Goal: Task Accomplishment & Management: Manage account settings

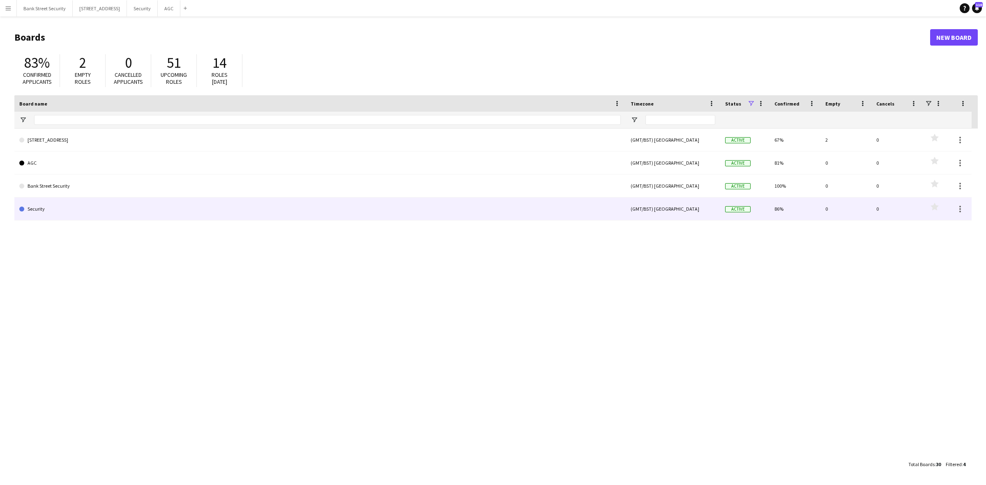
click at [44, 208] on link "Security" at bounding box center [319, 209] width 601 height 23
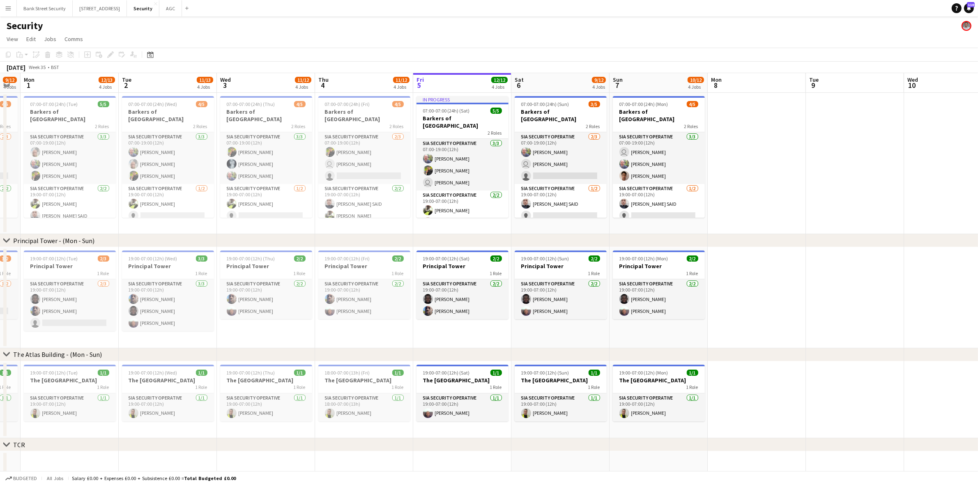
scroll to position [0, 288]
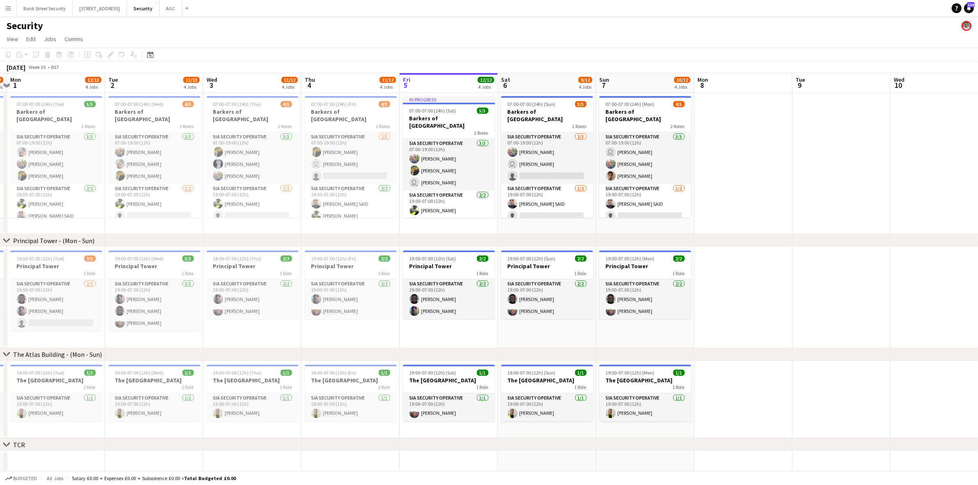
drag, startPoint x: 167, startPoint y: 227, endPoint x: 468, endPoint y: 210, distance: 301.6
click at [468, 210] on app-calendar-viewport "Fri 29 11/12 4 Jobs Sat 30 10/12 4 Jobs Sun 31 9/12 4 Jobs Mon 1 12/13 4 Jobs T…" at bounding box center [489, 349] width 978 height 552
click at [334, 392] on app-card-role "SIA Security Operative 1/1 18:00-07:00 (13h) Nisar Ahmed" at bounding box center [351, 408] width 92 height 28
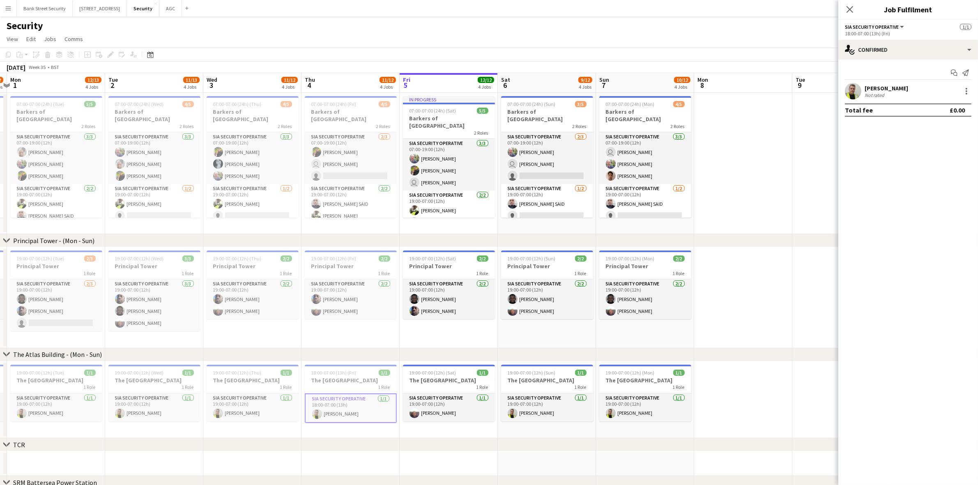
click at [739, 93] on div at bounding box center [967, 91] width 10 height 10
click at [739, 83] on div at bounding box center [489, 242] width 978 height 485
click at [366, 382] on h3 "The [GEOGRAPHIC_DATA]" at bounding box center [351, 380] width 92 height 7
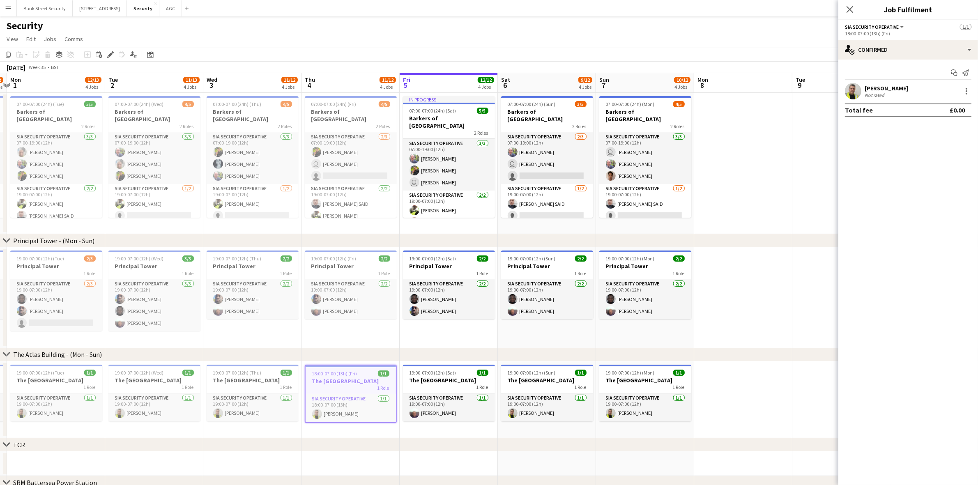
click at [107, 56] on icon "Edit" at bounding box center [110, 54] width 7 height 7
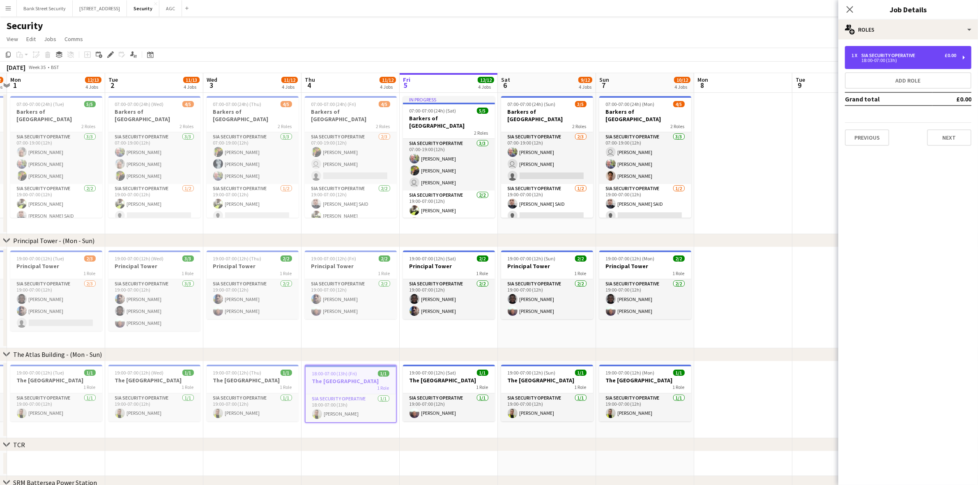
click at [739, 60] on div "1 x SIA Security Operative £0.00 18:00-07:00 (13h)" at bounding box center [908, 57] width 127 height 23
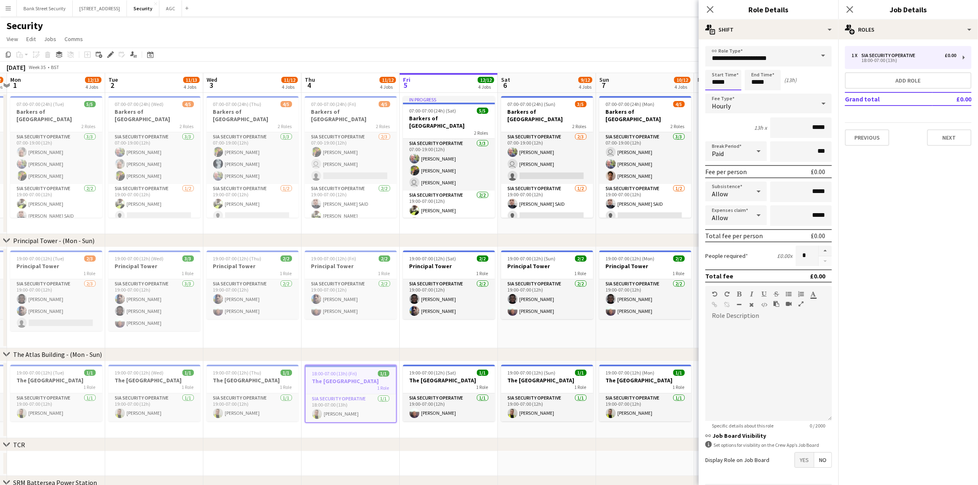
click at [719, 84] on body "Menu Boards Boards Boards All jobs Status Workforce Workforce My Workforce Recr…" at bounding box center [489, 319] width 978 height 639
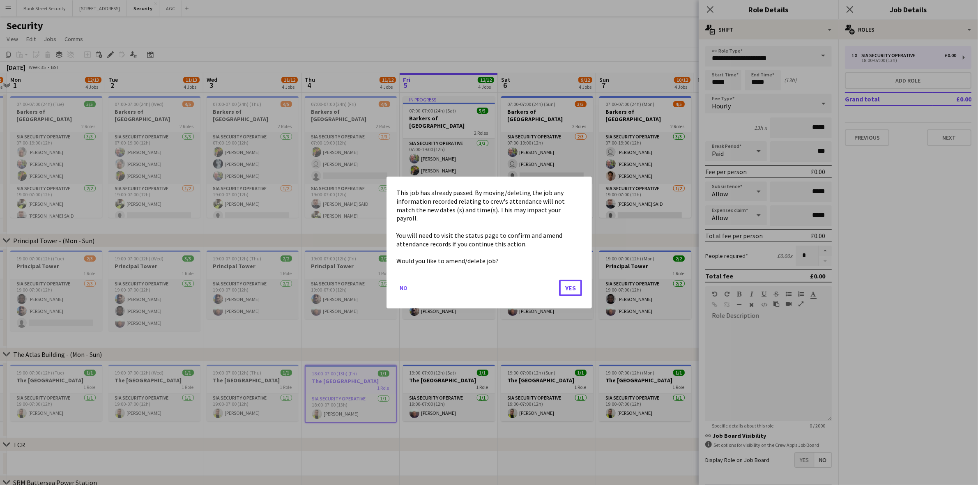
click at [566, 281] on button "Yes" at bounding box center [570, 288] width 23 height 16
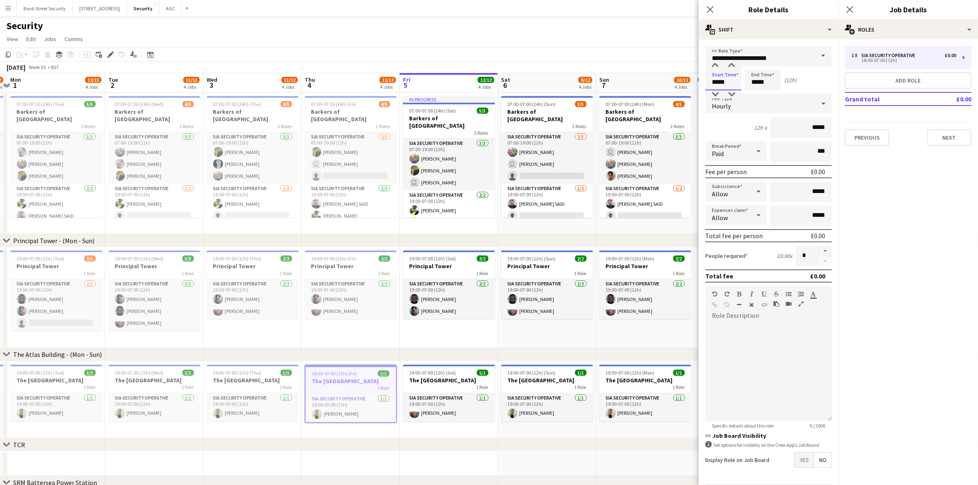
type input "*****"
click at [710, 9] on icon at bounding box center [710, 9] width 7 height 7
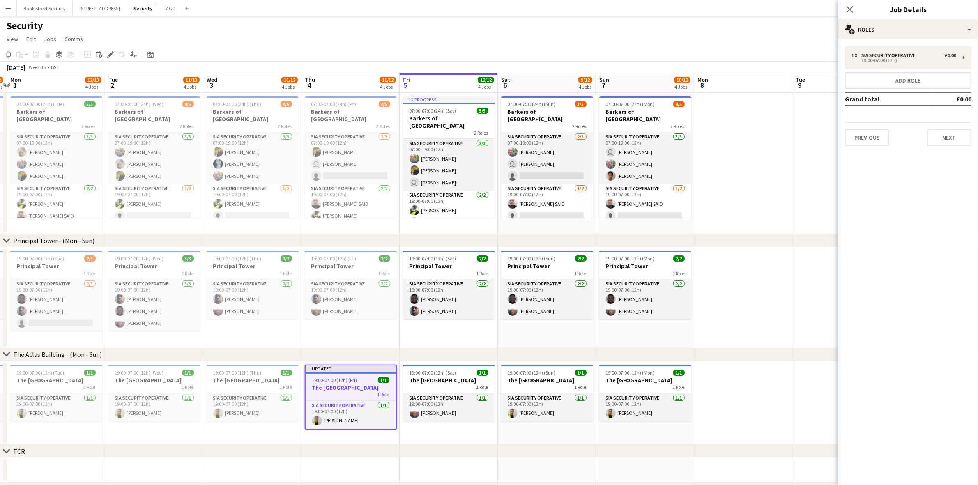
click at [739, 9] on icon at bounding box center [850, 9] width 7 height 7
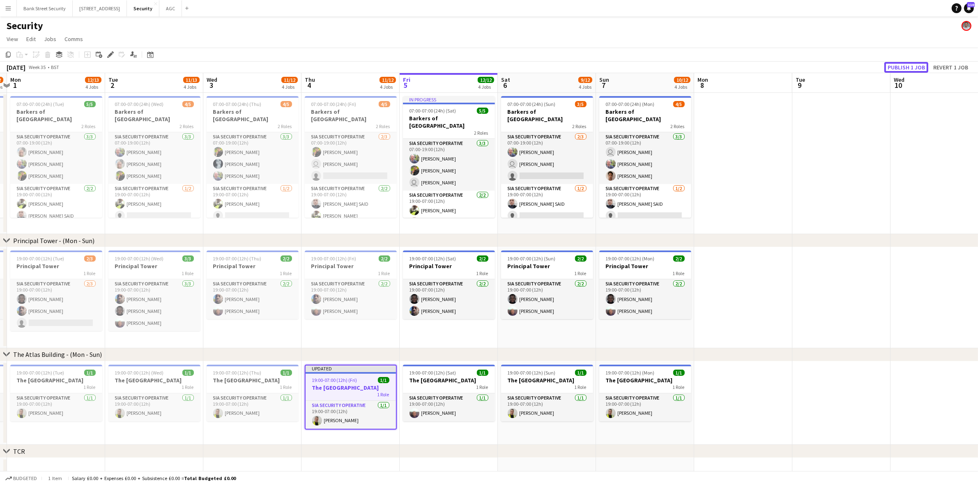
click at [739, 66] on button "Publish 1 job" at bounding box center [906, 67] width 44 height 11
click at [739, 66] on div "Publish 1 job Revert 1 job" at bounding box center [920, 67] width 115 height 11
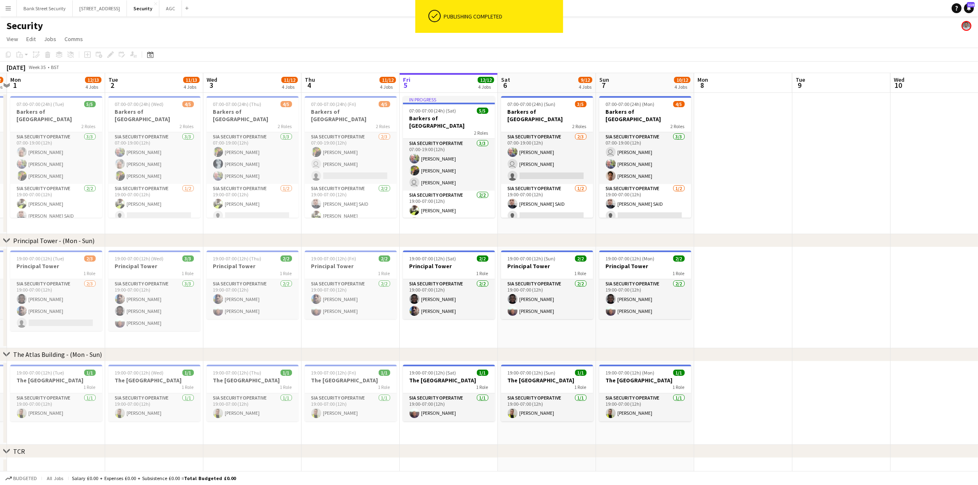
click at [60, 105] on span "07:00-07:00 (24h) (Tue)" at bounding box center [41, 104] width 48 height 6
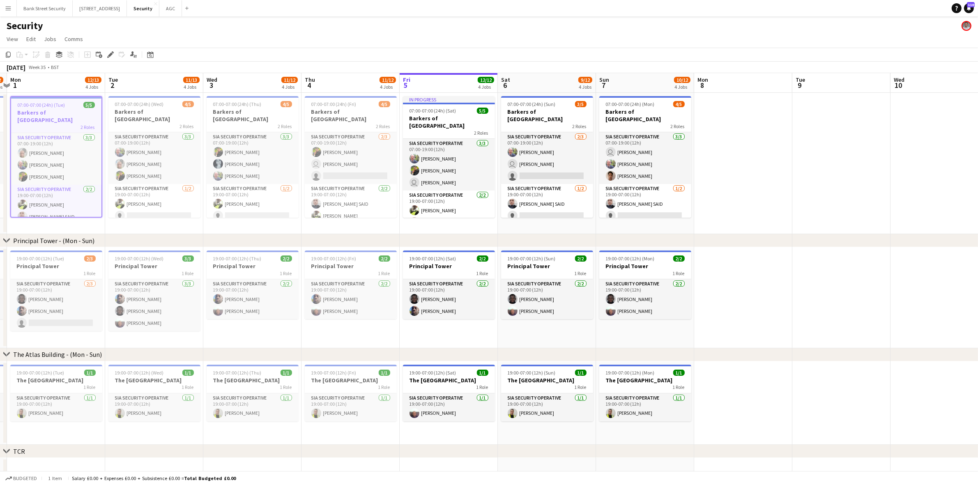
click at [140, 111] on h3 "Barkers of [GEOGRAPHIC_DATA]" at bounding box center [154, 115] width 92 height 15
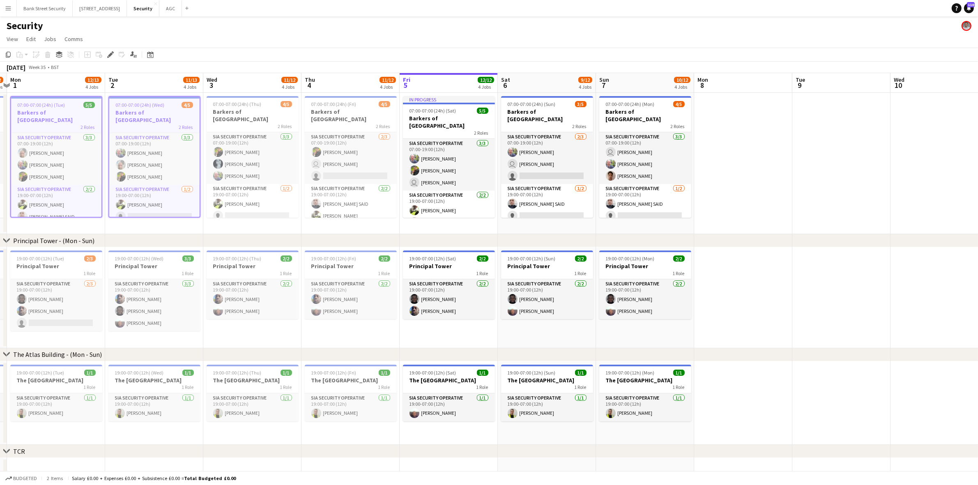
click at [249, 110] on h3 "Barkers of [GEOGRAPHIC_DATA]" at bounding box center [253, 115] width 92 height 15
click at [345, 110] on h3 "Barkers of [GEOGRAPHIC_DATA]" at bounding box center [351, 115] width 92 height 15
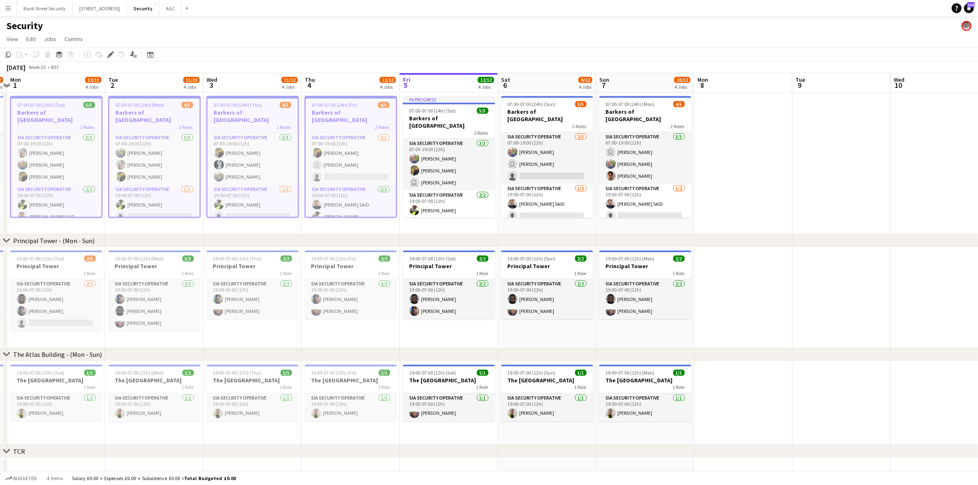
click at [434, 115] on h3 "Barkers of [GEOGRAPHIC_DATA]" at bounding box center [449, 122] width 92 height 15
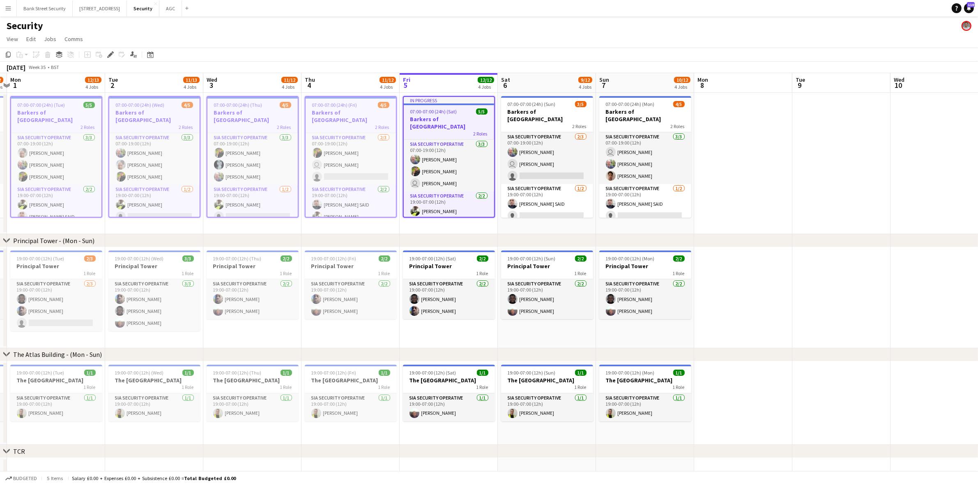
click at [560, 123] on div "2 Roles" at bounding box center [547, 126] width 92 height 7
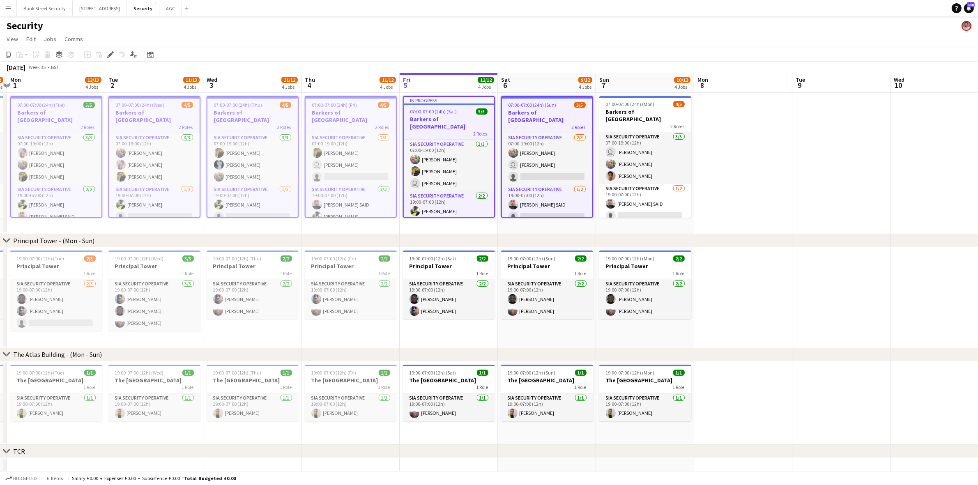
click at [638, 105] on span "07:00-07:00 (24h) (Mon)" at bounding box center [630, 104] width 49 height 6
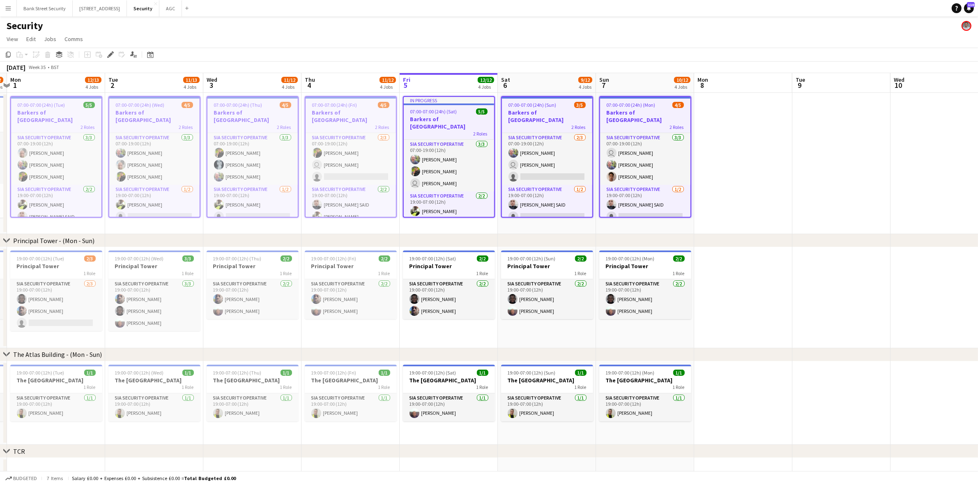
click at [7, 55] on icon "Copy" at bounding box center [8, 54] width 7 height 7
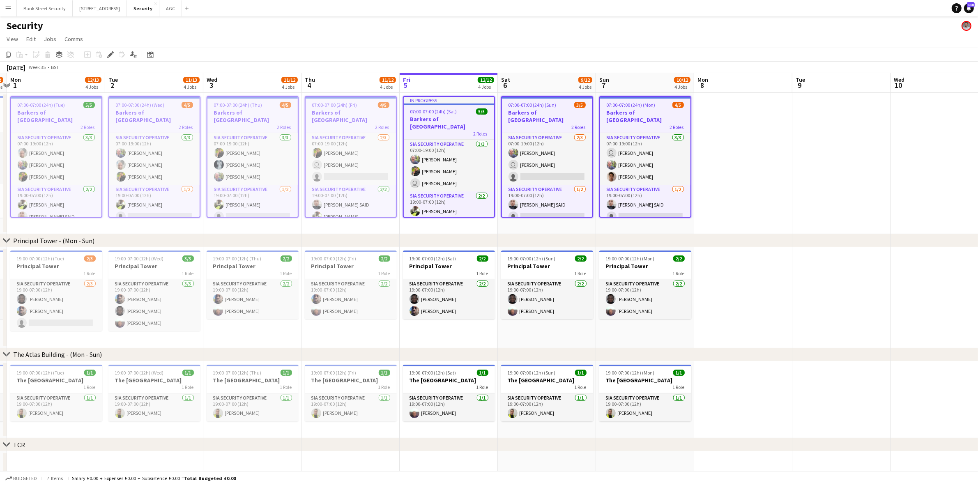
click at [721, 159] on app-date-cell at bounding box center [743, 163] width 98 height 141
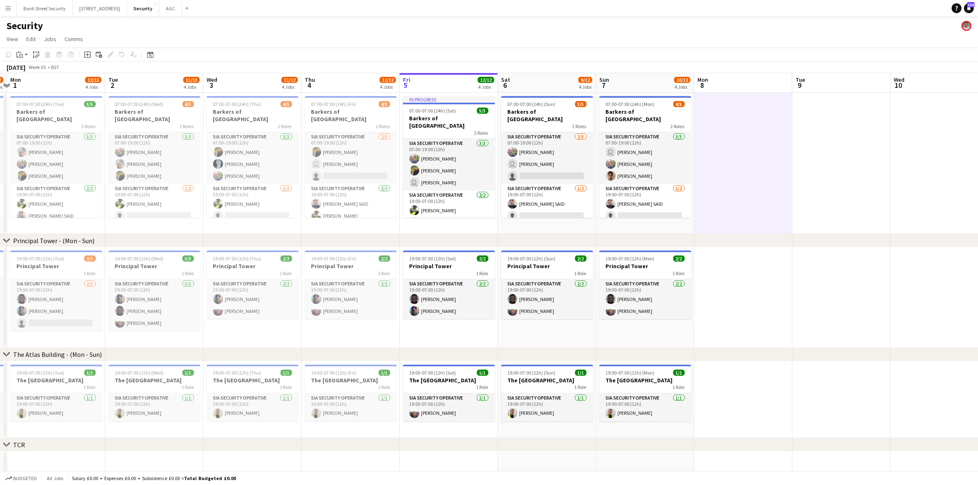
click at [27, 54] on app-action-btn "Paste" at bounding box center [22, 55] width 15 height 10
click at [41, 85] on link "Paste with crew Ctrl+Shift+V" at bounding box center [60, 84] width 77 height 7
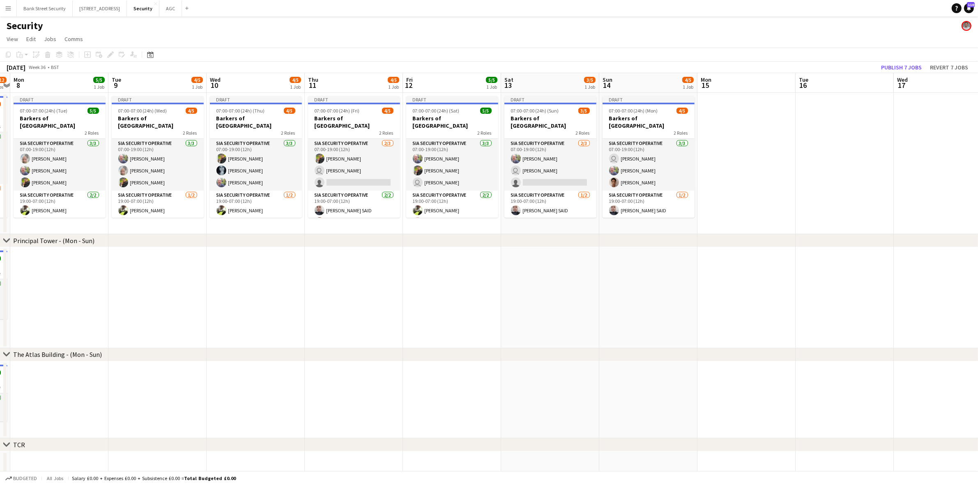
scroll to position [0, 285]
drag, startPoint x: 817, startPoint y: 221, endPoint x: 134, endPoint y: 207, distance: 682.9
click at [134, 207] on app-calendar-viewport "Fri 5 12/12 4 Jobs Sat 6 9/12 4 Jobs Sun 7 10/12 4 Jobs Mon 8 5/5 1 Job Tue 9 4…" at bounding box center [489, 349] width 978 height 552
click at [352, 169] on app-card-role "SIA Security Operative 2/3 07:00-19:00 (12h) Majid Ali user Barry Waple single-…" at bounding box center [354, 165] width 92 height 52
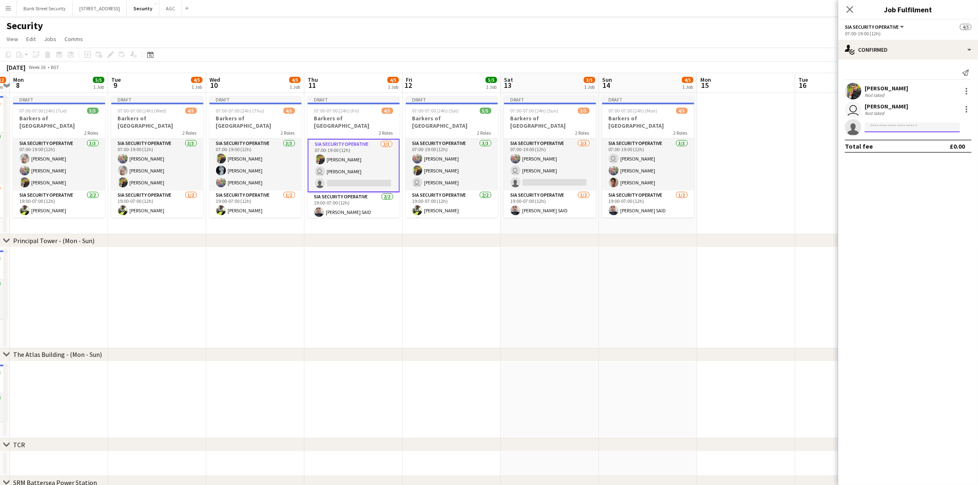
click at [739, 124] on input at bounding box center [912, 127] width 95 height 10
type input "*****"
click at [739, 143] on span "nubinha1809@hotmail.com" at bounding box center [912, 146] width 82 height 7
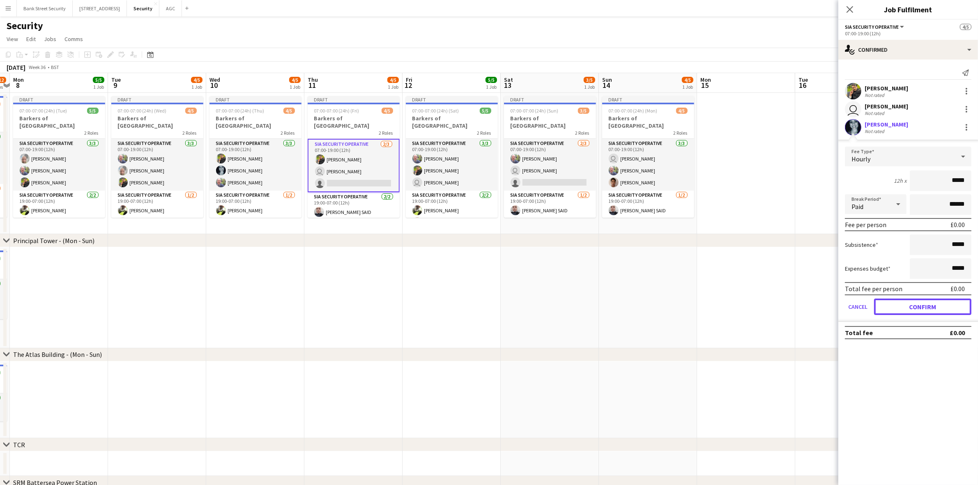
click at [739, 305] on button "Confirm" at bounding box center [922, 307] width 97 height 16
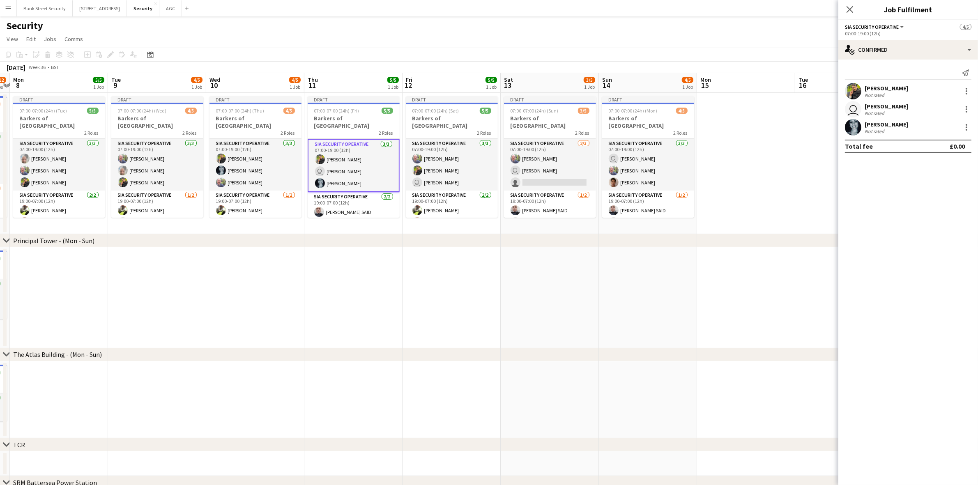
click at [739, 6] on icon "Close pop-in" at bounding box center [850, 9] width 7 height 7
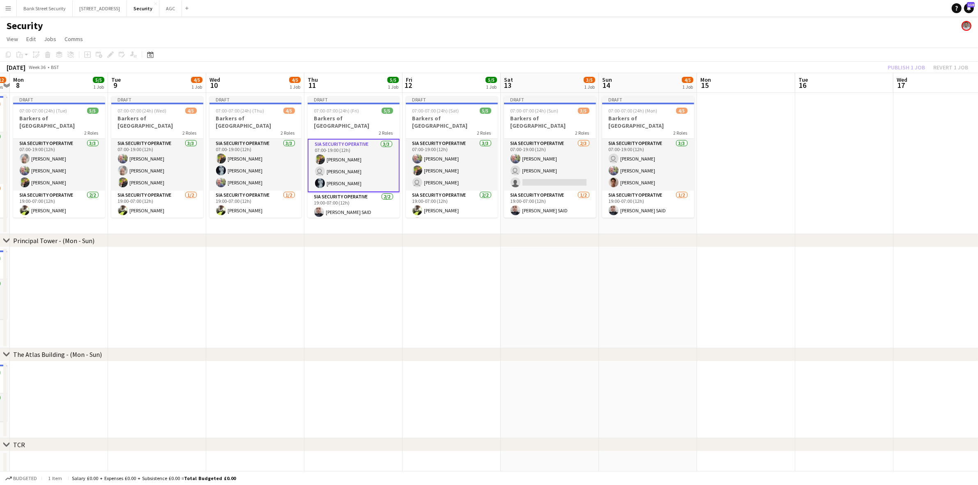
click at [633, 158] on app-card-role "SIA Security Operative 3/3 07:00-19:00 (12h) user Barry Waple Mohammed Farooq A…" at bounding box center [648, 165] width 92 height 52
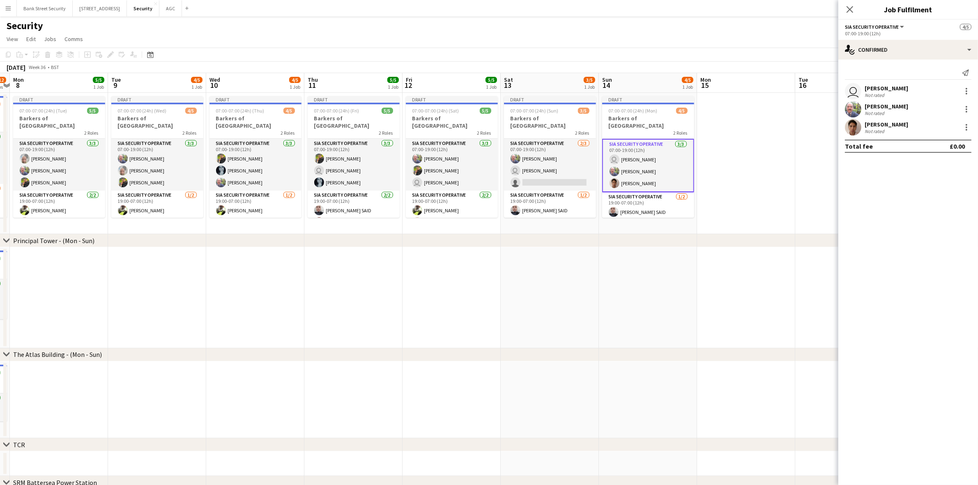
click at [739, 109] on div at bounding box center [967, 109] width 10 height 10
click at [739, 202] on span "Remove" at bounding box center [926, 203] width 25 height 7
click at [739, 11] on icon "Close pop-in" at bounding box center [850, 9] width 7 height 7
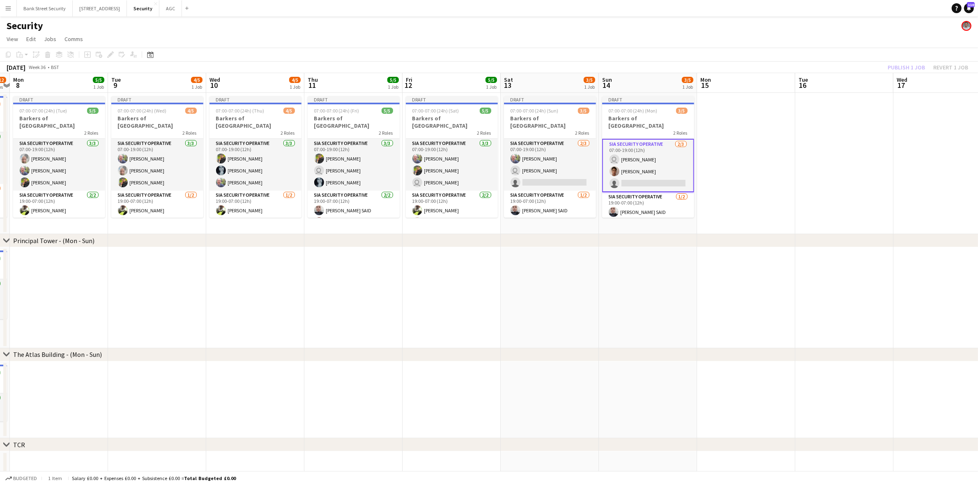
click at [533, 173] on app-card-role "SIA Security Operative 2/3 07:00-19:00 (12h) Mohammed Farooq user Barry Waple s…" at bounding box center [550, 165] width 92 height 52
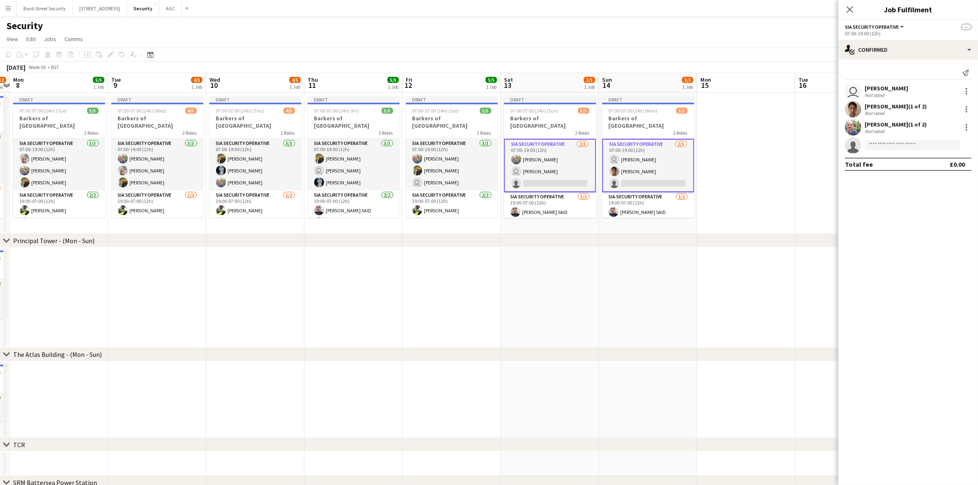
click at [645, 161] on app-card-role "SIA Security Operative 2/3 07:00-19:00 (12h) user Barry Waple Alejandro Montoya…" at bounding box center [648, 165] width 92 height 53
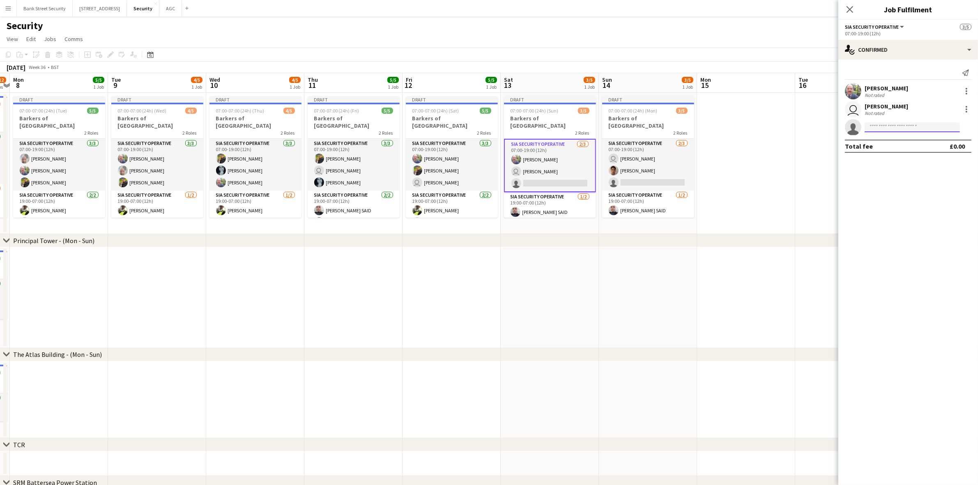
click at [739, 130] on input at bounding box center [912, 127] width 95 height 10
type input "*****"
click at [739, 147] on span "nubinha1809@hotmail.com" at bounding box center [912, 146] width 82 height 7
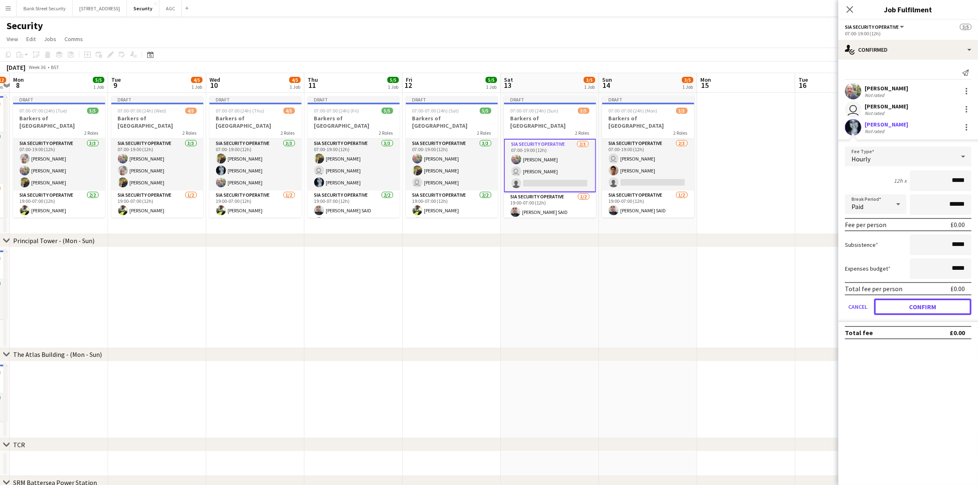
click at [739, 309] on button "Confirm" at bounding box center [922, 307] width 97 height 16
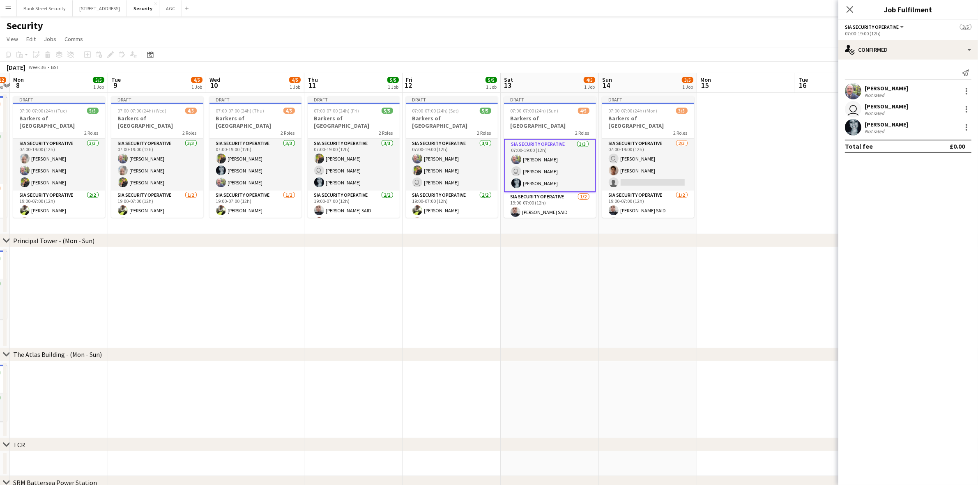
click at [661, 173] on app-card-role "SIA Security Operative 2/3 07:00-19:00 (12h) user Barry Waple Alejandro Montoya…" at bounding box center [648, 165] width 92 height 52
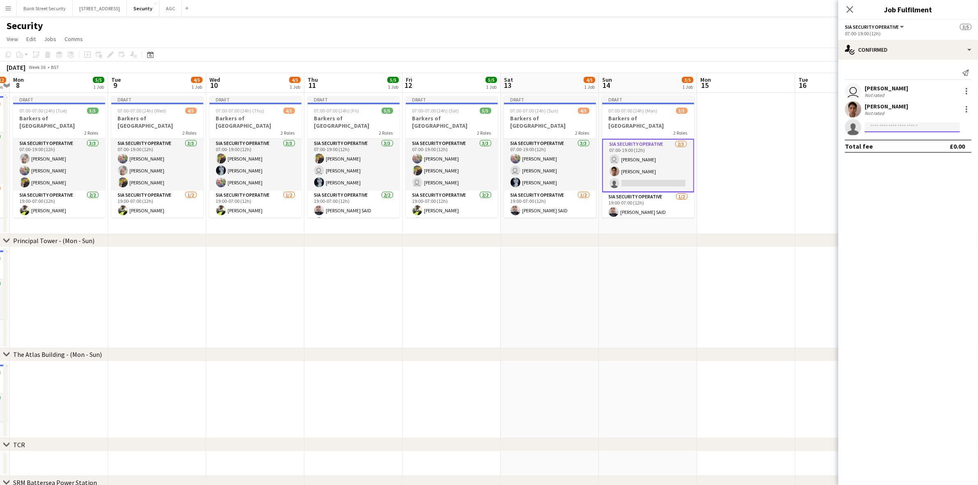
click at [739, 126] on input at bounding box center [912, 127] width 95 height 10
type input "*****"
click at [739, 137] on span "Núbia Melo Active" at bounding box center [912, 139] width 82 height 7
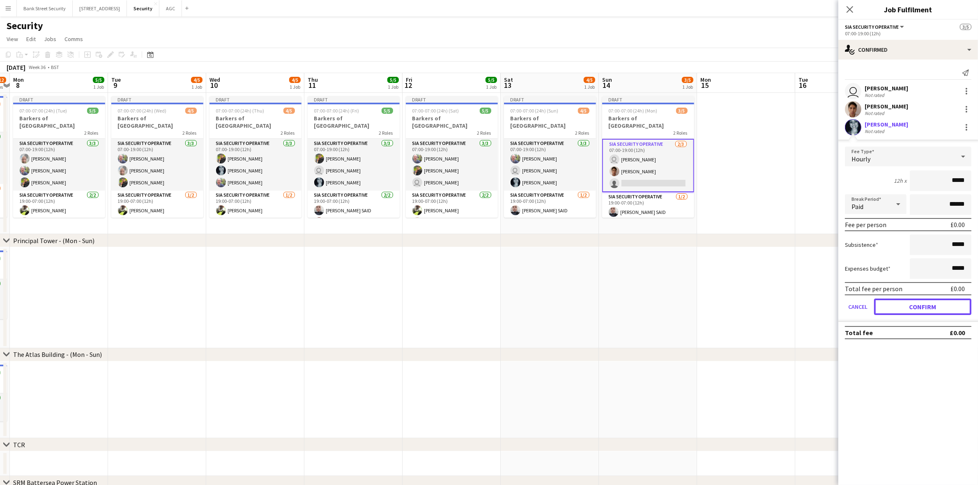
click at [739, 302] on button "Confirm" at bounding box center [922, 307] width 97 height 16
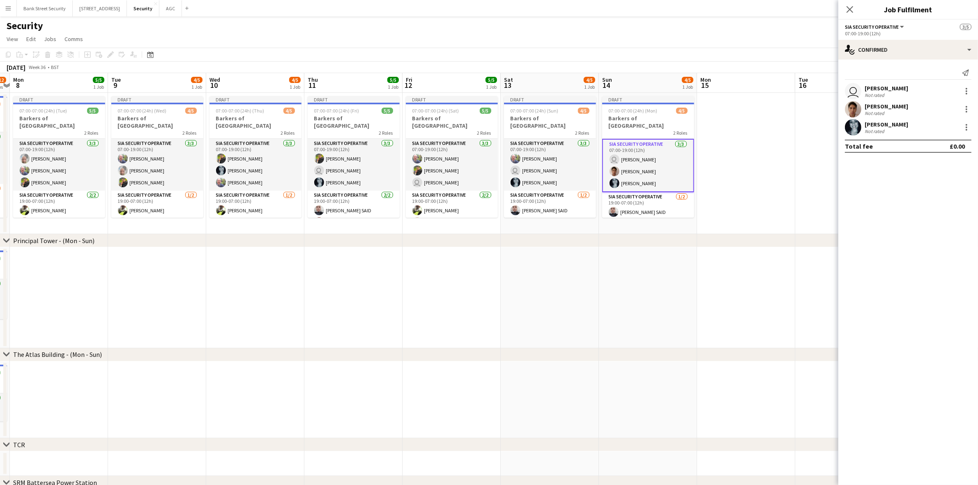
click at [341, 157] on app-card-role "SIA Security Operative 3/3 07:00-19:00 (12h) Majid Ali user Barry Waple Núbia M…" at bounding box center [354, 165] width 92 height 52
click at [453, 164] on app-card-role "SIA Security Operative 3/3 07:00-19:00 (12h) Mohammed Farooq Majid Ali user Bar…" at bounding box center [452, 165] width 92 height 52
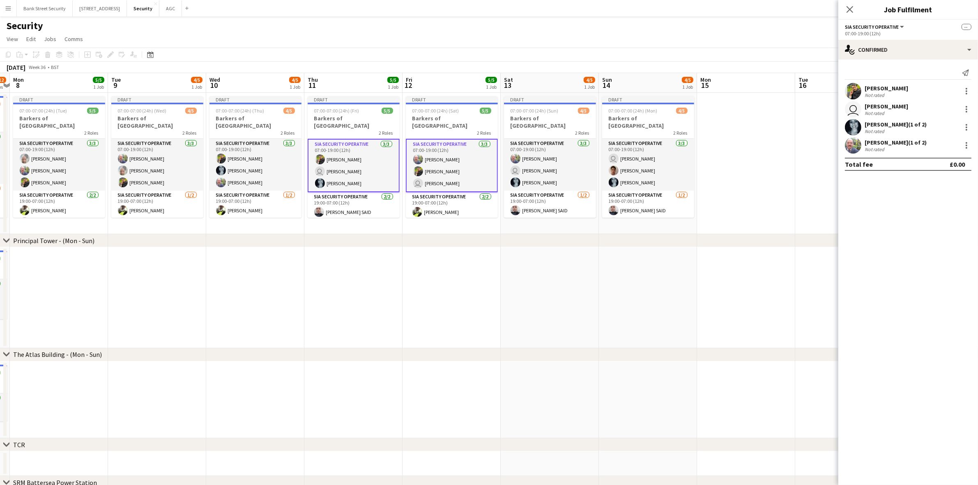
click at [739, 111] on div at bounding box center [967, 109] width 10 height 10
click at [739, 180] on span "Remove" at bounding box center [926, 183] width 25 height 7
click at [368, 169] on app-card-role "SIA Security Operative 2/3 07:00-19:00 (12h) Majid Ali Núbia Melo single-neutra…" at bounding box center [354, 165] width 92 height 53
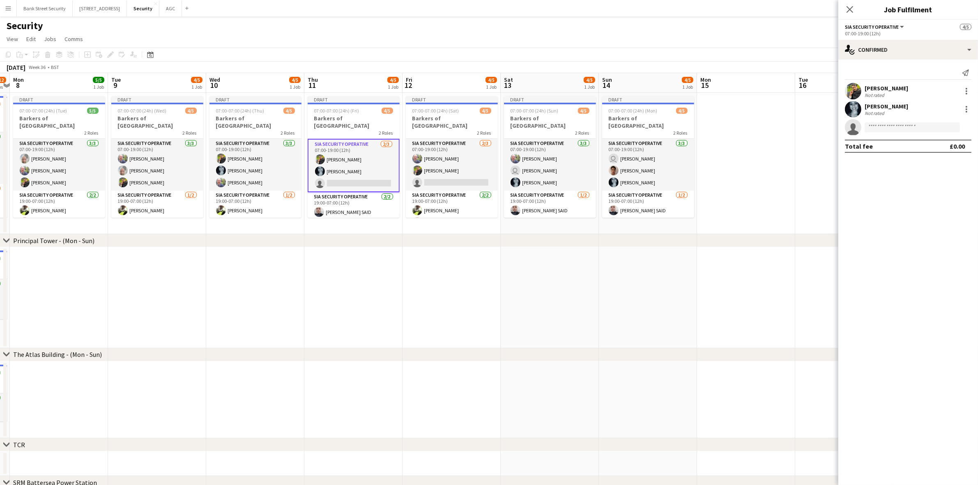
click at [442, 164] on app-card-role "SIA Security Operative 2/3 07:00-19:00 (12h) Mohammed Farooq Majid Ali single-n…" at bounding box center [452, 165] width 92 height 52
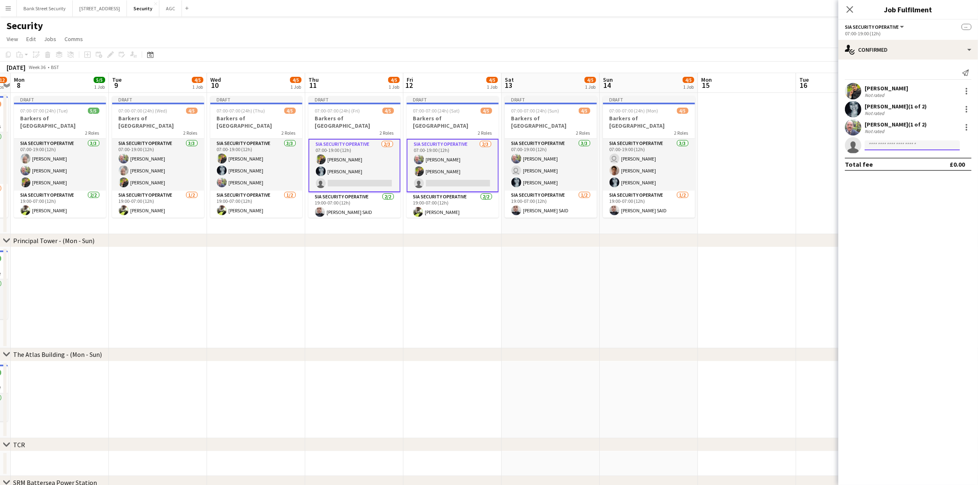
click at [739, 148] on input at bounding box center [912, 145] width 95 height 10
type input "*********"
click at [739, 155] on span "[PERSON_NAME]" at bounding box center [894, 157] width 47 height 7
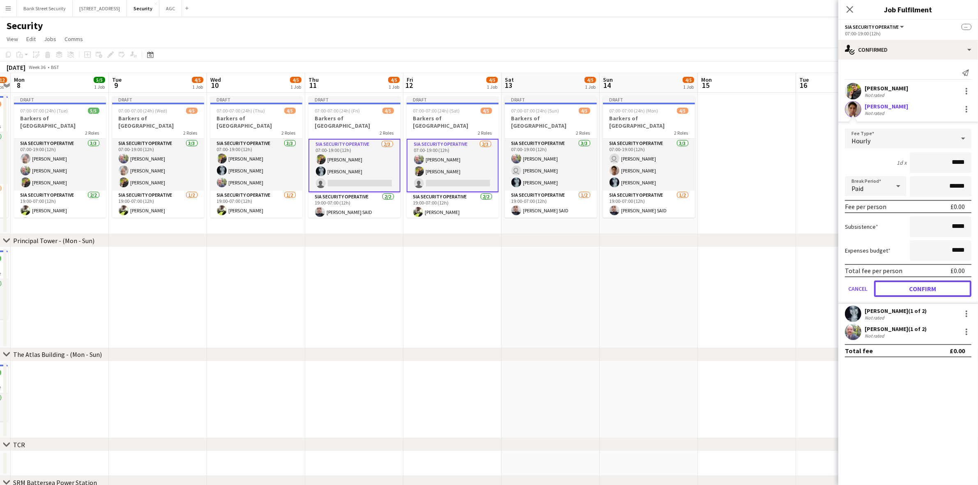
click at [739, 288] on button "Confirm" at bounding box center [922, 289] width 97 height 16
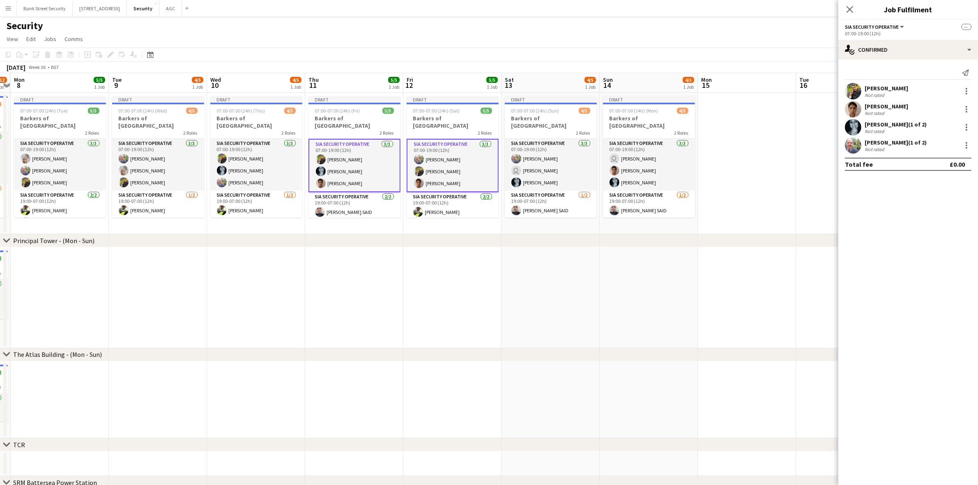
click at [543, 165] on app-card-role "SIA Security Operative 3/3 07:00-19:00 (12h) Mohammed Farooq user Barry Waple N…" at bounding box center [551, 165] width 92 height 52
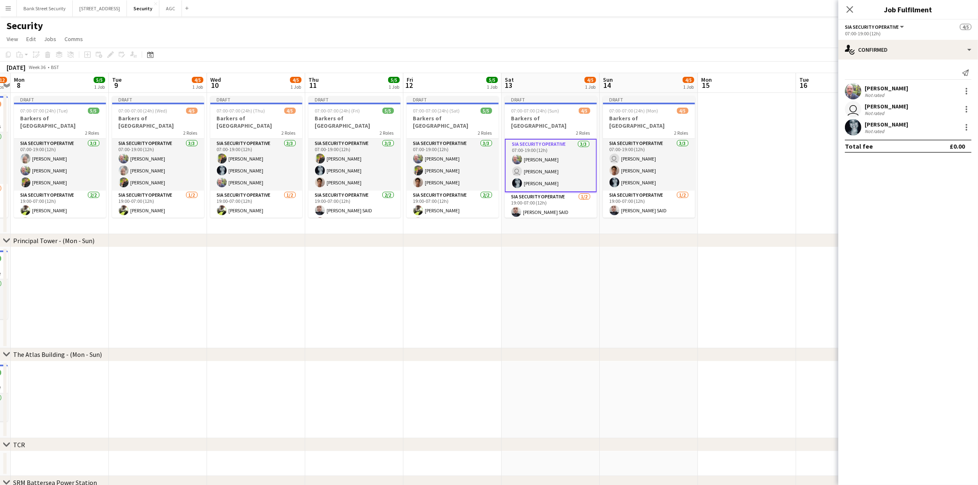
click at [739, 125] on div at bounding box center [967, 127] width 10 height 10
click at [739, 214] on button "Remove" at bounding box center [940, 222] width 64 height 20
click at [739, 123] on input at bounding box center [912, 127] width 95 height 10
type input "*******"
click at [739, 139] on span "[PERSON_NAME]" at bounding box center [894, 139] width 47 height 7
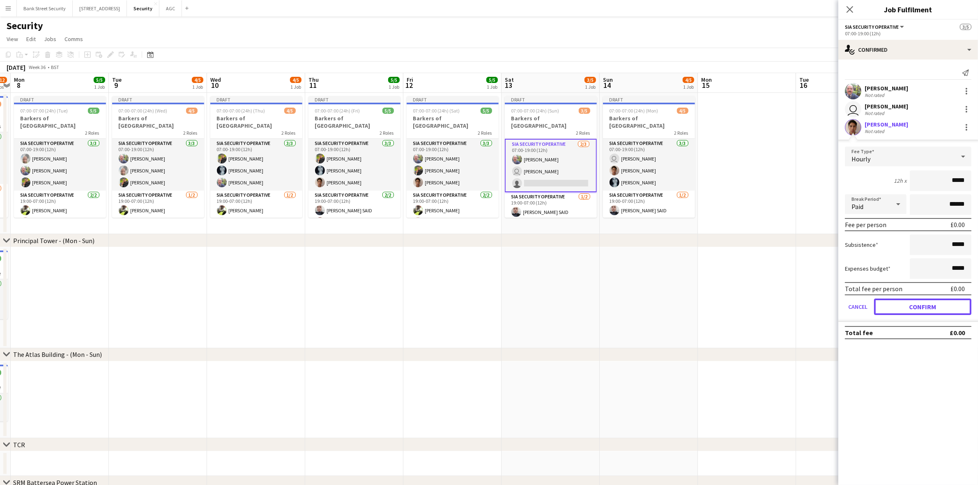
click at [739, 304] on button "Confirm" at bounding box center [922, 307] width 97 height 16
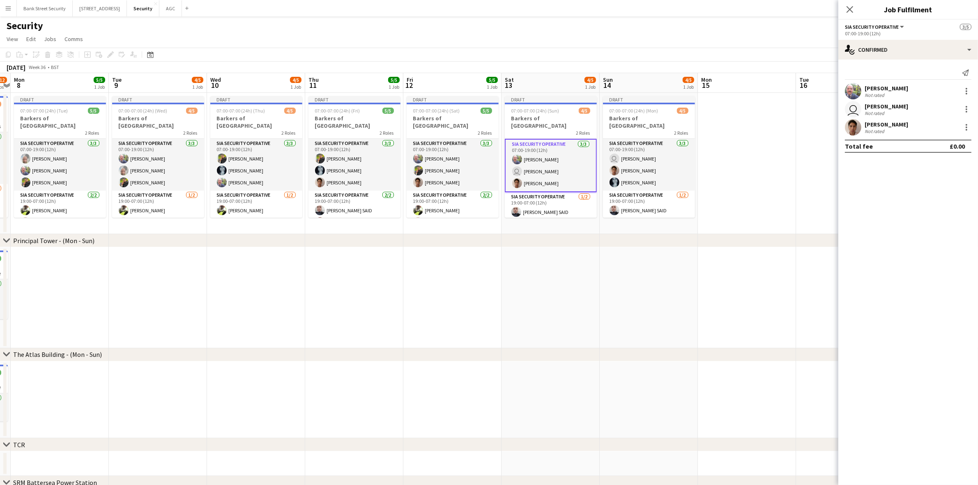
click at [739, 12] on icon "Close pop-in" at bounding box center [850, 9] width 7 height 7
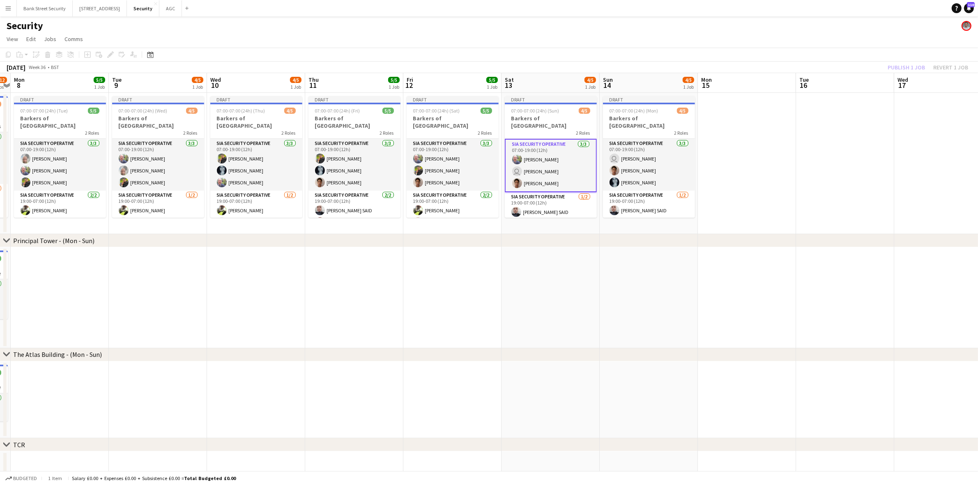
click at [739, 68] on div "Publish 1 job Revert 1 job" at bounding box center [928, 67] width 100 height 11
click at [739, 68] on button "Publish 1 job" at bounding box center [906, 67] width 44 height 11
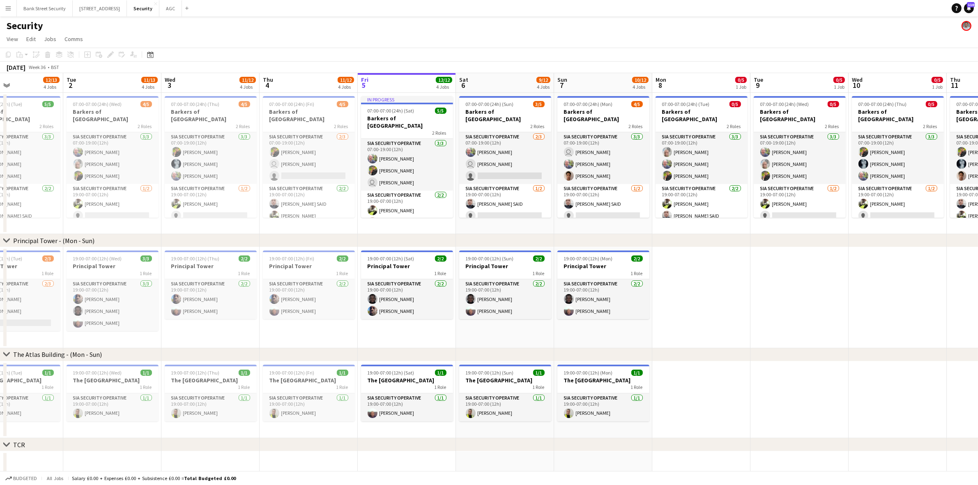
scroll to position [0, 225]
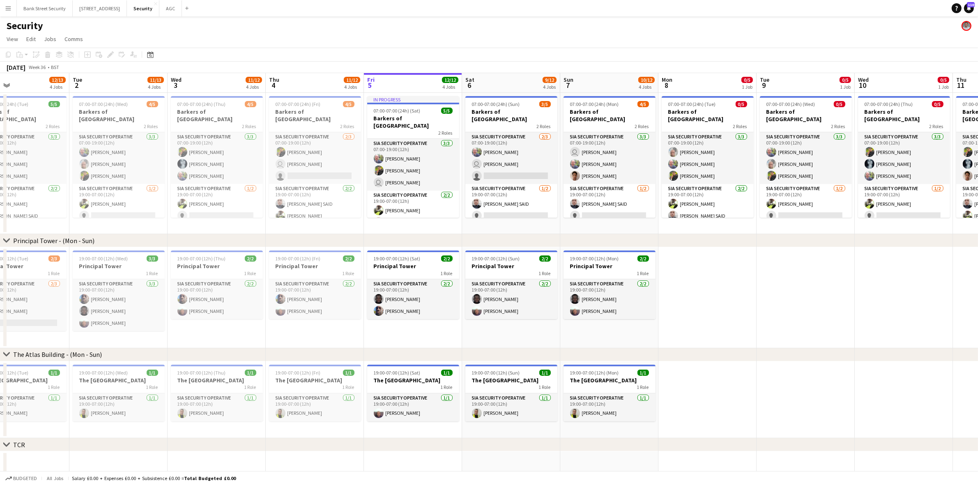
drag, startPoint x: 90, startPoint y: 293, endPoint x: 738, endPoint y: 205, distance: 653.7
click at [738, 205] on app-calendar-viewport "Sat 30 10/12 4 Jobs Sun 31 9/12 4 Jobs Mon 1 12/13 4 Jobs Tue 2 11/13 4 Jobs We…" at bounding box center [489, 349] width 978 height 552
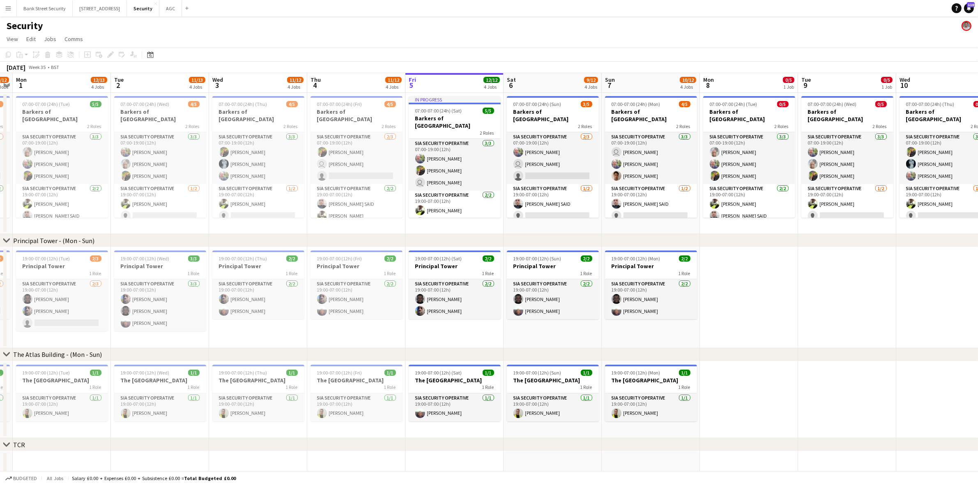
scroll to position [0, 286]
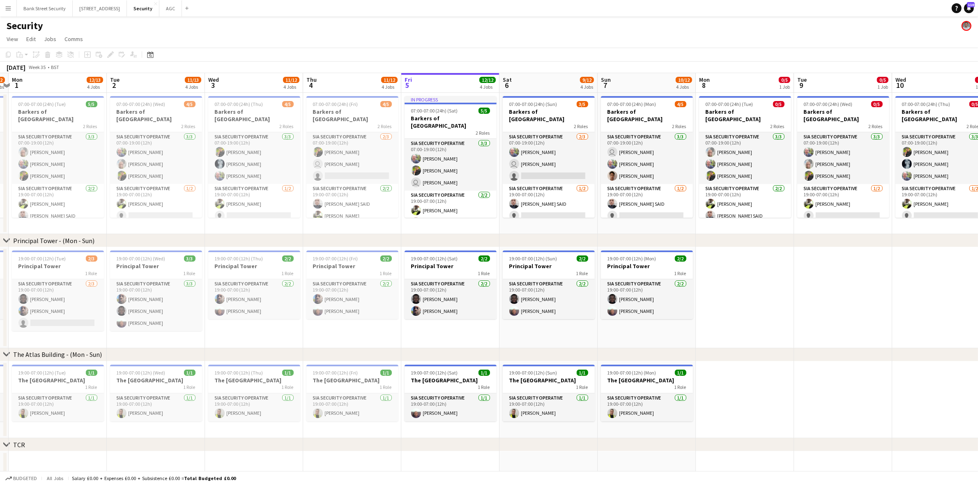
drag, startPoint x: 600, startPoint y: 334, endPoint x: 637, endPoint y: 317, distance: 40.8
click at [637, 317] on app-calendar-viewport "Fri 29 11/12 4 Jobs Sat 30 10/12 4 Jobs Sun 31 9/12 4 Jobs Mon 1 12/13 4 Jobs T…" at bounding box center [489, 349] width 978 height 552
click at [75, 261] on div "19:00-07:00 (12h) (Tue) 2/3" at bounding box center [58, 259] width 92 height 6
click at [140, 249] on app-date-cell "19:00-07:00 (12h) (Wed) 3/3 Principal Tower 1 Role SIA Security Operative 3/3 1…" at bounding box center [156, 297] width 98 height 101
click at [153, 264] on h3 "Principal Tower" at bounding box center [156, 266] width 92 height 7
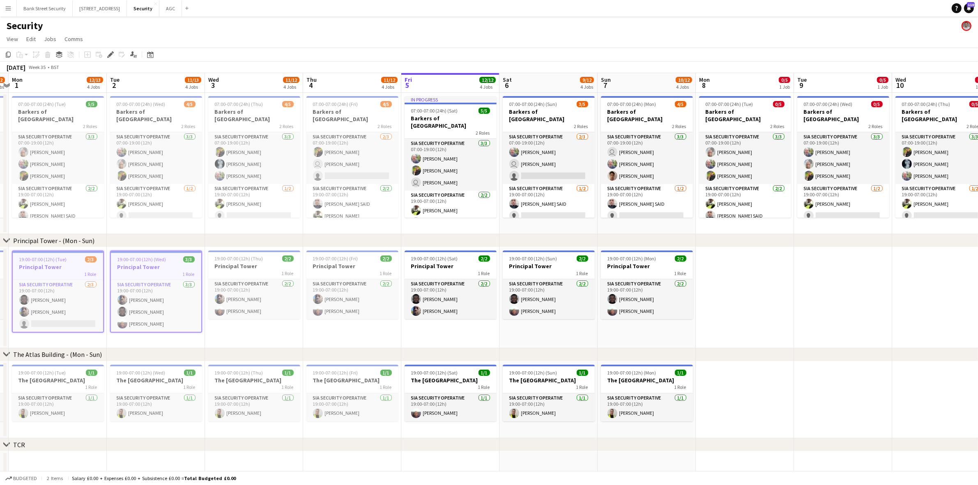
click at [212, 259] on div "19:00-07:00 (12h) (Thu) 2/2" at bounding box center [254, 259] width 92 height 6
click at [337, 259] on span "19:00-07:00 (12h) (Fri)" at bounding box center [335, 259] width 45 height 6
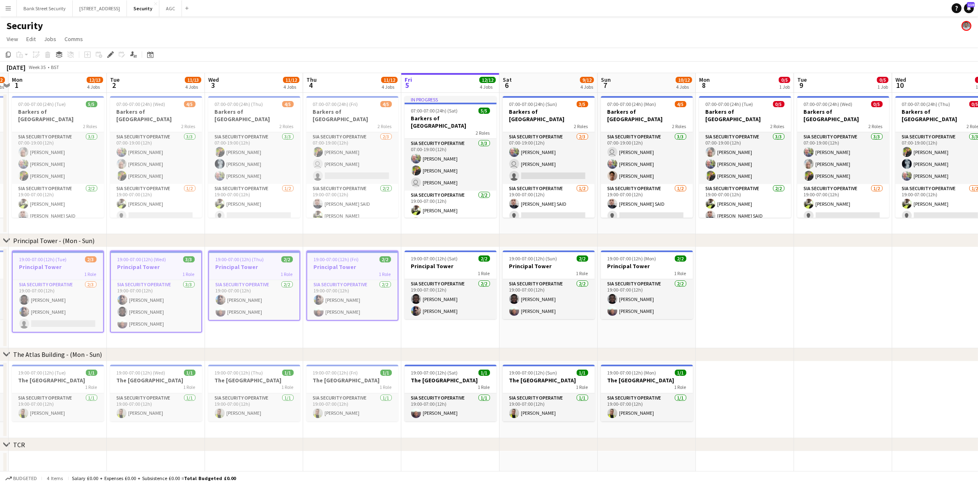
click at [439, 259] on span "19:00-07:00 (12h) (Sat)" at bounding box center [434, 259] width 47 height 6
click at [537, 260] on span "19:00-07:00 (12h) (Sun)" at bounding box center [533, 259] width 48 height 6
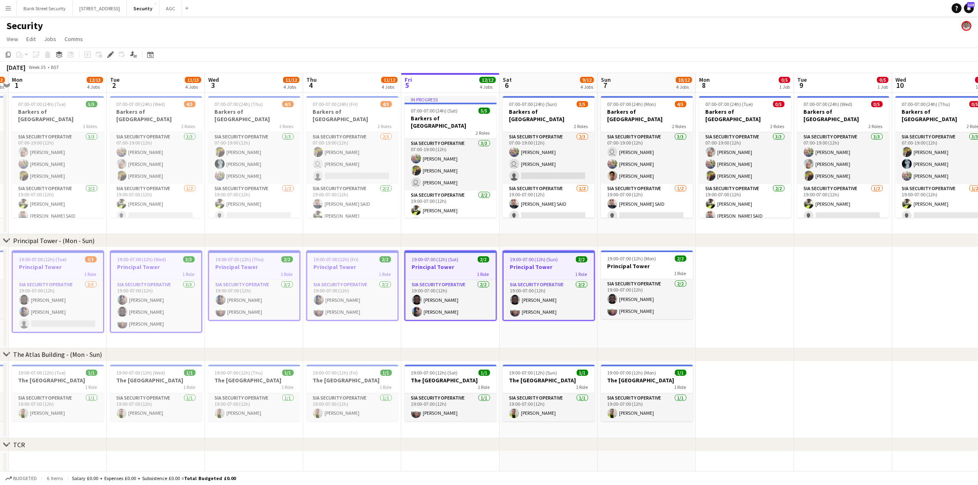
click at [637, 263] on h3 "Principal Tower" at bounding box center [647, 266] width 92 height 7
click at [11, 52] on icon "Copy" at bounding box center [8, 54] width 7 height 7
click at [739, 293] on app-date-cell at bounding box center [745, 297] width 98 height 101
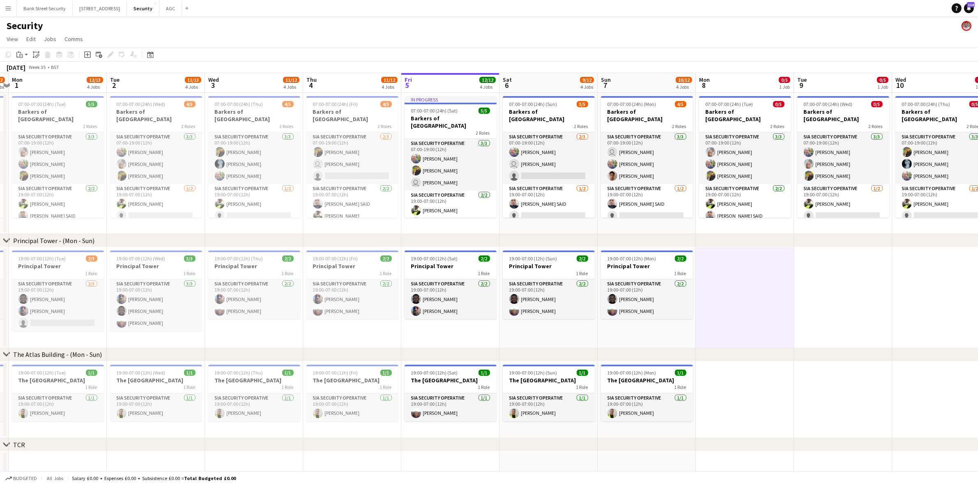
click at [25, 56] on app-action-btn "Paste" at bounding box center [22, 55] width 15 height 10
click at [33, 81] on link "Paste with crew Ctrl+Shift+V" at bounding box center [60, 84] width 77 height 7
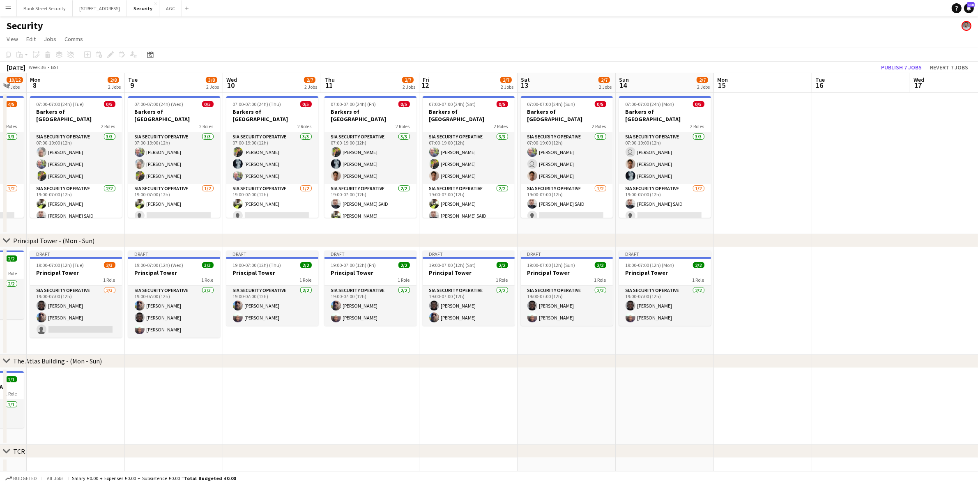
scroll to position [0, 283]
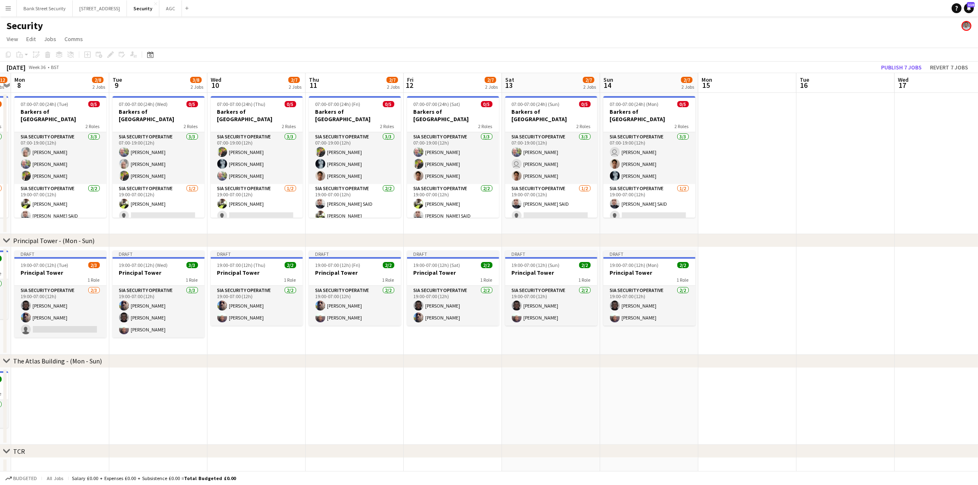
drag, startPoint x: 824, startPoint y: 342, endPoint x: 140, endPoint y: 350, distance: 684.9
click at [140, 350] on app-calendar-viewport "Fri 5 12/12 4 Jobs Sat 6 9/12 4 Jobs Sun 7 10/12 4 Jobs Mon 8 2/8 2 Jobs Tue 9 …" at bounding box center [489, 352] width 978 height 558
click at [60, 272] on h3 "Principal Tower" at bounding box center [60, 272] width 92 height 7
click at [142, 262] on span "19:00-07:00 (12h) (Wed)" at bounding box center [143, 265] width 49 height 6
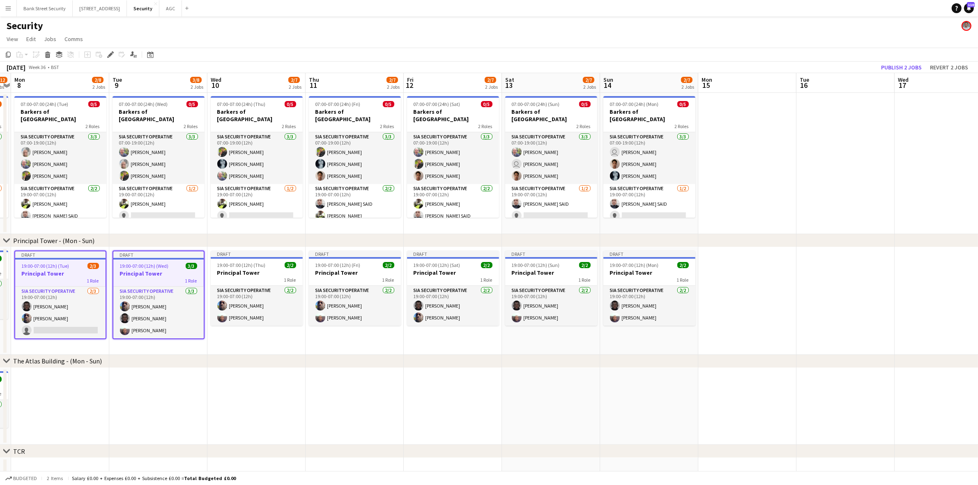
click at [112, 56] on icon "Edit" at bounding box center [110, 54] width 7 height 7
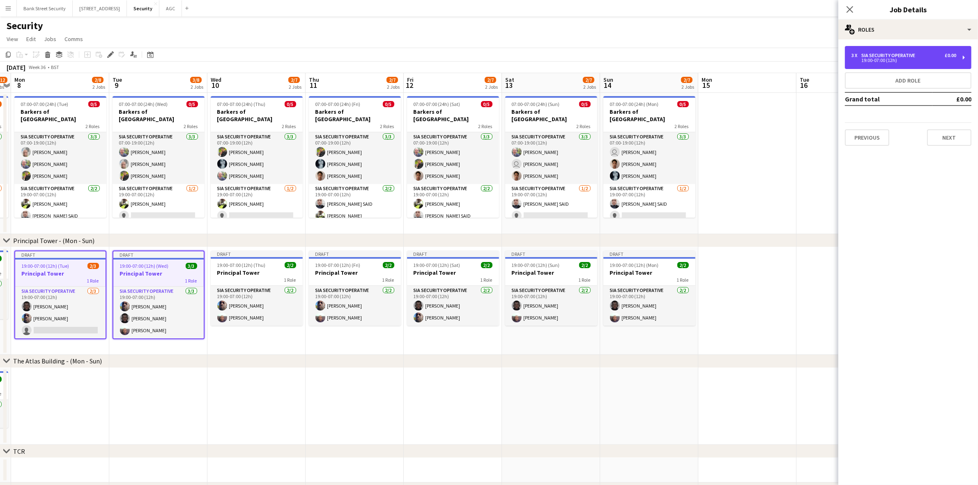
click at [739, 60] on div "3 x SIA Security Operative £0.00 19:00-07:00 (12h)" at bounding box center [908, 57] width 127 height 23
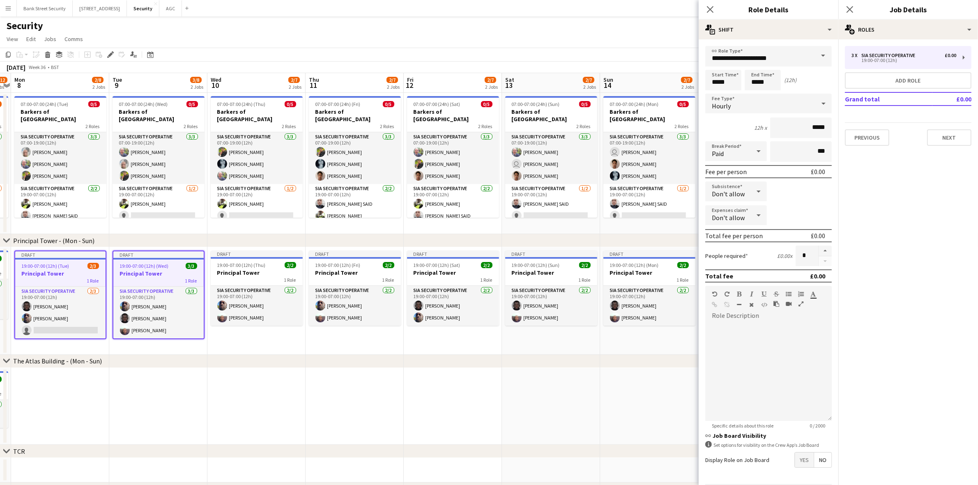
click at [739, 7] on icon "Close pop-in" at bounding box center [850, 9] width 7 height 7
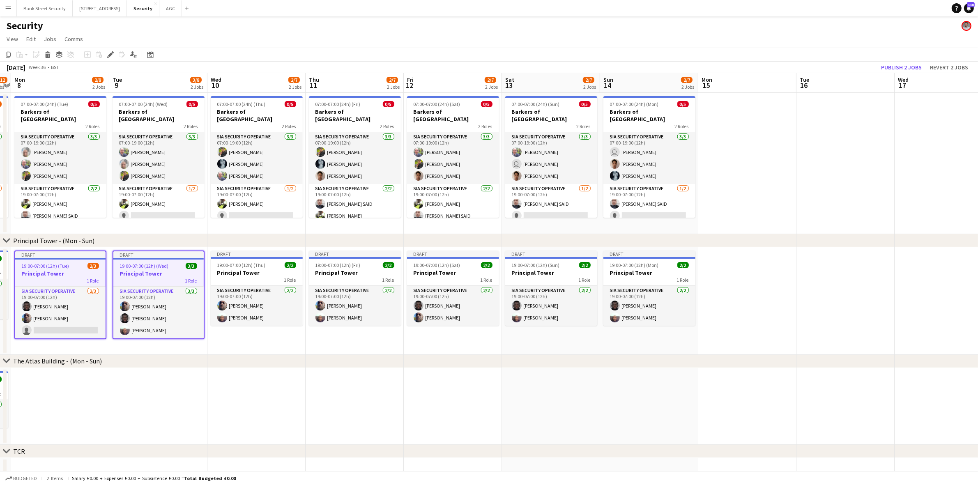
click at [168, 327] on app-card-role "SIA Security Operative 3/3 19:00-07:00 (12h) Mulfy Kankam Assan Ngum Taofeek Om…" at bounding box center [158, 313] width 90 height 52
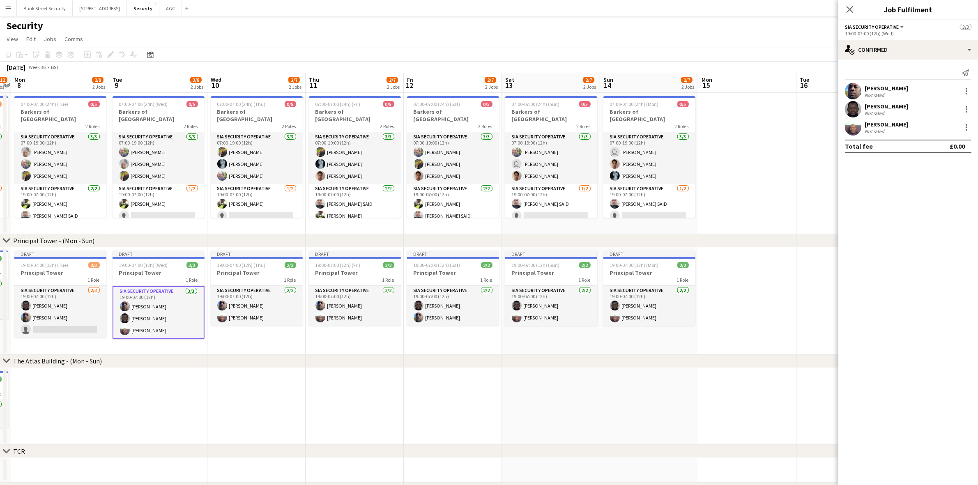
scroll to position [0, 283]
click at [44, 319] on app-card-role "SIA Security Operative 2/3 19:00-07:00 (12h) Assan Ngum Mulfy Kankam single-neu…" at bounding box center [61, 312] width 92 height 52
click at [154, 318] on app-card-role "SIA Security Operative 3/3 19:00-07:00 (12h) Mulfy Kankam Assan Ngum Taofeek Om…" at bounding box center [159, 312] width 92 height 52
click at [235, 304] on app-card-role "SIA Security Operative 2/2 19:00-07:00 (12h) Mulfy Kankam Taofeek Omoyele" at bounding box center [258, 306] width 92 height 40
click at [340, 313] on app-card-role "SIA Security Operative 2/2 19:00-07:00 (12h) Mulfy Kankam Taofeek Omoyele" at bounding box center [356, 306] width 92 height 40
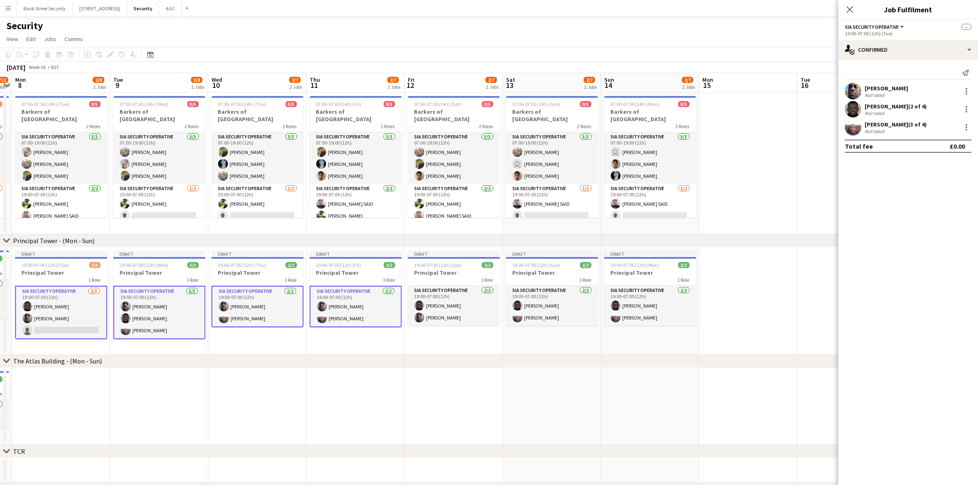
click at [463, 309] on app-card-role "SIA Security Operative 2/2 19:00-07:00 (12h) Assan Ngum Mulfy Kankam" at bounding box center [454, 306] width 92 height 40
click at [739, 89] on div at bounding box center [967, 91] width 10 height 10
click at [739, 161] on button "Remove" at bounding box center [940, 166] width 64 height 20
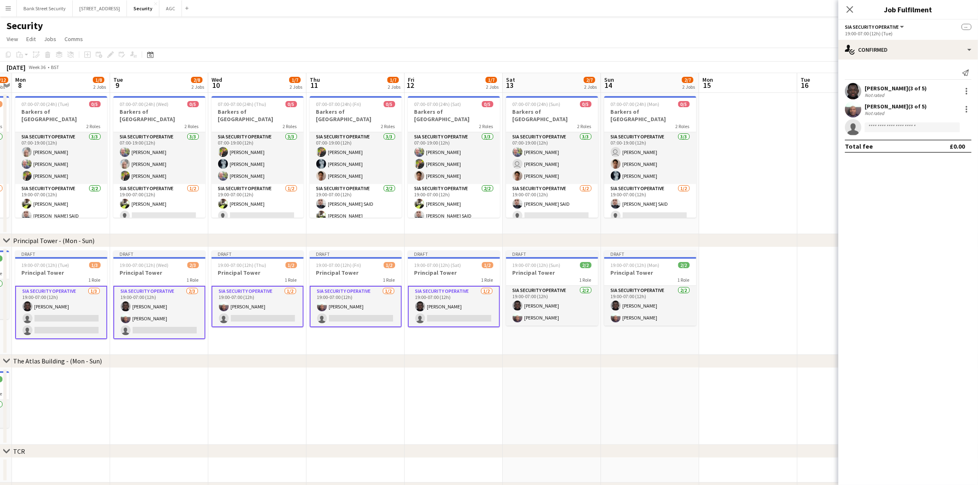
click at [739, 11] on icon "Close pop-in" at bounding box center [850, 9] width 7 height 7
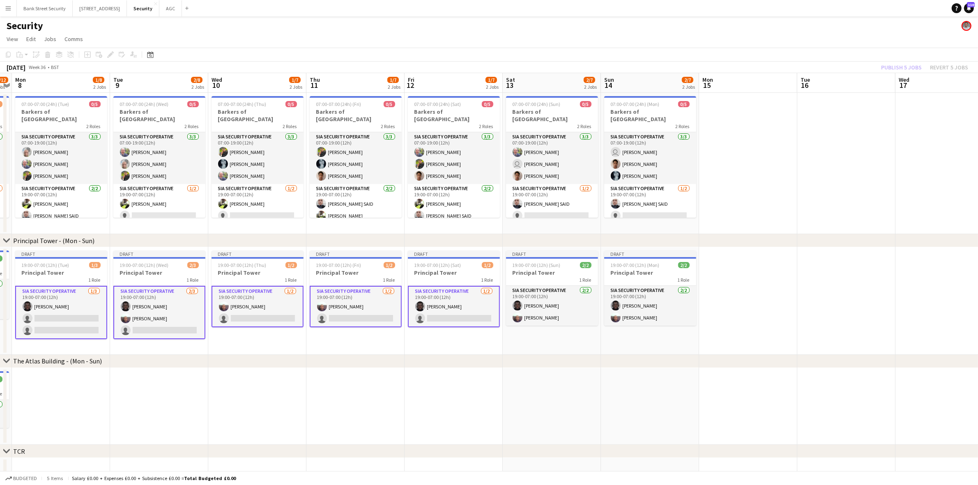
click at [553, 314] on app-card-role "SIA Security Operative 2/2 19:00-07:00 (12h) Assan Ngum Taofeek Omoyele" at bounding box center [552, 306] width 92 height 40
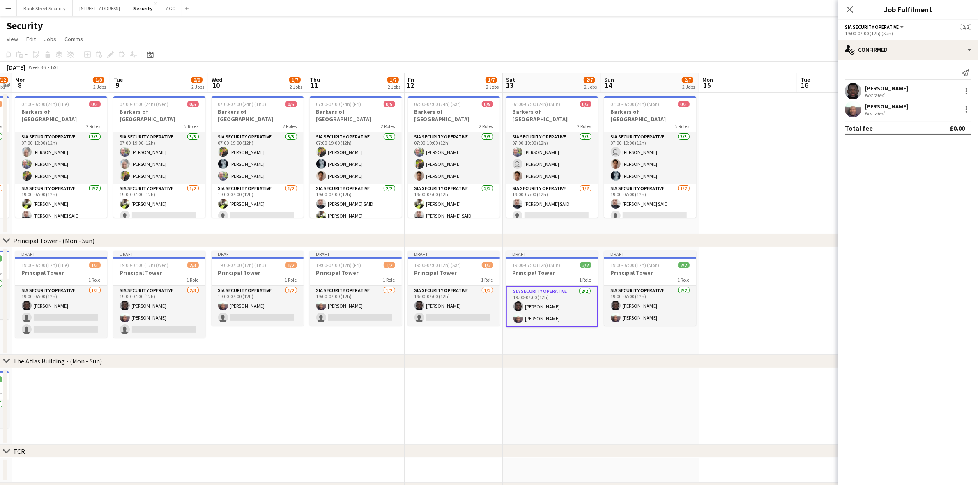
click at [739, 110] on div at bounding box center [967, 109] width 10 height 10
click at [739, 204] on span "Remove" at bounding box center [926, 203] width 25 height 7
click at [625, 301] on app-card-role "SIA Security Operative 2/2 19:00-07:00 (12h) Assan Ngum Taofeek Omoyele" at bounding box center [650, 306] width 92 height 40
click at [739, 107] on div at bounding box center [967, 109] width 10 height 10
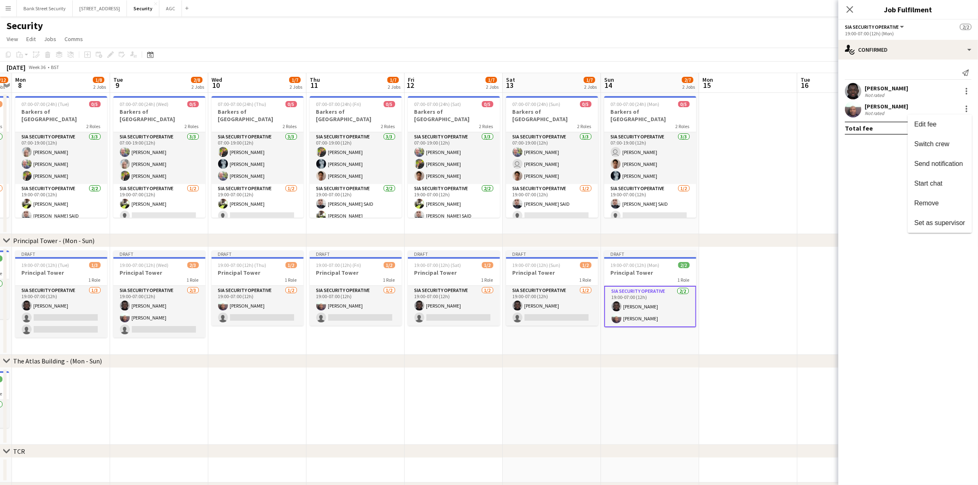
click at [739, 200] on span "Remove" at bounding box center [926, 203] width 25 height 7
click at [739, 9] on icon "Close pop-in" at bounding box center [850, 9] width 7 height 7
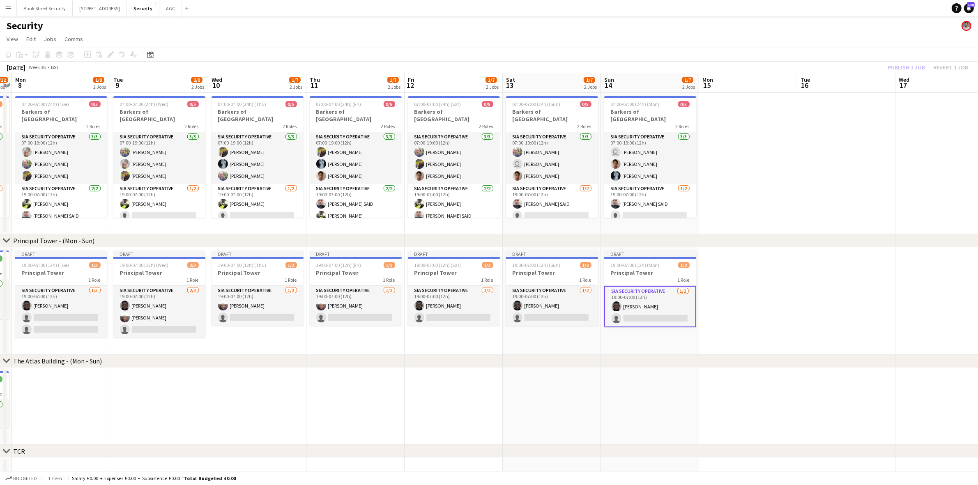
click at [571, 344] on app-date-cell "Draft 19:00-07:00 (12h) (Sun) 1/2 Principal Tower 1 Role SIA Security Operative…" at bounding box center [552, 301] width 98 height 108
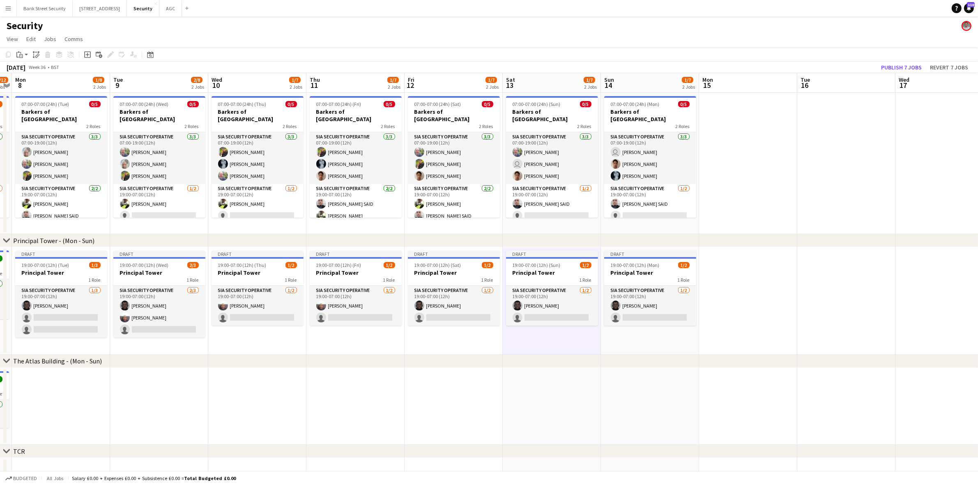
click at [60, 297] on app-card-role "SIA Security Operative 1/3 19:00-07:00 (12h) Assan Ngum single-neutral-actions …" at bounding box center [61, 312] width 92 height 52
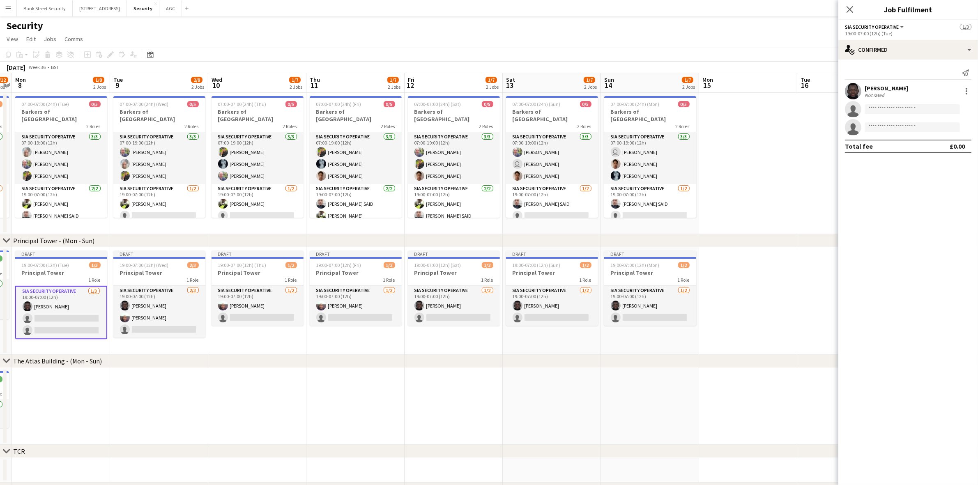
click at [739, 93] on div at bounding box center [967, 94] width 2 height 2
click at [739, 183] on span "Remove" at bounding box center [926, 185] width 25 height 7
click at [182, 288] on app-card-role "SIA Security Operative 2/3 19:00-07:00 (12h) Assan Ngum Taofeek Omoyele single-…" at bounding box center [159, 312] width 92 height 52
click at [739, 89] on div at bounding box center [967, 89] width 2 height 2
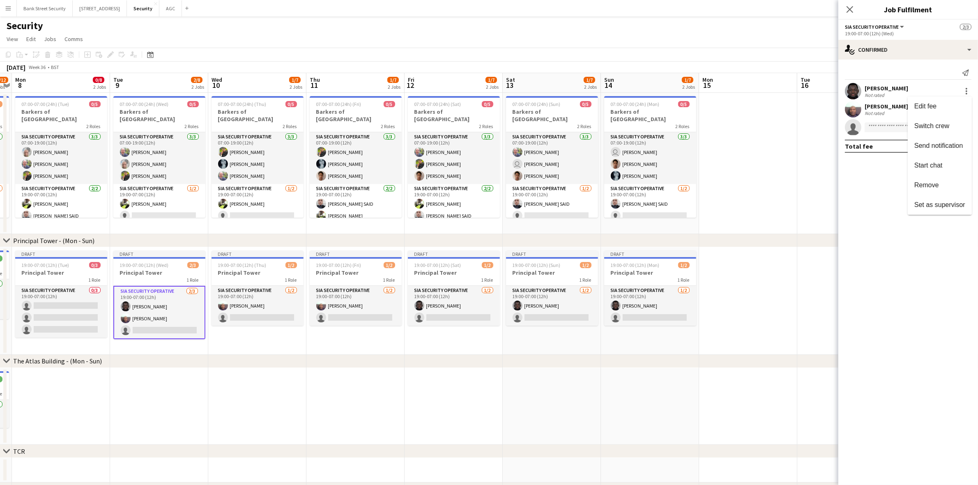
click at [739, 183] on span "Remove" at bounding box center [926, 185] width 25 height 7
click at [176, 311] on app-card-role "SIA Security Operative 1/3 19:00-07:00 (12h) Taofeek Omoyele single-neutral-act…" at bounding box center [159, 312] width 92 height 53
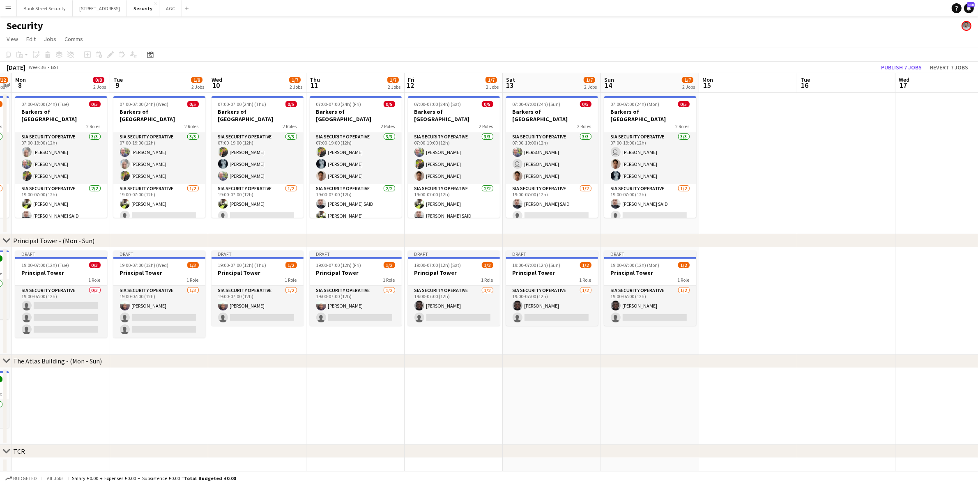
click at [151, 300] on app-card-role "SIA Security Operative 1/3 19:00-07:00 (12h) Taofeek Omoyele single-neutral-act…" at bounding box center [159, 312] width 92 height 52
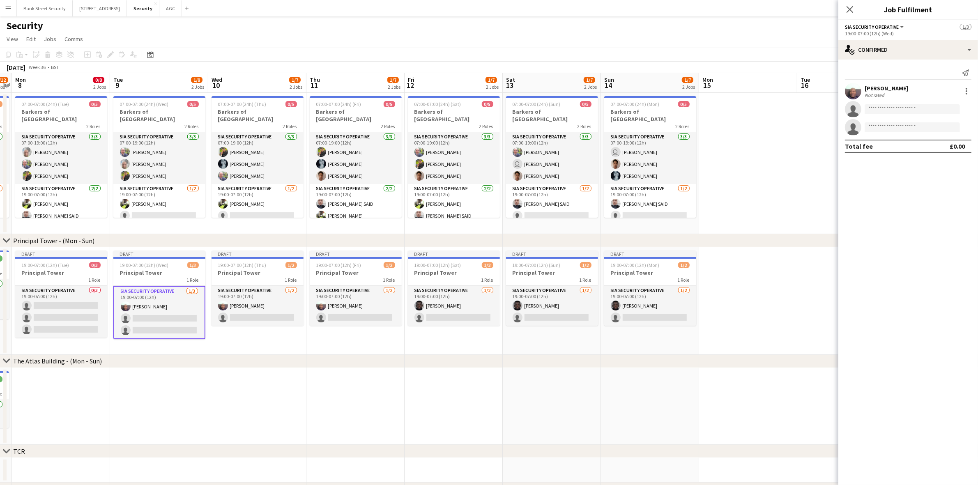
click at [231, 309] on app-card-role "SIA Security Operative 1/2 19:00-07:00 (12h) Taofeek Omoyele single-neutral-act…" at bounding box center [258, 306] width 92 height 40
click at [334, 306] on app-card-role "SIA Security Operative 1/2 19:00-07:00 (12h) Taofeek Omoyele single-neutral-act…" at bounding box center [356, 306] width 92 height 40
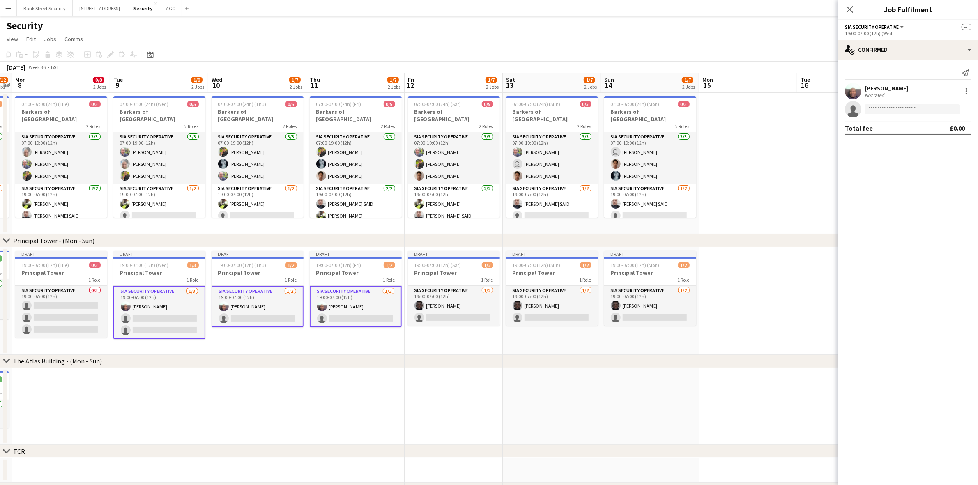
click at [435, 301] on app-card-role "SIA Security Operative 1/2 19:00-07:00 (12h) Assan Ngum single-neutral-actions" at bounding box center [454, 306] width 92 height 40
click at [513, 300] on app-card-role "SIA Security Operative 1/2 19:00-07:00 (12h) Assan Ngum single-neutral-actions" at bounding box center [552, 306] width 92 height 40
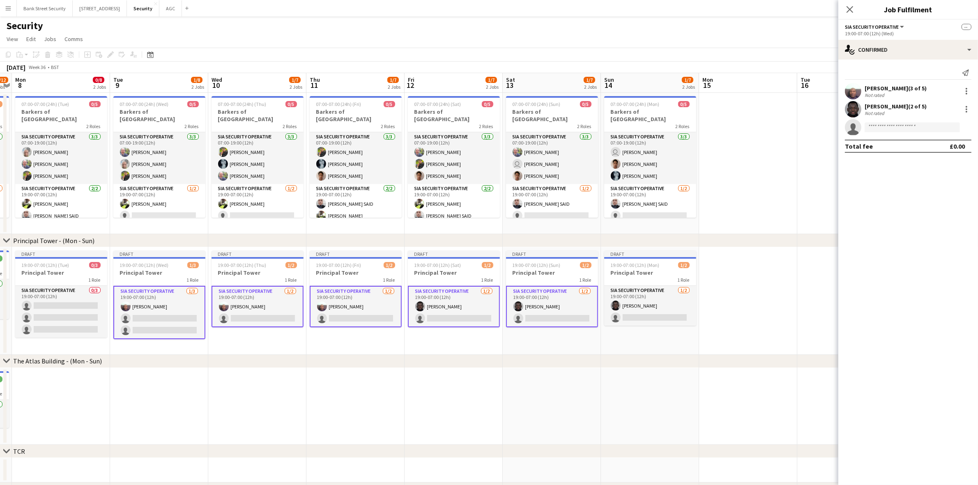
click at [640, 304] on app-card-role "SIA Security Operative 1/2 19:00-07:00 (12h) Assan Ngum single-neutral-actions" at bounding box center [650, 306] width 92 height 40
click at [739, 108] on div at bounding box center [967, 109] width 10 height 10
click at [739, 180] on span "Remove" at bounding box center [926, 183] width 25 height 7
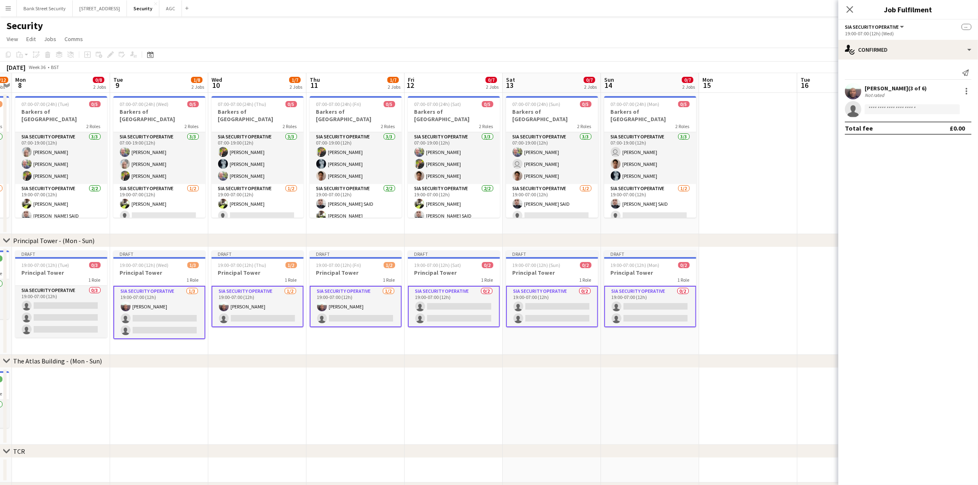
click at [739, 94] on div at bounding box center [967, 94] width 2 height 2
click at [739, 161] on button "Remove" at bounding box center [940, 166] width 64 height 20
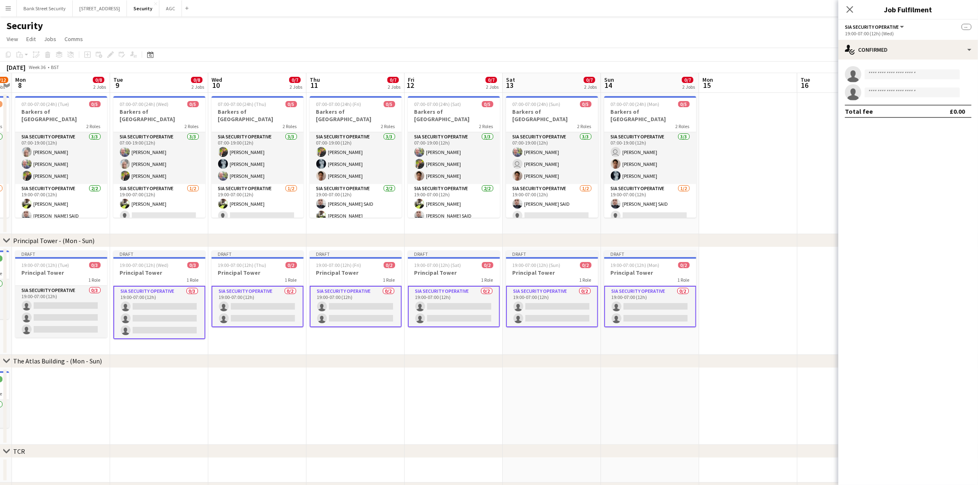
click at [739, 12] on icon "Close pop-in" at bounding box center [850, 9] width 7 height 7
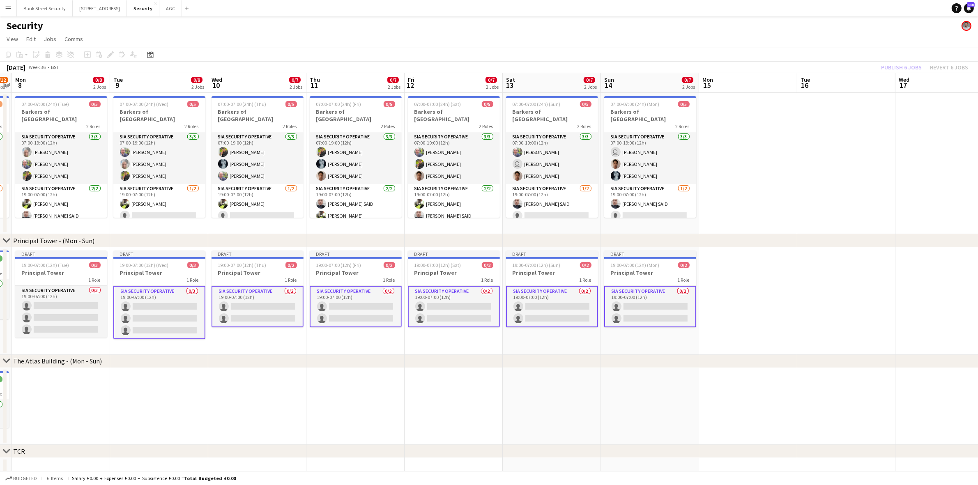
click at [83, 270] on h3 "Principal Tower" at bounding box center [61, 272] width 92 height 7
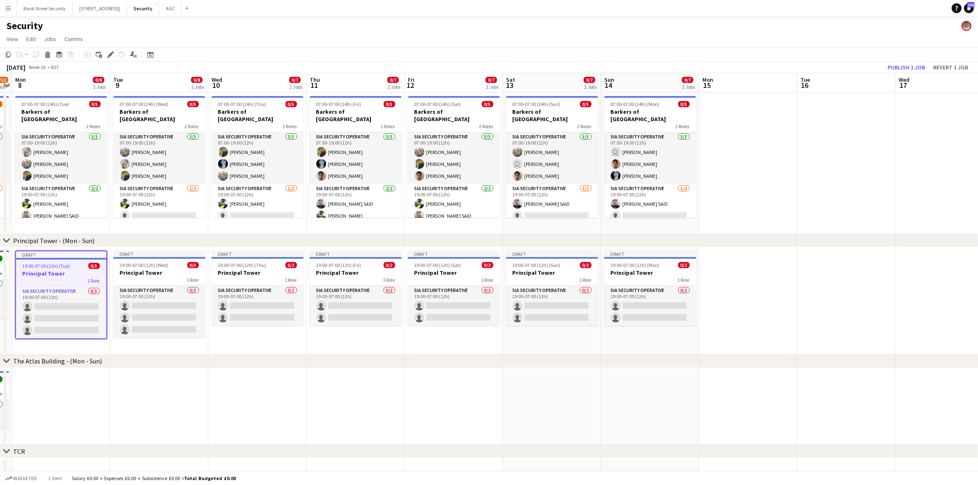
scroll to position [0, 283]
click at [148, 267] on span "19:00-07:00 (12h) (Wed)" at bounding box center [143, 265] width 49 height 6
click at [109, 55] on icon at bounding box center [110, 55] width 5 height 5
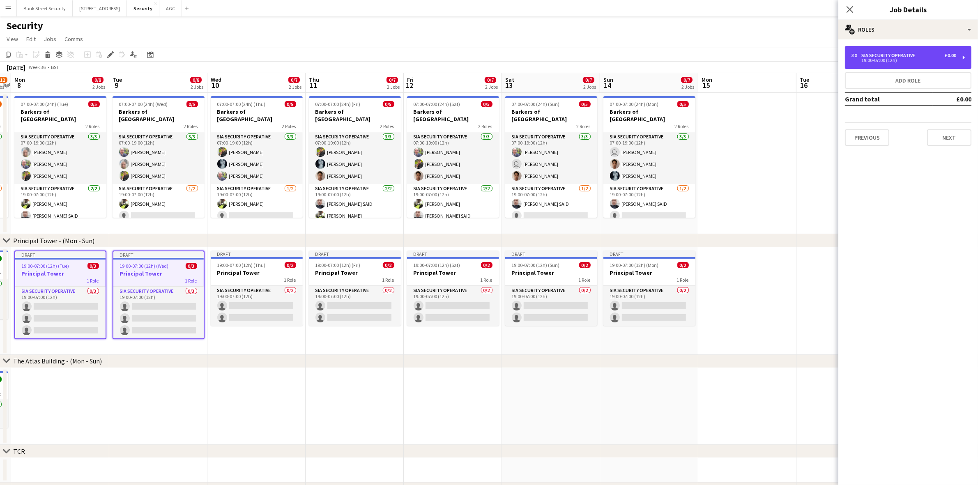
click at [739, 60] on div "3 x SIA Security Operative £0.00 19:00-07:00 (12h)" at bounding box center [908, 57] width 127 height 23
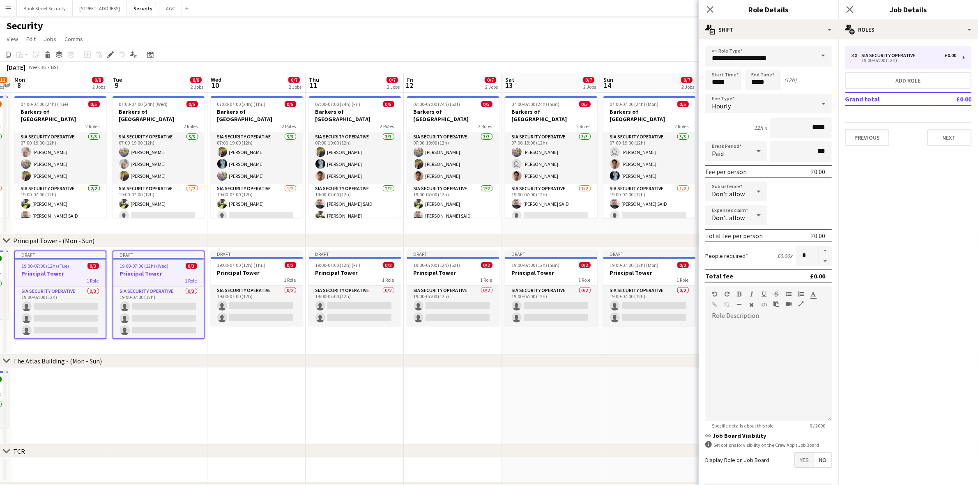
click at [739, 57] on span at bounding box center [823, 56] width 17 height 20
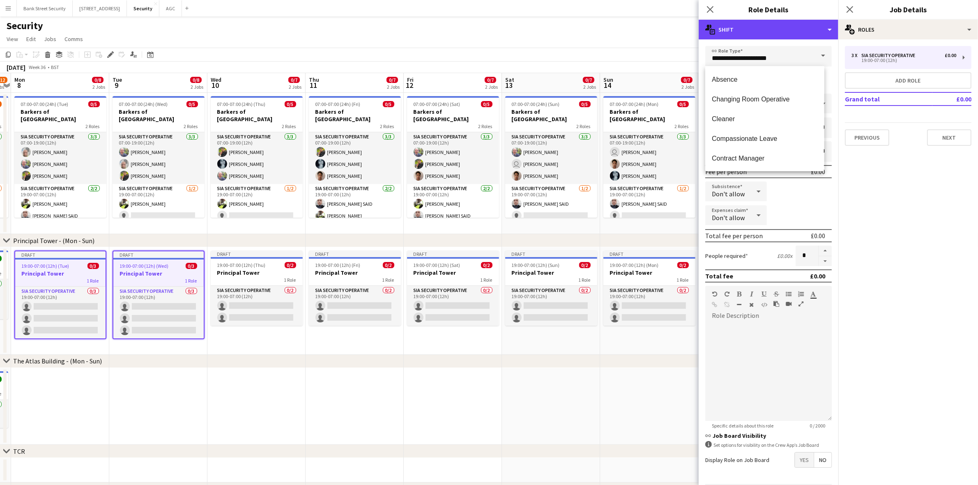
click at [739, 31] on div "multiple-actions-text Shift" at bounding box center [769, 30] width 140 height 20
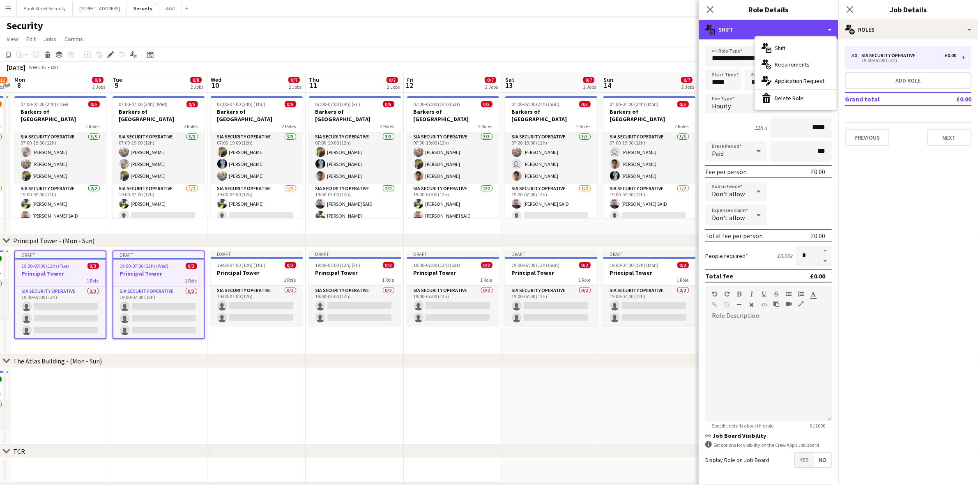
click at [739, 31] on div "multiple-actions-text Shift" at bounding box center [769, 30] width 140 height 20
click at [739, 261] on button "button" at bounding box center [825, 261] width 13 height 10
type input "*"
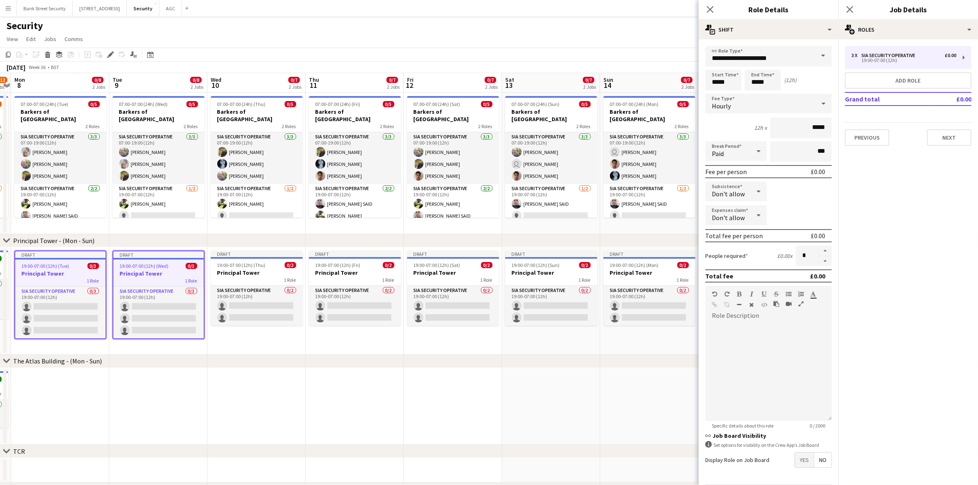
click at [708, 9] on icon "Close pop-in" at bounding box center [710, 9] width 7 height 7
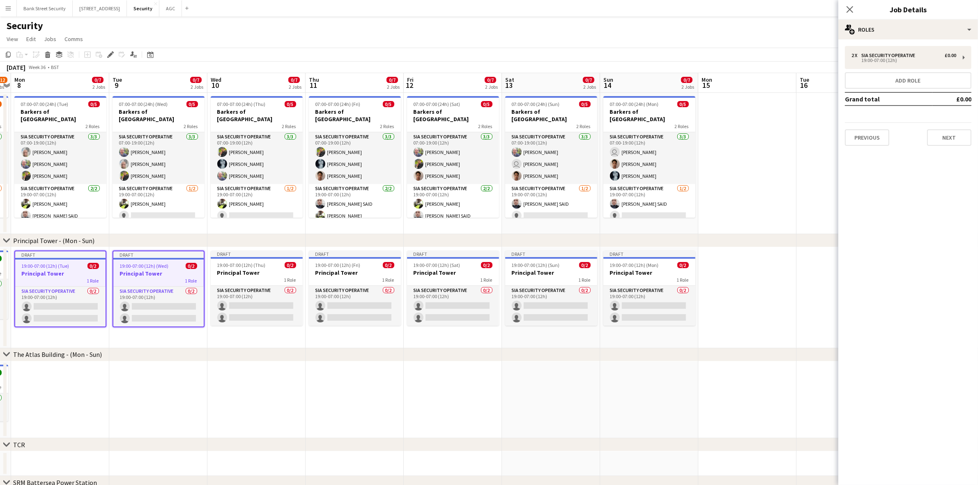
click at [739, 14] on app-icon "Close pop-in" at bounding box center [850, 10] width 10 height 10
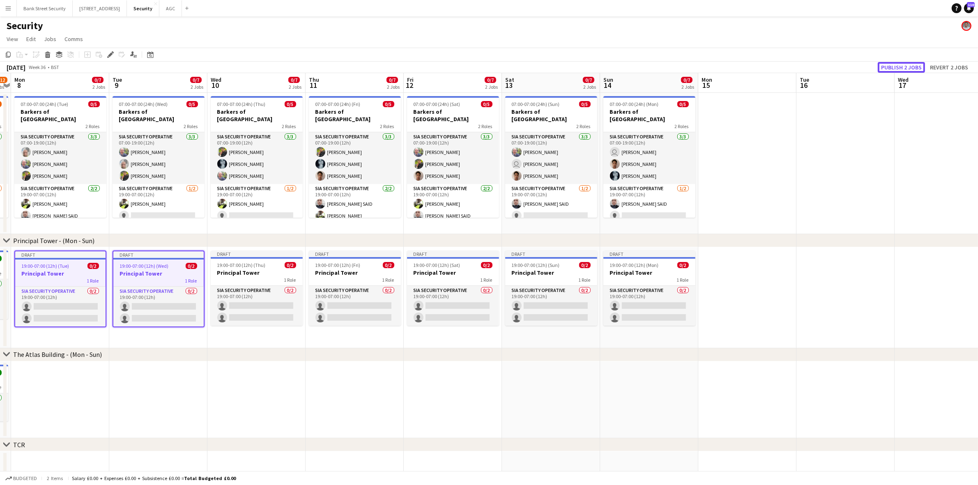
click at [739, 66] on button "Publish 2 jobs" at bounding box center [901, 67] width 47 height 11
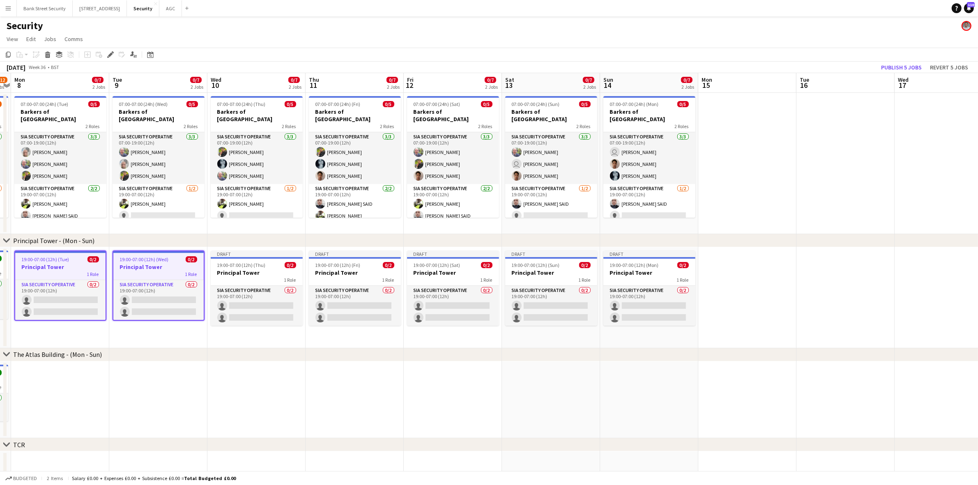
click at [400, 336] on app-date-cell "Draft 19:00-07:00 (12h) (Fri) 0/2 Principal Tower 1 Role SIA Security Operative…" at bounding box center [355, 297] width 98 height 101
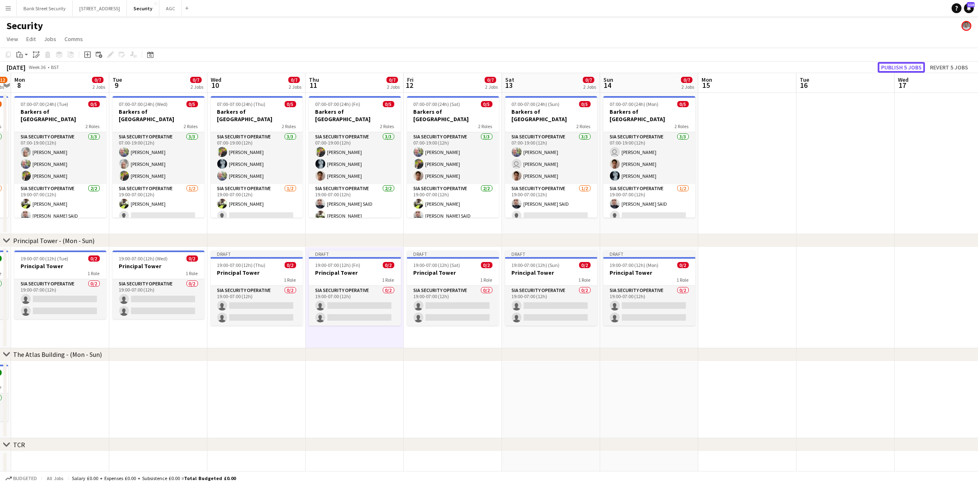
click at [739, 70] on button "Publish 5 jobs" at bounding box center [901, 67] width 47 height 11
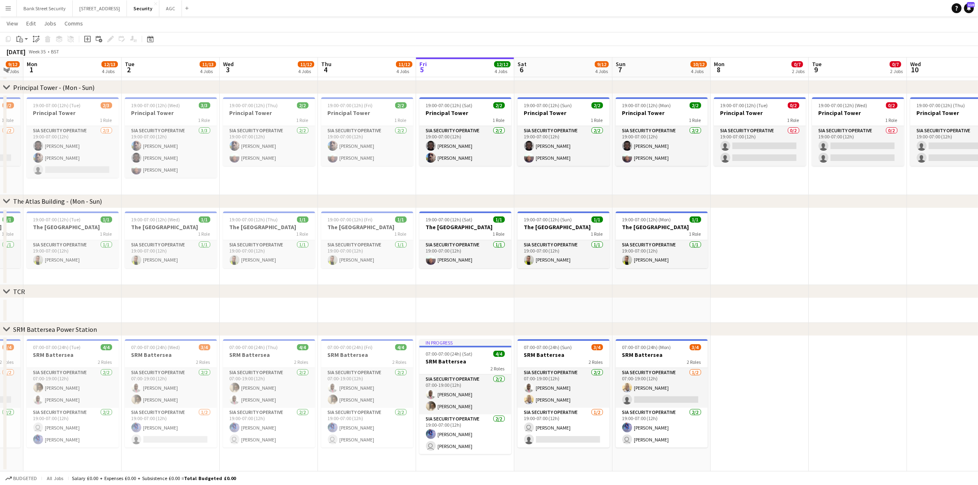
scroll to position [0, 177]
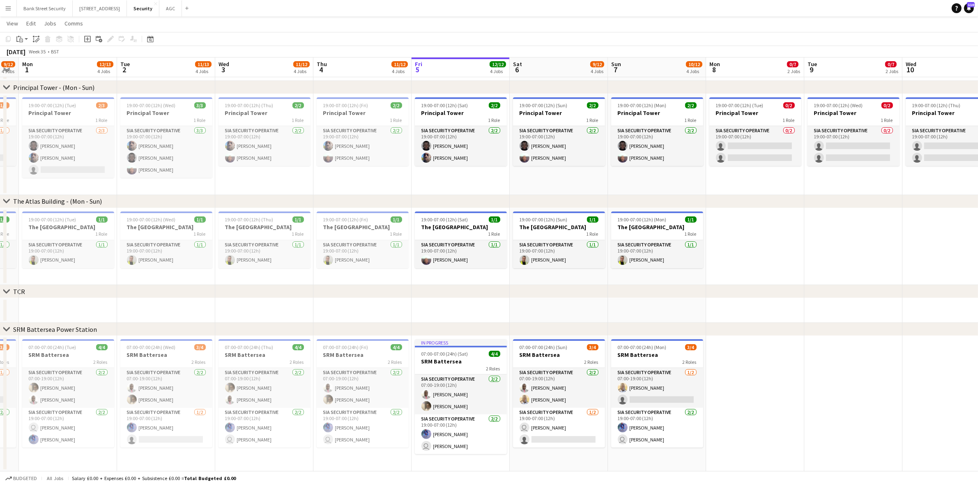
drag, startPoint x: 140, startPoint y: 264, endPoint x: 809, endPoint y: 205, distance: 671.8
click at [739, 205] on div "chevron-right Principal Tower - (Mon - Sun) chevron-right The Atlas Building - …" at bounding box center [489, 176] width 978 height 592
click at [67, 221] on span "19:00-07:00 (12h) (Tue)" at bounding box center [53, 219] width 48 height 6
click at [147, 229] on h3 "The [GEOGRAPHIC_DATA]" at bounding box center [166, 226] width 92 height 7
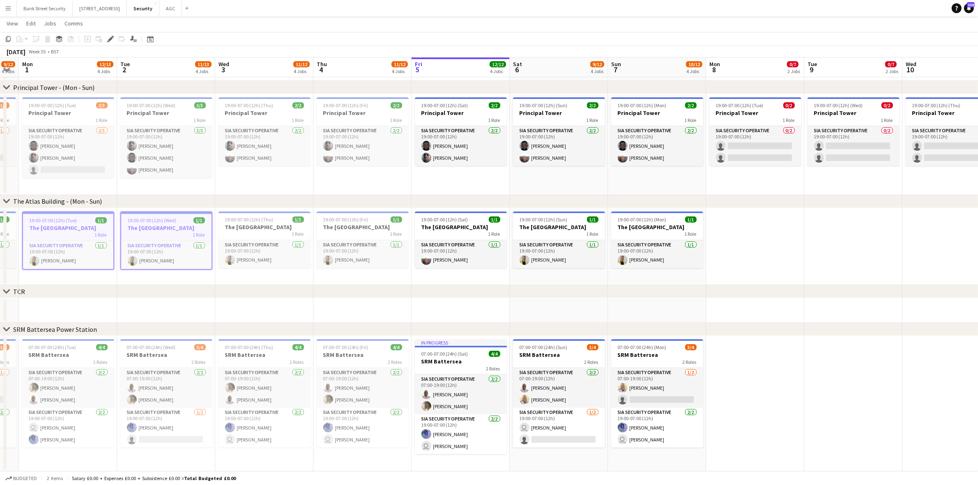
click at [273, 225] on h3 "The [GEOGRAPHIC_DATA]" at bounding box center [265, 226] width 92 height 7
click at [348, 225] on h3 "The [GEOGRAPHIC_DATA]" at bounding box center [363, 226] width 92 height 7
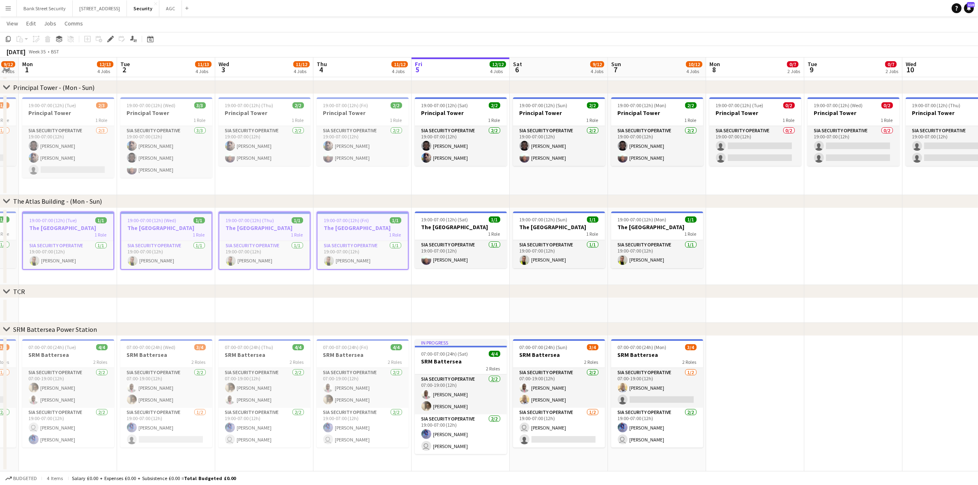
drag, startPoint x: 459, startPoint y: 228, endPoint x: 493, endPoint y: 229, distance: 33.7
click at [460, 228] on h3 "The [GEOGRAPHIC_DATA]" at bounding box center [461, 226] width 92 height 7
click at [556, 227] on h3 "The [GEOGRAPHIC_DATA]" at bounding box center [560, 226] width 92 height 7
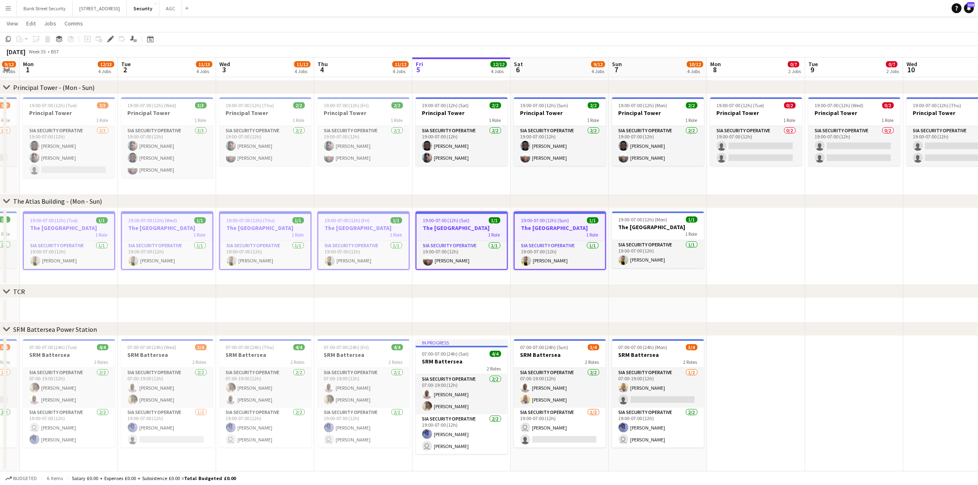
click at [632, 222] on app-job-card "19:00-07:00 (12h) (Mon) 1/1 The Atlas Building 1 Role SIA Security Operative 1/…" at bounding box center [658, 240] width 92 height 57
click at [11, 38] on icon "Copy" at bounding box center [8, 39] width 7 height 7
click at [739, 246] on app-date-cell at bounding box center [756, 246] width 98 height 77
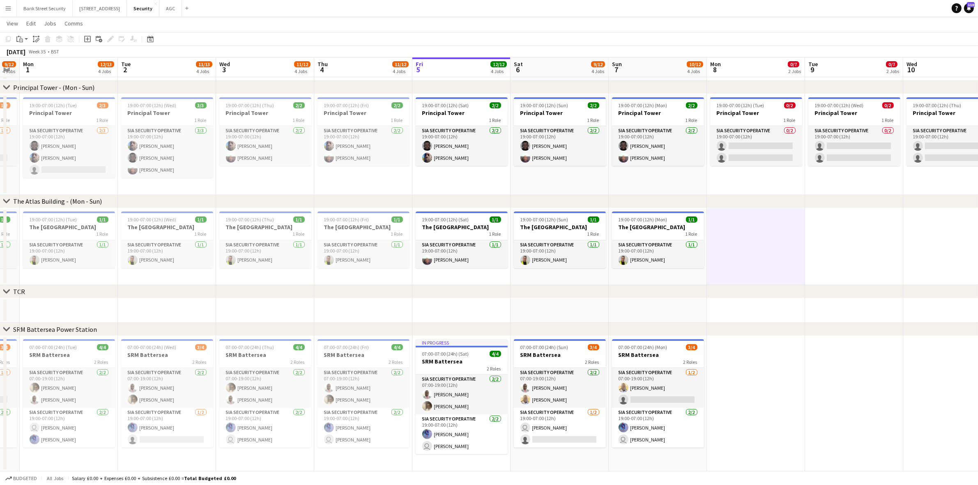
click at [28, 37] on app-action-btn "Paste" at bounding box center [22, 39] width 15 height 10
click at [37, 69] on link "Paste with crew Ctrl+Shift+V" at bounding box center [60, 68] width 77 height 7
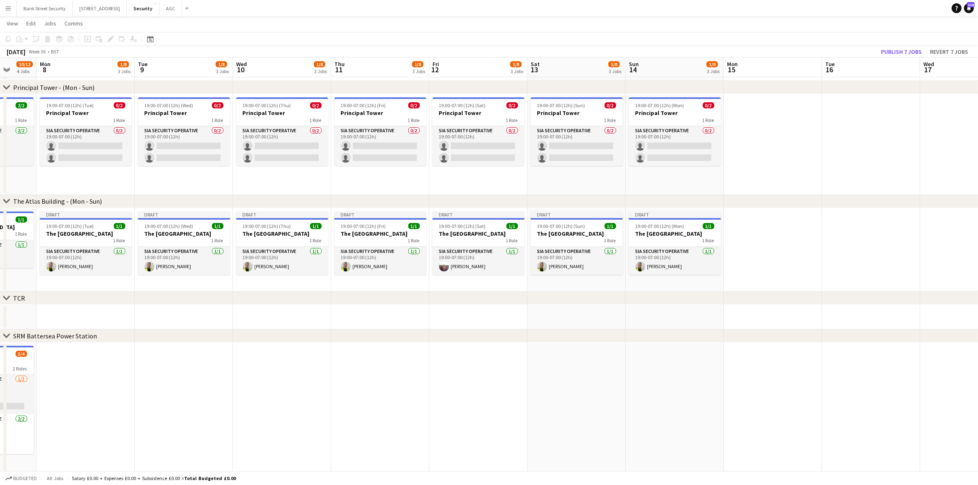
scroll to position [0, 272]
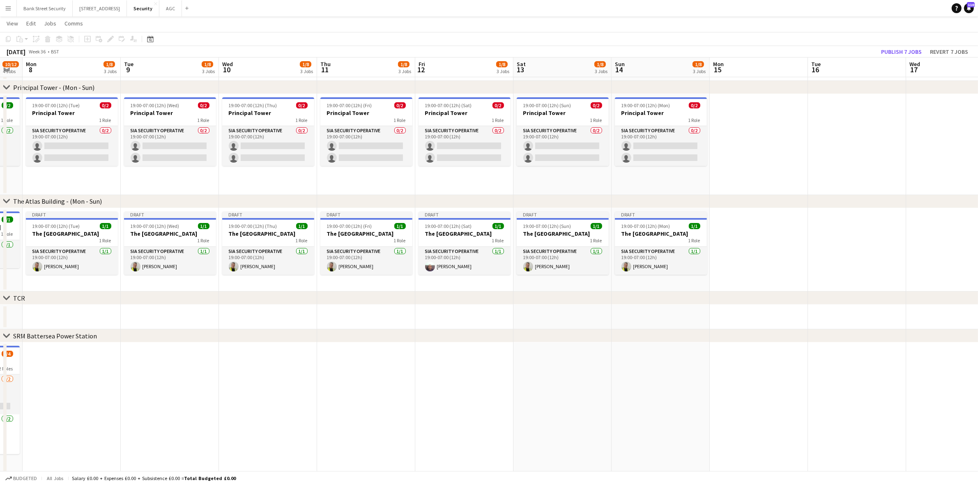
drag, startPoint x: 870, startPoint y: 276, endPoint x: 186, endPoint y: 281, distance: 684.4
click at [186, 281] on app-calendar-viewport "Fri 5 12/12 4 Jobs Sat 6 9/12 4 Jobs Sun 7 10/12 4 Jobs Mon 8 1/8 3 Jobs Tue 9 …" at bounding box center [489, 179] width 978 height 599
click at [739, 49] on button "Publish 7 jobs" at bounding box center [901, 51] width 47 height 11
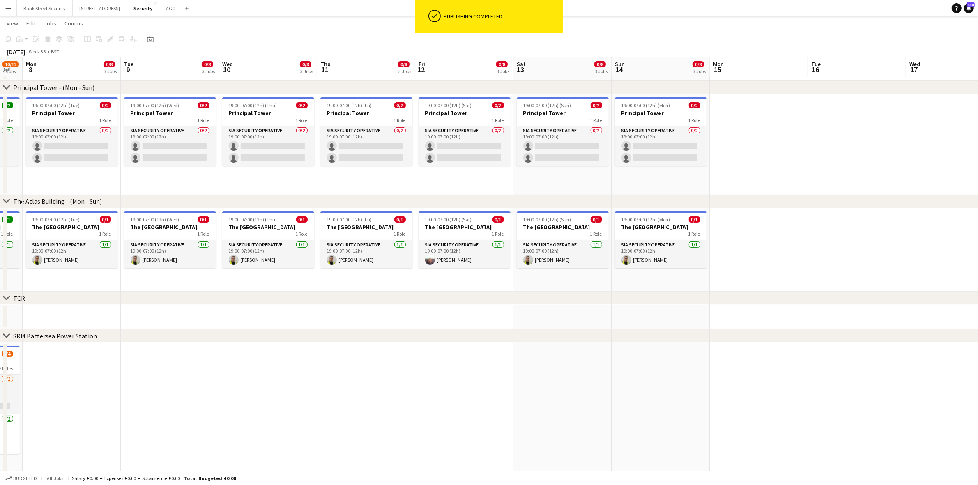
click at [259, 280] on app-date-cell "19:00-07:00 (12h) (Thu) 0/1 The Atlas Building 1 Role SIA Security Operative 1/…" at bounding box center [268, 250] width 98 height 84
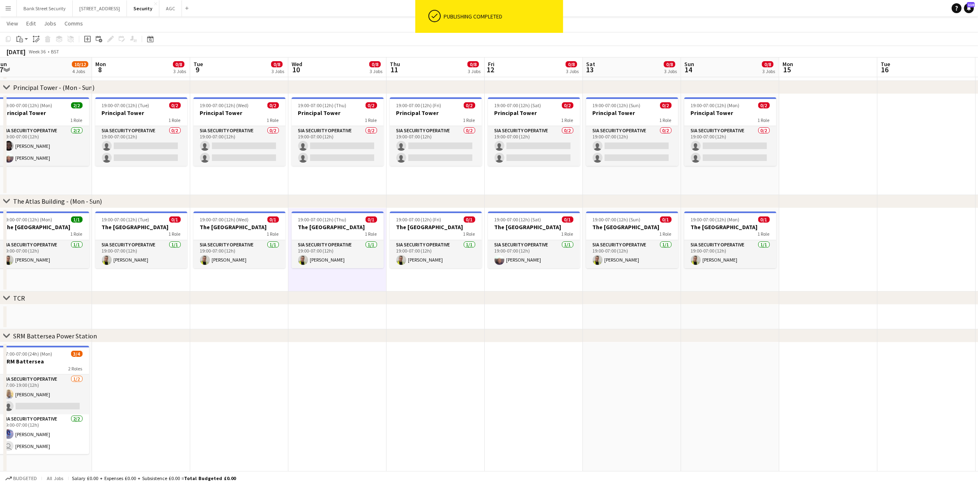
scroll to position [0, 192]
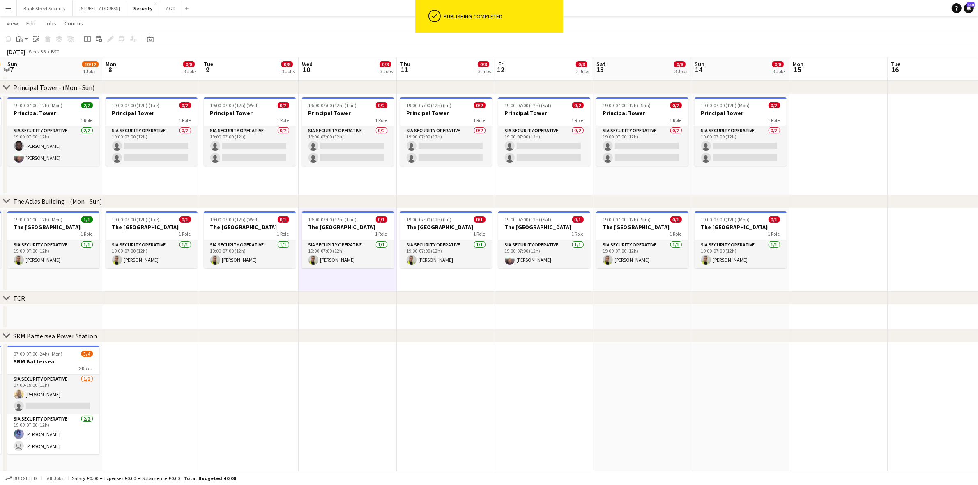
drag, startPoint x: 147, startPoint y: 307, endPoint x: 233, endPoint y: 298, distance: 86.4
click at [233, 298] on div "chevron-right Principal Tower - (Mon - Sun) chevron-right The Atlas Building - …" at bounding box center [489, 179] width 978 height 599
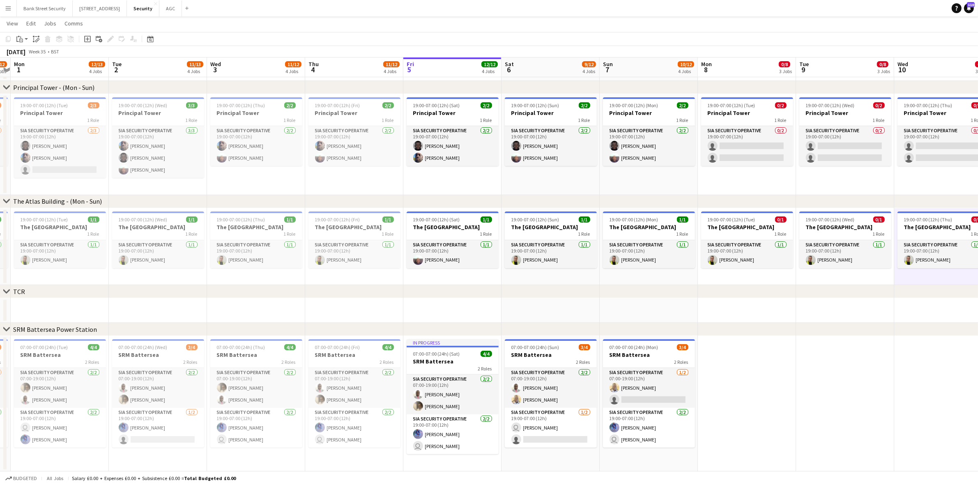
scroll to position [0, 287]
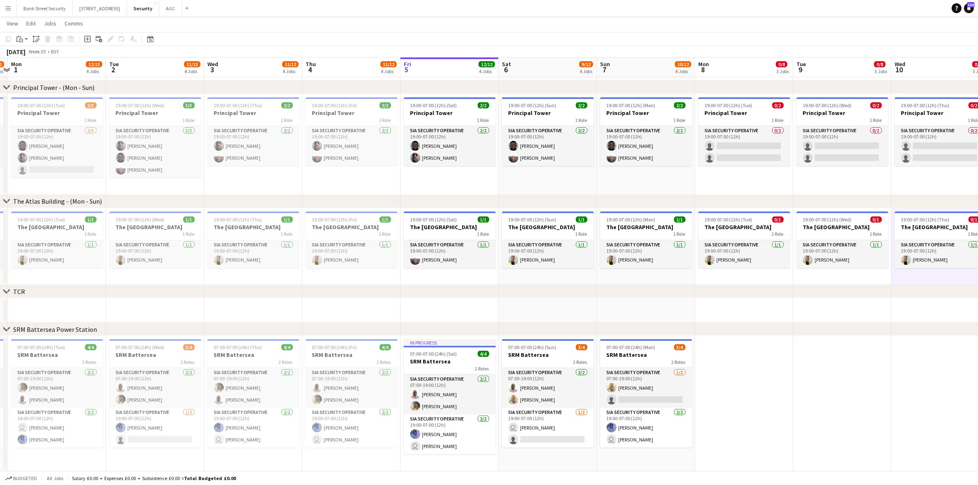
drag, startPoint x: 143, startPoint y: 438, endPoint x: 725, endPoint y: 323, distance: 594.2
click at [725, 323] on div "chevron-right Principal Tower - (Mon - Sun) chevron-right The Atlas Building - …" at bounding box center [489, 176] width 978 height 592
click at [59, 344] on span "07:00-07:00 (24h) (Tue)" at bounding box center [42, 347] width 48 height 6
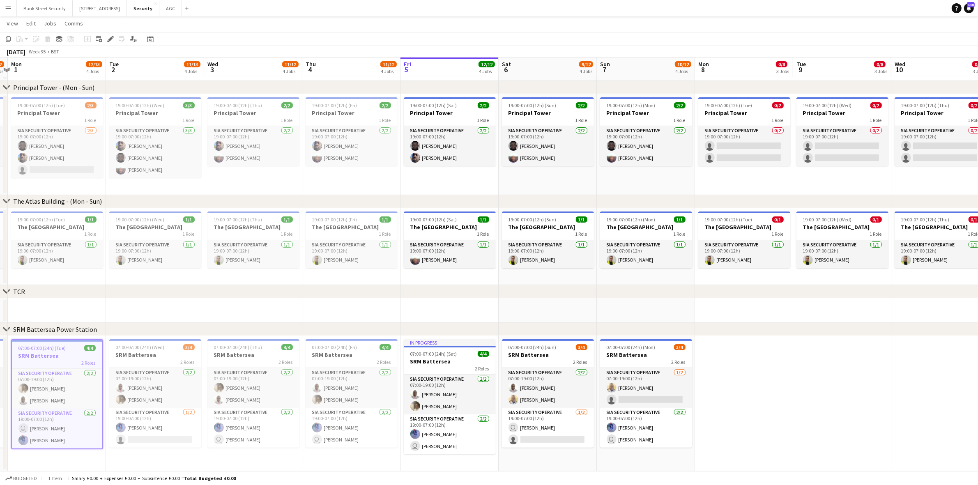
click at [157, 350] on app-job-card "07:00-07:00 (24h) (Wed) 3/4 SRM Battersea 2 Roles SIA Security Operative 2/2 07…" at bounding box center [155, 393] width 92 height 108
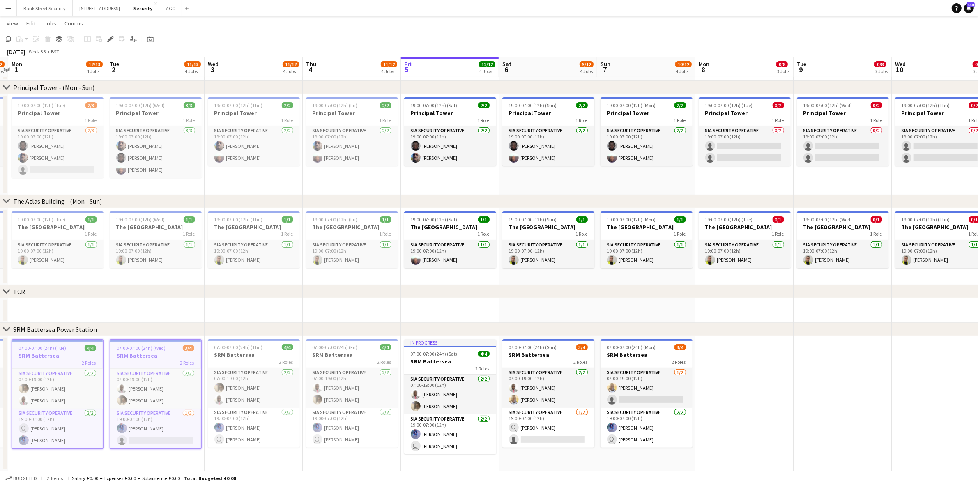
click at [253, 348] on span "07:00-07:00 (24h) (Thu)" at bounding box center [238, 347] width 48 height 6
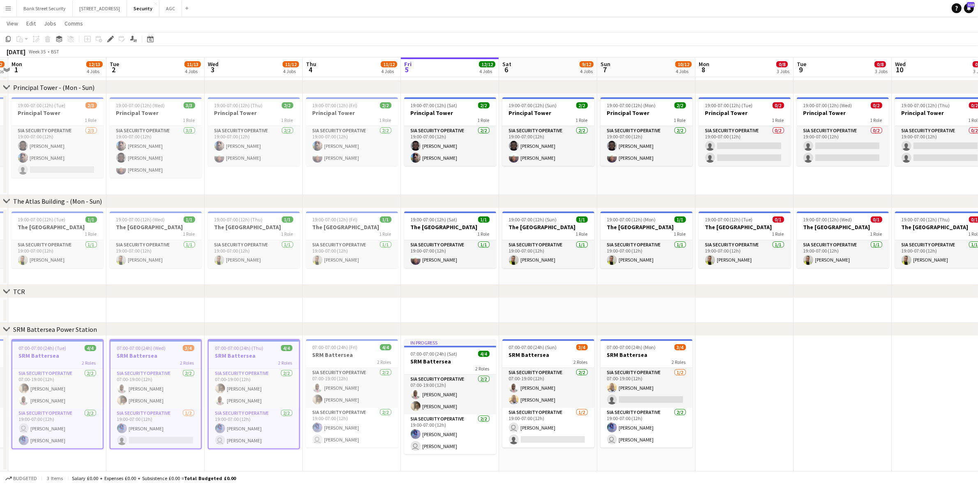
click at [343, 352] on h3 "SRM Battersea" at bounding box center [352, 354] width 92 height 7
click at [444, 359] on h3 "SRM Battersea" at bounding box center [450, 361] width 92 height 7
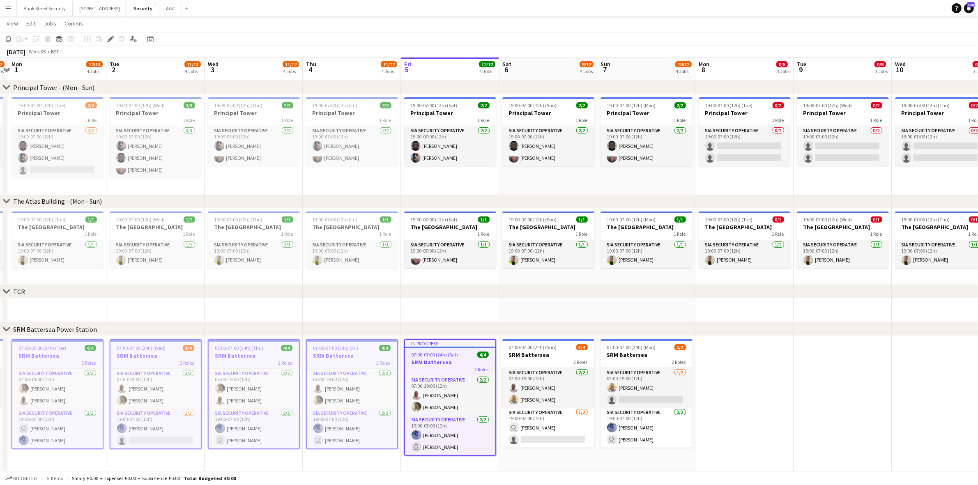
click at [553, 352] on h3 "SRM Battersea" at bounding box center [548, 354] width 92 height 7
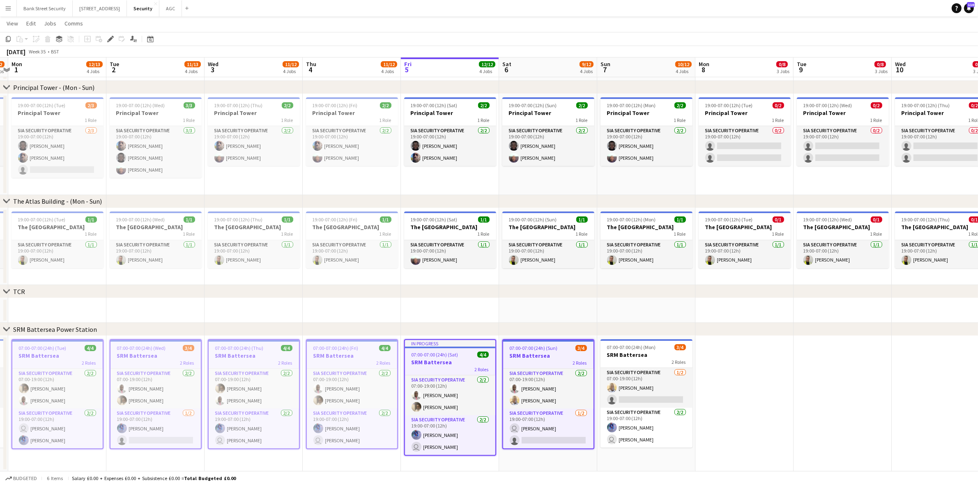
click at [649, 350] on app-job-card "07:00-07:00 (24h) (Mon) 3/4 SRM Battersea 2 Roles SIA Security Operative 1/2 07…" at bounding box center [647, 393] width 92 height 108
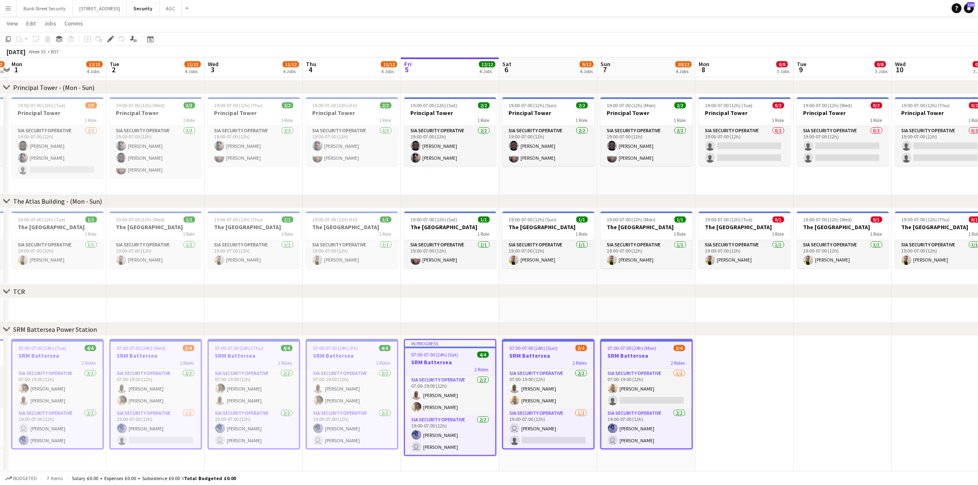
click at [9, 39] on icon "Copy" at bounding box center [8, 39] width 7 height 7
click at [712, 390] on app-date-cell at bounding box center [744, 404] width 98 height 136
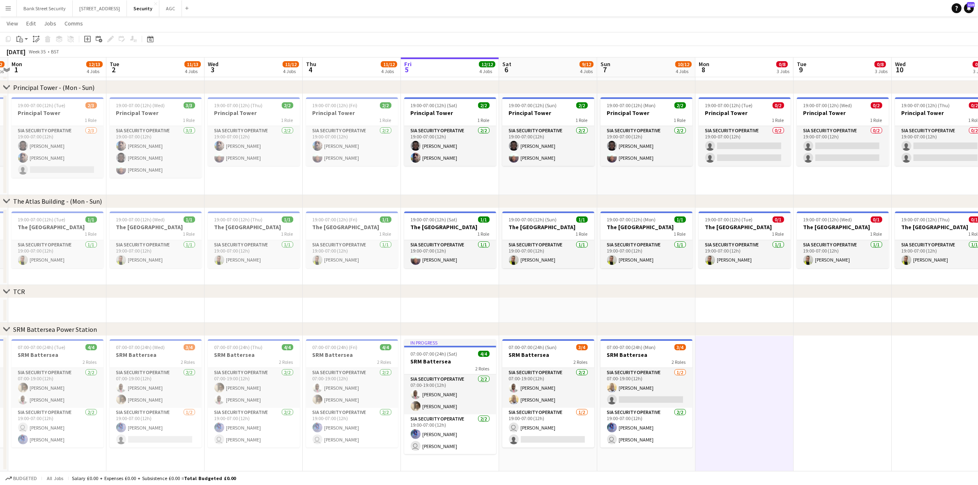
click at [25, 38] on app-action-btn "Paste" at bounding box center [22, 39] width 15 height 10
click at [34, 67] on link "Paste with crew Ctrl+Shift+V" at bounding box center [60, 68] width 77 height 7
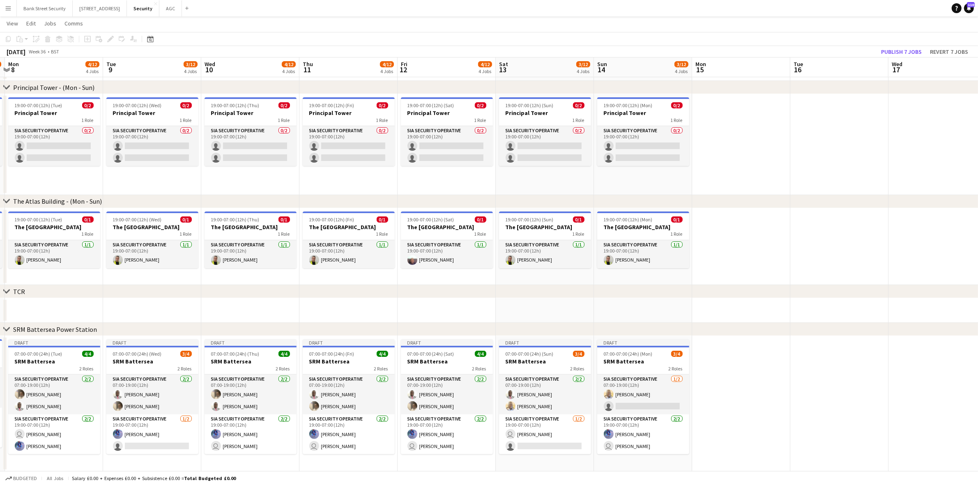
scroll to position [0, 294]
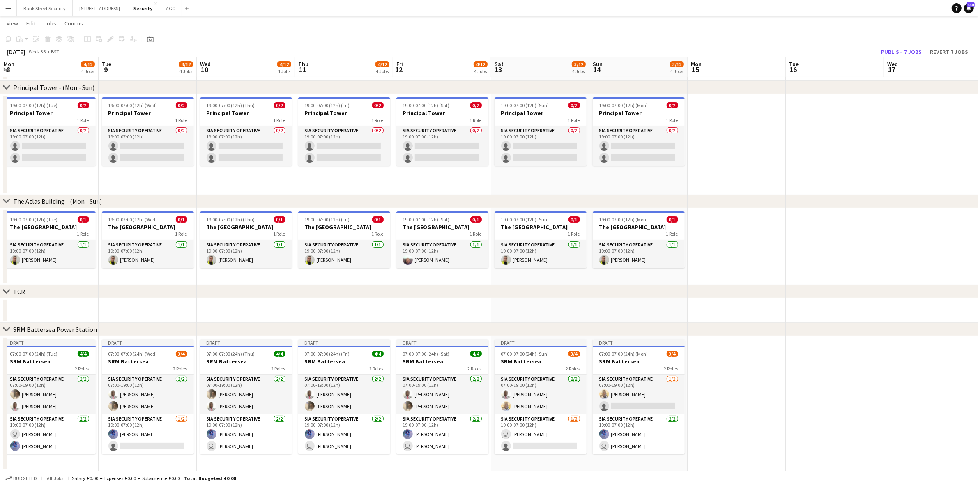
drag, startPoint x: 726, startPoint y: 461, endPoint x: 31, endPoint y: 426, distance: 695.9
click at [31, 392] on app-calendar-viewport "Fri 5 12/12 4 Jobs Sat 6 9/12 4 Jobs Sun 7 10/12 4 Jobs Mon 8 4/12 4 Jobs Tue 9…" at bounding box center [489, 176] width 978 height 592
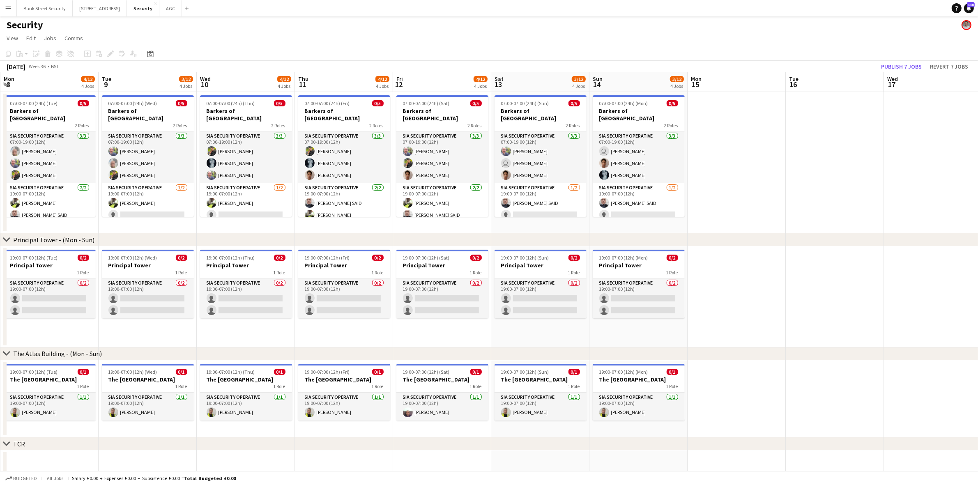
scroll to position [0, 0]
click at [185, 227] on app-date-cell "07:00-07:00 (24h) (Wed) 0/5 Barkers of Kensington 2 Roles SIA Security Operativ…" at bounding box center [148, 163] width 98 height 141
click at [523, 59] on app-toolbar "Copy Paste Paste Ctrl+V Paste with crew Ctrl+Shift+V Paste linked Job Delete Gr…" at bounding box center [489, 55] width 978 height 14
click at [553, 229] on app-date-cell "07:00-07:00 (24h) (Sun) 0/5 Barkers of Kensington 2 Roles SIA Security Operativ…" at bounding box center [540, 163] width 98 height 141
click at [245, 141] on app-card-role "SIA Security Operative 3/3 07:00-19:00 (12h) Majid Ali Núbia Melo Mohammed Faro…" at bounding box center [246, 158] width 92 height 52
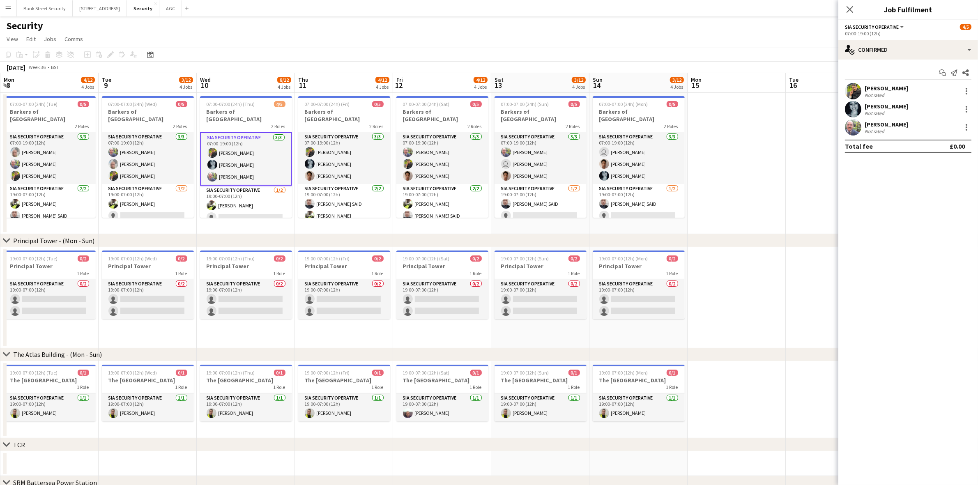
click at [739, 9] on icon "Close pop-in" at bounding box center [850, 9] width 7 height 7
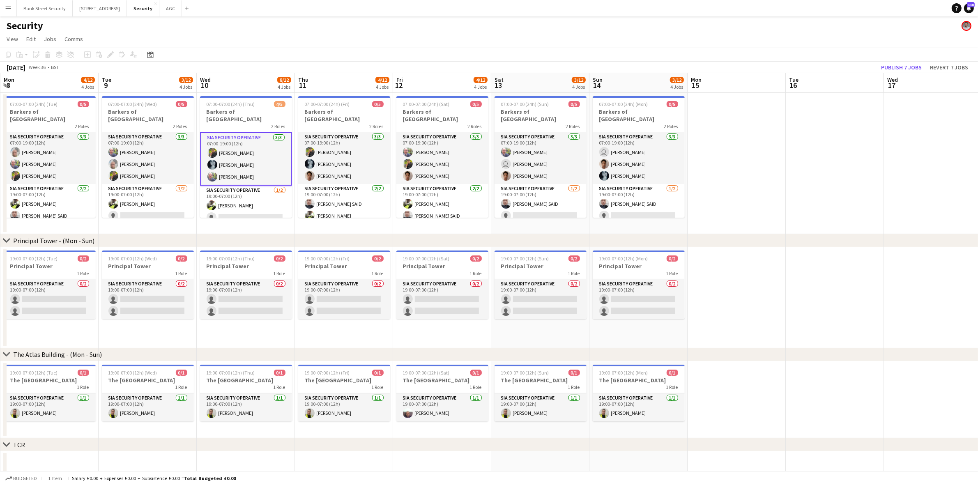
click at [545, 229] on app-date-cell "07:00-07:00 (24h) (Sun) 0/5 Barkers of Kensington 2 Roles SIA Security Operativ…" at bounding box center [540, 163] width 98 height 141
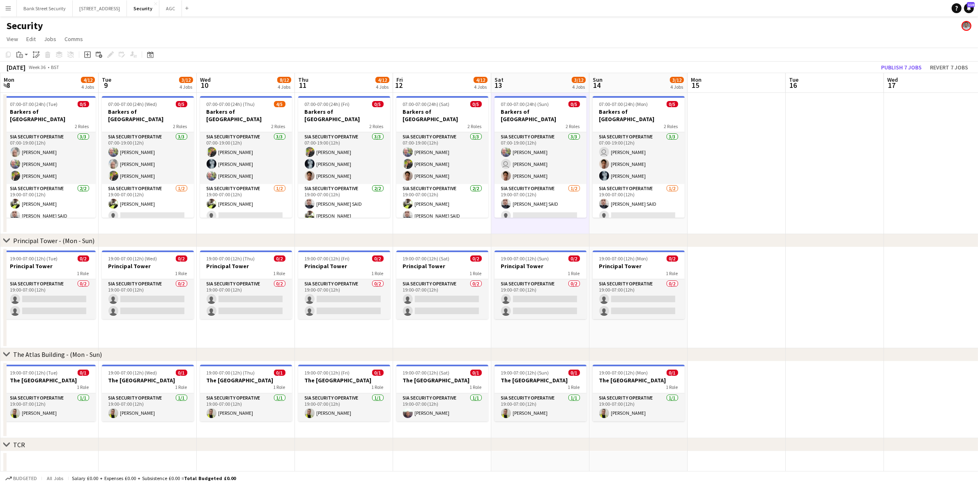
click at [739, 176] on app-date-cell at bounding box center [737, 163] width 98 height 141
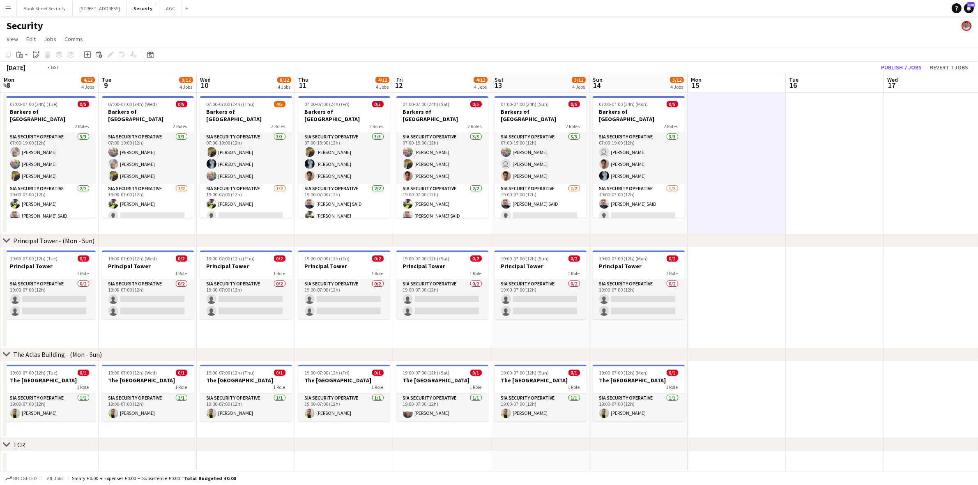
drag, startPoint x: 774, startPoint y: 176, endPoint x: 688, endPoint y: 329, distance: 176.2
click at [691, 329] on app-date-cell at bounding box center [737, 297] width 98 height 101
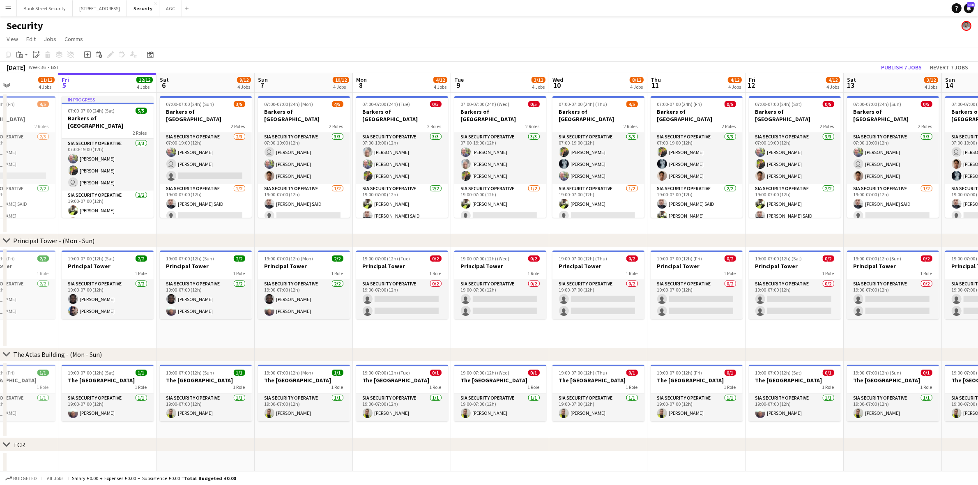
scroll to position [0, 237]
drag, startPoint x: 60, startPoint y: 338, endPoint x: 412, endPoint y: 274, distance: 358.2
click at [412, 274] on app-calendar-viewport "Tue 2 11/13 4 Jobs Wed 3 11/12 4 Jobs Thu 4 11/12 4 Jobs Fri 5 12/12 4 Jobs Sat…" at bounding box center [489, 349] width 978 height 552
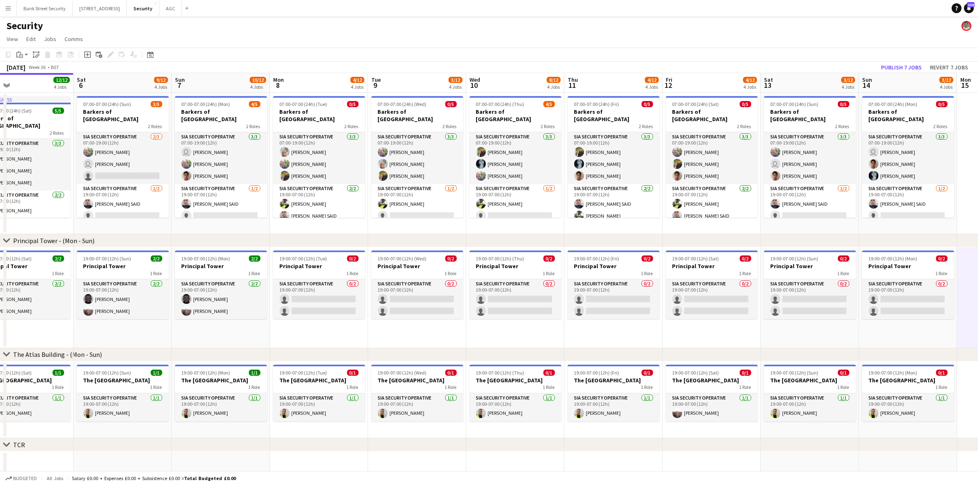
scroll to position [0, 251]
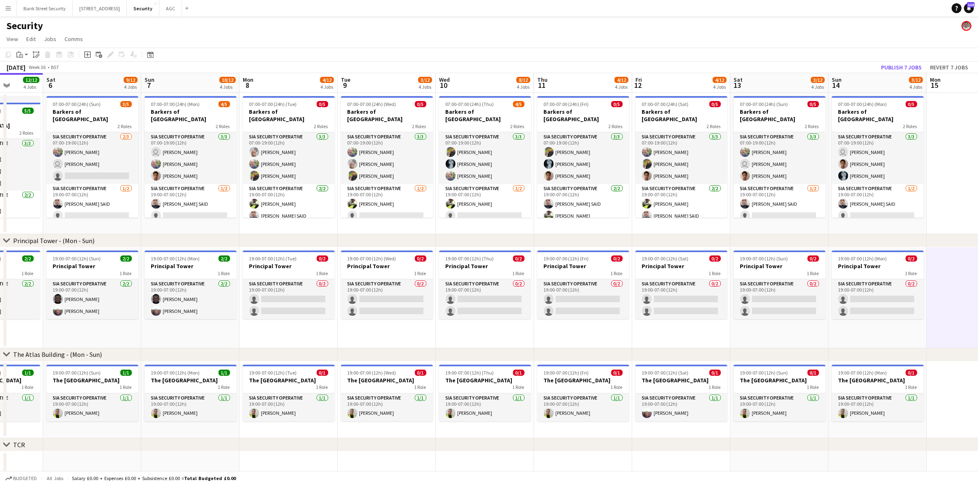
drag, startPoint x: 114, startPoint y: 331, endPoint x: -53, endPoint y: 321, distance: 167.5
click at [0, 321] on html "Menu Boards Boards Boards All jobs Status Workforce Workforce My Workforce Recr…" at bounding box center [489, 319] width 978 height 639
click at [294, 309] on app-card-role "SIA Security Operative 0/2 19:00-07:00 (12h) single-neutral-actions single-neut…" at bounding box center [289, 299] width 92 height 40
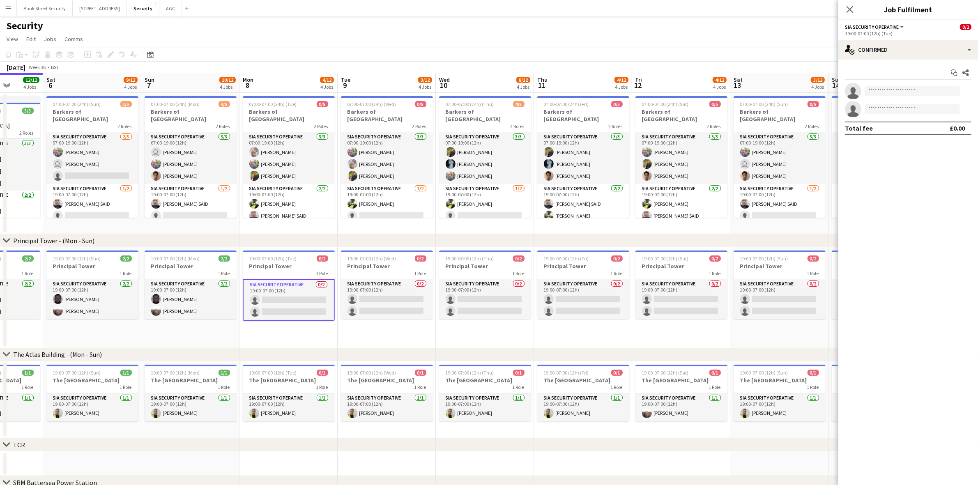
click at [377, 302] on app-card-role "SIA Security Operative 0/2 19:00-07:00 (12h) single-neutral-actions single-neut…" at bounding box center [387, 299] width 92 height 40
click at [480, 298] on app-card-role "SIA Security Operative 0/2 19:00-07:00 (12h) single-neutral-actions single-neut…" at bounding box center [485, 299] width 92 height 40
click at [576, 301] on app-card-role "SIA Security Operative 0/2 19:00-07:00 (12h) single-neutral-actions single-neut…" at bounding box center [583, 299] width 92 height 40
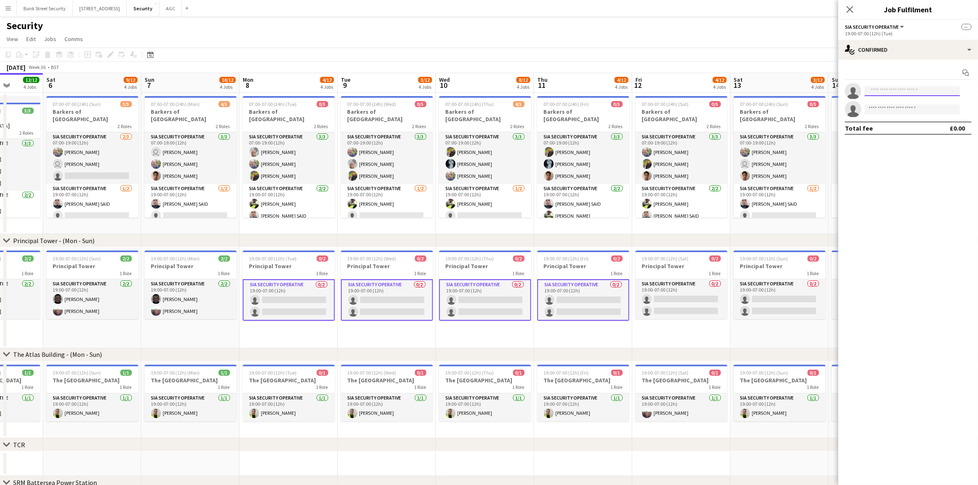
click at [739, 90] on input at bounding box center [912, 91] width 95 height 10
click at [296, 301] on app-card-role "SIA Security Operative 0/2 19:00-07:00 (12h) single-neutral-actions single-neut…" at bounding box center [289, 299] width 92 height 41
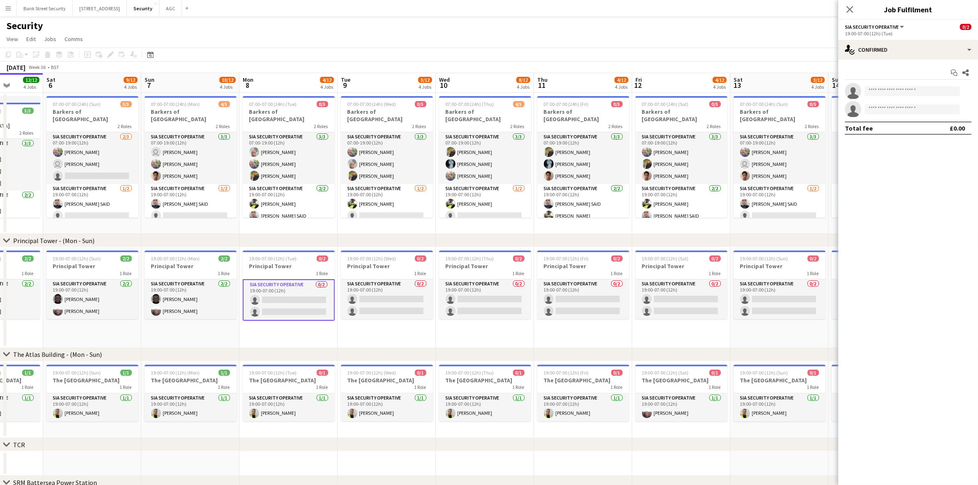
click at [368, 311] on app-card-role "SIA Security Operative 0/2 19:00-07:00 (12h) single-neutral-actions single-neut…" at bounding box center [387, 299] width 92 height 40
click at [487, 300] on app-card-role "SIA Security Operative 0/2 19:00-07:00 (12h) single-neutral-actions single-neut…" at bounding box center [485, 299] width 92 height 40
click at [591, 306] on app-card-role "SIA Security Operative 0/2 19:00-07:00 (12h) single-neutral-actions single-neut…" at bounding box center [583, 299] width 92 height 40
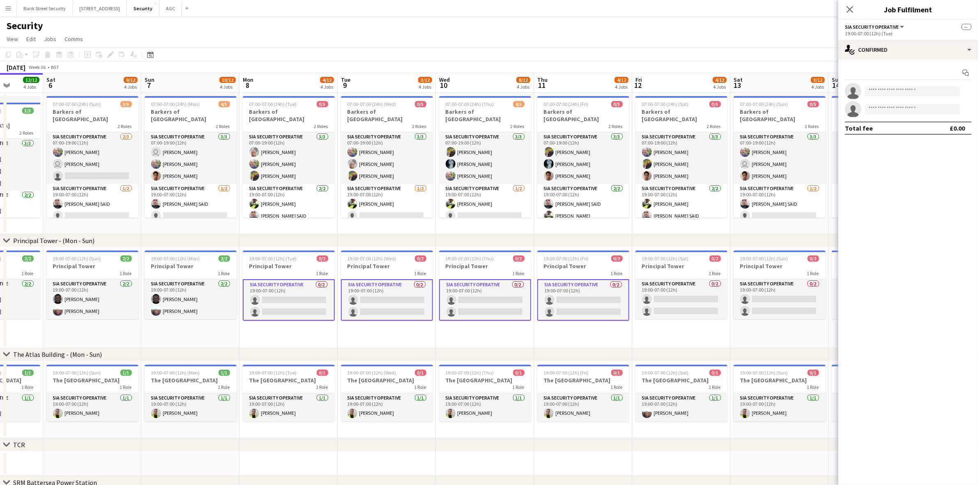
click at [666, 304] on app-card-role "SIA Security Operative 0/2 19:00-07:00 (12h) single-neutral-actions single-neut…" at bounding box center [682, 299] width 92 height 40
click at [692, 300] on app-card-role "SIA Security Operative 0/2 19:00-07:00 (12h) single-neutral-actions single-neut…" at bounding box center [682, 299] width 92 height 41
click at [739, 113] on input at bounding box center [912, 109] width 95 height 10
type input "***"
click at [739, 126] on span "mulfykankam@gmail.com" at bounding box center [912, 127] width 82 height 7
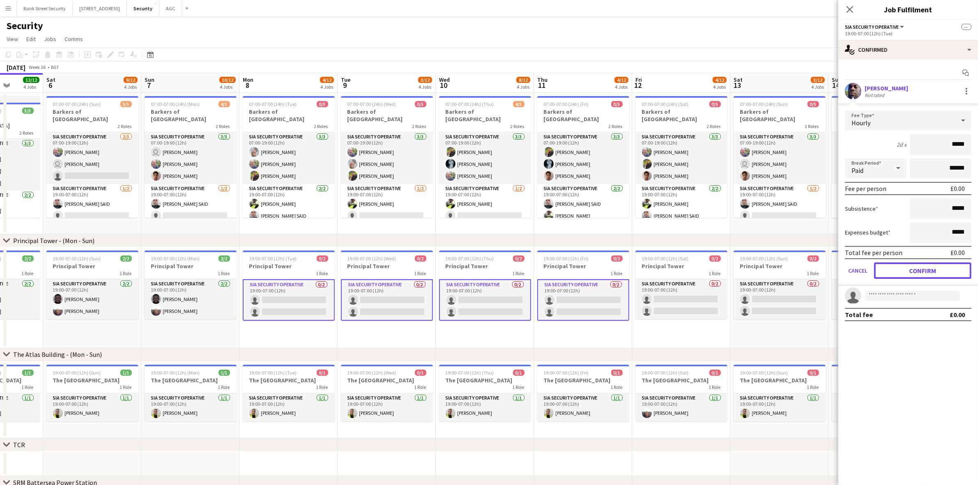
click at [739, 270] on button "Confirm" at bounding box center [922, 271] width 97 height 16
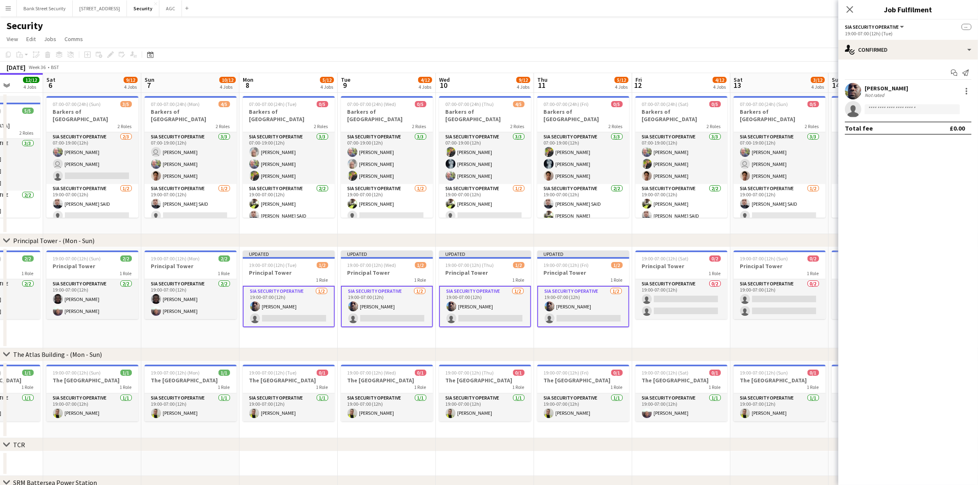
click at [739, 9] on icon "Close pop-in" at bounding box center [850, 9] width 7 height 7
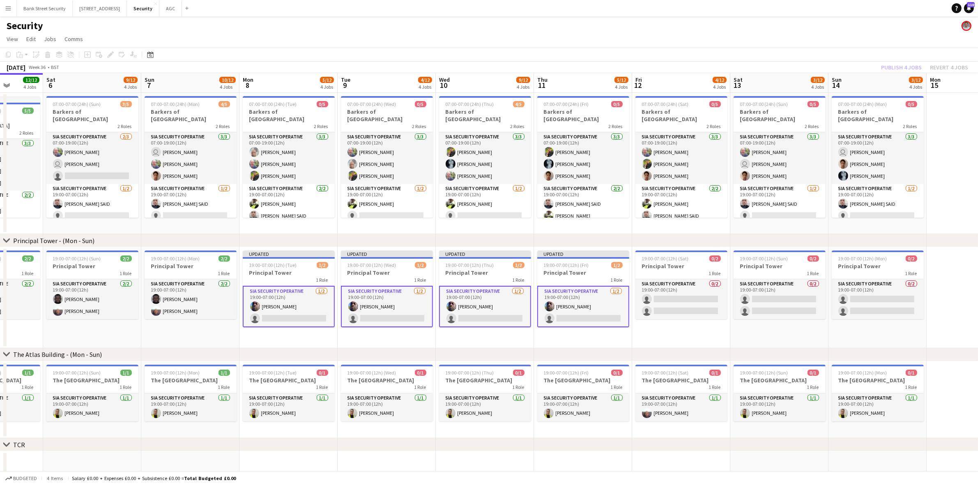
click at [654, 292] on app-card-role "SIA Security Operative 0/2 19:00-07:00 (12h) single-neutral-actions single-neut…" at bounding box center [682, 299] width 92 height 40
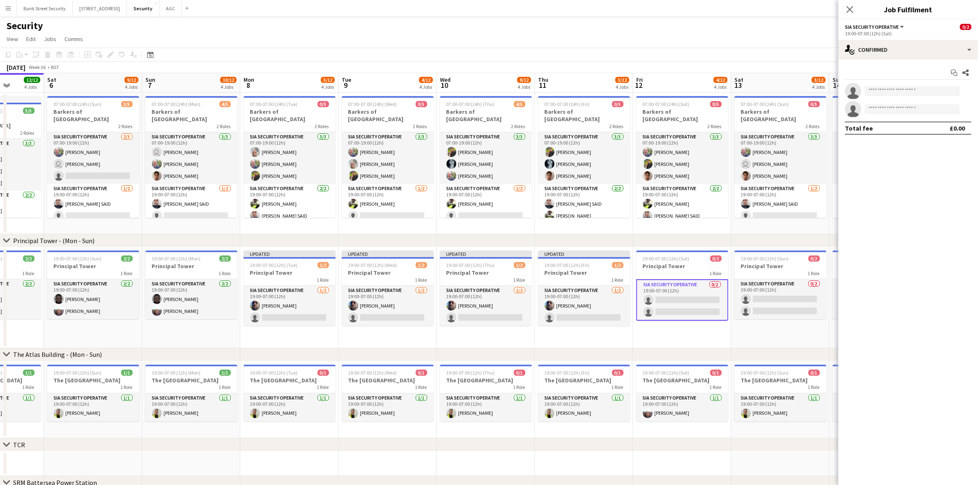
click at [739, 299] on app-card-role "SIA Security Operative 0/2 19:00-07:00 (12h) single-neutral-actions single-neut…" at bounding box center [781, 299] width 92 height 40
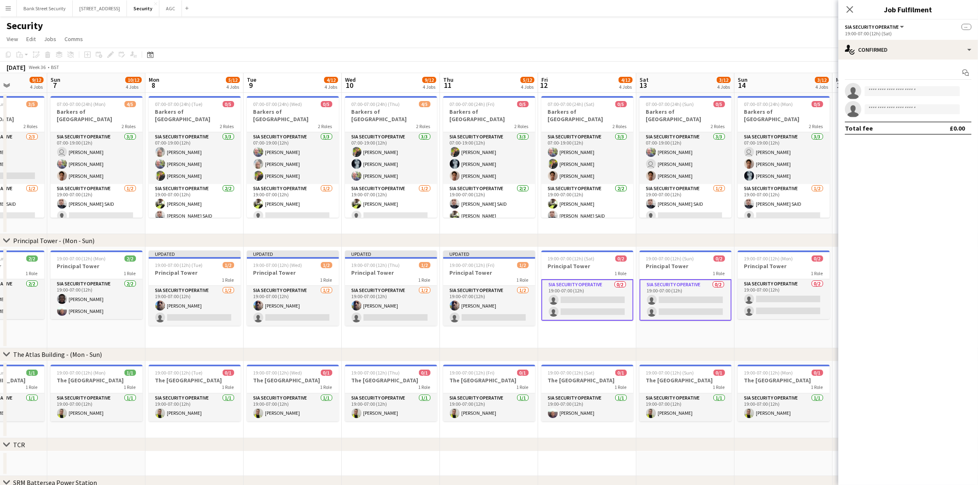
scroll to position [0, 253]
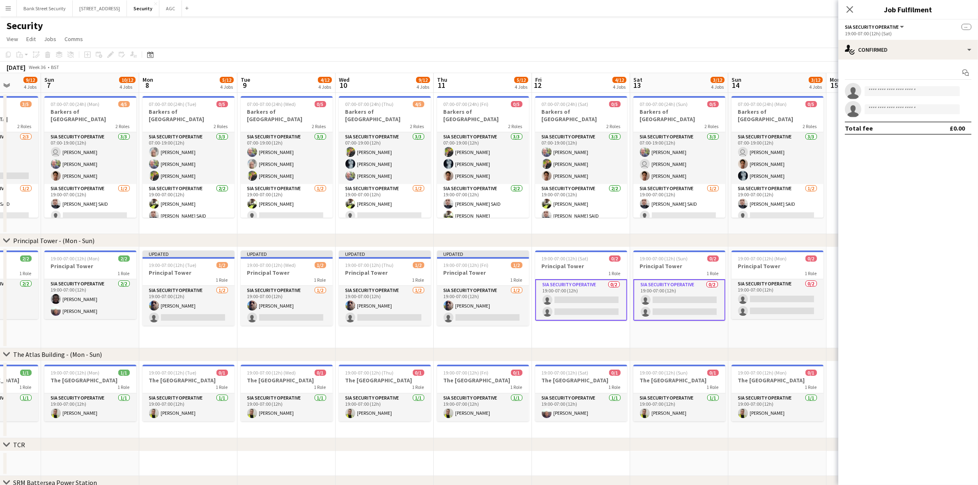
drag, startPoint x: 781, startPoint y: 338, endPoint x: 679, endPoint y: 325, distance: 102.3
click at [679, 325] on app-calendar-viewport "Thu 4 11/12 4 Jobs Fri 5 12/12 4 Jobs Sat 6 9/12 4 Jobs Sun 7 10/12 4 Jobs Mon …" at bounding box center [489, 349] width 978 height 552
click at [739, 301] on app-card-role "SIA Security Operative 0/2 19:00-07:00 (12h) single-neutral-actions single-neut…" at bounding box center [778, 299] width 92 height 40
click at [476, 313] on app-card-role "SIA Security Operative 1/2 19:00-07:00 (12h) Mulfy Kankam single-neutral-actions" at bounding box center [483, 306] width 92 height 40
click at [739, 7] on icon at bounding box center [850, 9] width 7 height 7
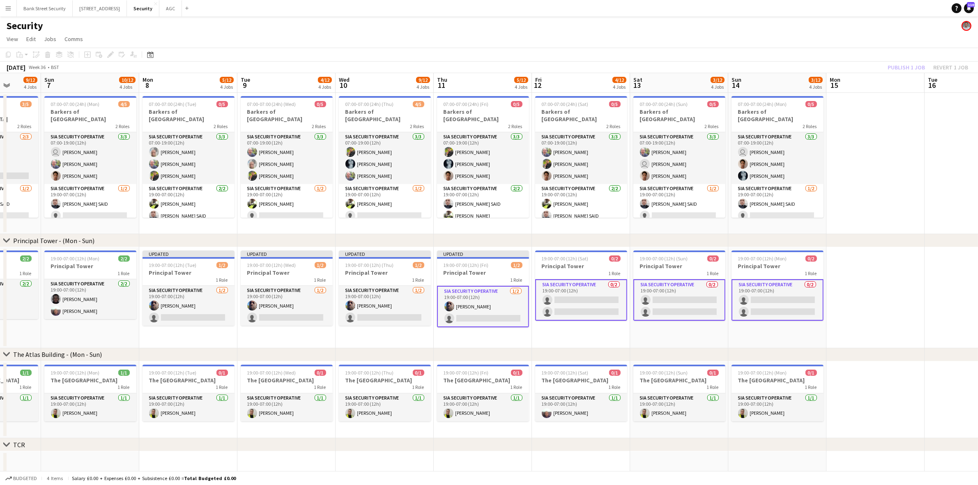
click at [559, 335] on app-date-cell "19:00-07:00 (12h) (Sat) 0/2 Principal Tower 1 Role SIA Security Operative 0/2 1…" at bounding box center [581, 297] width 98 height 101
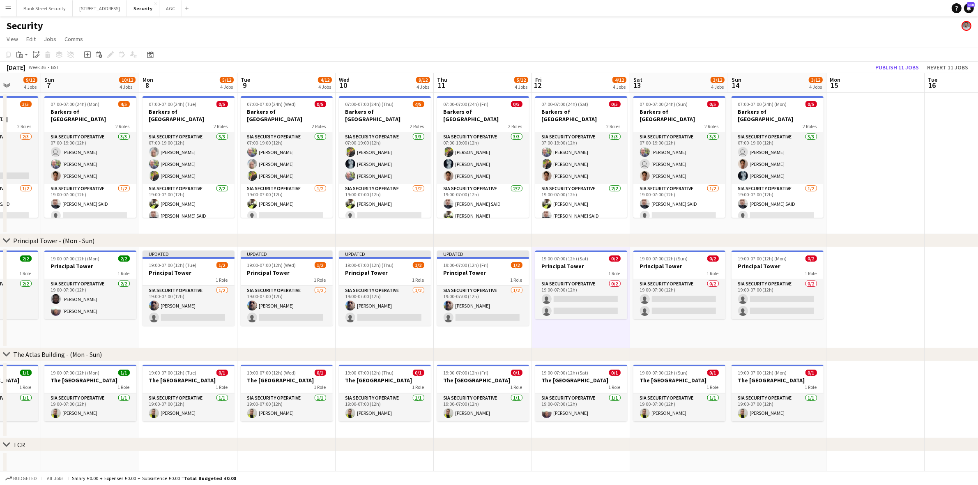
click at [298, 309] on app-card-role "SIA Security Operative 1/2 19:00-07:00 (12h) Mulfy Kankam single-neutral-actions" at bounding box center [287, 306] width 92 height 40
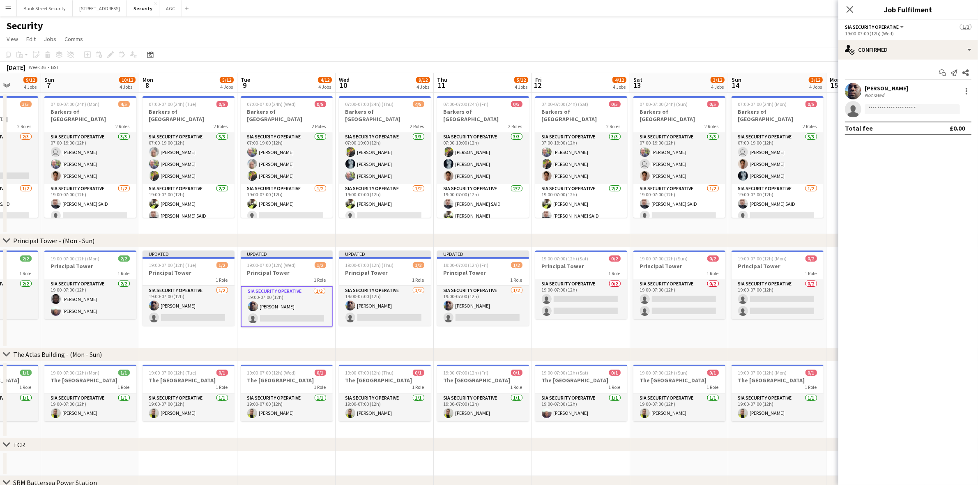
click at [379, 306] on app-card-role "SIA Security Operative 1/2 19:00-07:00 (12h) Mulfy Kankam single-neutral-actions" at bounding box center [385, 306] width 92 height 40
click at [379, 306] on app-card-role "SIA Security Operative 1/2 19:00-07:00 (12h) Mulfy Kankam single-neutral-actions" at bounding box center [385, 306] width 92 height 41
click at [469, 315] on app-card-role "SIA Security Operative 1/2 19:00-07:00 (12h) Mulfy Kankam single-neutral-actions" at bounding box center [483, 306] width 92 height 40
click at [580, 305] on app-card-role "SIA Security Operative 0/2 19:00-07:00 (12h) single-neutral-actions single-neut…" at bounding box center [581, 299] width 92 height 40
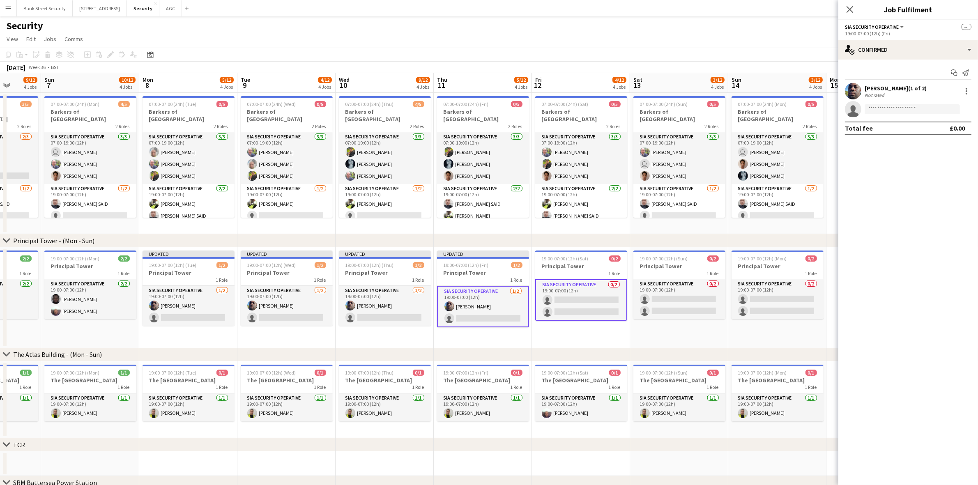
click at [669, 299] on app-card-role "SIA Security Operative 0/2 19:00-07:00 (12h) single-neutral-actions single-neut…" at bounding box center [679, 299] width 92 height 40
click at [739, 295] on app-card-role "SIA Security Operative 0/2 19:00-07:00 (12h) single-neutral-actions single-neut…" at bounding box center [778, 299] width 92 height 40
click at [739, 113] on input at bounding box center [912, 109] width 95 height 10
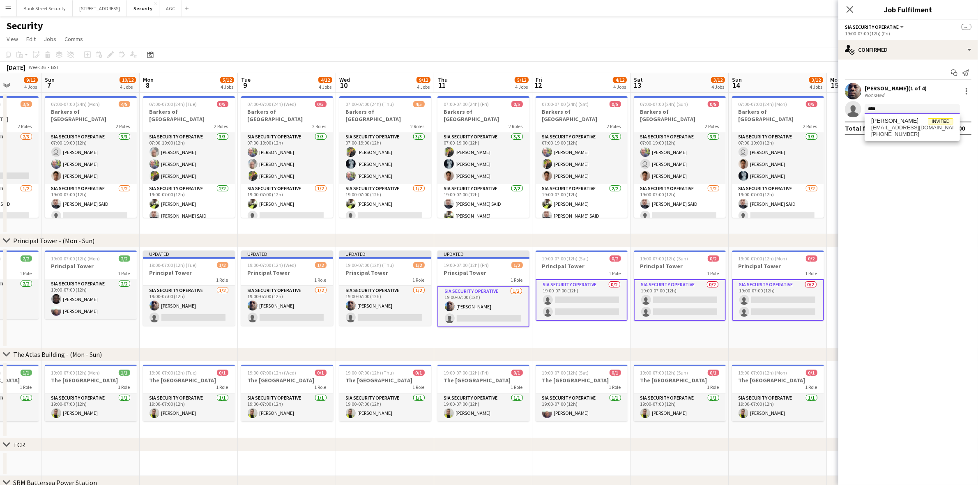
type input "****"
click at [739, 131] on span "+4407497766037" at bounding box center [912, 134] width 82 height 7
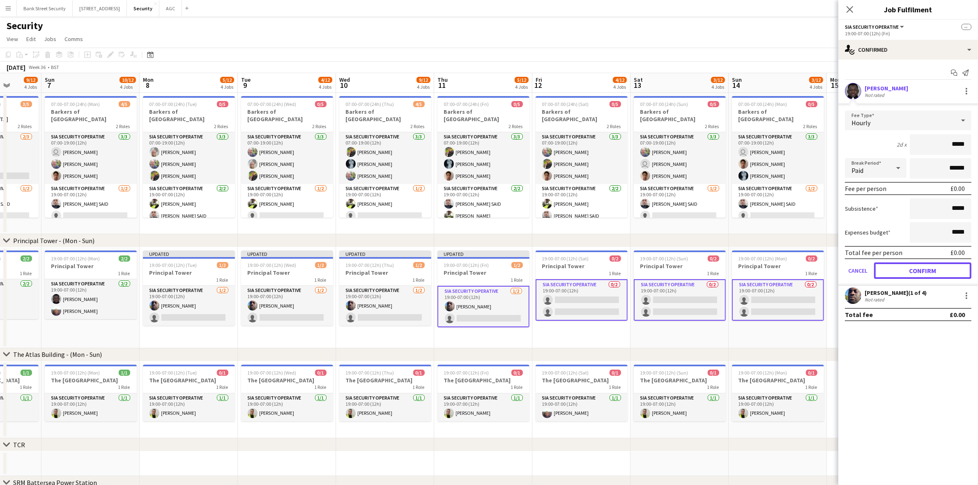
click at [739, 268] on button "Confirm" at bounding box center [922, 271] width 97 height 16
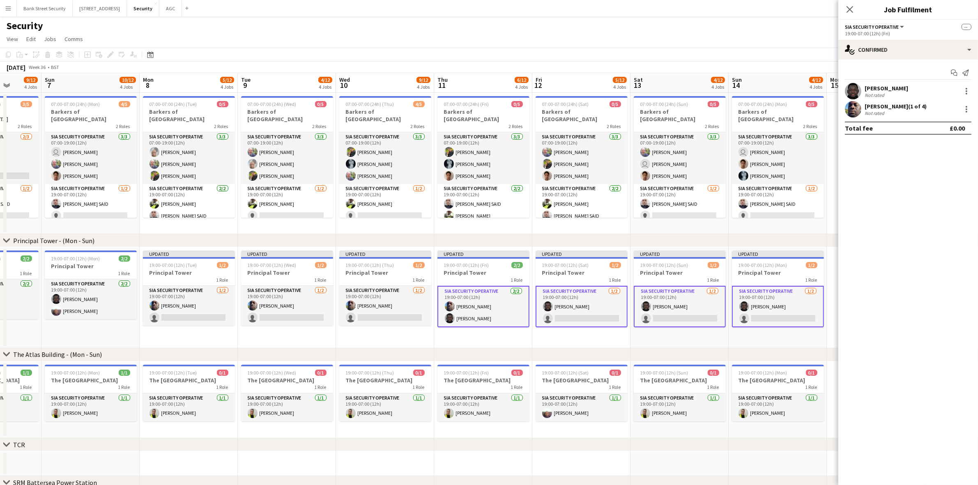
click at [739, 11] on icon at bounding box center [850, 9] width 7 height 7
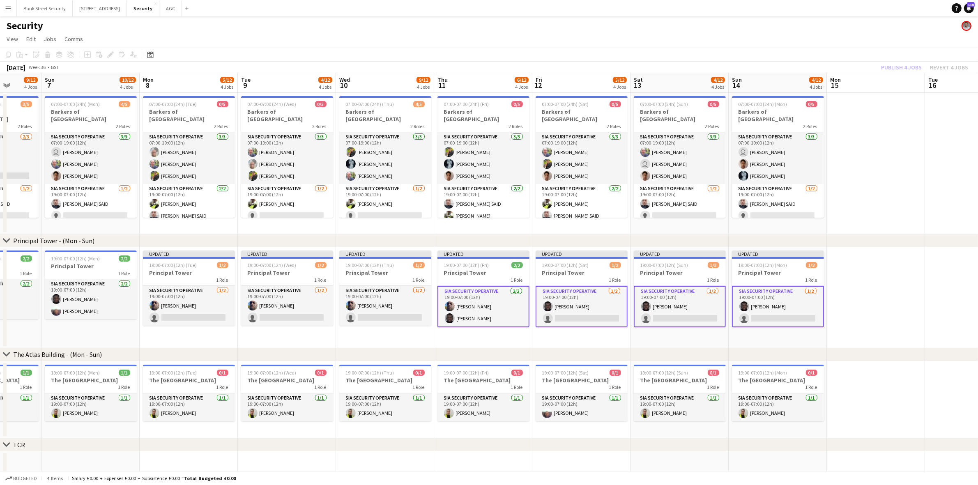
click at [739, 70] on div "Publish 4 jobs Revert 4 jobs" at bounding box center [924, 67] width 107 height 11
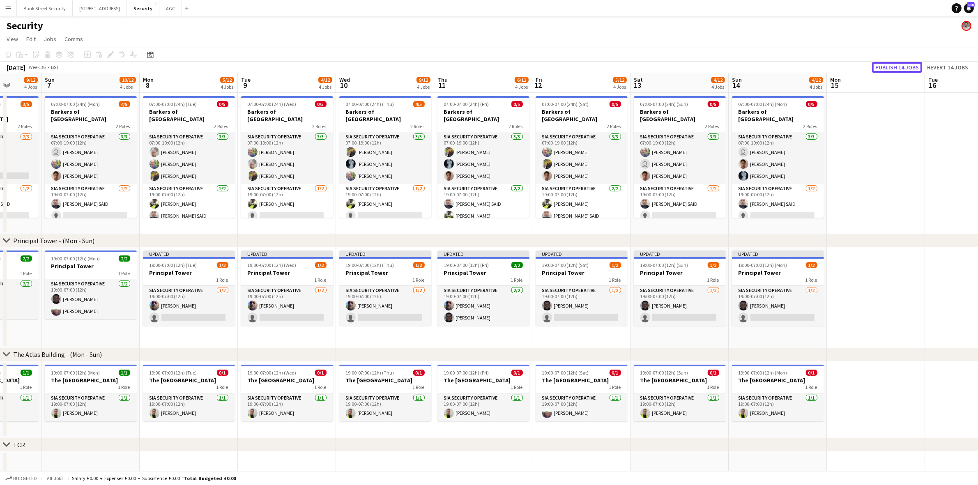
click at [739, 70] on button "Publish 14 jobs" at bounding box center [897, 67] width 50 height 11
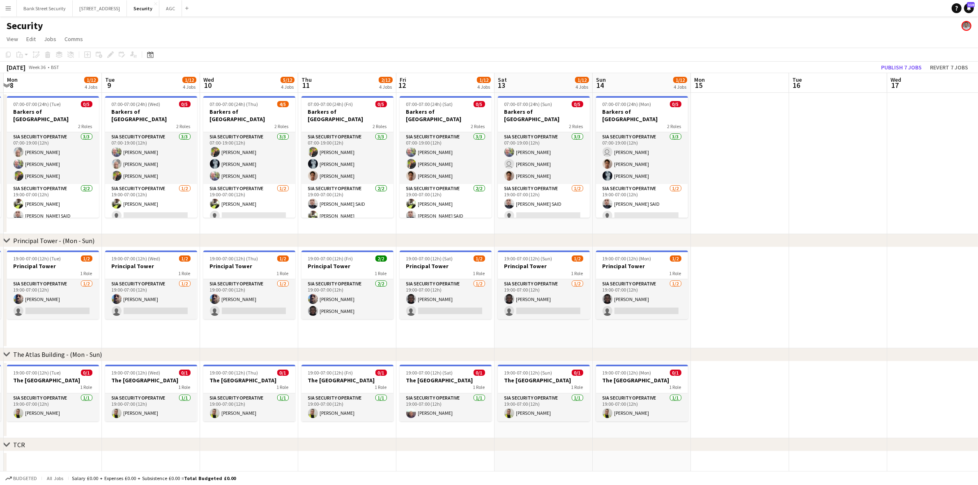
scroll to position [0, 294]
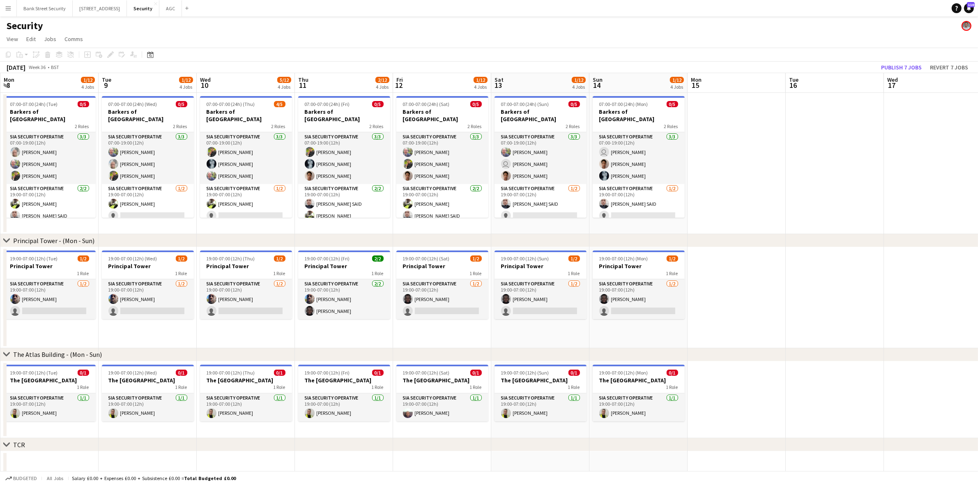
drag, startPoint x: 701, startPoint y: 327, endPoint x: 562, endPoint y: 331, distance: 139.3
click at [562, 331] on app-calendar-viewport "Fri 5 12/12 4 Jobs Sat 6 9/12 4 Jobs Sun 7 10/12 4 Jobs Mon 8 1/12 4 Jobs Tue 9…" at bounding box center [489, 349] width 978 height 552
click at [332, 306] on app-card-role "SIA Security Operative 2/2 19:00-07:00 (12h) Mulfy Kankam Assan Ngum" at bounding box center [344, 299] width 92 height 40
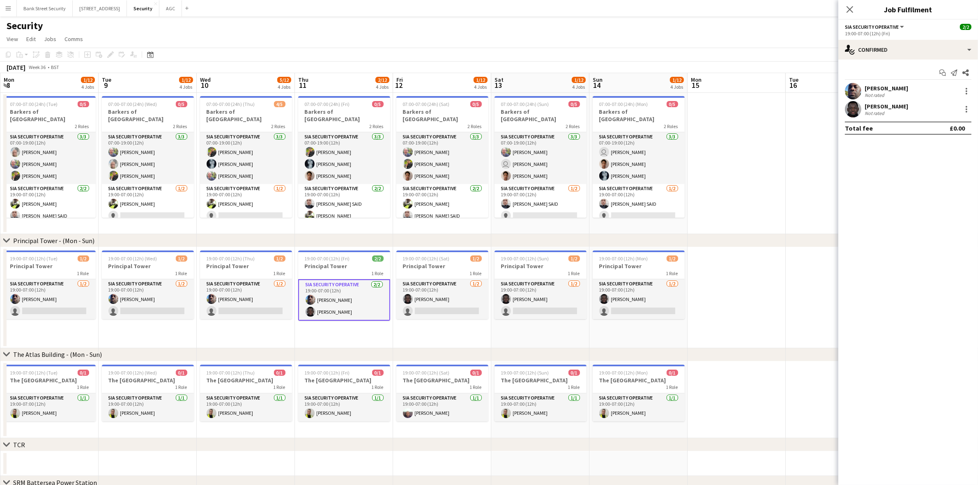
click at [739, 112] on div at bounding box center [967, 109] width 10 height 10
click at [739, 203] on span "Remove" at bounding box center [939, 203] width 51 height 7
click at [739, 11] on icon "Close pop-in" at bounding box center [850, 9] width 7 height 7
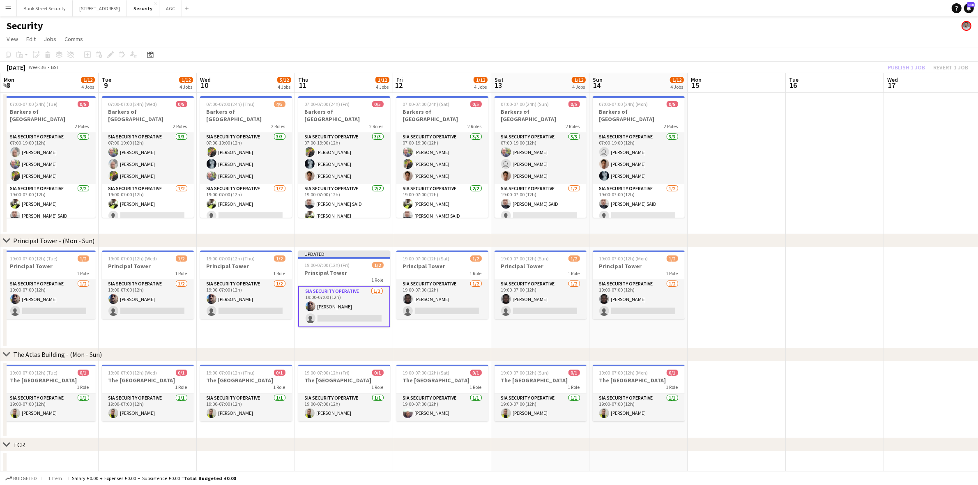
click at [239, 305] on app-card-role "SIA Security Operative 1/2 19:00-07:00 (12h) Mulfy Kankam single-neutral-actions" at bounding box center [246, 299] width 92 height 40
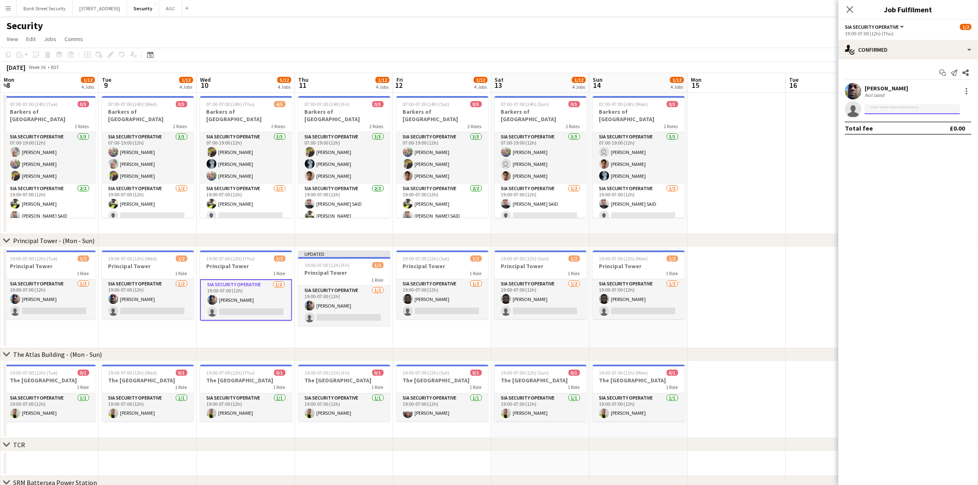
click at [739, 106] on input at bounding box center [912, 109] width 95 height 10
click at [739, 108] on input at bounding box center [912, 109] width 95 height 10
type input "****"
click at [739, 123] on span "[PERSON_NAME]" at bounding box center [894, 120] width 47 height 7
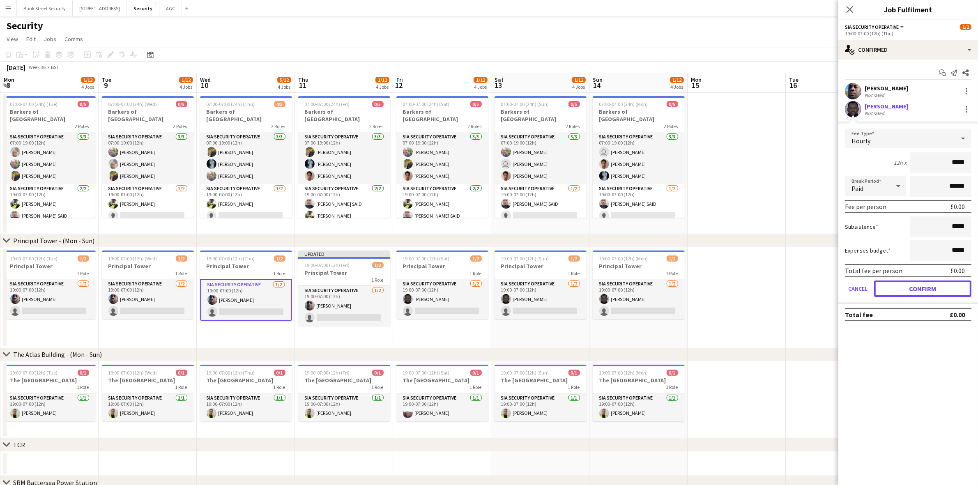
click at [739, 289] on button "Confirm" at bounding box center [922, 289] width 97 height 16
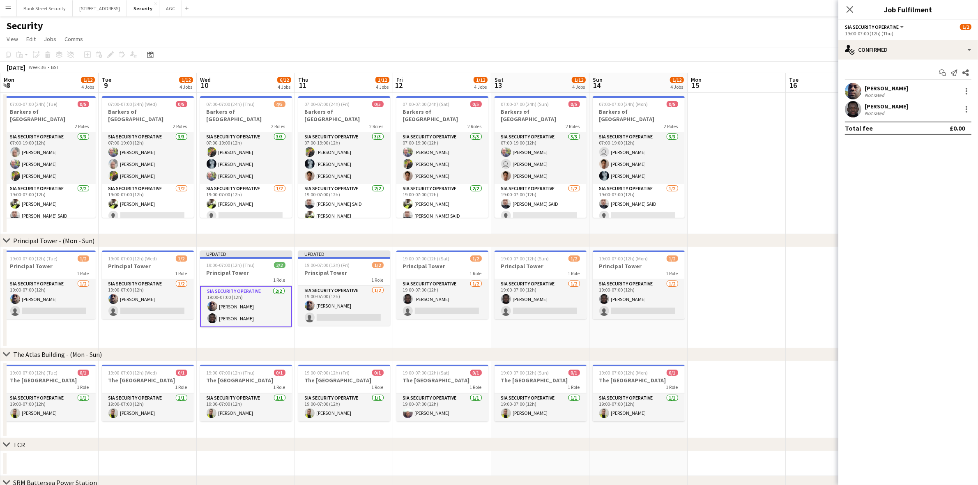
click at [739, 11] on icon at bounding box center [850, 9] width 7 height 7
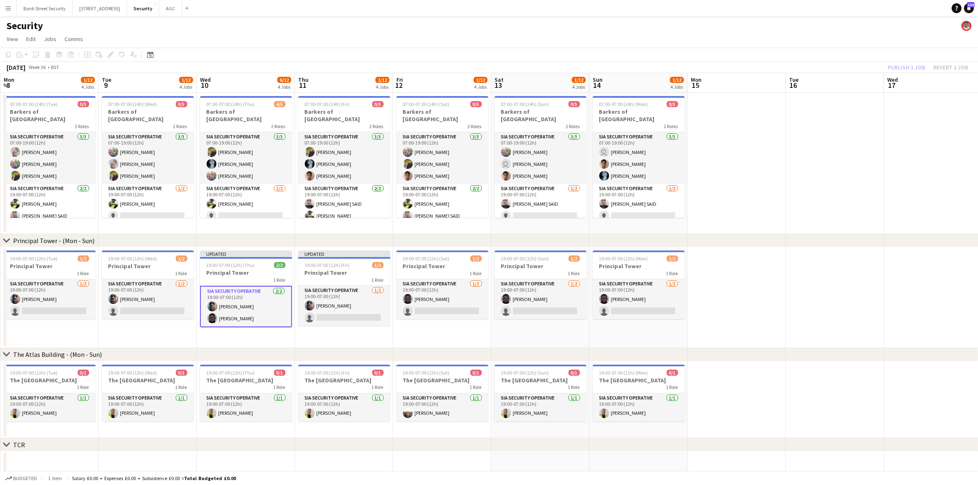
click at [739, 60] on app-toolbar "Copy Paste Paste Ctrl+V Paste with crew Ctrl+Shift+V Paste linked Job Delete Gr…" at bounding box center [489, 55] width 978 height 14
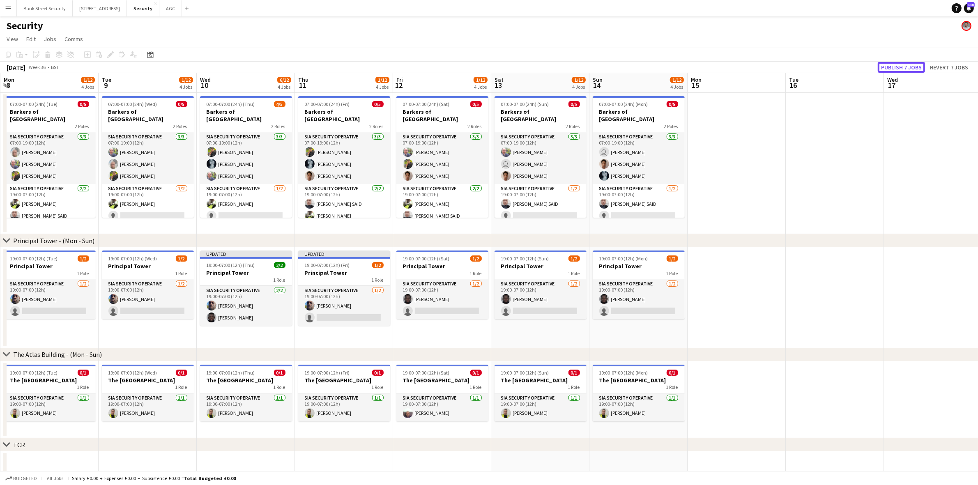
click at [739, 64] on button "Publish 7 jobs" at bounding box center [901, 67] width 47 height 11
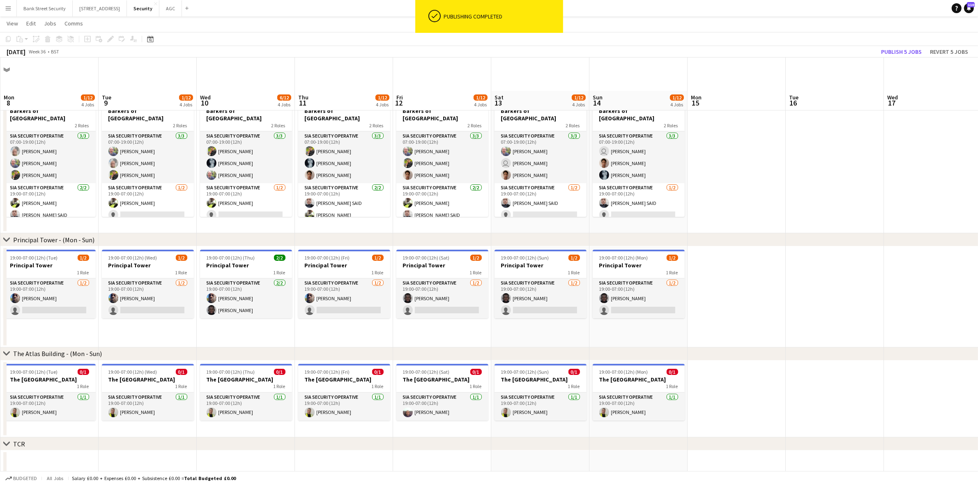
scroll to position [152, 0]
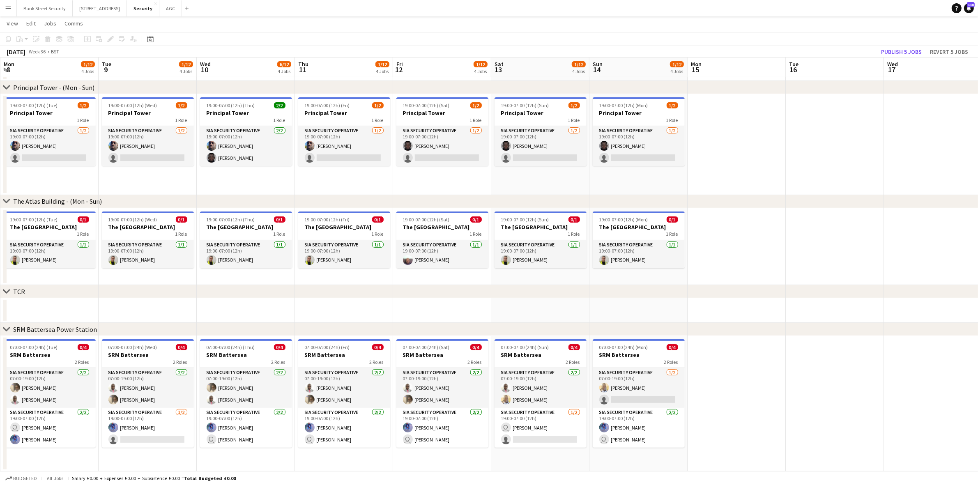
click at [51, 392] on app-card-role "SIA Security Operative 2/2 19:00-07:00 (12h) user Ugochukwu Nwogwugwu Yahye ali…" at bounding box center [50, 428] width 92 height 40
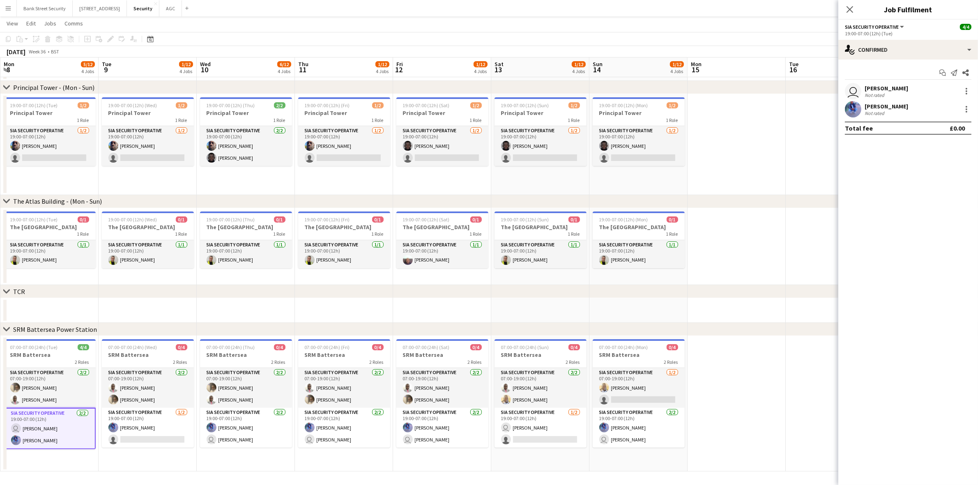
click at [222, 392] on app-card-role "SIA Security Operative 2/2 19:00-07:00 (12h) Yahye ali Mohamed user Ugochukwu N…" at bounding box center [246, 428] width 92 height 40
click at [332, 392] on app-card-role "SIA Security Operative 2/2 19:00-07:00 (12h) Yahye ali Mohamed user Ugochukwu N…" at bounding box center [344, 428] width 92 height 40
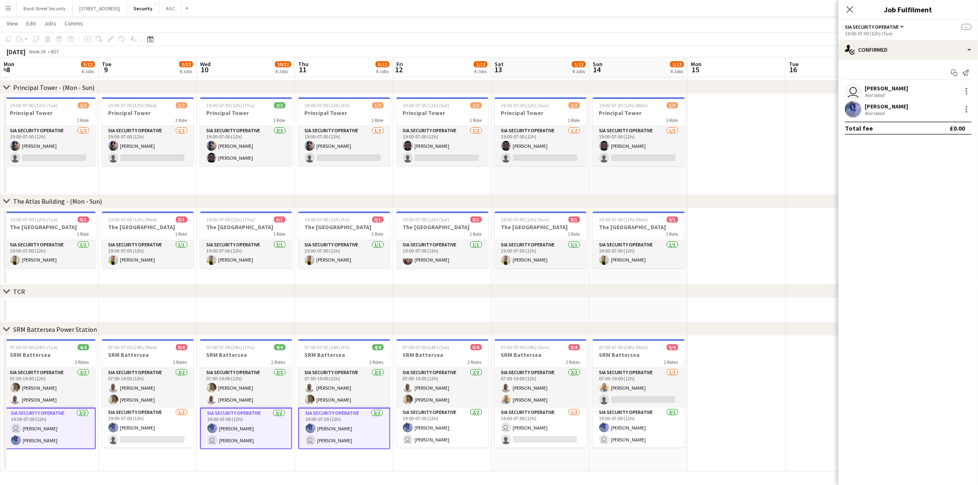
click at [440, 392] on app-card-role "SIA Security Operative 2/2 19:00-07:00 (12h) Yahye ali Mohamed user Ugochukwu N…" at bounding box center [442, 428] width 92 height 40
click at [533, 392] on app-card-role "SIA Security Operative 1/2 19:00-07:00 (12h) user Ugochukwu Nwogwugwu single-ne…" at bounding box center [541, 428] width 92 height 40
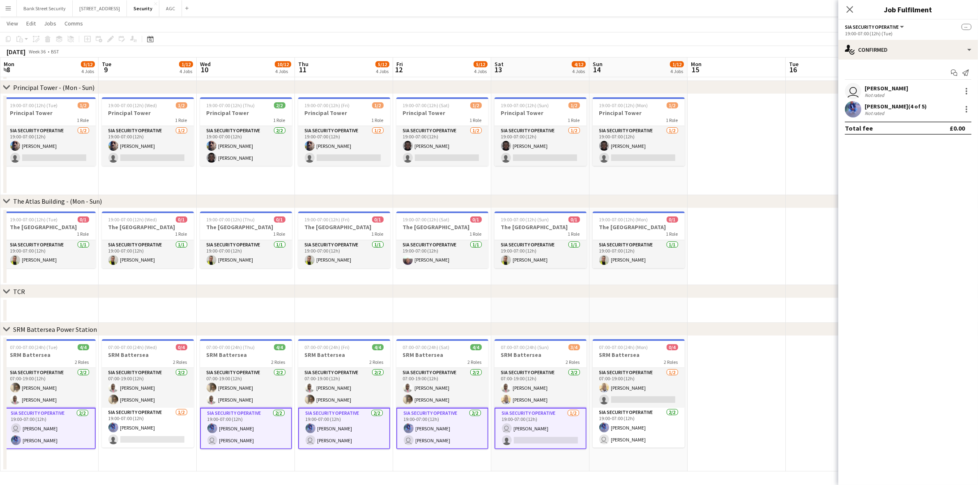
click at [610, 392] on app-card-role "SIA Security Operative 2/2 19:00-07:00 (12h) Yahye ali Mohamed user Ugochukwu N…" at bounding box center [639, 428] width 92 height 40
click at [739, 108] on div at bounding box center [967, 109] width 10 height 10
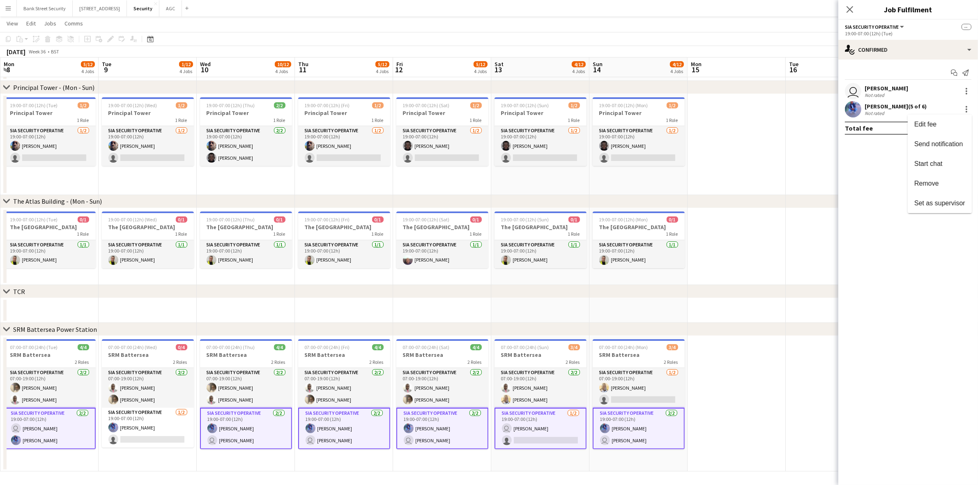
click at [739, 91] on div at bounding box center [489, 242] width 978 height 485
click at [739, 91] on div at bounding box center [967, 91] width 10 height 10
click at [739, 162] on span "Remove" at bounding box center [926, 165] width 25 height 7
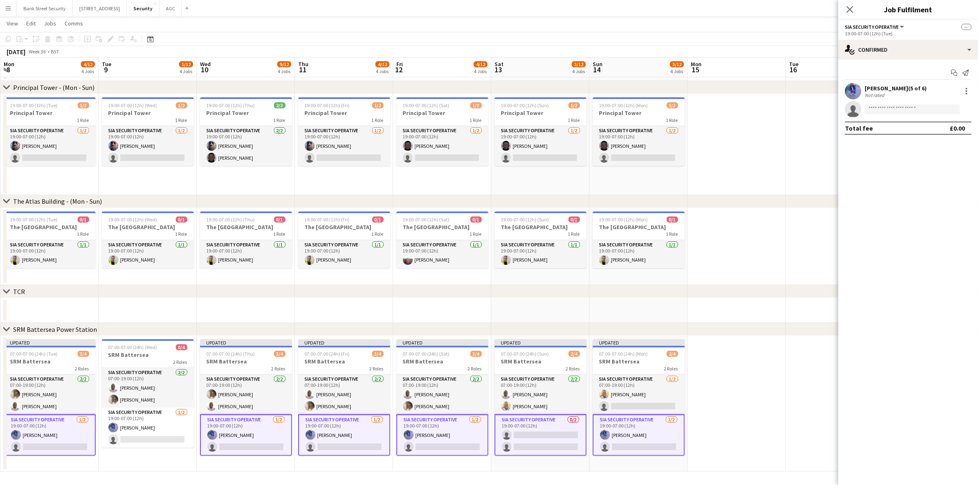
click at [739, 9] on icon "Close pop-in" at bounding box center [850, 9] width 7 height 7
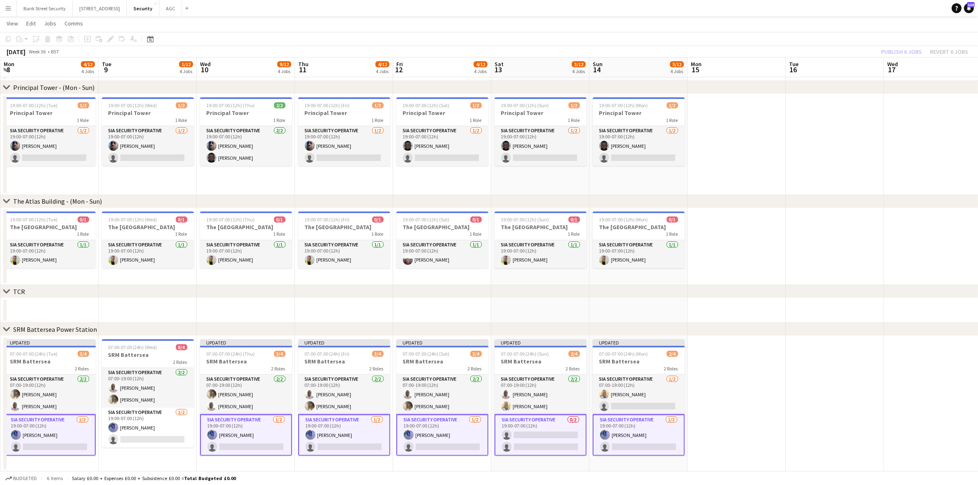
click at [64, 392] on app-card-role "SIA Security Operative 1/2 19:00-07:00 (12h) Yahye ali Mohamed single-neutral-a…" at bounding box center [50, 435] width 92 height 41
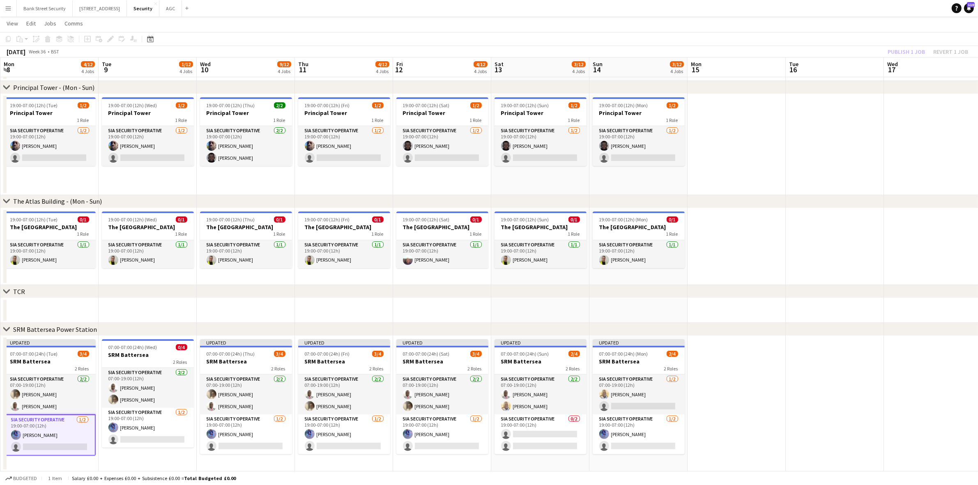
click at [143, 392] on app-card-role "SIA Security Operative 1/2 19:00-07:00 (12h) Yahye ali Mohamed single-neutral-a…" at bounding box center [148, 428] width 92 height 40
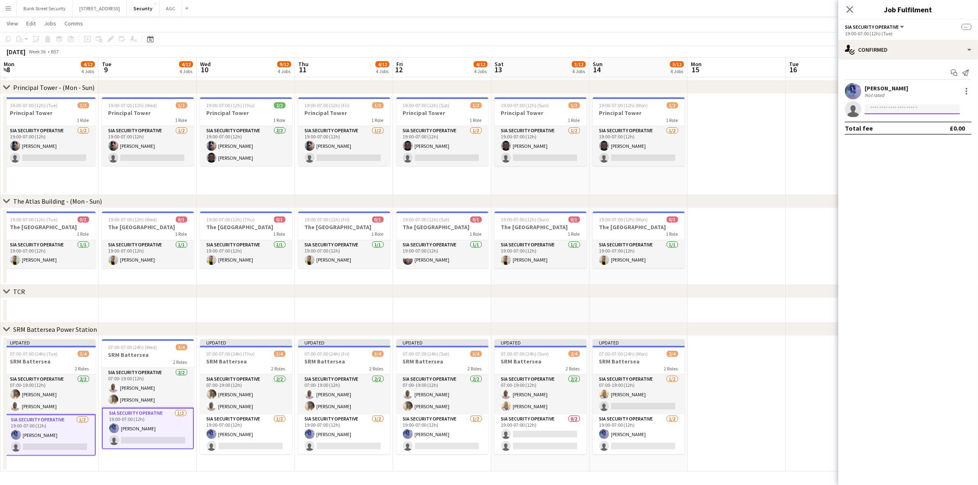
click at [739, 111] on input at bounding box center [912, 109] width 95 height 10
type input "***"
click at [739, 7] on icon "Close pop-in" at bounding box center [850, 9] width 7 height 7
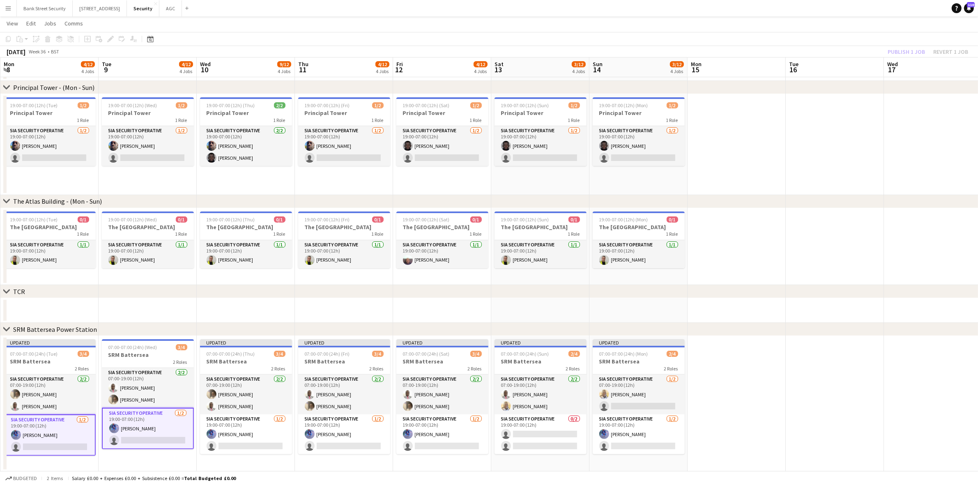
click at [739, 292] on div "chevron-right TCR" at bounding box center [489, 291] width 978 height 13
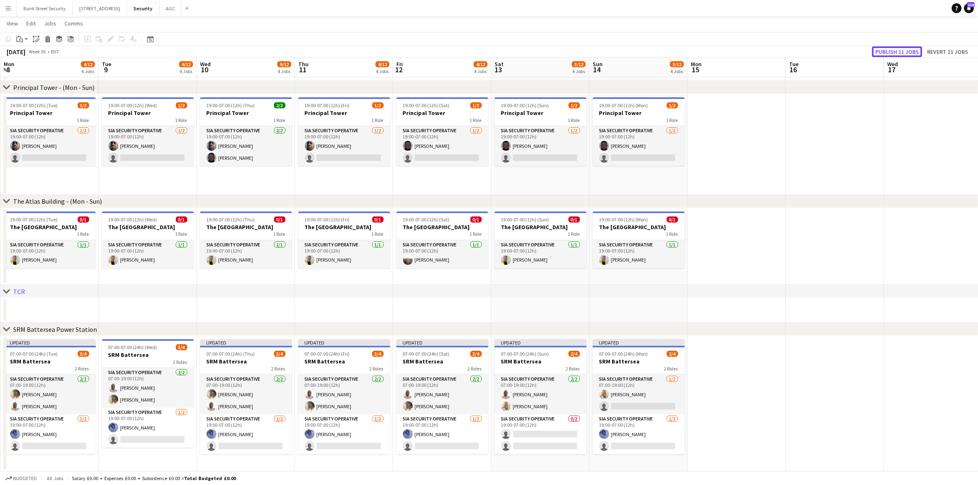
click at [739, 48] on button "Publish 11 jobs" at bounding box center [897, 51] width 50 height 11
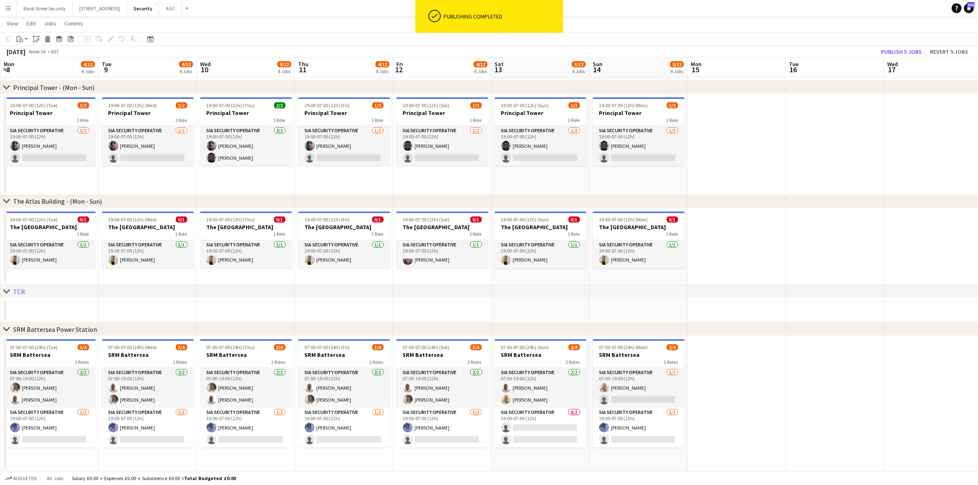
click at [255, 392] on app-card-role "SIA Security Operative 1/2 19:00-07:00 (12h) Yahye ali Mohamed single-neutral-a…" at bounding box center [246, 428] width 92 height 40
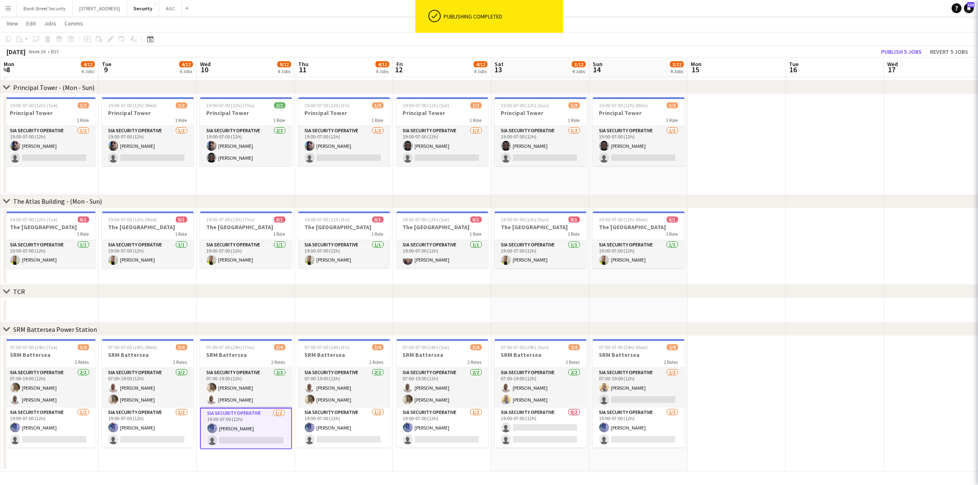
click at [345, 392] on app-card-role "SIA Security Operative 1/2 19:00-07:00 (12h) Yahye ali Mohamed single-neutral-a…" at bounding box center [344, 428] width 92 height 40
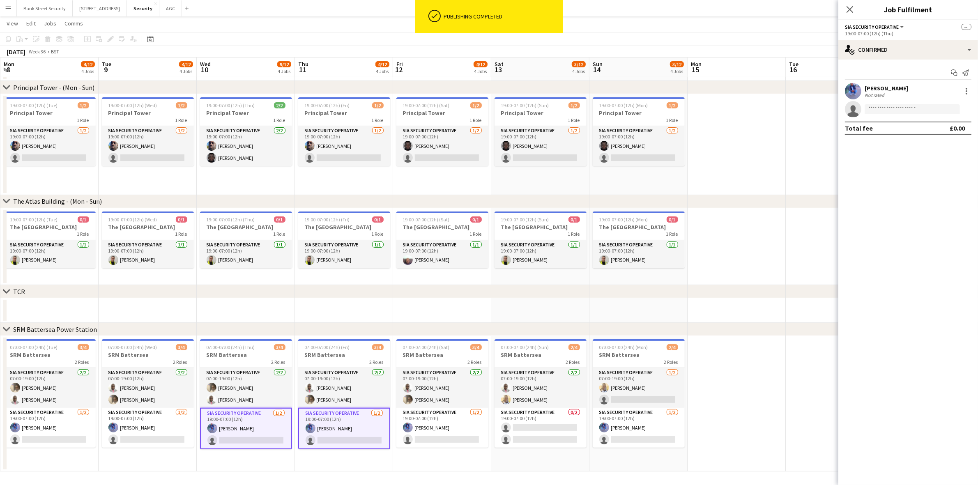
click at [431, 392] on app-card-role "SIA Security Operative 1/2 19:00-07:00 (12h) Yahye ali Mohamed single-neutral-a…" at bounding box center [442, 428] width 92 height 40
click at [526, 392] on app-card-role "SIA Security Operative 0/2 19:00-07:00 (12h) single-neutral-actions single-neut…" at bounding box center [541, 428] width 92 height 40
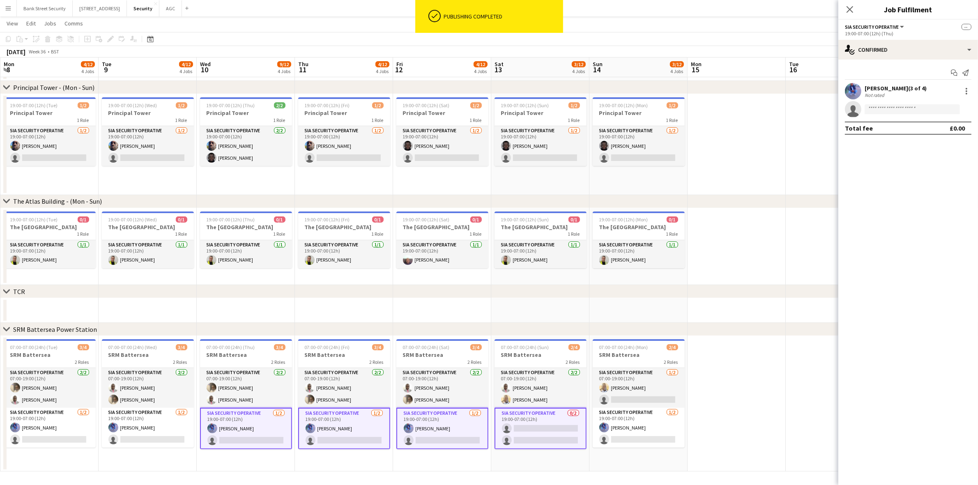
click at [648, 392] on app-card-role "SIA Security Operative 1/2 19:00-07:00 (12h) Yahye ali Mohamed single-neutral-a…" at bounding box center [639, 428] width 92 height 40
click at [739, 108] on input at bounding box center [912, 109] width 95 height 10
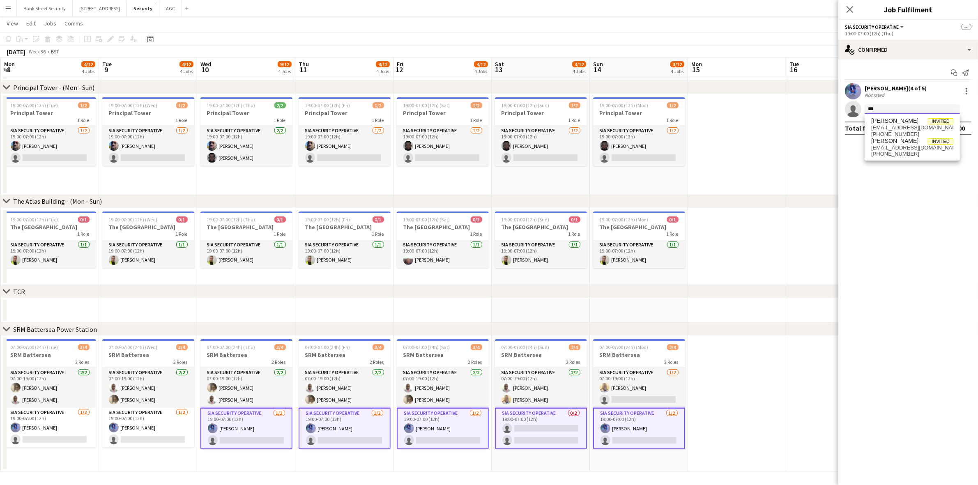
type input "***"
click at [739, 127] on span "bethelian2000@yahoo.com" at bounding box center [912, 127] width 82 height 7
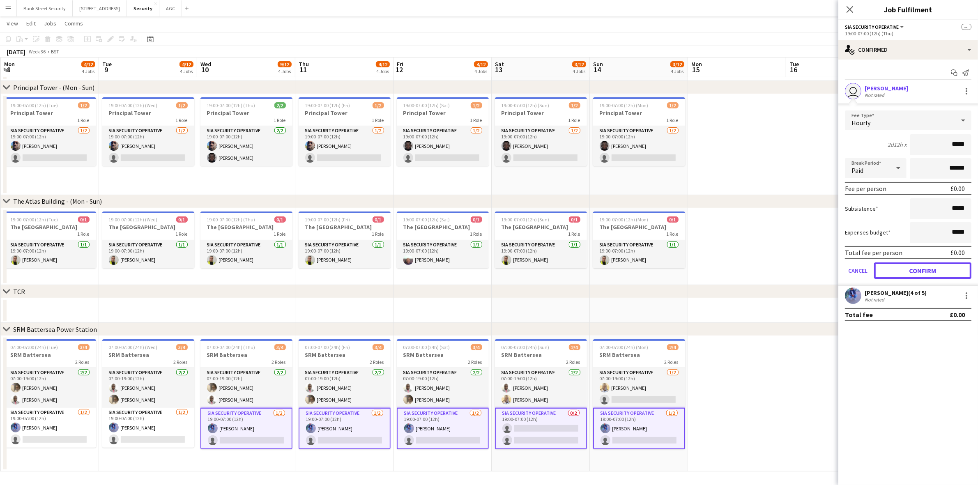
click at [739, 269] on button "Confirm" at bounding box center [922, 271] width 97 height 16
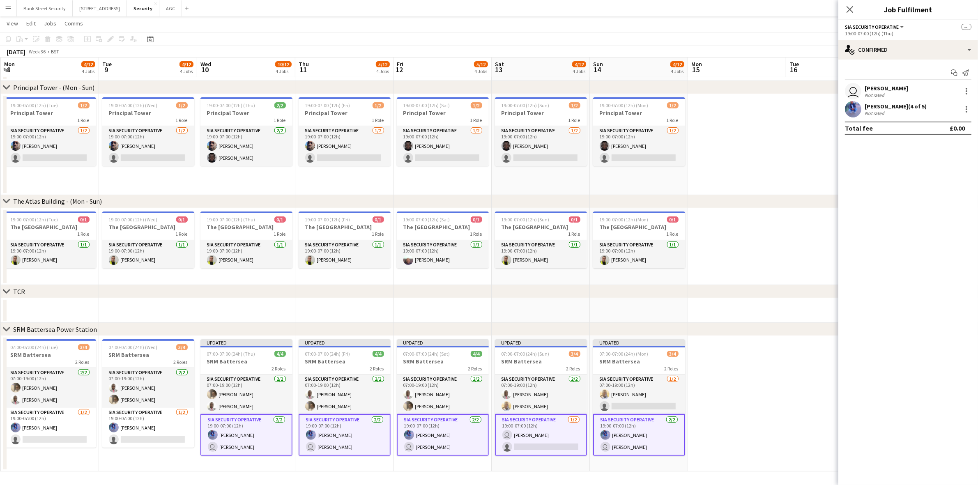
click at [739, 7] on icon at bounding box center [850, 9] width 7 height 7
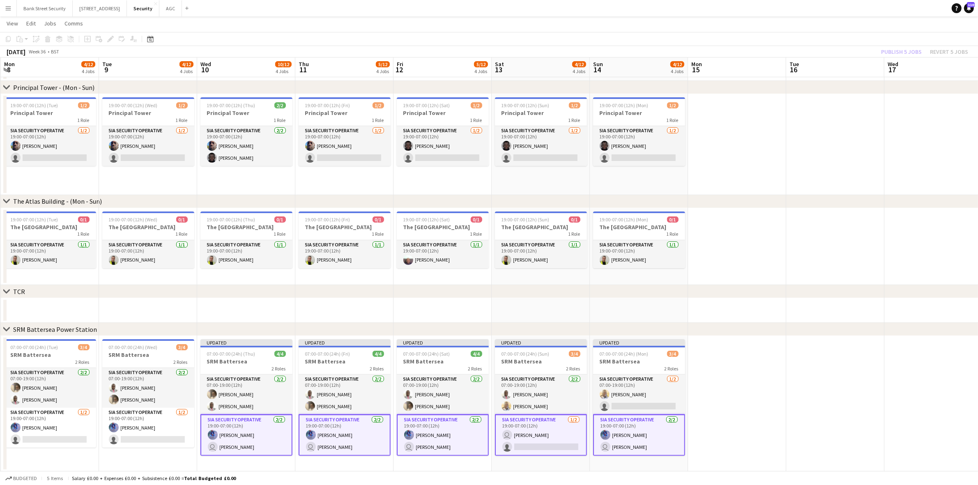
click at [739, 48] on div "Publish 5 jobs Revert 5 jobs" at bounding box center [924, 51] width 107 height 11
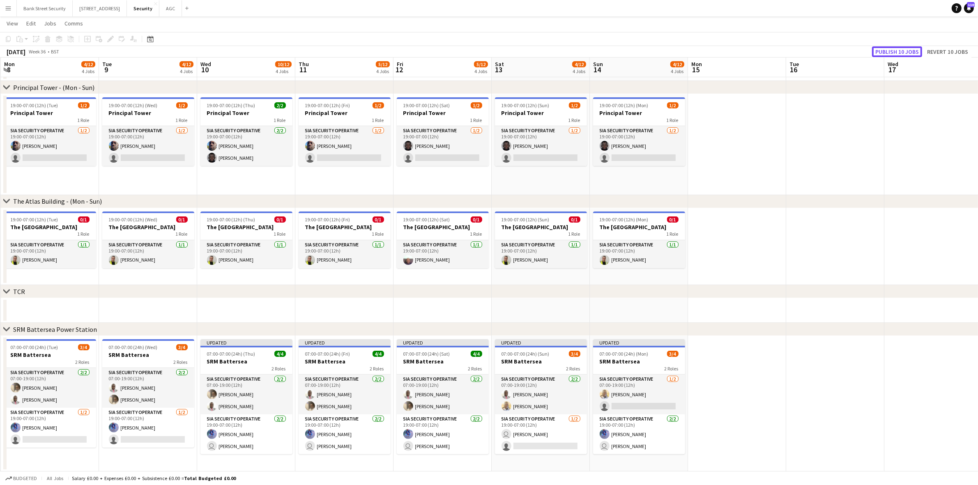
click at [739, 48] on button "Publish 10 jobs" at bounding box center [897, 51] width 50 height 11
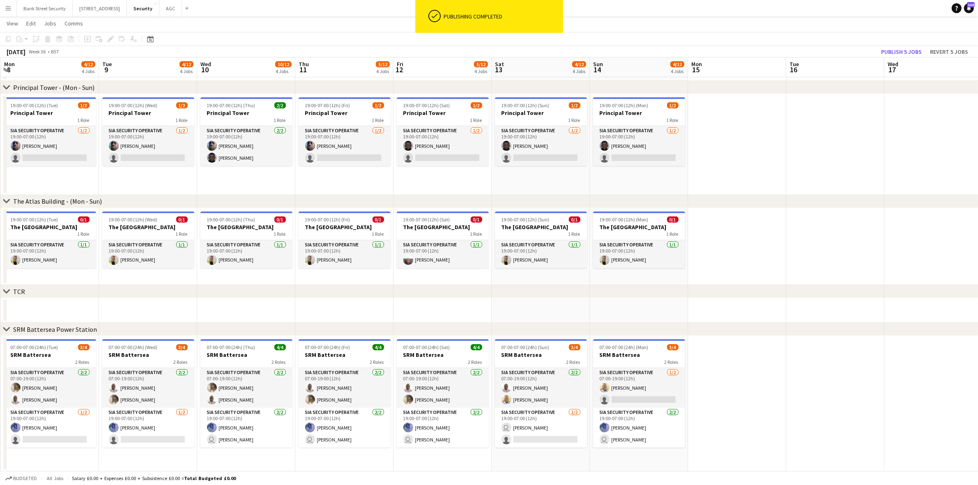
click at [39, 392] on app-card-role "SIA Security Operative 1/2 19:00-07:00 (12h) Yahye ali Mohamed single-neutral-a…" at bounding box center [50, 428] width 92 height 40
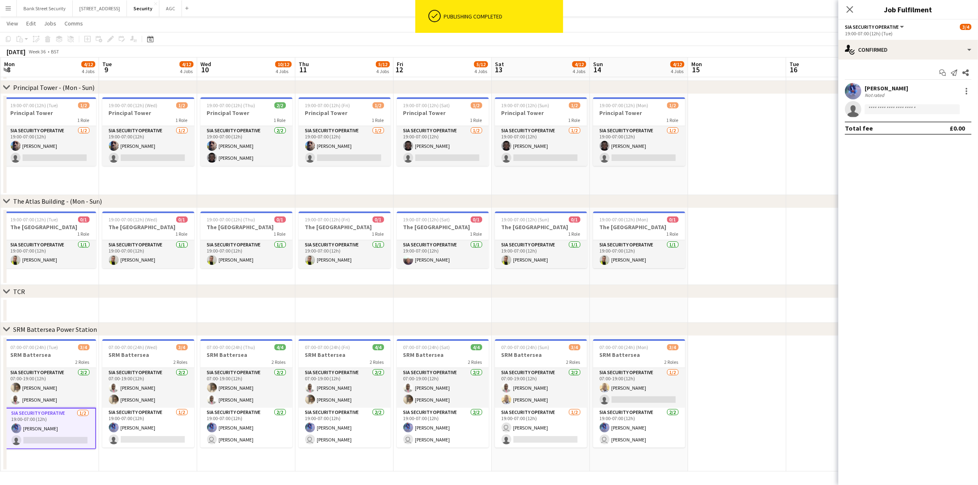
click at [135, 392] on app-card-role "SIA Security Operative 1/2 19:00-07:00 (12h) Yahye ali Mohamed single-neutral-a…" at bounding box center [148, 428] width 92 height 40
drag, startPoint x: 417, startPoint y: 461, endPoint x: 374, endPoint y: 463, distance: 43.2
click at [415, 392] on app-date-cell "07:00-07:00 (24h) (Sat) 4/4 SRM Battersea 2 Roles SIA Security Operative 2/2 07…" at bounding box center [443, 404] width 98 height 136
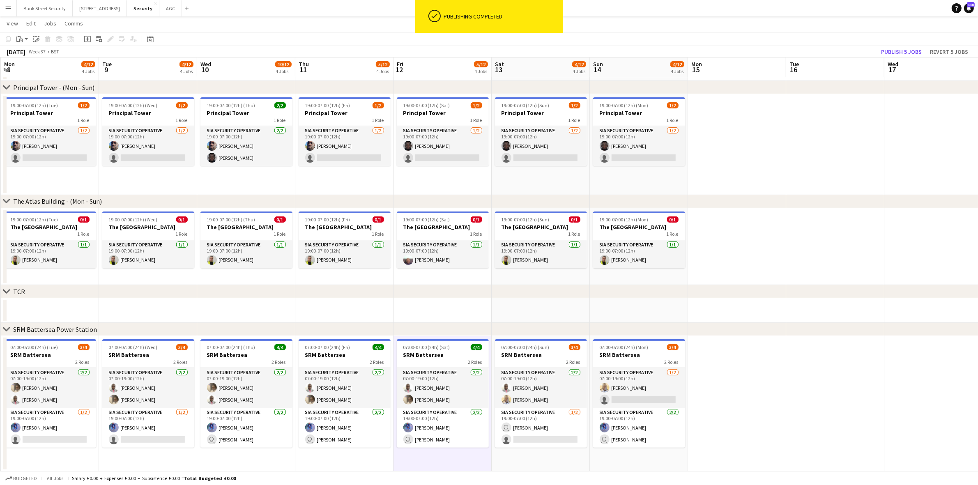
scroll to position [0, 296]
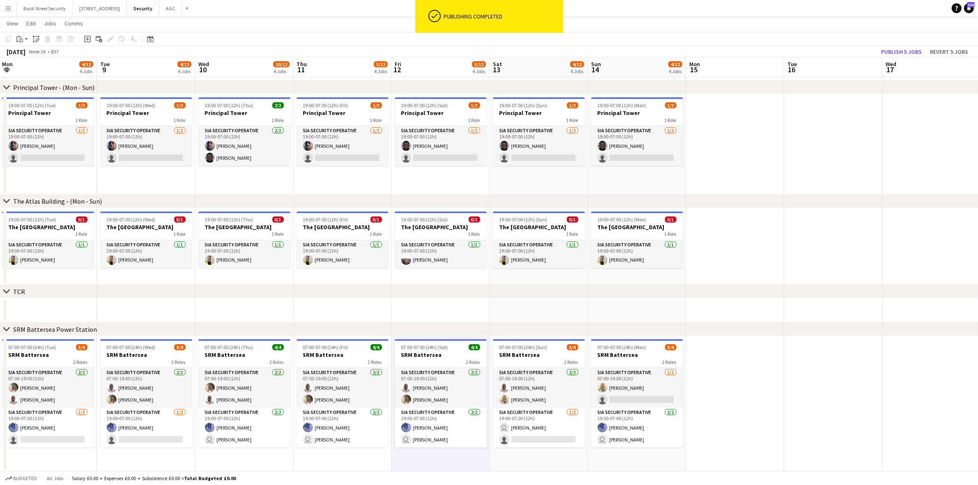
click at [249, 392] on app-card-role "SIA Security Operative 2/2 19:00-07:00 (12h) Yahye ali Mohamed user Ugochukwu N…" at bounding box center [244, 428] width 92 height 40
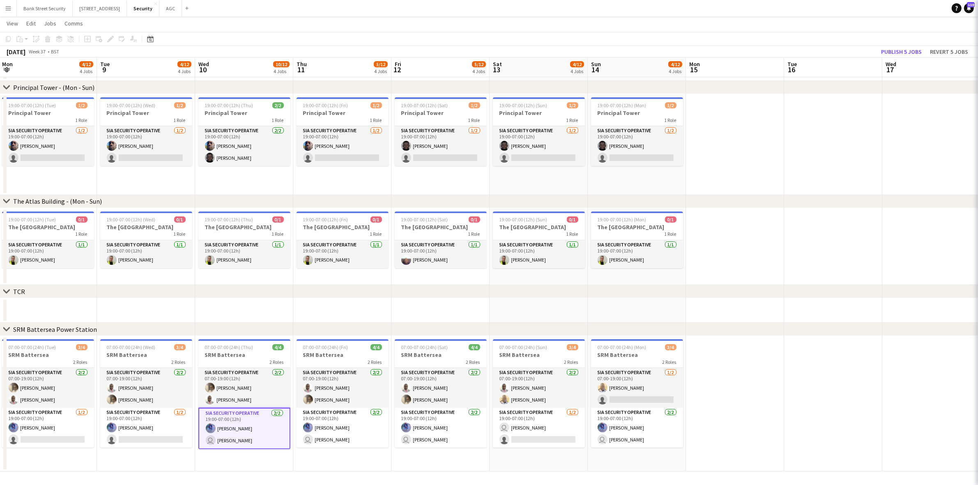
click at [349, 392] on app-card-role "SIA Security Operative 2/2 19:00-07:00 (12h) Yahye ali Mohamed user Ugochukwu N…" at bounding box center [343, 428] width 92 height 40
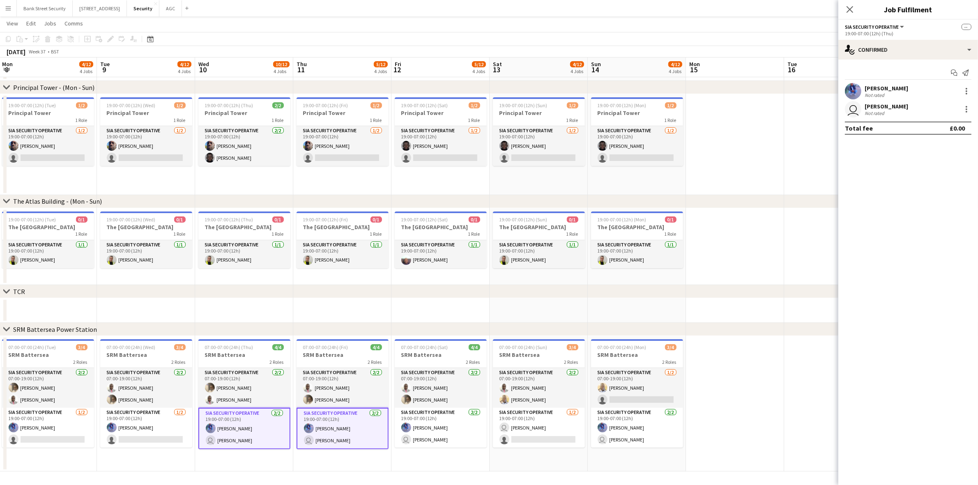
click at [416, 392] on app-card-role "SIA Security Operative 2/2 19:00-07:00 (12h) Yahye ali Mohamed user Ugochukwu N…" at bounding box center [441, 428] width 92 height 40
click at [502, 392] on app-user-avatar "user" at bounding box center [505, 428] width 10 height 10
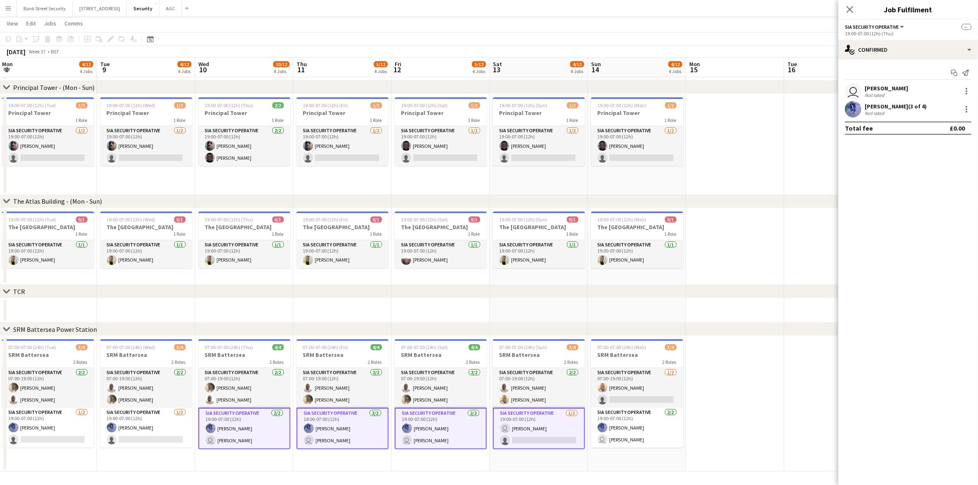
click at [649, 392] on app-card-role "SIA Security Operative 2/2 19:00-07:00 (12h) Yahye ali Mohamed user Ugochukwu N…" at bounding box center [637, 428] width 92 height 40
click at [739, 93] on div at bounding box center [967, 91] width 10 height 10
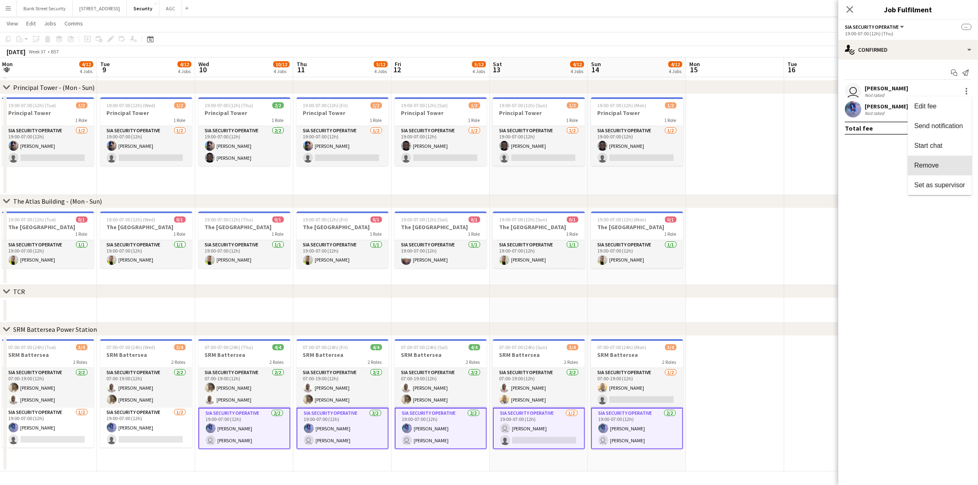
click at [739, 163] on span "Remove" at bounding box center [926, 165] width 25 height 7
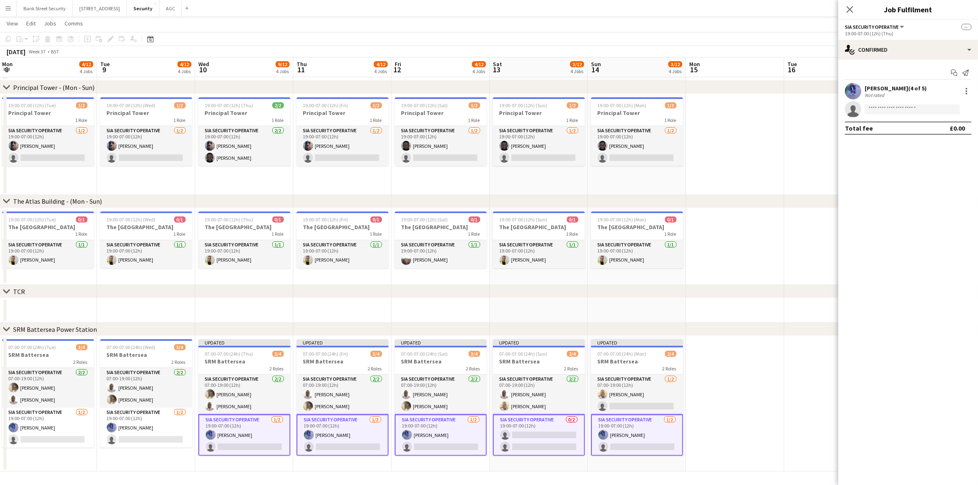
click at [739, 7] on app-icon "Close pop-in" at bounding box center [850, 10] width 10 height 10
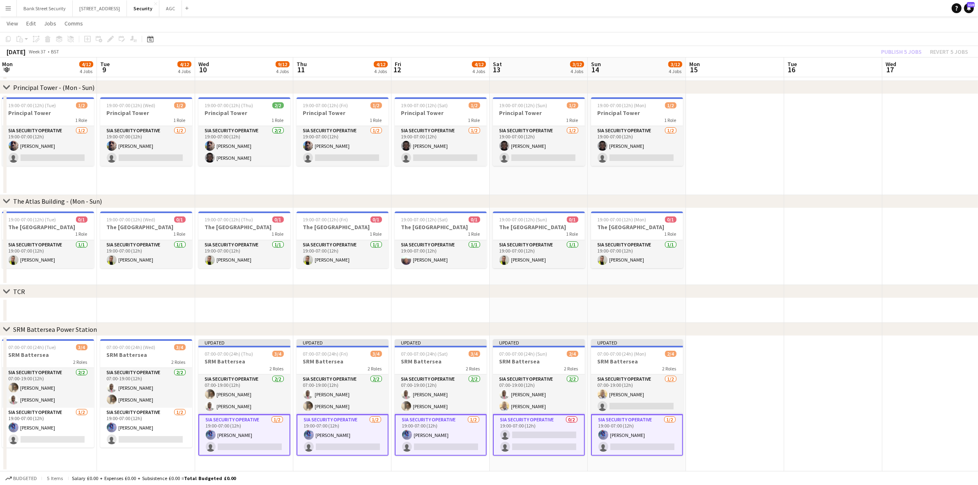
click at [242, 392] on app-card-role "SIA Security Operative 1/2 19:00-07:00 (12h) Yahye ali Mohamed single-neutral-a…" at bounding box center [244, 435] width 92 height 41
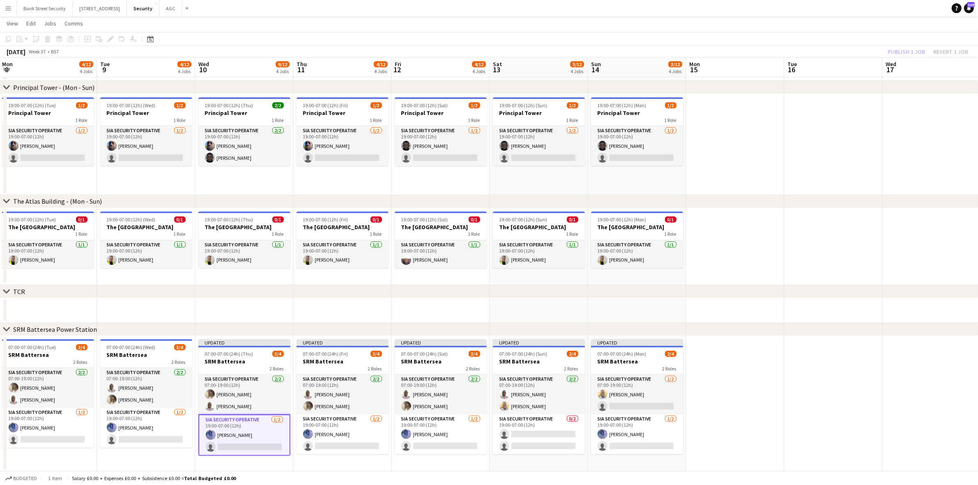
click at [323, 392] on app-card-role "SIA Security Operative 1/2 19:00-07:00 (12h) Yahye ali Mohamed single-neutral-a…" at bounding box center [343, 435] width 92 height 40
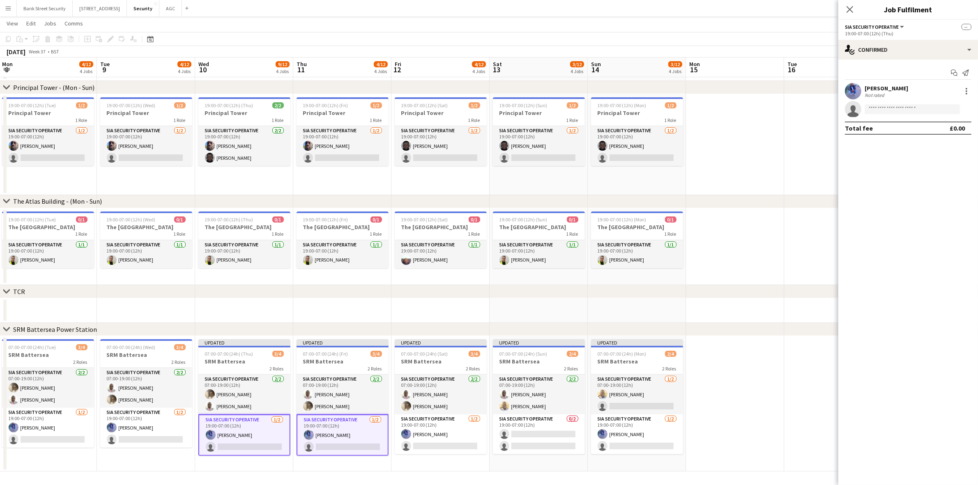
click at [419, 392] on app-card-role "SIA Security Operative 1/2 19:00-07:00 (12h) Yahye ali Mohamed single-neutral-a…" at bounding box center [441, 435] width 92 height 40
click at [542, 392] on app-card-role "SIA Security Operative 0/2 19:00-07:00 (12h) single-neutral-actions single-neut…" at bounding box center [539, 435] width 92 height 40
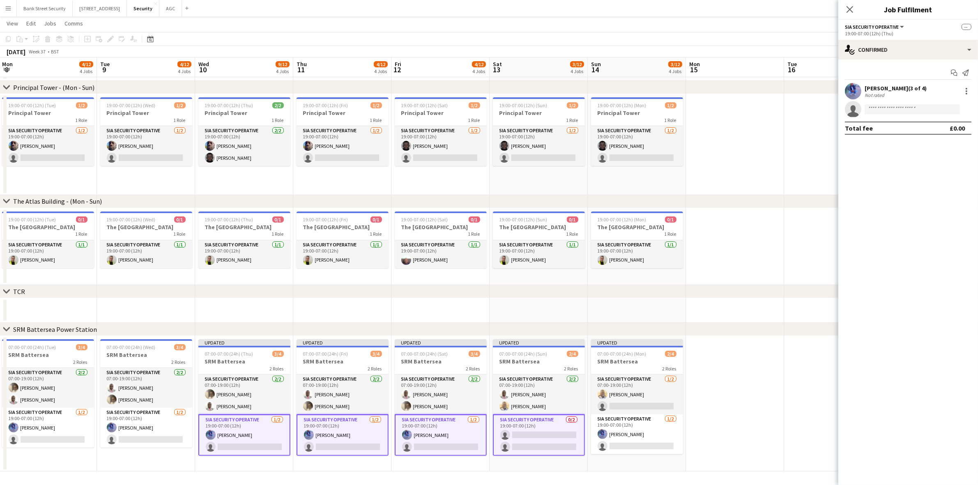
click at [629, 392] on app-card-role "SIA Security Operative 1/2 19:00-07:00 (12h) Yahye ali Mohamed single-neutral-a…" at bounding box center [637, 435] width 92 height 40
click at [739, 110] on input at bounding box center [912, 109] width 95 height 10
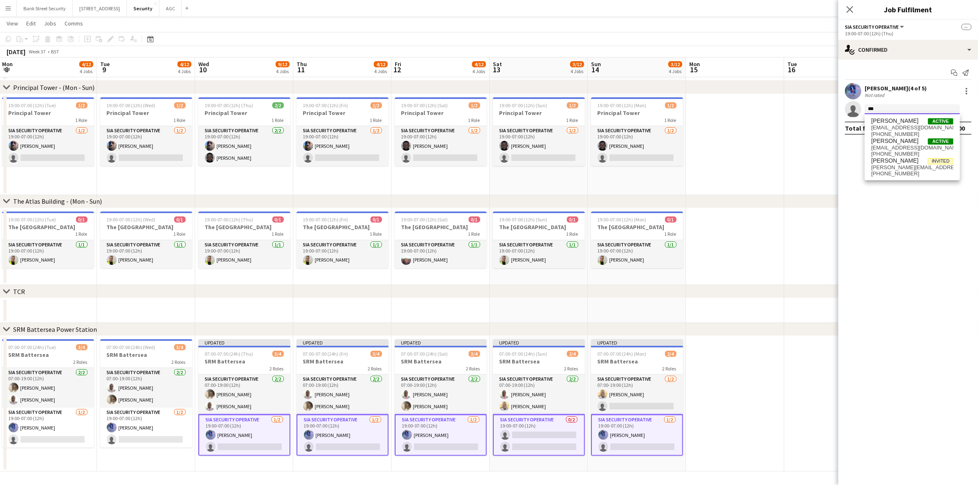
type input "***"
click at [739, 130] on span "soghi684@gmail.com" at bounding box center [912, 127] width 82 height 7
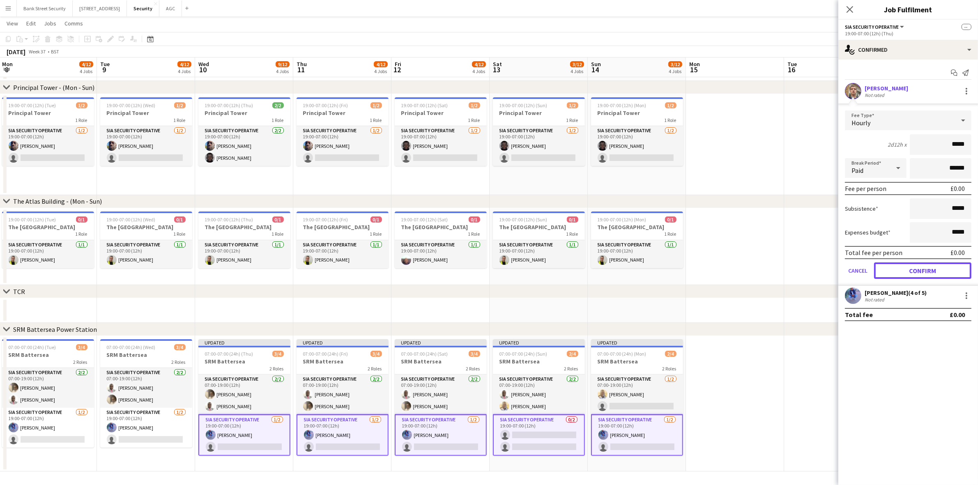
click at [739, 265] on button "Confirm" at bounding box center [922, 271] width 97 height 16
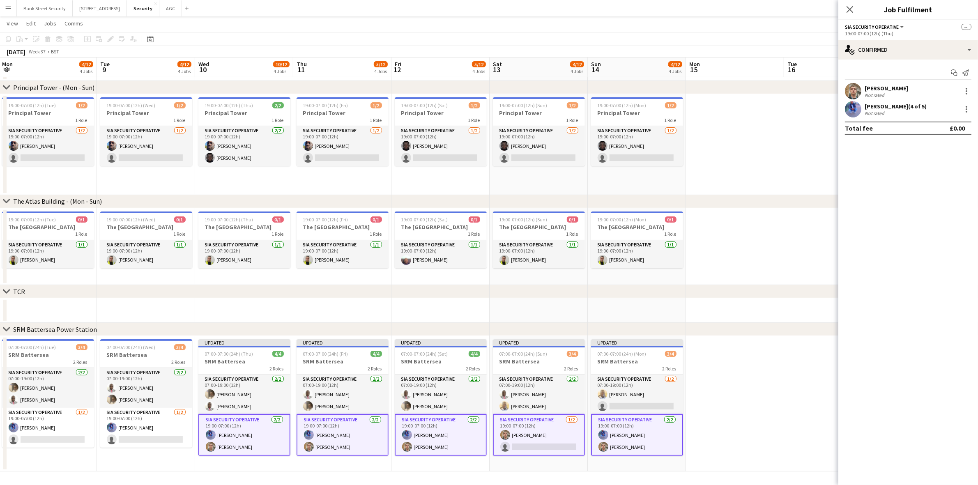
click at [739, 7] on icon "Close pop-in" at bounding box center [850, 9] width 7 height 7
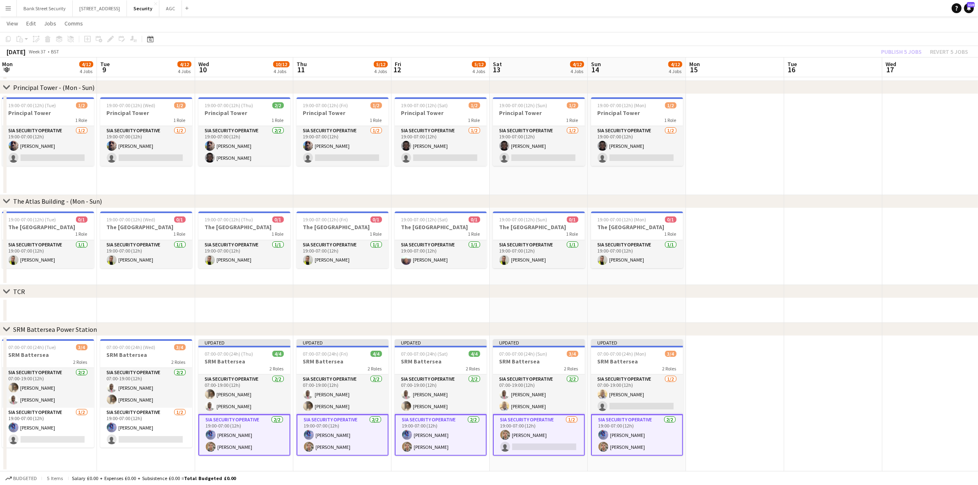
click at [59, 392] on app-card-role "SIA Security Operative 1/2 19:00-07:00 (12h) Yahye ali Mohamed single-neutral-a…" at bounding box center [48, 428] width 92 height 40
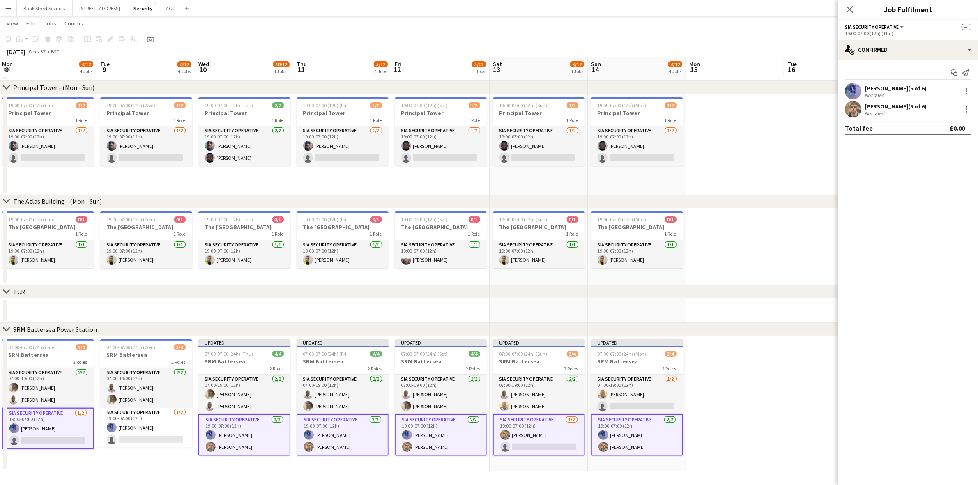
click at [130, 392] on app-card-role "SIA Security Operative 1/2 19:00-07:00 (12h) Yahye ali Mohamed single-neutral-a…" at bounding box center [146, 428] width 92 height 40
click at [46, 392] on app-card-role "SIA Security Operative 1/2 19:00-07:00 (12h) Yahye ali Mohamed single-neutral-a…" at bounding box center [48, 428] width 92 height 41
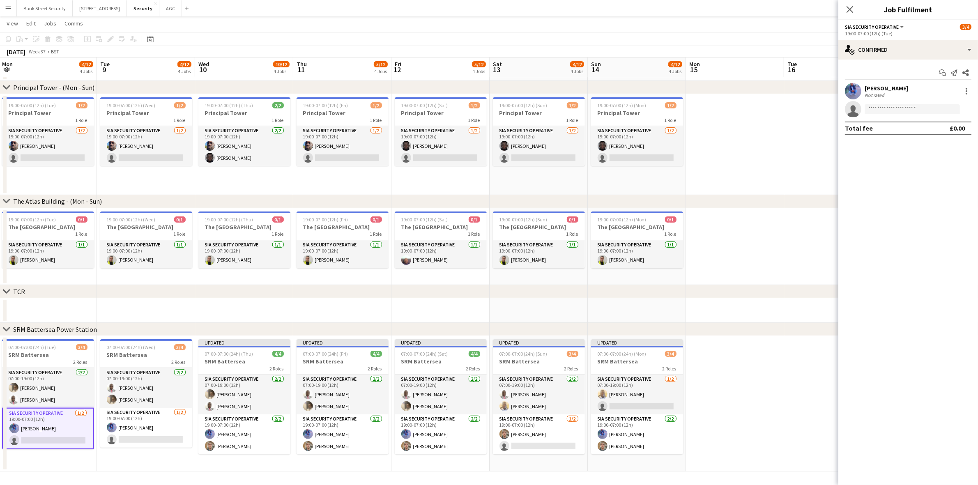
click at [154, 392] on app-card-role "SIA Security Operative 1/2 19:00-07:00 (12h) Yahye ali Mohamed single-neutral-a…" at bounding box center [146, 428] width 92 height 40
click at [739, 108] on input at bounding box center [912, 109] width 95 height 10
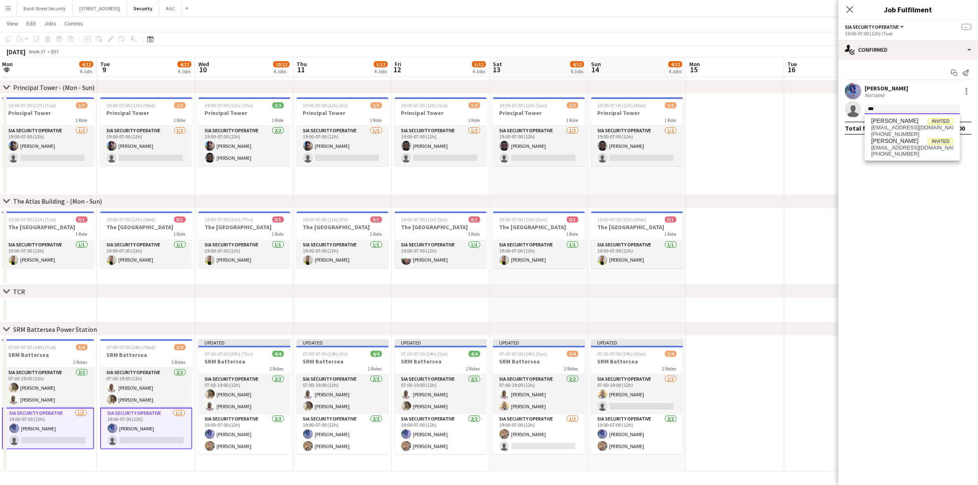
type input "***"
click at [739, 122] on span "[PERSON_NAME]" at bounding box center [894, 120] width 47 height 7
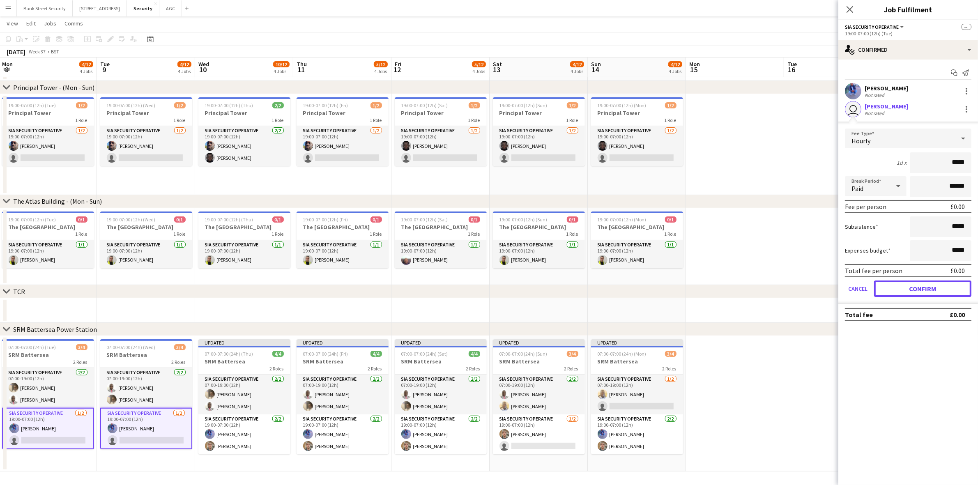
click at [739, 286] on button "Confirm" at bounding box center [922, 289] width 97 height 16
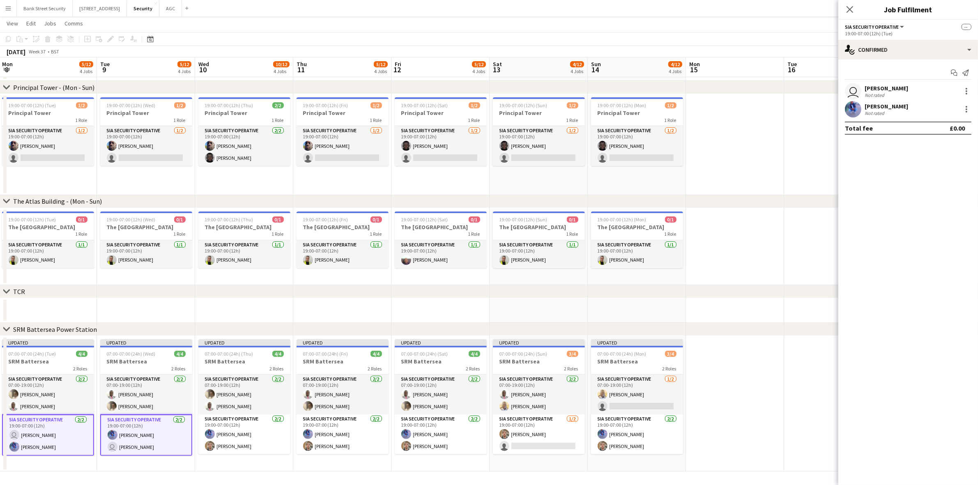
click at [739, 10] on app-icon "Close pop-in" at bounding box center [850, 10] width 10 height 10
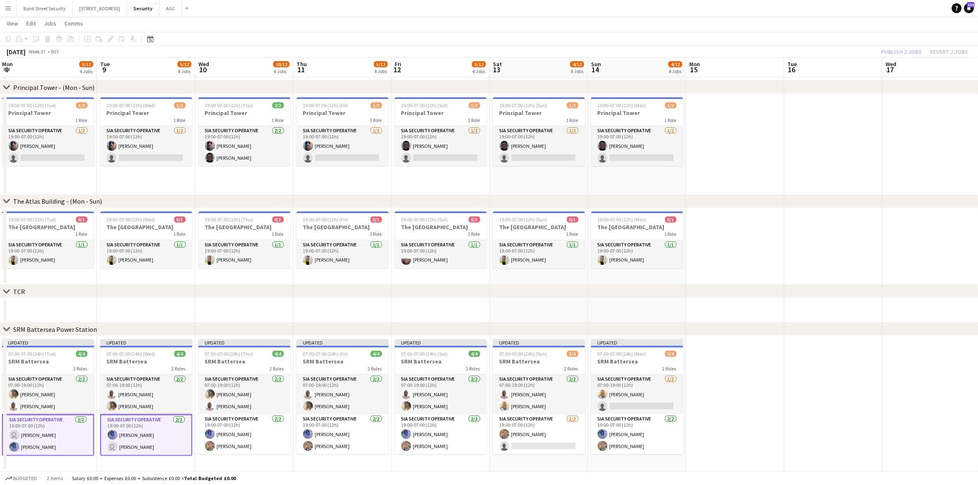
click at [739, 329] on div "chevron-right SRM Battersea Power Station" at bounding box center [489, 329] width 978 height 13
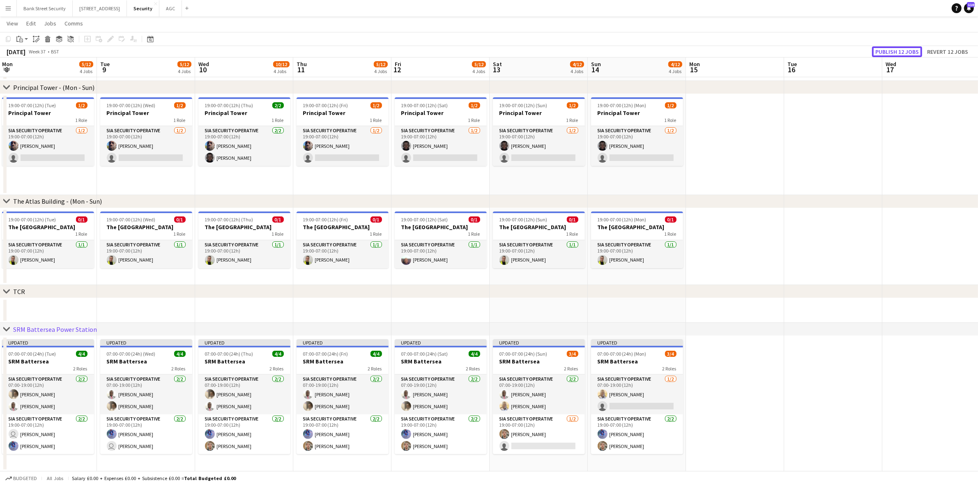
click at [739, 52] on button "Publish 12 jobs" at bounding box center [897, 51] width 50 height 11
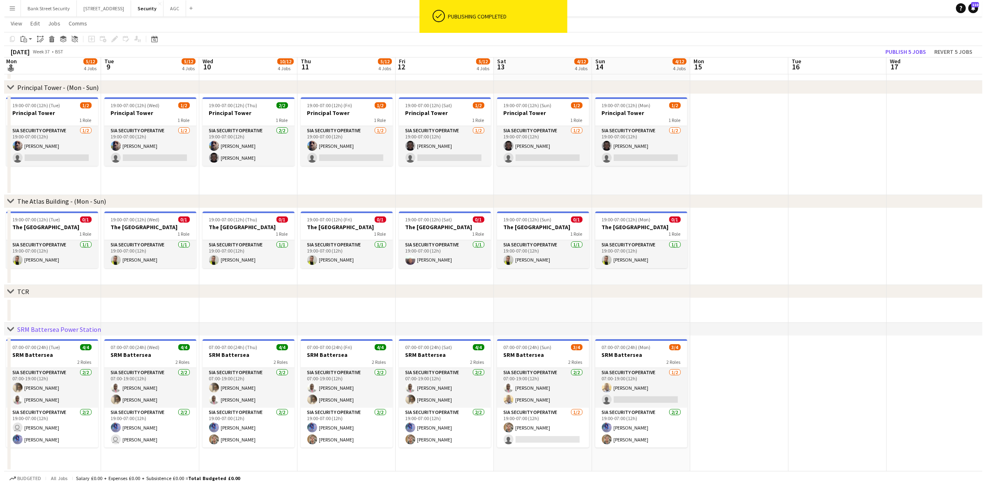
scroll to position [0, 0]
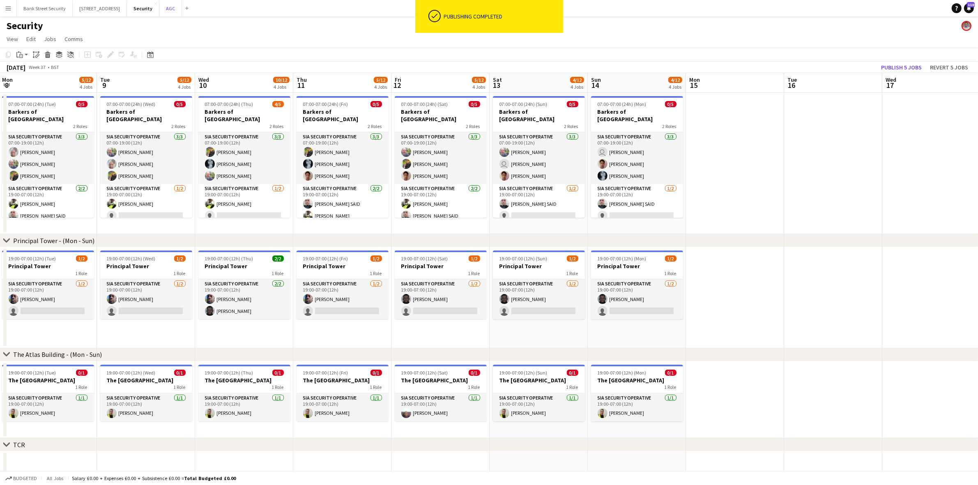
click at [177, 6] on button "AGC Close" at bounding box center [170, 8] width 23 height 16
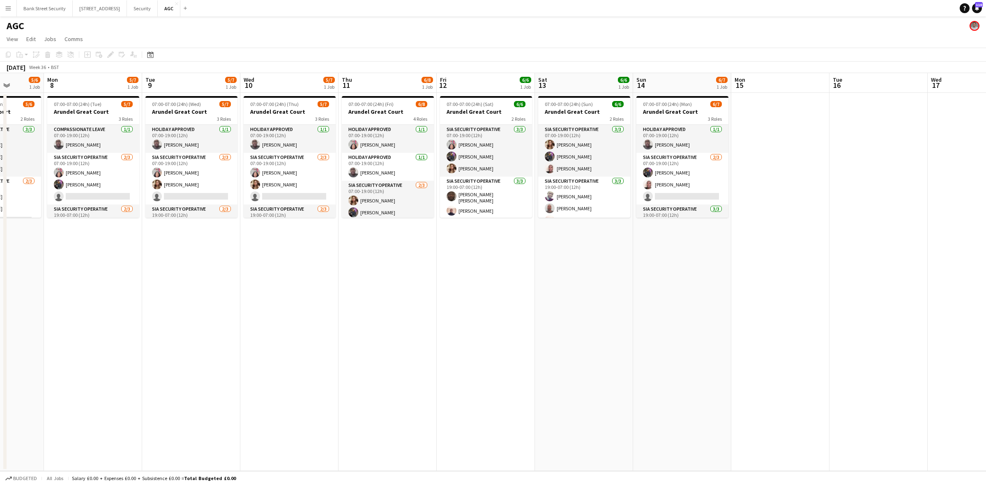
scroll to position [0, 259]
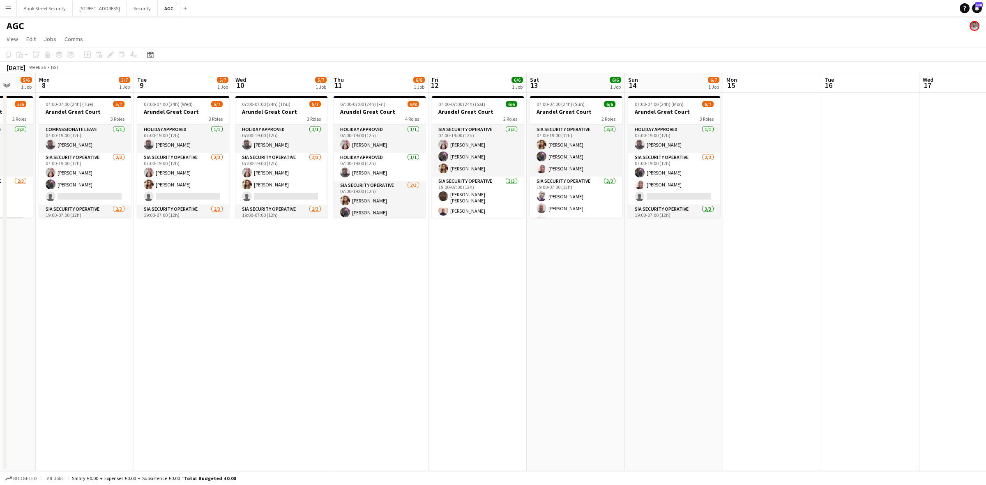
drag, startPoint x: 435, startPoint y: 235, endPoint x: 78, endPoint y: 224, distance: 356.4
click at [77, 230] on app-calendar-viewport "Fri 5 6/8 1 Job Sat 6 5/6 1 Job Sun 7 5/6 1 Job Mon 8 5/7 1 Job Tue 9 5/7 1 Job…" at bounding box center [493, 272] width 986 height 398
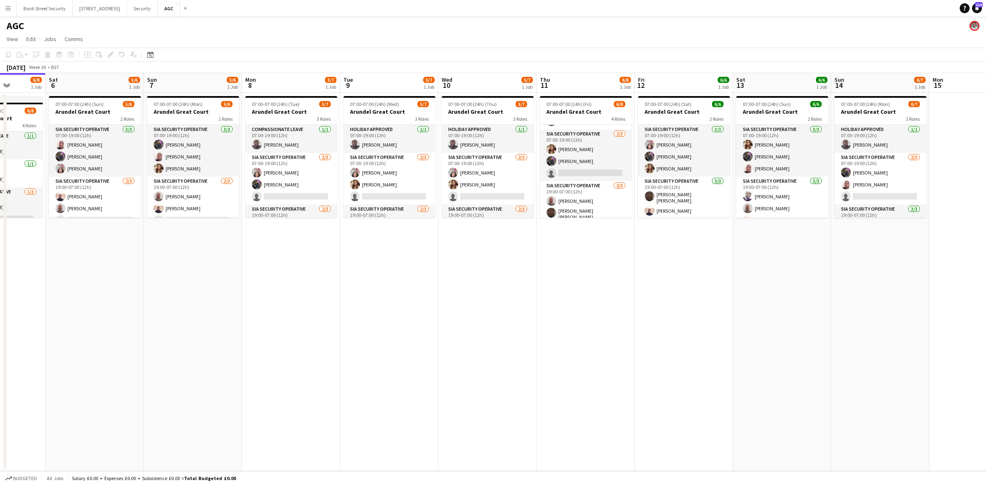
scroll to position [0, 239]
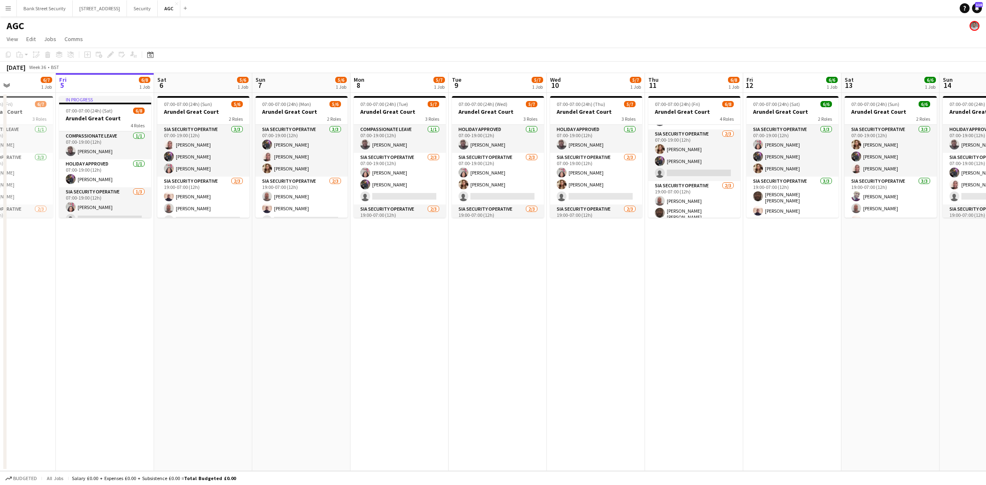
drag, startPoint x: 175, startPoint y: 279, endPoint x: 465, endPoint y: 239, distance: 292.8
click at [465, 239] on app-calendar-viewport "Tue 2 5/6 1 Job Wed 3 5/6 1 Job Thu 4 6/7 1 Job Fri 5 6/8 1 Job Sat 6 5/6 1 Job…" at bounding box center [493, 272] width 986 height 398
click at [200, 152] on app-card-role "SIA Security Operative 3/3 07:00-19:00 (12h) Freddy Osemwengie Zahid Fareed Pat…" at bounding box center [203, 151] width 92 height 52
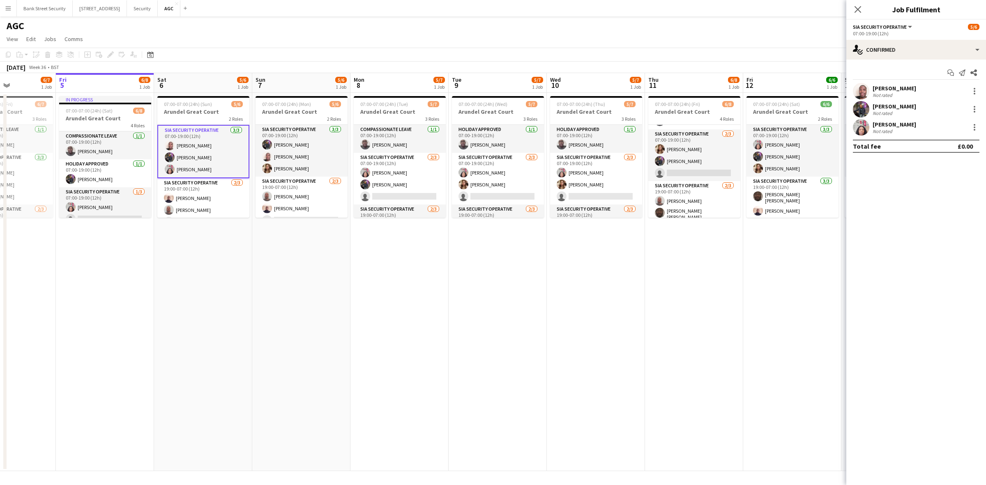
click at [739, 93] on div at bounding box center [975, 94] width 2 height 2
click at [739, 184] on span "Remove" at bounding box center [934, 185] width 25 height 7
click at [739, 9] on icon "Close pop-in" at bounding box center [857, 9] width 7 height 7
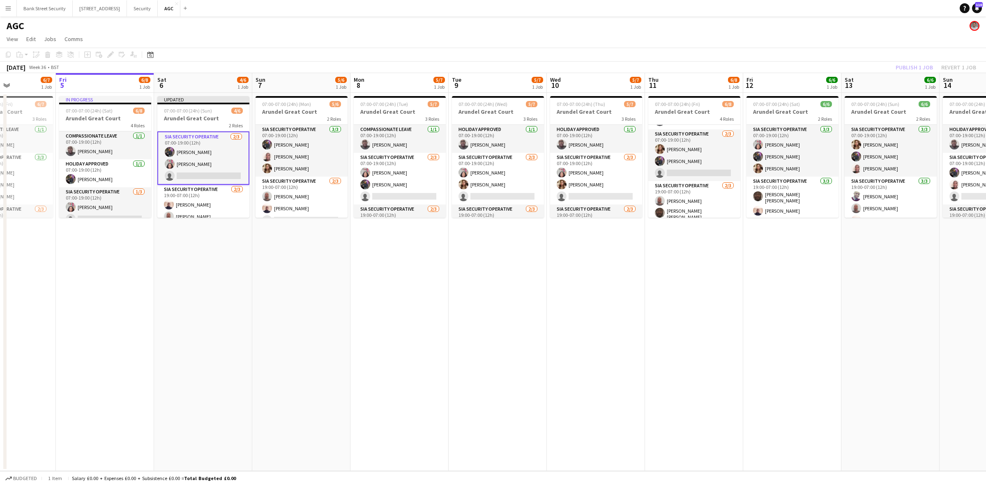
click at [739, 66] on div "Publish 1 job Revert 1 job" at bounding box center [936, 67] width 100 height 11
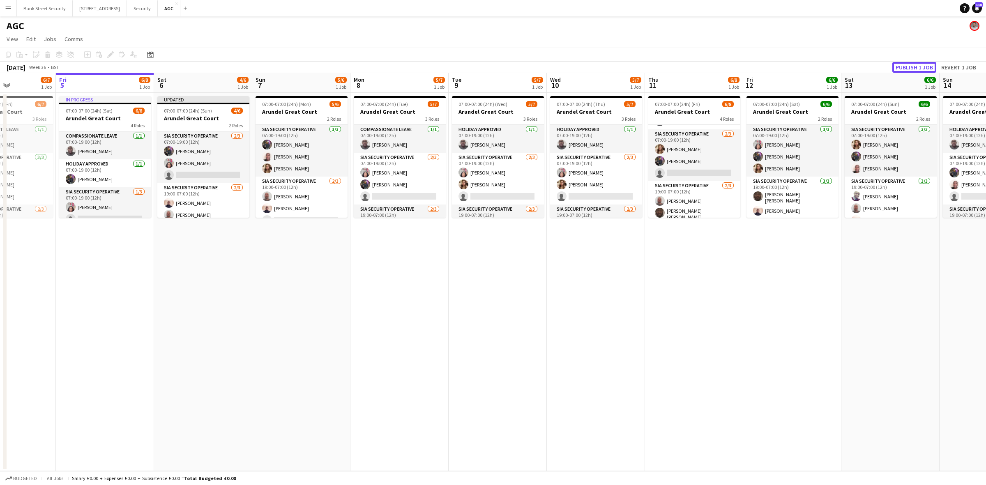
click at [739, 66] on button "Publish 1 job" at bounding box center [914, 67] width 44 height 11
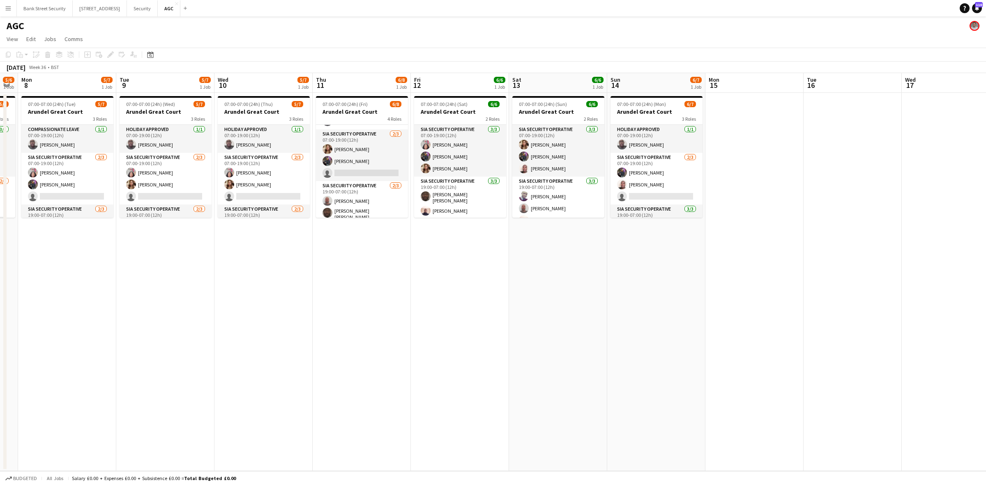
scroll to position [0, 293]
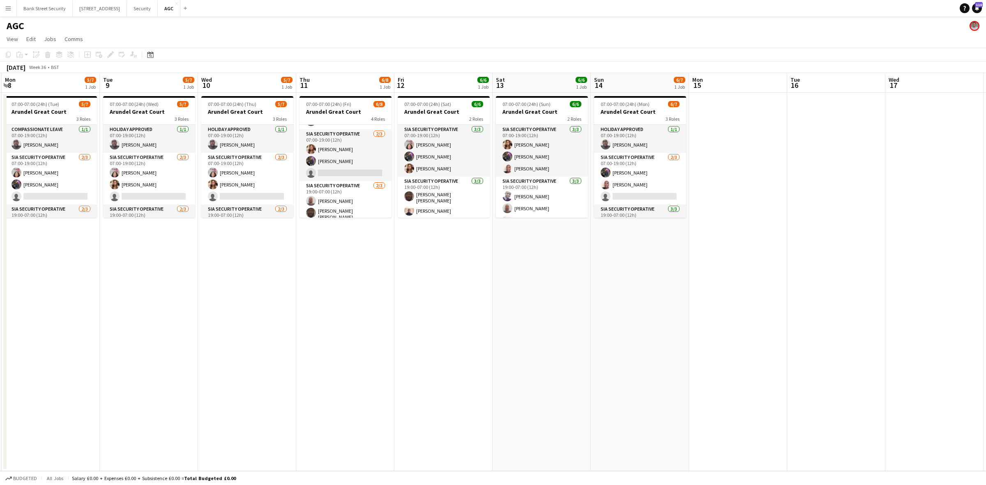
drag, startPoint x: 387, startPoint y: 315, endPoint x: 52, endPoint y: 302, distance: 334.7
click at [52, 302] on app-calendar-viewport "Fri 5 6/8 1 Job Sat 6 4/6 1 Job Sun 7 5/6 1 Job Mon 8 5/7 1 Job Tue 9 5/7 1 Job…" at bounding box center [493, 272] width 986 height 398
click at [151, 4] on button "Security Close" at bounding box center [142, 8] width 31 height 16
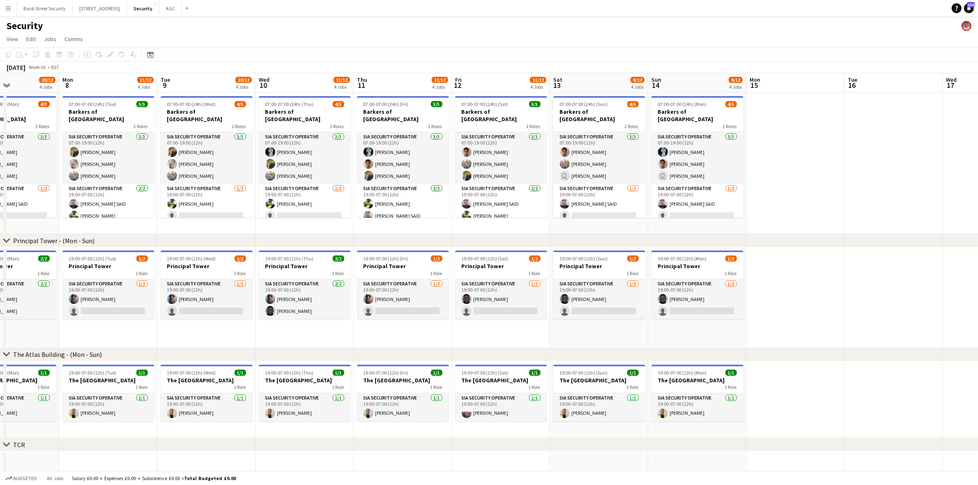
scroll to position [0, 244]
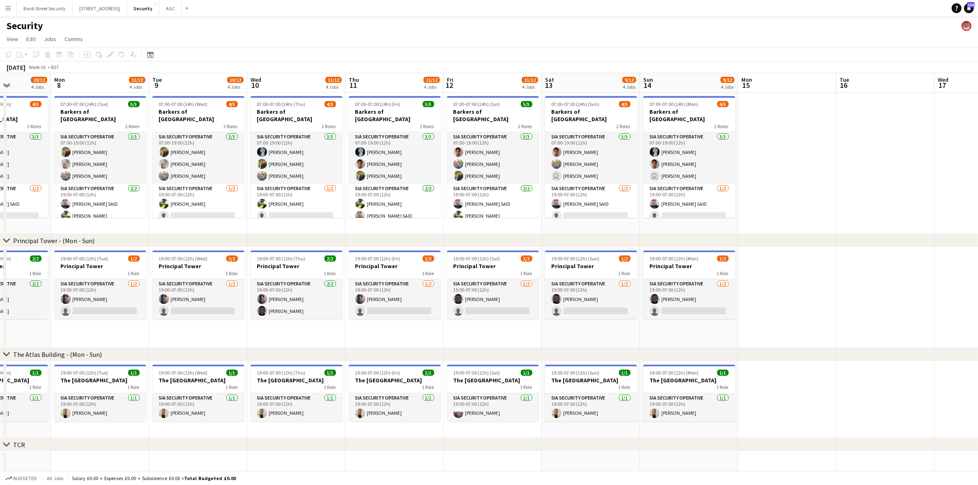
drag, startPoint x: 342, startPoint y: 216, endPoint x: -78, endPoint y: 219, distance: 420.3
click at [0, 219] on html "Menu Boards Boards Boards All jobs Status Workforce Workforce My Workforce Recr…" at bounding box center [489, 319] width 978 height 639
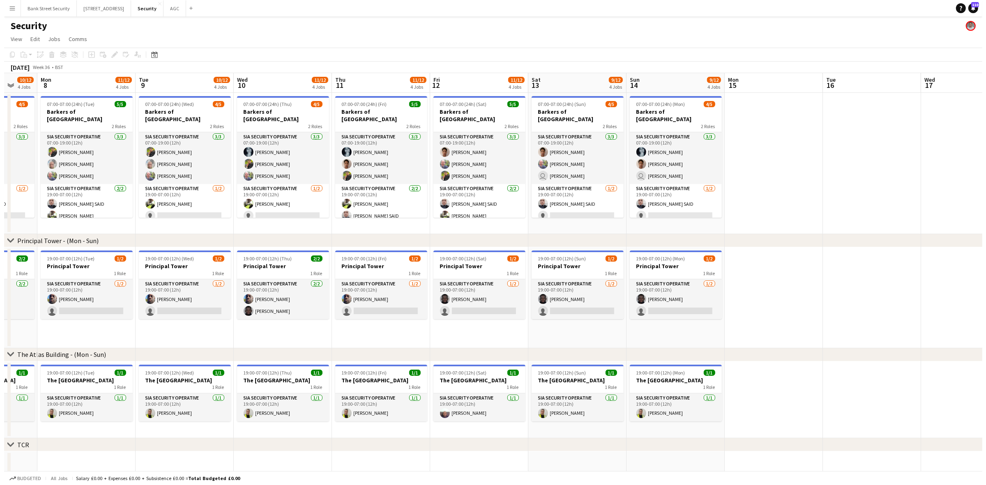
scroll to position [0, 272]
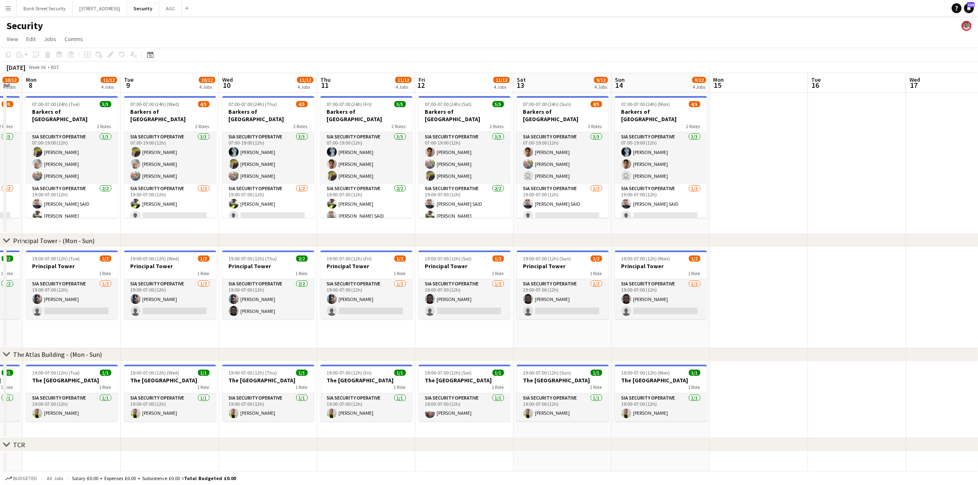
drag, startPoint x: 182, startPoint y: 227, endPoint x: 173, endPoint y: 225, distance: 8.8
click at [173, 225] on app-calendar-viewport "Fri 5 12/12 4 Jobs Sat 6 9/12 4 Jobs Sun 7 10/12 4 Jobs Mon 8 11/12 4 Jobs Tue …" at bounding box center [489, 349] width 978 height 552
click at [268, 148] on app-card-role "SIA Security Operative 3/3 07:00-19:00 (12h) Núbia Melo Majid Ali Mohammed Faro…" at bounding box center [268, 158] width 92 height 52
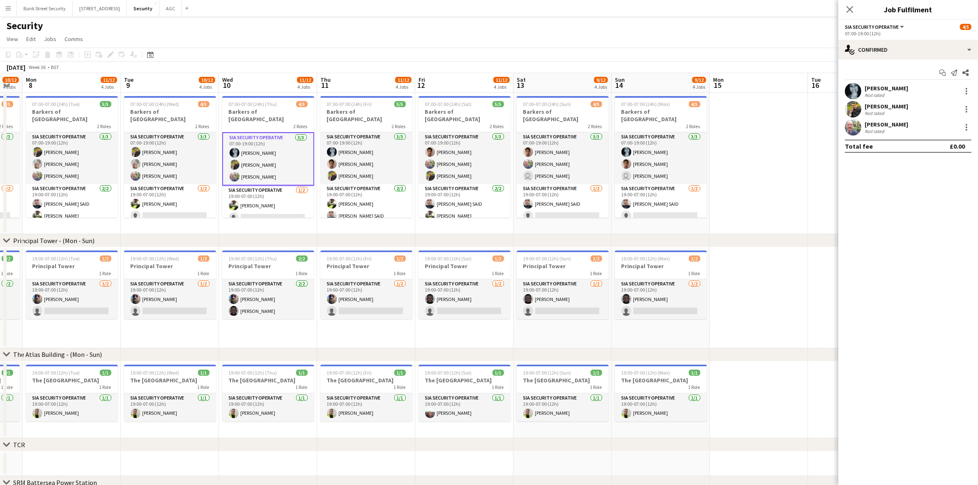
click at [739, 126] on div at bounding box center [967, 127] width 10 height 10
click at [739, 214] on button "Remove" at bounding box center [940, 222] width 64 height 20
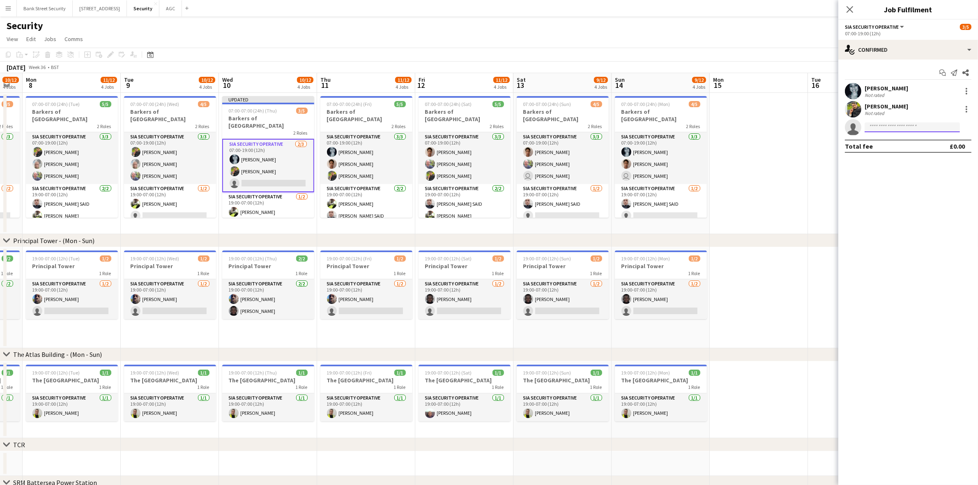
click at [739, 124] on input at bounding box center [912, 127] width 95 height 10
type input "****"
click at [739, 146] on span "soghi684@gmail.com" at bounding box center [912, 146] width 82 height 7
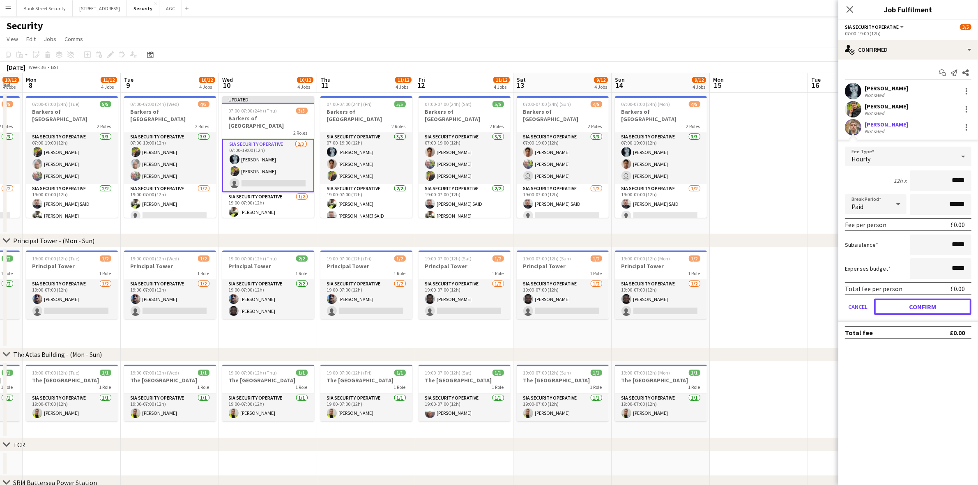
click at [739, 309] on button "Confirm" at bounding box center [922, 307] width 97 height 16
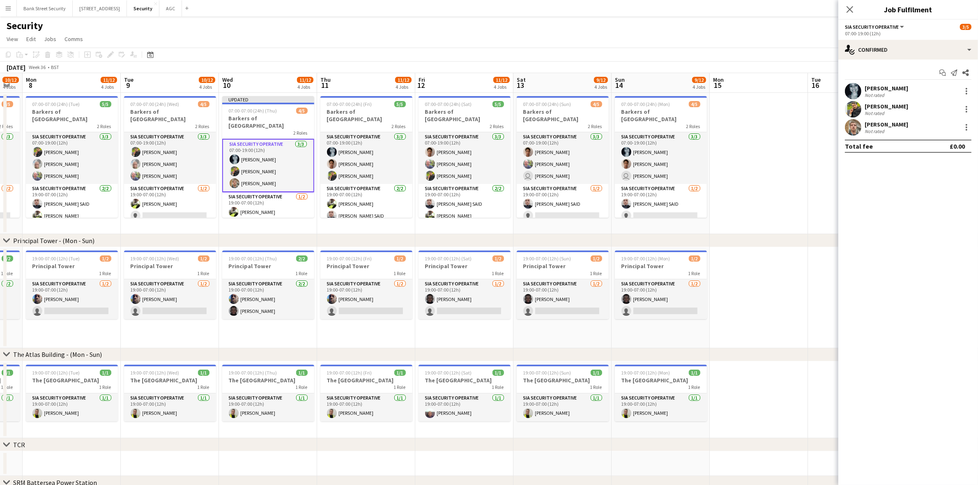
click at [739, 9] on icon at bounding box center [850, 9] width 7 height 7
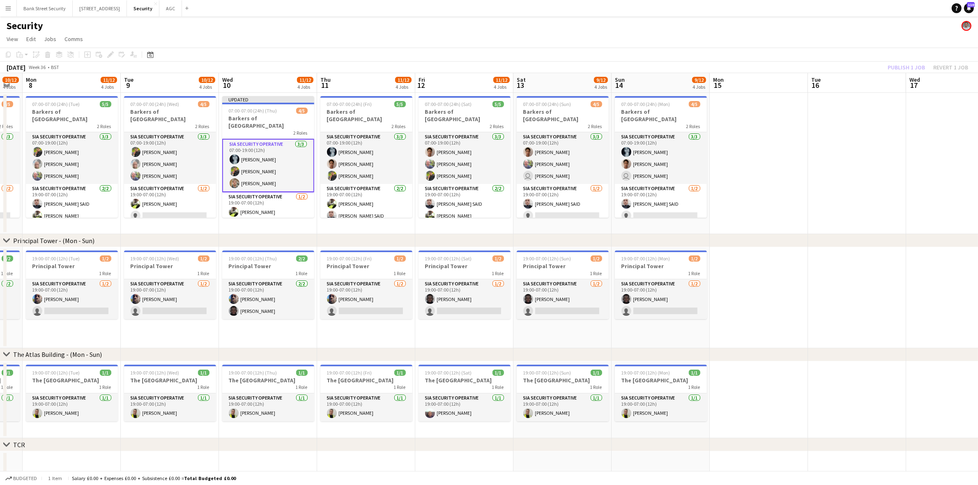
drag, startPoint x: 901, startPoint y: 60, endPoint x: 902, endPoint y: 66, distance: 6.6
click at [739, 61] on app-toolbar "Copy Paste Paste Ctrl+V Paste with crew Ctrl+Shift+V Paste linked Job Delete Gr…" at bounding box center [489, 55] width 978 height 14
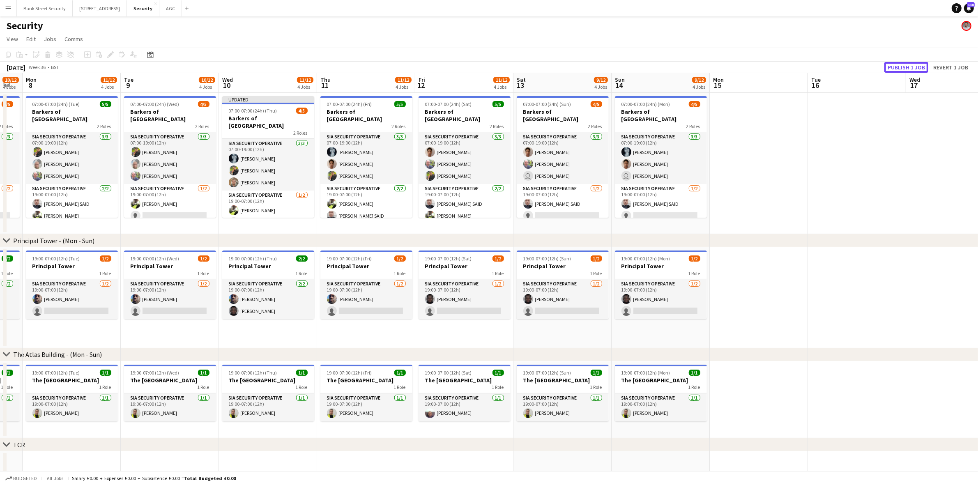
click at [739, 66] on button "Publish 1 job" at bounding box center [906, 67] width 44 height 11
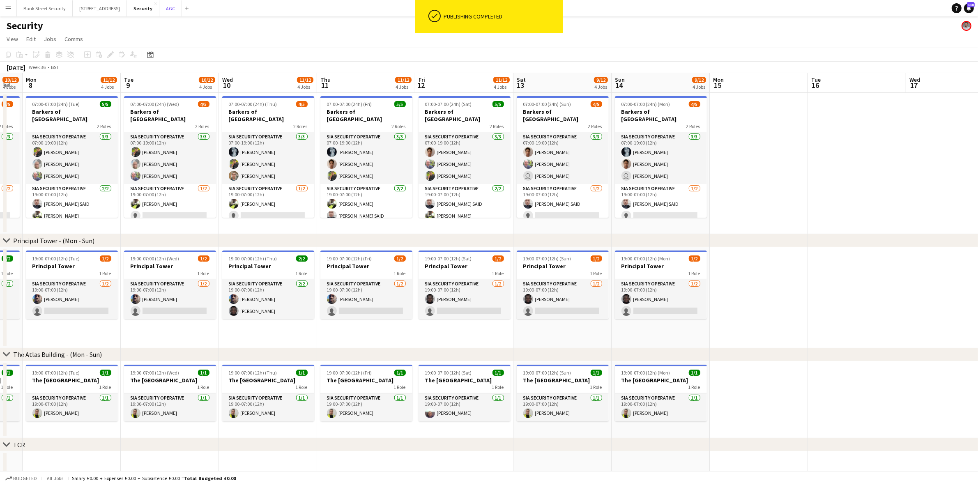
click at [176, 7] on button "AGC Close" at bounding box center [170, 8] width 23 height 16
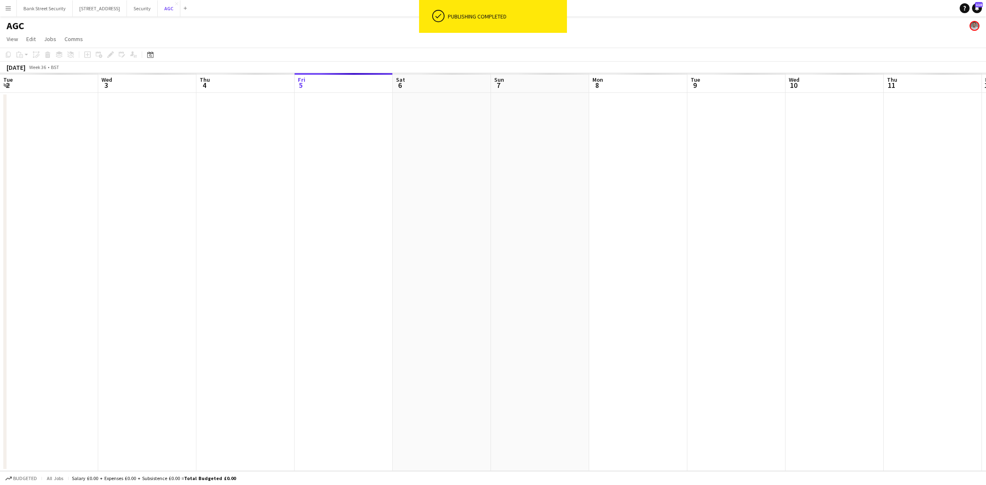
scroll to position [0, 196]
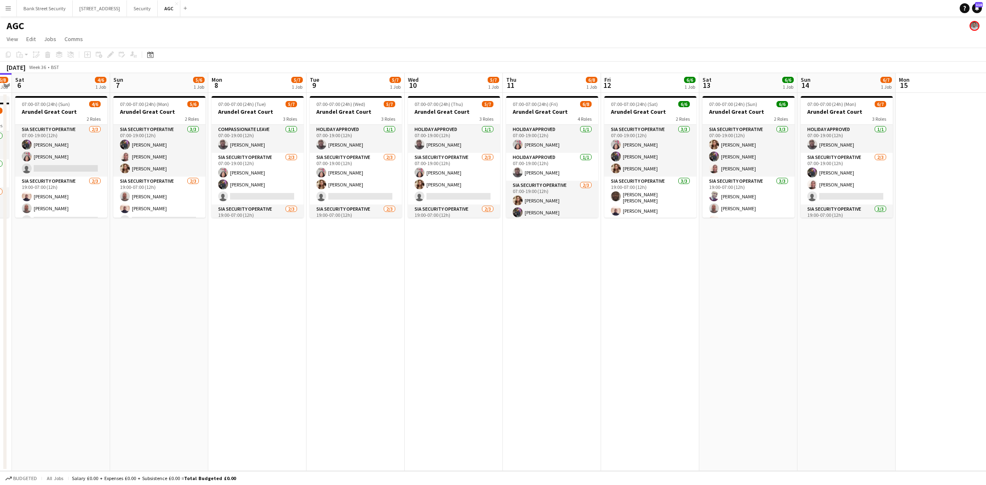
drag, startPoint x: 528, startPoint y: 234, endPoint x: 224, endPoint y: 230, distance: 304.0
click at [221, 237] on app-calendar-viewport "Wed 3 5/6 1 Job Thu 4 6/7 1 Job Fri 5 6/8 1 Job Sat 6 4/6 1 Job Sun 7 5/6 1 Job…" at bounding box center [493, 272] width 986 height 398
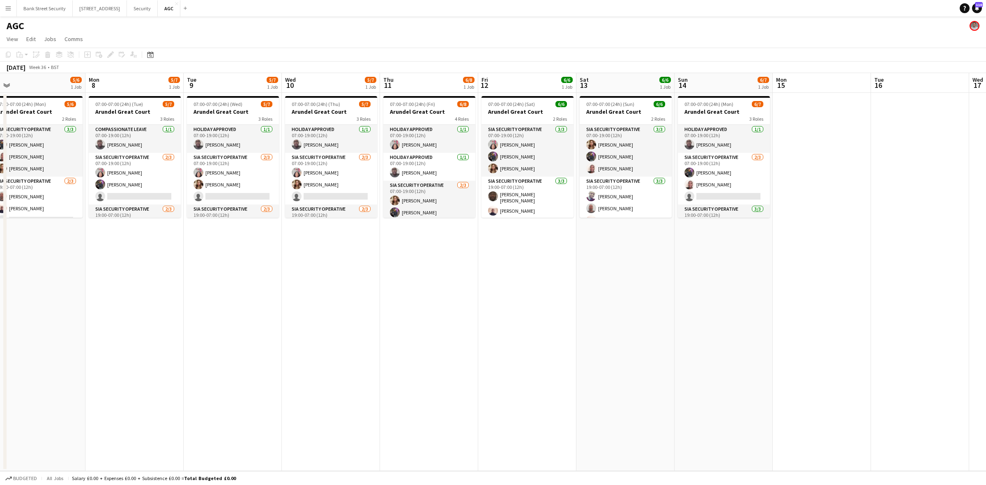
click at [327, 191] on app-card-role "SIA Security Operative 2/3 07:00-19:00 (12h) Patricia Labor ARJUMAND Zaidi sing…" at bounding box center [331, 179] width 92 height 52
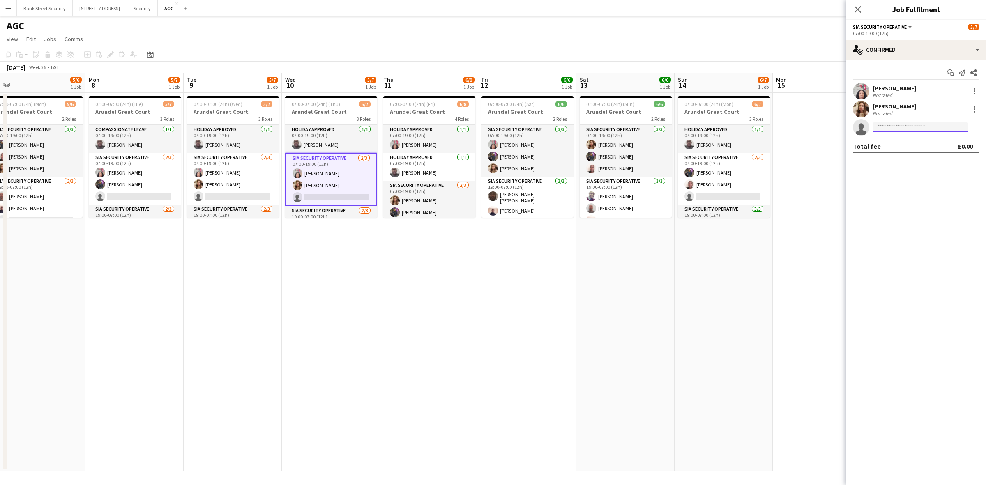
click at [739, 129] on input at bounding box center [920, 127] width 95 height 10
type input "*****"
click at [739, 151] on span "+447735502675" at bounding box center [920, 152] width 82 height 7
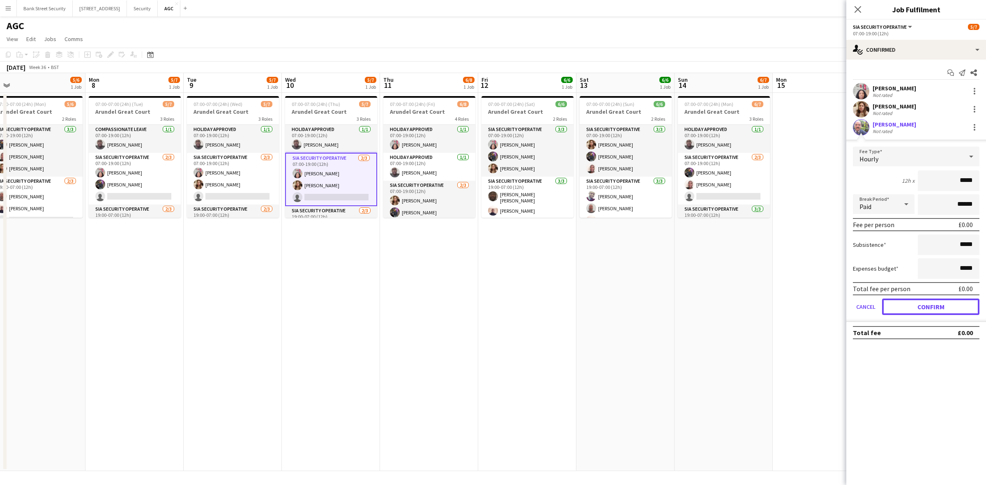
click at [739, 303] on button "Confirm" at bounding box center [930, 307] width 97 height 16
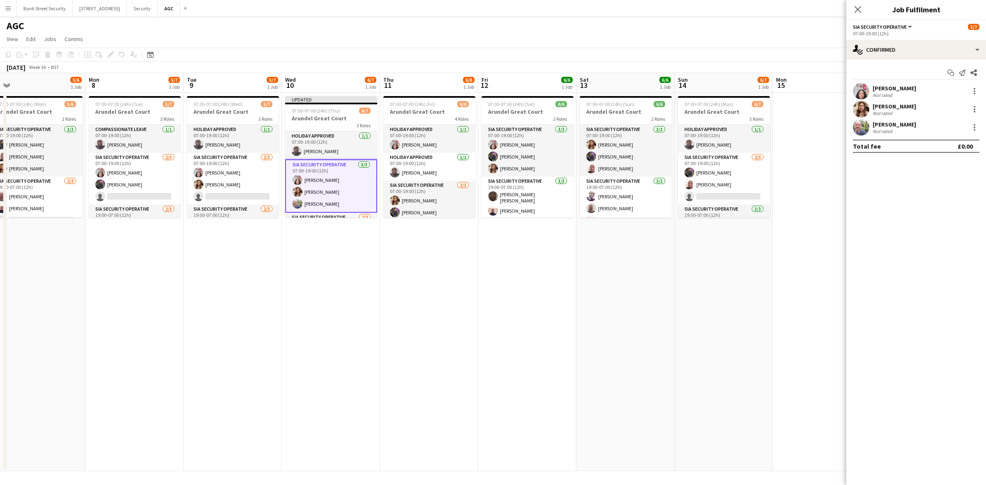
click at [739, 10] on icon at bounding box center [857, 9] width 7 height 7
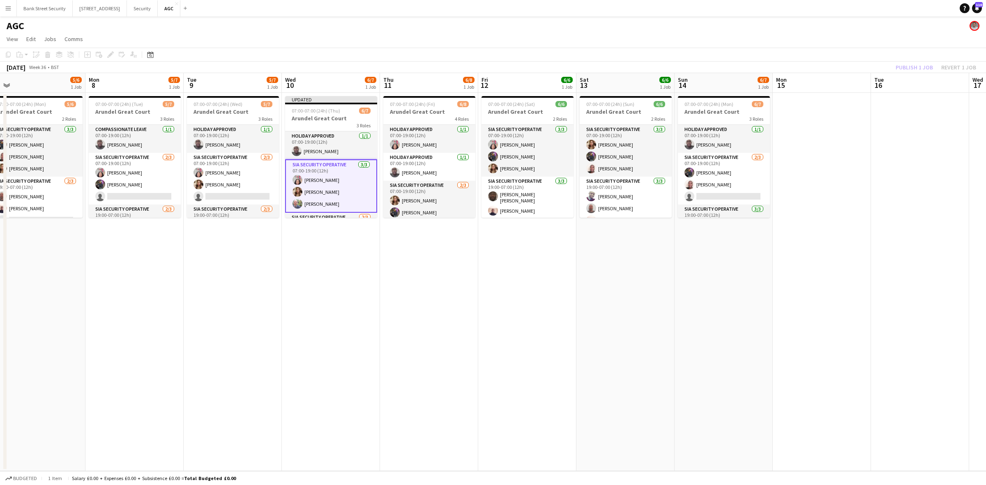
click at [739, 64] on div "Publish 1 job Revert 1 job" at bounding box center [936, 67] width 100 height 11
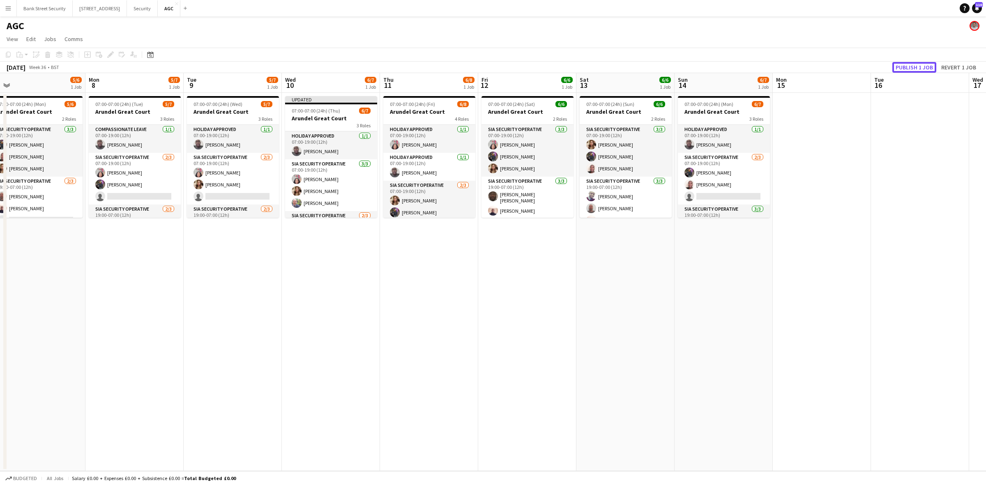
click at [739, 64] on button "Publish 1 job" at bounding box center [914, 67] width 44 height 11
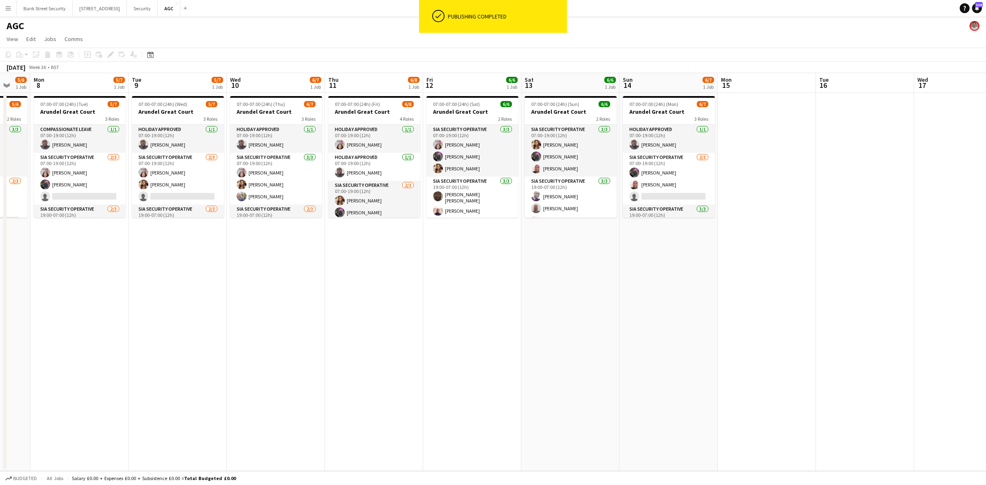
scroll to position [0, 276]
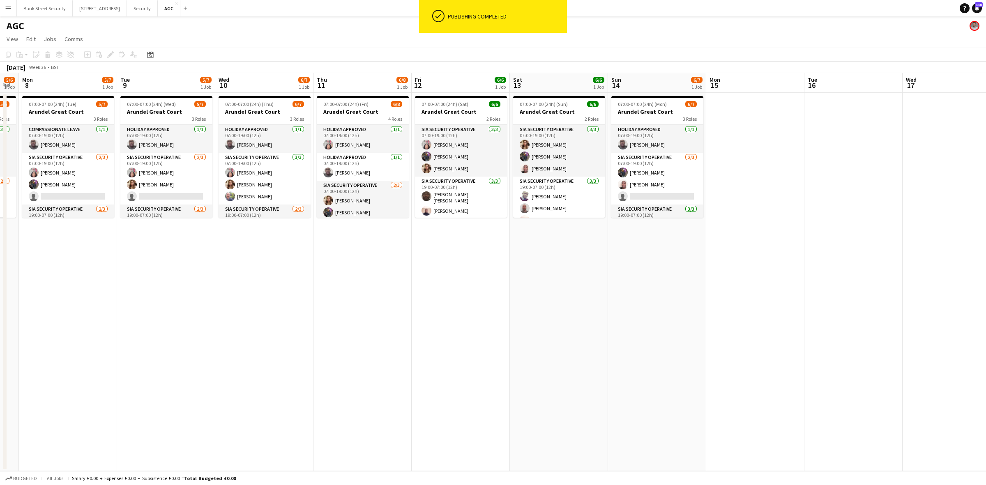
drag, startPoint x: 301, startPoint y: 348, endPoint x: 244, endPoint y: 348, distance: 56.7
click at [244, 348] on app-calendar-viewport "Fri 5 6/8 1 Job Sat 6 4/6 1 Job Sun 7 5/6 1 Job Mon 8 5/7 1 Job Tue 9 5/7 1 Job…" at bounding box center [493, 272] width 986 height 398
click at [161, 188] on app-card-role "SIA Security Operative 2/3 07:00-19:00 (12h) Patricia Labor ARJUMAND Zaidi sing…" at bounding box center [166, 179] width 92 height 52
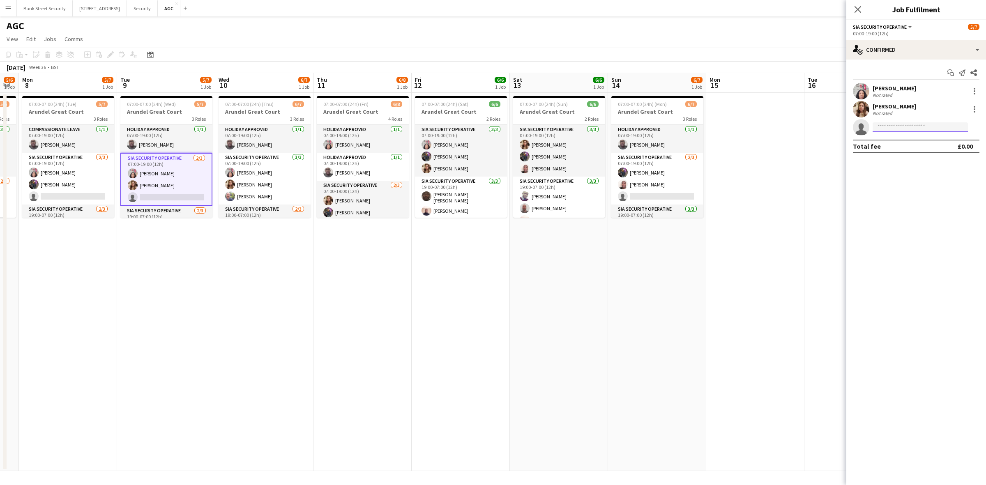
click at [739, 126] on input at bounding box center [920, 127] width 95 height 10
type input "****"
click at [739, 141] on span "Zahid Fareed Active" at bounding box center [920, 139] width 82 height 7
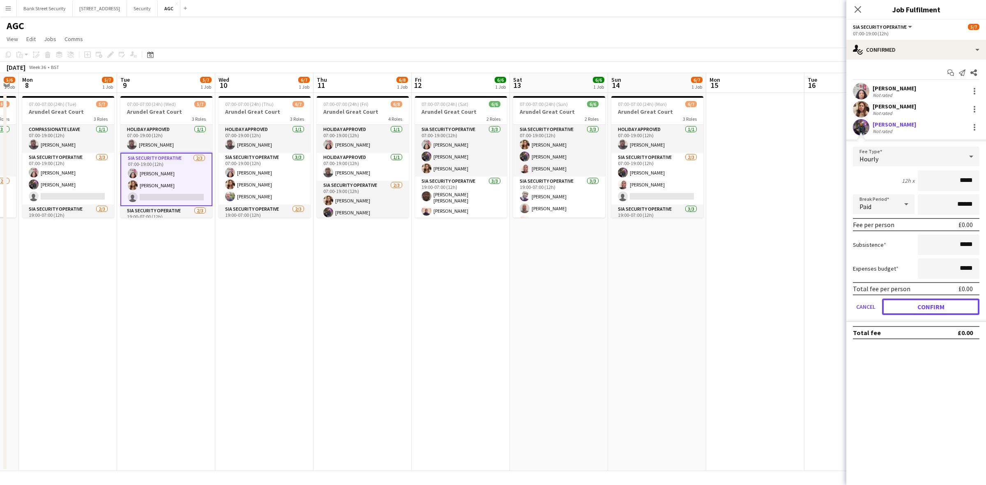
click at [739, 301] on button "Confirm" at bounding box center [930, 307] width 97 height 16
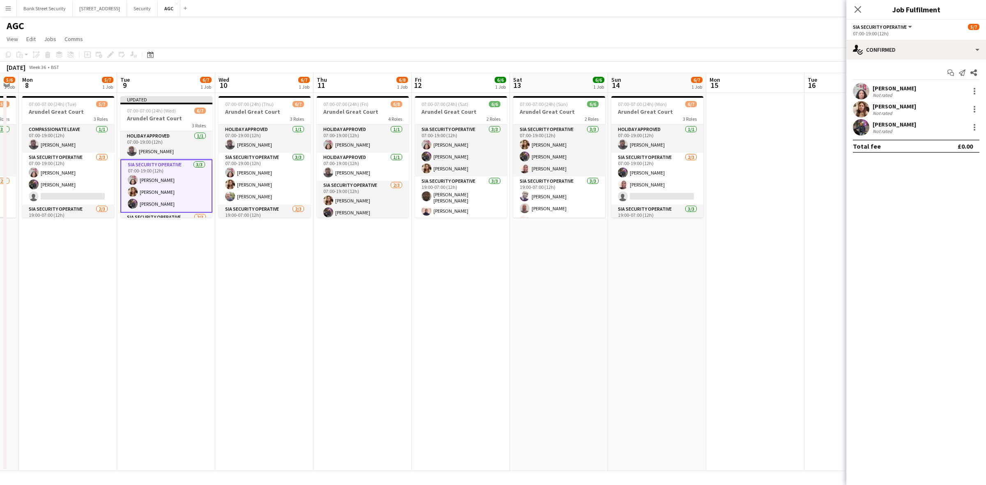
click at [739, 12] on icon "Close pop-in" at bounding box center [857, 9] width 7 height 7
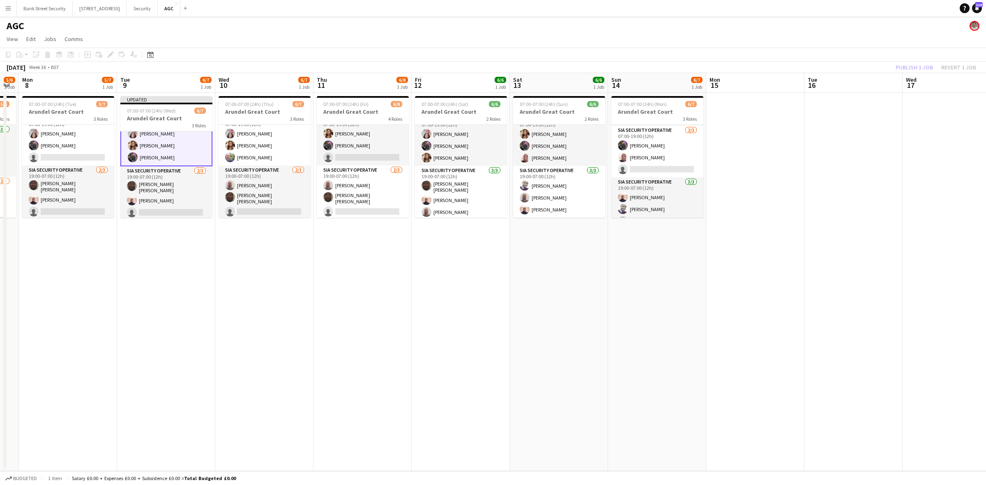
scroll to position [39, 0]
click at [739, 67] on div "Publish 1 job Revert 1 job" at bounding box center [936, 67] width 100 height 11
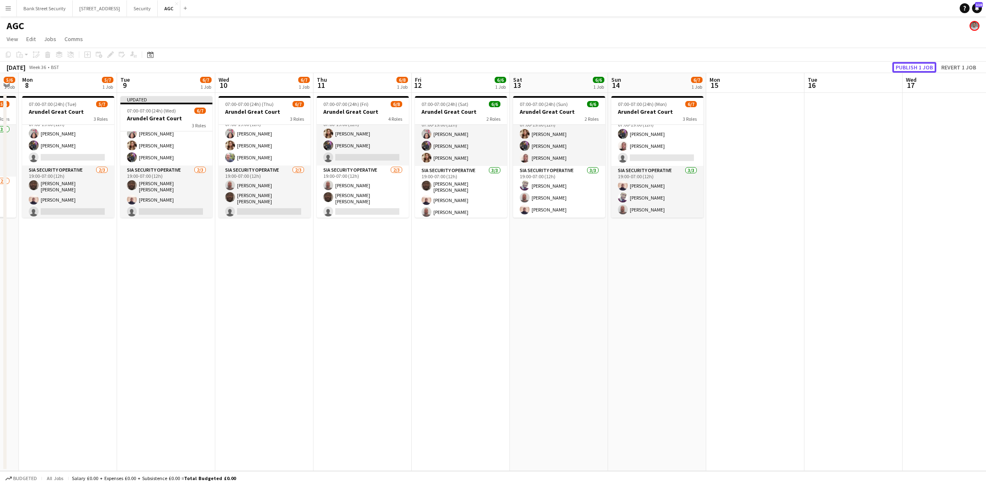
click at [739, 67] on button "Publish 1 job" at bounding box center [914, 67] width 44 height 11
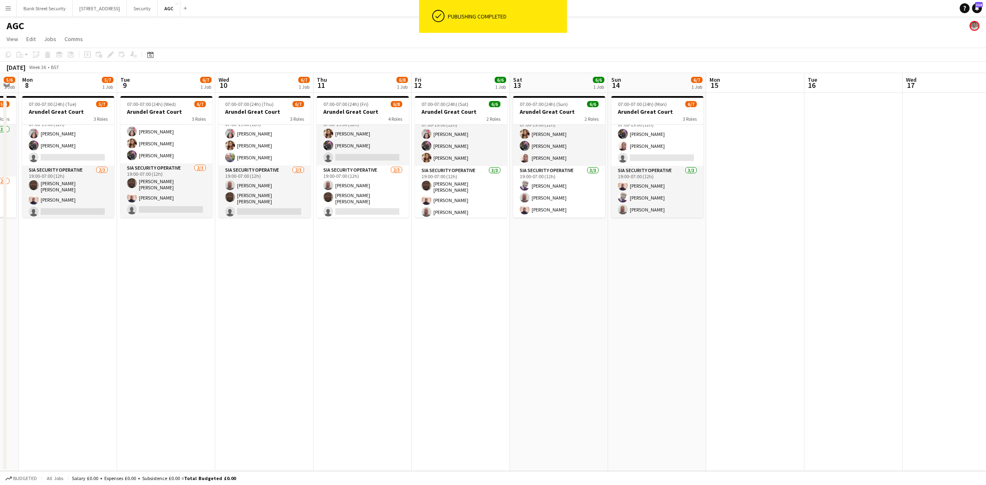
scroll to position [39, 0]
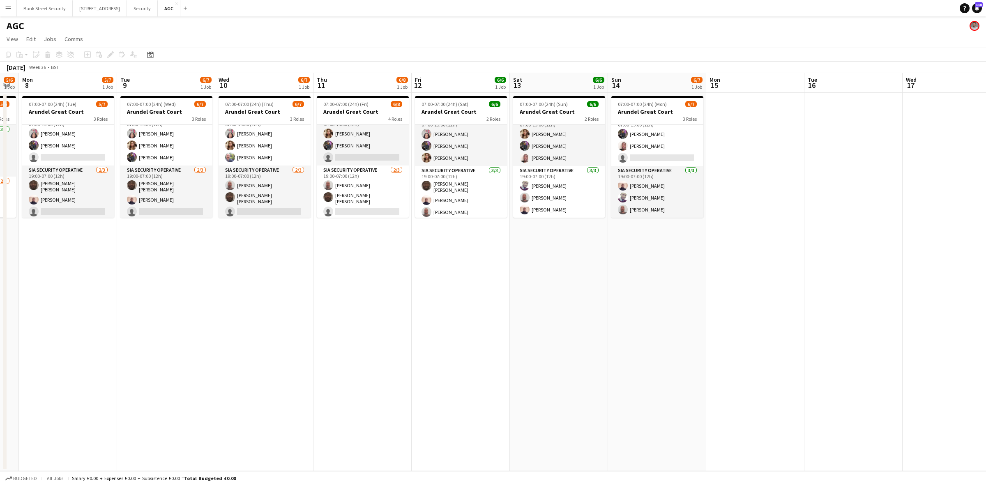
click at [154, 148] on app-card-role "SIA Security Operative 3/3 07:00-19:00 (12h) Patricia Labor ARJUMAND Zaidi Zahi…" at bounding box center [166, 140] width 92 height 52
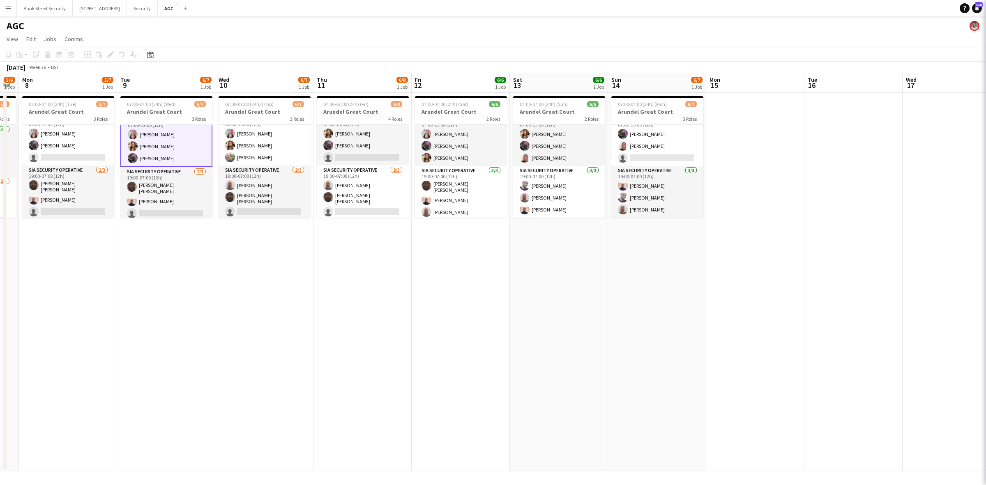
scroll to position [39, 0]
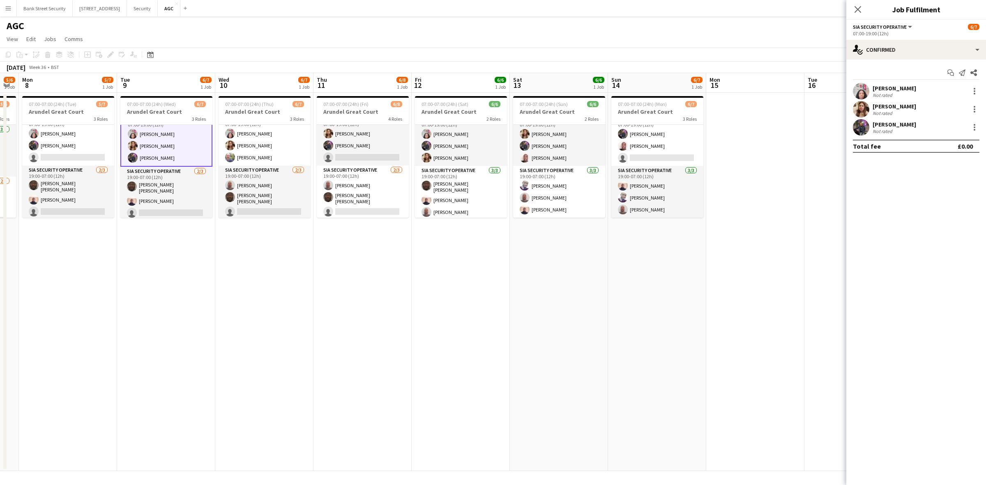
click at [739, 130] on div at bounding box center [975, 130] width 2 height 2
click at [739, 223] on span "Remove" at bounding box center [934, 221] width 25 height 7
click at [739, 5] on app-icon "Close pop-in" at bounding box center [858, 10] width 10 height 10
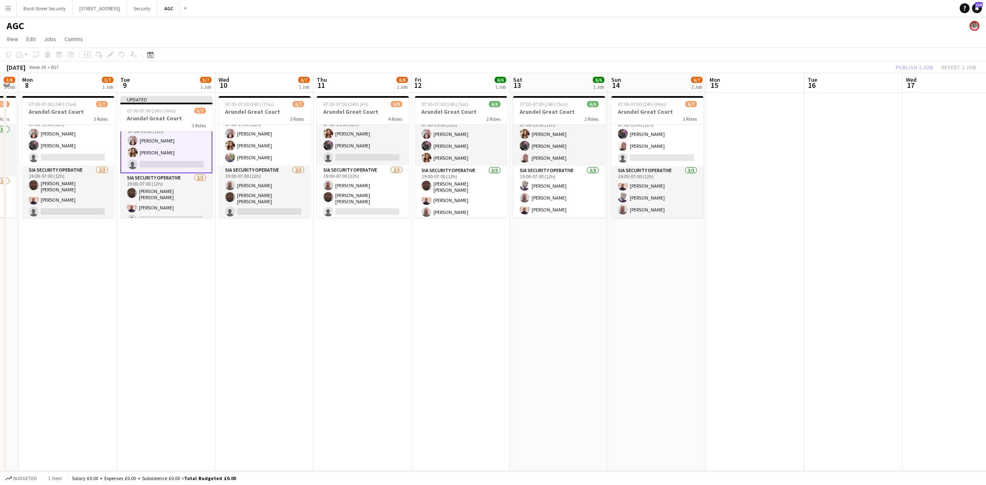
click at [739, 63] on div "Publish 1 job Revert 1 job" at bounding box center [936, 67] width 100 height 11
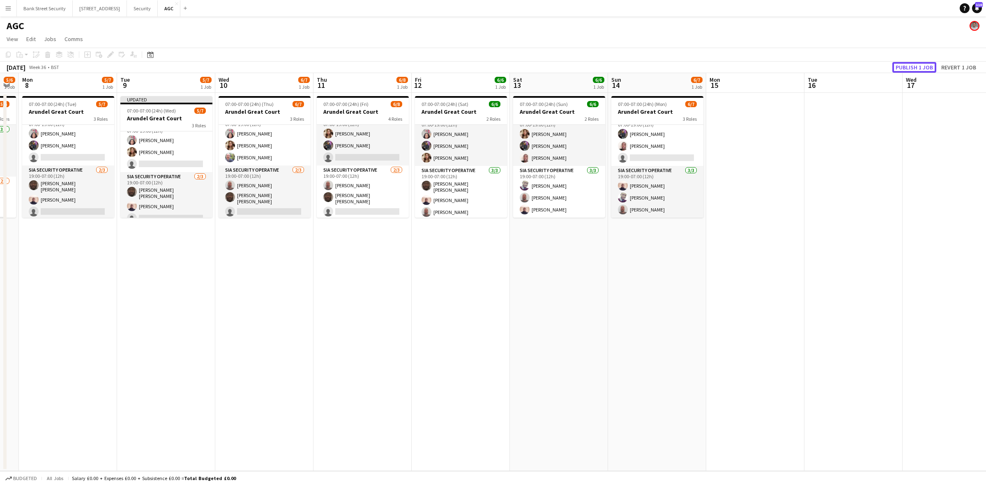
click at [739, 63] on button "Publish 1 job" at bounding box center [914, 67] width 44 height 11
click at [50, 4] on button "Bank Street Security Close" at bounding box center [45, 8] width 56 height 16
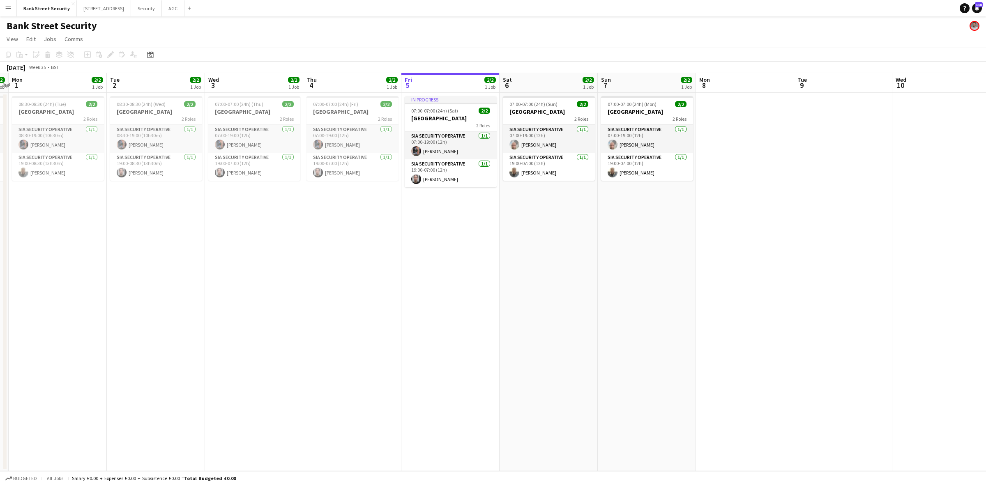
drag, startPoint x: 241, startPoint y: 266, endPoint x: 457, endPoint y: 210, distance: 223.1
click at [461, 210] on app-calendar-viewport "Fri 29 2/2 1 Job Sat 30 3/3 1 Job Sun 31 2/2 1 Job Mon 1 2/2 1 Job Tue 2 2/2 1 …" at bounding box center [493, 272] width 986 height 398
click at [39, 109] on h3 "[GEOGRAPHIC_DATA]" at bounding box center [56, 111] width 92 height 7
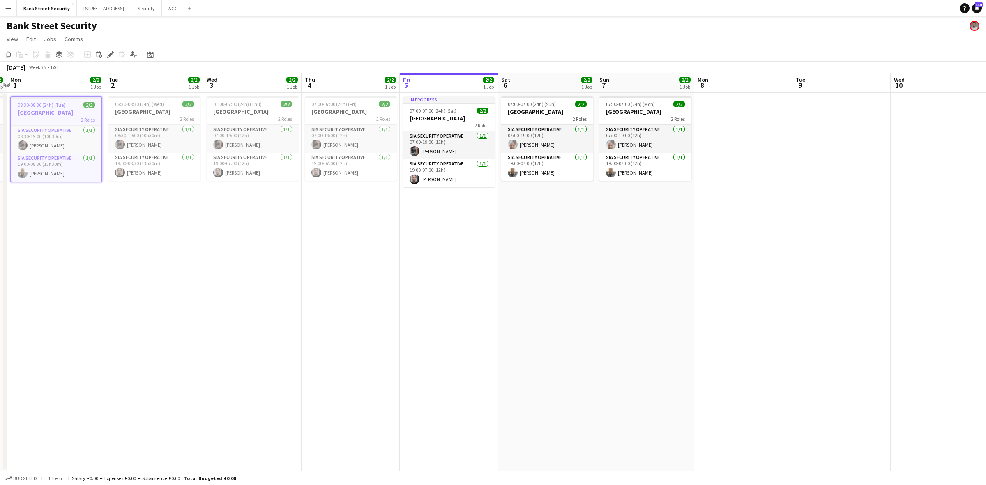
click at [153, 114] on h3 "[GEOGRAPHIC_DATA]" at bounding box center [154, 111] width 92 height 7
drag, startPoint x: 233, startPoint y: 111, endPoint x: 306, endPoint y: 111, distance: 73.1
click at [234, 111] on h3 "[GEOGRAPHIC_DATA]" at bounding box center [253, 111] width 92 height 7
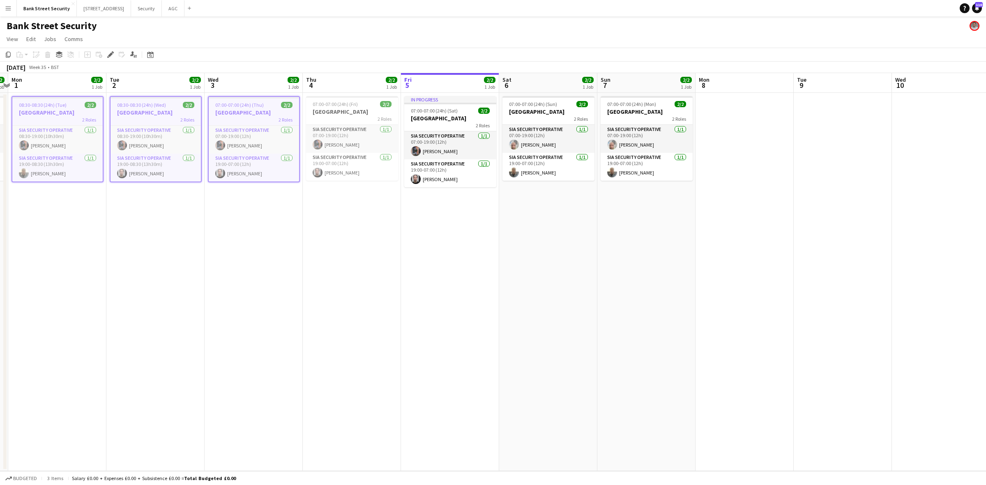
click at [350, 110] on h3 "[GEOGRAPHIC_DATA]" at bounding box center [352, 111] width 92 height 7
click at [420, 112] on span "07:00-07:00 (24h) (Sat)" at bounding box center [434, 111] width 47 height 6
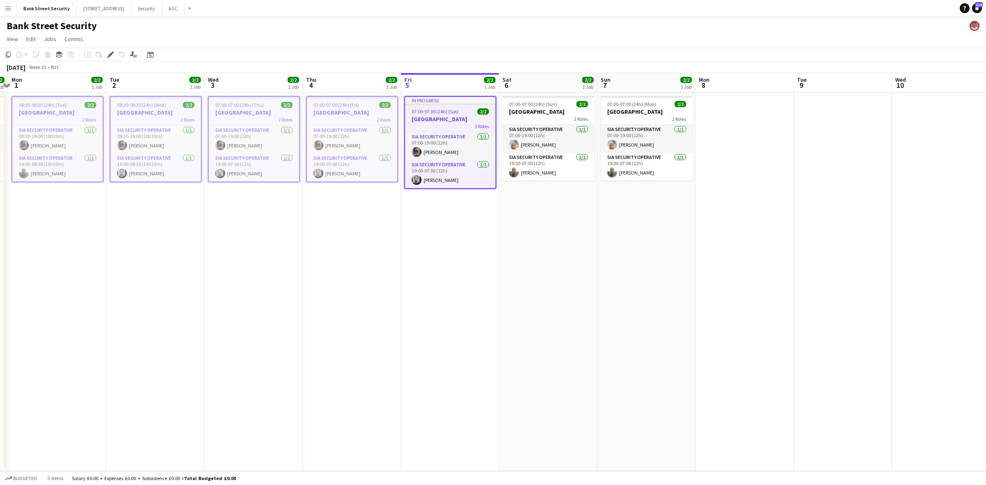
click at [537, 115] on div "2 Roles" at bounding box center [548, 118] width 92 height 7
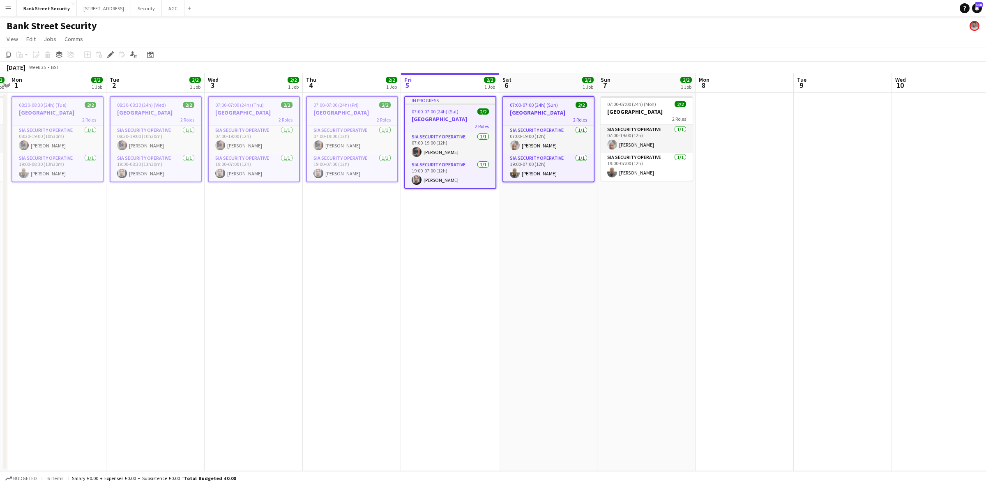
click at [649, 106] on span "07:00-07:00 (24h) (Mon)" at bounding box center [631, 104] width 49 height 6
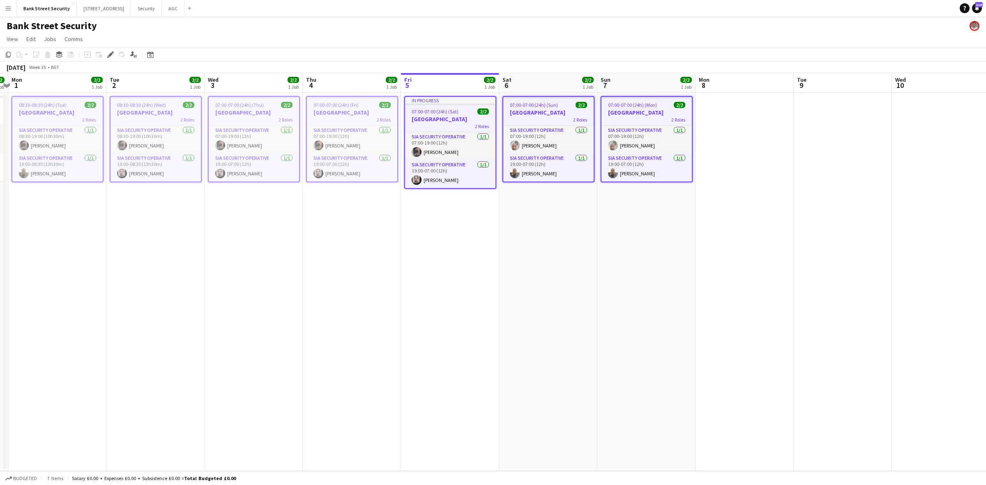
click at [7, 52] on icon at bounding box center [8, 55] width 5 height 6
click at [730, 140] on app-date-cell at bounding box center [744, 282] width 98 height 378
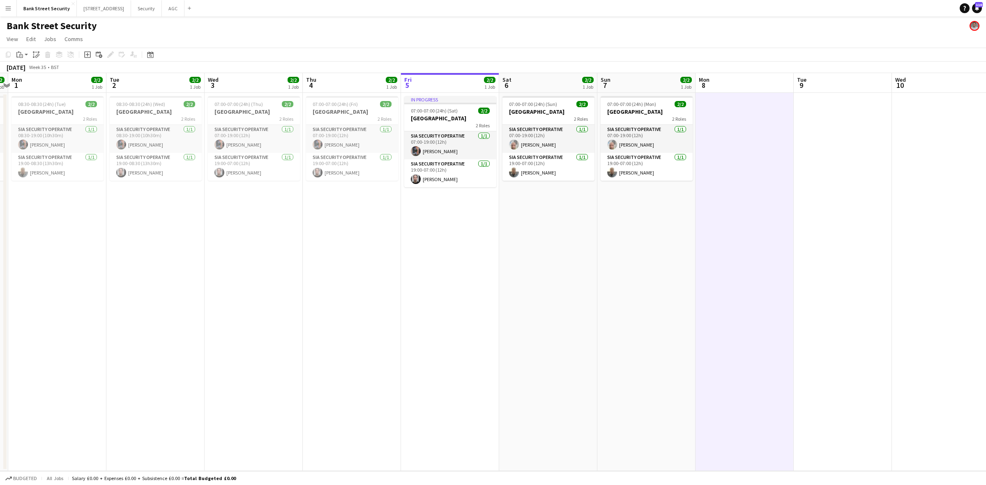
click at [27, 56] on app-action-btn "Paste" at bounding box center [22, 55] width 15 height 10
click at [40, 83] on link "Paste with crew Ctrl+Shift+V" at bounding box center [60, 84] width 77 height 7
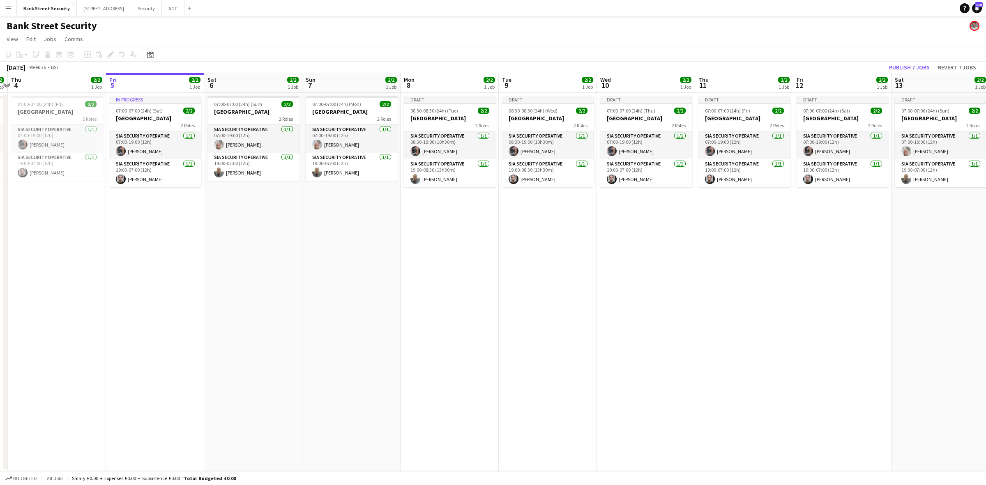
scroll to position [0, 314]
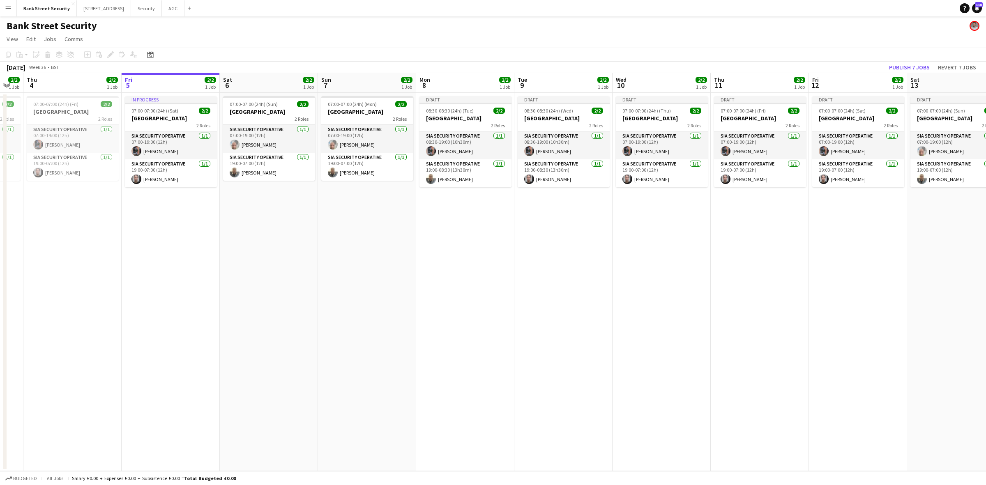
drag, startPoint x: 744, startPoint y: 248, endPoint x: 364, endPoint y: 231, distance: 380.0
click at [364, 231] on app-calendar-viewport "Mon 1 2/2 1 Job Tue 2 2/2 1 Job Wed 3 2/2 1 Job Thu 4 2/2 1 Job Fri 5 2/2 1 Job…" at bounding box center [493, 272] width 986 height 398
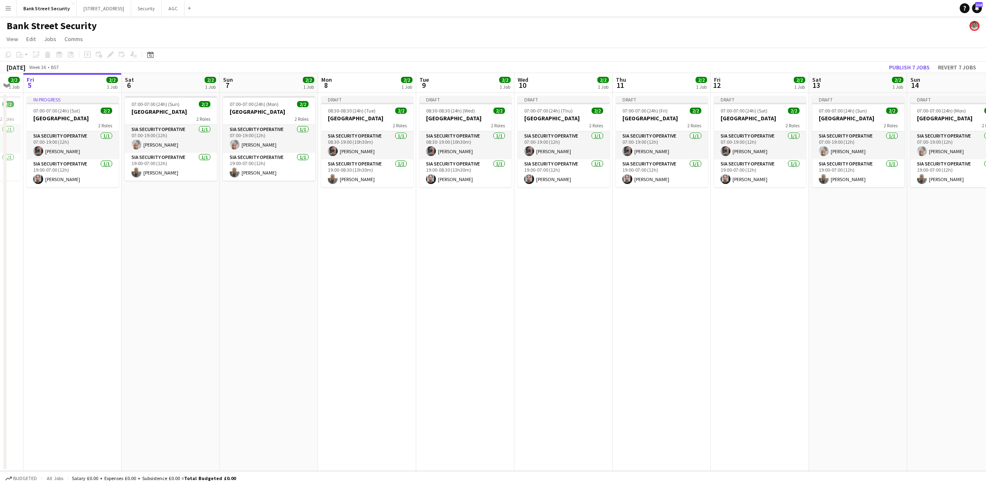
scroll to position [0, 273]
click at [467, 177] on app-card-role "SIA Security Operative 1/1 19:00-08:30 (13h30m) Pedro Lopes" at bounding box center [463, 173] width 92 height 28
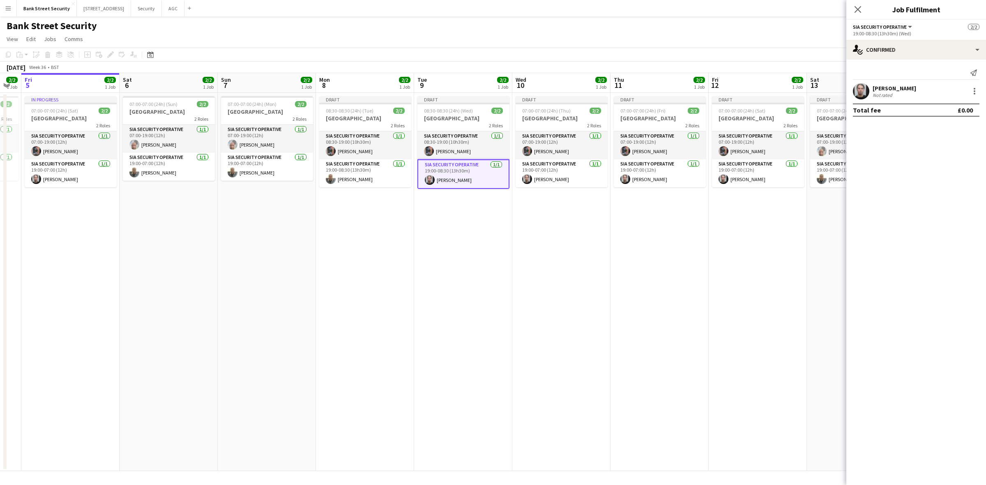
click at [739, 92] on div at bounding box center [975, 91] width 10 height 10
click at [739, 184] on span "Remove" at bounding box center [934, 185] width 25 height 7
click at [739, 74] on input at bounding box center [920, 74] width 95 height 10
type input "*****"
click at [739, 90] on span "onyolings@yahoo.com" at bounding box center [920, 93] width 82 height 7
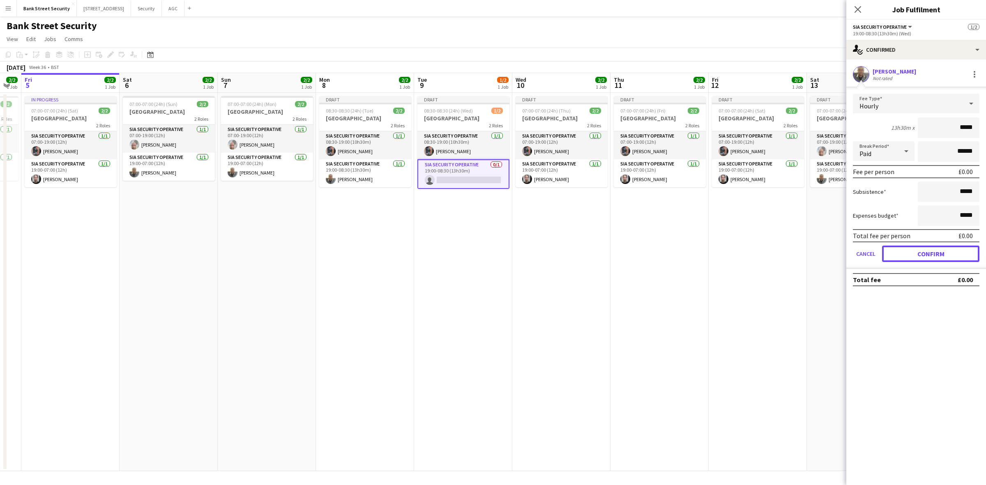
click at [739, 249] on button "Confirm" at bounding box center [930, 254] width 97 height 16
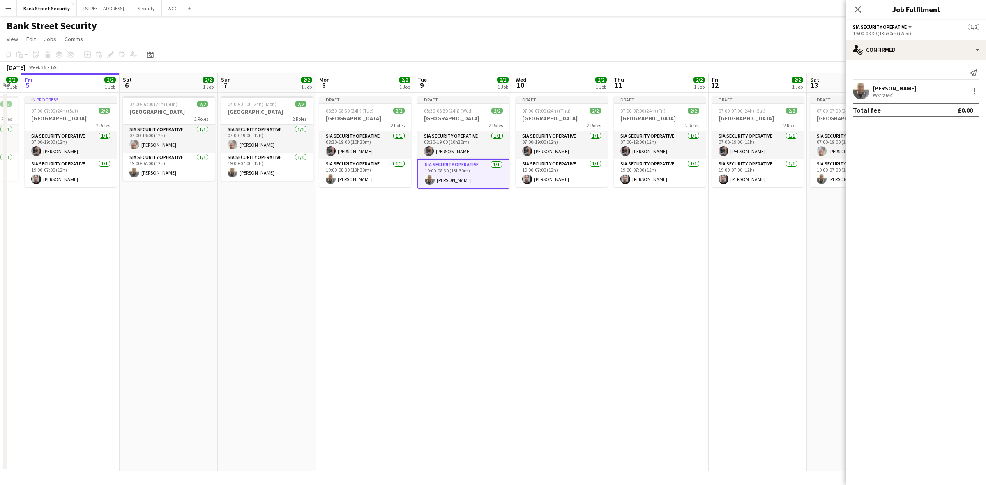
click at [739, 9] on icon at bounding box center [857, 9] width 7 height 7
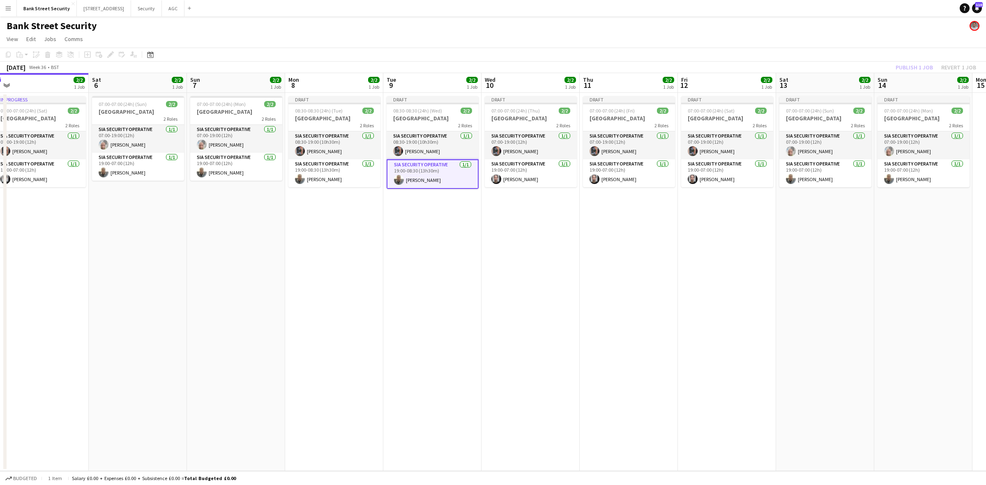
drag, startPoint x: 738, startPoint y: 257, endPoint x: 797, endPoint y: 198, distance: 83.1
click at [699, 251] on app-calendar-viewport "Tue 2 2/2 1 Job Wed 3 2/2 1 Job Thu 4 2/2 1 Job Fri 5 2/2 1 Job Sat 6 2/2 1 Job…" at bounding box center [493, 272] width 986 height 398
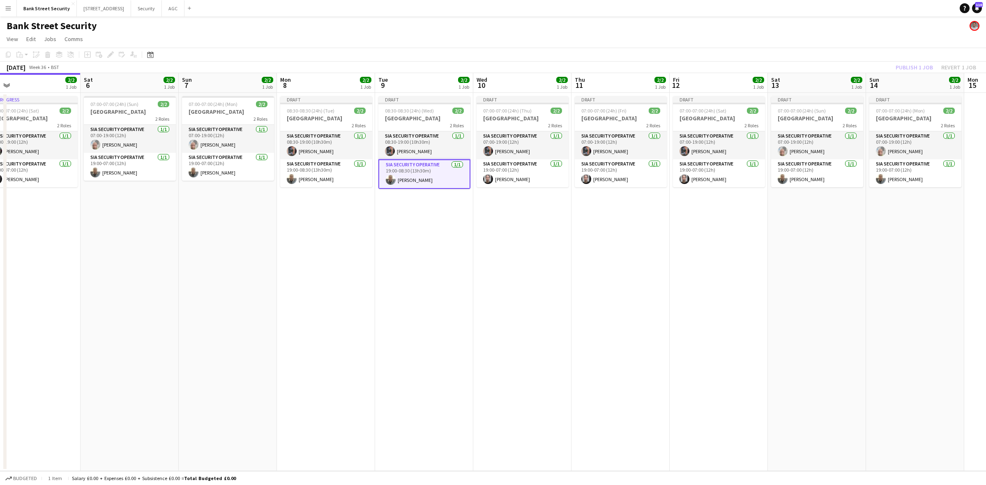
click at [739, 177] on app-card-role "SIA Security Operative [DATE] 19:00-07:00 (12h) [PERSON_NAME]" at bounding box center [817, 173] width 92 height 28
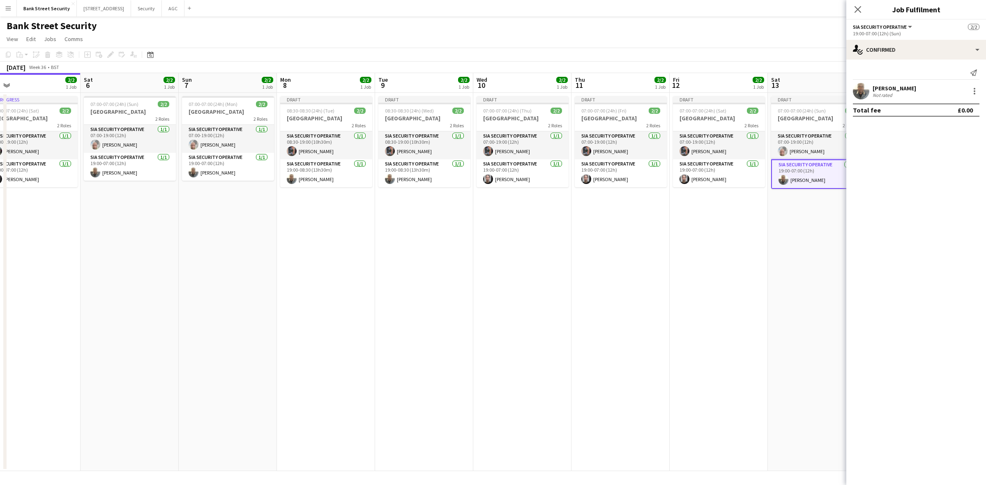
click at [739, 92] on div at bounding box center [975, 91] width 10 height 10
click at [739, 189] on span "Remove" at bounding box center [947, 185] width 51 height 7
click at [739, 74] on input at bounding box center [920, 74] width 95 height 10
type input "*****"
click at [739, 92] on span "pedrolopes33@hotmail.co.uk" at bounding box center [920, 93] width 82 height 7
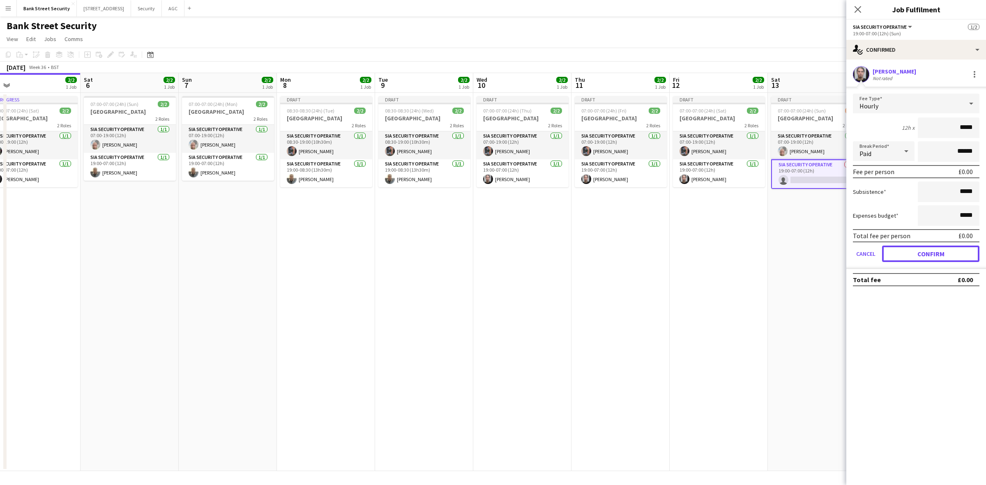
click at [739, 250] on button "Confirm" at bounding box center [930, 254] width 97 height 16
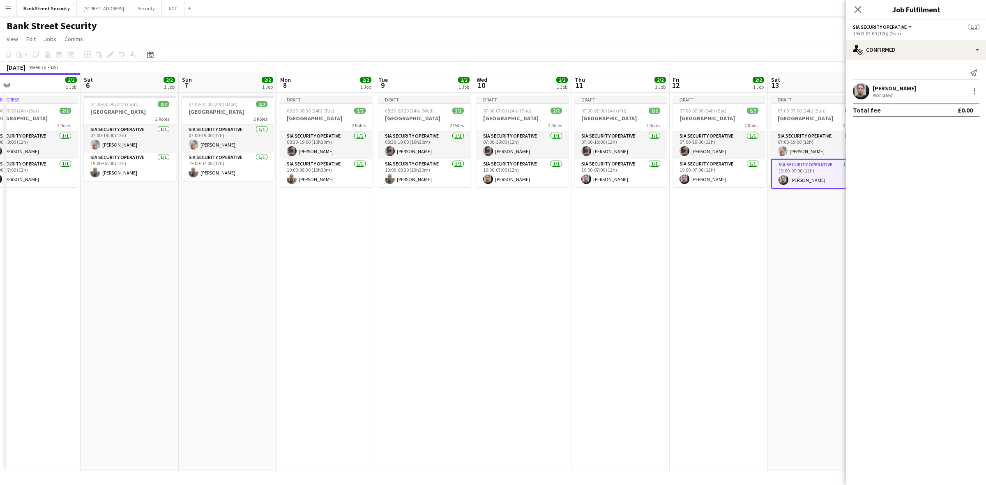
click at [739, 7] on icon "Close pop-in" at bounding box center [857, 9] width 7 height 7
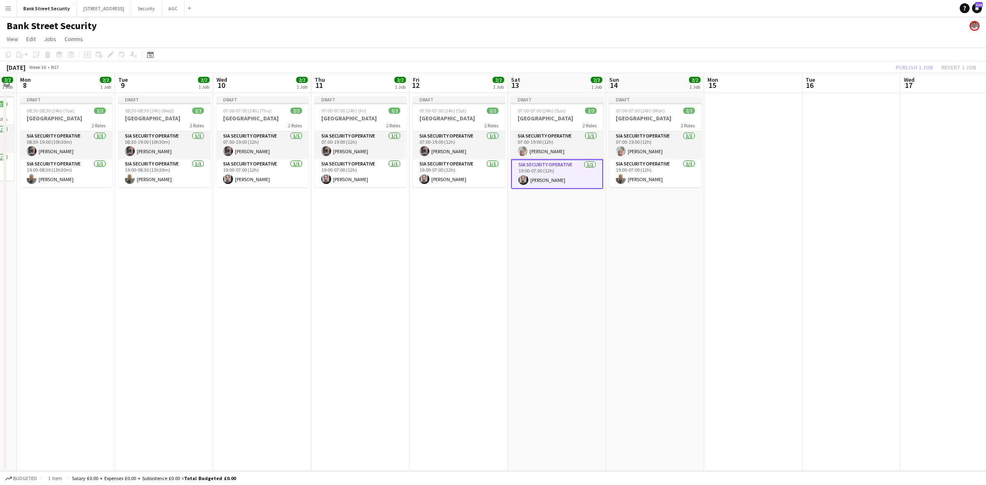
scroll to position [0, 278]
drag, startPoint x: 678, startPoint y: 281, endPoint x: 417, endPoint y: 313, distance: 262.4
click at [417, 313] on app-calendar-viewport "Fri 5 2/2 1 Job Sat 6 2/2 1 Job Sun 7 2/2 1 Job Mon 8 2/2 1 Job Tue 9 2/2 1 Job…" at bounding box center [493, 272] width 986 height 398
click at [739, 64] on div "Publish 1 job Revert 1 job" at bounding box center [936, 67] width 100 height 11
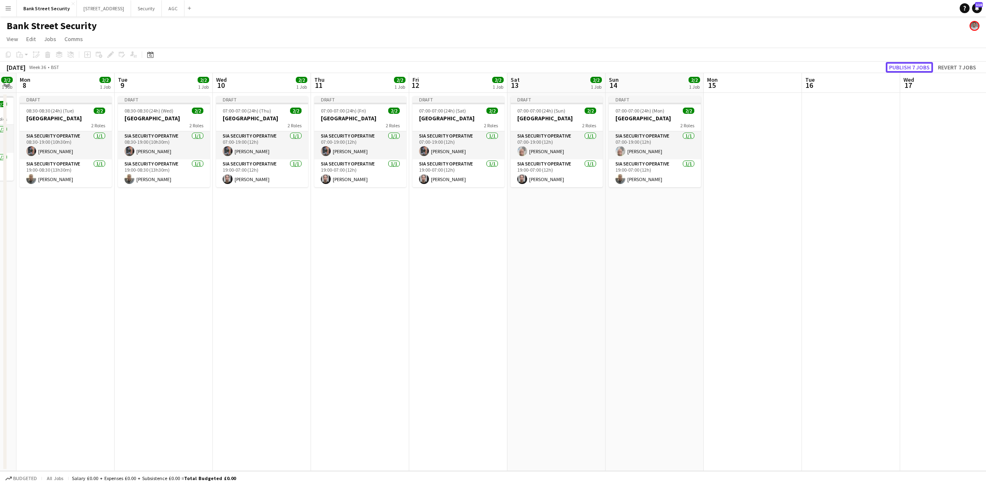
click at [739, 64] on button "Publish 7 jobs" at bounding box center [909, 67] width 47 height 11
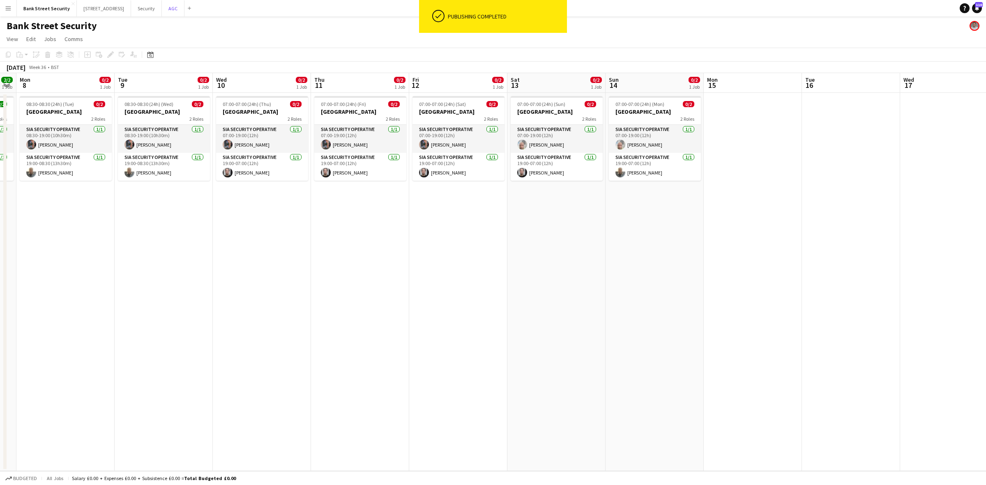
click at [183, 6] on button "AGC Close" at bounding box center [173, 8] width 23 height 16
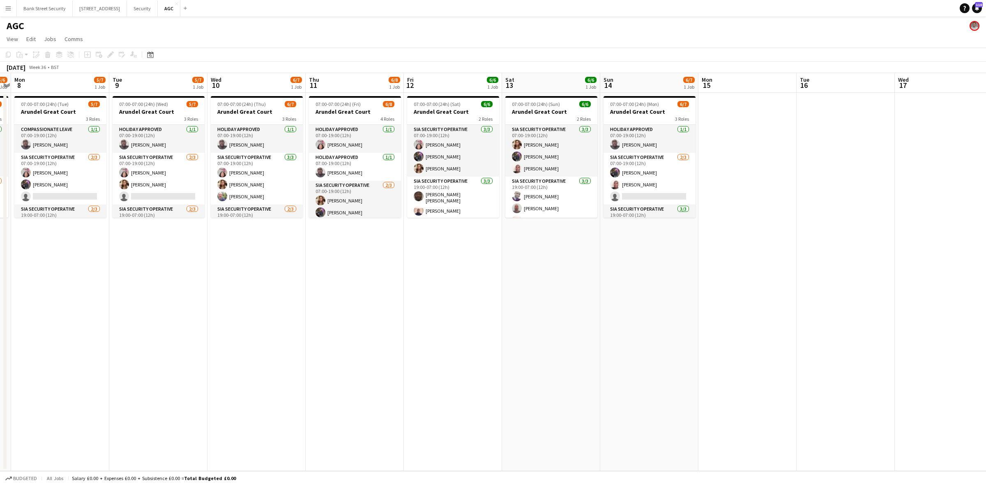
scroll to position [0, 292]
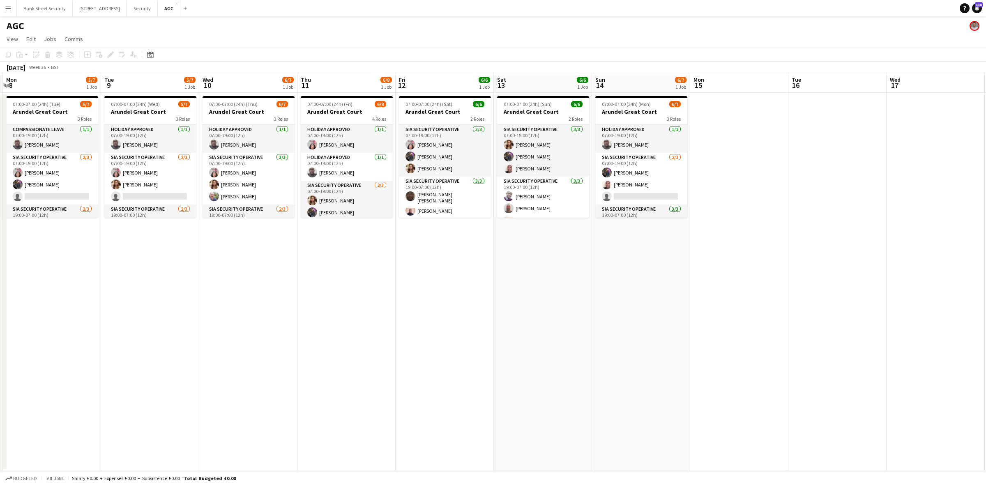
drag, startPoint x: 413, startPoint y: 233, endPoint x: 23, endPoint y: 224, distance: 390.4
click at [23, 224] on app-calendar-viewport "Fri 5 6/8 1 Job Sat 6 4/6 1 Job Sun 7 5/6 1 Job Mon 8 5/7 1 Job Tue 9 5/7 1 Job…" at bounding box center [493, 272] width 986 height 398
click at [31, 7] on button "Bank Street Security Close" at bounding box center [45, 8] width 56 height 16
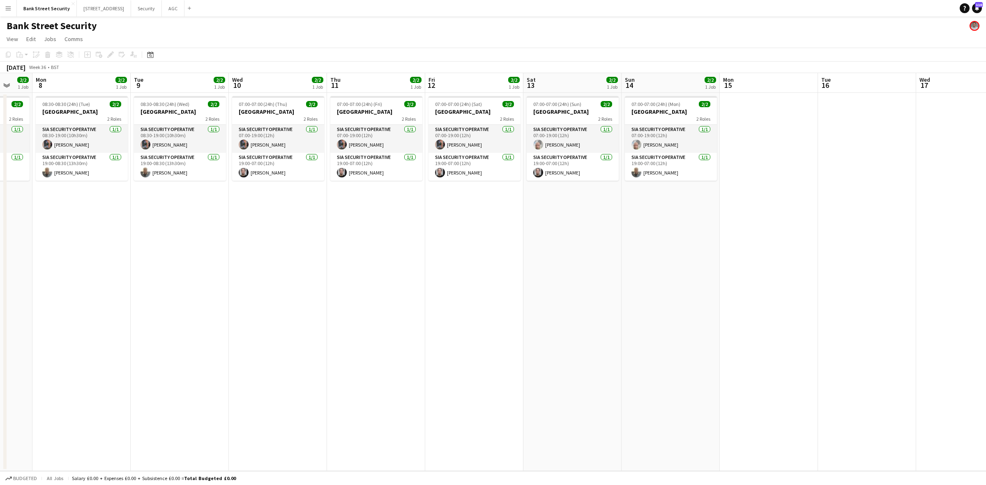
scroll to position [0, 273]
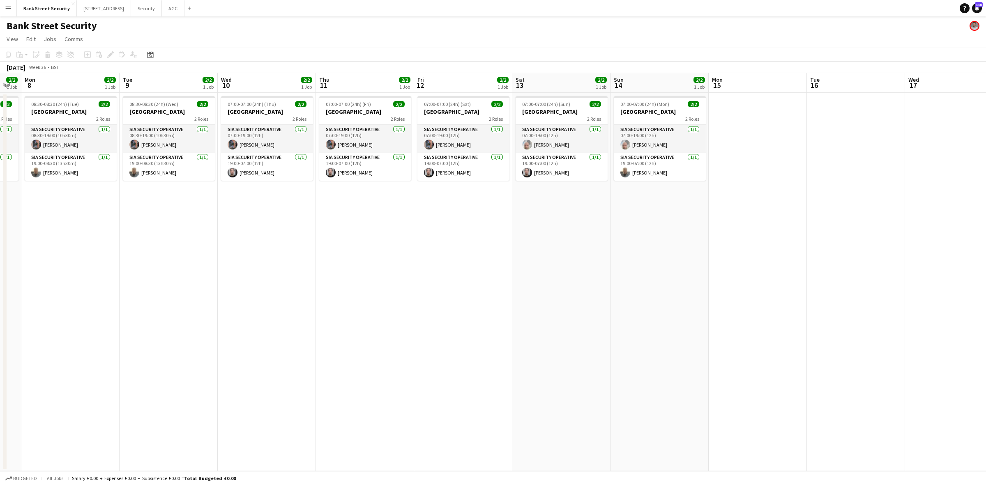
drag, startPoint x: 436, startPoint y: 204, endPoint x: 64, endPoint y: 210, distance: 371.8
click at [64, 210] on app-calendar-viewport "Fri 5 2/2 1 Job Sat 6 2/2 1 Job Sun 7 2/2 1 Job Mon 8 2/2 1 Job Tue 9 2/2 1 Job…" at bounding box center [493, 272] width 986 height 398
click at [104, 1] on button "[STREET_ADDRESS]" at bounding box center [104, 8] width 54 height 16
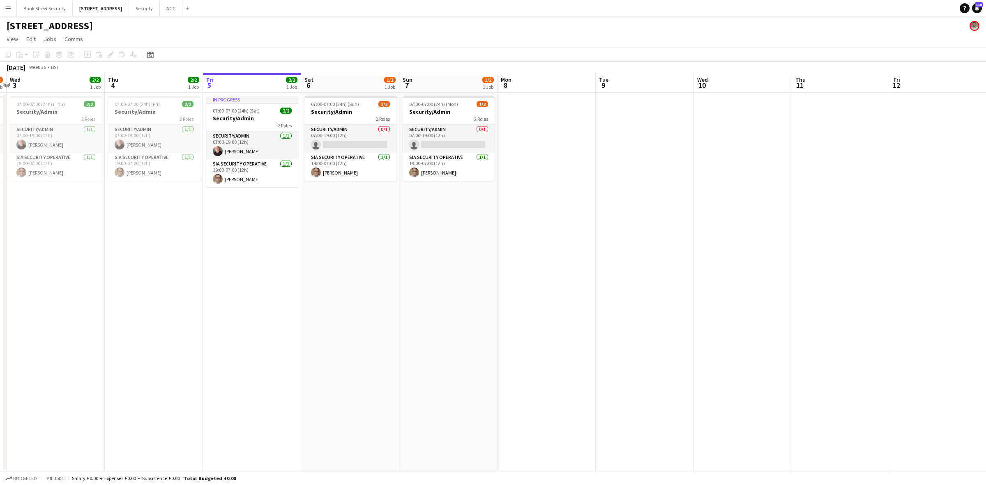
scroll to position [0, 195]
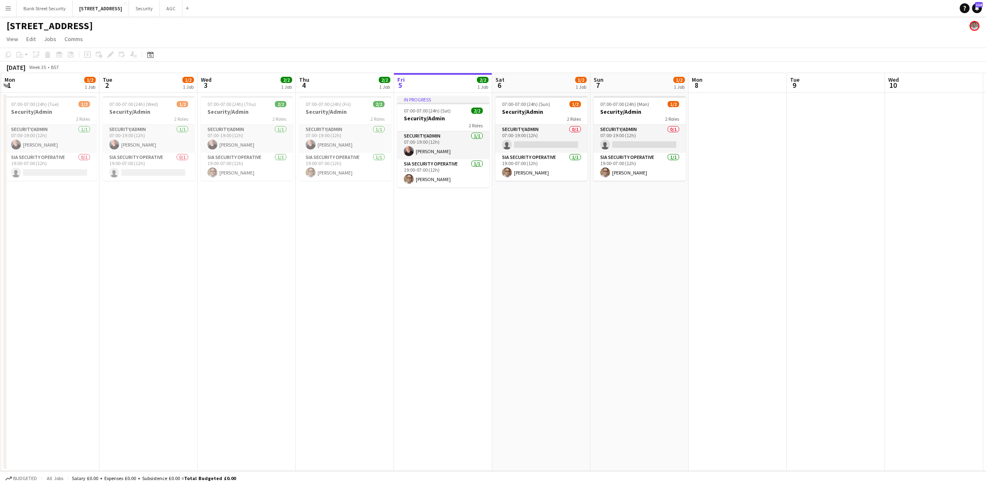
drag, startPoint x: 170, startPoint y: 331, endPoint x: 454, endPoint y: 263, distance: 291.9
click at [454, 263] on app-calendar-viewport "Sat 30 2/2 1 Job Sun 31 1/2 1 Job Mon 1 1/2 1 Job Tue 2 1/2 1 Job Wed 3 2/2 1 J…" at bounding box center [493, 272] width 986 height 398
click at [29, 112] on h3 "Security/Admin" at bounding box center [51, 111] width 92 height 7
click at [159, 109] on h3 "Security/Admin" at bounding box center [149, 111] width 92 height 7
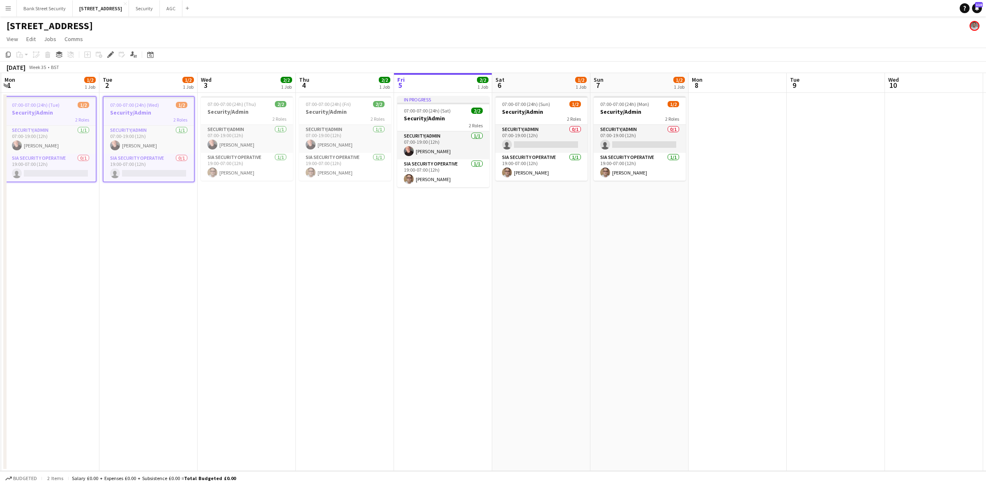
click at [251, 106] on span "07:00-07:00 (24h) (Thu)" at bounding box center [231, 104] width 48 height 6
click at [341, 111] on h3 "Security/Admin" at bounding box center [345, 111] width 92 height 7
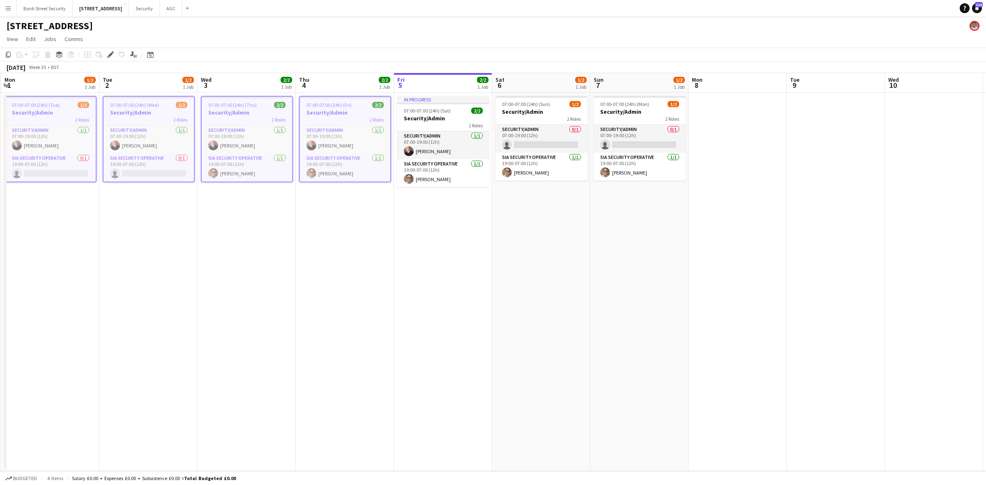
click at [428, 111] on span "07:00-07:00 (24h) (Sat)" at bounding box center [427, 111] width 47 height 6
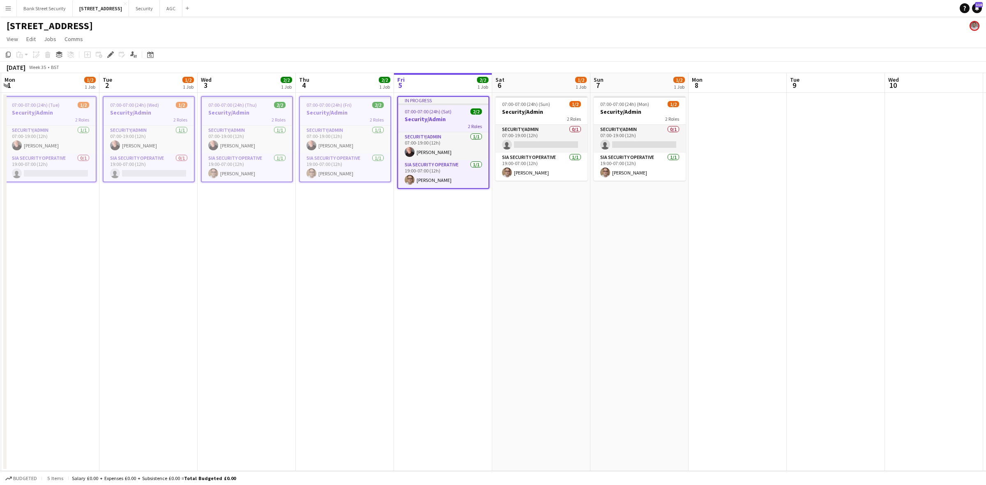
click at [514, 111] on h3 "Security/Admin" at bounding box center [541, 111] width 92 height 7
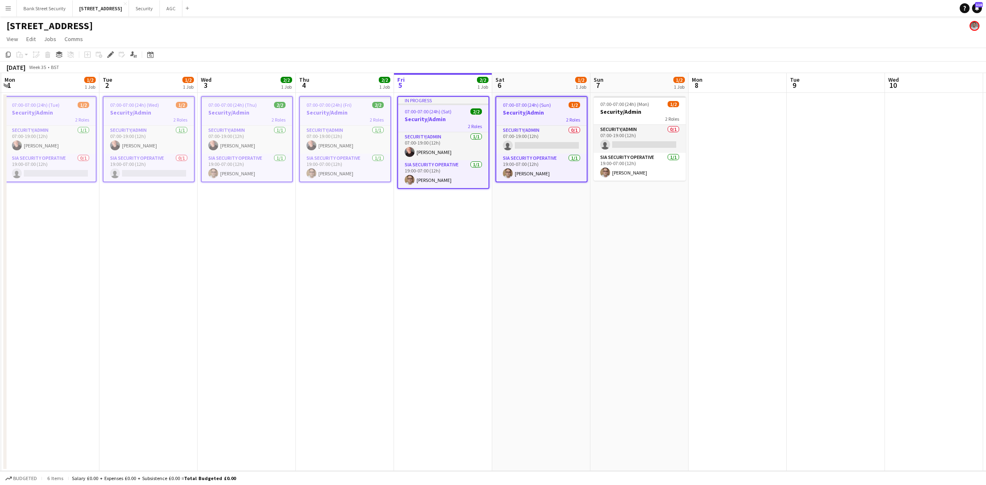
click at [621, 169] on app-card-role "SIA Security Operative 1/1 19:00-07:00 (12h) Simon Knowland" at bounding box center [640, 167] width 92 height 28
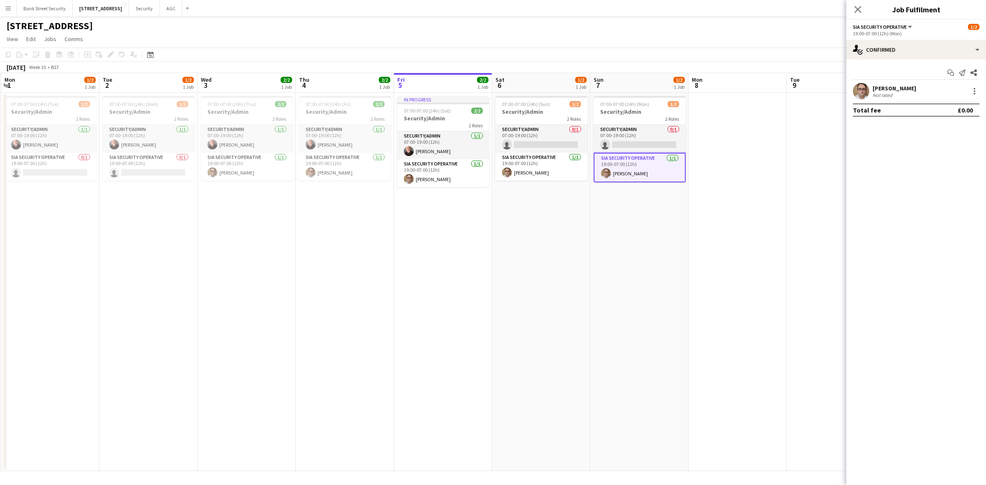
click at [739, 97] on div "Simon Knowland Not rated" at bounding box center [916, 91] width 140 height 16
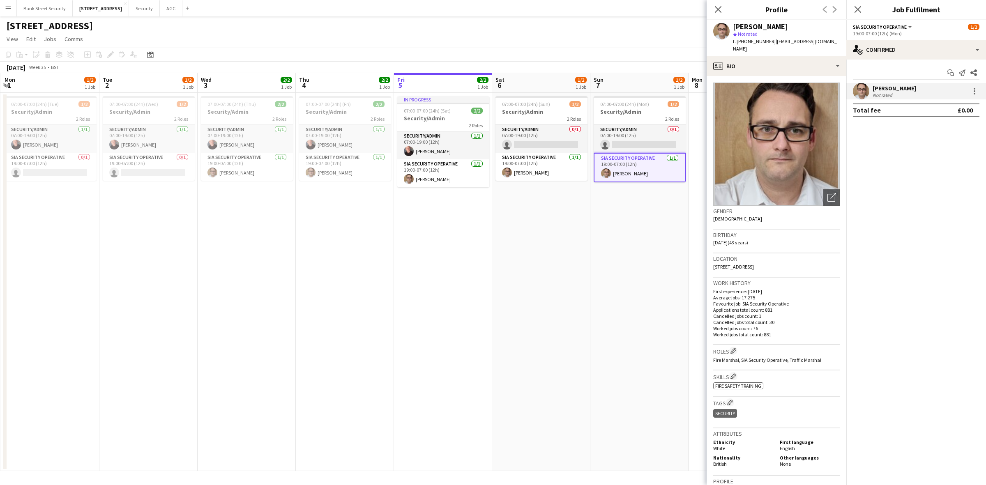
click at [739, 93] on div at bounding box center [975, 94] width 2 height 2
click at [739, 183] on span "Remove" at bounding box center [934, 185] width 25 height 7
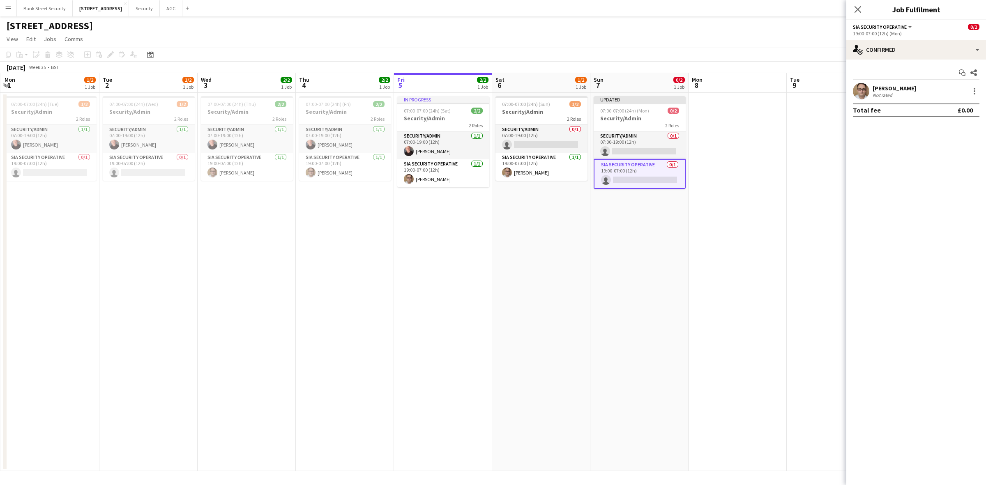
click at [739, 6] on icon "Close pop-in" at bounding box center [857, 9] width 7 height 7
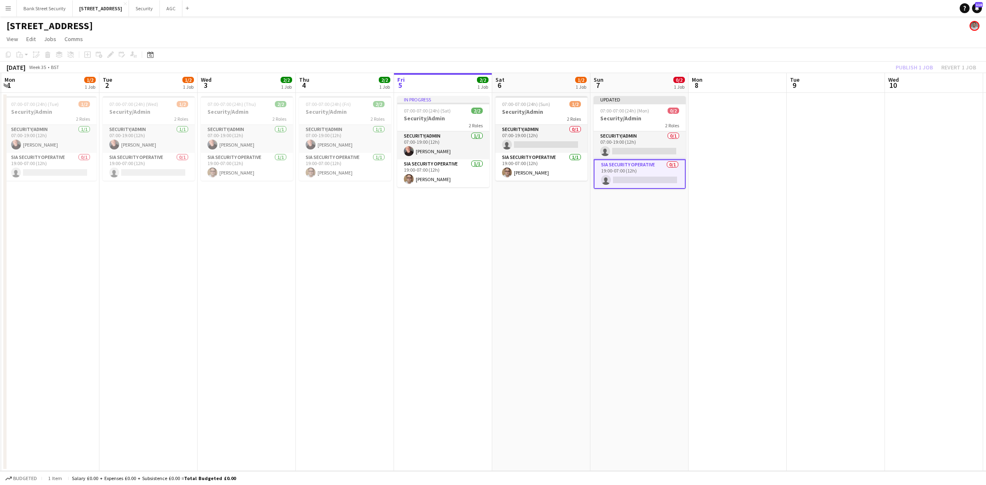
click at [739, 69] on div "Publish 1 job Revert 1 job" at bounding box center [936, 67] width 100 height 11
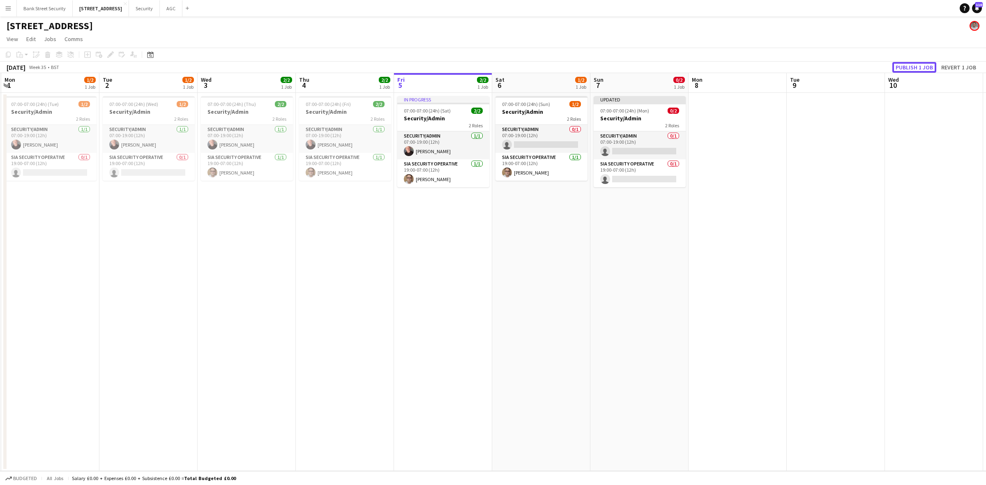
click at [739, 69] on button "Publish 1 job" at bounding box center [914, 67] width 44 height 11
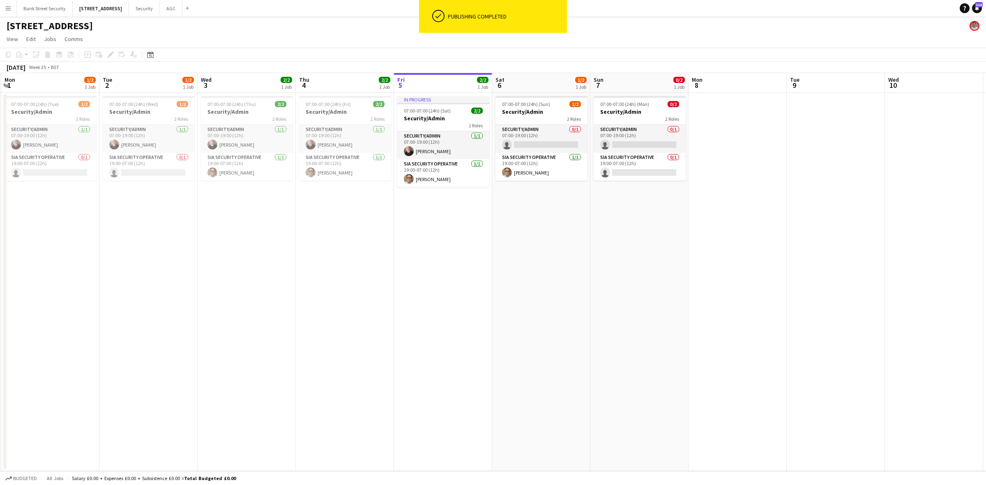
click at [612, 101] on span "07:00-07:00 (24h) (Mon)" at bounding box center [624, 104] width 49 height 6
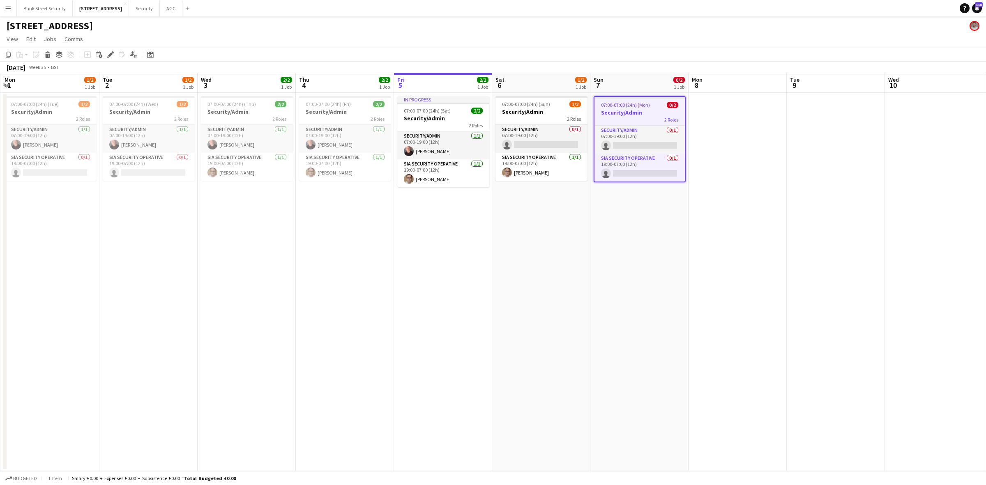
click at [46, 56] on icon at bounding box center [48, 56] width 5 height 4
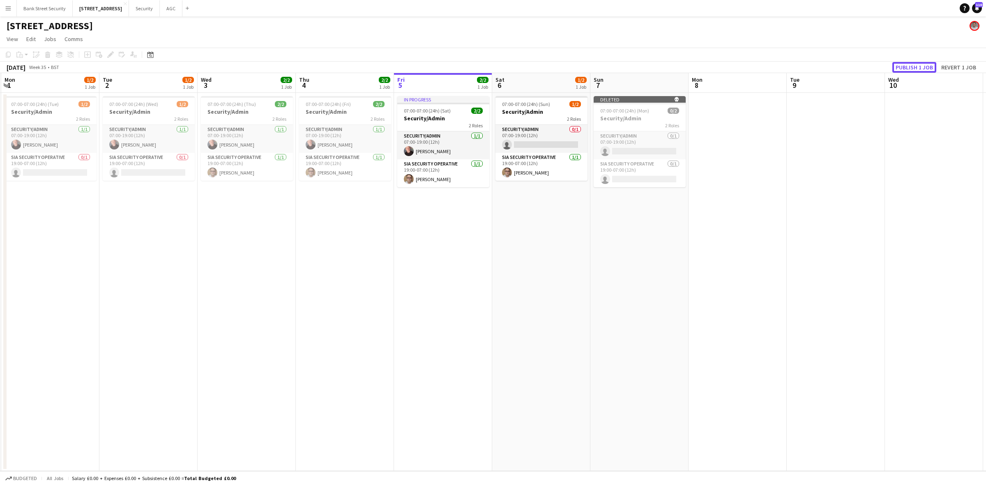
click at [739, 68] on button "Publish 1 job" at bounding box center [914, 67] width 44 height 11
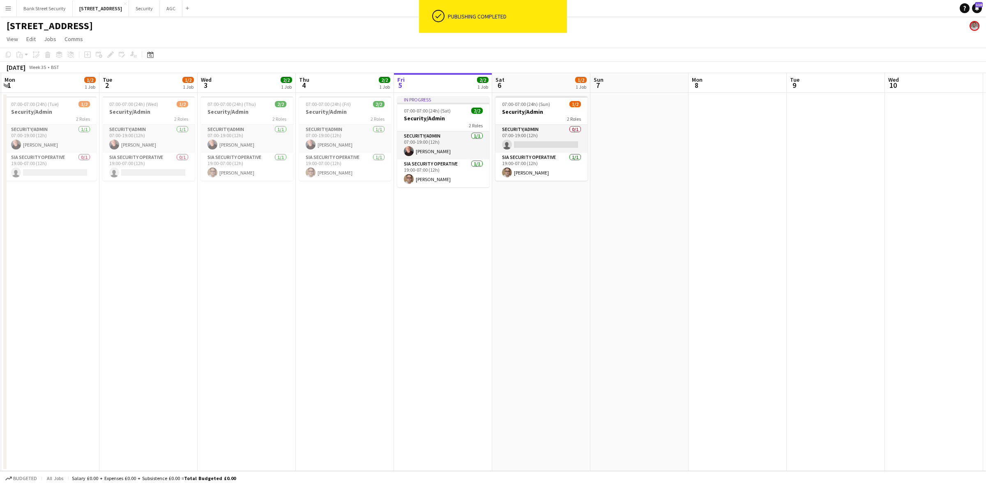
click at [49, 110] on h3 "Security/Admin" at bounding box center [51, 111] width 92 height 7
click at [147, 111] on h3 "Security/Admin" at bounding box center [149, 111] width 92 height 7
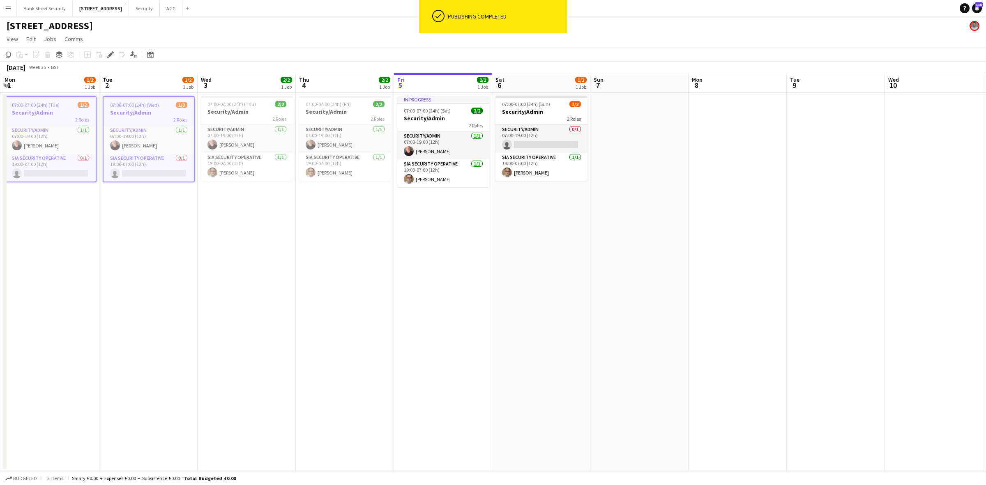
click at [245, 108] on h3 "Security/Admin" at bounding box center [247, 111] width 92 height 7
click at [331, 109] on h3 "Security/Admin" at bounding box center [345, 111] width 92 height 7
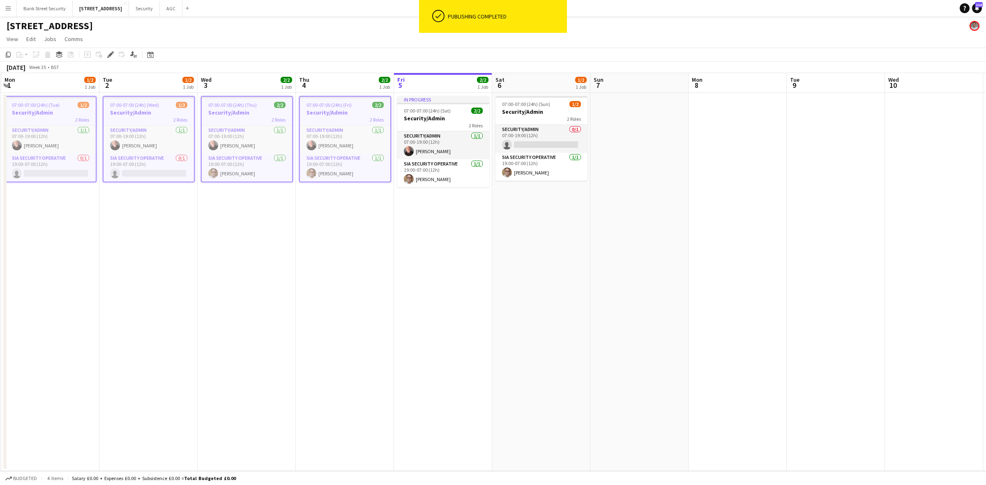
click at [449, 111] on span "07:00-07:00 (24h) (Sat)" at bounding box center [427, 111] width 47 height 6
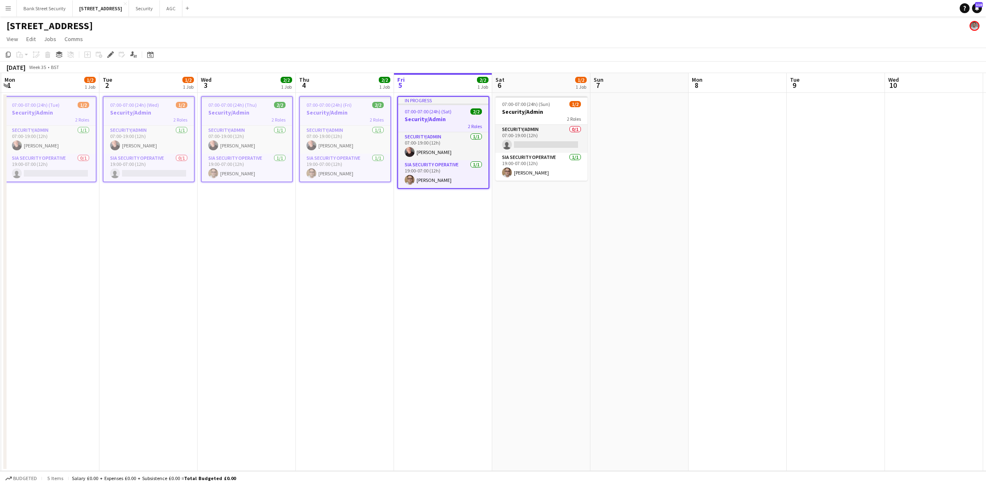
click at [9, 55] on icon "Copy" at bounding box center [8, 54] width 7 height 7
click at [625, 127] on app-date-cell at bounding box center [639, 282] width 98 height 378
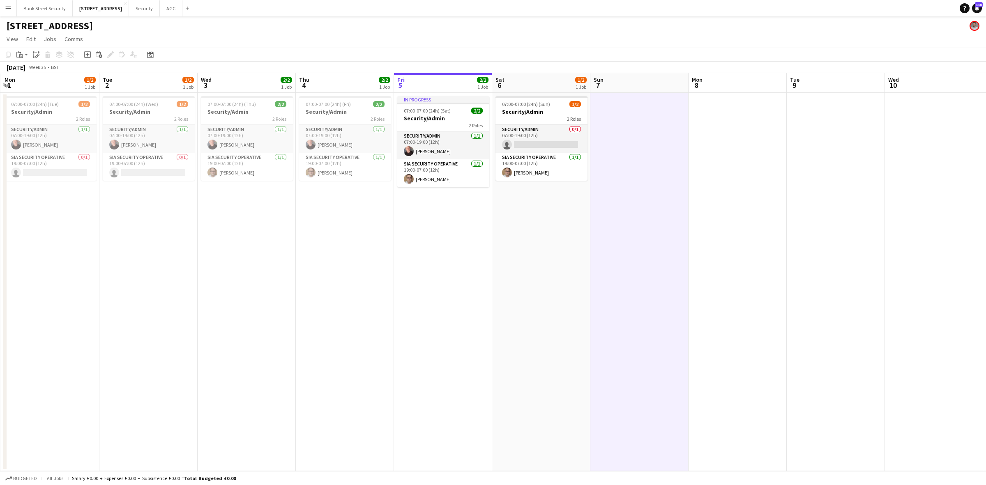
click at [29, 56] on app-action-btn "Paste" at bounding box center [22, 55] width 15 height 10
click at [711, 112] on app-date-cell at bounding box center [738, 282] width 98 height 378
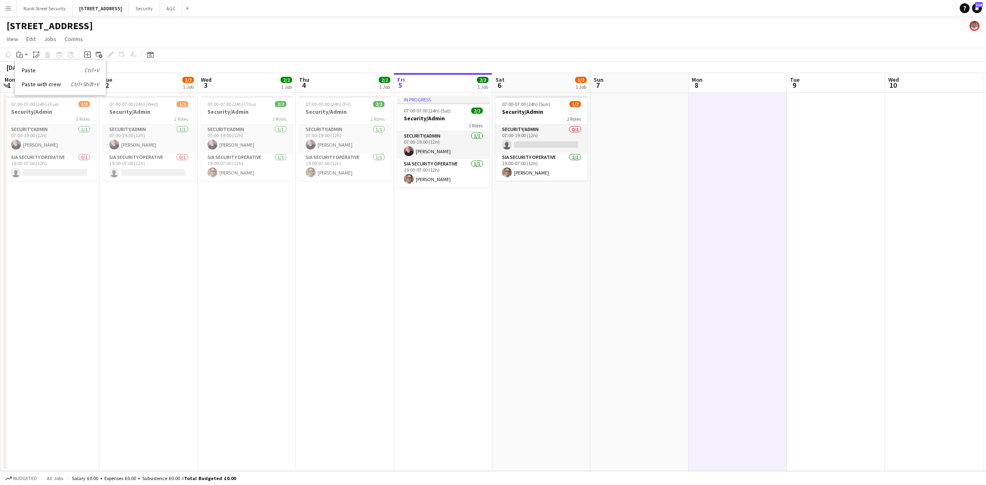
click at [44, 88] on link "Paste with crew Ctrl+Shift+V" at bounding box center [60, 84] width 77 height 7
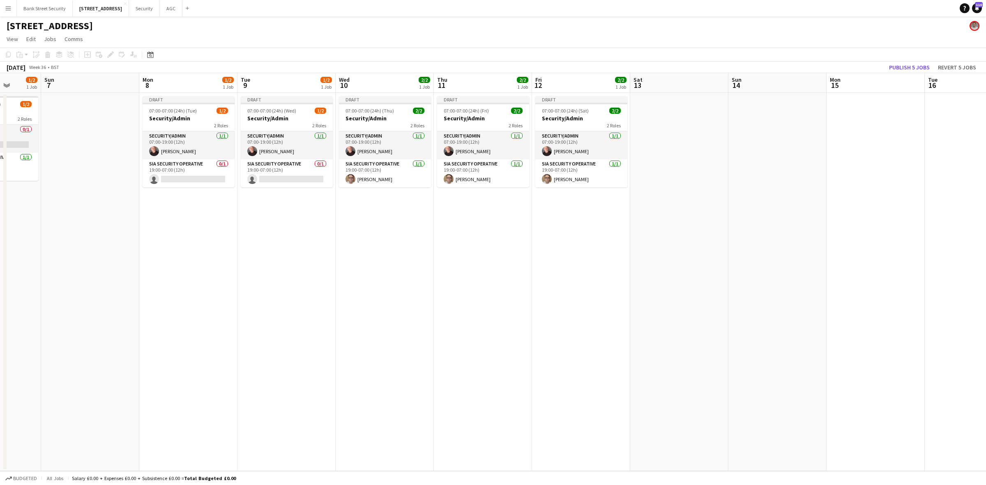
scroll to position [0, 250]
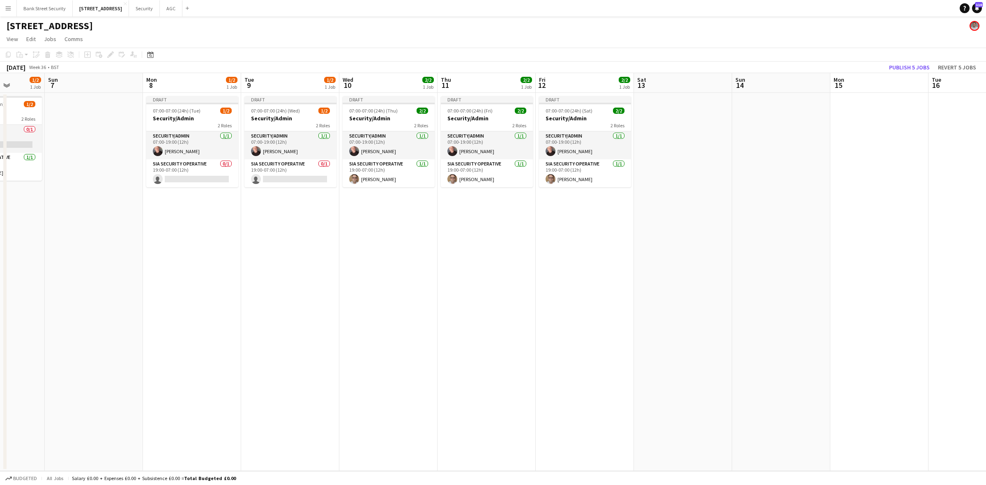
drag, startPoint x: 760, startPoint y: 295, endPoint x: 328, endPoint y: 286, distance: 432.7
click at [328, 286] on app-calendar-viewport "Thu 4 2/2 1 Job Fri 5 2/2 1 Job Sat 6 1/2 1 Job Sun 7 Mon 8 1/2 1 Job Tue 9 1/2…" at bounding box center [493, 272] width 986 height 398
click at [196, 108] on span "07:00-07:00 (24h) (Tue)" at bounding box center [177, 111] width 48 height 6
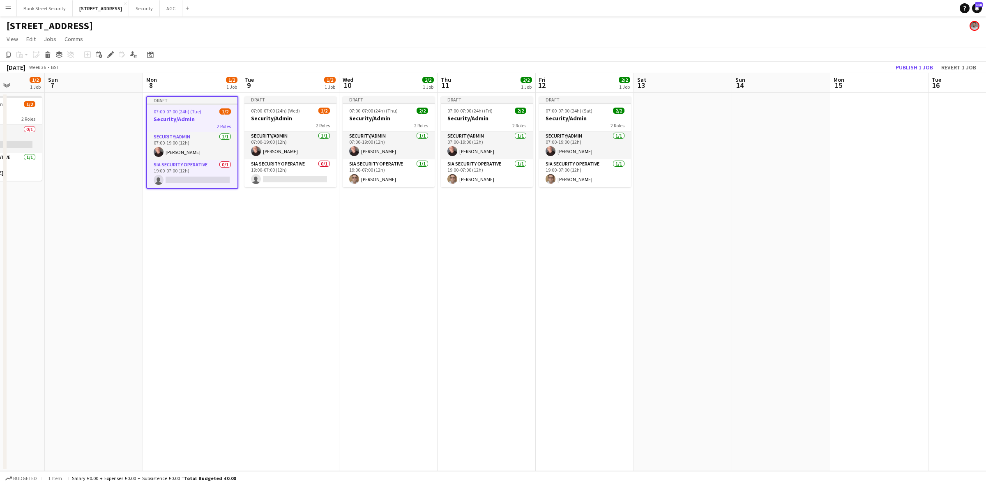
click at [377, 179] on app-card-role "SIA Security Operative 1/1 19:00-07:00 (12h) Simon Knowland" at bounding box center [389, 173] width 92 height 28
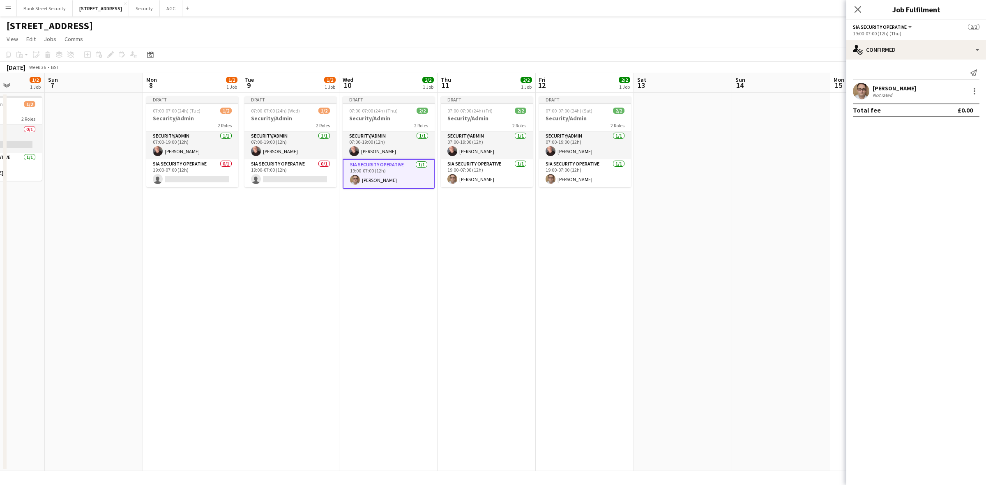
click at [478, 180] on app-card-role "SIA Security Operative 1/1 19:00-07:00 (12h) Simon Knowland" at bounding box center [487, 173] width 92 height 28
click at [562, 179] on app-card-role "SIA Security Operative 1/1 19:00-07:00 (12h) Simon Knowland" at bounding box center [585, 173] width 92 height 28
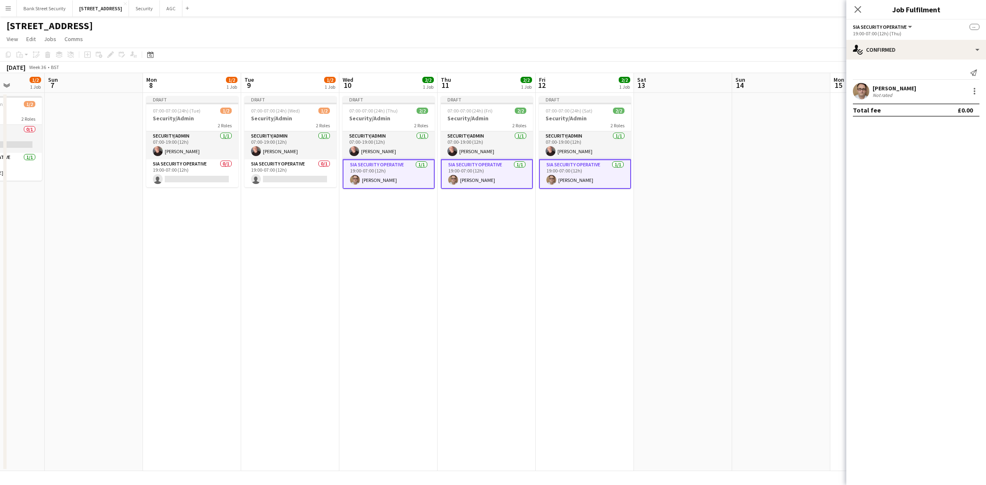
click at [739, 92] on div at bounding box center [975, 91] width 10 height 10
click at [739, 165] on span "Remove" at bounding box center [934, 165] width 25 height 7
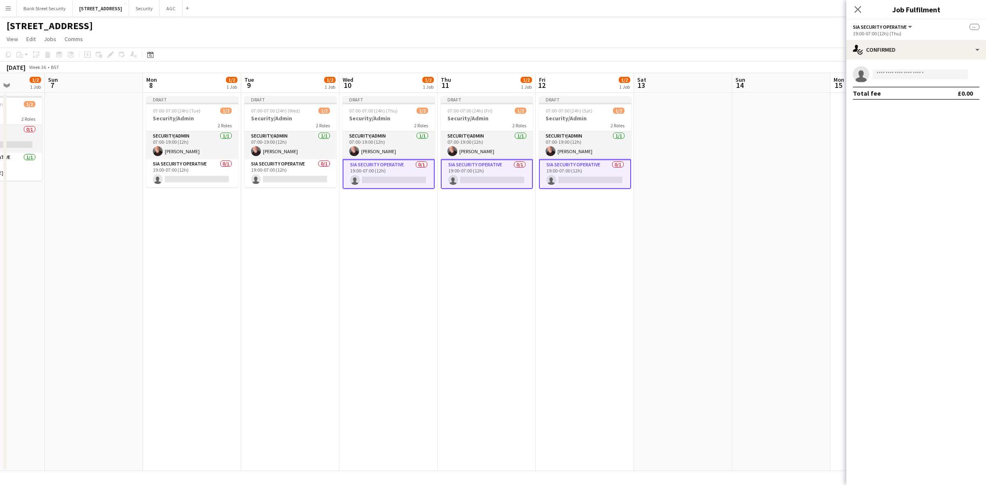
click at [739, 9] on icon at bounding box center [857, 9] width 7 height 7
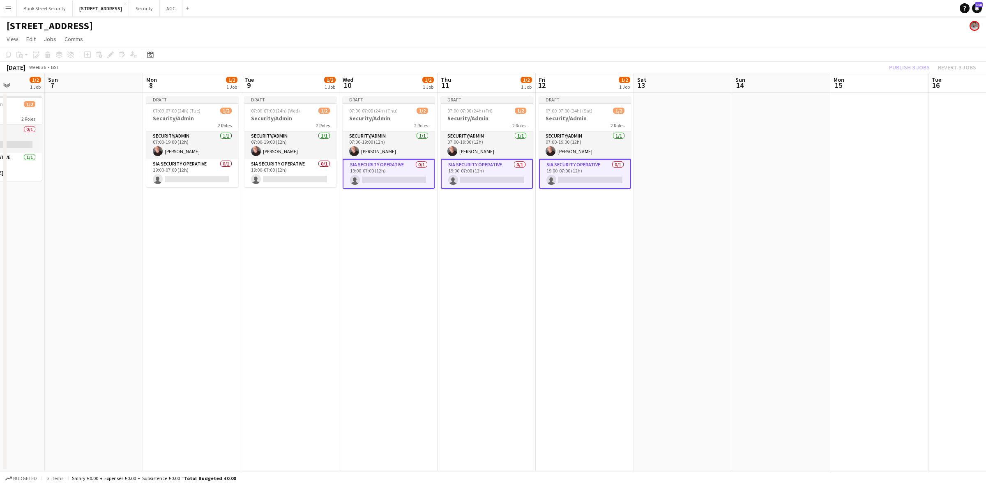
click at [739, 67] on div "Publish 3 jobs Revert 3 jobs" at bounding box center [932, 67] width 107 height 11
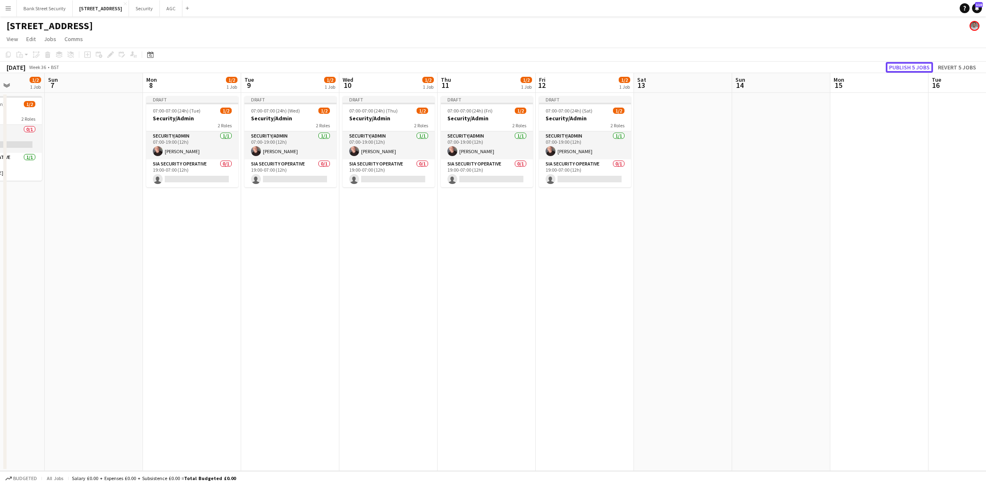
click at [739, 67] on button "Publish 5 jobs" at bounding box center [909, 67] width 47 height 11
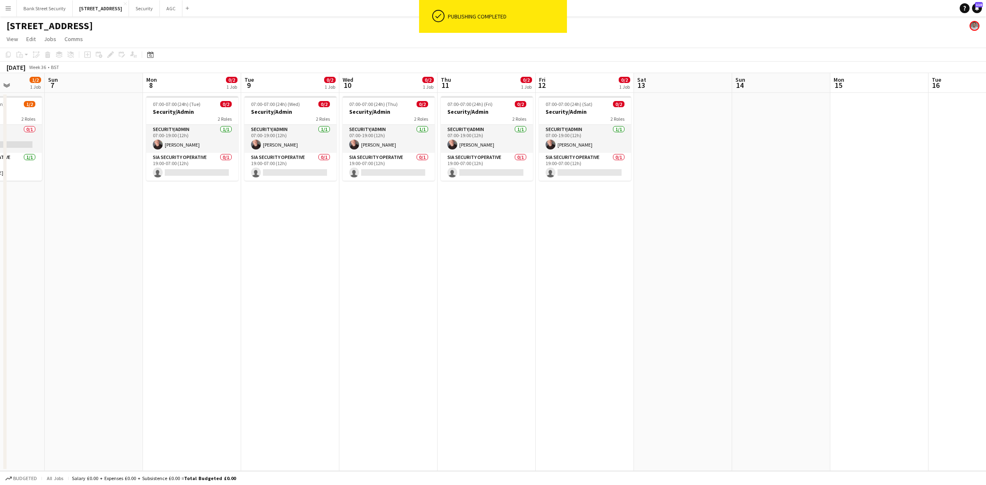
click at [192, 109] on h3 "Security/Admin" at bounding box center [192, 111] width 92 height 7
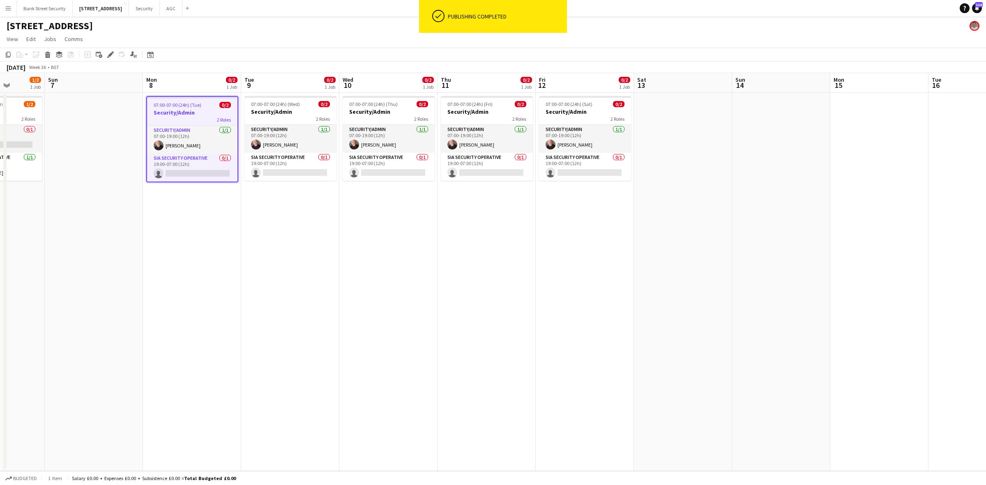
click at [290, 115] on div "2 Roles" at bounding box center [290, 118] width 92 height 7
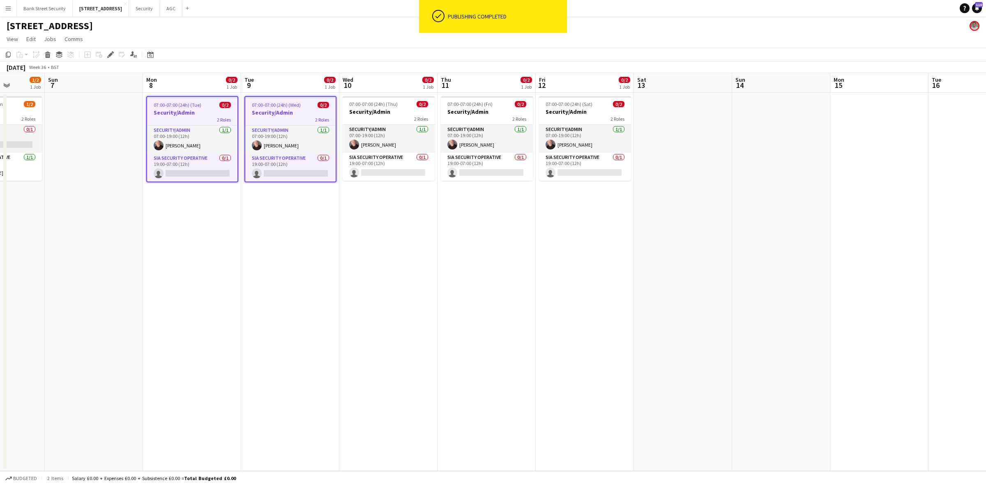
click at [363, 111] on h3 "Security/Admin" at bounding box center [389, 111] width 92 height 7
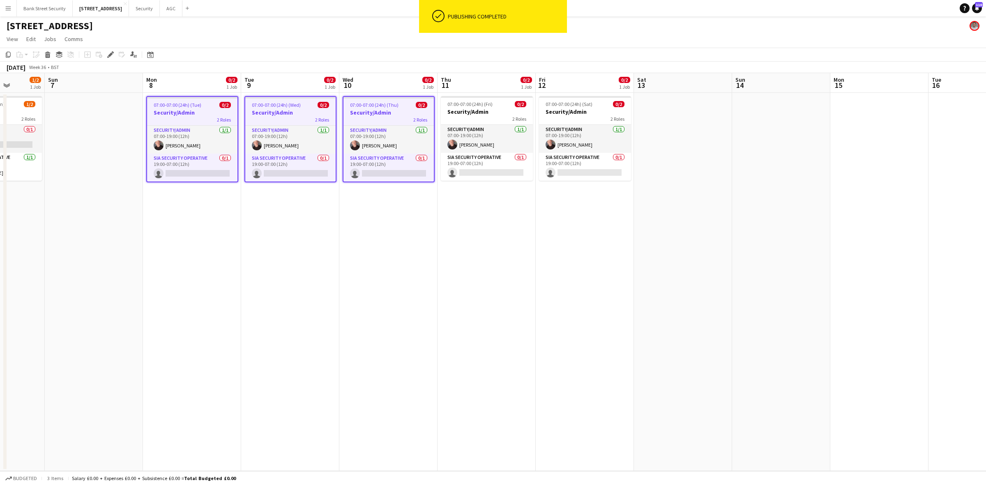
drag, startPoint x: 457, startPoint y: 110, endPoint x: 562, endPoint y: 107, distance: 104.4
click at [458, 110] on h3 "Security/Admin" at bounding box center [487, 111] width 92 height 7
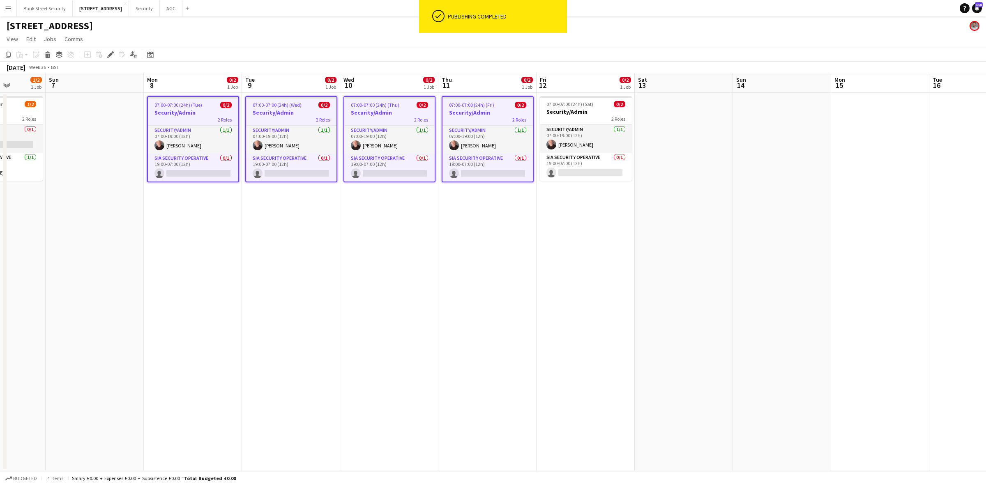
click at [564, 106] on span "07:00-07:00 (24h) (Sat)" at bounding box center [569, 104] width 47 height 6
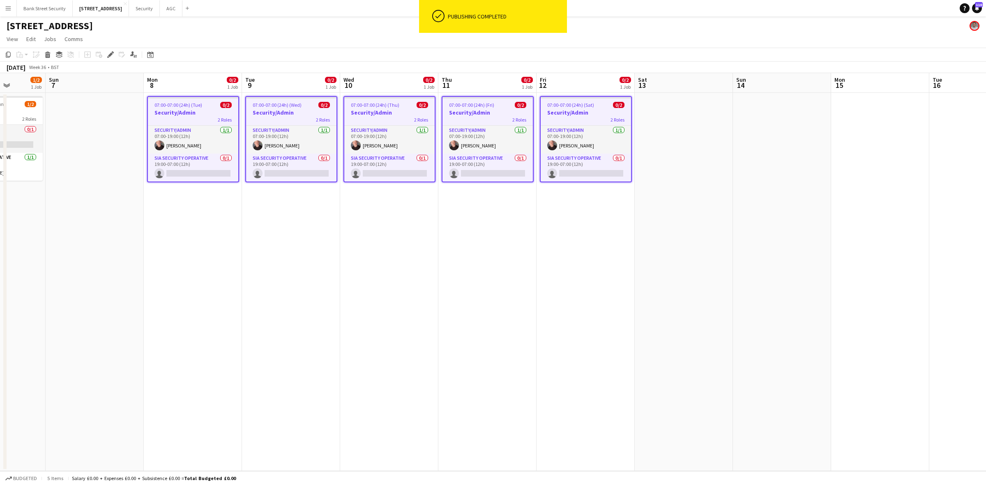
click at [109, 54] on icon "Edit" at bounding box center [110, 54] width 7 height 7
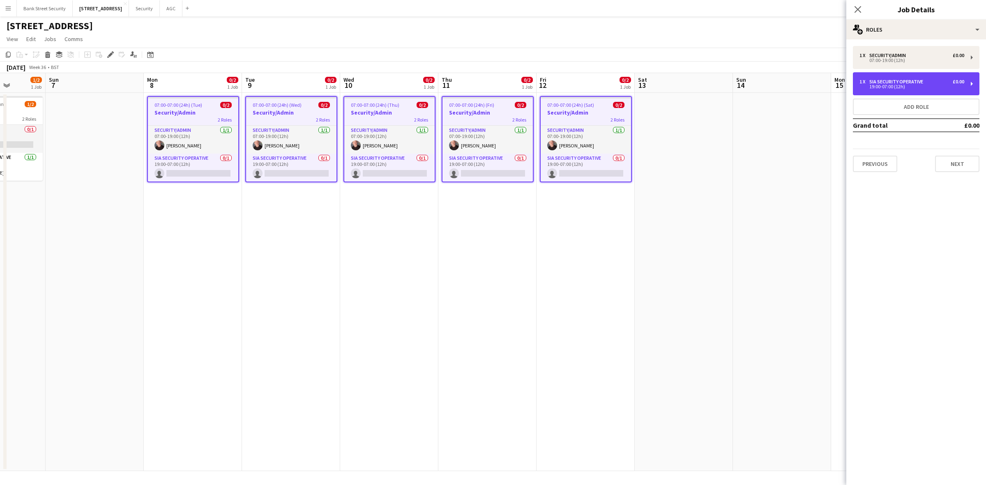
click at [739, 83] on div "1 x SIA Security Operative £0.00 19:00-07:00 (12h)" at bounding box center [916, 83] width 127 height 23
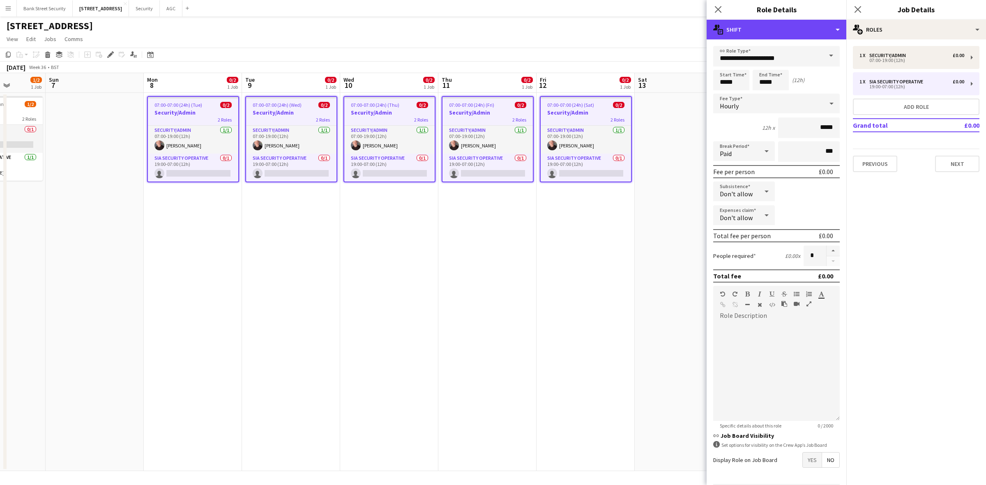
click at [739, 29] on div "multiple-actions-text Shift" at bounding box center [777, 30] width 140 height 20
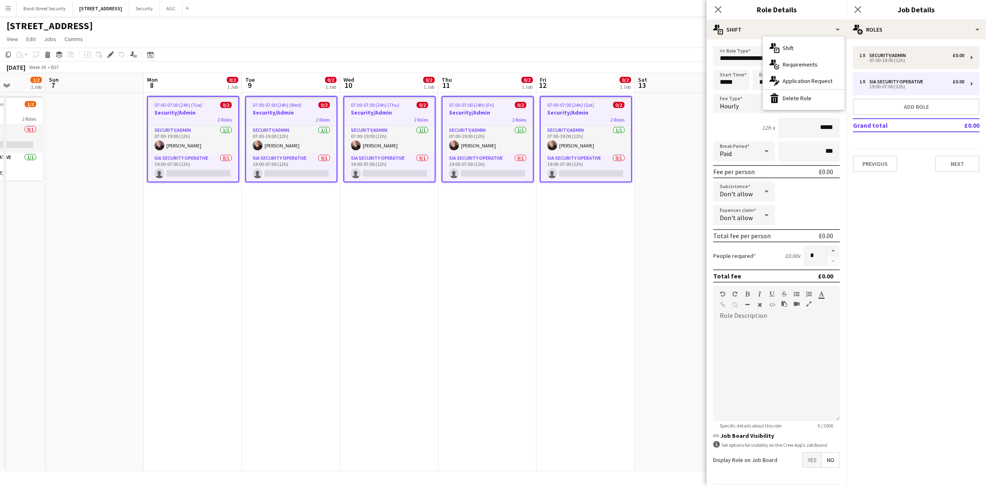
click at [739, 97] on div "bin-2 Delete Role" at bounding box center [803, 98] width 81 height 16
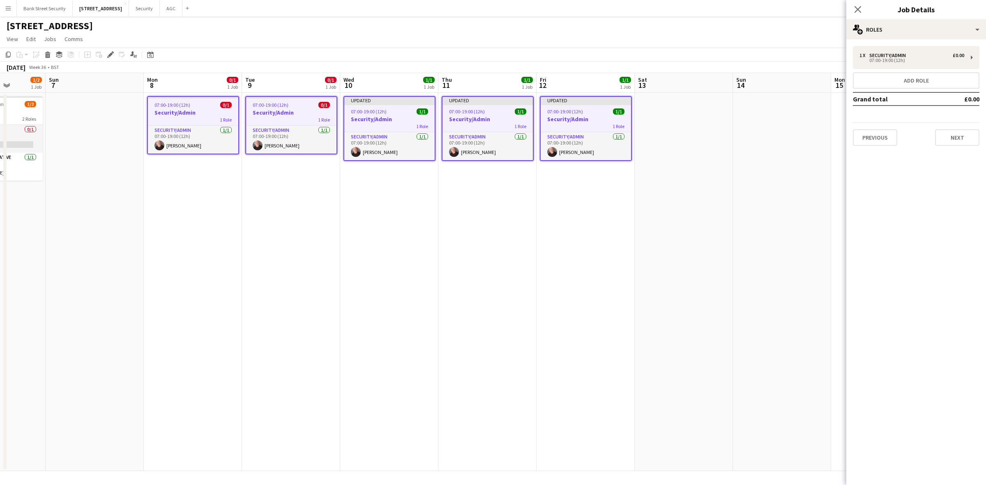
click at [739, 9] on icon at bounding box center [857, 9] width 7 height 7
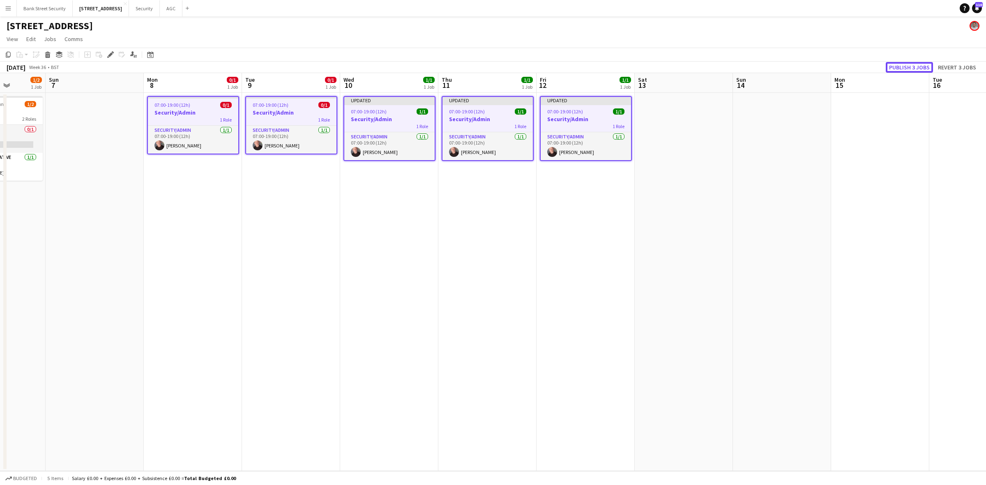
click at [739, 64] on button "Publish 3 jobs" at bounding box center [909, 67] width 47 height 11
click at [739, 64] on div "Publish 3 jobs Revert 3 jobs" at bounding box center [925, 67] width 122 height 11
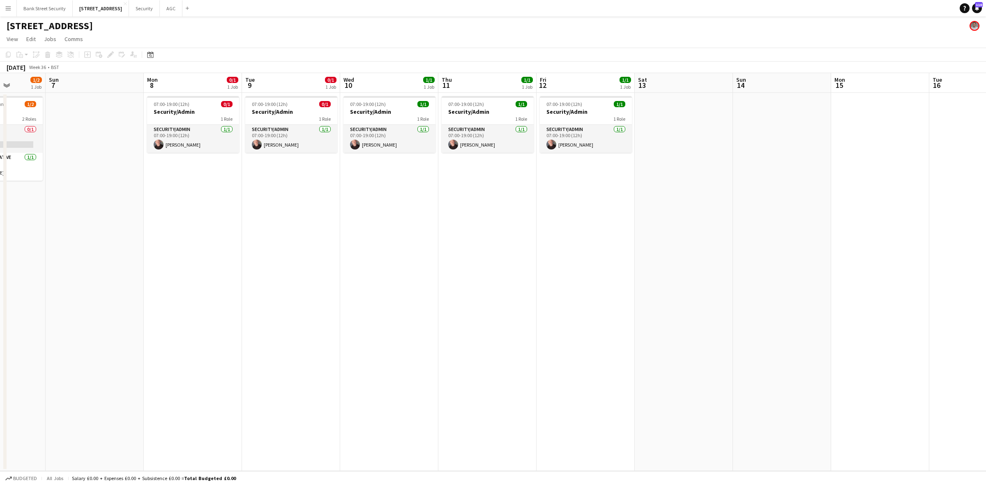
click at [266, 255] on app-date-cell "07:00-19:00 (12h) 0/1 Security/Admin 1 Role Security/Admin 1/1 07:00-19:00 (12h…" at bounding box center [291, 282] width 98 height 378
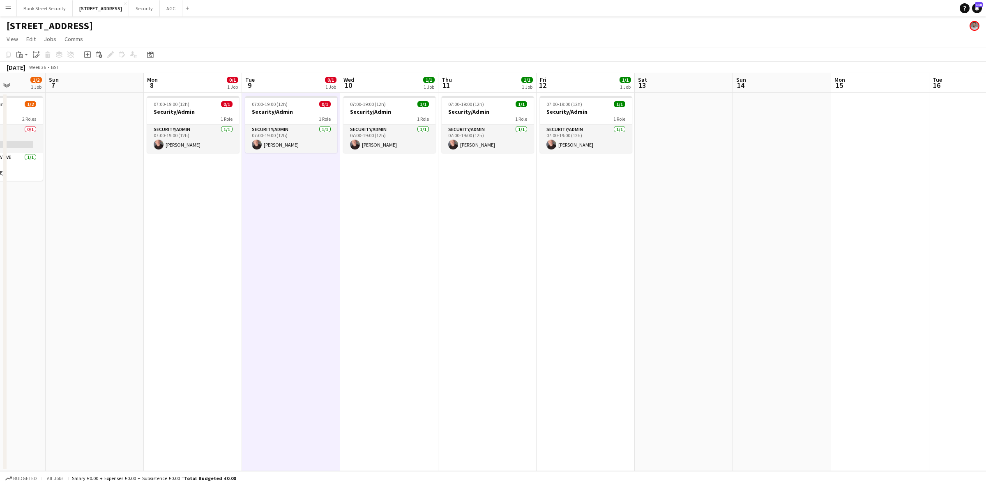
click at [196, 137] on app-card-role "Security/Admin 1/1 07:00-19:00 (12h) Jakub Sowa" at bounding box center [193, 139] width 92 height 28
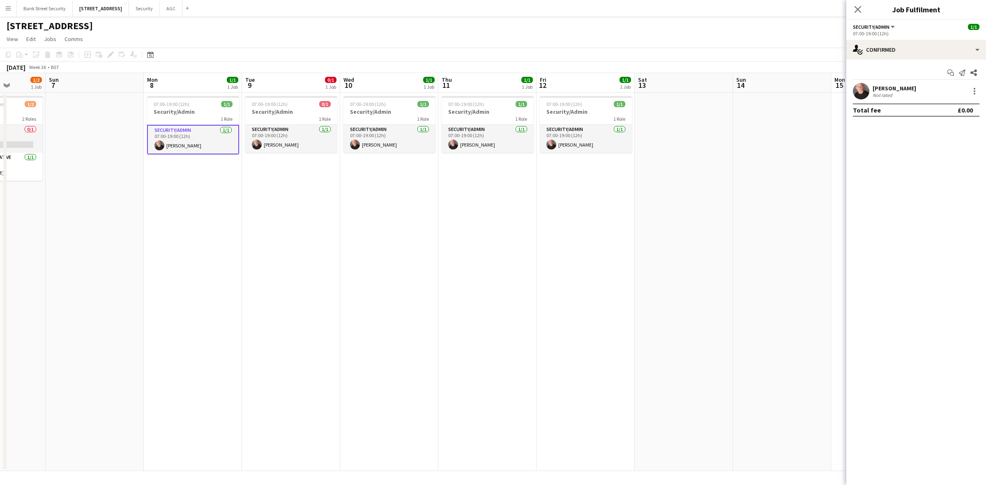
click at [278, 136] on app-card-role "Security/Admin 1/1 07:00-19:00 (12h) Jakub Sowa" at bounding box center [291, 139] width 92 height 28
click at [376, 132] on app-card-role "Security/Admin 1/1 07:00-19:00 (12h) Jakub Sowa" at bounding box center [389, 139] width 92 height 28
click at [739, 9] on icon "Close pop-in" at bounding box center [857, 9] width 7 height 7
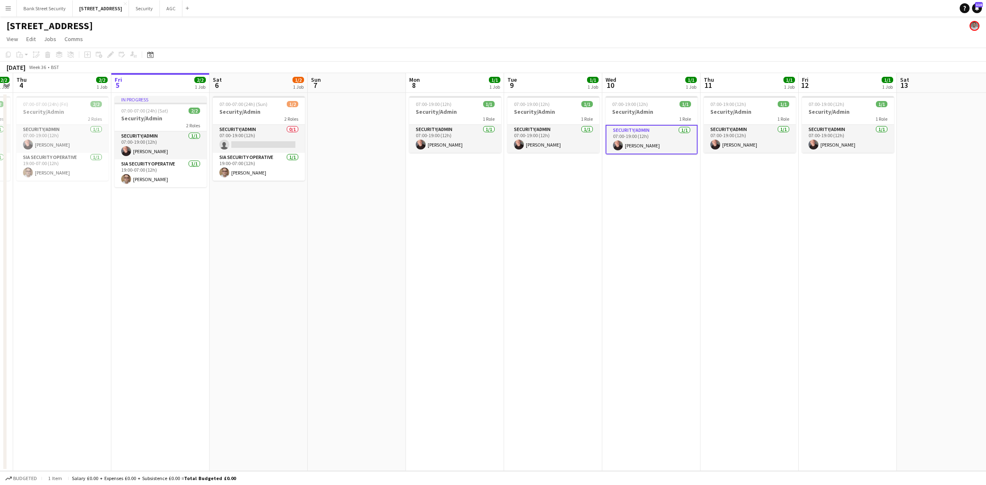
drag, startPoint x: 154, startPoint y: 313, endPoint x: 516, endPoint y: 260, distance: 364.9
click at [516, 260] on app-calendar-viewport "Tue 2 1/2 1 Job Wed 3 2/2 1 Job Thu 4 2/2 1 Job Fri 5 2/2 1 Job Sat 6 1/2 1 Job…" at bounding box center [493, 272] width 986 height 398
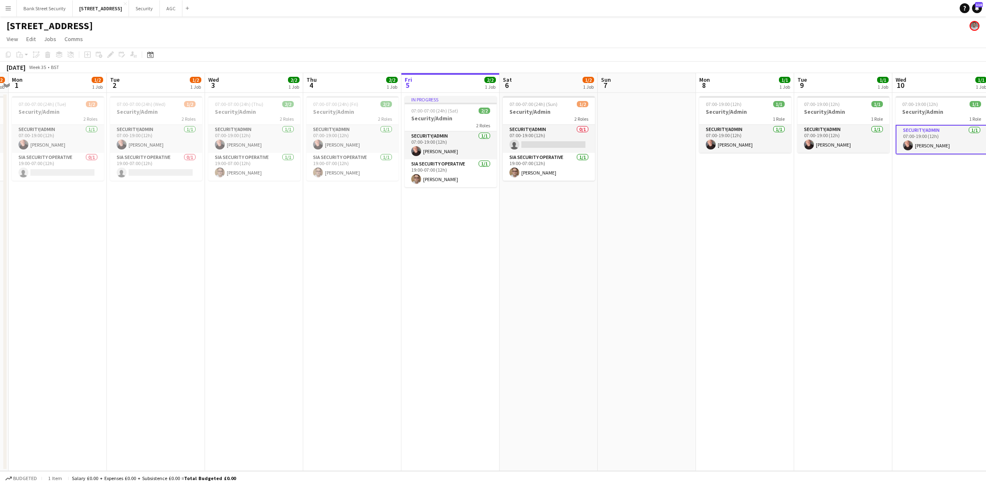
scroll to position [0, 286]
drag, startPoint x: 191, startPoint y: 334, endPoint x: 381, endPoint y: 344, distance: 190.5
click at [381, 344] on app-calendar-viewport "Fri 29 2/2 1 Job Sat 30 2/2 1 Job Sun 31 1/2 1 Job Mon 1 1/2 1 Job Tue 2 1/2 1 …" at bounding box center [493, 272] width 986 height 398
click at [30, 9] on button "Bank Street Security Close" at bounding box center [45, 8] width 56 height 16
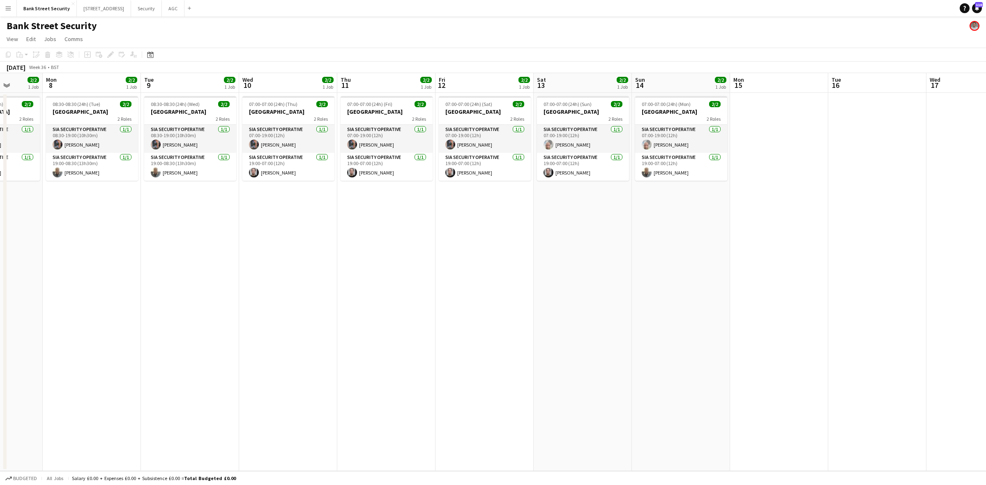
scroll to position [0, 271]
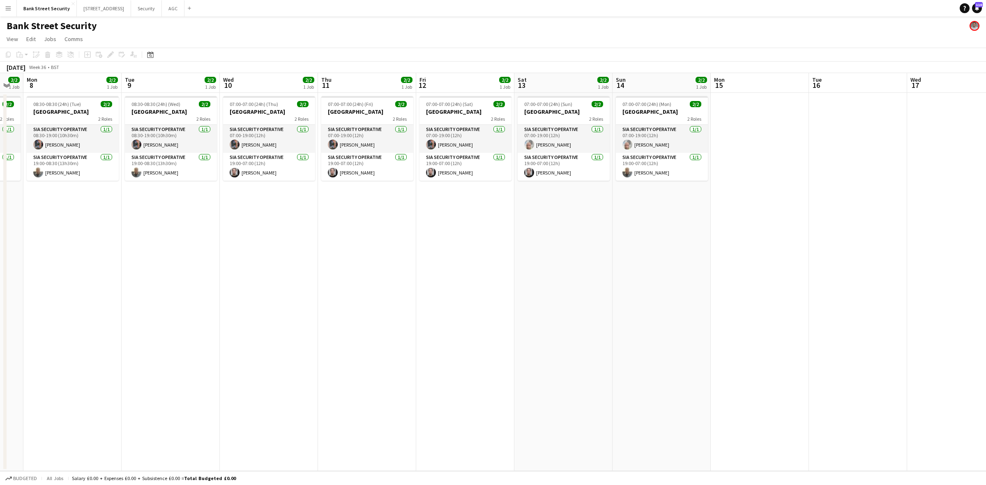
drag, startPoint x: 413, startPoint y: 188, endPoint x: 44, endPoint y: 214, distance: 370.7
click at [44, 214] on app-calendar-viewport "Fri 5 2/2 1 Job Sat 6 2/2 1 Job Sun 7 2/2 1 Job Mon 8 2/2 1 Job Tue 9 2/2 1 Job…" at bounding box center [493, 272] width 986 height 398
click at [97, 6] on button "[STREET_ADDRESS]" at bounding box center [104, 8] width 54 height 16
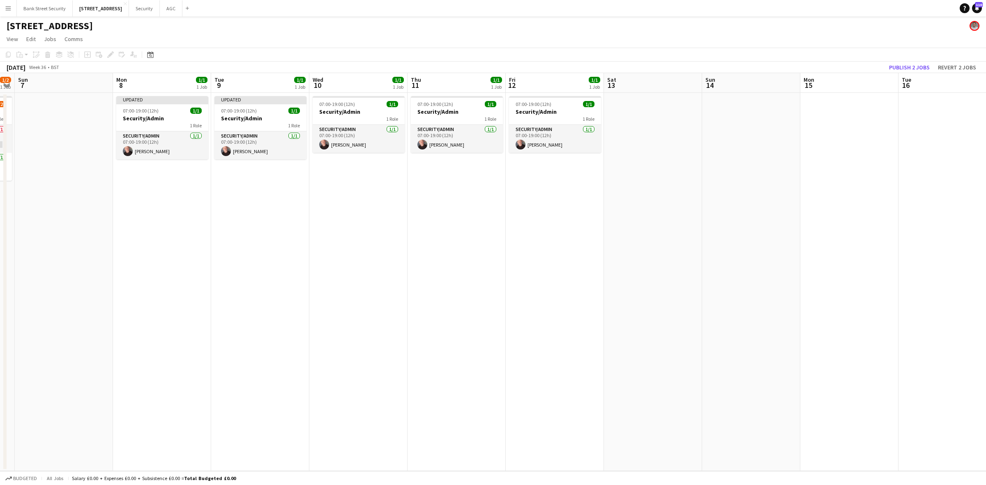
scroll to position [0, 310]
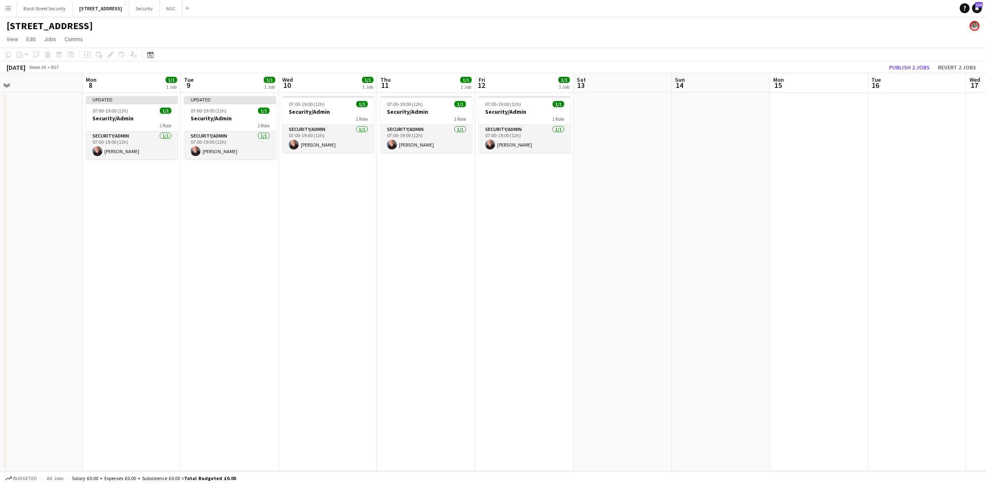
drag, startPoint x: 290, startPoint y: 220, endPoint x: 161, endPoint y: 212, distance: 129.3
click at [159, 221] on app-calendar-viewport "Thu 4 2/2 1 Job Fri 5 2/2 1 Job Sat 6 1/2 1 Job Sun 7 Mon 8 1/1 1 Job Tue 9 1/1…" at bounding box center [493, 272] width 986 height 398
click at [0, 0] on app-icon "Close" at bounding box center [0, 0] width 0 height 0
click at [158, 7] on app-icon "Add" at bounding box center [156, 8] width 3 height 3
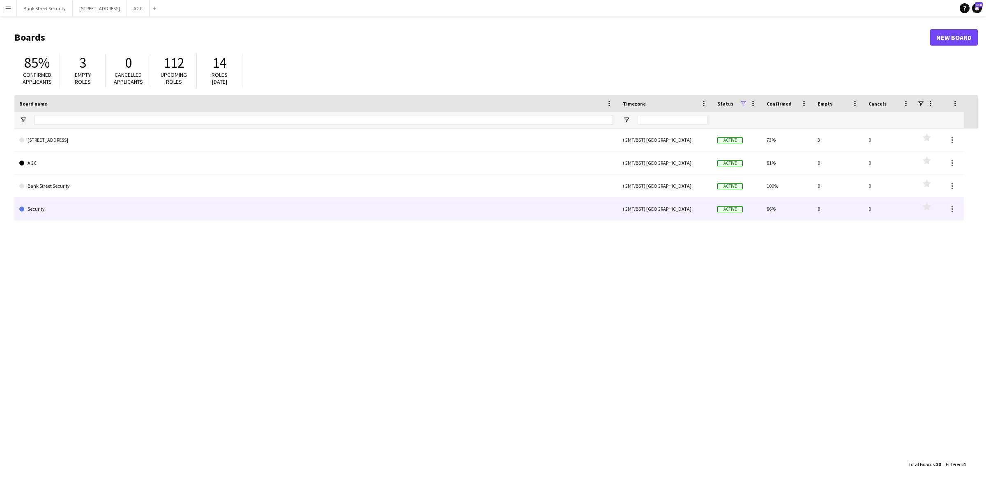
click at [47, 213] on link "Security" at bounding box center [316, 209] width 594 height 23
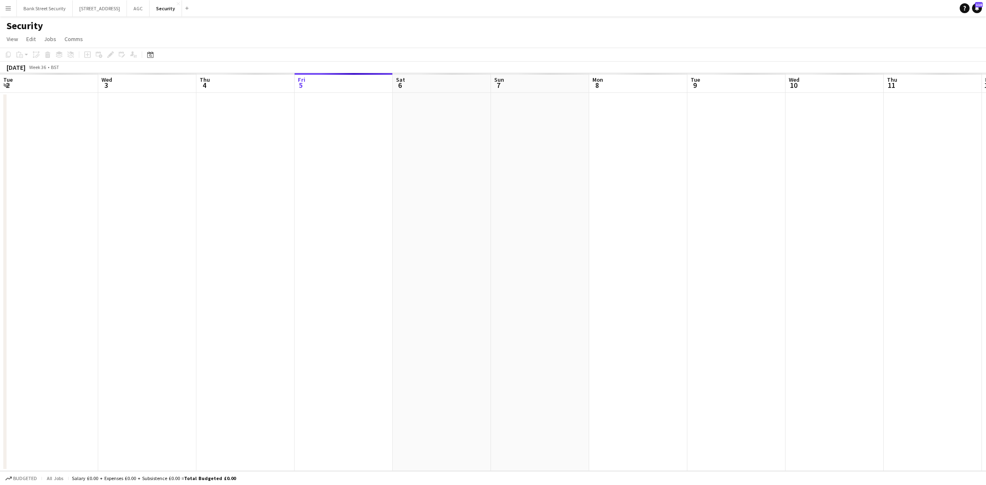
scroll to position [0, 196]
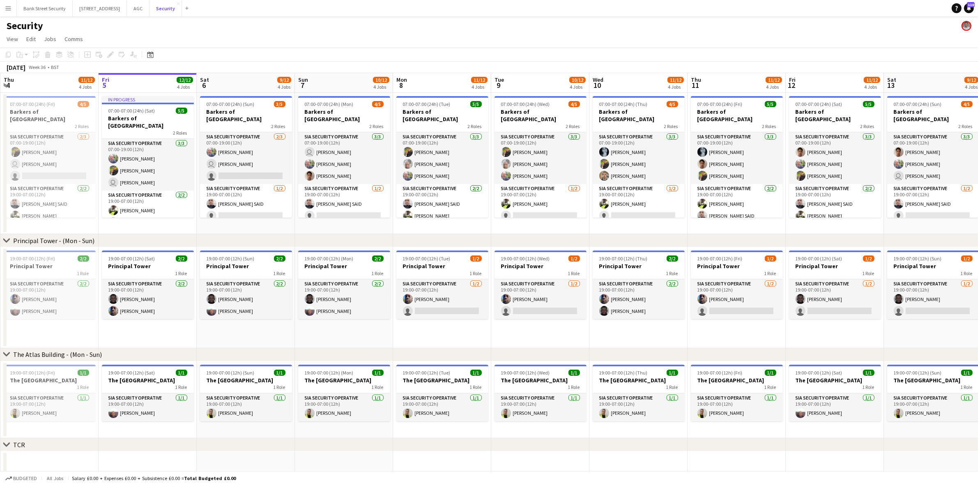
click at [177, 7] on button "Security Close" at bounding box center [166, 8] width 32 height 16
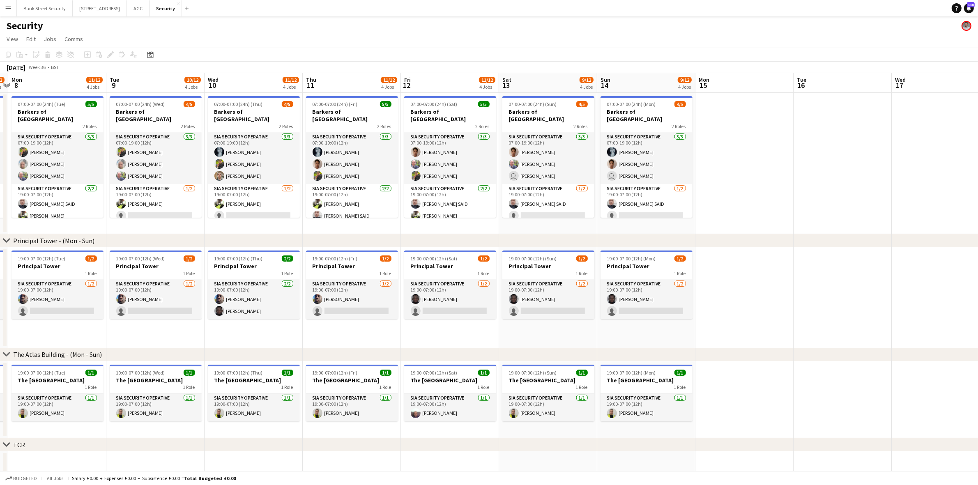
scroll to position [0, 287]
drag, startPoint x: 431, startPoint y: 229, endPoint x: 45, endPoint y: 226, distance: 385.4
click at [45, 226] on app-calendar-viewport "Fri 5 12/12 4 Jobs Sat 6 9/12 4 Jobs Sun 7 10/12 4 Jobs Mon 8 11/12 4 Jobs Tue …" at bounding box center [489, 349] width 978 height 552
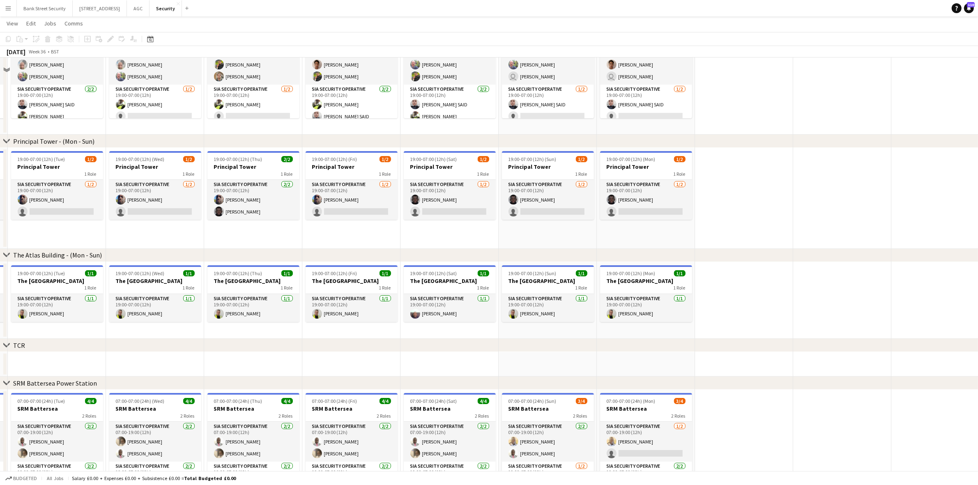
scroll to position [103, 0]
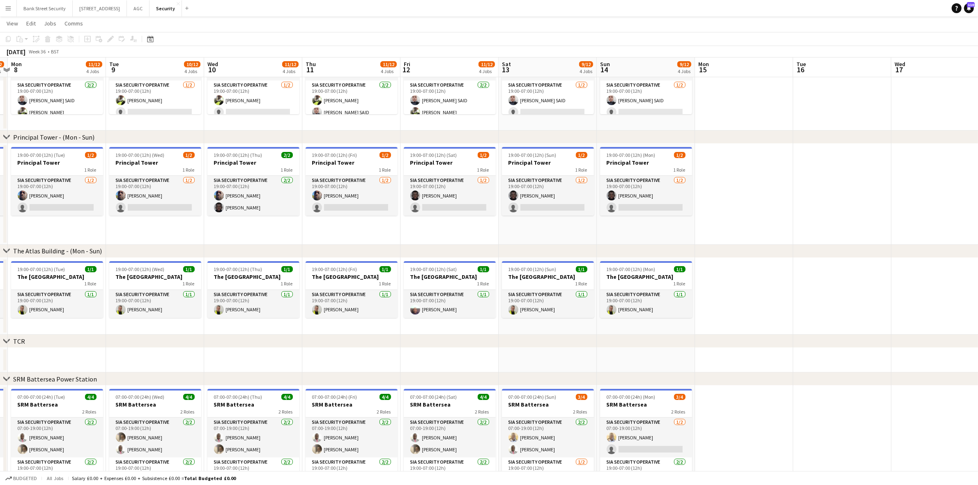
click at [48, 210] on app-card-role "SIA Security Operative 1/2 19:00-07:00 (12h) Mulfy Kankam single-neutral-actions" at bounding box center [57, 196] width 92 height 40
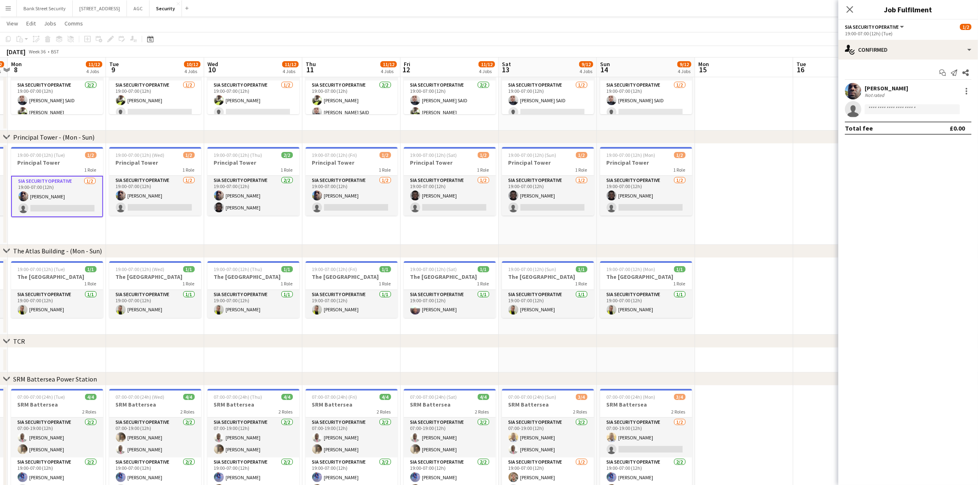
click at [134, 207] on app-card-role "SIA Security Operative 1/2 19:00-07:00 (12h) Mulfy Kankam single-neutral-actions" at bounding box center [155, 196] width 92 height 40
click at [348, 200] on app-card-role "SIA Security Operative 1/2 19:00-07:00 (12h) Mulfy Kankam single-neutral-actions" at bounding box center [352, 196] width 92 height 40
click at [519, 196] on app-card-role "SIA Security Operative 1/2 19:00-07:00 (12h) Assan Ngum single-neutral-actions" at bounding box center [548, 196] width 92 height 40
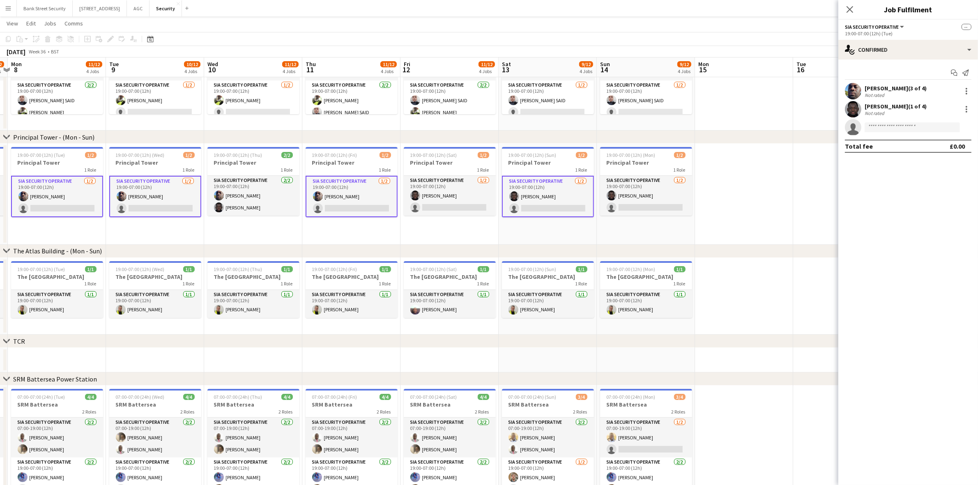
click at [646, 196] on app-card-role "SIA Security Operative 1/2 19:00-07:00 (12h) Assan Ngum single-neutral-actions" at bounding box center [646, 196] width 92 height 40
click at [739, 127] on input at bounding box center [912, 127] width 95 height 10
type input "***"
click at [739, 140] on span "[PERSON_NAME]" at bounding box center [894, 139] width 47 height 7
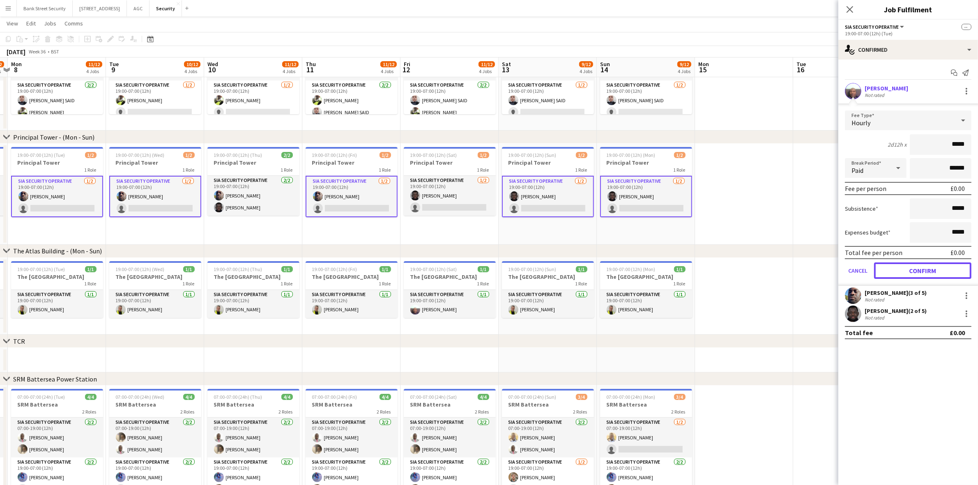
click at [739, 269] on button "Confirm" at bounding box center [922, 271] width 97 height 16
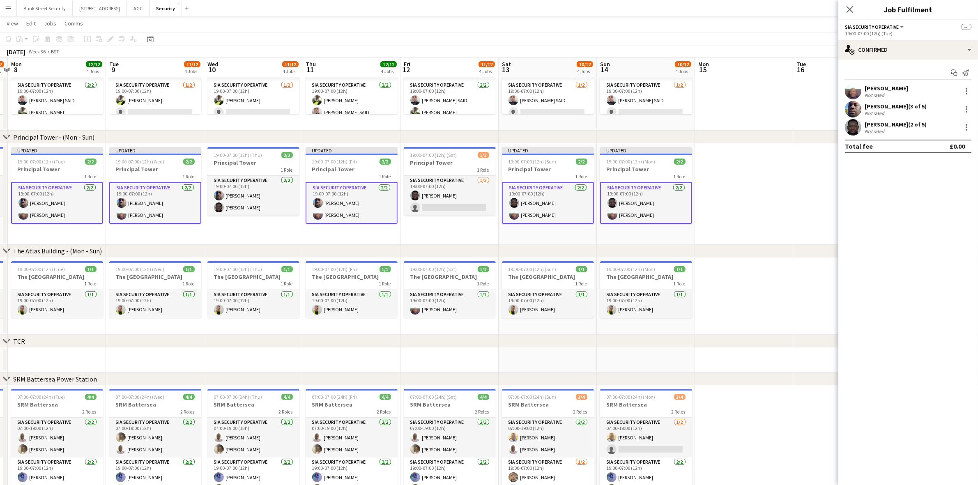
click at [739, 7] on icon "Close pop-in" at bounding box center [850, 9] width 7 height 7
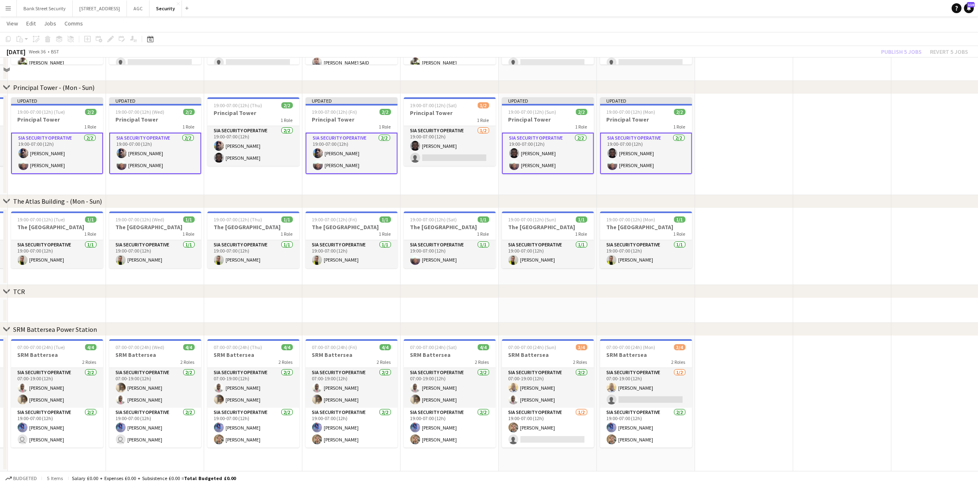
scroll to position [0, 0]
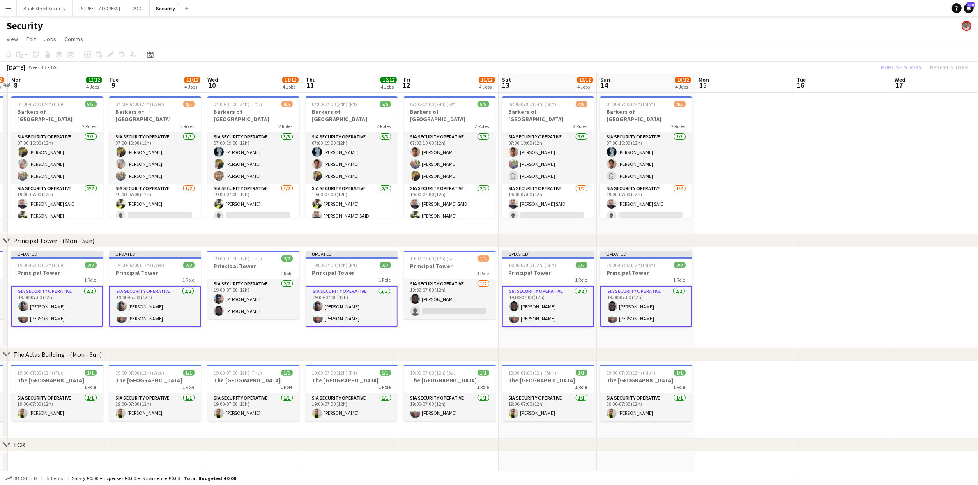
click at [739, 70] on div "Publish 5 jobs Revert 5 jobs" at bounding box center [924, 67] width 107 height 11
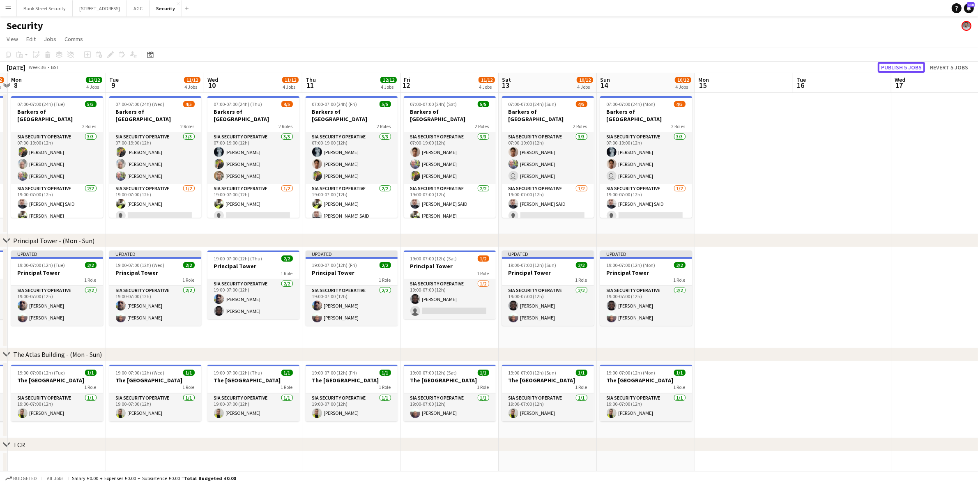
click at [739, 68] on button "Publish 5 jobs" at bounding box center [901, 67] width 47 height 11
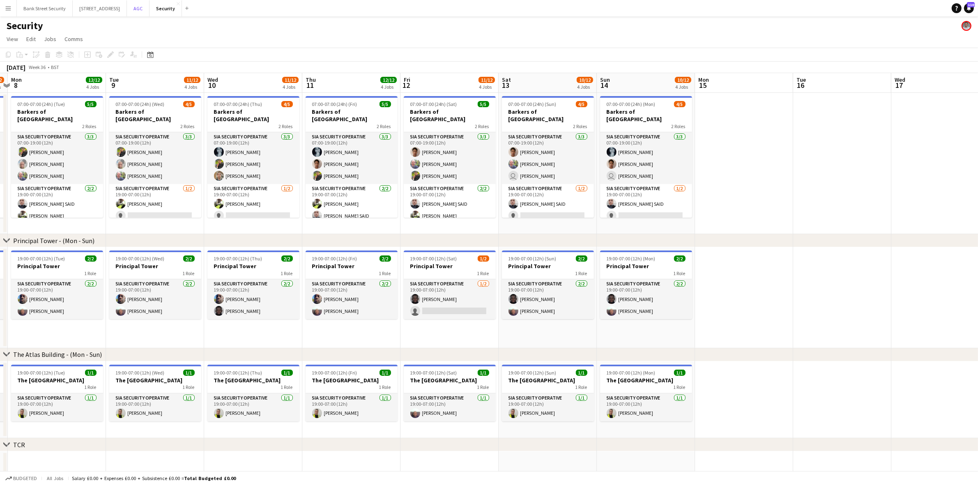
click at [146, 9] on button "AGC Close" at bounding box center [138, 8] width 23 height 16
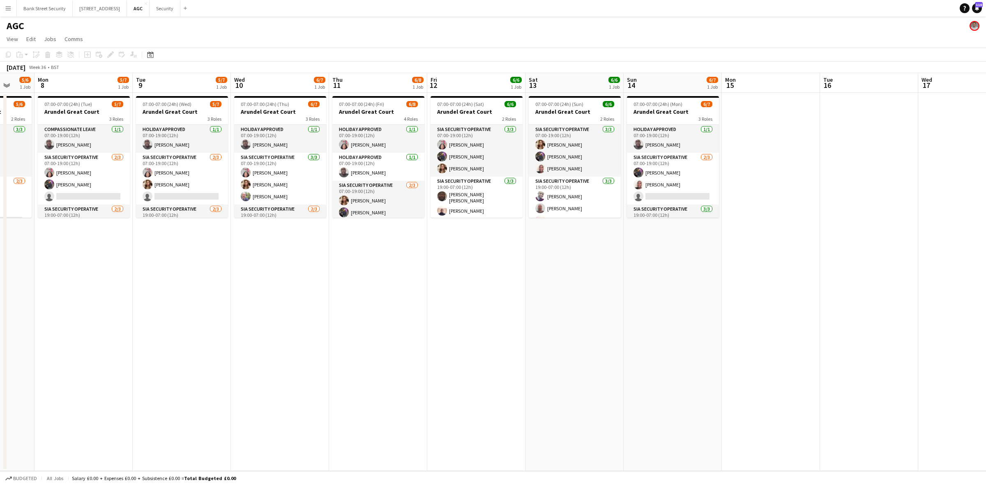
scroll to position [0, 290]
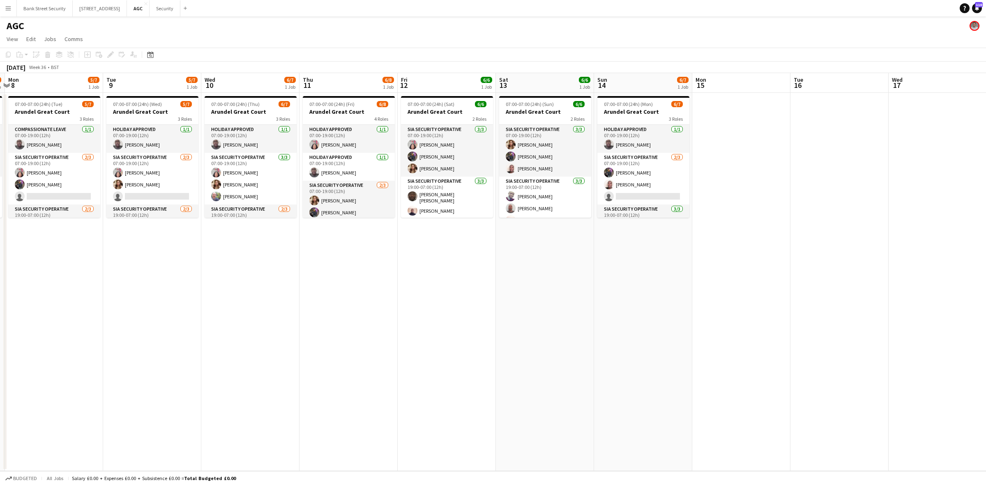
drag, startPoint x: 478, startPoint y: 263, endPoint x: 90, endPoint y: 276, distance: 388.4
click at [90, 276] on app-calendar-viewport "Fri 5 6/8 1 Job Sat 6 4/6 1 Job Sun 7 5/6 1 Job Mon 8 5/7 1 Job Tue 9 5/7 1 Job…" at bounding box center [493, 272] width 986 height 398
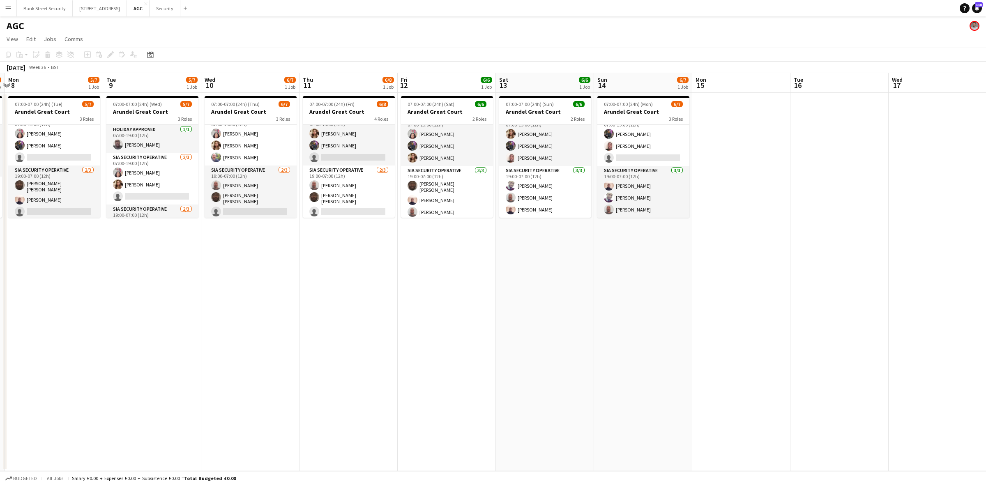
scroll to position [39, 0]
click at [177, 5] on button "Security Close" at bounding box center [165, 8] width 31 height 16
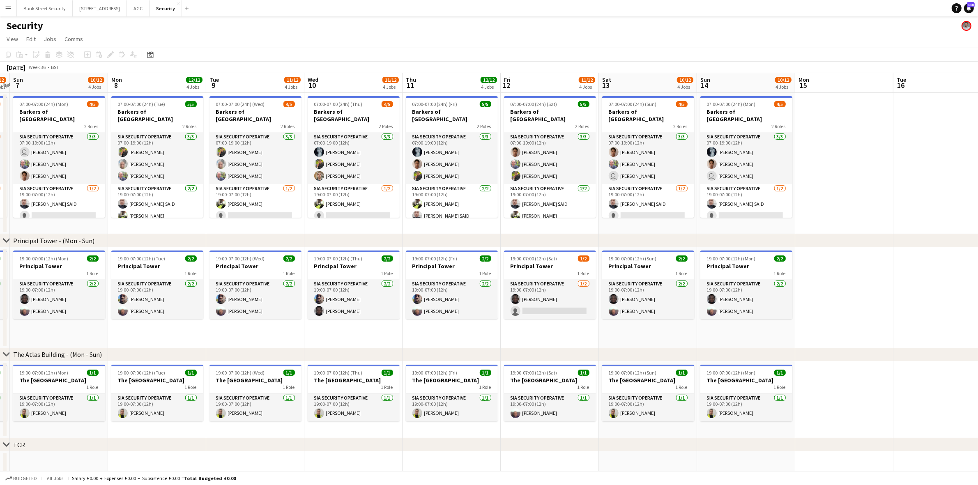
scroll to position [0, 241]
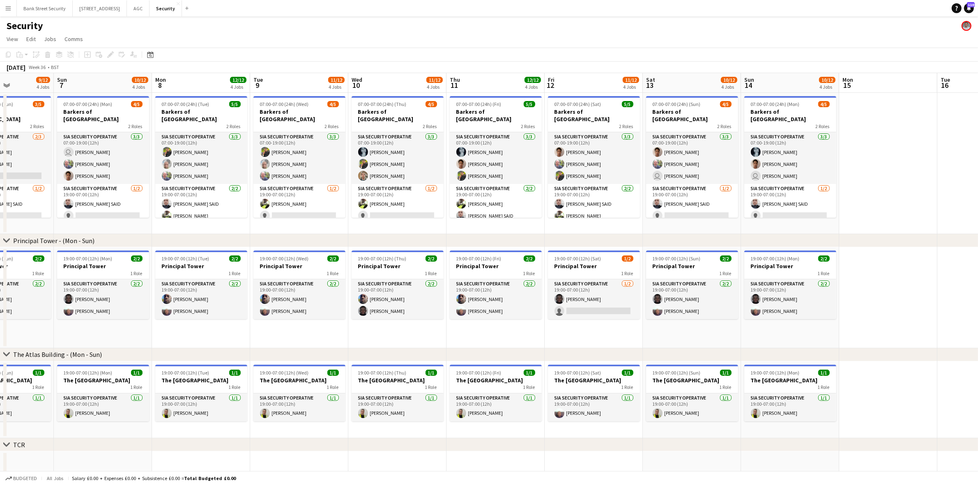
drag, startPoint x: 243, startPoint y: 224, endPoint x: 0, endPoint y: 225, distance: 243.2
click at [0, 226] on html "Menu Boards Boards Boards All jobs Status Workforce Workforce My Workforce Recr…" at bounding box center [489, 319] width 978 height 639
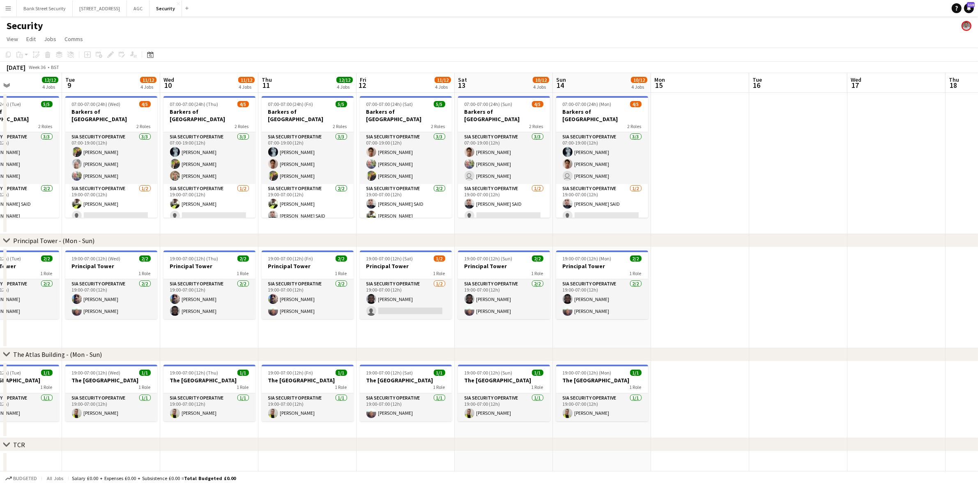
scroll to position [0, 239]
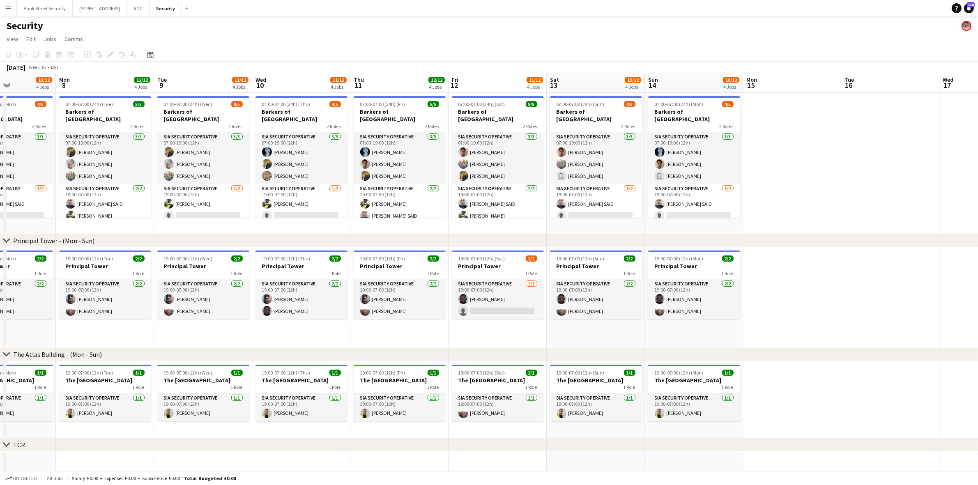
drag, startPoint x: 95, startPoint y: 216, endPoint x: -78, endPoint y: 217, distance: 173.0
click at [0, 217] on html "Menu Boards Boards Boards All jobs Status Workforce Workforce My Workforce Recr…" at bounding box center [489, 319] width 978 height 639
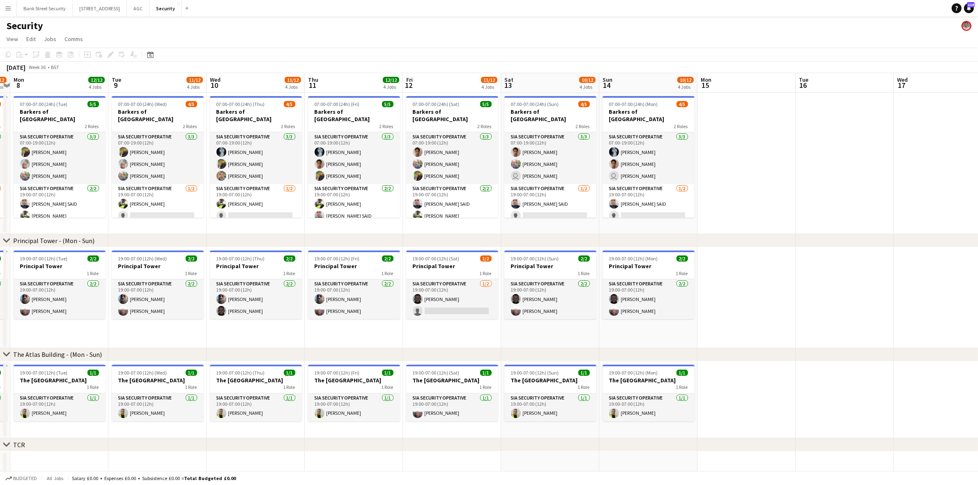
drag, startPoint x: 134, startPoint y: 229, endPoint x: 94, endPoint y: 237, distance: 39.9
click at [91, 229] on app-calendar-viewport "Fri 5 12/12 4 Jobs Sat 6 9/12 4 Jobs Sun 7 10/12 4 Jobs Mon 8 12/12 4 Jobs Tue …" at bounding box center [489, 349] width 978 height 552
click at [62, 292] on app-card-role "SIA Security Operative 2/2 19:00-07:00 (12h) Mulfy Kankam Taofeek Omoyele" at bounding box center [60, 299] width 92 height 40
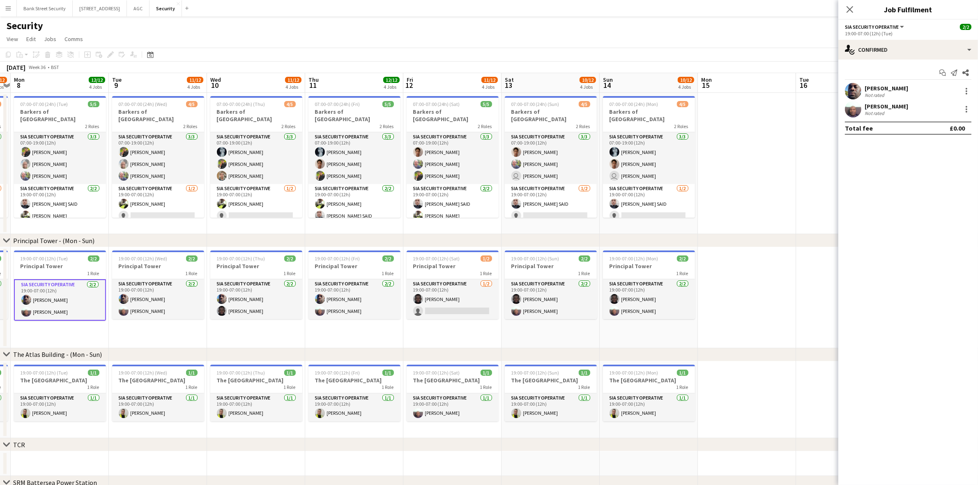
click at [59, 310] on app-card-role "SIA Security Operative 2/2 19:00-07:00 (12h) Mulfy Kankam Taofeek Omoyele" at bounding box center [60, 299] width 92 height 41
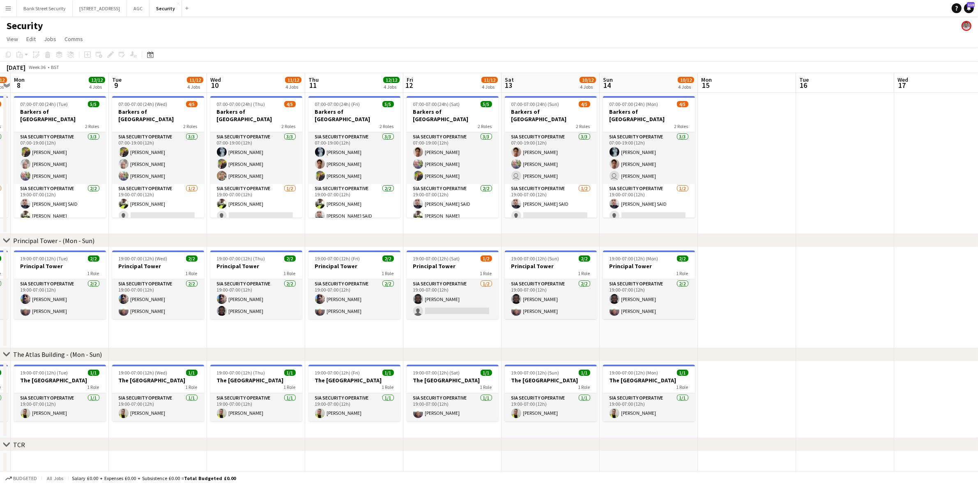
click at [132, 307] on app-card-role "SIA Security Operative 2/2 19:00-07:00 (12h) Mulfy Kankam Taofeek Omoyele" at bounding box center [158, 299] width 92 height 40
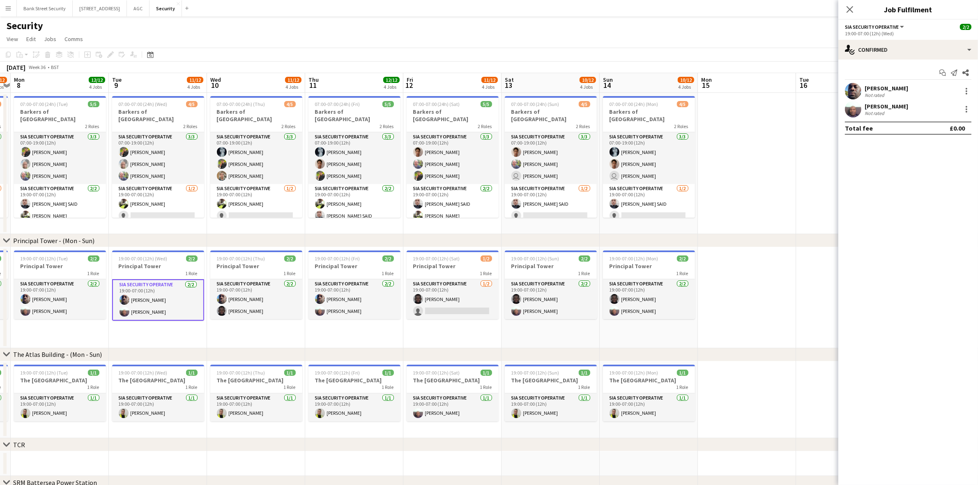
click at [138, 296] on app-card-role "SIA Security Operative 2/2 19:00-07:00 (12h) Mulfy Kankam Taofeek Omoyele" at bounding box center [158, 299] width 92 height 41
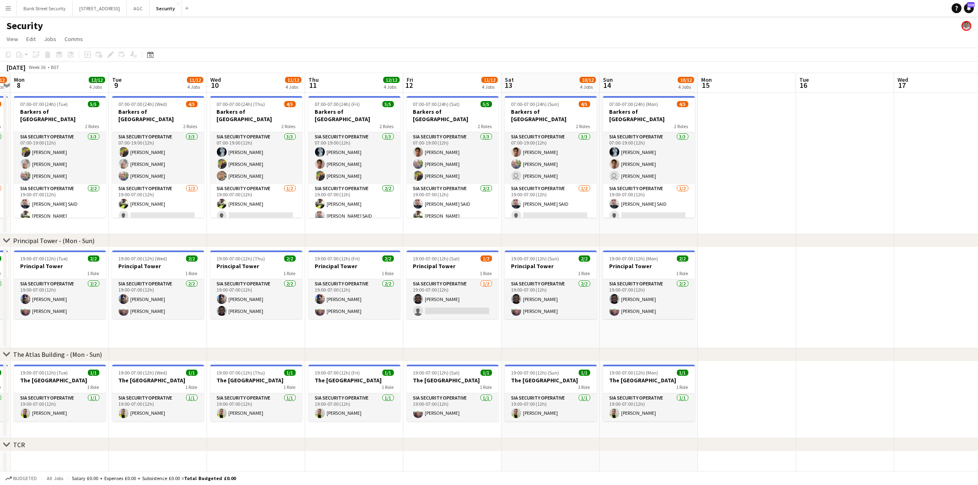
click at [244, 292] on app-card-role "SIA Security Operative 2/2 19:00-07:00 (12h) Mulfy Kankam Assan Ngum" at bounding box center [256, 299] width 92 height 40
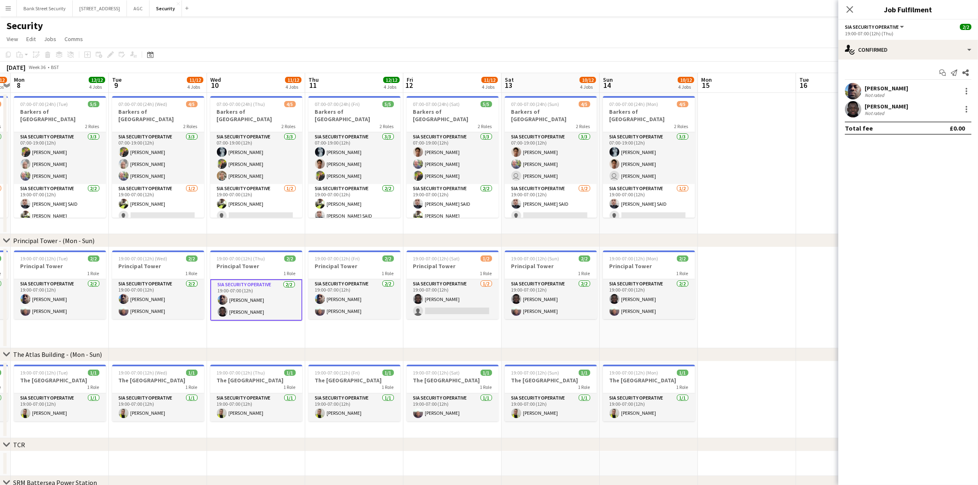
click at [348, 298] on app-card-role "SIA Security Operative 2/2 19:00-07:00 (12h) Mulfy Kankam Taofeek Omoyele" at bounding box center [355, 299] width 92 height 40
click at [535, 311] on app-card-role "SIA Security Operative 2/2 19:00-07:00 (12h) Assan Ngum Taofeek Omoyele" at bounding box center [551, 299] width 92 height 40
click at [637, 305] on app-card-role "SIA Security Operative 2/2 19:00-07:00 (12h) Assan Ngum Taofeek Omoyele" at bounding box center [649, 299] width 92 height 40
click at [455, 392] on app-card-role "SIA Security Operative 1/1 19:00-07:00 (12h) Taofeek Omoyele" at bounding box center [453, 408] width 92 height 28
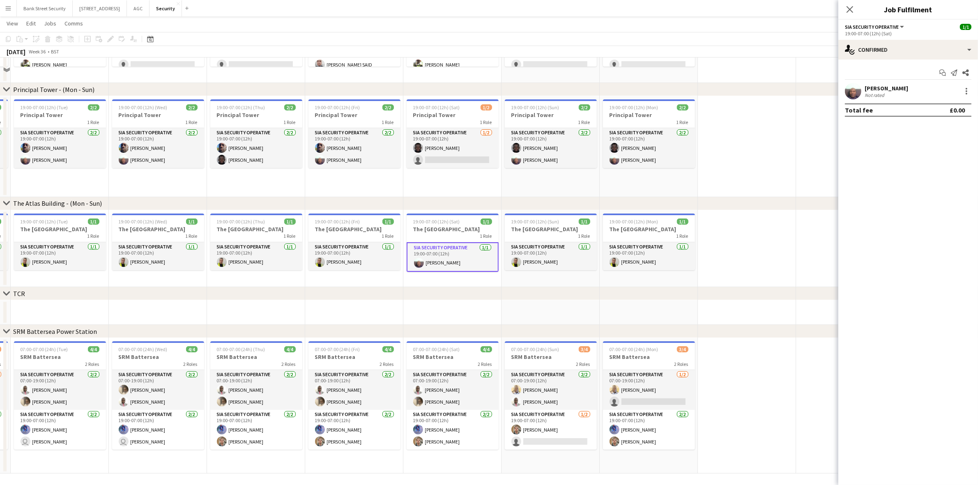
scroll to position [152, 0]
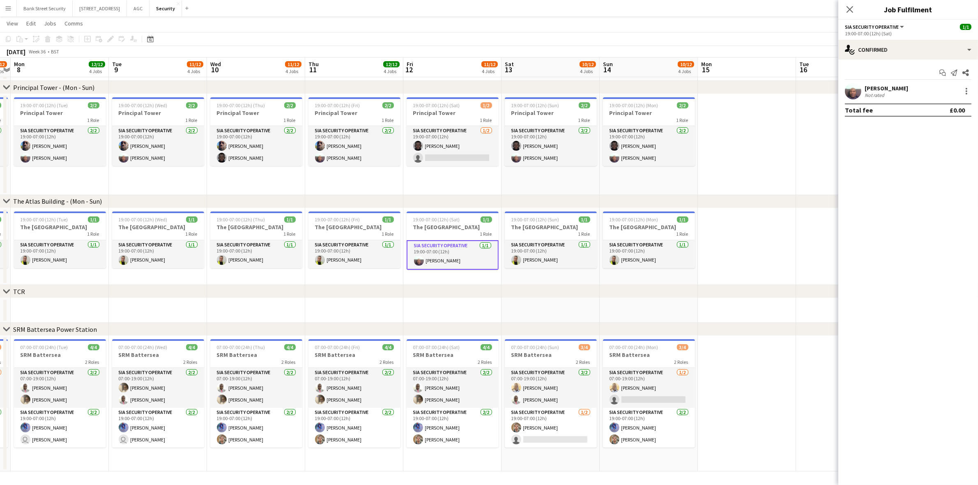
click at [301, 278] on app-date-cell "19:00-07:00 (12h) (Thu) 1/1 The Atlas Building 1 Role SIA Security Operative 1/…" at bounding box center [256, 246] width 98 height 77
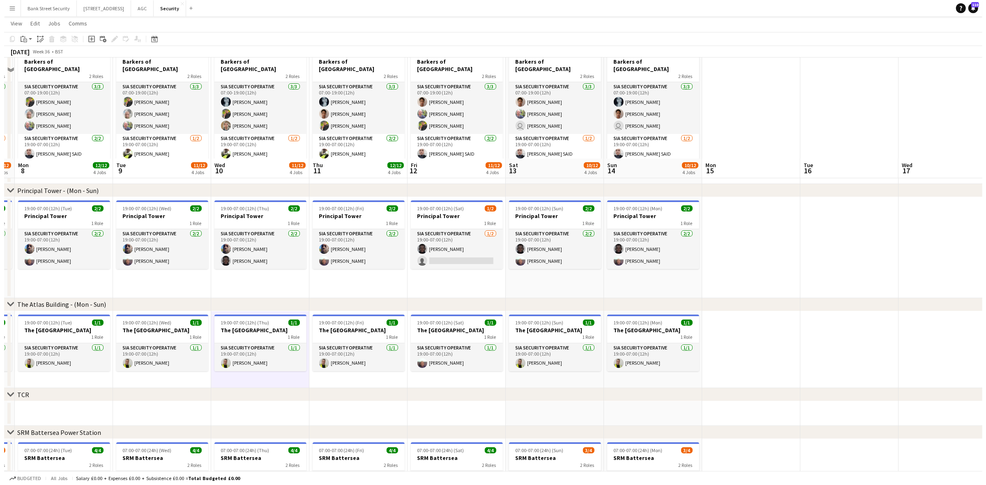
scroll to position [0, 0]
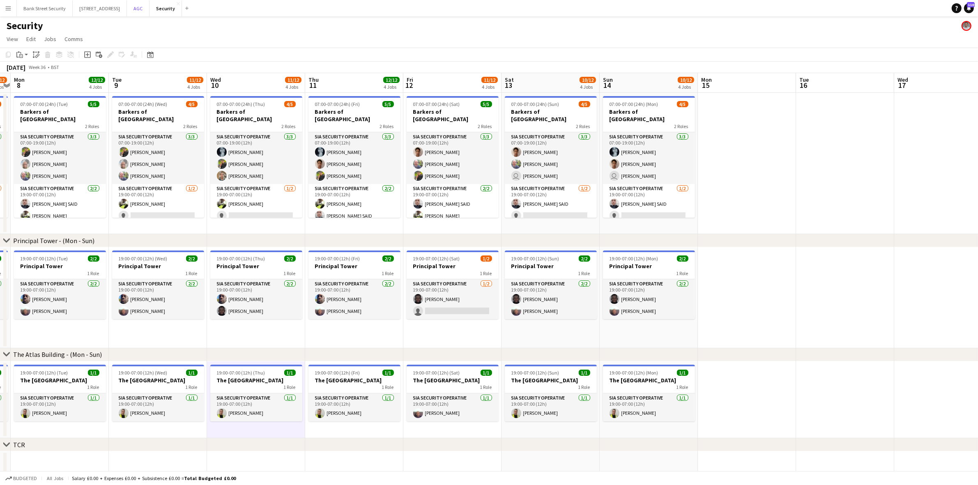
click at [150, 5] on button "AGC Close" at bounding box center [138, 8] width 23 height 16
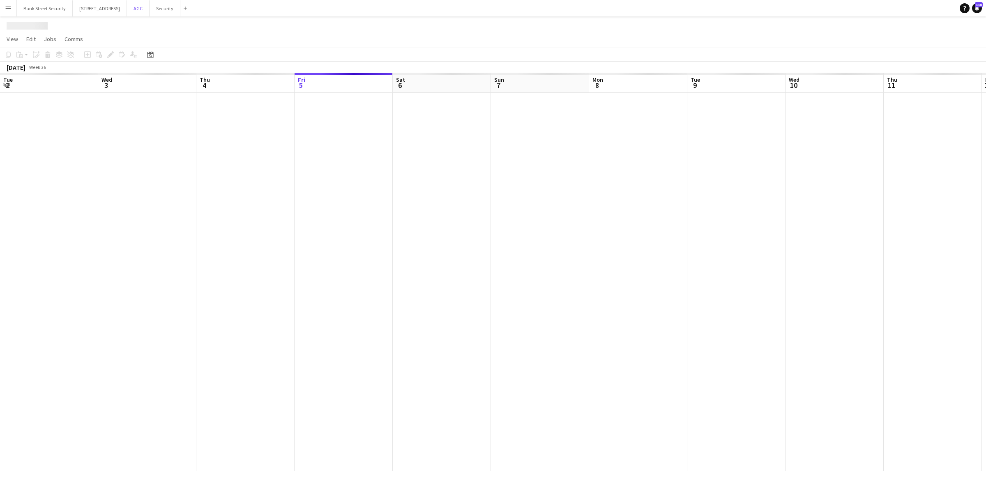
scroll to position [0, 196]
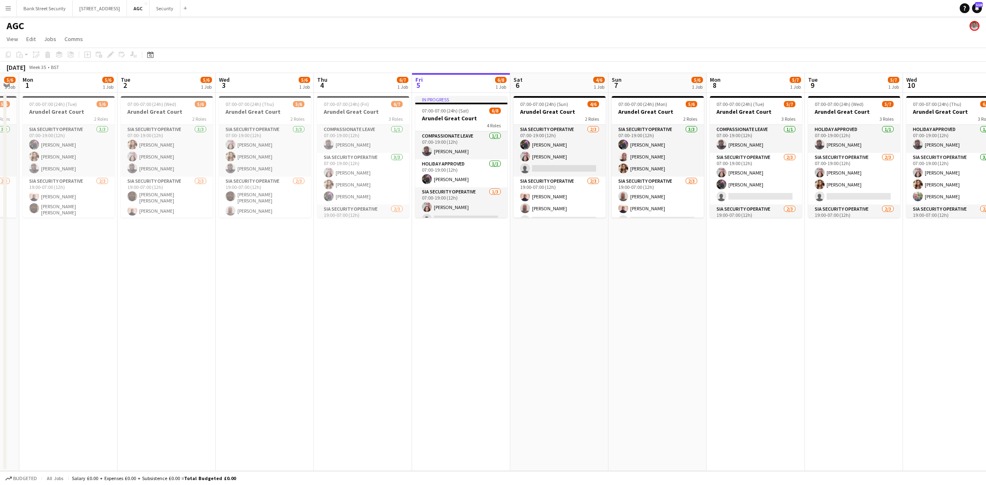
drag, startPoint x: 239, startPoint y: 327, endPoint x: 553, endPoint y: 320, distance: 313.5
click at [553, 320] on app-calendar-viewport "Sat 30 5/6 1 Job Sun 31 5/6 1 Job Mon 1 5/6 1 Job Tue 2 5/6 1 Job Wed 3 5/6 1 J…" at bounding box center [493, 272] width 986 height 398
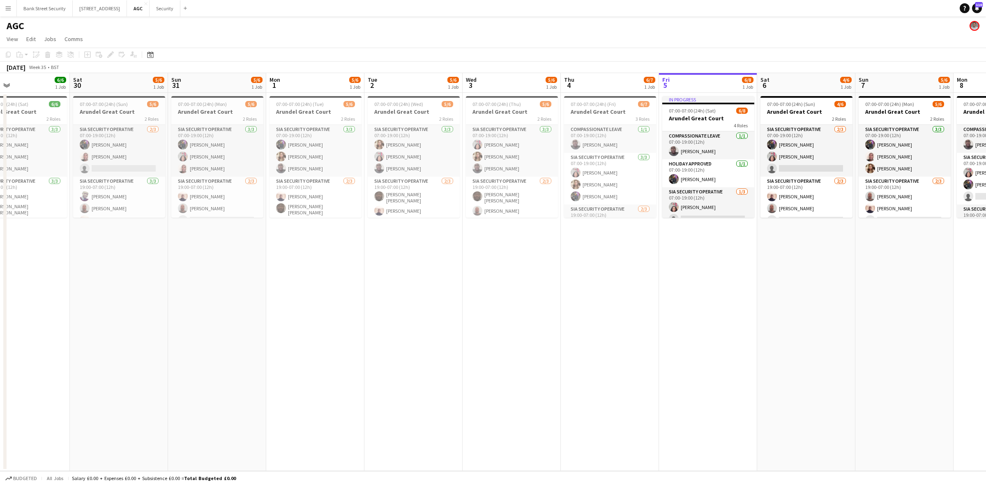
scroll to position [0, 204]
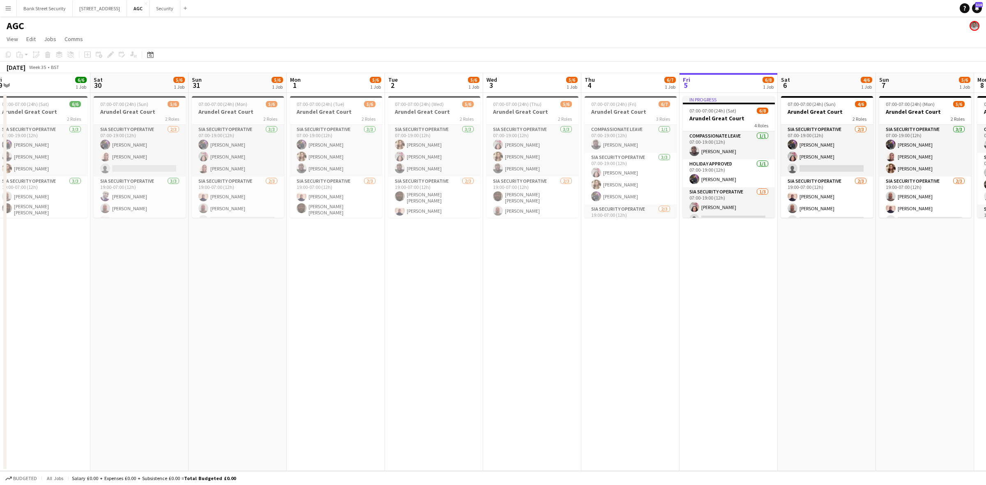
drag, startPoint x: 372, startPoint y: 309, endPoint x: 533, endPoint y: 290, distance: 162.1
click at [533, 290] on app-calendar-viewport "Wed 27 6/7 1 Job Thu 28 6/7 1 Job Fri 29 6/6 1 Job Sat 30 5/6 1 Job Sun 31 5/6 …" at bounding box center [493, 272] width 986 height 398
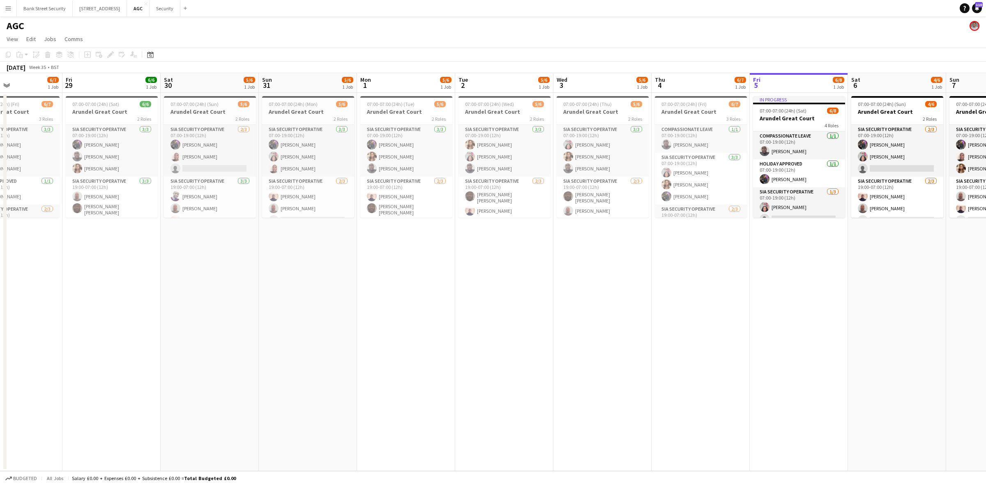
scroll to position [0, 216]
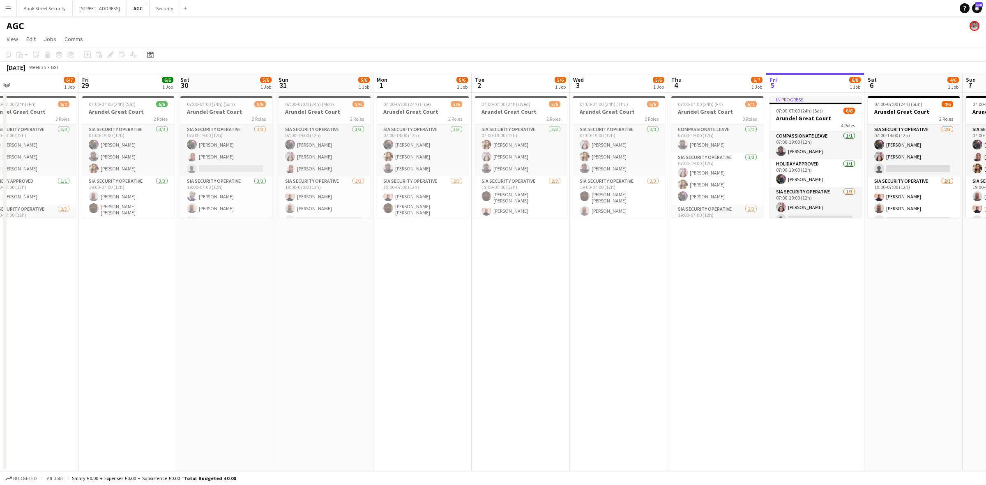
drag, startPoint x: 370, startPoint y: 315, endPoint x: 456, endPoint y: 298, distance: 88.2
click at [456, 298] on app-calendar-viewport "Tue 26 6/6 1 Job Wed 27 6/7 1 Job Thu 28 6/7 1 Job Fri 29 6/6 1 Job Sat 30 5/6 …" at bounding box center [493, 272] width 986 height 398
click at [147, 9] on button "AGC Close" at bounding box center [138, 8] width 23 height 16
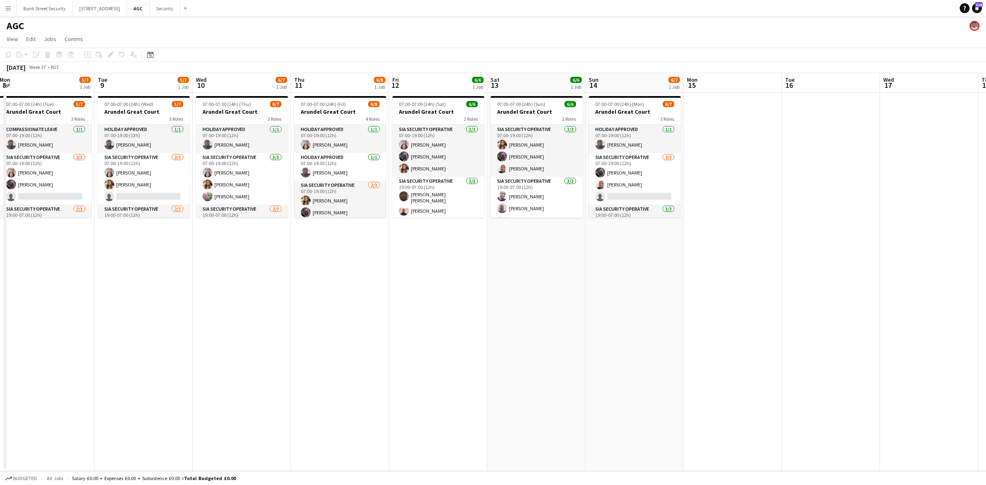
scroll to position [0, 303]
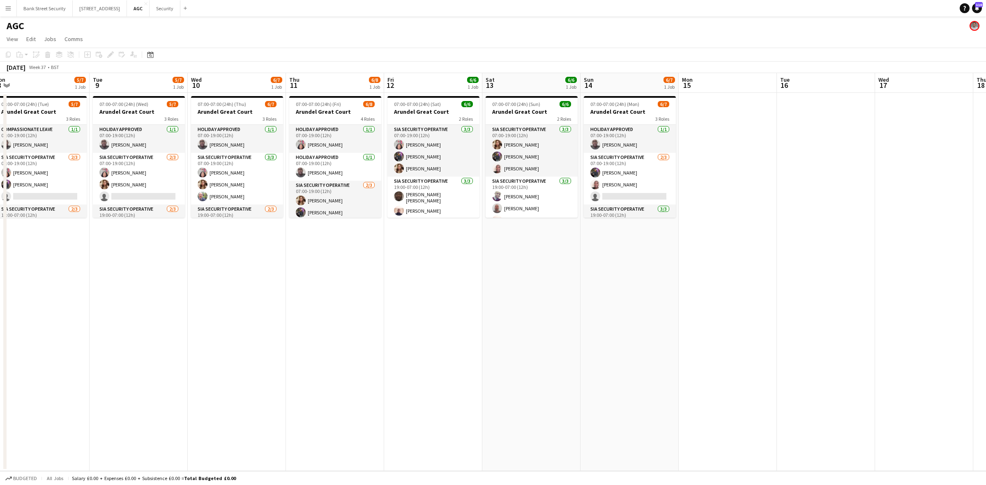
drag, startPoint x: 537, startPoint y: 262, endPoint x: 136, endPoint y: 258, distance: 401.8
click at [136, 258] on app-calendar-viewport "Fri 5 6/8 1 Job Sat 6 4/6 1 Job Sun 7 5/6 1 Job Mon 8 5/7 1 Job Tue 9 5/7 1 Job…" at bounding box center [493, 272] width 986 height 398
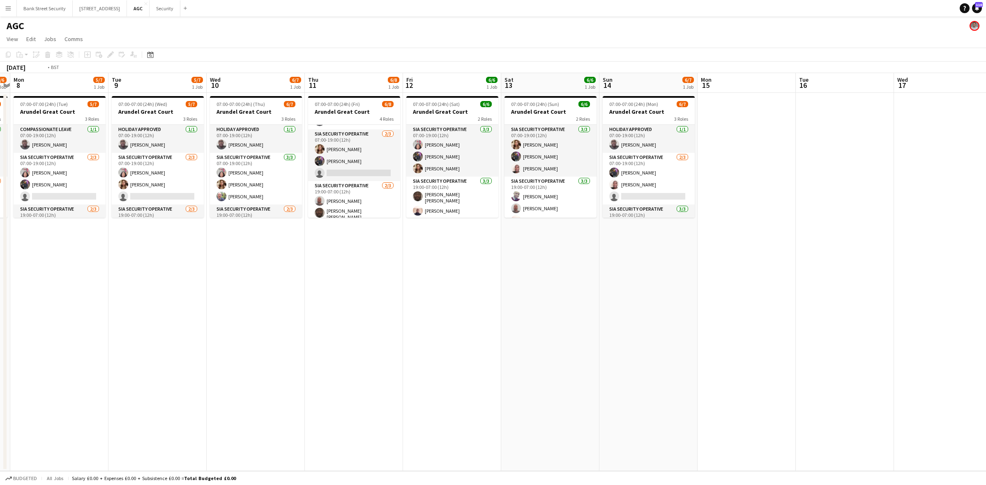
scroll to position [0, 284]
drag, startPoint x: 81, startPoint y: 224, endPoint x: 100, endPoint y: 229, distance: 19.9
click at [100, 229] on app-calendar-viewport "Fri 5 6/8 1 Job Sat 6 4/6 1 Job Sun 7 5/6 1 Job Mon 8 5/7 1 Job Tue 9 5/7 1 Job…" at bounding box center [493, 272] width 986 height 398
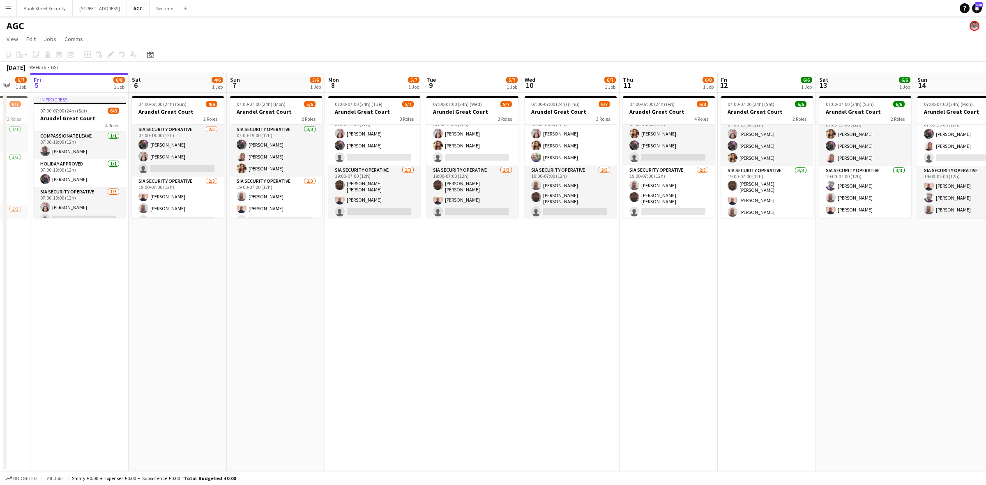
scroll to position [0, 262]
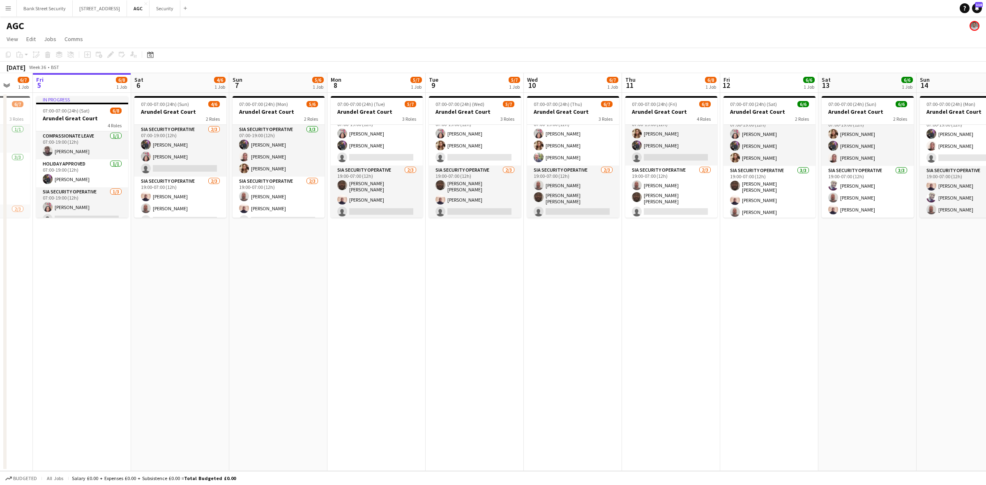
drag, startPoint x: 108, startPoint y: 258, endPoint x: 424, endPoint y: 226, distance: 318.3
click at [424, 226] on app-calendar-viewport "Tue 2 5/6 1 Job Wed 3 5/6 1 Job Thu 4 6/7 1 Job Fri 5 6/8 1 Job Sat 6 4/6 1 Job…" at bounding box center [493, 272] width 986 height 398
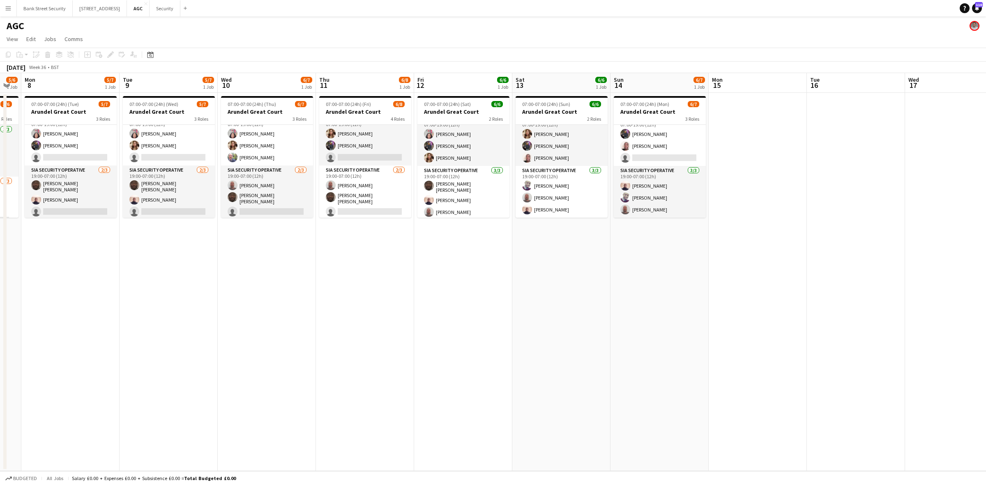
scroll to position [0, 276]
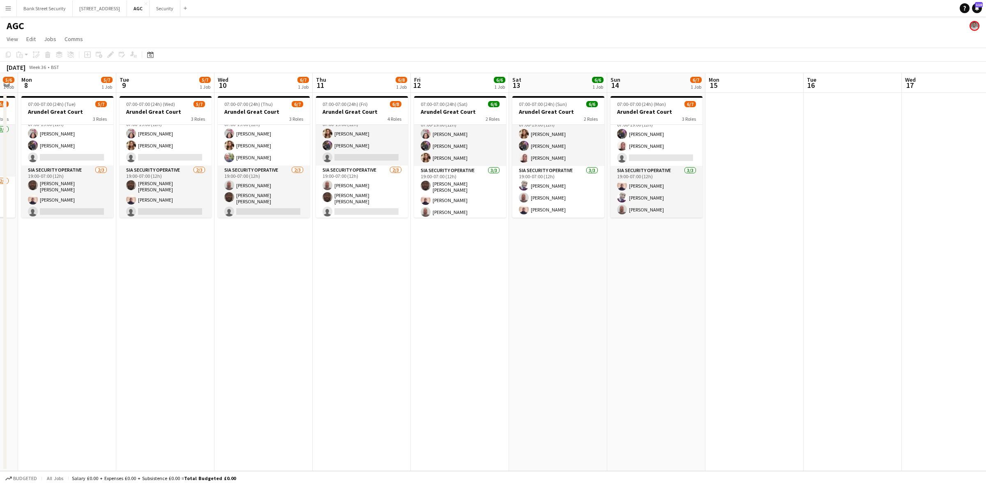
drag, startPoint x: 371, startPoint y: 249, endPoint x: 69, endPoint y: 239, distance: 301.7
click at [69, 239] on app-calendar-viewport "Fri 5 6/8 1 Job Sat 6 4/6 1 Job Sun 7 5/6 1 Job Mon 8 5/7 1 Job Tue 9 5/7 1 Job…" at bounding box center [493, 272] width 986 height 398
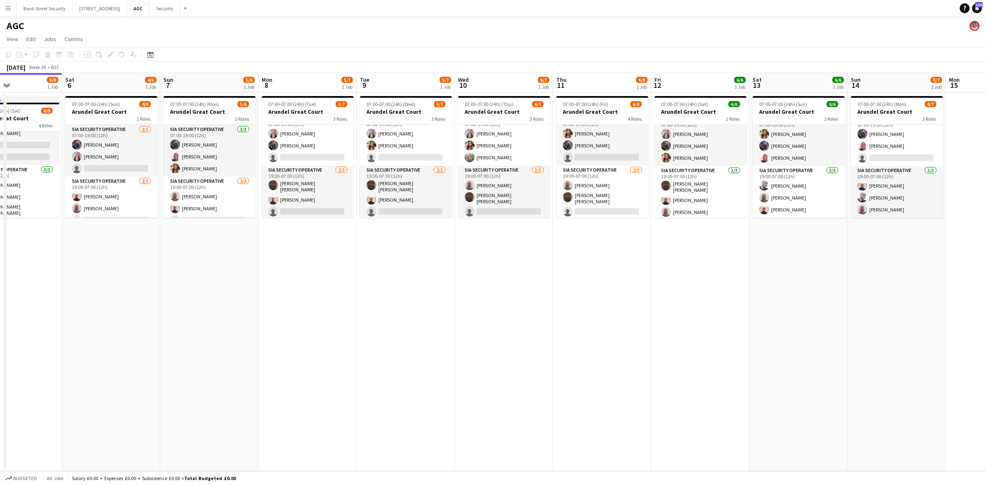
scroll to position [0, 233]
drag, startPoint x: 84, startPoint y: 265, endPoint x: 325, endPoint y: 271, distance: 240.8
click at [325, 271] on app-calendar-viewport "Wed 3 5/6 1 Job Thu 4 6/7 1 Job Fri 5 6/8 1 Job Sat 6 4/6 1 Job Sun 7 5/6 1 Job…" at bounding box center [493, 272] width 986 height 398
click at [173, 9] on button "Security Close" at bounding box center [165, 8] width 31 height 16
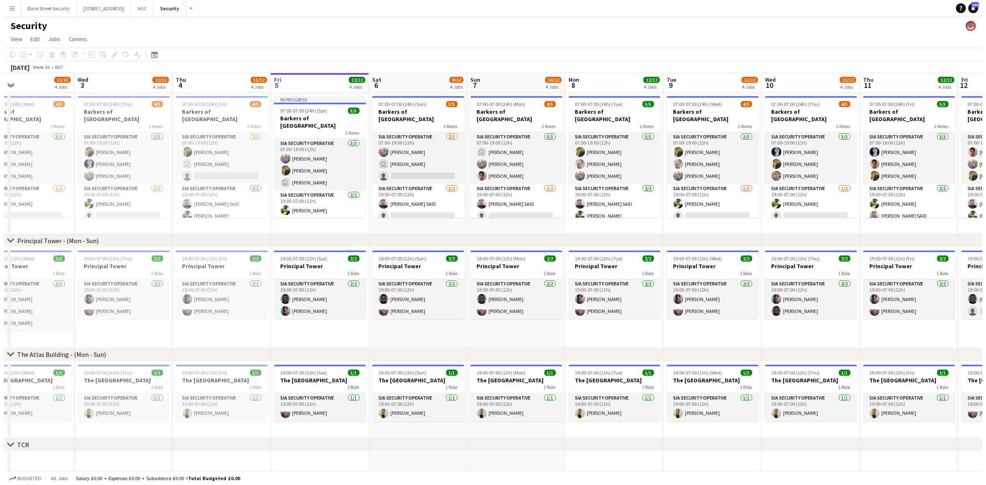
scroll to position [0, 193]
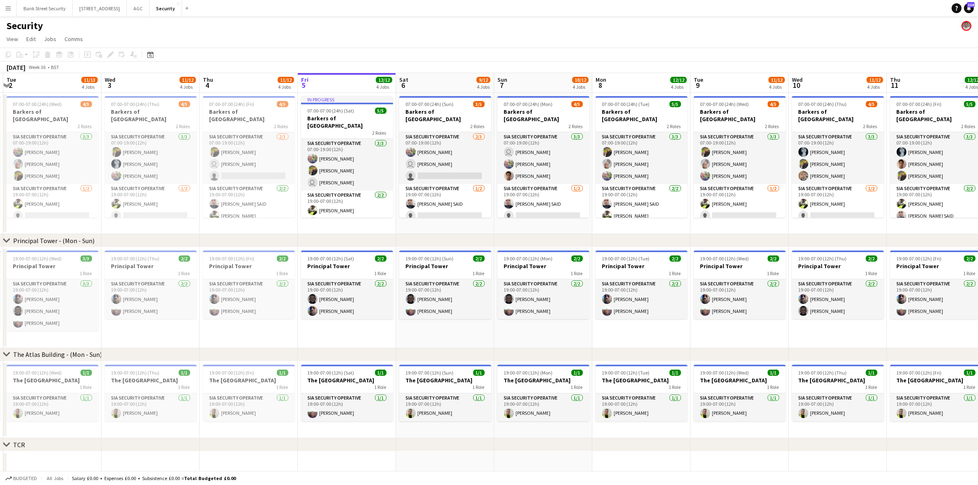
drag, startPoint x: 196, startPoint y: 335, endPoint x: 395, endPoint y: 315, distance: 200.3
click at [395, 315] on app-calendar-viewport "Sun 31 Mon 1 12/13 4 Jobs Tue 2 11/13 4 Jobs Wed 3 11/12 4 Jobs Thu 4 11/12 4 J…" at bounding box center [489, 349] width 978 height 552
click at [91, 9] on button "[STREET_ADDRESS]" at bounding box center [100, 8] width 54 height 16
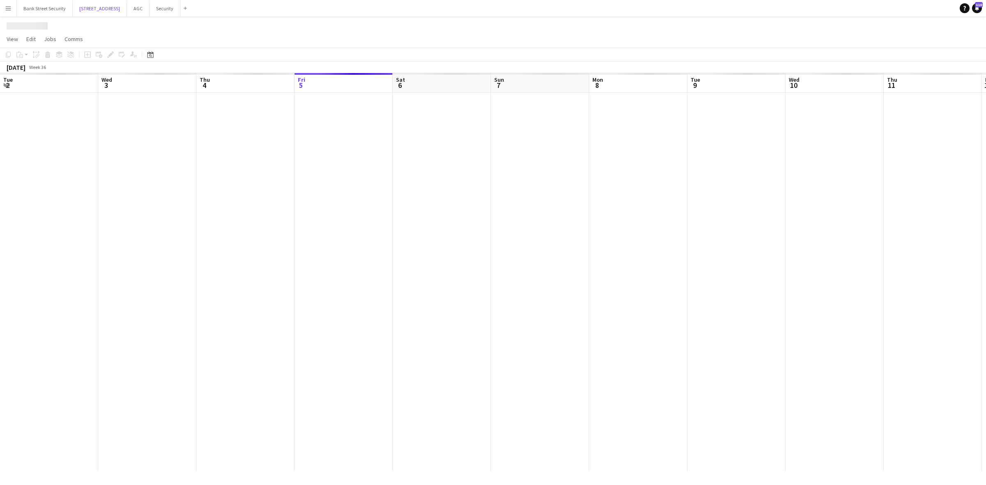
scroll to position [0, 196]
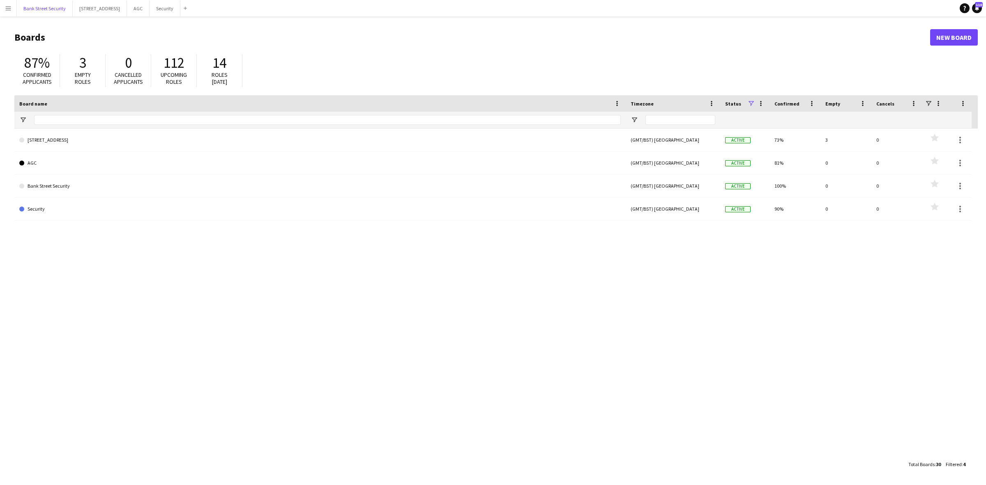
click at [37, 9] on button "Bank Street Security Close" at bounding box center [45, 8] width 56 height 16
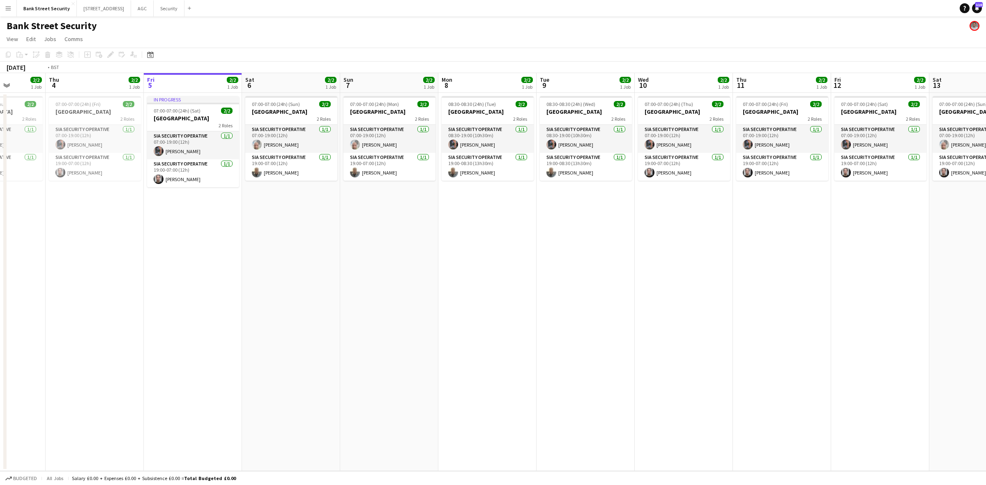
drag, startPoint x: 117, startPoint y: 247, endPoint x: 688, endPoint y: 228, distance: 570.9
click at [709, 230] on app-calendar-viewport "Tue 2 2/2 1 Job Wed 3 2/2 1 Job Thu 4 2/2 1 Job Fri 5 2/2 1 Job Sat 6 2/2 1 Job…" at bounding box center [493, 272] width 986 height 398
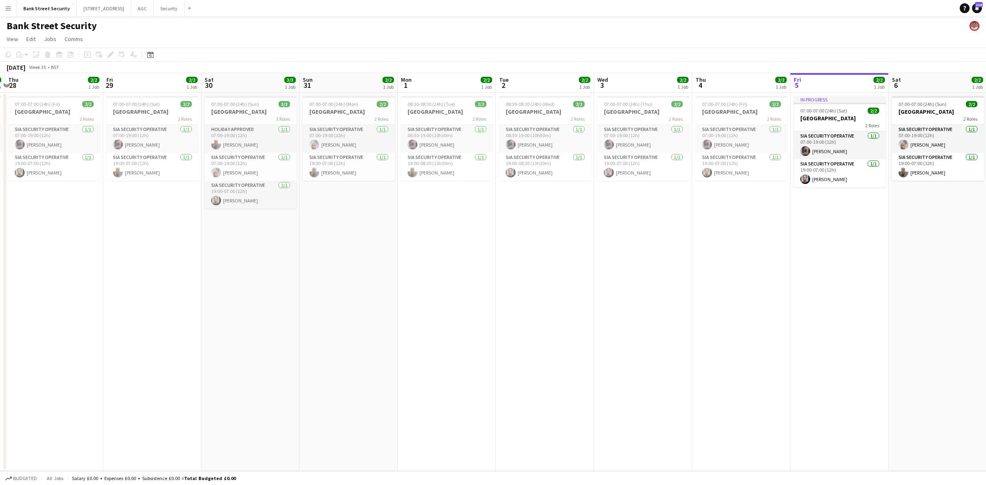
drag, startPoint x: 292, startPoint y: 251, endPoint x: 514, endPoint y: 230, distance: 222.0
click at [514, 230] on app-calendar-viewport "Tue 26 Wed 27 2/2 1 Job Thu 28 2/2 1 Job Fri 29 2/2 1 Job Sat 30 3/3 1 Job Sun …" at bounding box center [493, 272] width 986 height 398
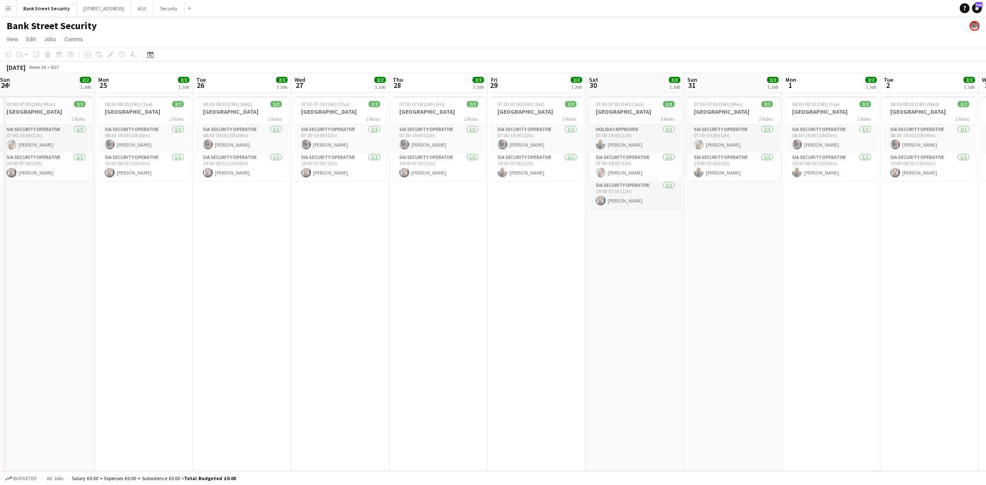
drag, startPoint x: 282, startPoint y: 253, endPoint x: 529, endPoint y: 234, distance: 248.1
click at [529, 234] on app-calendar-viewport "Fri 22 Sat 23 3/3 1 Job Sun 24 2/2 1 Job Mon 25 2/2 1 Job Tue 26 2/2 1 Job Wed …" at bounding box center [493, 272] width 986 height 398
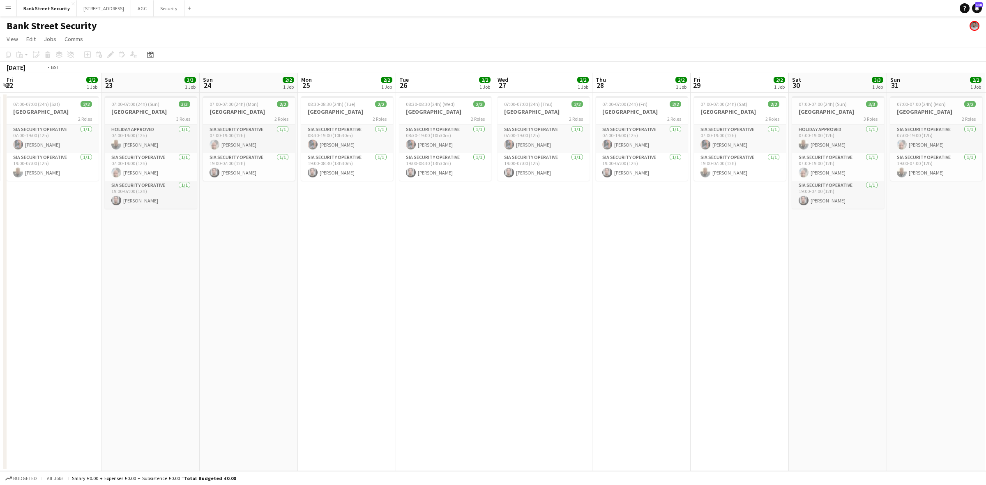
drag, startPoint x: 240, startPoint y: 251, endPoint x: 605, endPoint y: 240, distance: 365.8
click at [610, 240] on app-calendar-viewport "Wed 20 2/2 1 Job Thu 21 2/2 1 Job Fri 22 2/2 1 Job Sat 23 3/3 1 Job Sun 24 2/2 …" at bounding box center [493, 272] width 986 height 398
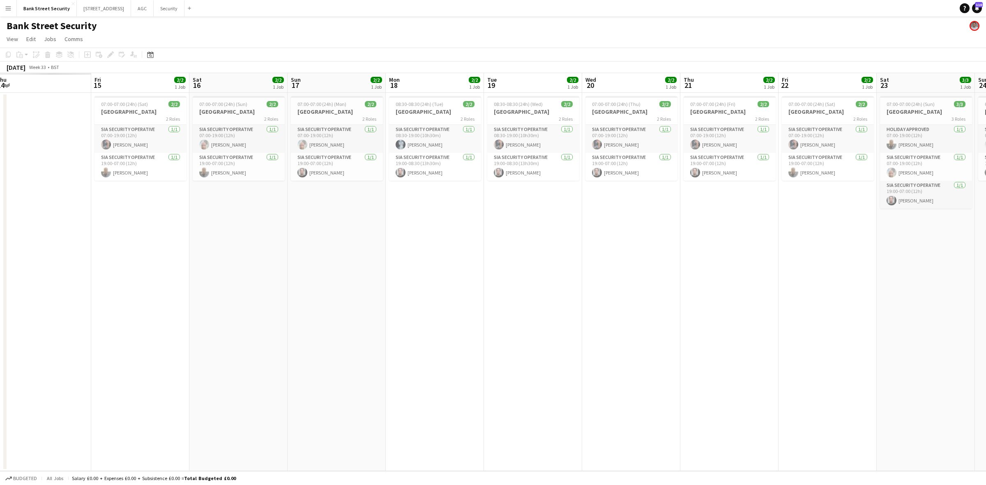
drag, startPoint x: 184, startPoint y: 259, endPoint x: 660, endPoint y: 239, distance: 477.0
click at [660, 239] on app-calendar-viewport "Wed 13 Thu 14 Fri 15 2/2 1 Job Sat 16 2/2 1 Job Sun 17 2/2 1 Job Mon 18 2/2 1 J…" at bounding box center [493, 272] width 986 height 398
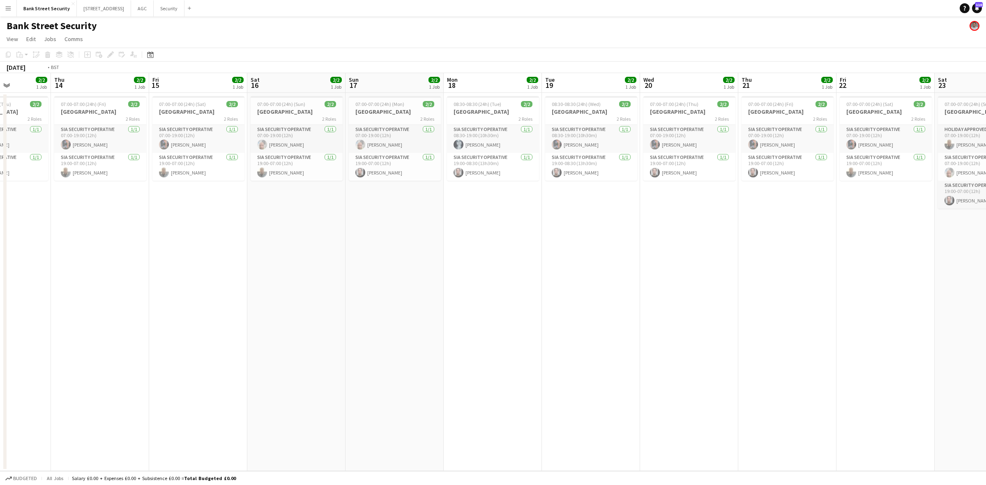
drag, startPoint x: 318, startPoint y: 245, endPoint x: 533, endPoint y: 233, distance: 215.2
click at [533, 233] on app-calendar-viewport "Mon 11 2/3 1 Job Tue 12 2/3 1 Job Wed 13 2/2 1 Job Thu 14 2/2 1 Job Fri 15 2/2 …" at bounding box center [493, 272] width 986 height 398
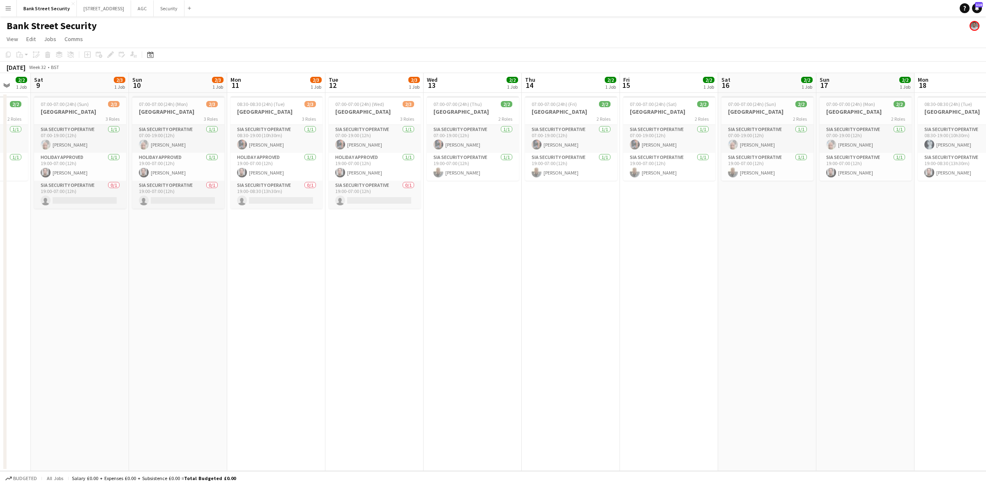
drag, startPoint x: 188, startPoint y: 243, endPoint x: 532, endPoint y: 238, distance: 344.3
click at [539, 239] on app-calendar-viewport "Thu 7 2/2 1 Job Fri 8 2/2 1 Job Sat 9 2/3 1 Job Sun 10 2/3 1 Job Mon 11 2/3 1 J…" at bounding box center [493, 272] width 986 height 398
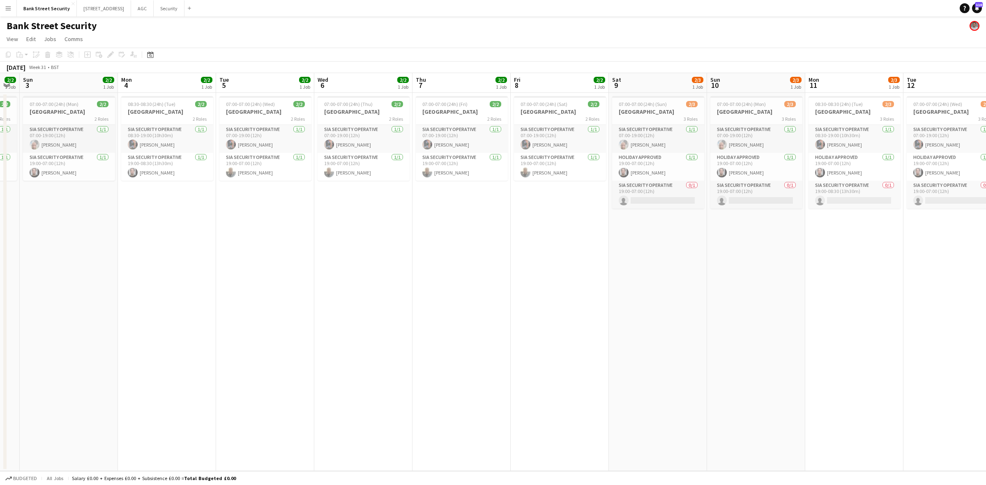
drag, startPoint x: 196, startPoint y: 246, endPoint x: 433, endPoint y: 245, distance: 237.5
click at [433, 245] on app-calendar-viewport "Fri 1 Sat 2 2/2 1 Job Sun 3 2/2 1 Job Mon 4 2/2 1 Job Tue 5 2/2 1 Job Wed 6 2/2…" at bounding box center [493, 272] width 986 height 398
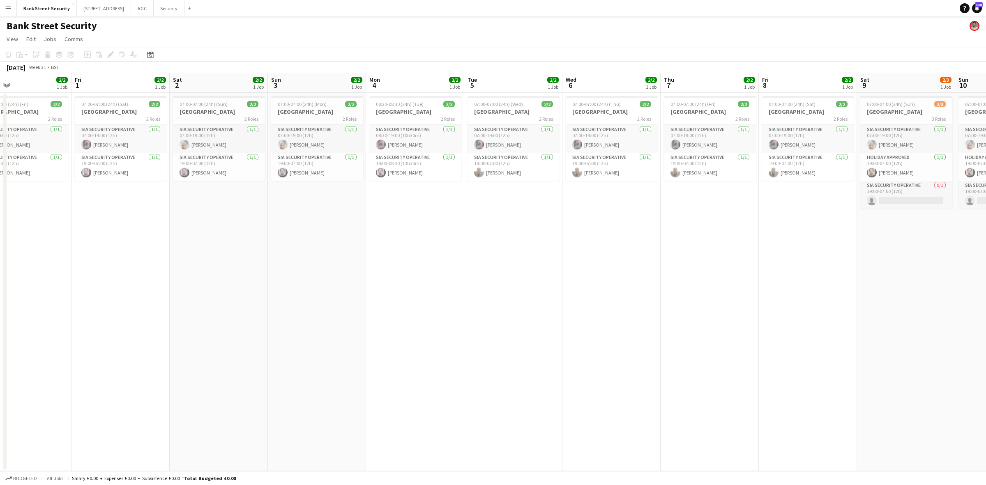
drag, startPoint x: 214, startPoint y: 270, endPoint x: 518, endPoint y: 267, distance: 304.0
click at [518, 267] on app-calendar-viewport "Tue 29 2/2 1 Job Wed 30 2/2 1 Job Thu 31 2/2 1 Job Fri 1 2/2 1 Job Sat 2 2/2 1 …" at bounding box center [493, 272] width 986 height 398
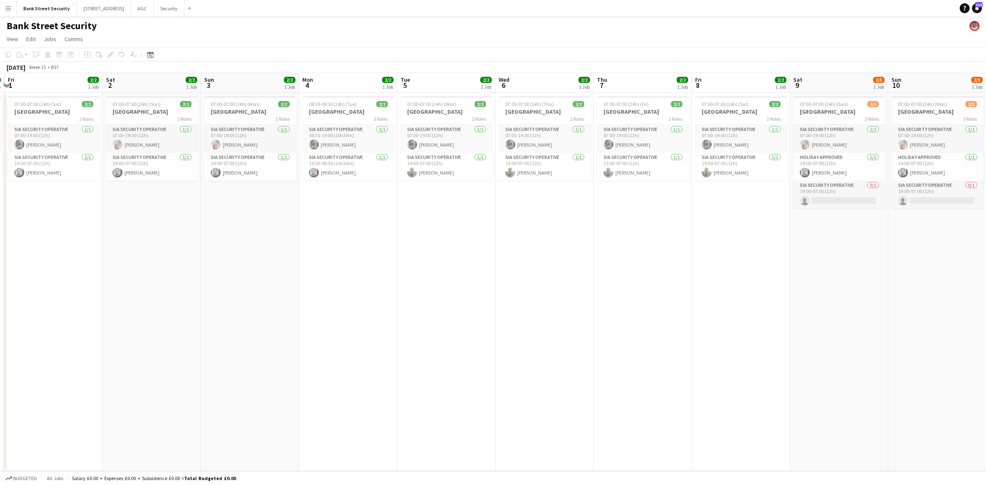
scroll to position [0, 290]
drag, startPoint x: 453, startPoint y: 274, endPoint x: 385, endPoint y: 271, distance: 67.5
click at [385, 271] on app-calendar-viewport "Tue 29 2/2 1 Job Wed 30 2/2 1 Job Thu 31 2/2 1 Job Fri 1 2/2 1 Job Sat 2 2/2 1 …" at bounding box center [493, 272] width 986 height 398
click at [231, 79] on app-board-header-date "Sun 3 2/2 1 Job" at bounding box center [249, 83] width 98 height 20
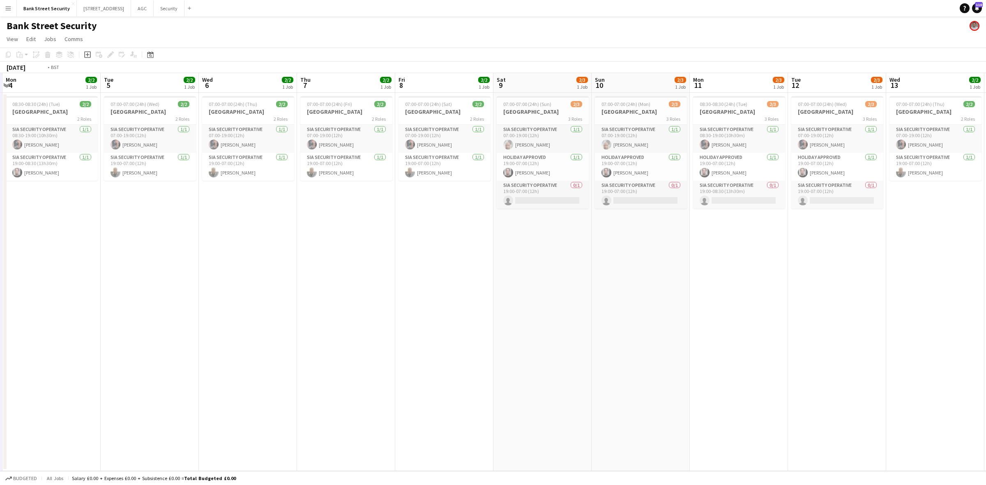
scroll to position [0, 295]
drag, startPoint x: 340, startPoint y: 81, endPoint x: 41, endPoint y: 87, distance: 298.7
click at [41, 87] on app-calendar-viewport "Fri 1 2/2 1 Job Sat 2 2/2 1 Job Sun 3 2/2 1 Job Mon 4 2/2 1 Job Tue 5 2/2 1 Job…" at bounding box center [493, 272] width 986 height 398
click at [108, 267] on app-date-cell "07:00-07:00 (24h) (Wed) 2/2 Bank Street 2 Roles SIA Security Operative [DATE] 0…" at bounding box center [147, 282] width 98 height 378
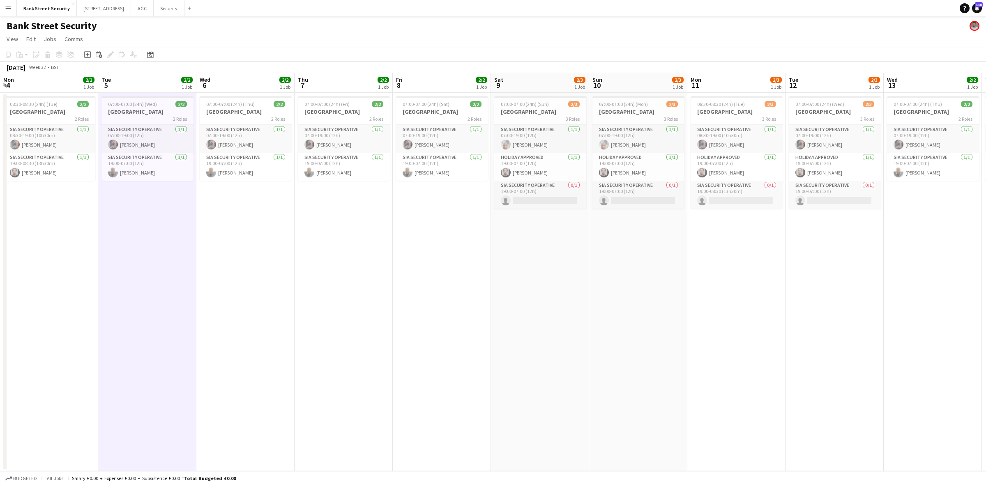
click at [53, 105] on span "08:30-08:30 (24h) (Tue)" at bounding box center [34, 104] width 48 height 6
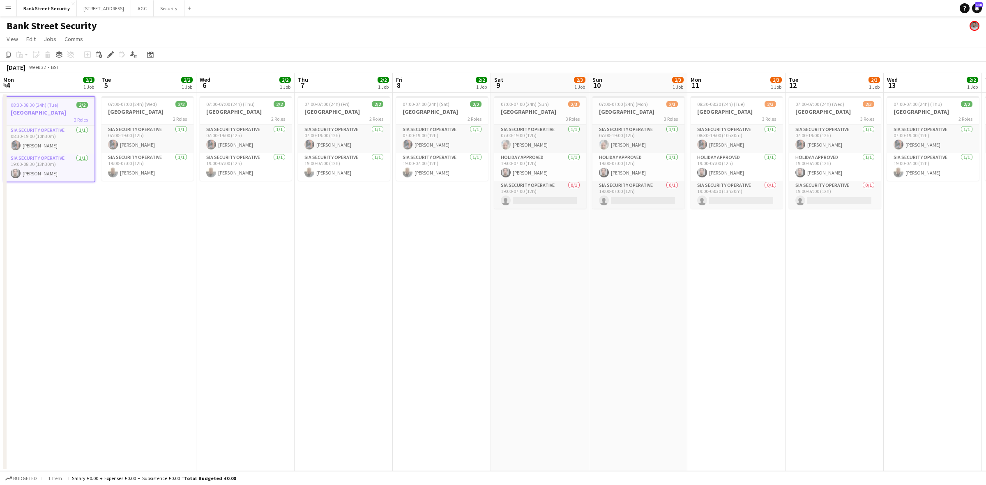
click at [142, 104] on span "07:00-07:00 (24h) (Wed)" at bounding box center [132, 104] width 49 height 6
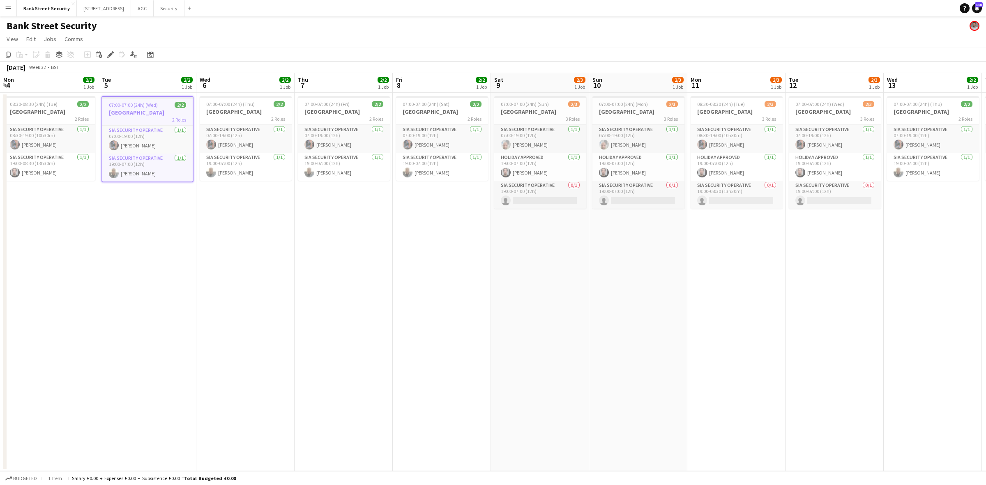
click at [229, 108] on h3 "[GEOGRAPHIC_DATA]" at bounding box center [246, 111] width 92 height 7
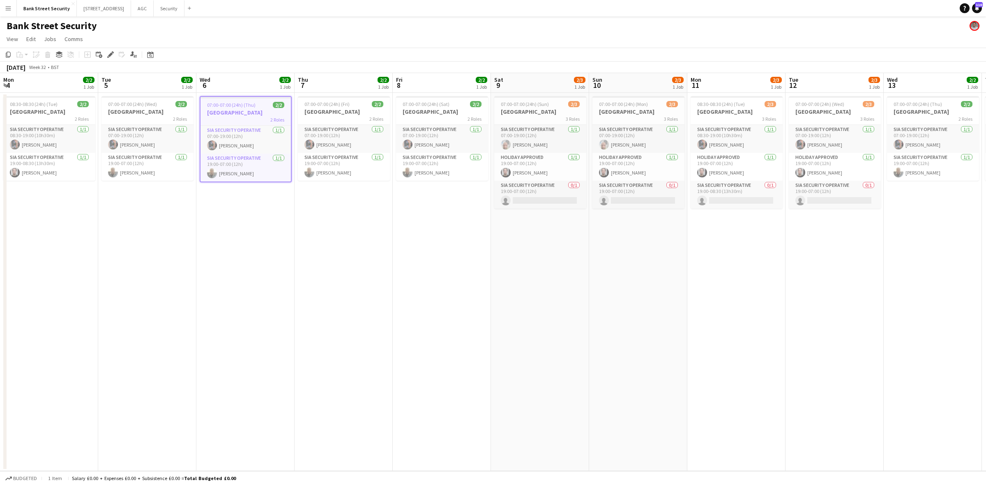
click at [345, 113] on h3 "[GEOGRAPHIC_DATA]" at bounding box center [344, 111] width 92 height 7
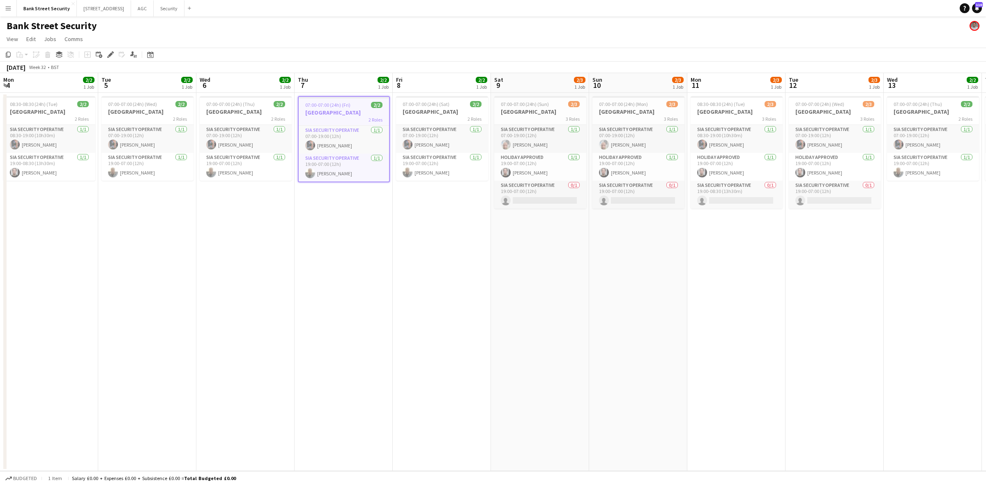
click at [398, 108] on h3 "[GEOGRAPHIC_DATA]" at bounding box center [442, 111] width 92 height 7
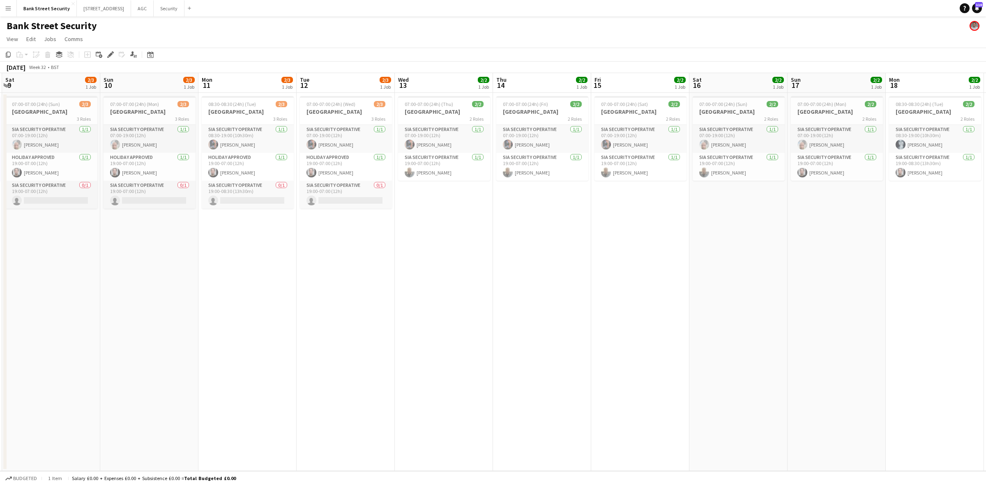
scroll to position [0, 294]
drag, startPoint x: 518, startPoint y: 109, endPoint x: 30, endPoint y: 117, distance: 488.9
click at [29, 116] on app-calendar-viewport "Wed 6 2/2 1 Job Thu 7 2/2 1 Job Fri 8 2/2 1 Job Sat 9 2/3 1 Job Sun 10 2/3 1 Jo…" at bounding box center [493, 272] width 986 height 398
click at [444, 228] on app-date-cell "07:00-07:00 (24h) (Thu) 2/2 Bank Street 2 Roles SIA Security Operative [DATE] 0…" at bounding box center [443, 282] width 98 height 378
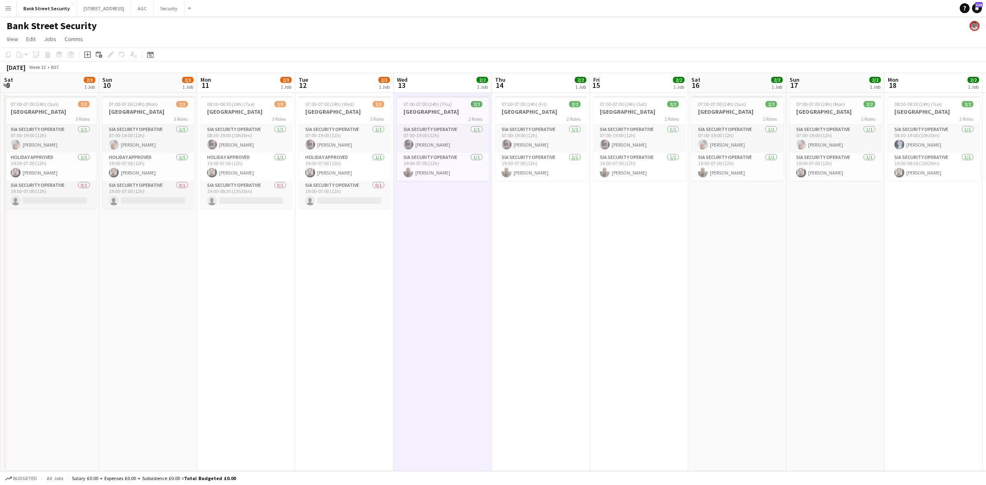
click at [553, 188] on app-date-cell "07:00-07:00 (24h) (Fri) 2/2 Bank Street 2 Roles SIA Security Operative [DATE] 0…" at bounding box center [541, 282] width 98 height 378
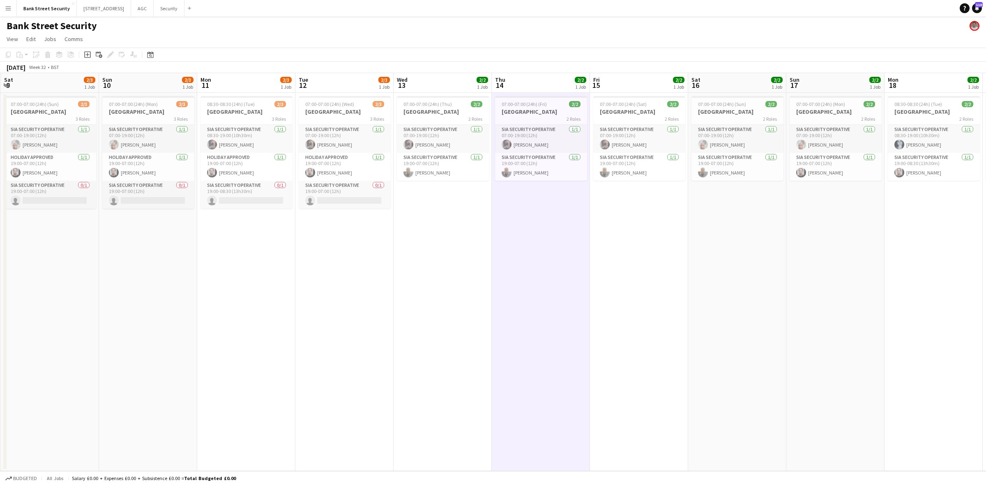
click at [648, 159] on app-card-role "SIA Security Operative [DATE] 19:00-07:00 (12h) [PERSON_NAME]" at bounding box center [639, 167] width 92 height 28
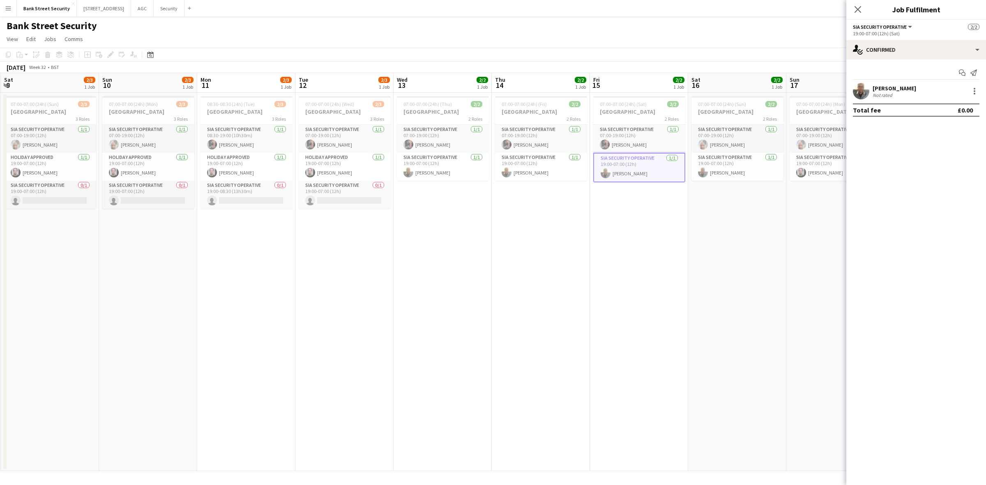
click at [806, 134] on app-card-role "SIA Security Operative [DATE] 07:00-19:00 (12h) [PERSON_NAME]" at bounding box center [836, 139] width 92 height 28
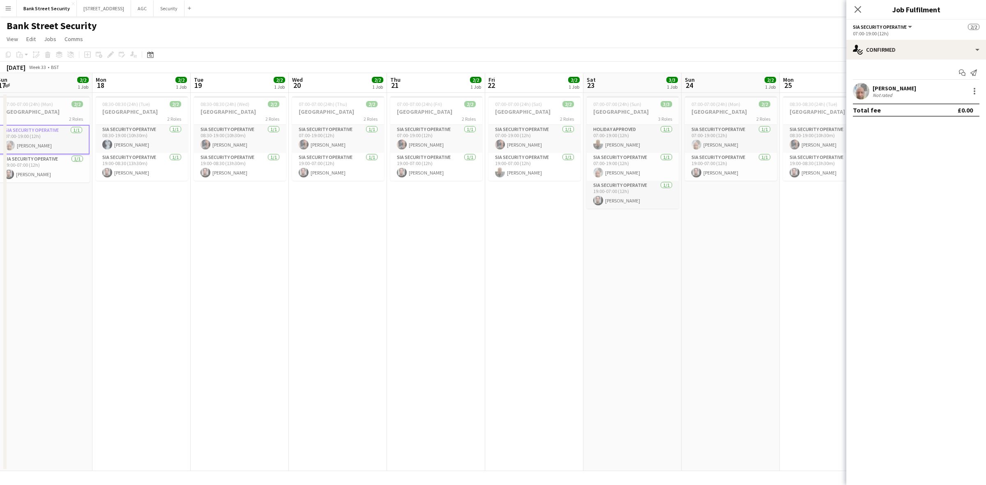
drag, startPoint x: 814, startPoint y: 209, endPoint x: 99, endPoint y: 220, distance: 714.5
click at [25, 216] on app-calendar-viewport "Thu 14 2/2 1 Job Fri 15 2/2 1 Job Sat 16 2/2 1 Job Sun 17 2/2 1 Job Mon 18 2/2 …" at bounding box center [493, 272] width 986 height 398
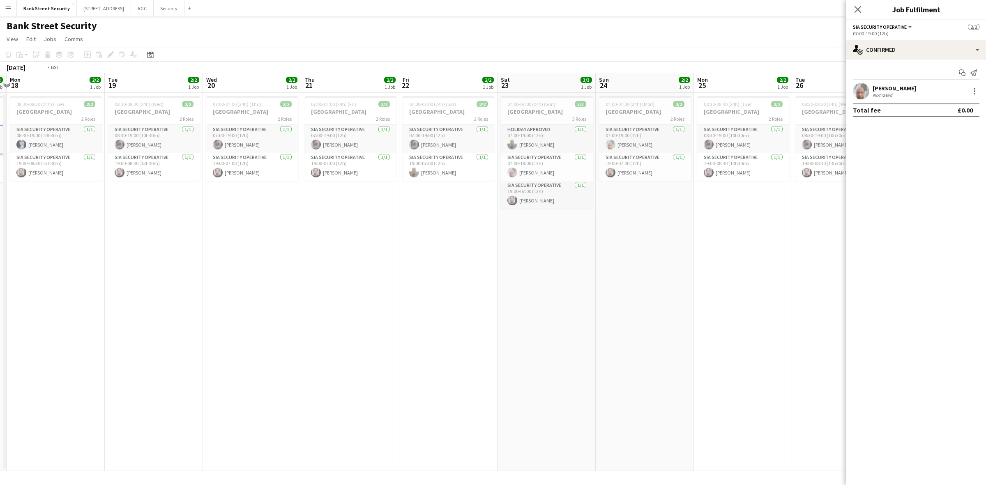
scroll to position [0, 296]
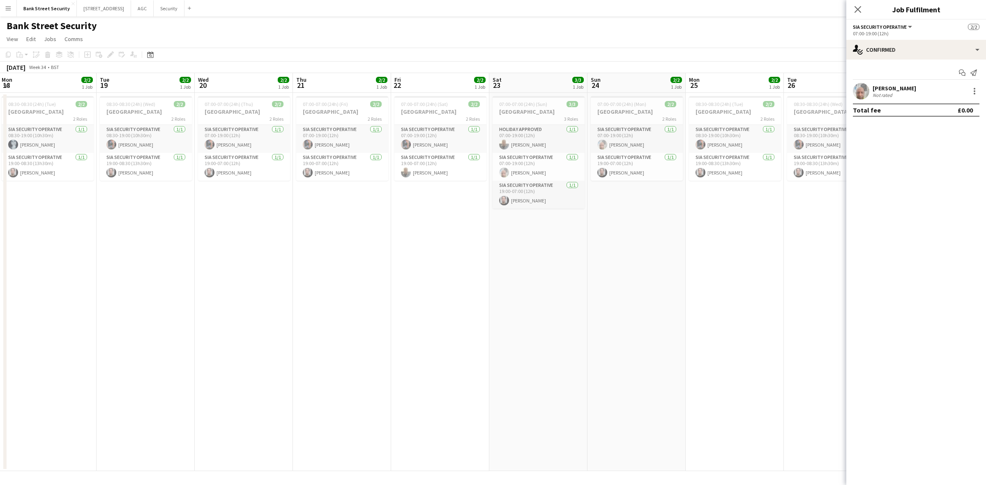
drag, startPoint x: 146, startPoint y: 221, endPoint x: 48, endPoint y: 219, distance: 97.8
click at [48, 219] on app-calendar-viewport "Fri 15 2/2 1 Job Sat 16 2/2 1 Job Sun 17 2/2 1 Job Mon 18 2/2 1 Job Tue 19 2/2 …" at bounding box center [493, 272] width 986 height 398
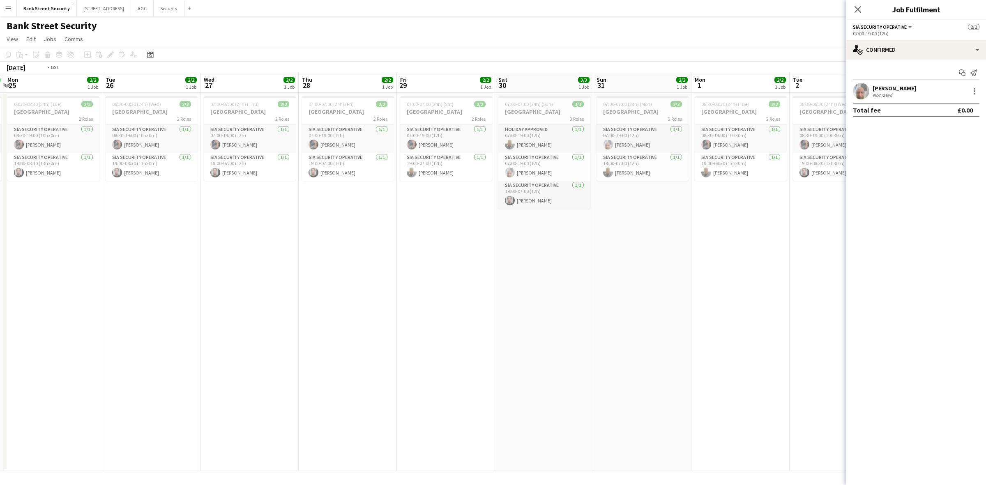
scroll to position [0, 295]
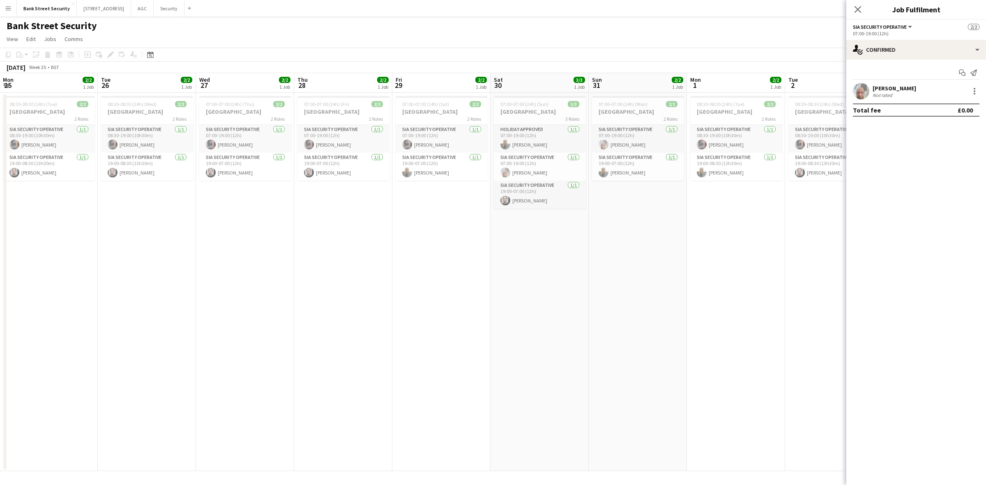
drag, startPoint x: 731, startPoint y: 215, endPoint x: 58, endPoint y: 202, distance: 673.8
click at [58, 202] on app-calendar-viewport "Fri 22 2/2 1 Job Sat 23 3/3 1 Job Sun 24 2/2 1 Job Mon 25 2/2 1 Job Tue 26 2/2 …" at bounding box center [493, 272] width 986 height 398
click at [175, 7] on button "Security Close" at bounding box center [169, 8] width 31 height 16
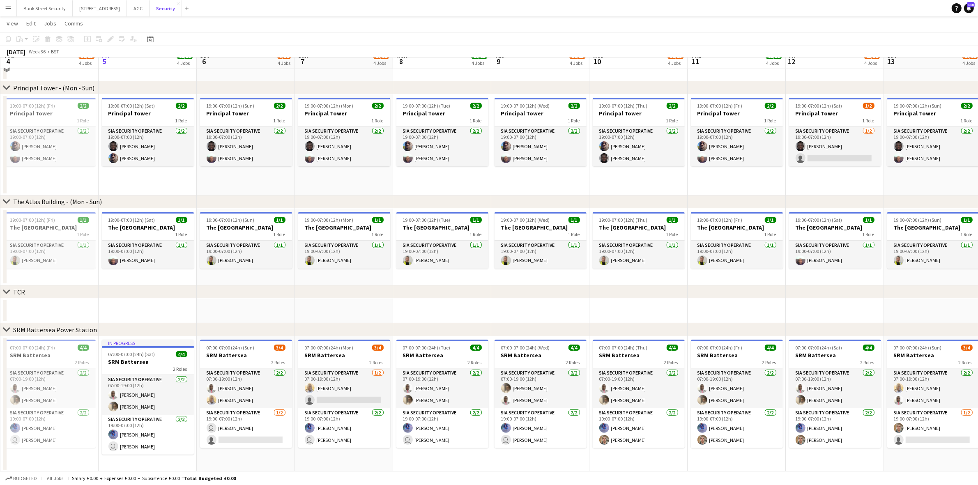
scroll to position [152, 0]
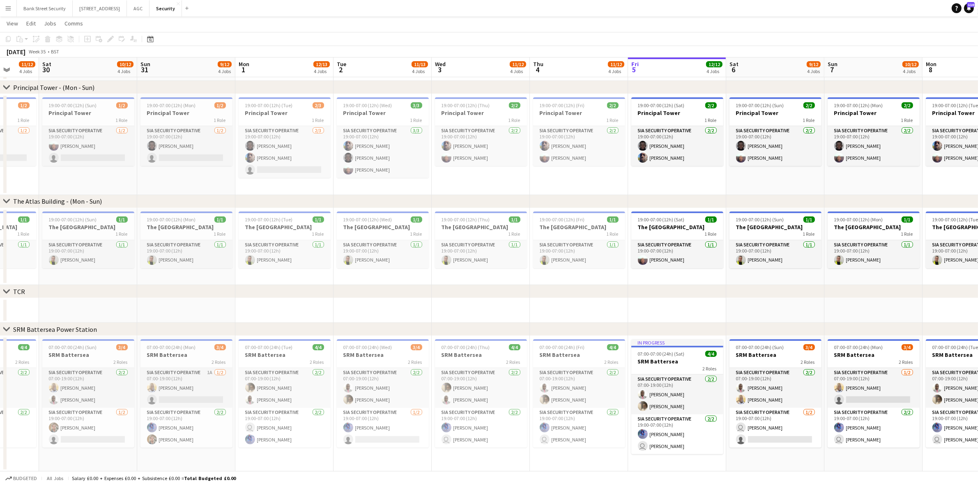
drag, startPoint x: 47, startPoint y: 274, endPoint x: 675, endPoint y: 180, distance: 634.7
click at [675, 180] on app-calendar-viewport "Wed 27 Thu 28 Fri 29 11/12 4 Jobs Sat 30 10/12 4 Jobs Sun 31 9/12 4 Jobs Mon 1 …" at bounding box center [489, 176] width 978 height 592
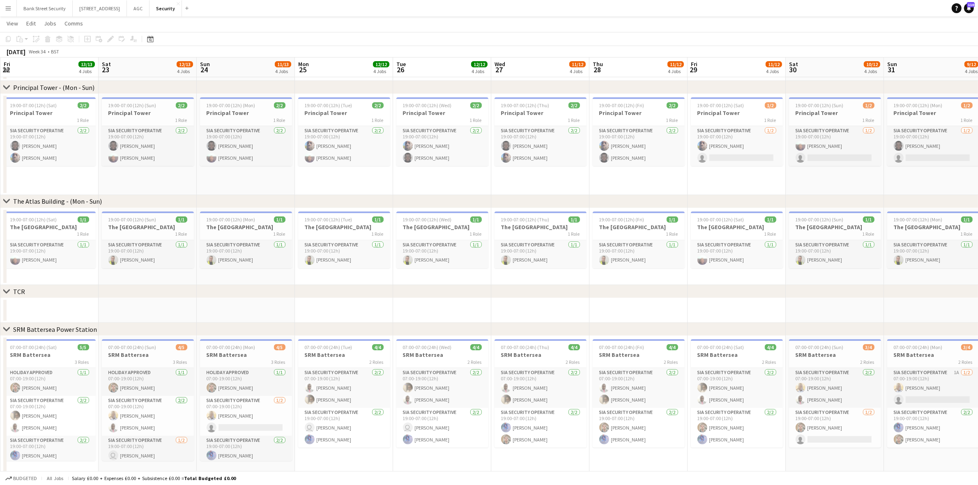
drag, startPoint x: 154, startPoint y: 274, endPoint x: 829, endPoint y: 190, distance: 679.4
click at [829, 190] on app-calendar-viewport "Wed 20 13/13 4 Jobs Thu 21 13/13 4 Jobs Fri 22 13/13 4 Jobs Sat 23 12/13 4 Jobs…" at bounding box center [489, 179] width 978 height 598
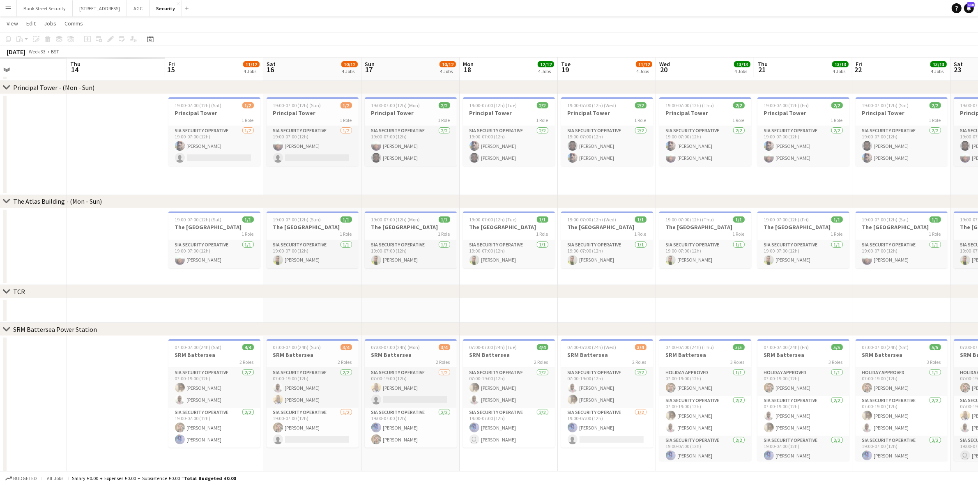
scroll to position [0, 241]
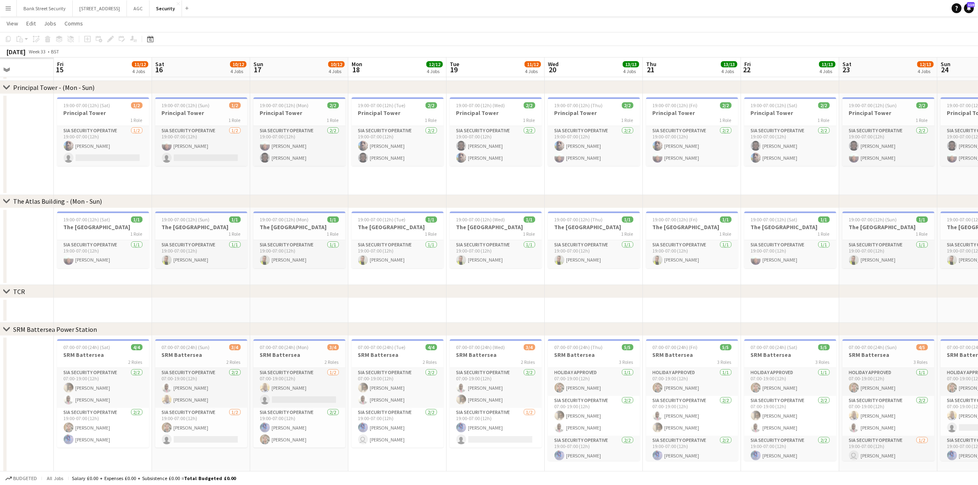
drag, startPoint x: 478, startPoint y: 250, endPoint x: 943, endPoint y: 170, distance: 471.7
click at [978, 161] on html "Menu Boards Boards Boards All jobs Status Workforce Workforce My Workforce Recr…" at bounding box center [489, 170] width 978 height 644
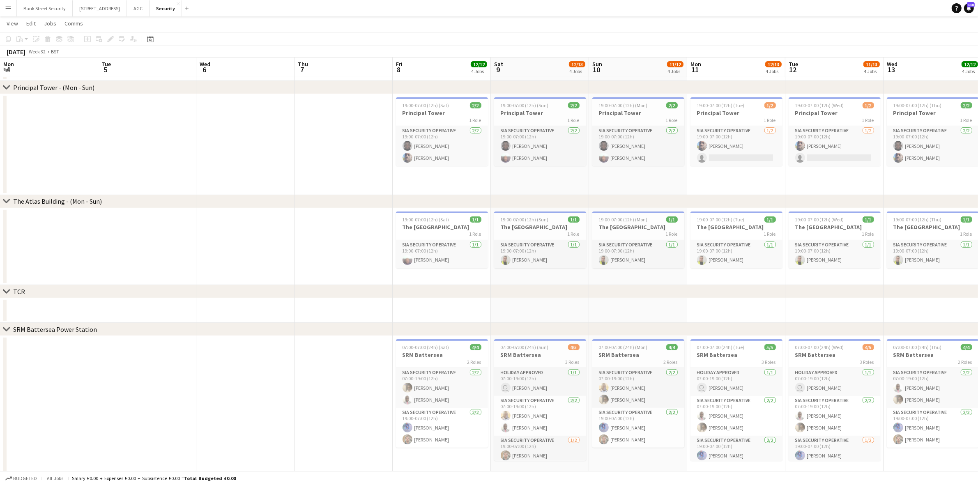
scroll to position [0, 293]
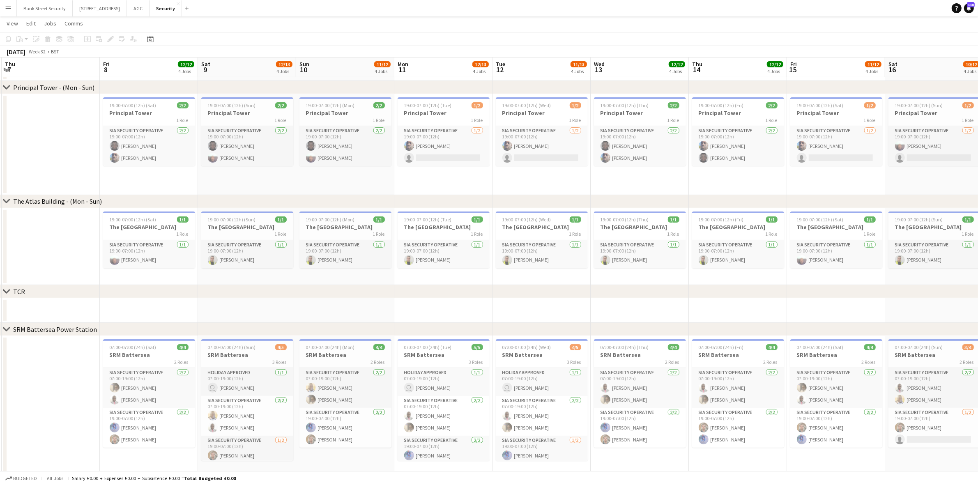
drag, startPoint x: 206, startPoint y: 280, endPoint x: 937, endPoint y: 175, distance: 737.9
click at [937, 175] on app-calendar-viewport "Mon 4 Tue 5 Wed 6 Thu 7 Fri 8 12/12 4 Jobs Sat 9 12/13 4 Jobs Sun 10 11/12 4 Jo…" at bounding box center [489, 179] width 978 height 598
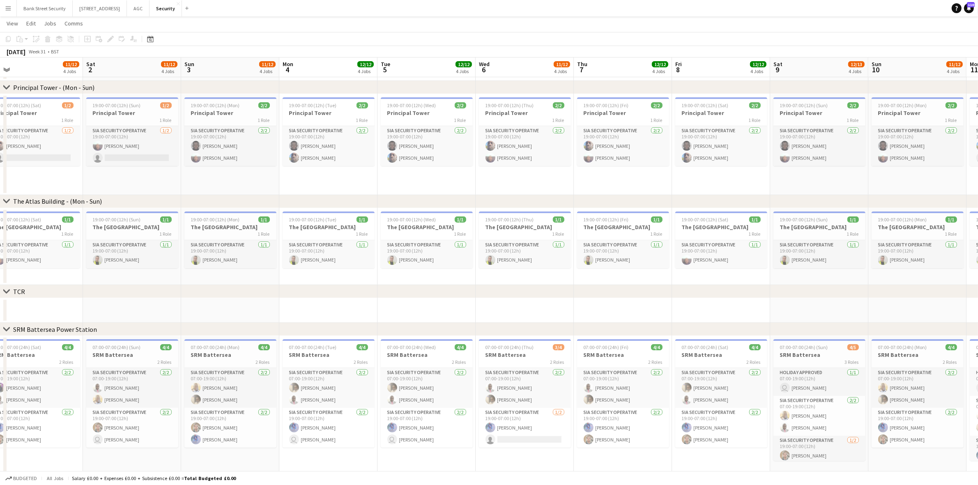
scroll to position [0, 211]
drag, startPoint x: 204, startPoint y: 278, endPoint x: 777, endPoint y: 214, distance: 576.6
click at [777, 214] on app-calendar-viewport "Wed 30 12/12 4 Jobs Thu 31 12/12 4 Jobs Fri 1 11/12 4 Jobs Sat 2 11/12 4 Jobs S…" at bounding box center [489, 179] width 978 height 598
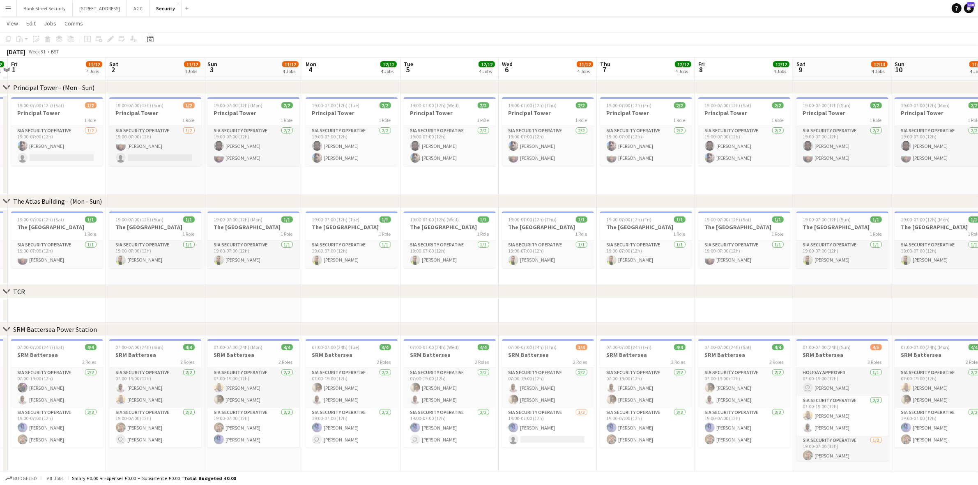
scroll to position [0, 288]
drag, startPoint x: 334, startPoint y: 274, endPoint x: 355, endPoint y: 276, distance: 20.7
click at [355, 276] on app-calendar-viewport "Tue 29 12/12 4 Jobs Wed 30 12/12 4 Jobs Thu 31 12/12 4 Jobs Fri 1 11/12 4 Jobs …" at bounding box center [489, 179] width 978 height 598
click at [109, 7] on button "[STREET_ADDRESS]" at bounding box center [100, 8] width 54 height 16
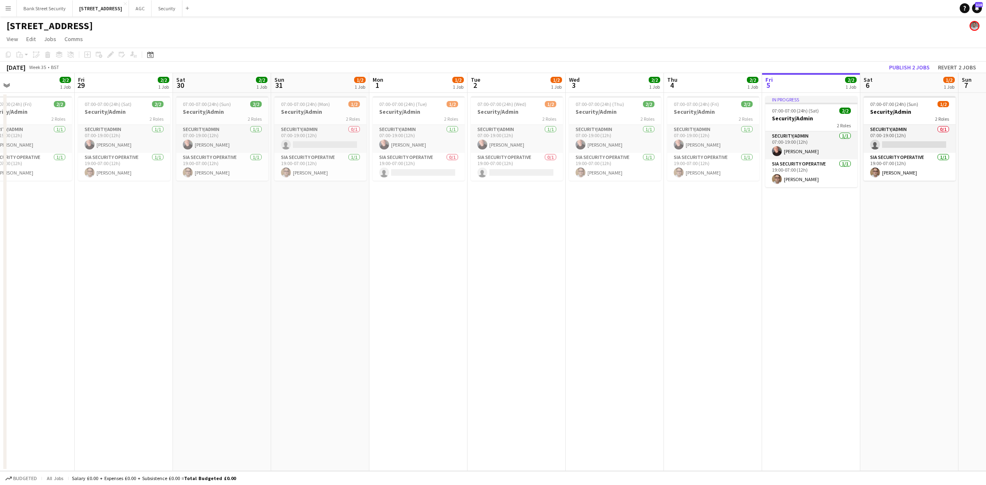
drag, startPoint x: 120, startPoint y: 227, endPoint x: 438, endPoint y: 257, distance: 320.2
click at [776, 197] on app-calendar-viewport "Tue 26 1/2 1 Job Wed 27 2/2 1 Job Thu 28 2/2 1 Job Fri 29 2/2 1 Job Sat 30 2/2 …" at bounding box center [493, 272] width 986 height 398
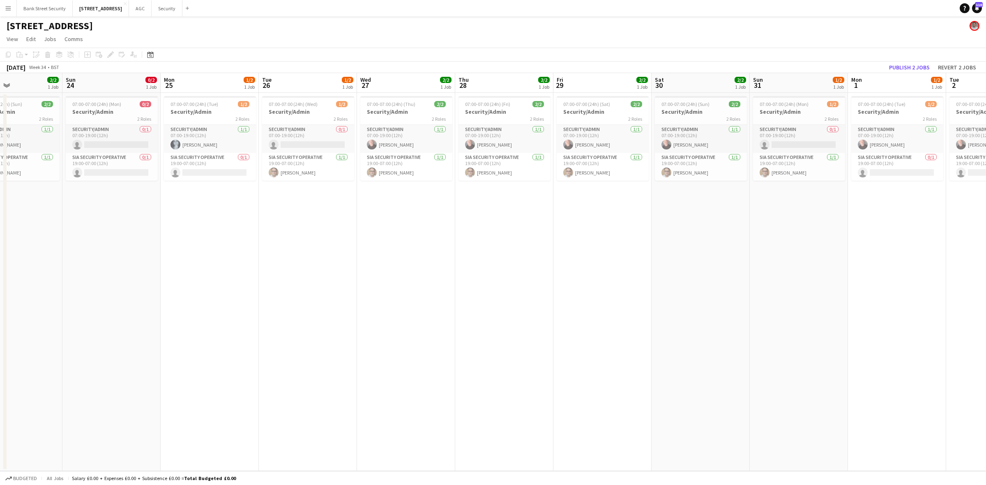
drag, startPoint x: 235, startPoint y: 283, endPoint x: 753, endPoint y: 216, distance: 521.5
click at [753, 216] on app-calendar-viewport "Thu 21 2/2 1 Job Fri 22 2/2 1 Job Sat 23 2/2 1 Job Sun 24 0/2 1 Job Mon 25 1/2 …" at bounding box center [493, 272] width 986 height 398
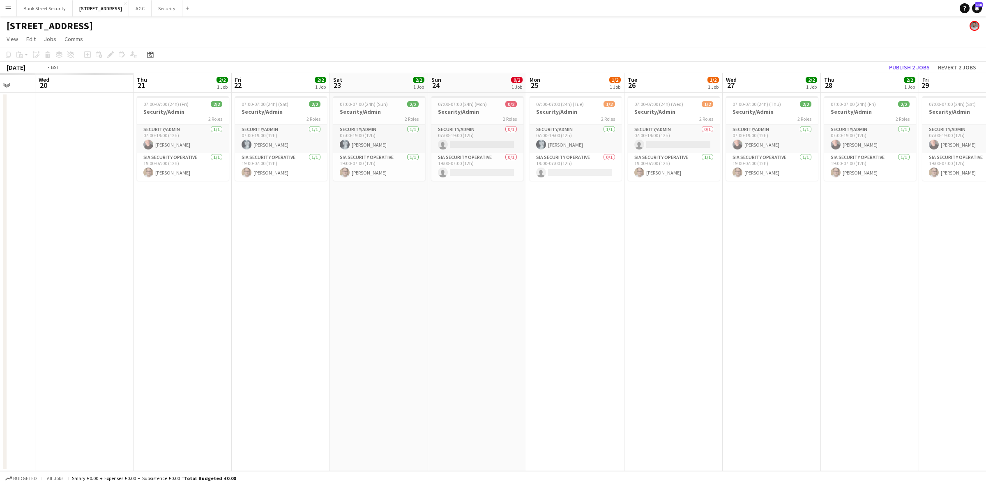
drag, startPoint x: 364, startPoint y: 257, endPoint x: 568, endPoint y: 224, distance: 206.4
click at [806, 202] on app-calendar-viewport "Tue 19 Wed 20 Thu 21 2/2 1 Job Fri 22 2/2 1 Job Sat 23 2/2 1 Job Sun 24 0/2 1 J…" at bounding box center [493, 272] width 986 height 398
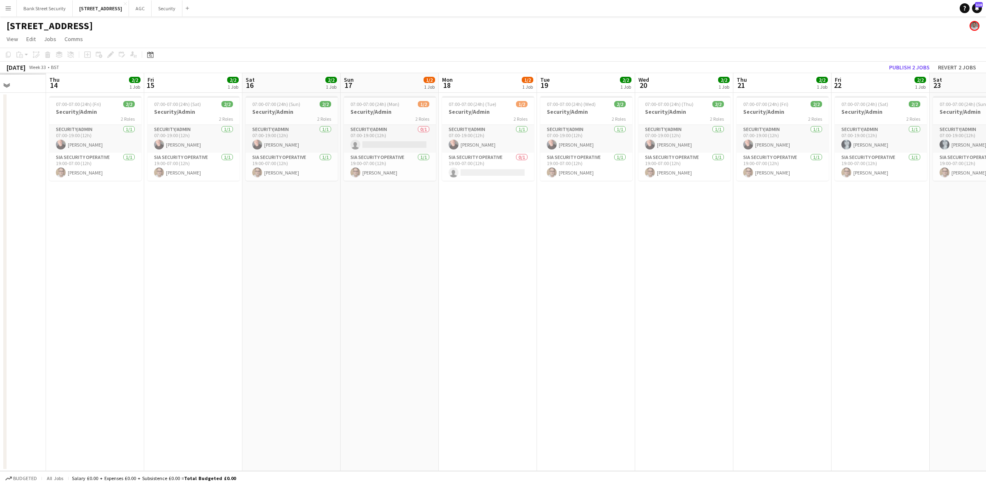
drag, startPoint x: 155, startPoint y: 251, endPoint x: 659, endPoint y: 195, distance: 506.7
click at [659, 195] on app-calendar-viewport "Mon 11 Tue 12 Wed 13 Thu 14 2/2 1 Job Fri 15 2/2 1 Job Sat 16 2/2 1 Job Sun 17 …" at bounding box center [493, 272] width 986 height 398
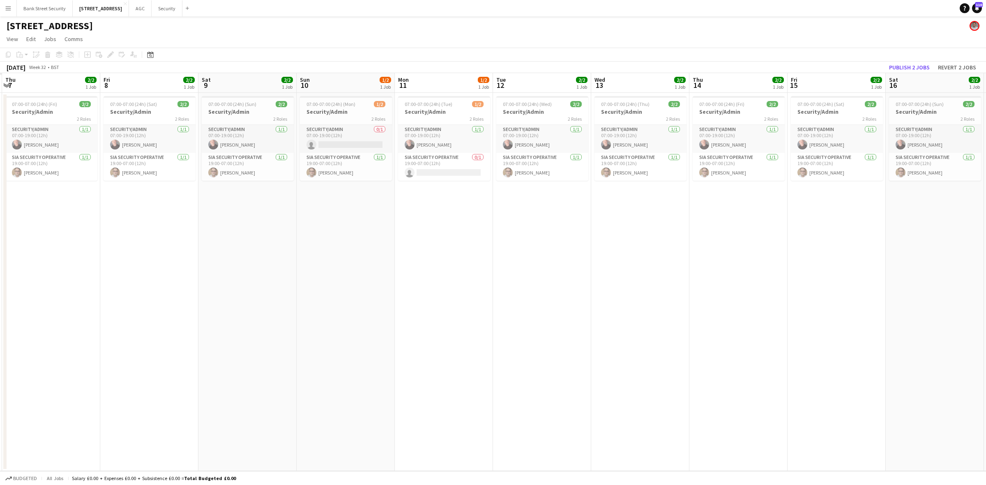
drag, startPoint x: 317, startPoint y: 256, endPoint x: 685, endPoint y: 212, distance: 371.2
click at [687, 212] on app-calendar-viewport "Tue 5 Wed 6 Thu 7 2/2 1 Job Fri 8 2/2 1 Job Sat 9 2/2 1 Job Sun 10 1/2 1 Job Mo…" at bounding box center [493, 272] width 986 height 398
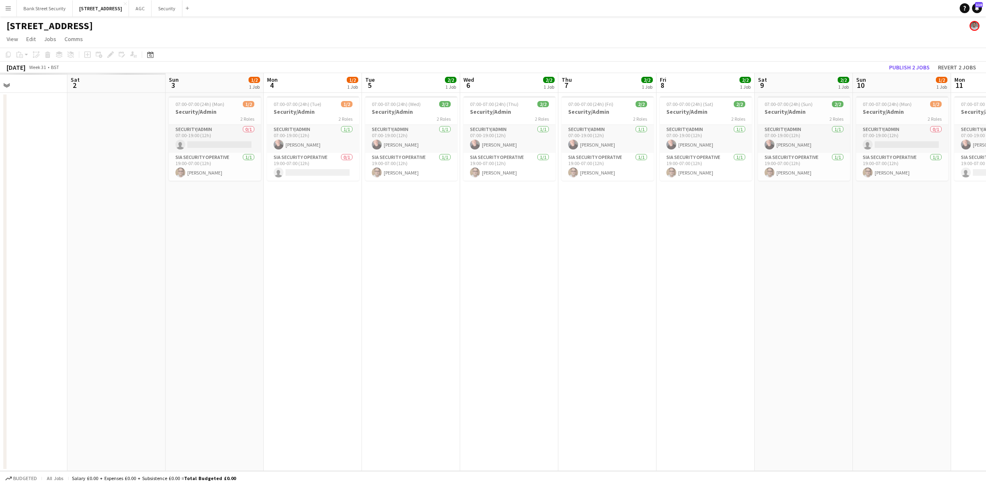
drag, startPoint x: 283, startPoint y: 271, endPoint x: 662, endPoint y: 244, distance: 380.1
click at [662, 244] on app-calendar-viewport "Wed 30 Thu 31 Fri 1 Sat 2 Sun 3 1/2 1 Job Mon 4 1/2 1 Job Tue 5 2/2 1 Job Wed 6…" at bounding box center [493, 272] width 986 height 398
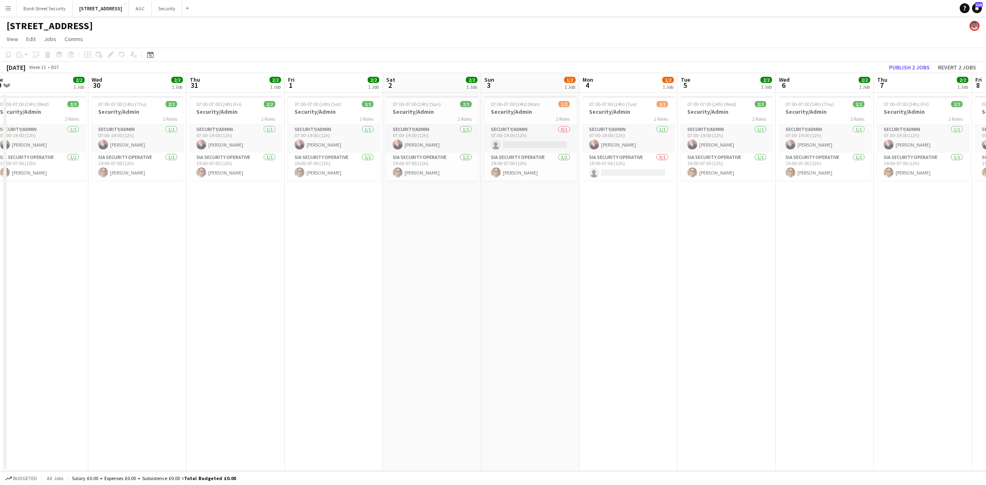
drag, startPoint x: 171, startPoint y: 266, endPoint x: 479, endPoint y: 250, distance: 308.5
click at [479, 250] on app-calendar-viewport "Sun 27 1/2 1 Job Mon 28 1/2 1 Job Tue 29 2/2 1 Job Wed 30 2/2 1 Job Thu 31 2/2 …" at bounding box center [493, 272] width 986 height 398
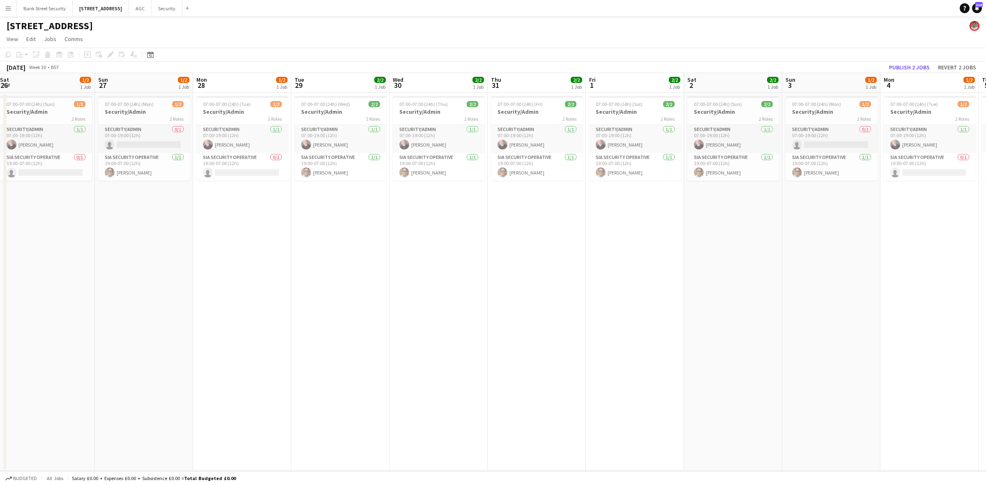
scroll to position [0, 190]
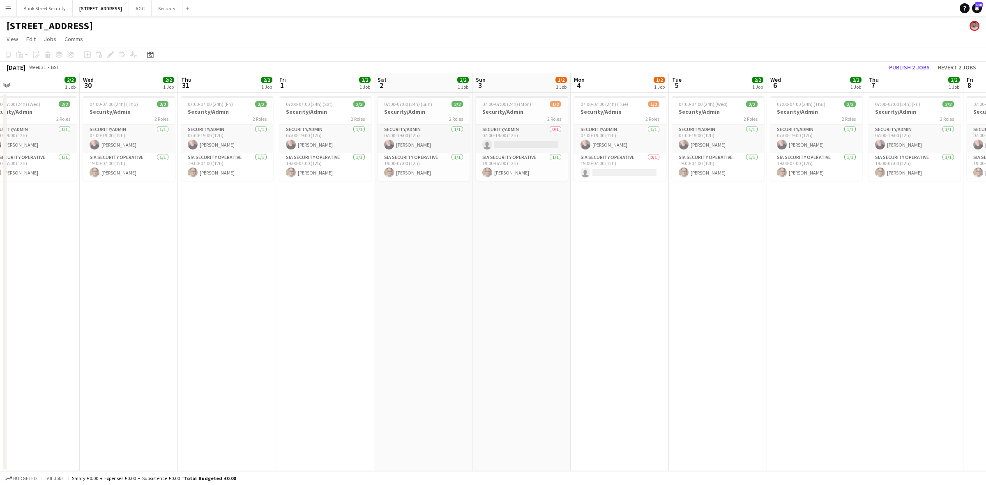
drag, startPoint x: 288, startPoint y: 267, endPoint x: 188, endPoint y: 249, distance: 102.0
click at [188, 249] on app-calendar-viewport "Sat 26 1/2 1 Job Sun 27 1/2 1 Job Mon 28 1/2 1 Job Tue 29 2/2 1 Job Wed 30 2/2 …" at bounding box center [493, 272] width 986 height 398
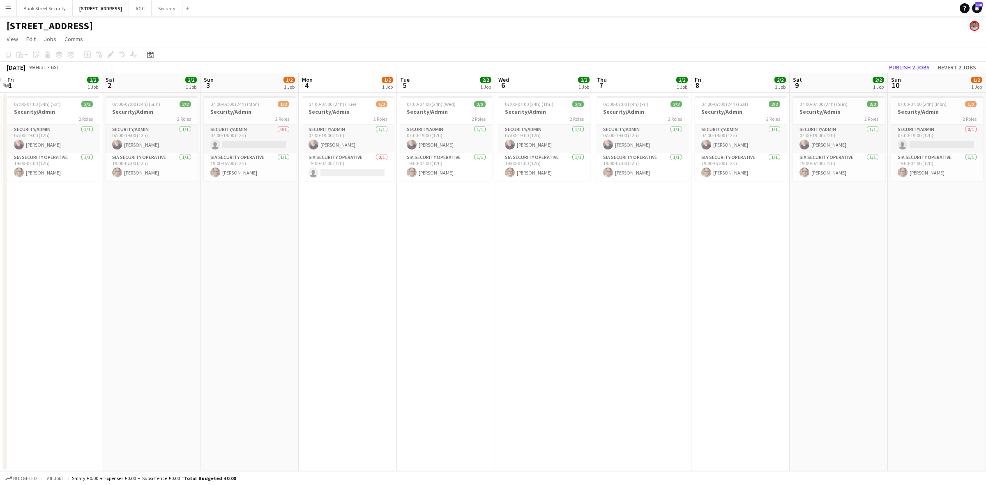
scroll to position [0, 292]
drag, startPoint x: 328, startPoint y: 216, endPoint x: 54, endPoint y: 219, distance: 273.6
click at [54, 219] on app-calendar-viewport "Tue 29 2/2 1 Job Wed 30 2/2 1 Job Thu 31 2/2 1 Job Fri 1 2/2 1 Job Sat 2 2/2 1 …" at bounding box center [493, 272] width 986 height 398
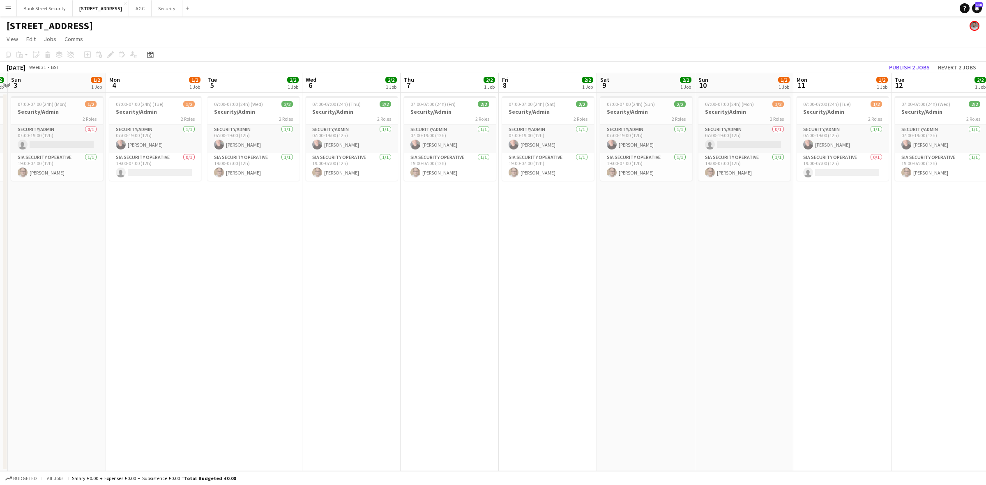
scroll to position [0, 288]
drag, startPoint x: 244, startPoint y: 212, endPoint x: 52, endPoint y: 221, distance: 192.0
click at [52, 221] on app-calendar-viewport "Thu 31 2/2 1 Job Fri 1 2/2 1 Job Sat 2 2/2 1 Job Sun 3 1/2 1 Job Mon 4 1/2 1 Jo…" at bounding box center [493, 272] width 986 height 398
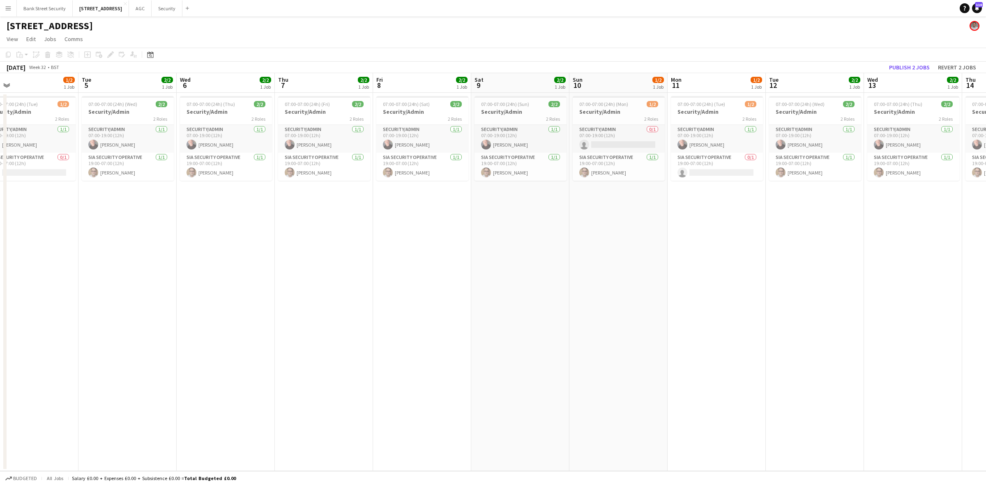
drag, startPoint x: 238, startPoint y: 204, endPoint x: 117, endPoint y: 217, distance: 121.5
click at [117, 217] on app-calendar-viewport "Fri 1 2/2 1 Job Sat 2 2/2 1 Job Sun 3 1/2 1 Job Mon 4 1/2 1 Job Tue 5 2/2 1 Job…" at bounding box center [493, 272] width 986 height 398
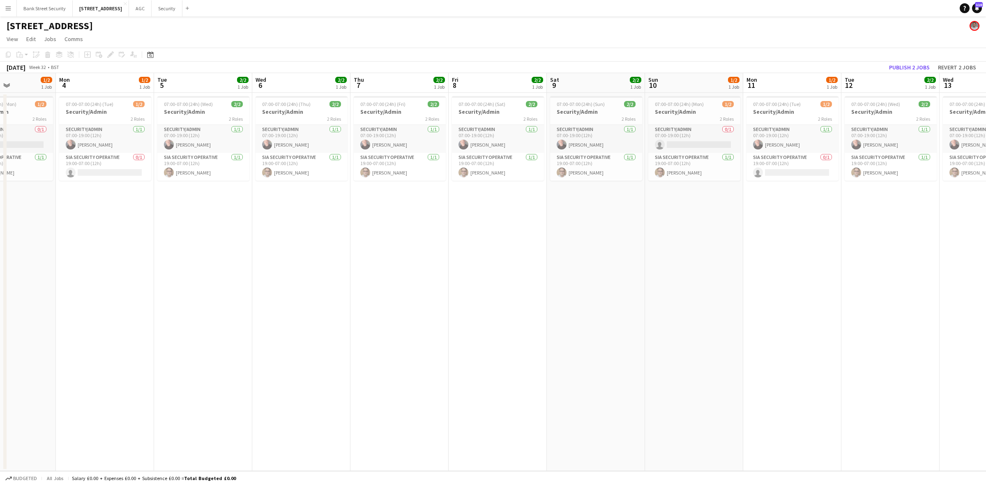
drag, startPoint x: 188, startPoint y: 198, endPoint x: 81, endPoint y: 204, distance: 107.4
click at [67, 204] on app-calendar-viewport "Fri 1 2/2 1 Job Sat 2 2/2 1 Job Sun 3 1/2 1 Job Mon 4 1/2 1 Job Tue 5 2/2 1 Job…" at bounding box center [493, 272] width 986 height 398
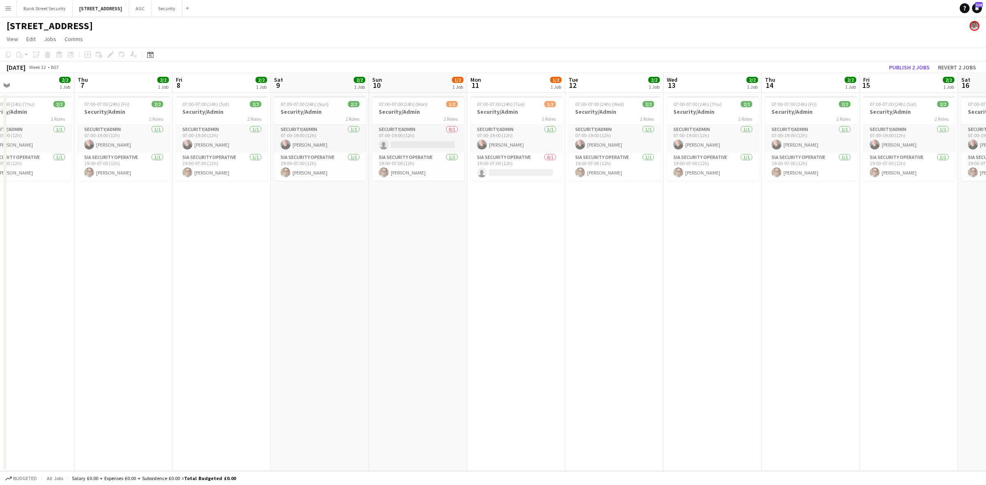
scroll to position [0, 325]
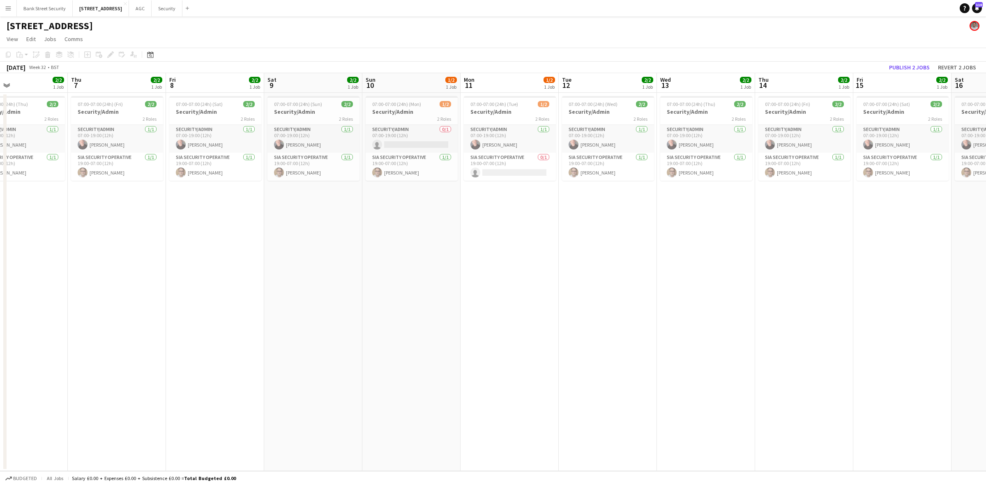
drag, startPoint x: 227, startPoint y: 197, endPoint x: 140, endPoint y: 203, distance: 86.5
click at [140, 203] on app-calendar-viewport "Sun 3 1/2 1 Job Mon 4 1/2 1 Job Tue 5 2/2 1 Job Wed 6 2/2 1 Job Thu 7 2/2 1 Job…" at bounding box center [493, 272] width 986 height 398
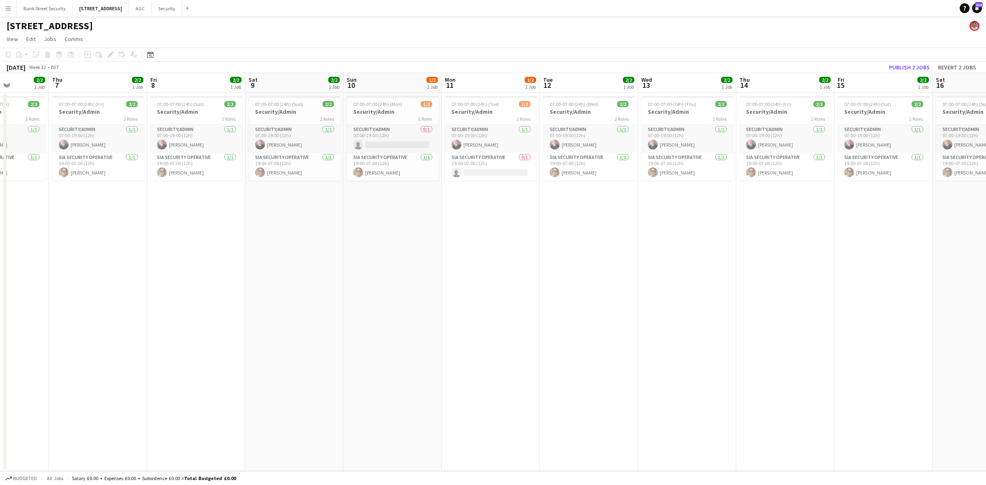
drag, startPoint x: 219, startPoint y: 194, endPoint x: 101, endPoint y: 198, distance: 117.6
click at [101, 198] on app-calendar-viewport "Mon 4 1/2 1 Job Tue 5 2/2 1 Job Wed 6 2/2 1 Job Thu 7 2/2 1 Job Fri 8 2/2 1 Job…" at bounding box center [493, 272] width 986 height 398
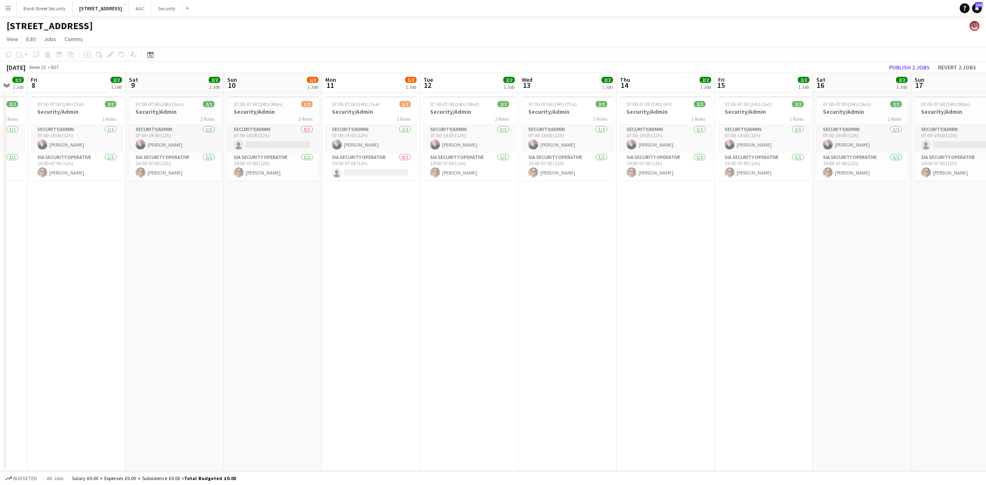
drag, startPoint x: 215, startPoint y: 195, endPoint x: 96, endPoint y: 200, distance: 119.2
click at [96, 200] on app-calendar-viewport "Tue 5 2/2 1 Job Wed 6 2/2 1 Job Thu 7 2/2 1 Job Fri 8 2/2 1 Job Sat 9 2/2 1 Job…" at bounding box center [493, 272] width 986 height 398
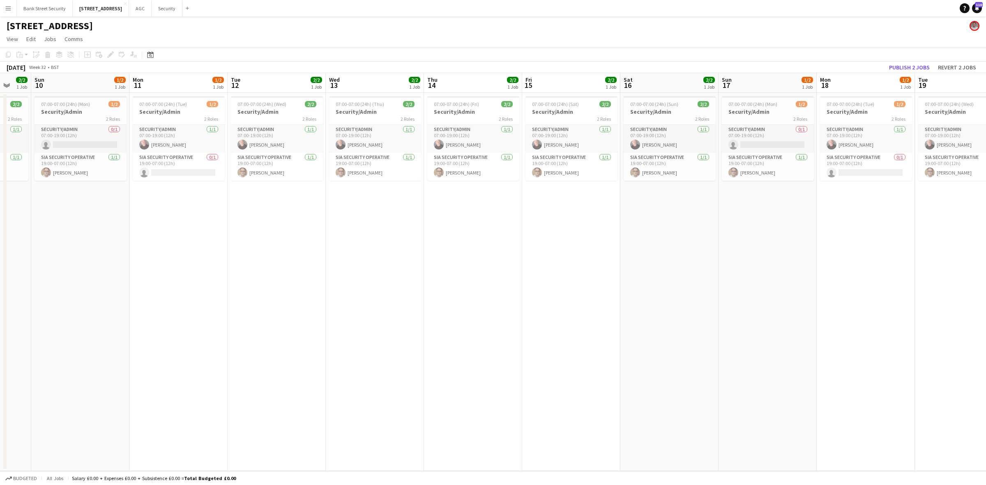
scroll to position [0, 288]
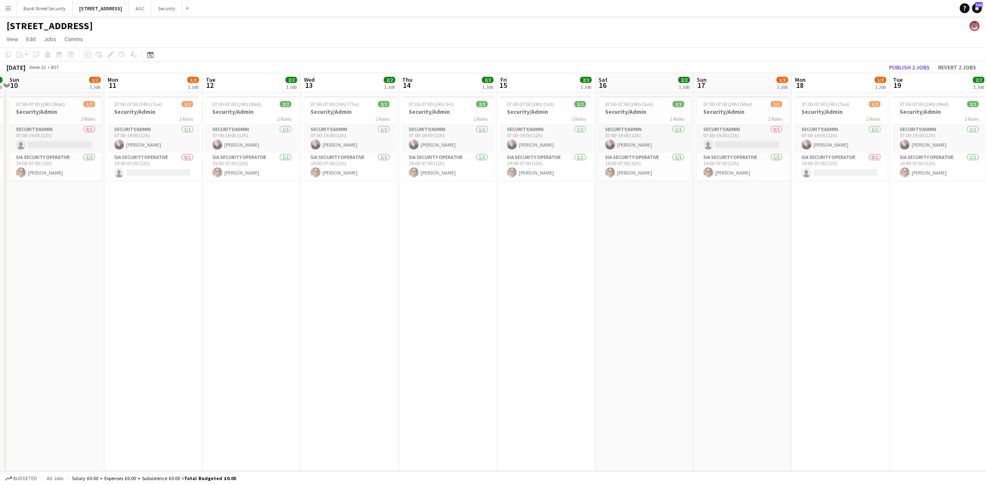
drag, startPoint x: 183, startPoint y: 200, endPoint x: 68, endPoint y: 212, distance: 115.3
click at [68, 212] on app-calendar-viewport "Thu 7 2/2 1 Job Fri 8 2/2 1 Job Sat 9 2/2 1 Job Sun 10 1/2 1 Job Mon 11 1/2 1 J…" at bounding box center [493, 272] width 986 height 398
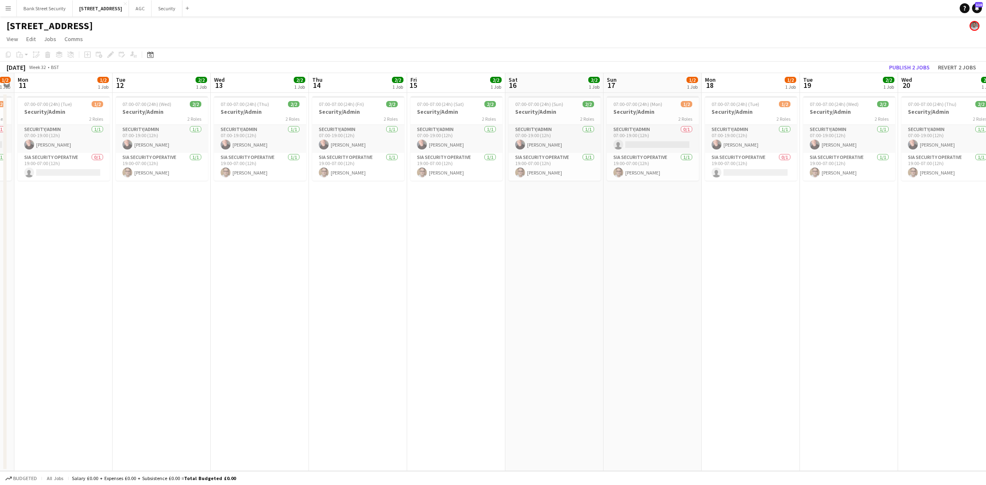
scroll to position [0, 283]
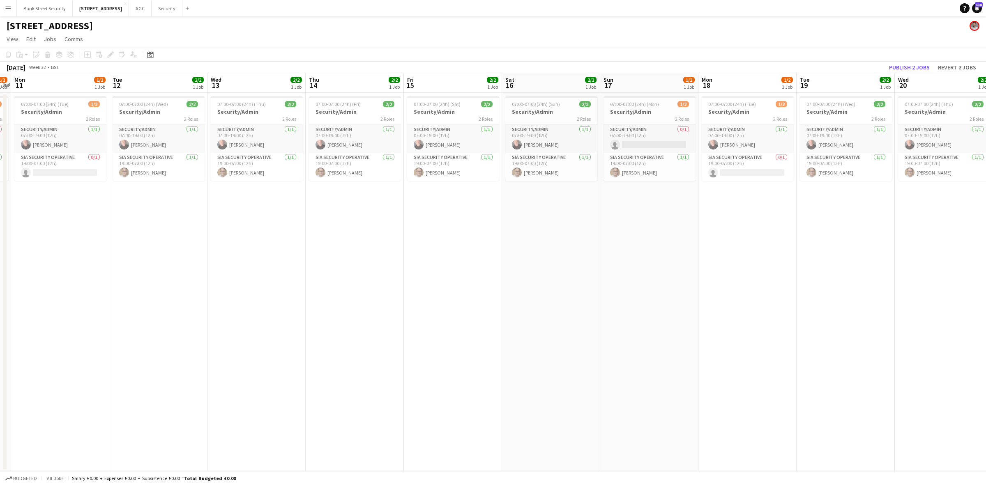
drag, startPoint x: 126, startPoint y: 198, endPoint x: 33, endPoint y: 198, distance: 92.8
click at [33, 198] on app-calendar-viewport "Fri 8 2/2 1 Job Sat 9 2/2 1 Job Sun 10 1/2 1 Job Mon 11 1/2 1 Job Tue 12 2/2 1 …" at bounding box center [493, 272] width 986 height 398
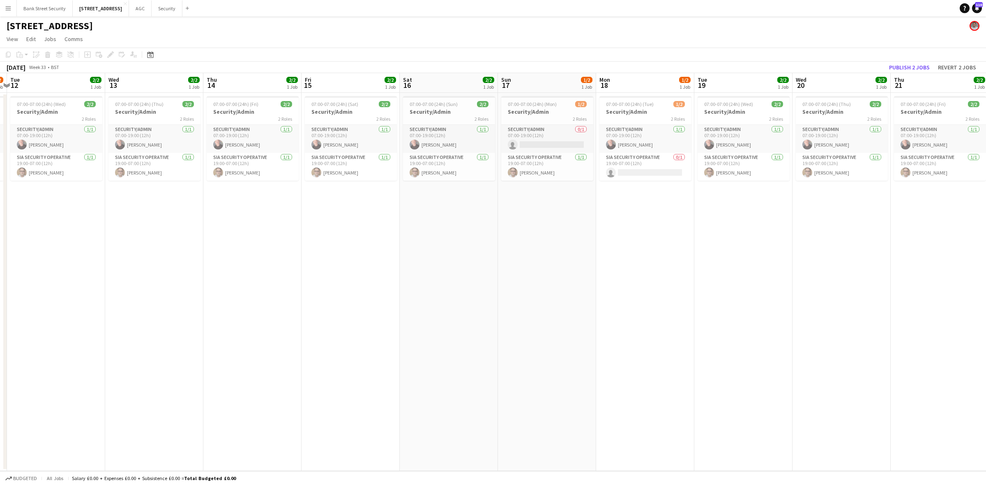
drag, startPoint x: 131, startPoint y: 205, endPoint x: 62, endPoint y: 205, distance: 69.4
click at [62, 205] on app-calendar-viewport "Sat 9 2/2 1 Job Sun 10 1/2 1 Job Mon 11 1/2 1 Job Tue 12 2/2 1 Job Wed 13 2/2 1…" at bounding box center [493, 272] width 986 height 398
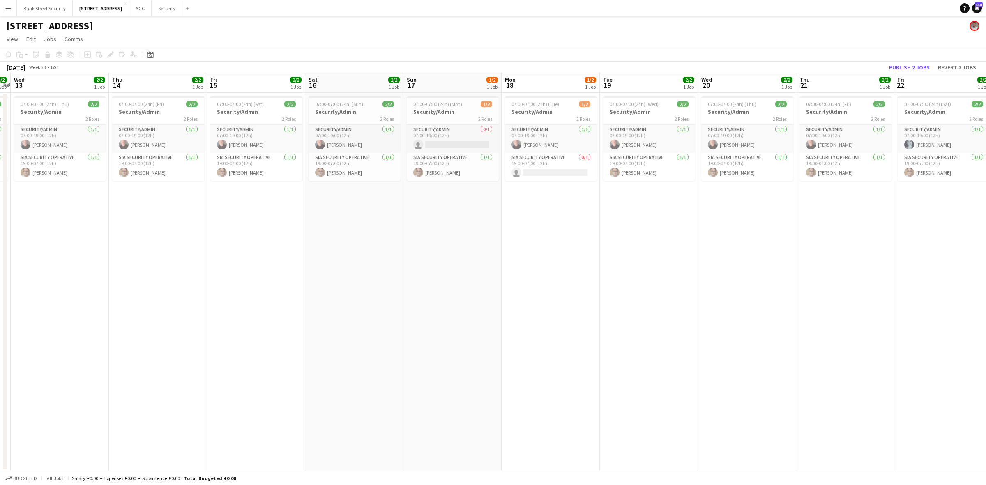
drag, startPoint x: 143, startPoint y: 206, endPoint x: 89, endPoint y: 207, distance: 54.2
click at [48, 207] on app-calendar-viewport "Sun 10 1/2 1 Job Mon 11 1/2 1 Job Tue 12 2/2 1 Job Wed 13 2/2 1 Job Thu 14 2/2 …" at bounding box center [493, 272] width 986 height 398
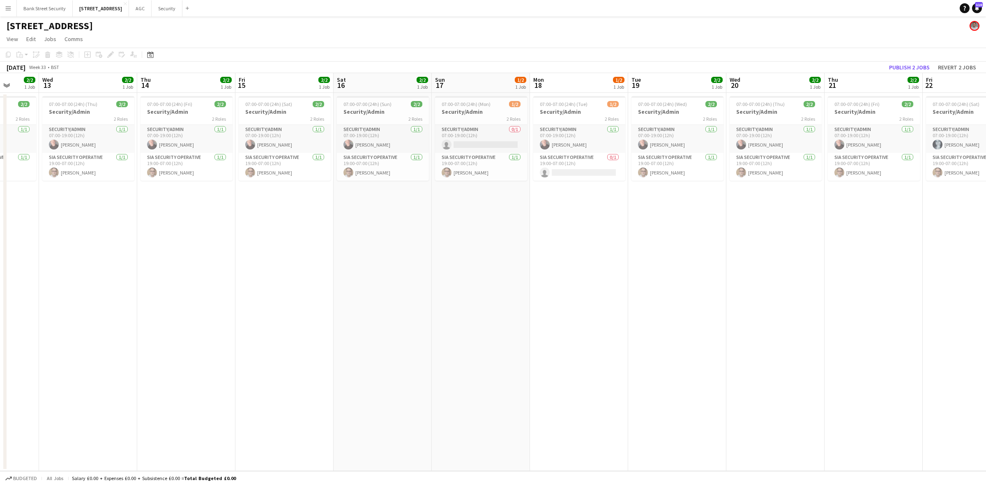
drag, startPoint x: 146, startPoint y: 205, endPoint x: 78, endPoint y: 205, distance: 68.2
click at [78, 205] on app-calendar-viewport "Sun 10 1/2 1 Job Mon 11 1/2 1 Job Tue 12 2/2 1 Job Wed 13 2/2 1 Job Thu 14 2/2 …" at bounding box center [493, 272] width 986 height 398
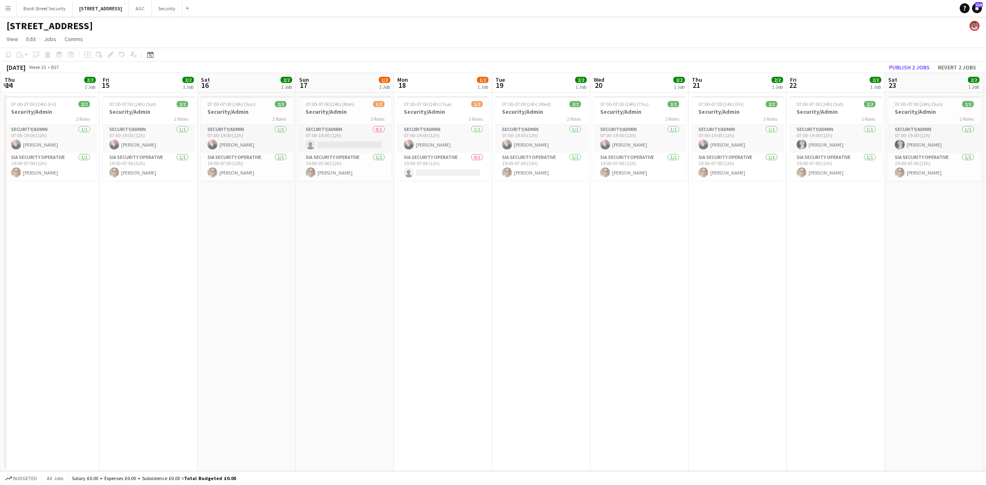
drag, startPoint x: 198, startPoint y: 206, endPoint x: 123, endPoint y: 207, distance: 75.2
click at [110, 207] on app-calendar-viewport "Mon 11 1/2 1 Job Tue 12 2/2 1 Job Wed 13 2/2 1 Job Thu 14 2/2 1 Job Fri 15 2/2 …" at bounding box center [493, 272] width 986 height 398
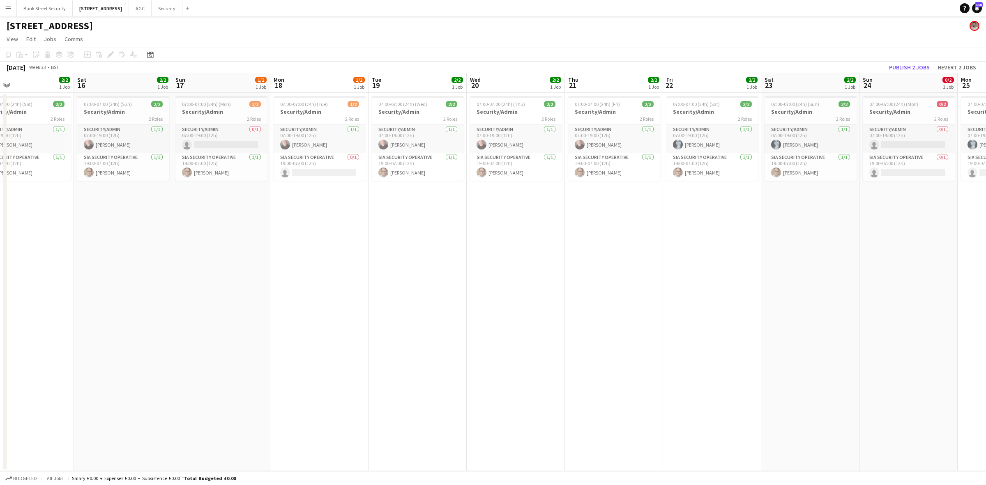
drag, startPoint x: 114, startPoint y: 206, endPoint x: 198, endPoint y: 204, distance: 84.2
click at [102, 206] on app-calendar-viewport "Tue 12 2/2 1 Job Wed 13 2/2 1 Job Thu 14 2/2 1 Job Fri 15 2/2 1 Job Sat 16 2/2 …" at bounding box center [493, 272] width 986 height 398
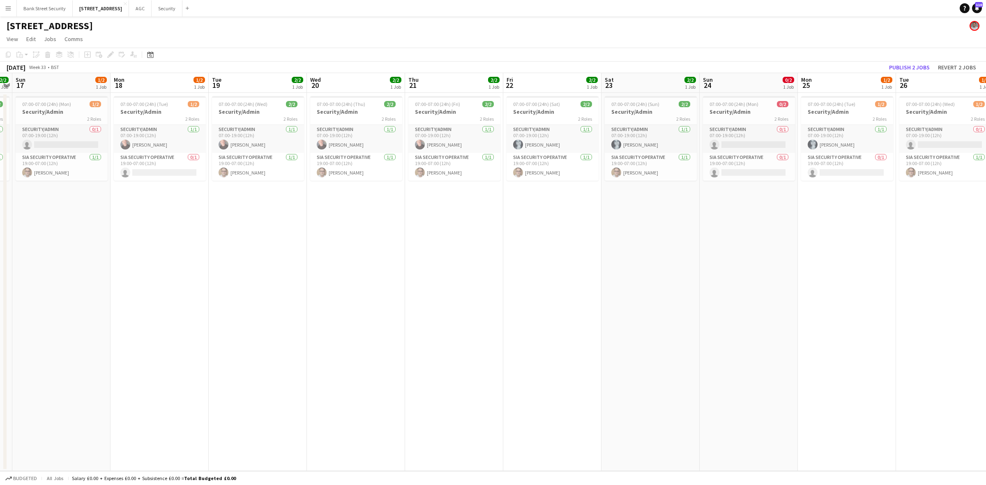
scroll to position [0, 286]
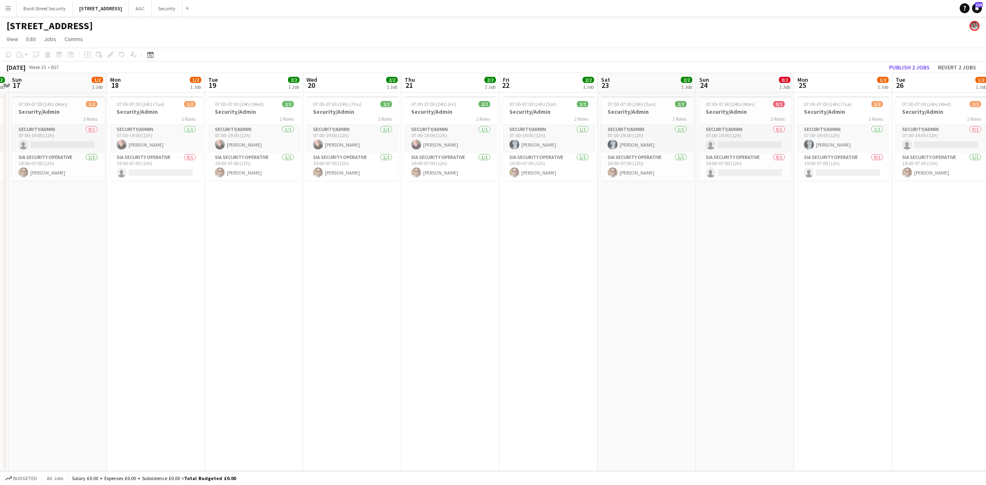
drag, startPoint x: 156, startPoint y: 205, endPoint x: 50, endPoint y: 209, distance: 106.4
click at [50, 209] on app-calendar-viewport "Thu 14 2/2 1 Job Fri 15 2/2 1 Job Sat 16 2/2 1 Job Sun 17 1/2 1 Job Mon 18 1/2 …" at bounding box center [493, 272] width 986 height 398
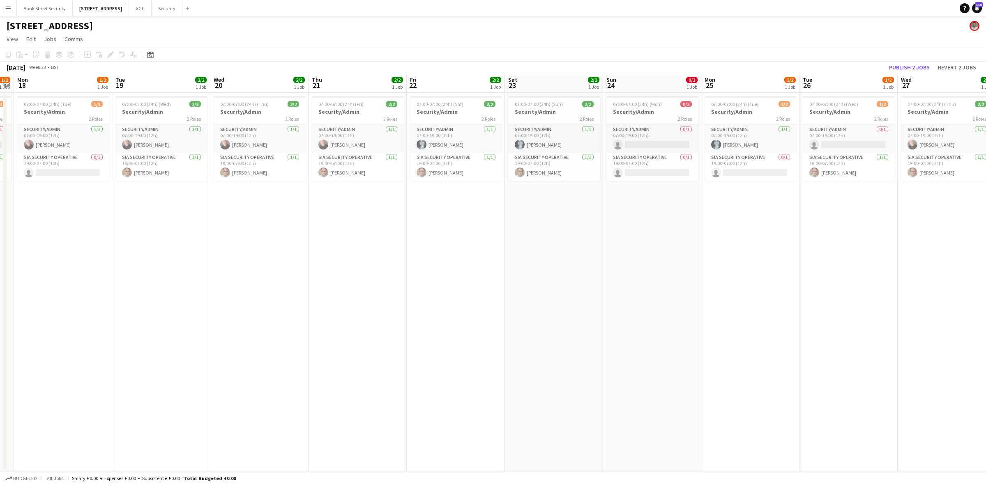
scroll to position [0, 285]
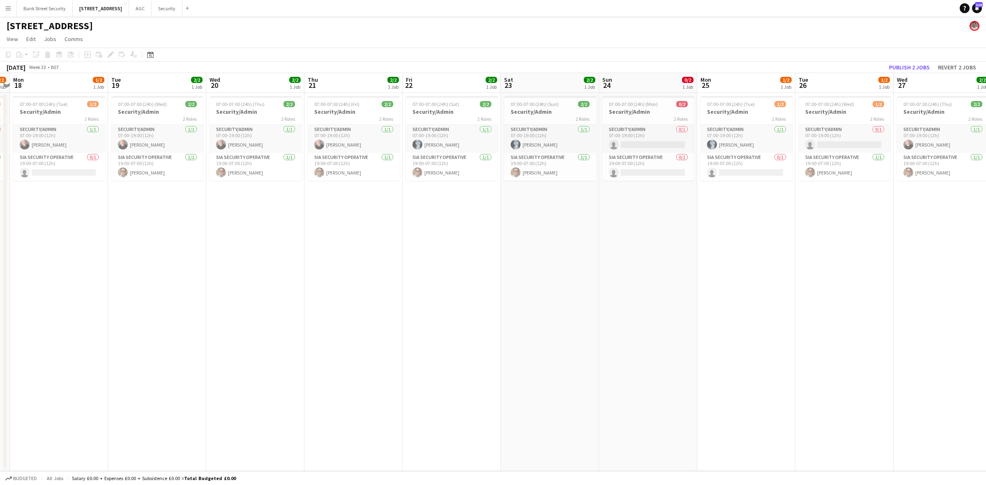
drag, startPoint x: 126, startPoint y: 231, endPoint x: 48, endPoint y: 225, distance: 78.7
click at [48, 225] on app-calendar-viewport "Fri 15 2/2 1 Job Sat 16 2/2 1 Job Sun 17 1/2 1 Job Mon 18 1/2 1 Job Tue 19 2/2 …" at bounding box center [493, 272] width 986 height 398
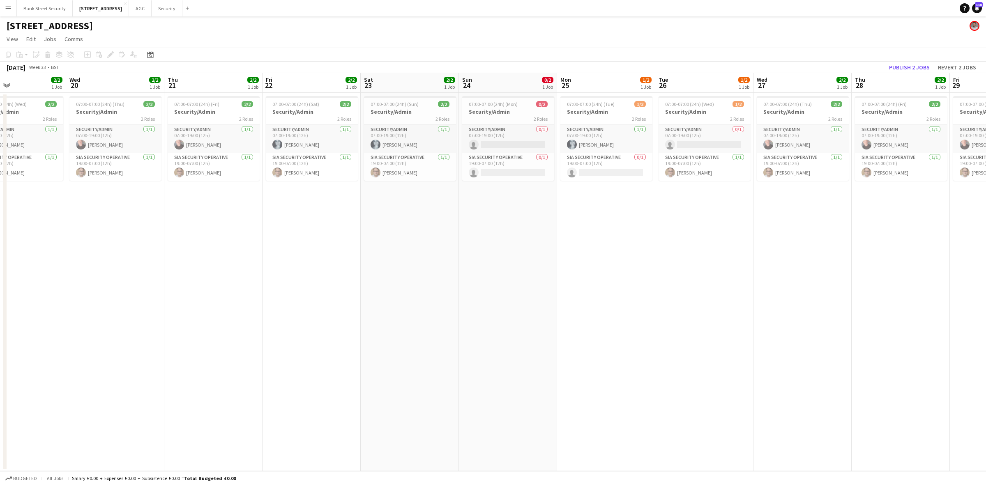
drag, startPoint x: 358, startPoint y: 198, endPoint x: 120, endPoint y: 202, distance: 238.3
click at [119, 202] on app-calendar-viewport "Sat 16 2/2 1 Job Sun 17 1/2 1 Job Mon 18 1/2 1 Job Tue 19 2/2 1 Job Wed 20 2/2 …" at bounding box center [493, 272] width 986 height 398
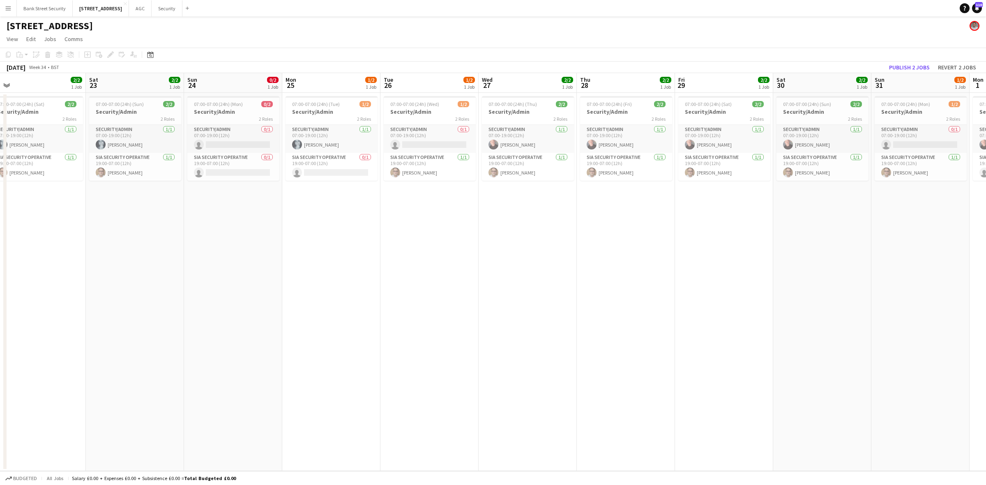
drag, startPoint x: 345, startPoint y: 206, endPoint x: 169, endPoint y: 207, distance: 176.7
click at [169, 207] on app-calendar-viewport "Tue 19 2/2 1 Job Wed 20 2/2 1 Job Thu 21 2/2 1 Job Fri 22 2/2 1 Job Sat 23 2/2 …" at bounding box center [493, 272] width 986 height 398
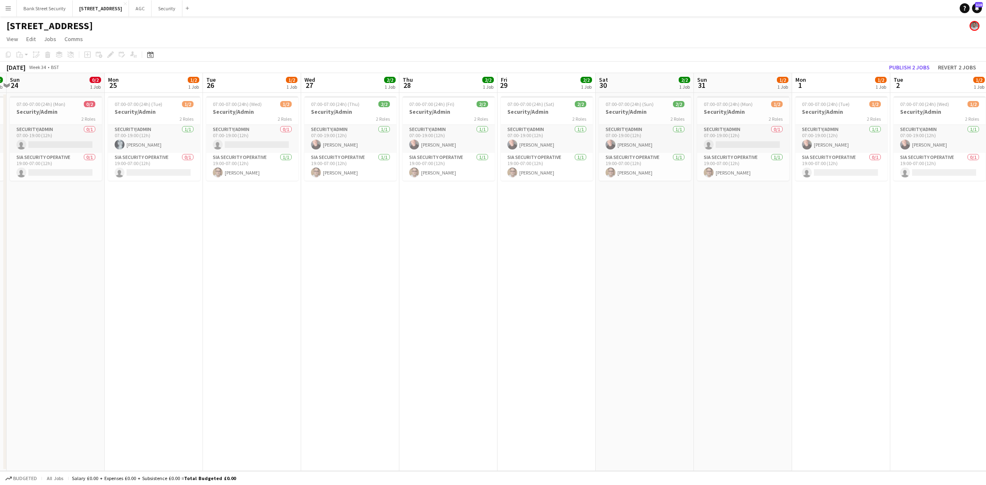
scroll to position [0, 289]
drag, startPoint x: 219, startPoint y: 207, endPoint x: 73, endPoint y: 216, distance: 146.1
click at [73, 216] on app-calendar-viewport "Thu 21 2/2 1 Job Fri 22 2/2 1 Job Sat 23 2/2 1 Job Sun 24 0/2 1 Job Mon 25 1/2 …" at bounding box center [493, 272] width 986 height 398
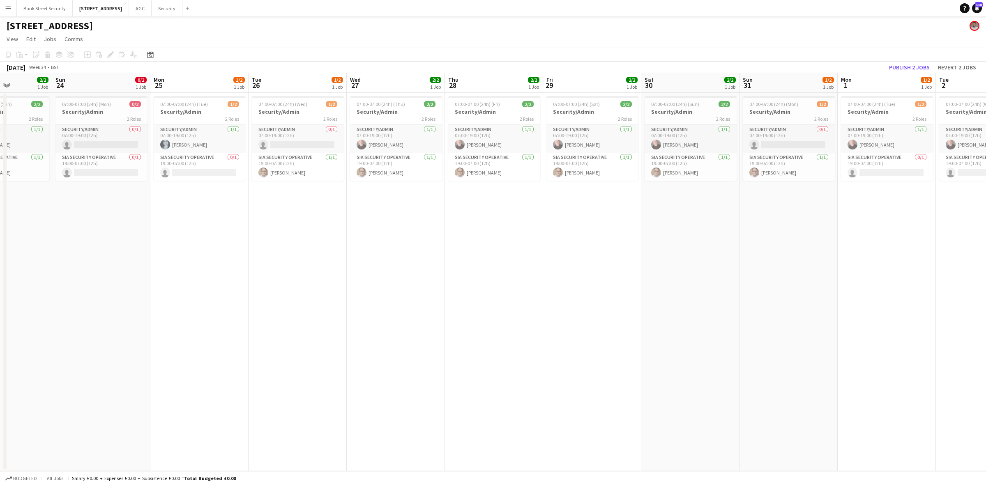
drag, startPoint x: 135, startPoint y: 232, endPoint x: 86, endPoint y: 234, distance: 48.5
click at [83, 233] on app-calendar-viewport "Thu 21 2/2 1 Job Fri 22 2/2 1 Job Sat 23 2/2 1 Job Sun 24 0/2 1 Job Mon 25 1/2 …" at bounding box center [493, 272] width 986 height 398
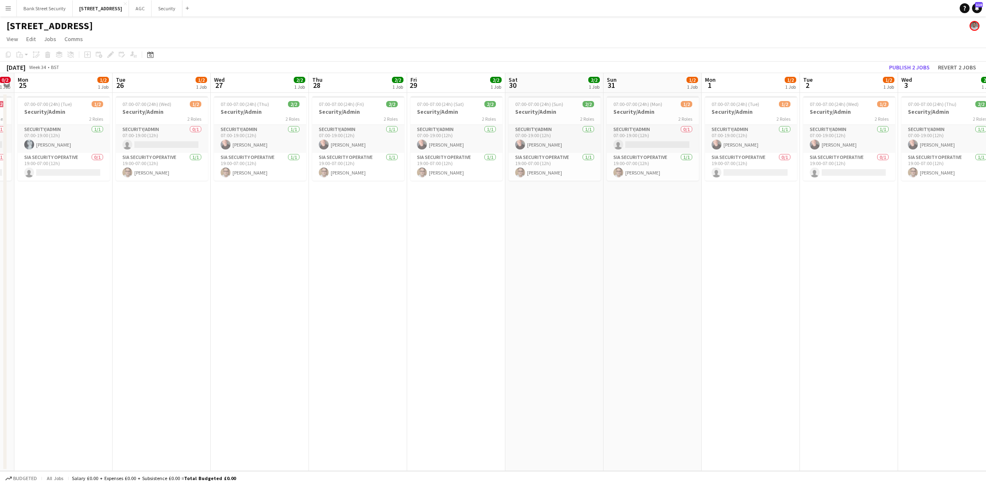
scroll to position [0, 290]
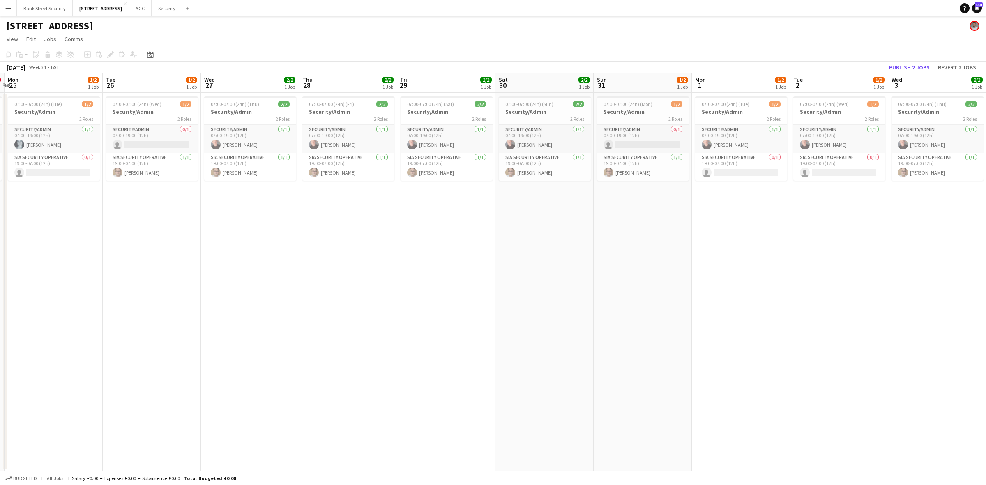
drag, startPoint x: 172, startPoint y: 223, endPoint x: 124, endPoint y: 227, distance: 47.8
click at [124, 227] on app-calendar-viewport "Fri 22 2/2 1 Job Sat 23 2/2 1 Job Sun 24 0/2 1 Job Mon 25 1/2 1 Job Tue 26 1/2 …" at bounding box center [493, 272] width 986 height 398
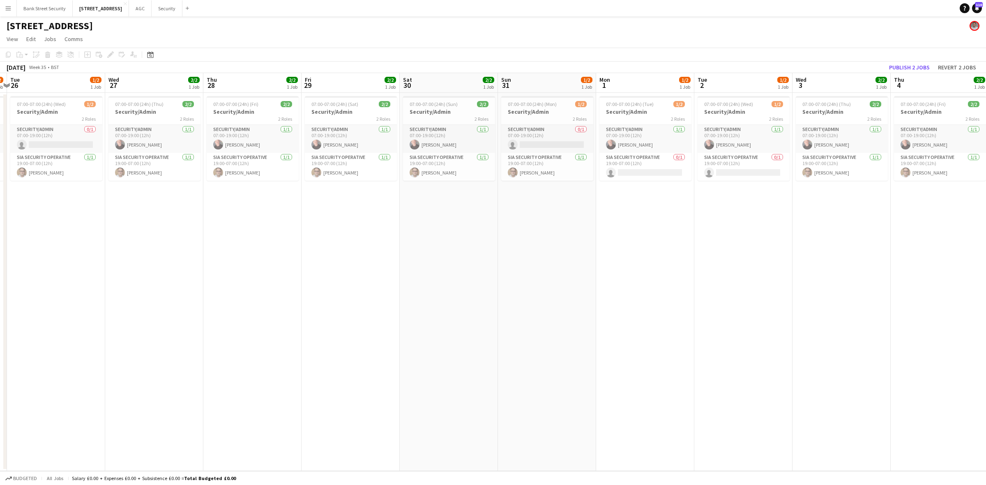
scroll to position [0, 290]
drag, startPoint x: 148, startPoint y: 221, endPoint x: 51, endPoint y: 224, distance: 97.8
click at [51, 224] on app-calendar-viewport "Sat 23 2/2 1 Job Sun 24 0/2 1 Job Mon 25 1/2 1 Job Tue 26 1/2 1 Job Wed 27 2/2 …" at bounding box center [493, 272] width 986 height 398
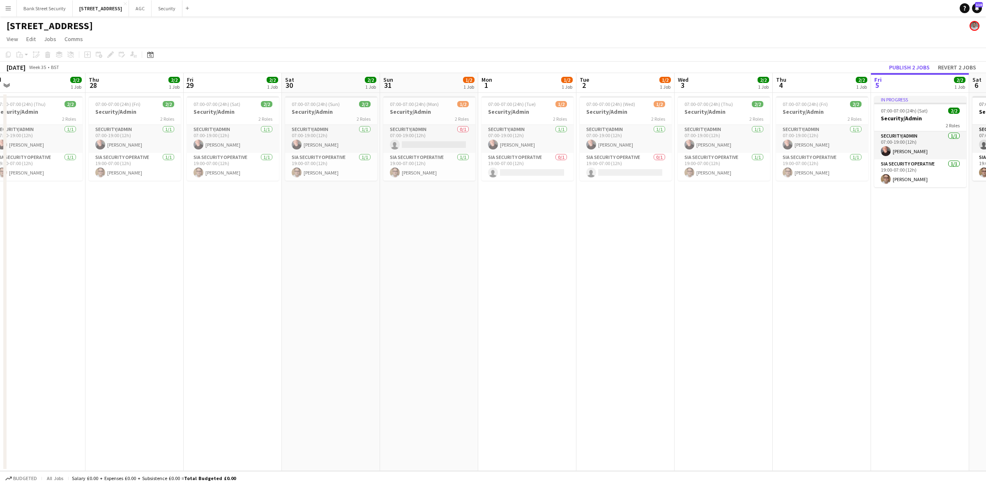
drag, startPoint x: 272, startPoint y: 212, endPoint x: 153, endPoint y: 224, distance: 118.9
click at [153, 224] on app-calendar-viewport "Sun 24 0/2 1 Job Mon 25 1/2 1 Job Tue 26 1/2 1 Job Wed 27 2/2 1 Job Thu 28 2/2 …" at bounding box center [493, 272] width 986 height 398
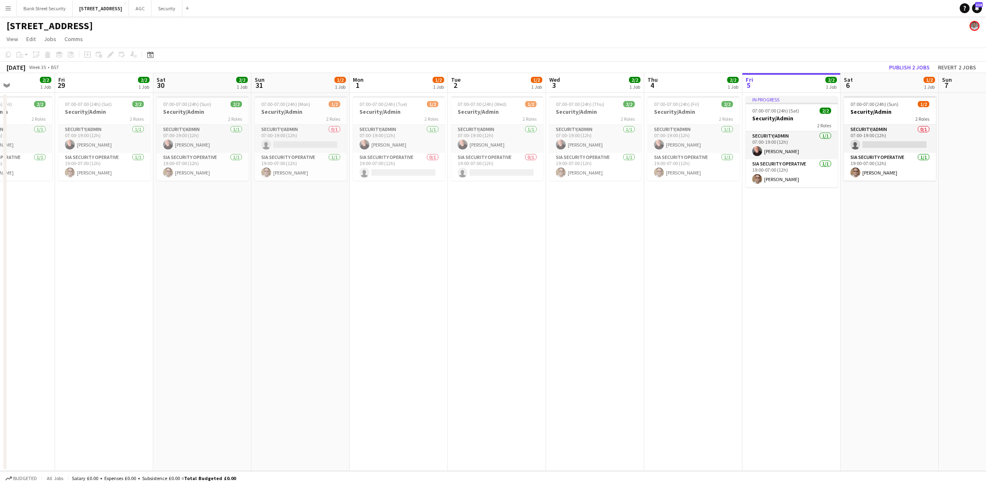
drag, startPoint x: 327, startPoint y: 220, endPoint x: 201, endPoint y: 221, distance: 125.3
click at [201, 221] on app-calendar-viewport "Tue 26 1/2 1 Job Wed 27 2/2 1 Job Thu 28 2/2 1 Job Fri 29 2/2 1 Job Sat 30 2/2 …" at bounding box center [493, 272] width 986 height 398
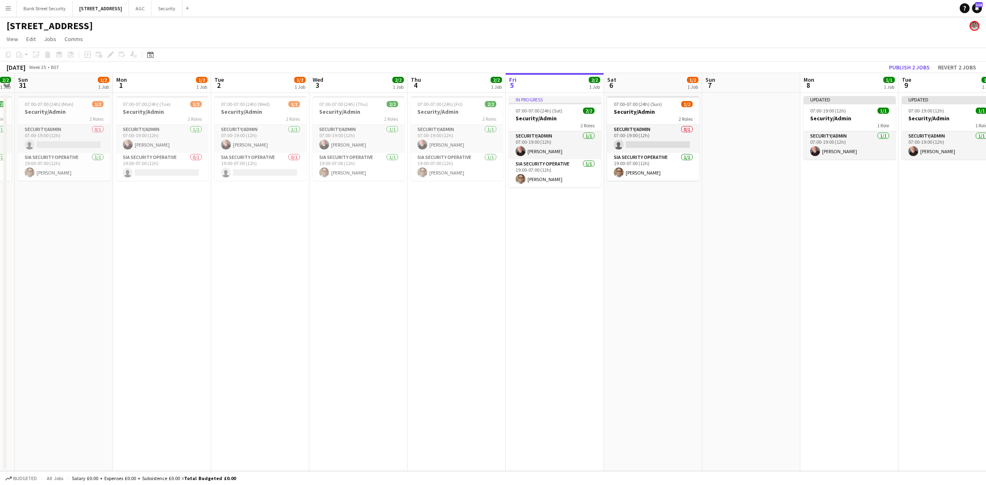
scroll to position [0, 284]
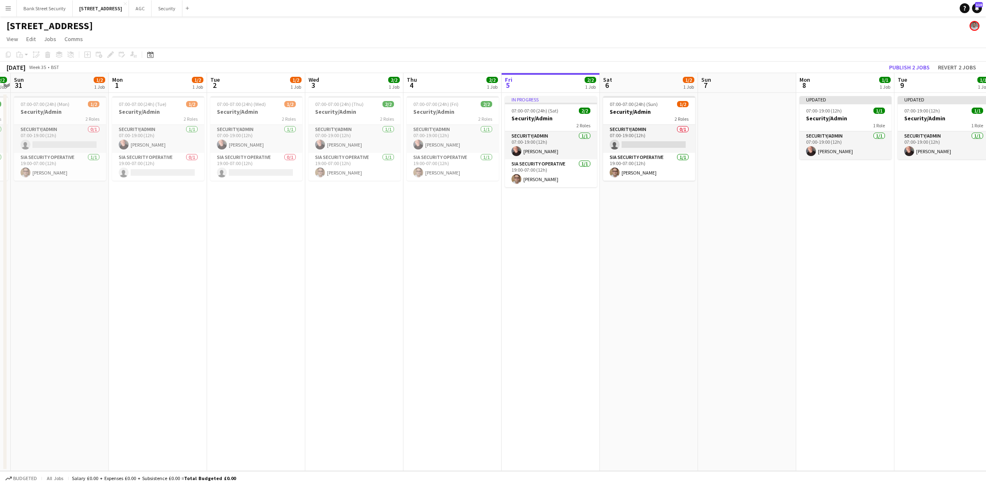
drag, startPoint x: 270, startPoint y: 219, endPoint x: 31, endPoint y: 237, distance: 240.2
click at [30, 234] on app-calendar-viewport "Thu 28 2/2 1 Job Fri 29 2/2 1 Job Sat 30 2/2 1 Job Sun 31 1/2 1 Job Mon 1 1/2 1…" at bounding box center [493, 272] width 986 height 398
click at [169, 8] on button "Security Close" at bounding box center [167, 8] width 31 height 16
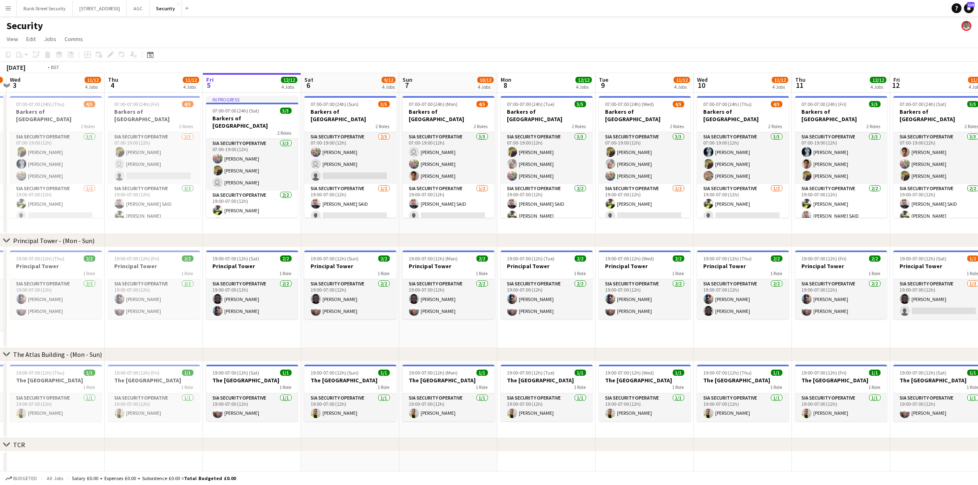
scroll to position [0, 261]
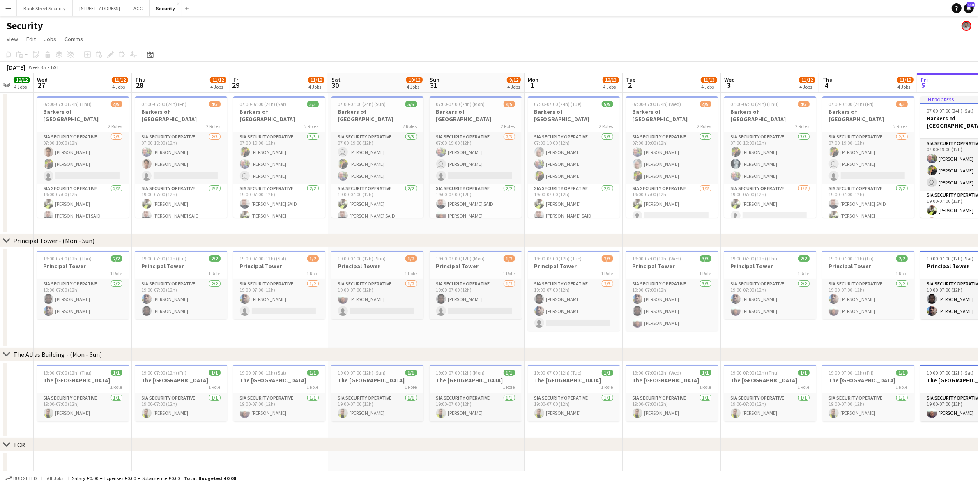
drag, startPoint x: 128, startPoint y: 221, endPoint x: 947, endPoint y: 165, distance: 821.1
click at [947, 165] on app-calendar-viewport "Sun 24 Mon 25 Tue 26 12/12 4 Jobs Wed 27 11/12 4 Jobs Thu 28 11/12 4 Jobs Fri 2…" at bounding box center [489, 349] width 978 height 552
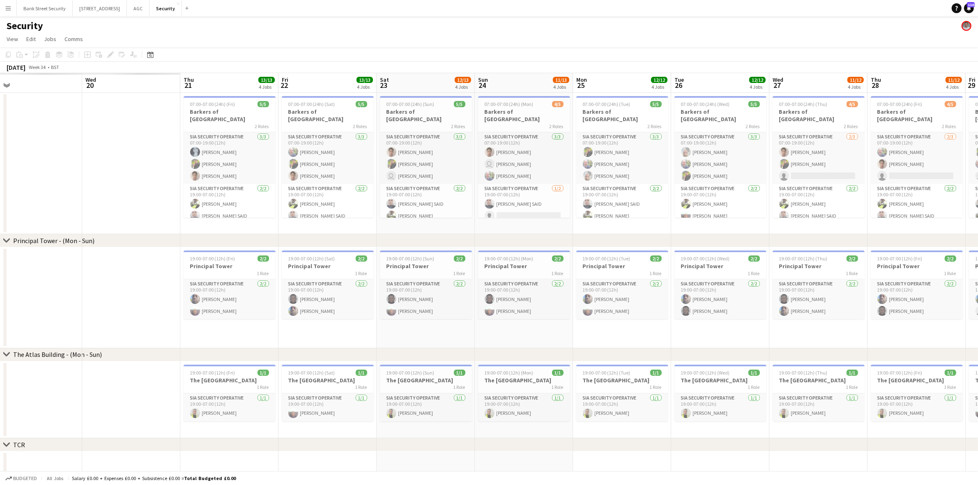
drag, startPoint x: 226, startPoint y: 223, endPoint x: 587, endPoint y: 180, distance: 364.1
click at [975, 150] on app-calendar-viewport "Sun 17 Mon 18 Tue 19 Wed 20 Thu 21 13/13 4 Jobs Fri 22 13/13 4 Jobs Sat 23 12/1…" at bounding box center [489, 351] width 978 height 557
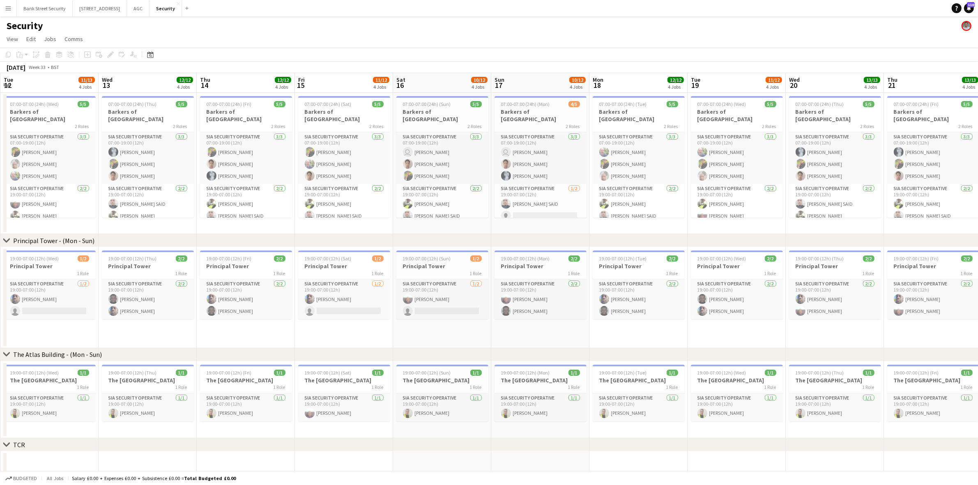
scroll to position [0, 196]
drag, startPoint x: 165, startPoint y: 230, endPoint x: 985, endPoint y: 146, distance: 824.3
click at [978, 146] on html "Menu Boards Boards Boards All jobs Status Workforce Workforce My Workforce Recr…" at bounding box center [489, 322] width 978 height 645
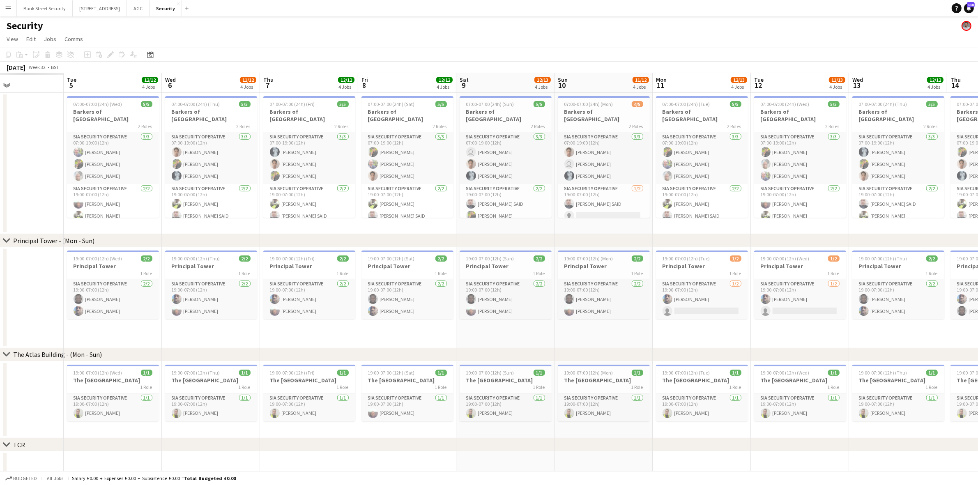
scroll to position [0, 200]
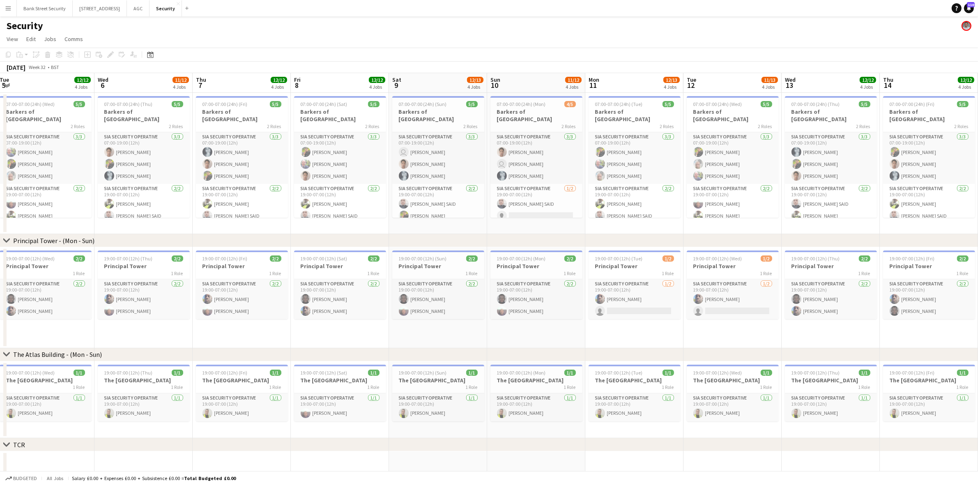
drag, startPoint x: 220, startPoint y: 229, endPoint x: 985, endPoint y: 177, distance: 767.1
click at [978, 177] on html "Menu Boards Boards Boards All jobs Status Workforce Workforce My Workforce Recr…" at bounding box center [489, 322] width 978 height 645
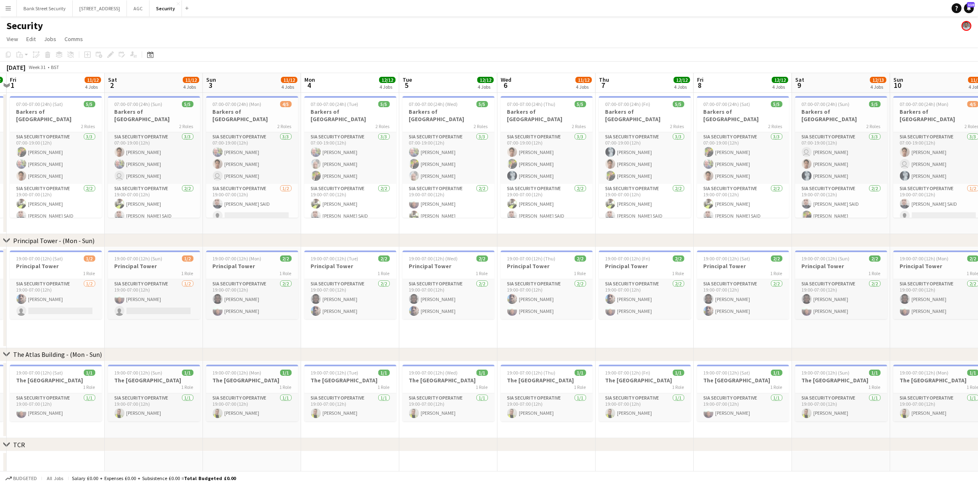
drag, startPoint x: 154, startPoint y: 231, endPoint x: 378, endPoint y: 200, distance: 226.1
click at [559, 182] on app-calendar-viewport "Tue 29 12/12 4 Jobs Wed 30 12/12 4 Jobs Thu 31 12/12 4 Jobs Fri 1 11/12 4 Jobs …" at bounding box center [489, 351] width 978 height 557
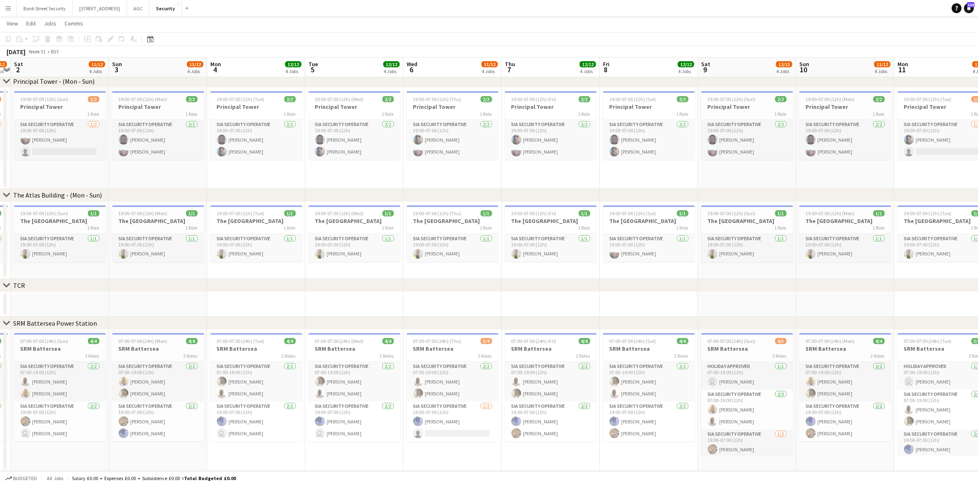
scroll to position [0, 286]
drag, startPoint x: 143, startPoint y: 174, endPoint x: 45, endPoint y: 176, distance: 97.4
click at [45, 176] on app-calendar-viewport "Wed 30 12/12 4 Jobs Thu 31 12/12 4 Jobs Fri 1 11/12 4 Jobs Sat 2 11/12 4 Jobs S…" at bounding box center [489, 172] width 978 height 598
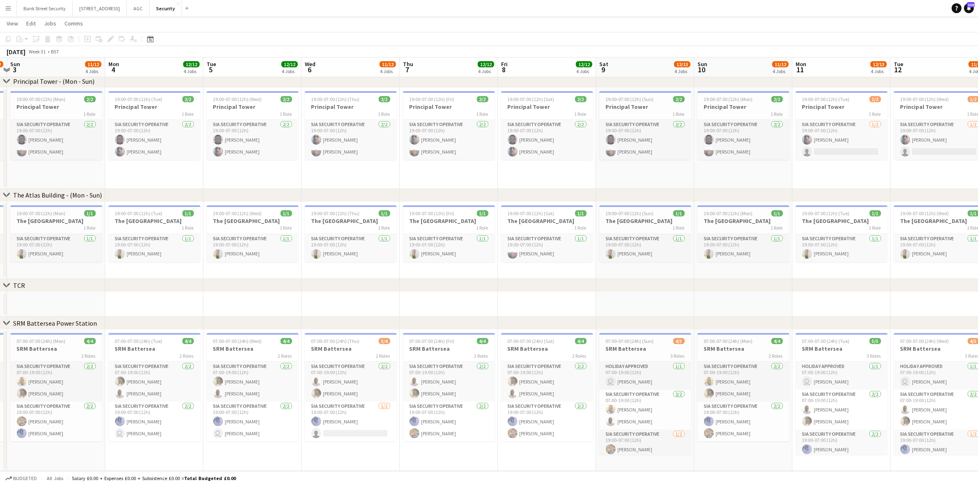
scroll to position [0, 293]
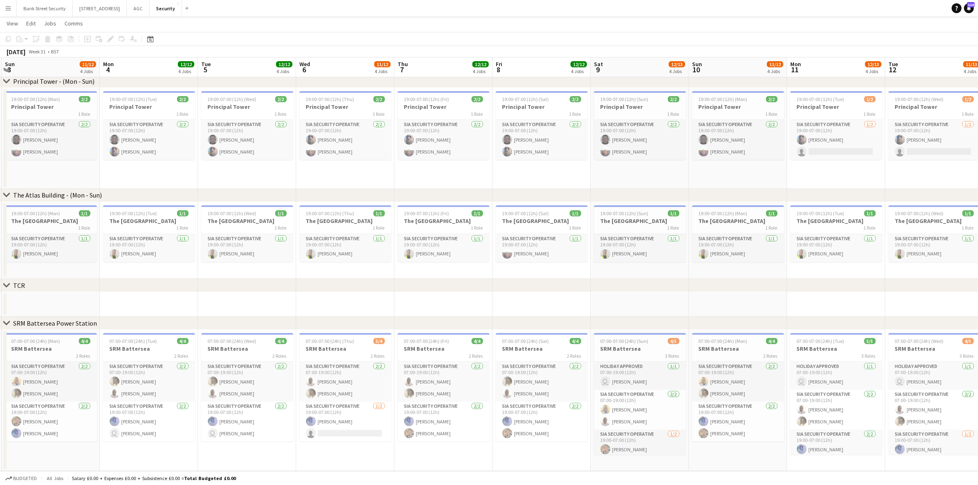
drag, startPoint x: 154, startPoint y: 164, endPoint x: 58, endPoint y: 163, distance: 97.0
click at [58, 163] on app-calendar-viewport "Thu 31 12/12 4 Jobs Fri 1 11/12 4 Jobs Sat 2 11/12 4 Jobs Sun 3 11/12 4 Jobs Mo…" at bounding box center [489, 172] width 978 height 598
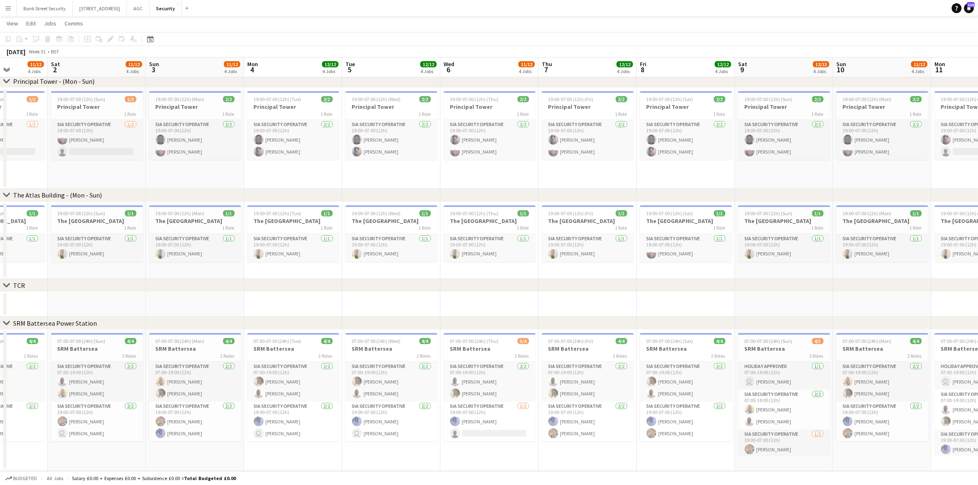
drag, startPoint x: 41, startPoint y: 175, endPoint x: 186, endPoint y: 176, distance: 144.6
click at [186, 176] on app-calendar-viewport "Wed 30 12/12 4 Jobs Thu 31 12/12 4 Jobs Fri 1 11/12 4 Jobs Sat 2 11/12 4 Jobs S…" at bounding box center [489, 172] width 978 height 598
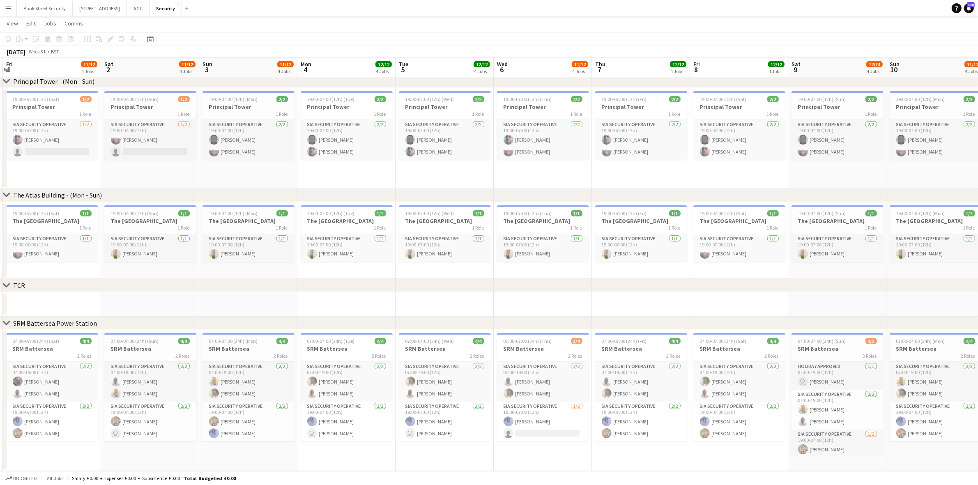
scroll to position [0, 192]
drag, startPoint x: 126, startPoint y: 177, endPoint x: 177, endPoint y: 173, distance: 51.1
click at [177, 173] on app-calendar-viewport "Wed 30 12/12 4 Jobs Thu 31 12/12 4 Jobs Fri 1 11/12 4 Jobs Sat 2 11/12 4 Jobs S…" at bounding box center [489, 172] width 978 height 598
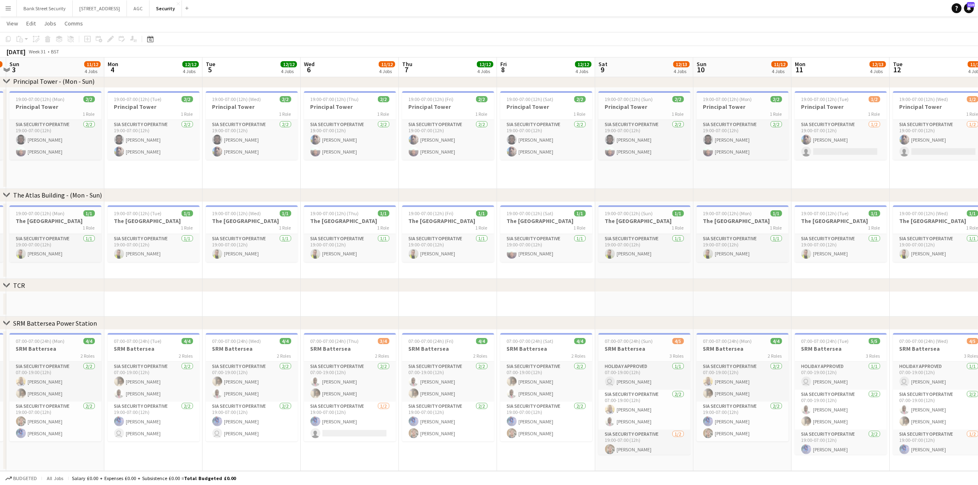
scroll to position [0, 290]
drag, startPoint x: 255, startPoint y: 171, endPoint x: 60, endPoint y: 179, distance: 195.7
click at [60, 179] on app-calendar-viewport "Thu 31 12/12 4 Jobs Fri 1 11/12 4 Jobs Sat 2 11/12 4 Jobs Sun 3 11/12 4 Jobs Mo…" at bounding box center [489, 172] width 978 height 598
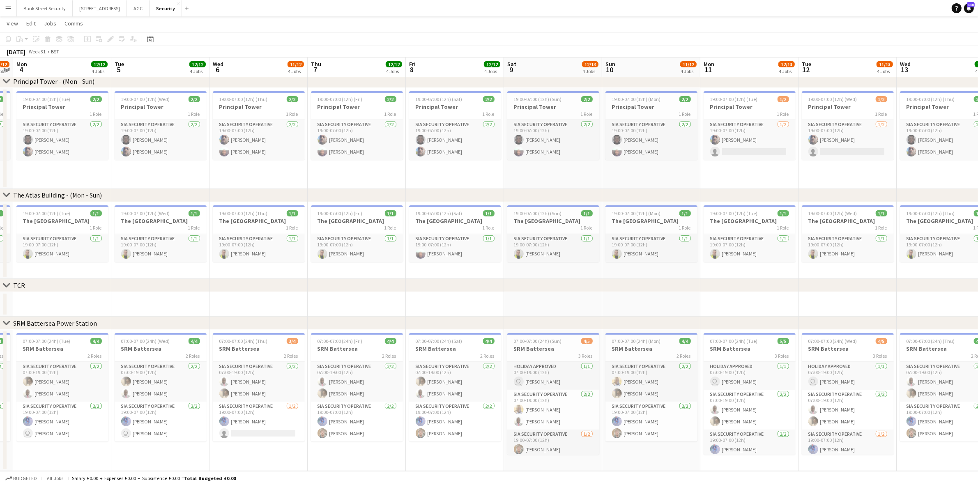
scroll to position [0, 286]
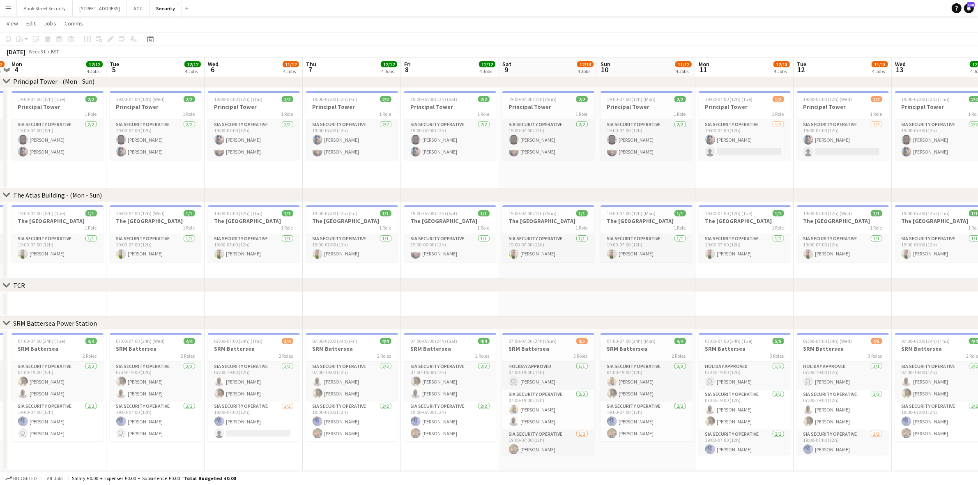
drag, startPoint x: 146, startPoint y: 170, endPoint x: 52, endPoint y: 168, distance: 94.5
click at [52, 168] on app-calendar-viewport "Fri 1 11/12 4 Jobs Sat 2 11/12 4 Jobs Sun 3 11/12 4 Jobs Mon 4 12/12 4 Jobs Tue…" at bounding box center [489, 172] width 978 height 598
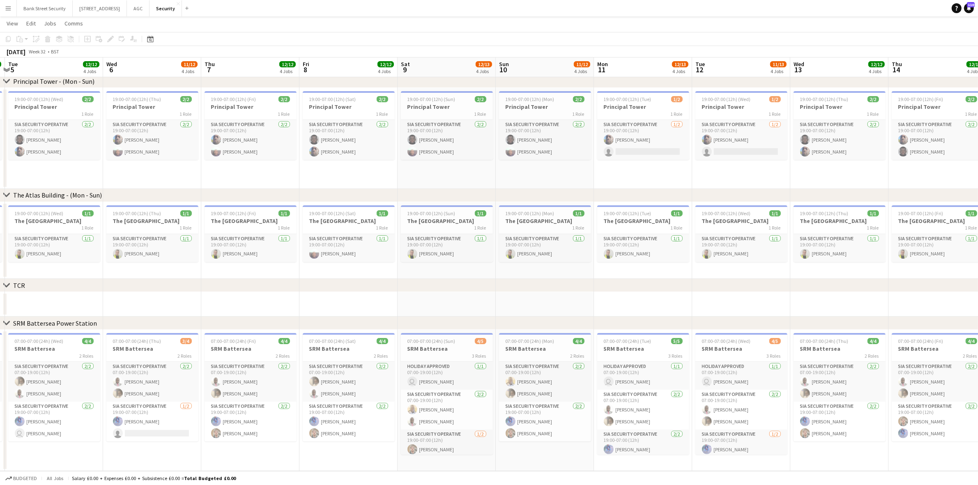
scroll to position [0, 293]
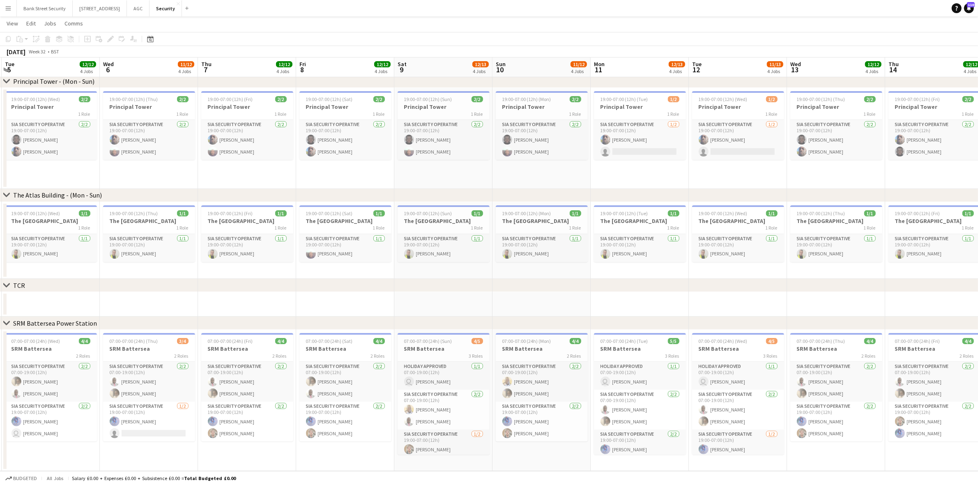
drag, startPoint x: 129, startPoint y: 175, endPoint x: 58, endPoint y: 165, distance: 71.8
click at [58, 165] on app-calendar-viewport "Sat 2 11/12 4 Jobs Sun 3 11/12 4 Jobs Mon 4 12/12 4 Jobs Tue 5 12/12 4 Jobs Wed…" at bounding box center [489, 172] width 978 height 598
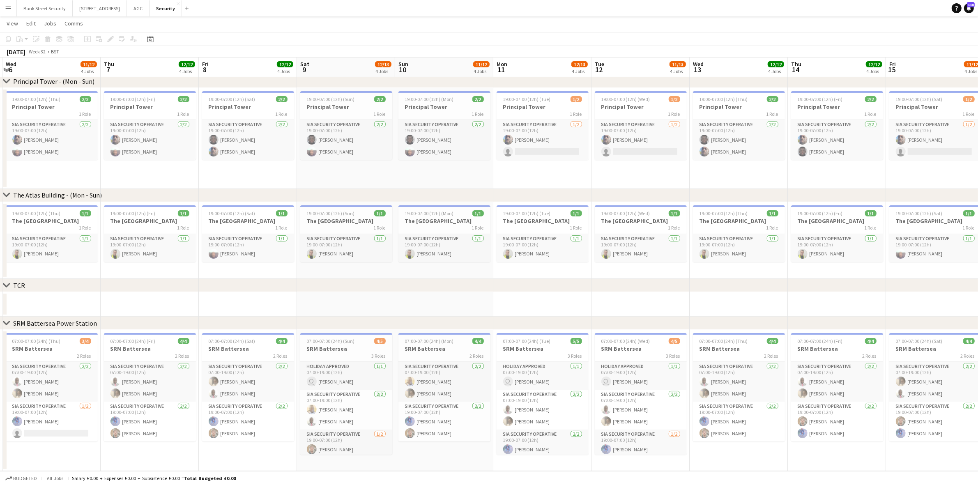
scroll to position [0, 296]
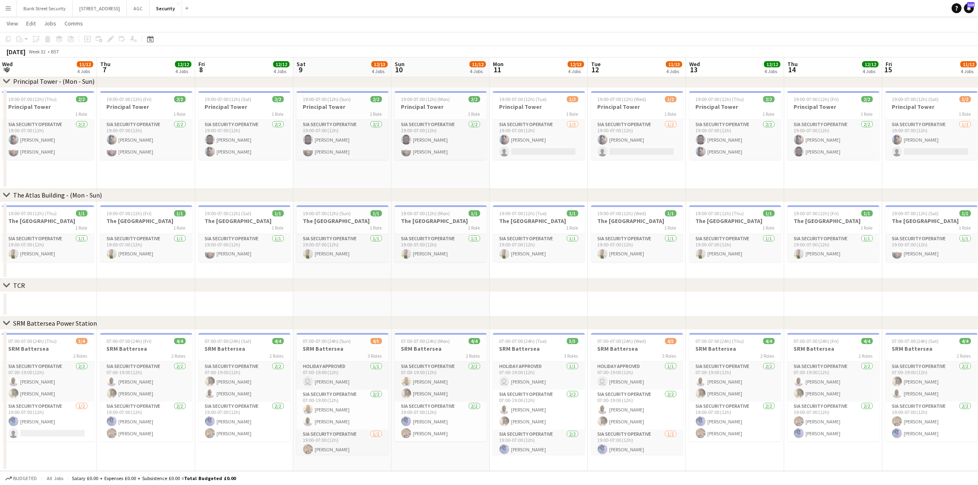
drag, startPoint x: 129, startPoint y: 182, endPoint x: 46, endPoint y: 178, distance: 82.3
click at [46, 178] on app-calendar-viewport "Sun 3 11/12 4 Jobs Mon 4 12/12 4 Jobs Tue 5 12/12 4 Jobs Wed 6 11/12 4 Jobs Thu…" at bounding box center [489, 172] width 978 height 598
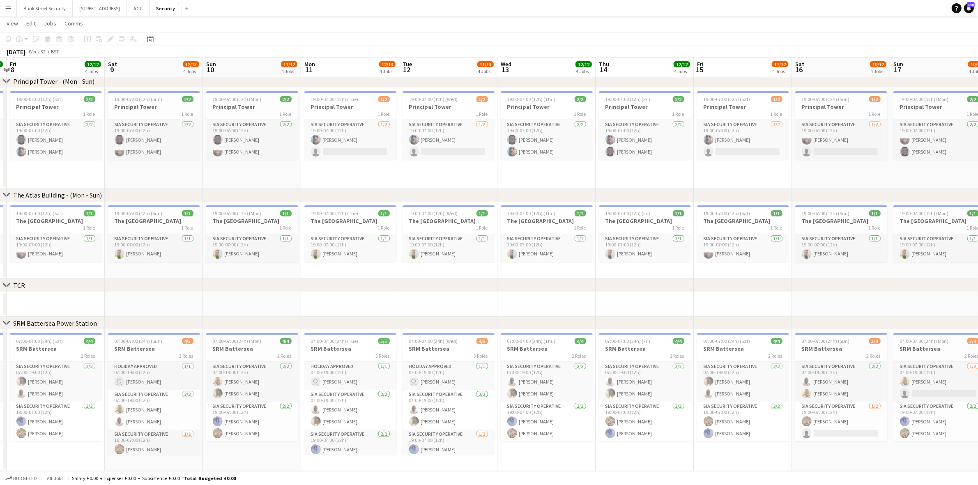
scroll to position [0, 290]
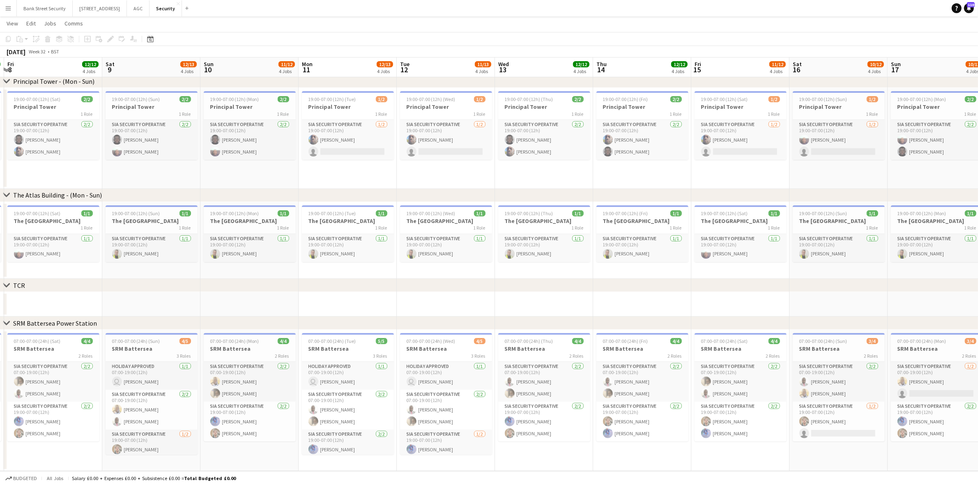
drag, startPoint x: 249, startPoint y: 172, endPoint x: 58, endPoint y: 175, distance: 191.1
click at [58, 175] on app-calendar-viewport "Tue 5 12/12 4 Jobs Wed 6 11/12 4 Jobs Thu 7 12/12 4 Jobs Fri 8 12/12 4 Jobs Sat…" at bounding box center [489, 172] width 978 height 598
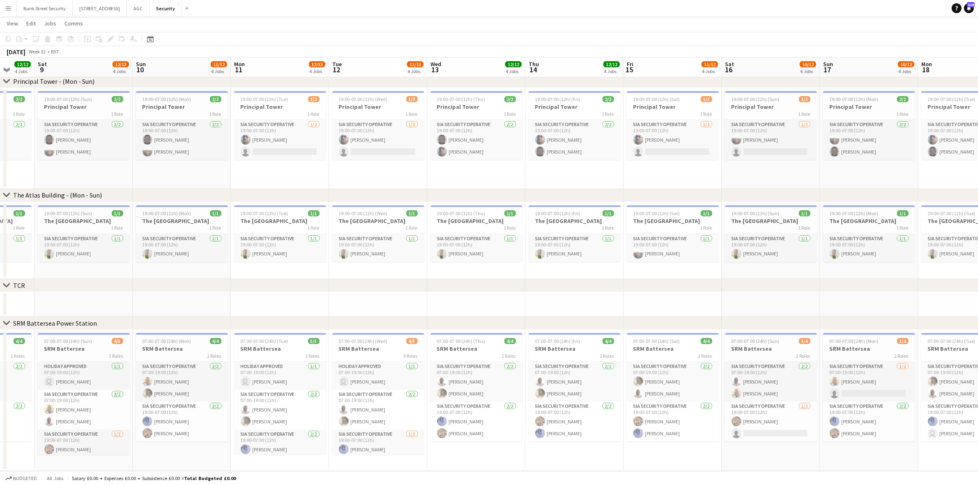
drag, startPoint x: 265, startPoint y: 163, endPoint x: 194, endPoint y: 162, distance: 71.5
click at [194, 162] on app-calendar-viewport "Wed 6 11/12 4 Jobs Thu 7 12/12 4 Jobs Fri 8 12/12 4 Jobs Sat 9 12/13 4 Jobs Sun…" at bounding box center [489, 172] width 978 height 598
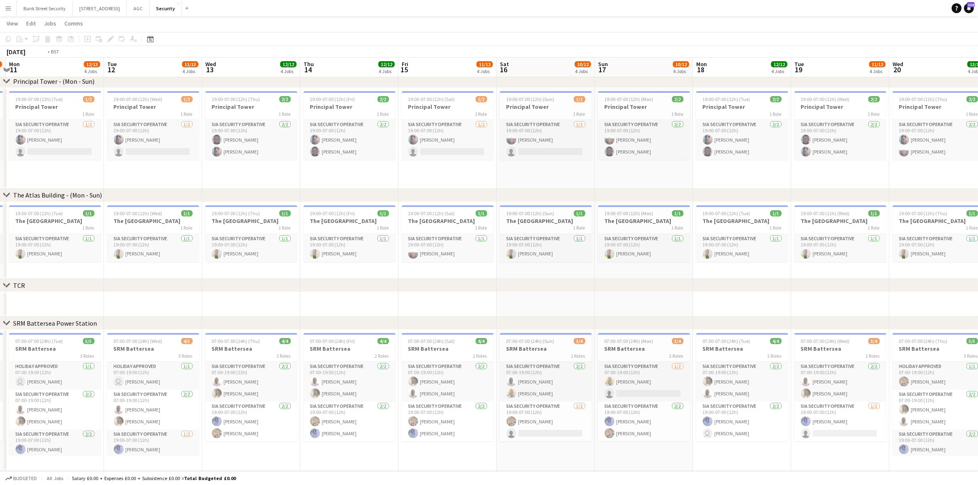
scroll to position [0, 295]
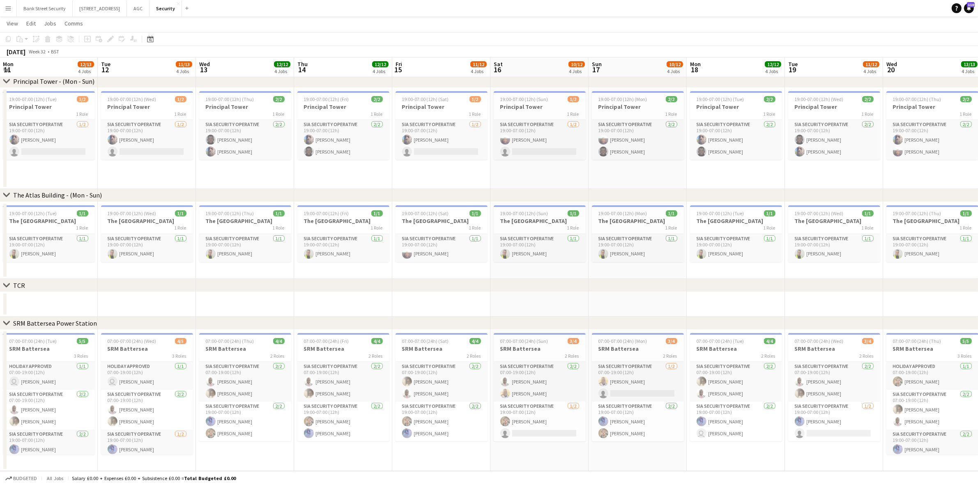
drag, startPoint x: 254, startPoint y: 166, endPoint x: 32, endPoint y: 159, distance: 221.9
click at [32, 159] on app-calendar-viewport "Fri 8 12/12 4 Jobs Sat 9 12/13 4 Jobs Sun 10 11/12 4 Jobs Mon 11 12/13 4 Jobs T…" at bounding box center [489, 172] width 978 height 598
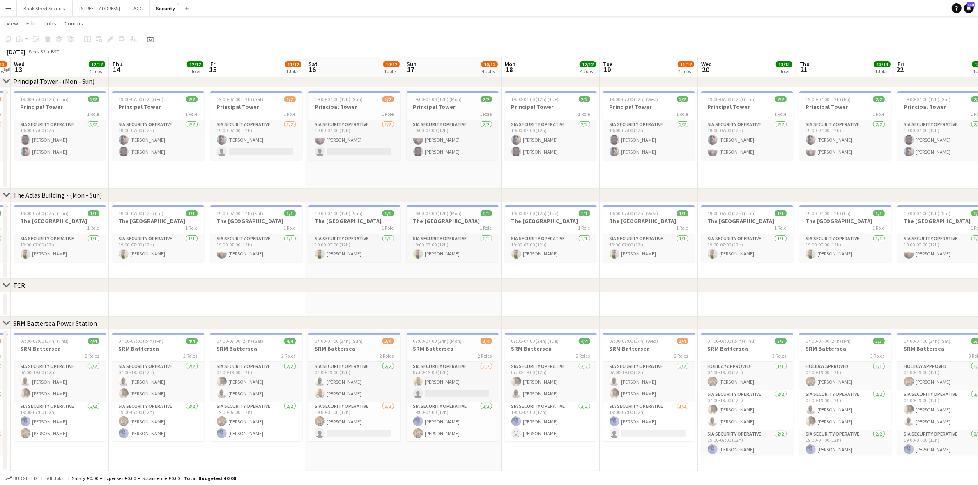
scroll to position [0, 288]
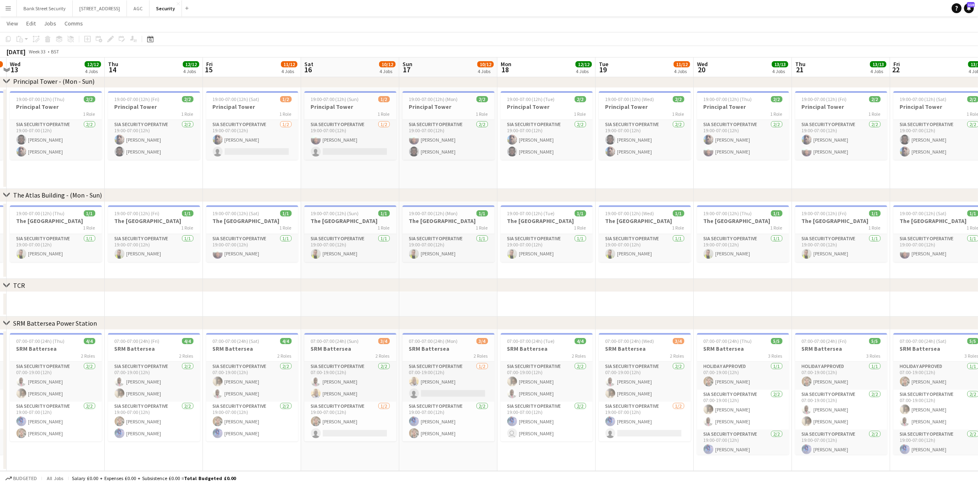
drag, startPoint x: 243, startPoint y: 171, endPoint x: 54, endPoint y: 164, distance: 189.1
click at [54, 164] on app-calendar-viewport "Sun 10 11/12 4 Jobs Mon 11 12/13 4 Jobs Tue 12 11/13 4 Jobs Wed 13 12/12 4 Jobs…" at bounding box center [489, 172] width 978 height 598
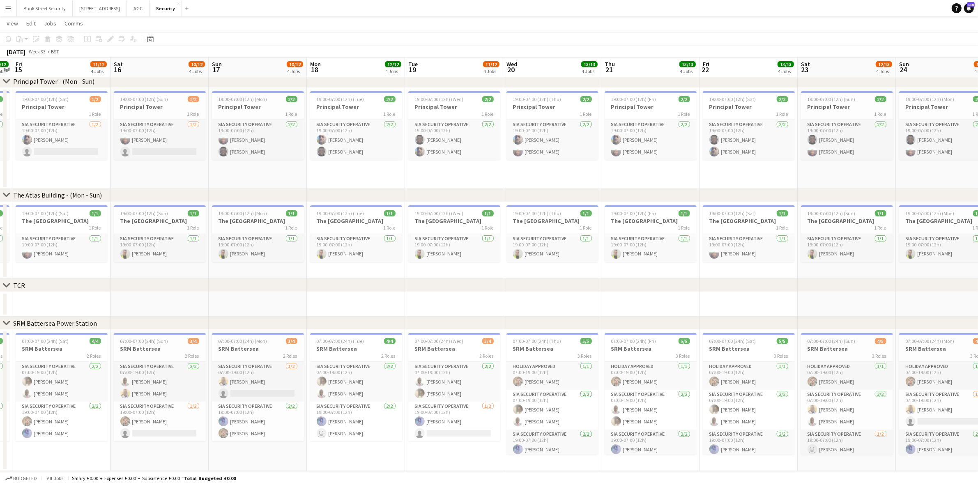
scroll to position [0, 286]
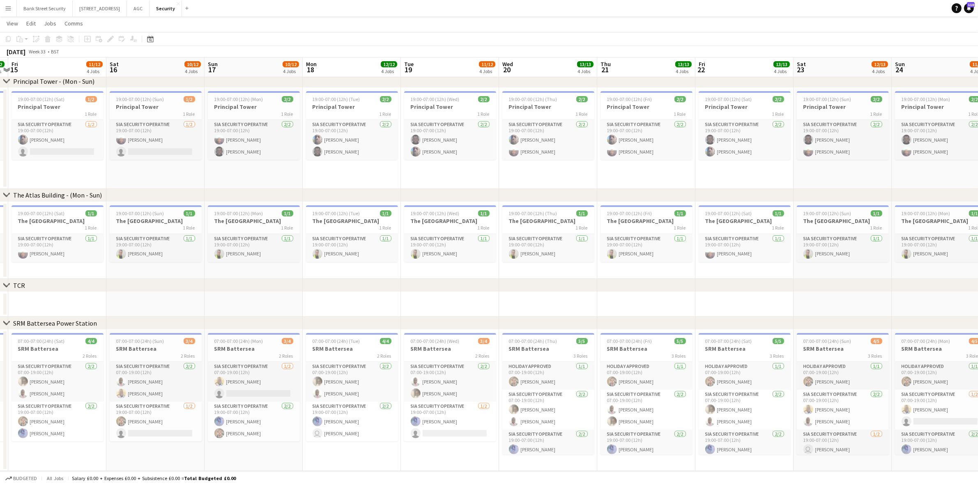
drag, startPoint x: 200, startPoint y: 168, endPoint x: 36, endPoint y: 166, distance: 163.9
click at [36, 166] on app-calendar-viewport "Tue 12 11/13 4 Jobs Wed 13 12/12 4 Jobs Thu 14 12/12 4 Jobs Fri 15 11/12 4 Jobs…" at bounding box center [489, 172] width 978 height 598
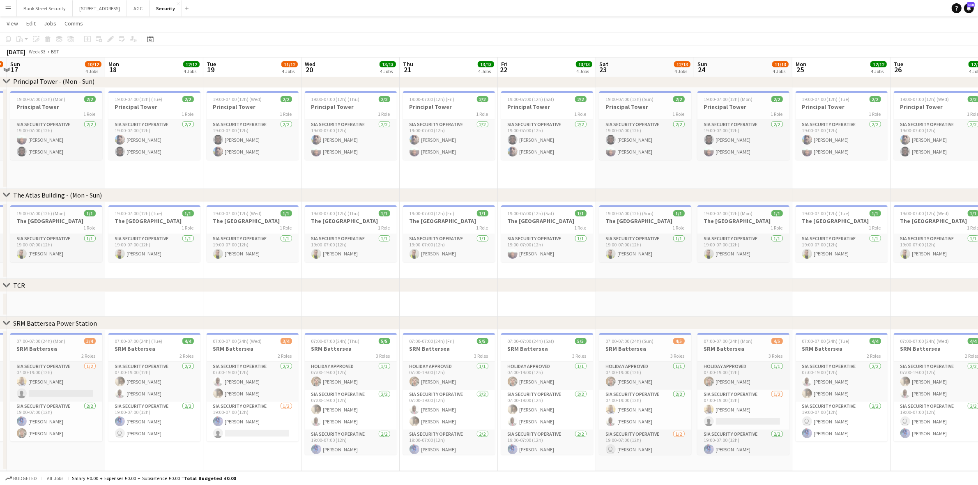
scroll to position [0, 294]
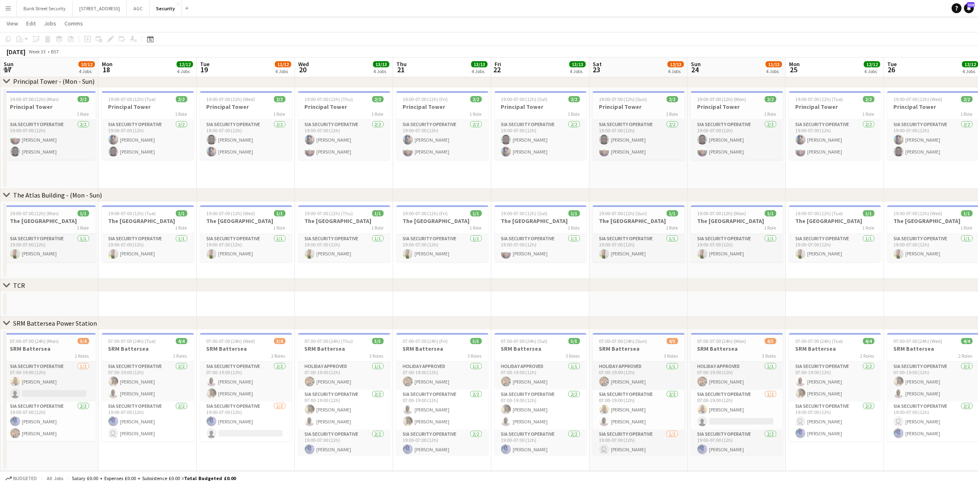
drag, startPoint x: 236, startPoint y: 170, endPoint x: 51, endPoint y: 170, distance: 184.9
click at [51, 170] on app-calendar-viewport "Thu 14 12/12 4 Jobs Fri 15 11/12 4 Jobs Sat 16 10/12 4 Jobs Sun 17 10/12 4 Jobs…" at bounding box center [489, 172] width 978 height 598
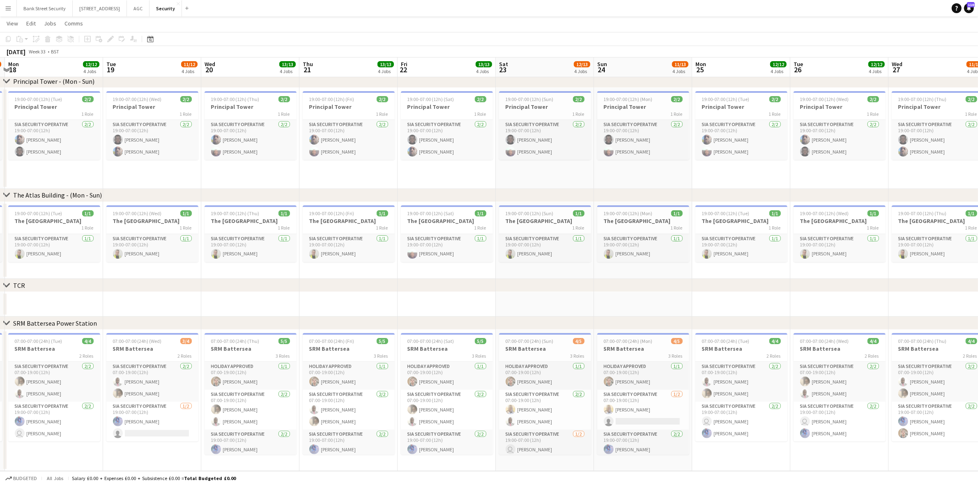
scroll to position [0, 292]
drag, startPoint x: 161, startPoint y: 173, endPoint x: 64, endPoint y: 169, distance: 96.2
click at [64, 169] on app-calendar-viewport "Fri 15 11/12 4 Jobs Sat 16 10/12 4 Jobs Sun 17 10/12 4 Jobs Mon 18 12/12 4 Jobs…" at bounding box center [489, 172] width 978 height 598
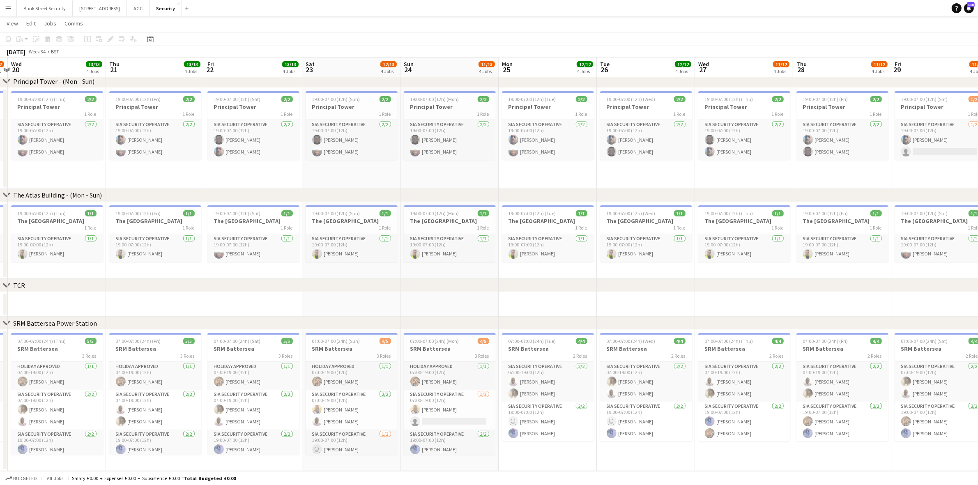
scroll to position [0, 289]
drag, startPoint x: 227, startPoint y: 168, endPoint x: 34, endPoint y: 171, distance: 193.1
click at [34, 171] on app-calendar-viewport "Sun 17 10/12 4 Jobs Mon 18 12/12 4 Jobs Tue 19 11/12 4 Jobs Wed 20 13/13 4 Jobs…" at bounding box center [489, 172] width 978 height 598
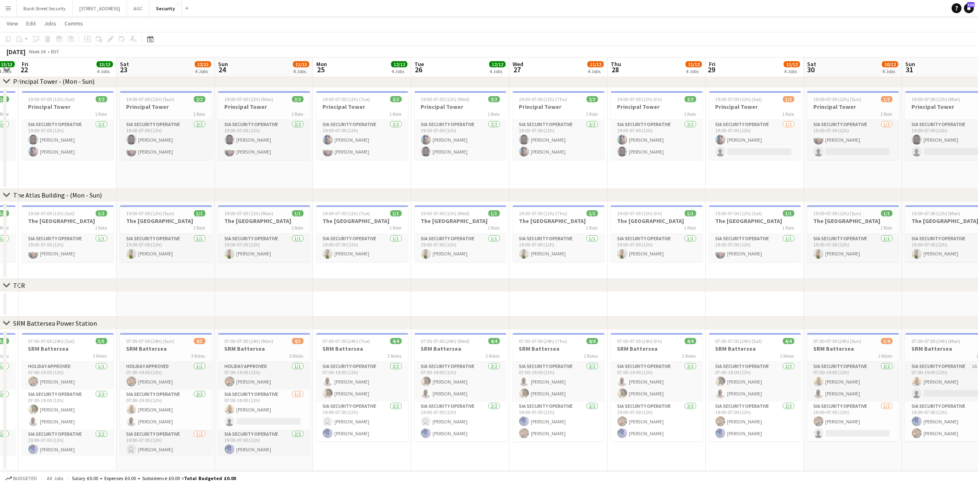
scroll to position [0, 292]
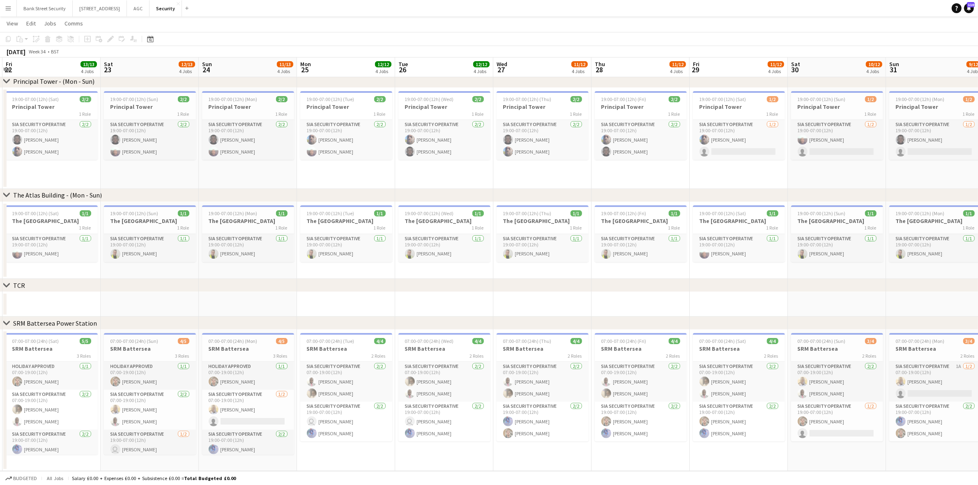
drag, startPoint x: 245, startPoint y: 172, endPoint x: 46, endPoint y: 167, distance: 199.7
click at [46, 167] on app-calendar-viewport "Tue 19 11/12 4 Jobs Wed 20 13/13 4 Jobs Thu 21 13/13 4 Jobs Fri 22 13/13 4 Jobs…" at bounding box center [489, 172] width 978 height 598
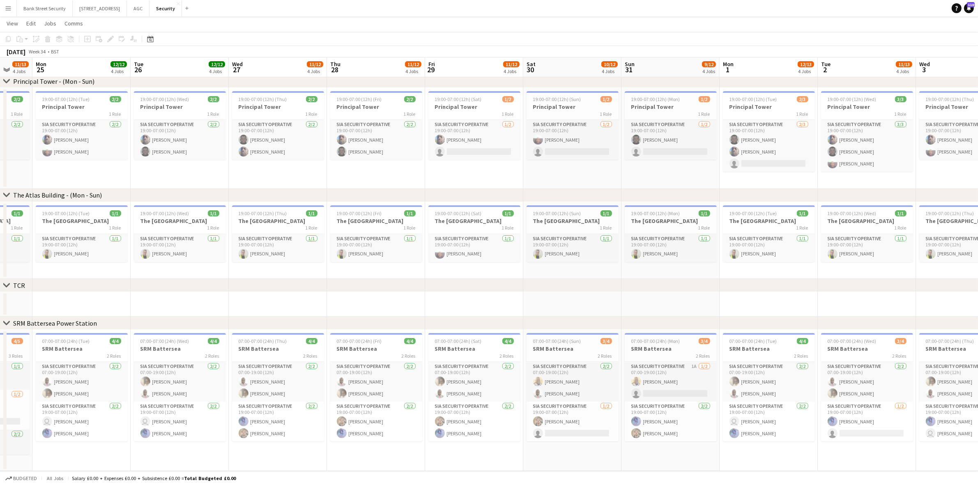
scroll to position [0, 290]
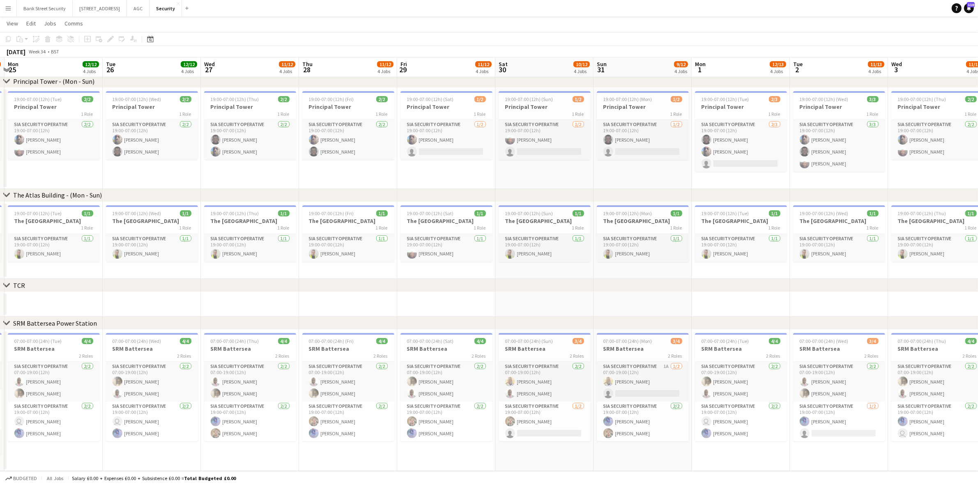
drag, startPoint x: 358, startPoint y: 180, endPoint x: 66, endPoint y: 172, distance: 292.6
click at [66, 172] on app-calendar-viewport "Fri 22 13/13 4 Jobs Sat 23 12/13 4 Jobs Sun 24 11/13 4 Jobs Mon 25 12/12 4 Jobs…" at bounding box center [489, 172] width 978 height 598
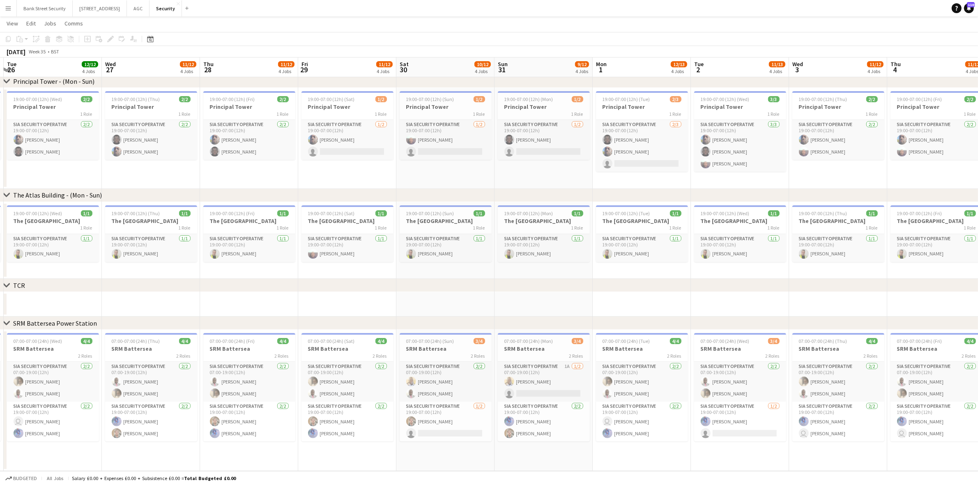
scroll to position [0, 297]
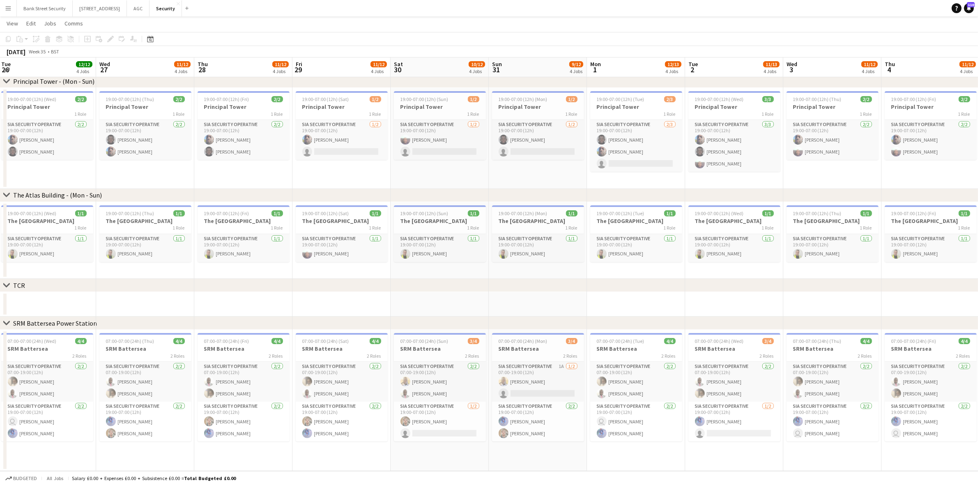
drag, startPoint x: 128, startPoint y: 168, endPoint x: 23, endPoint y: 166, distance: 104.8
click at [23, 166] on app-calendar-viewport "Sat 23 12/13 4 Jobs Sun 24 11/13 4 Jobs Mon 25 12/12 4 Jobs Tue 26 12/12 4 Jobs…" at bounding box center [489, 172] width 978 height 598
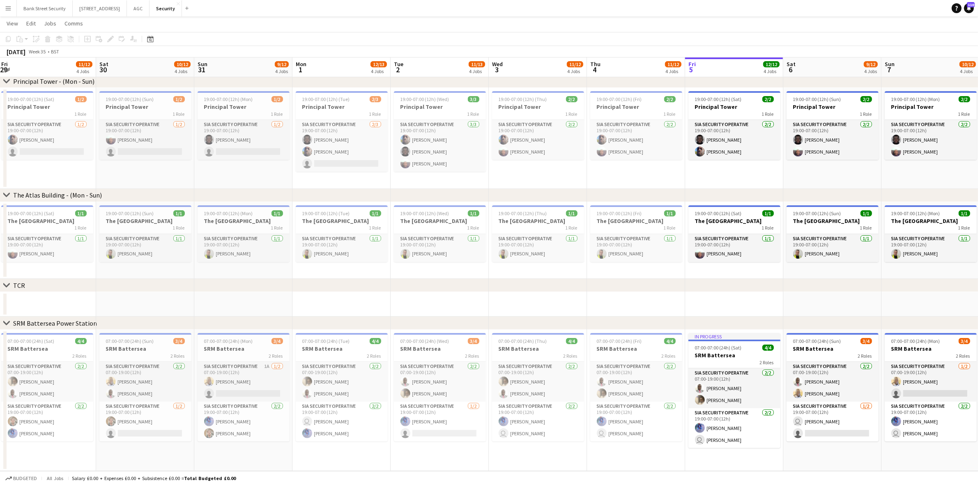
drag, startPoint x: 346, startPoint y: 171, endPoint x: 52, endPoint y: 175, distance: 294.6
click at [52, 175] on app-calendar-viewport "Tue 26 12/12 4 Jobs Wed 27 11/12 4 Jobs Thu 28 11/12 4 Jobs Fri 29 11/12 4 Jobs…" at bounding box center [489, 172] width 978 height 598
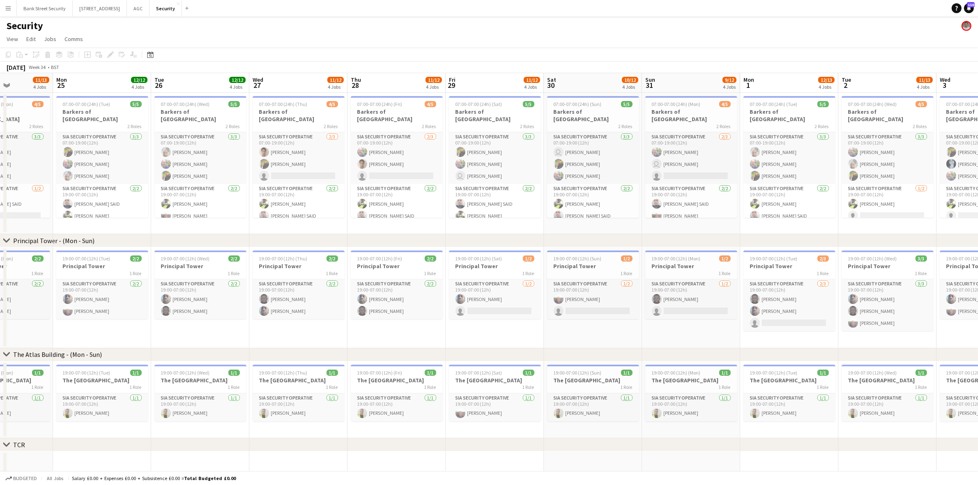
scroll to position [0, 196]
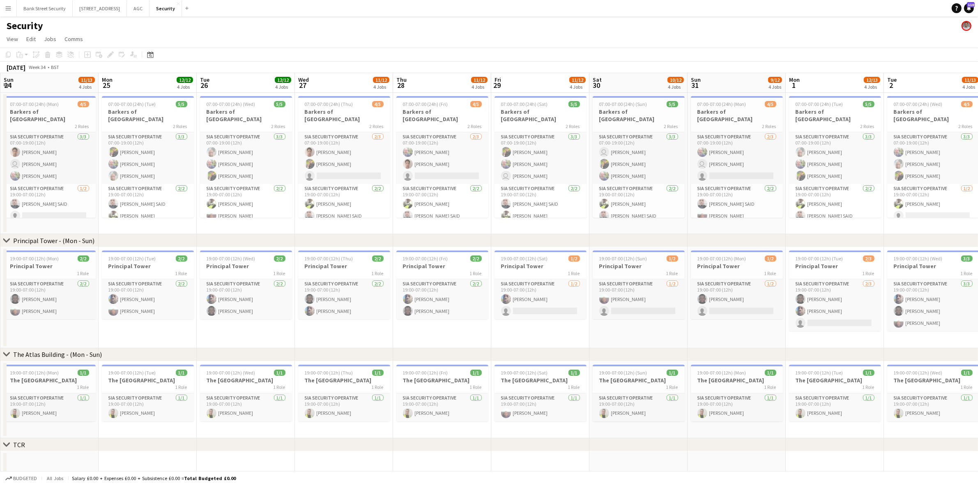
drag, startPoint x: 135, startPoint y: 221, endPoint x: 962, endPoint y: 106, distance: 835.4
click at [978, 106] on html "Menu Boards Boards Boards All jobs Status Workforce Workforce My Workforce Recr…" at bounding box center [489, 322] width 978 height 645
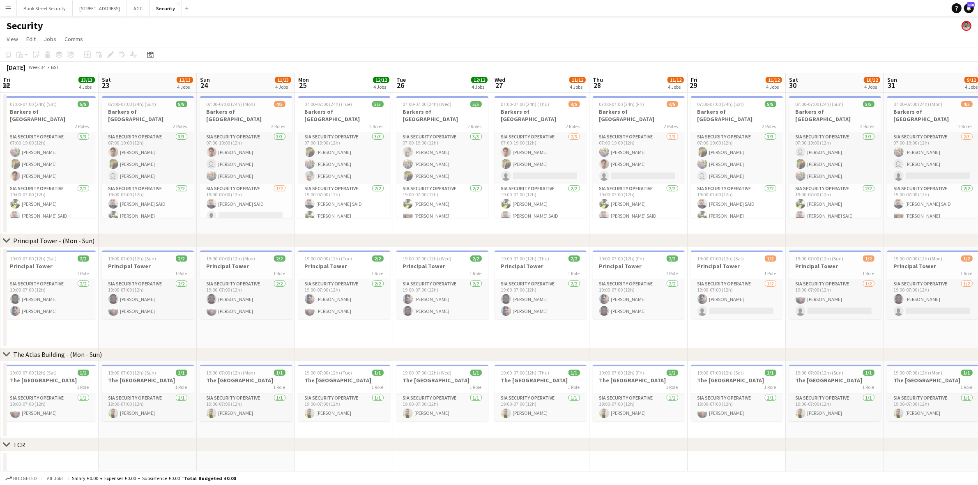
scroll to position [0, 0]
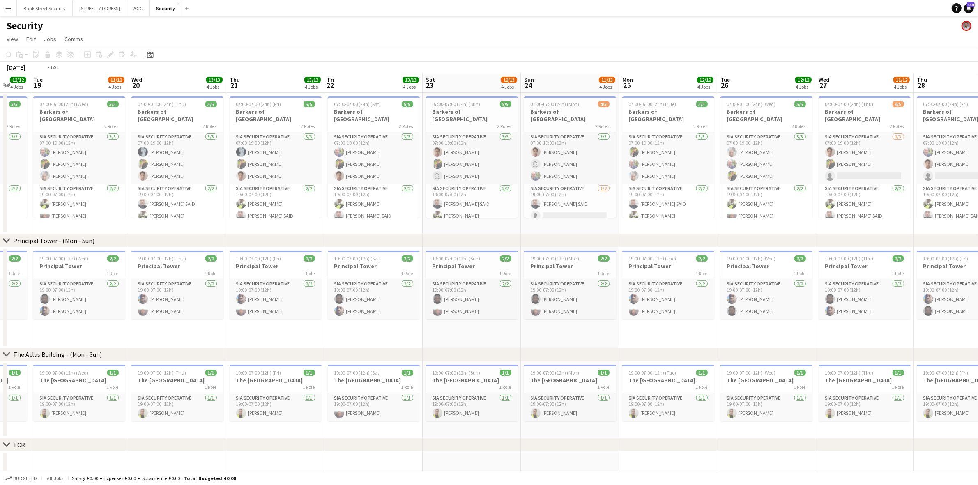
drag, startPoint x: 154, startPoint y: 222, endPoint x: 871, endPoint y: 184, distance: 717.9
click at [871, 184] on app-calendar-viewport "Sun 17 10/12 4 Jobs Mon 18 12/12 4 Jobs Tue 19 11/12 4 Jobs Wed 20 13/13 4 Jobs…" at bounding box center [489, 351] width 978 height 557
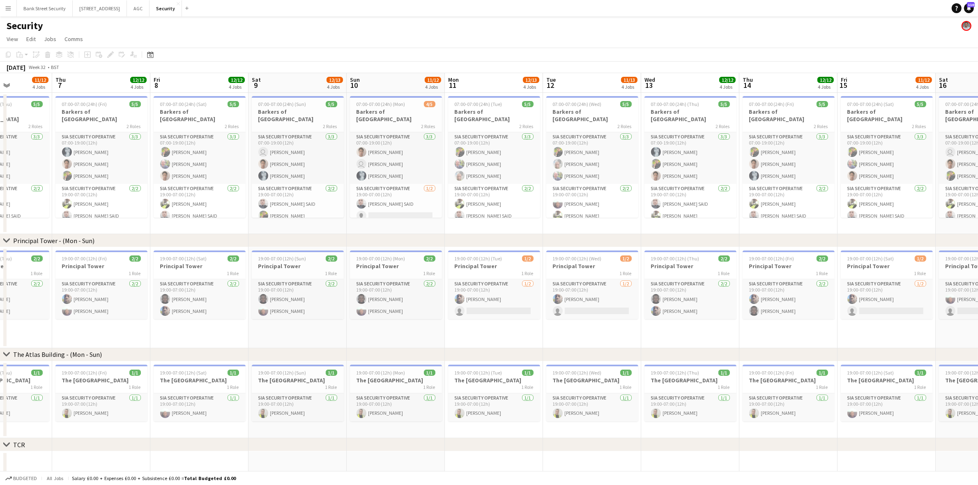
scroll to position [0, 279]
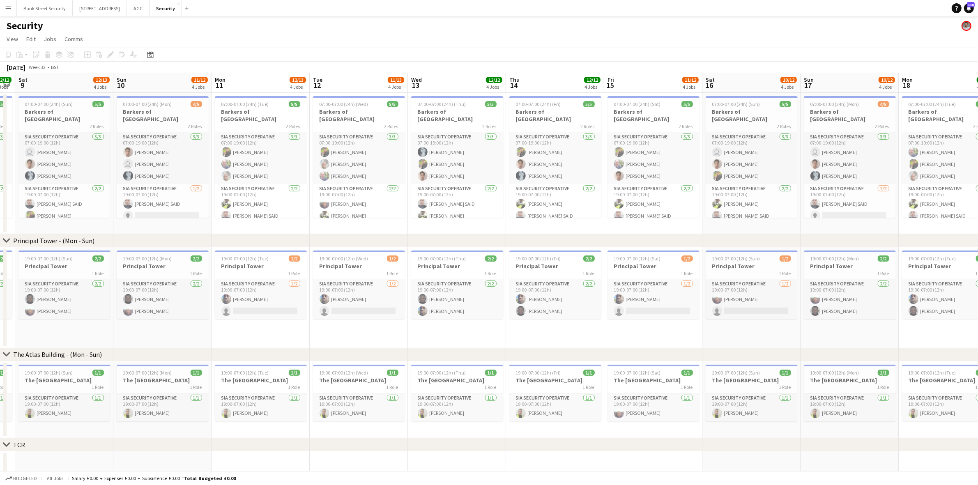
drag, startPoint x: 281, startPoint y: 216, endPoint x: 956, endPoint y: 159, distance: 677.3
click at [956, 159] on app-calendar-viewport "Wed 6 11/12 4 Jobs Thu 7 12/12 4 Jobs Fri 8 12/12 4 Jobs Sat 9 12/13 4 Jobs Sun…" at bounding box center [489, 351] width 978 height 557
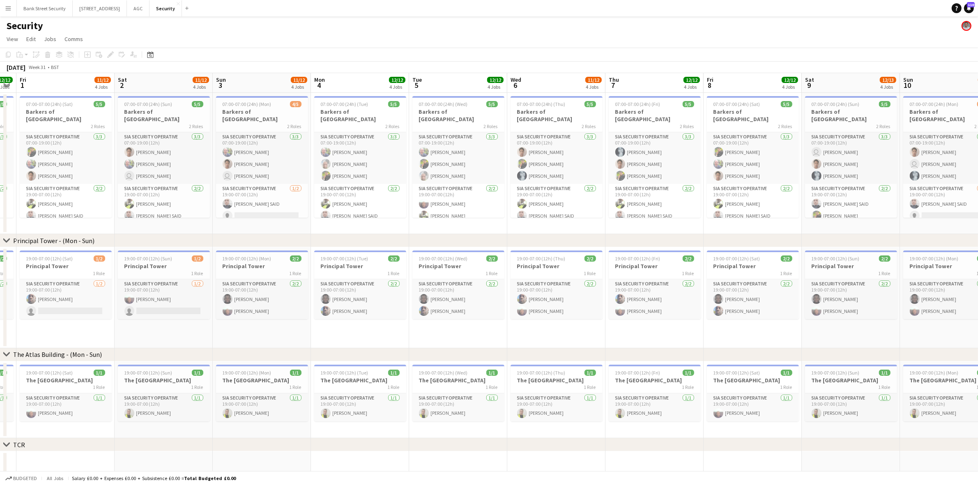
scroll to position [0, 287]
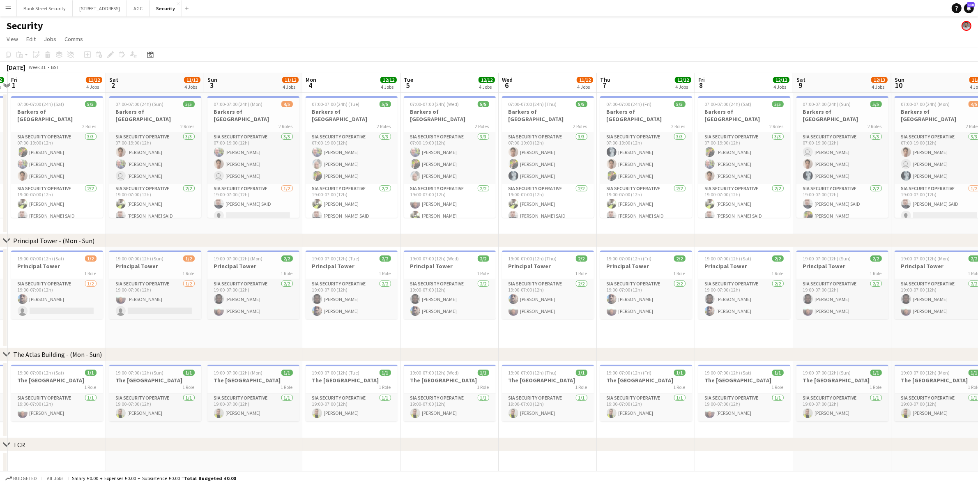
drag, startPoint x: 180, startPoint y: 222, endPoint x: 761, endPoint y: 201, distance: 581.7
click at [761, 201] on app-calendar-viewport "Tue 29 12/12 4 Jobs Wed 30 12/12 4 Jobs Thu 31 12/12 4 Jobs Fri 1 11/12 4 Jobs …" at bounding box center [489, 351] width 978 height 557
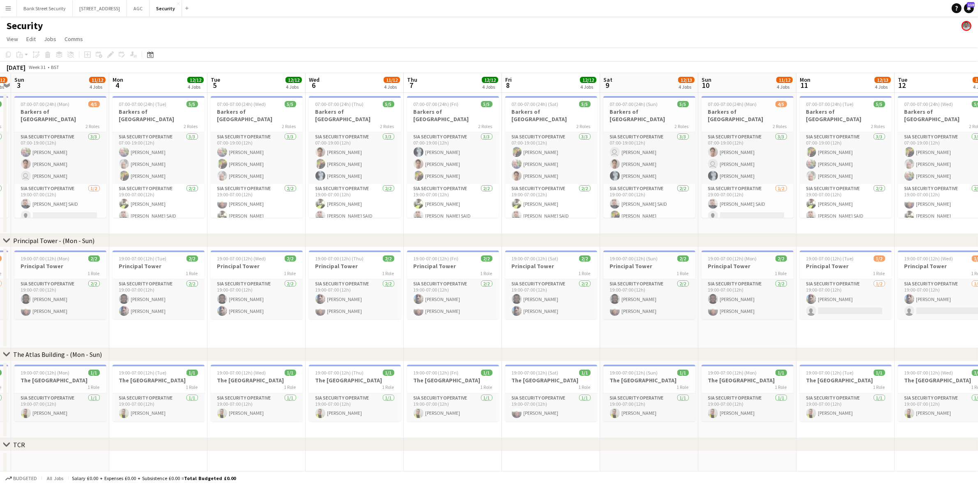
scroll to position [0, 286]
drag, startPoint x: 249, startPoint y: 221, endPoint x: 51, endPoint y: 221, distance: 198.0
click at [54, 214] on app-calendar-viewport "Thu 31 12/12 4 Jobs Fri 1 11/12 4 Jobs Sat 2 11/12 4 Jobs Sun 3 11/12 4 Jobs Mo…" at bounding box center [489, 351] width 978 height 557
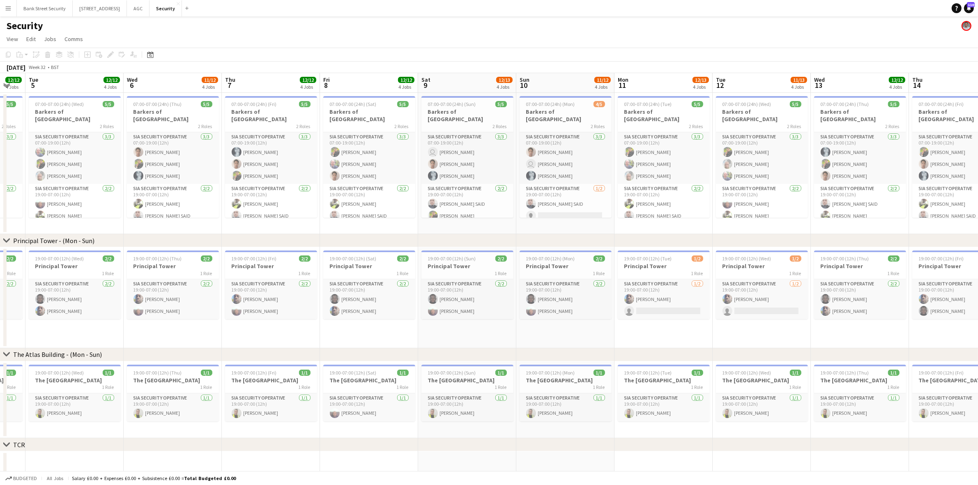
drag, startPoint x: 361, startPoint y: 221, endPoint x: 193, endPoint y: 212, distance: 167.8
click at [193, 212] on app-calendar-viewport "Sat 2 11/12 4 Jobs Sun 3 11/12 4 Jobs Mon 4 12/12 4 Jobs Tue 5 12/12 4 Jobs Wed…" at bounding box center [489, 351] width 978 height 557
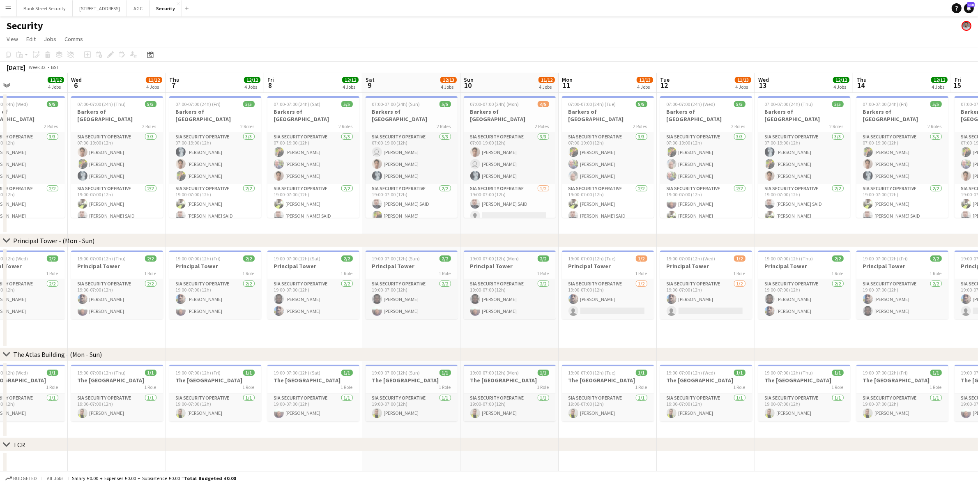
drag, startPoint x: 350, startPoint y: 226, endPoint x: 302, endPoint y: 225, distance: 48.5
click at [302, 225] on app-calendar-viewport "Sat 2 11/12 4 Jobs Sun 3 11/12 4 Jobs Mon 4 12/12 4 Jobs Tue 5 12/12 4 Jobs Wed…" at bounding box center [489, 351] width 978 height 557
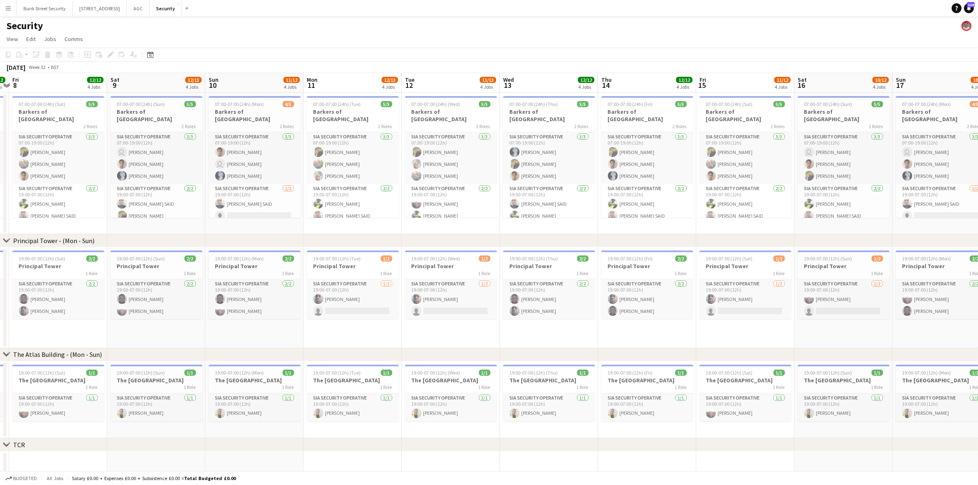
drag, startPoint x: 396, startPoint y: 222, endPoint x: 159, endPoint y: 210, distance: 237.3
click at [159, 210] on app-calendar-viewport "Tue 5 12/12 4 Jobs Wed 6 11/12 4 Jobs Thu 7 12/12 4 Jobs Fri 8 12/12 4 Jobs Sat…" at bounding box center [489, 351] width 978 height 557
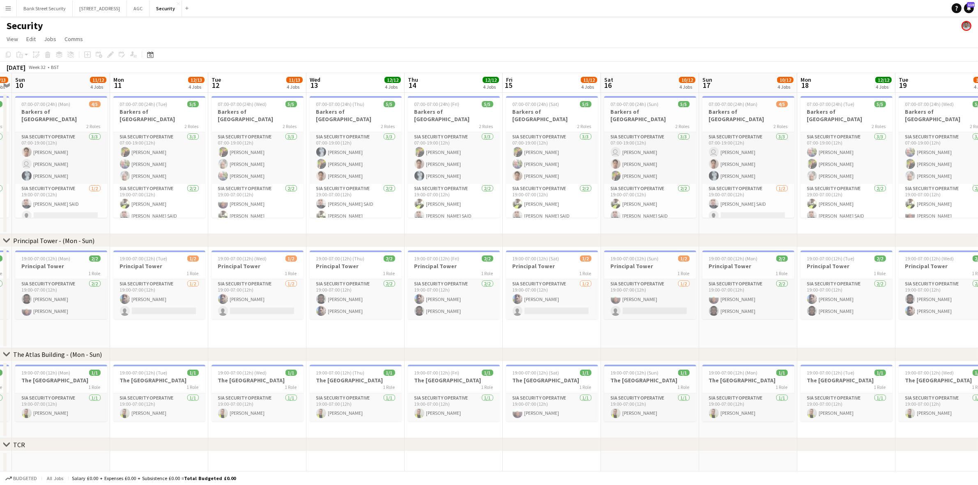
scroll to position [0, 284]
drag, startPoint x: 267, startPoint y: 226, endPoint x: 73, endPoint y: 212, distance: 194.8
click at [73, 212] on app-calendar-viewport "Thu 7 12/12 4 Jobs Fri 8 12/12 4 Jobs Sat 9 12/13 4 Jobs Sun 10 11/12 4 Jobs Mo…" at bounding box center [489, 351] width 978 height 557
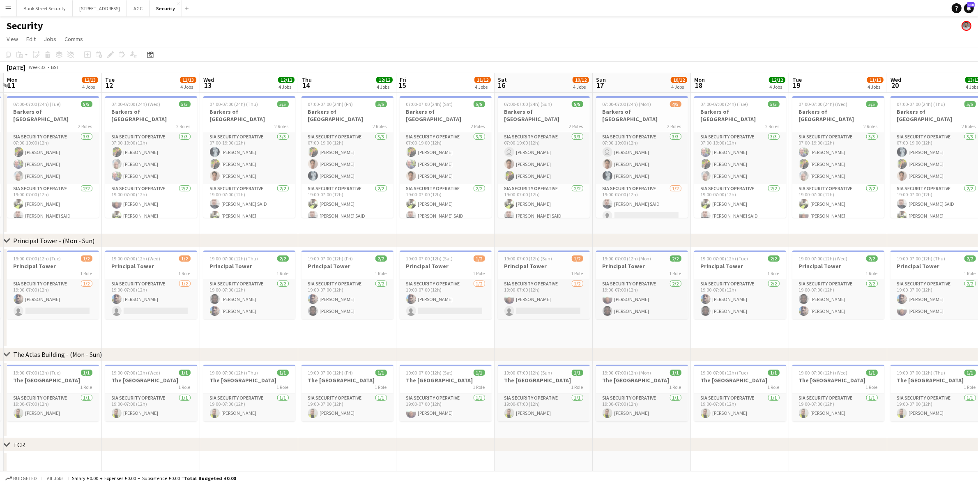
scroll to position [0, 293]
drag, startPoint x: 280, startPoint y: 222, endPoint x: 173, endPoint y: 216, distance: 106.9
click at [173, 216] on app-calendar-viewport "Fri 8 12/12 4 Jobs Sat 9 12/13 4 Jobs Sun 10 11/12 4 Jobs Mon 11 12/13 4 Jobs T…" at bounding box center [489, 351] width 978 height 557
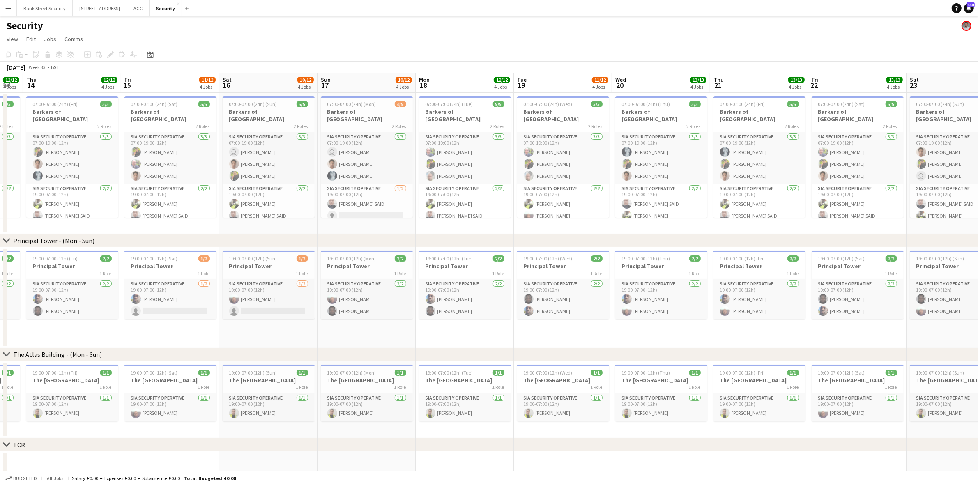
drag, startPoint x: 622, startPoint y: 224, endPoint x: 350, endPoint y: 217, distance: 272.9
click at [350, 217] on app-calendar-viewport "Mon 11 12/13 4 Jobs Tue 12 11/13 4 Jobs Wed 13 12/12 4 Jobs Thu 14 12/12 4 Jobs…" at bounding box center [489, 351] width 978 height 557
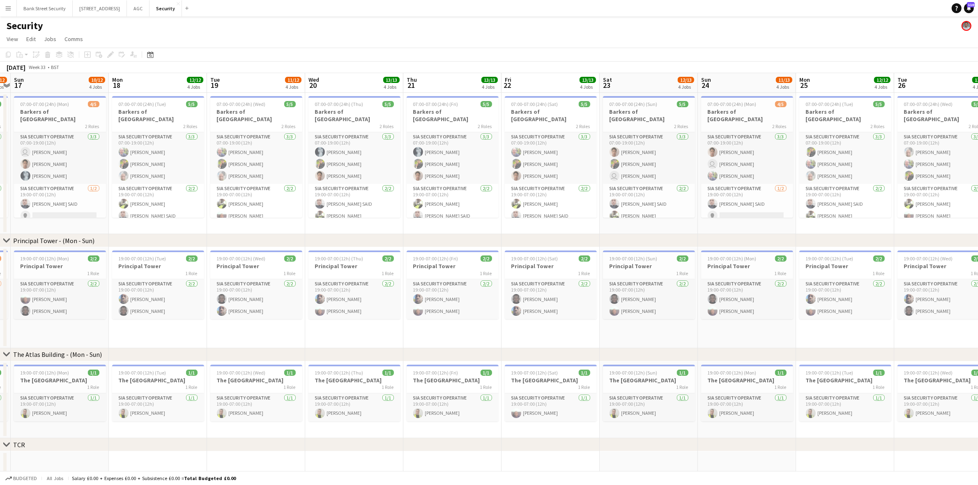
drag, startPoint x: 270, startPoint y: 218, endPoint x: 21, endPoint y: 226, distance: 249.5
click at [21, 226] on app-calendar-viewport "Thu 14 12/12 4 Jobs Fri 15 11/12 4 Jobs Sat 16 10/12 4 Jobs Sun 17 10/12 4 Jobs…" at bounding box center [489, 351] width 978 height 557
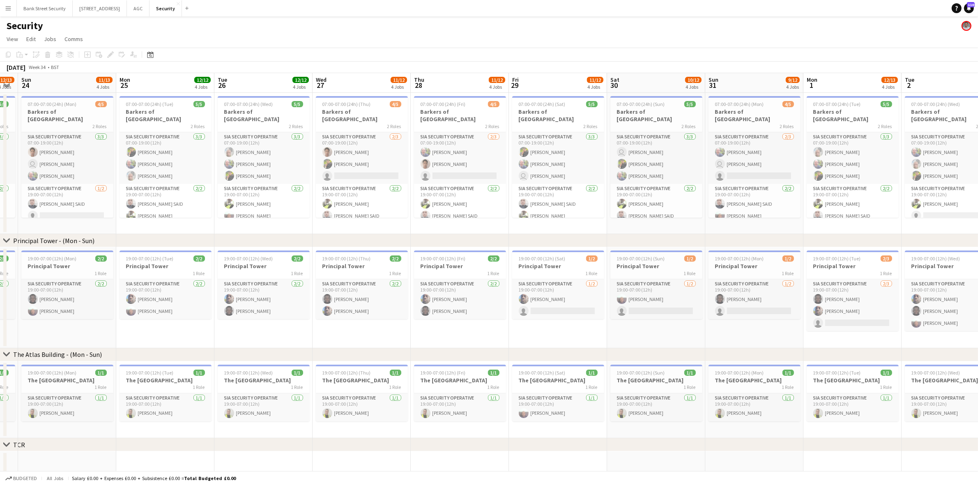
drag, startPoint x: 739, startPoint y: 219, endPoint x: 62, endPoint y: 237, distance: 676.8
click at [58, 233] on app-calendar-viewport "Thu 21 13/13 4 Jobs Fri 22 13/13 4 Jobs Sat 23 12/13 4 Jobs Sun 24 11/13 4 Jobs…" at bounding box center [489, 351] width 978 height 557
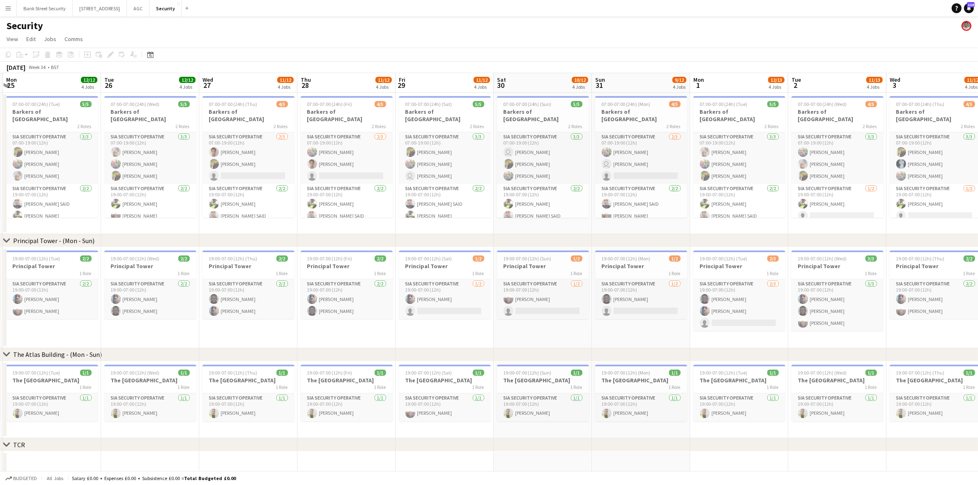
drag, startPoint x: 140, startPoint y: 219, endPoint x: 56, endPoint y: 210, distance: 83.9
click at [56, 210] on app-calendar-viewport "Fri 22 13/13 4 Jobs Sat 23 12/13 4 Jobs Sun 24 11/13 4 Jobs Mon 25 12/12 4 Jobs…" at bounding box center [489, 351] width 978 height 557
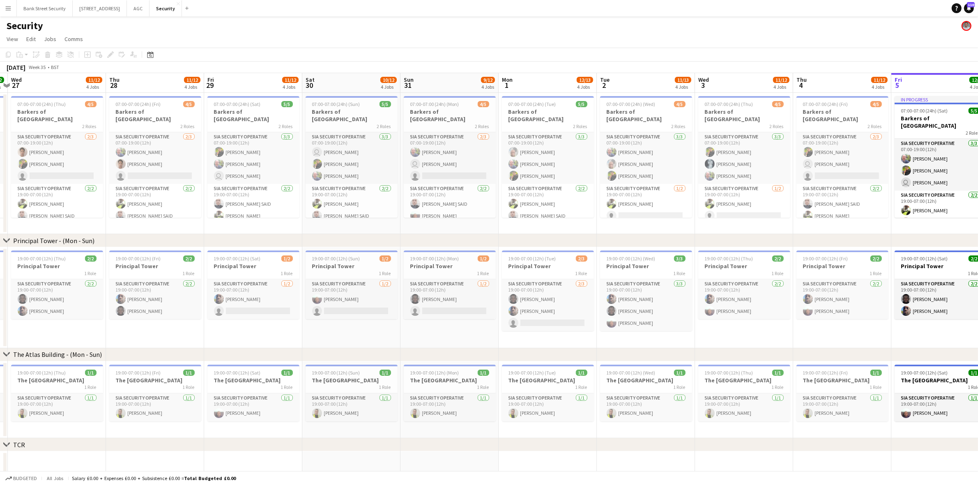
drag, startPoint x: 259, startPoint y: 226, endPoint x: 68, endPoint y: 216, distance: 191.3
click at [68, 216] on app-calendar-viewport "Sun 24 11/13 4 Jobs Mon 25 12/12 4 Jobs Tue 26 12/12 4 Jobs Wed 27 11/12 4 Jobs…" at bounding box center [489, 351] width 978 height 557
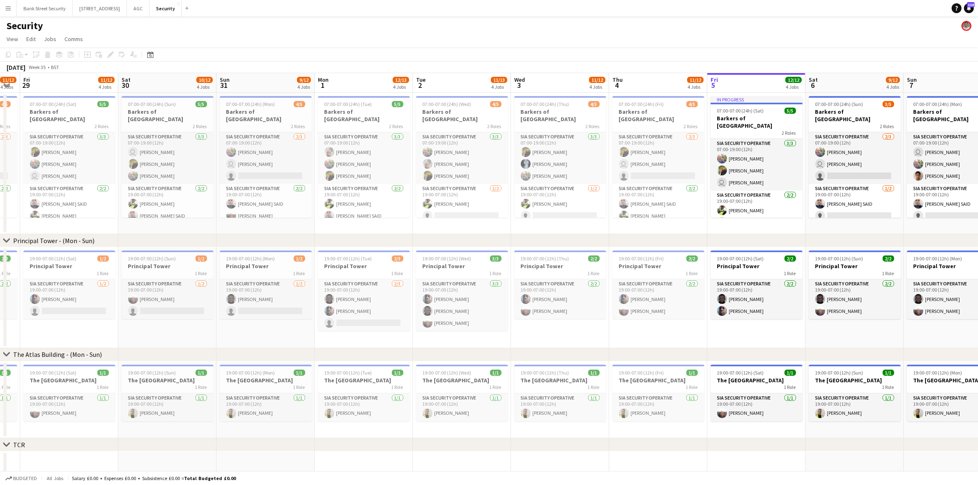
scroll to position [0, 276]
drag, startPoint x: 251, startPoint y: 223, endPoint x: 66, endPoint y: 209, distance: 185.0
click at [66, 209] on app-calendar-viewport "Tue 26 12/12 4 Jobs Wed 27 11/12 4 Jobs Thu 28 11/12 4 Jobs Fri 29 11/12 4 Jobs…" at bounding box center [489, 351] width 978 height 557
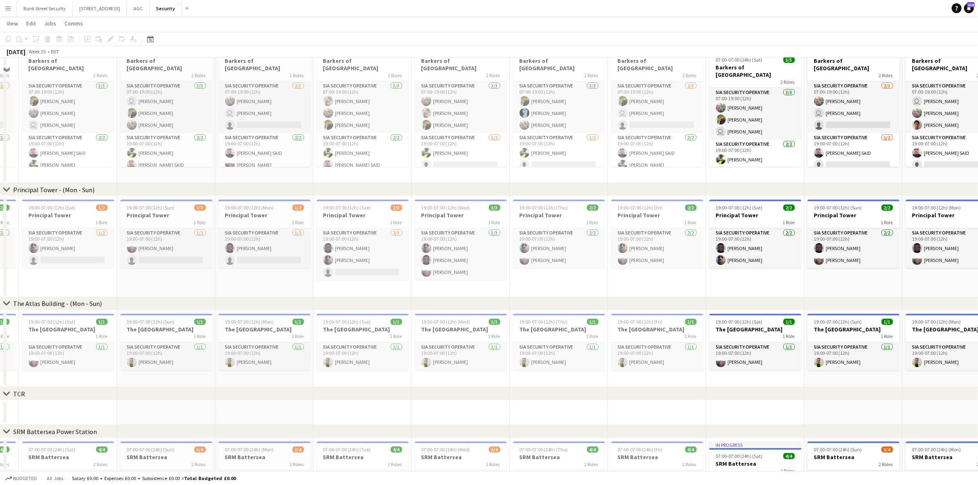
scroll to position [0, 0]
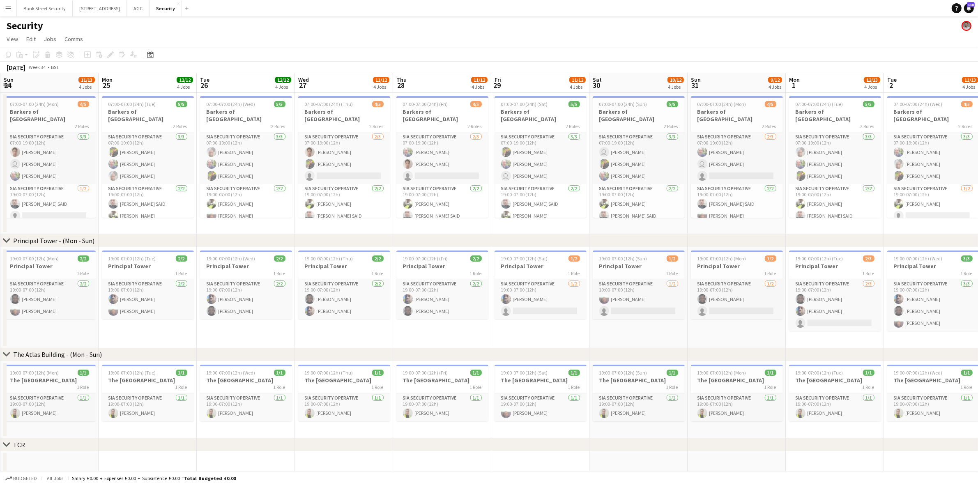
drag, startPoint x: 149, startPoint y: 221, endPoint x: 800, endPoint y: 207, distance: 651.7
click at [839, 202] on app-calendar-viewport "Fri 22 13/13 4 Jobs Sat 23 12/13 4 Jobs Sun 24 11/13 4 Jobs Mon 25 12/12 4 Jobs…" at bounding box center [489, 351] width 978 height 557
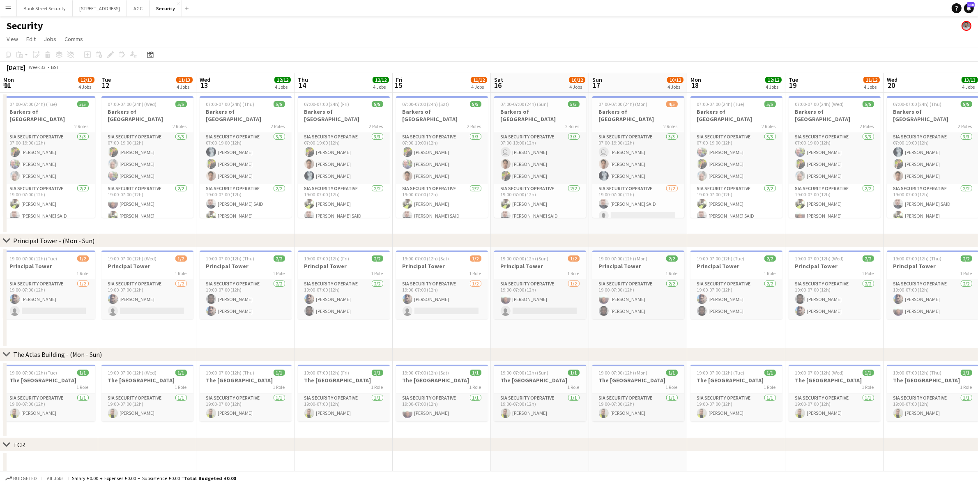
drag, startPoint x: 53, startPoint y: 228, endPoint x: 985, endPoint y: 220, distance: 932.6
click at [978, 220] on html "Menu Boards Boards Boards All jobs Status Workforce Workforce My Workforce Recr…" at bounding box center [489, 322] width 978 height 645
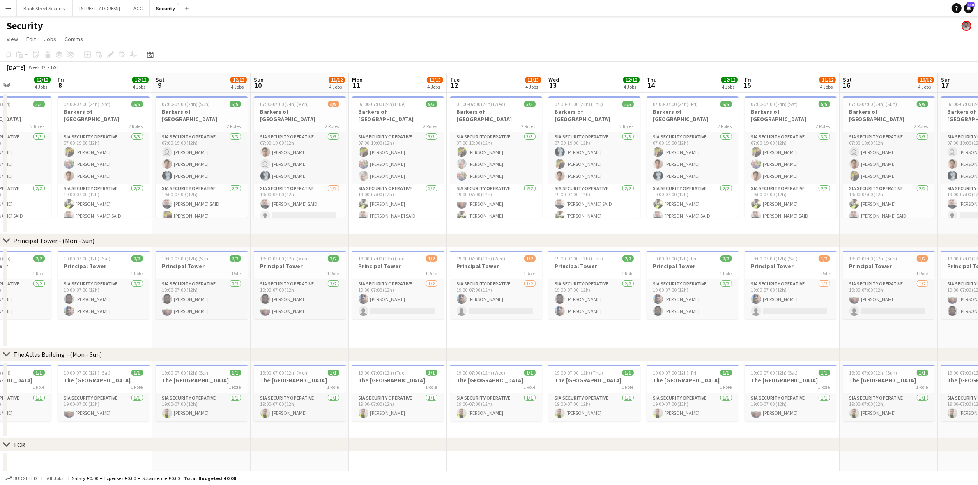
scroll to position [0, 228]
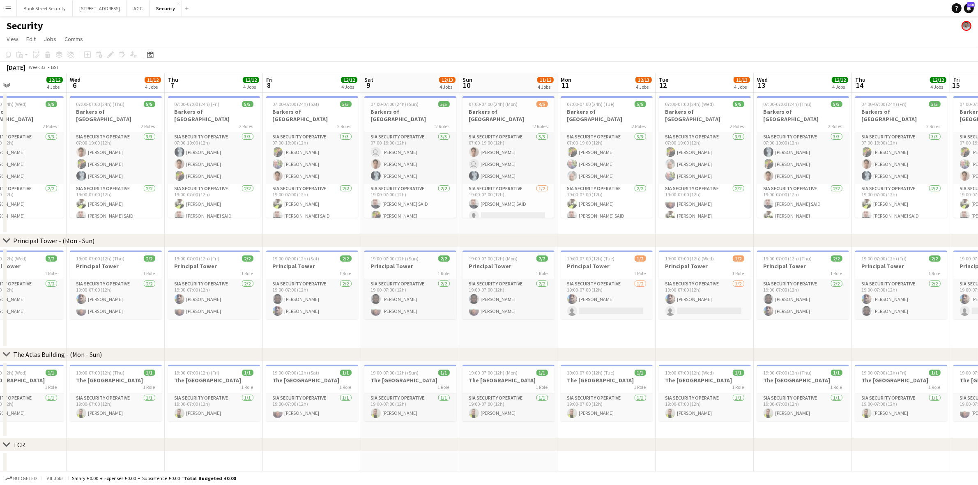
drag, startPoint x: 101, startPoint y: 224, endPoint x: 854, endPoint y: 221, distance: 753.4
click at [854, 221] on app-calendar-viewport "Sun 3 11/12 4 Jobs Mon 4 12/12 4 Jobs Tue 5 12/12 4 Jobs Wed 6 11/12 4 Jobs Thu…" at bounding box center [489, 351] width 978 height 557
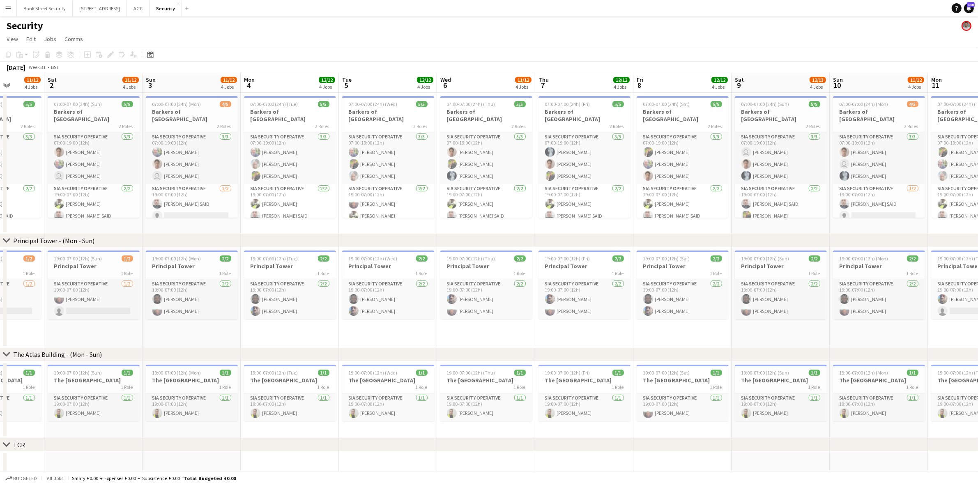
scroll to position [0, 215]
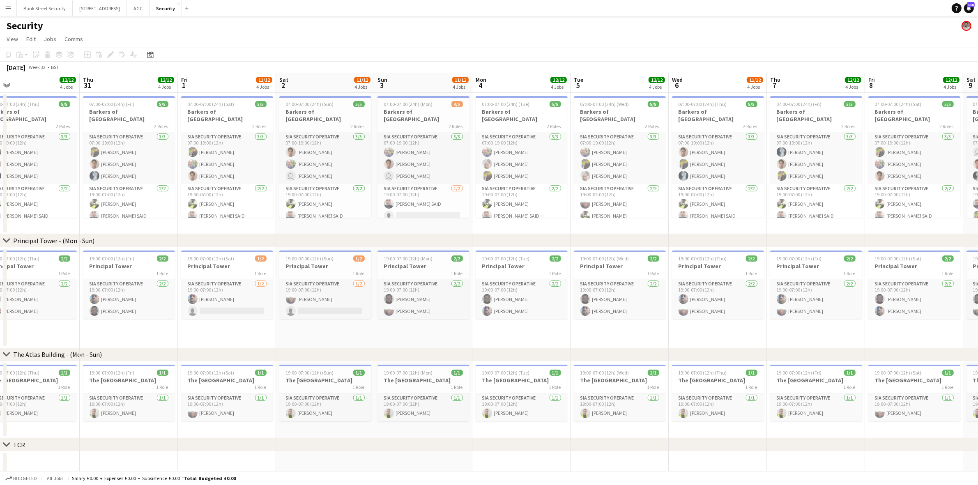
drag, startPoint x: 106, startPoint y: 221, endPoint x: 708, endPoint y: 206, distance: 602.0
click at [708, 206] on app-calendar-viewport "Mon 28 12/12 4 Jobs Tue 29 12/12 4 Jobs Wed 30 12/12 4 Jobs Thu 31 12/12 4 Jobs…" at bounding box center [489, 351] width 978 height 557
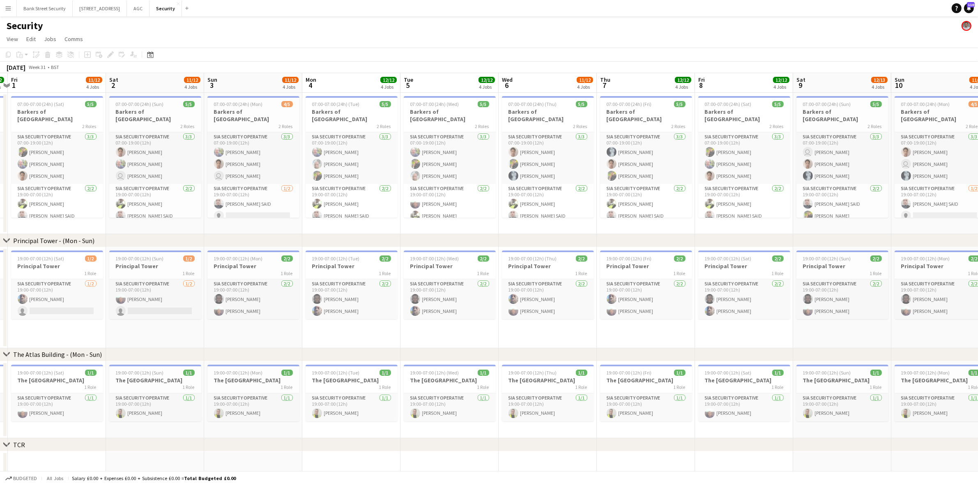
scroll to position [0, 288]
drag, startPoint x: 327, startPoint y: 221, endPoint x: 157, endPoint y: 216, distance: 170.6
click at [157, 216] on app-calendar-viewport "Tue 29 12/12 4 Jobs Wed 30 12/12 4 Jobs Thu 31 12/12 4 Jobs Fri 1 11/12 4 Jobs …" at bounding box center [489, 351] width 978 height 557
click at [427, 202] on app-card-role "SIA Security Operative [DATE] 19:00-07:00 (12h) [PERSON_NAME]" at bounding box center [449, 204] width 92 height 40
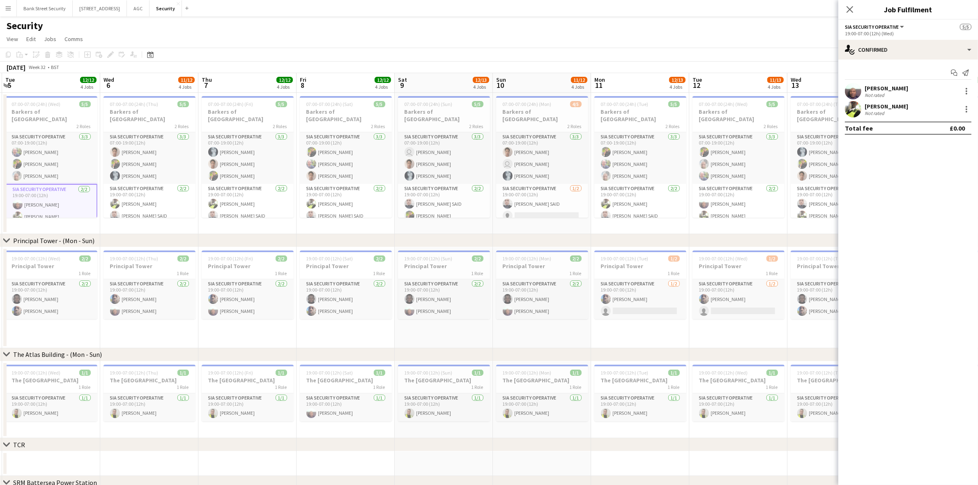
scroll to position [0, 287]
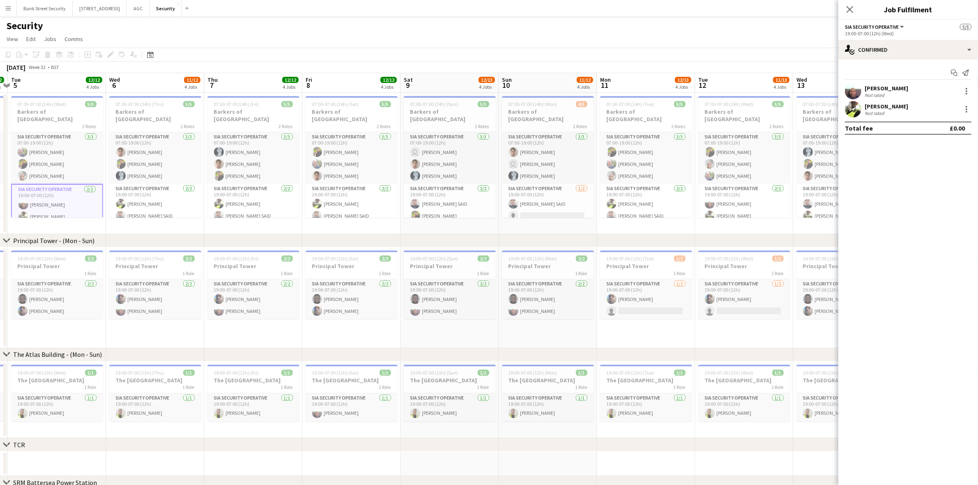
drag, startPoint x: 429, startPoint y: 221, endPoint x: 46, endPoint y: 224, distance: 383.3
click at [46, 224] on app-calendar-viewport "Sat 2 11/12 4 Jobs Sun 3 11/12 4 Jobs Mon 4 12/12 4 Jobs Tue 5 12/12 4 Jobs Wed…" at bounding box center [489, 351] width 978 height 557
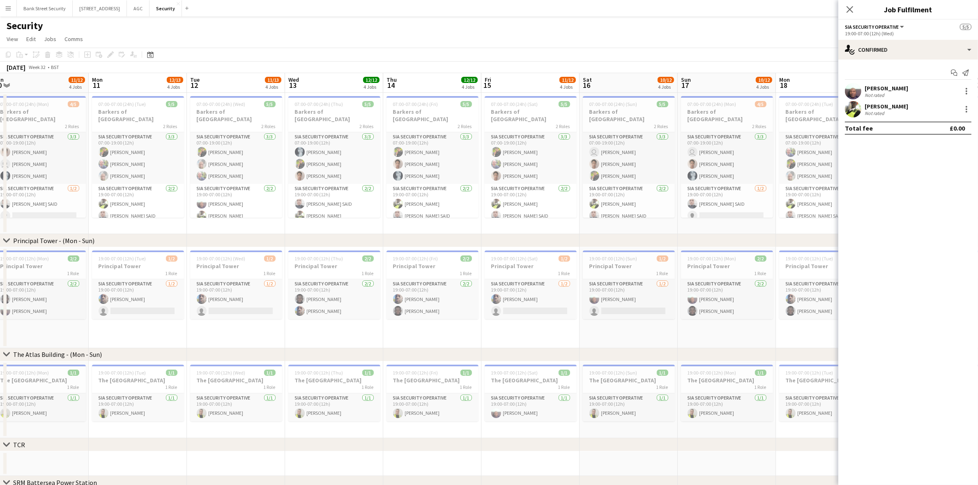
drag, startPoint x: 507, startPoint y: 216, endPoint x: 39, endPoint y: 218, distance: 467.1
click at [36, 217] on app-calendar-viewport "Thu 7 12/12 4 Jobs Fri 8 12/12 4 Jobs Sat 9 12/13 4 Jobs Sun 10 11/12 4 Jobs Mo…" at bounding box center [489, 351] width 978 height 557
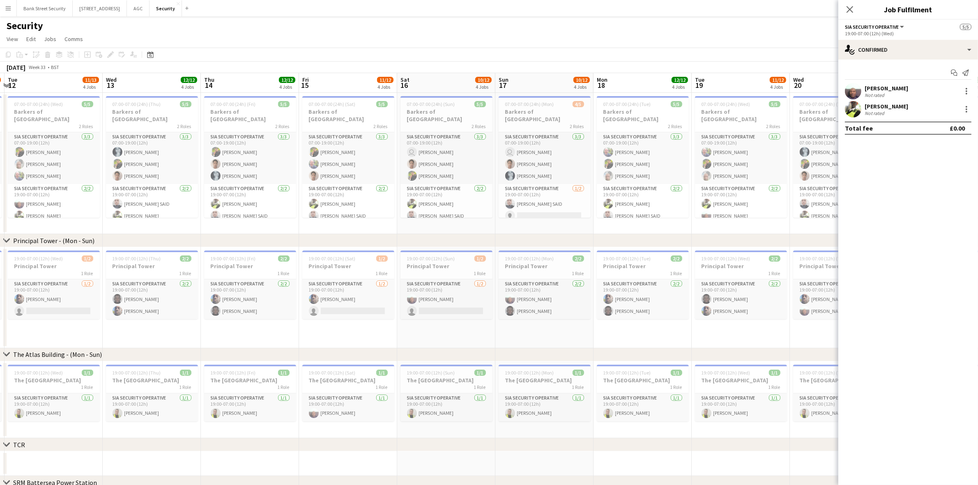
scroll to position [0, 295]
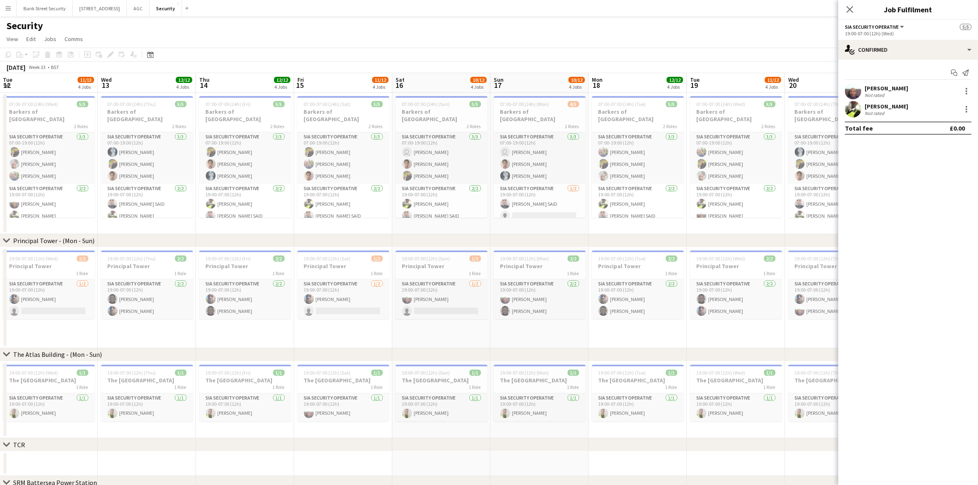
drag, startPoint x: 237, startPoint y: 226, endPoint x: 52, endPoint y: 224, distance: 185.3
click at [52, 223] on app-calendar-viewport "Sat 9 12/13 4 Jobs Sun 10 11/12 4 Jobs Mon 11 12/13 4 Jobs Tue 12 11/13 4 Jobs …" at bounding box center [489, 351] width 978 height 557
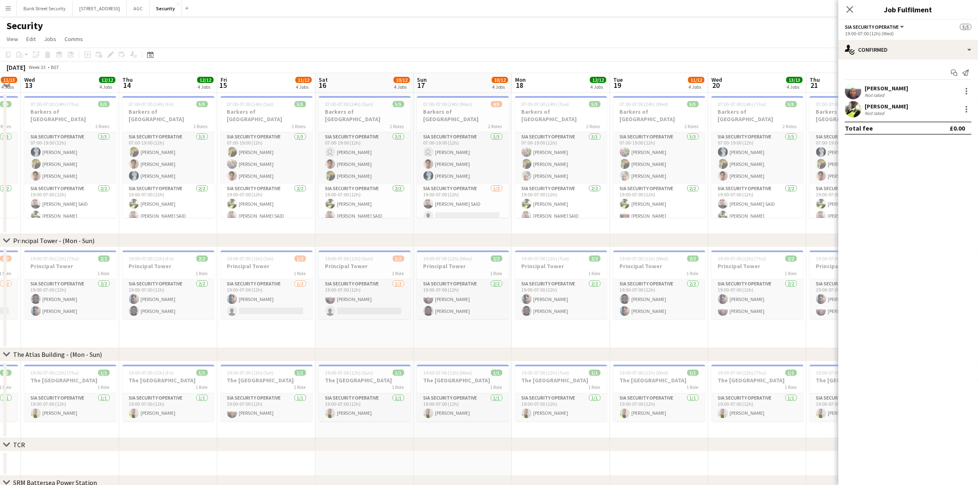
drag, startPoint x: 161, startPoint y: 223, endPoint x: 84, endPoint y: 219, distance: 76.9
click at [84, 219] on app-calendar-viewport "Sun 10 11/12 4 Jobs Mon 11 12/13 4 Jobs Tue 12 11/13 4 Jobs Wed 13 12/12 4 Jobs…" at bounding box center [489, 351] width 978 height 557
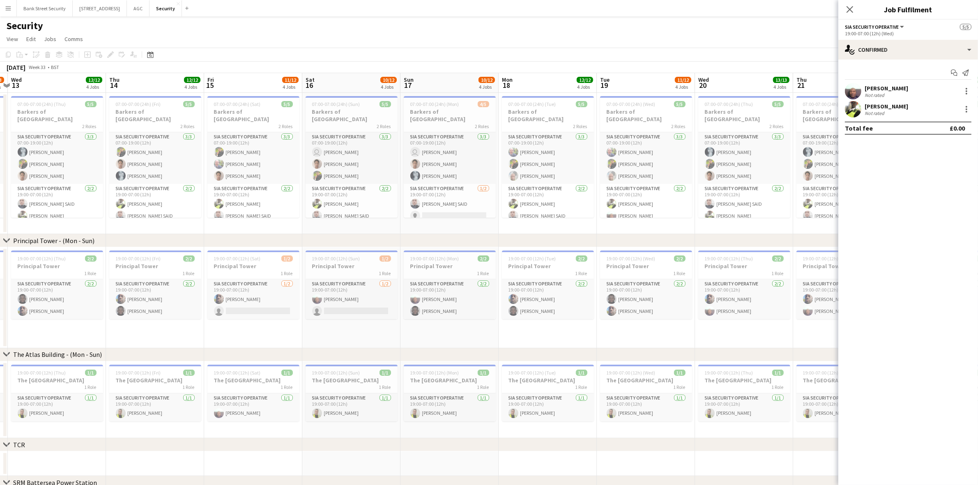
drag, startPoint x: 174, startPoint y: 223, endPoint x: 62, endPoint y: 216, distance: 112.0
click at [62, 216] on app-calendar-viewport "Sun 10 11/12 4 Jobs Mon 11 12/13 4 Jobs Tue 12 11/13 4 Jobs Wed 13 12/12 4 Jobs…" at bounding box center [489, 351] width 978 height 557
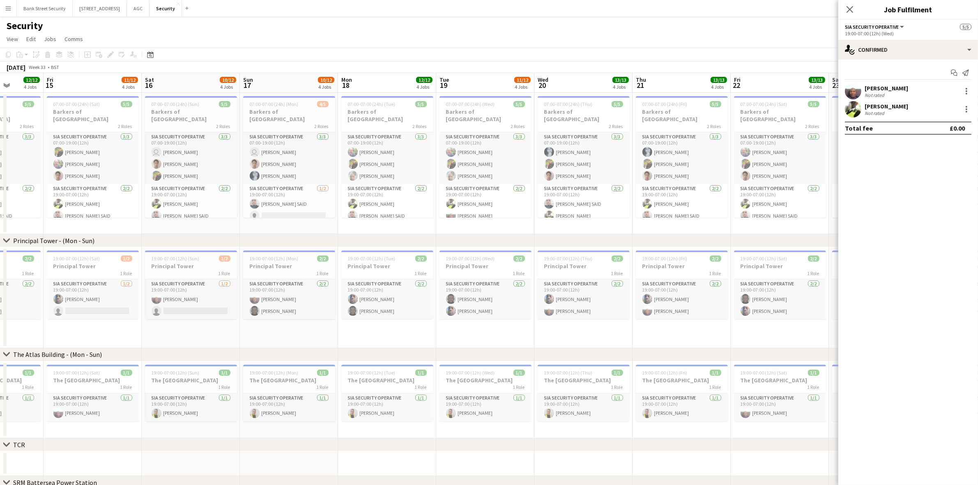
drag, startPoint x: 144, startPoint y: 219, endPoint x: 122, endPoint y: 216, distance: 22.3
click at [108, 217] on app-calendar-viewport "Tue 12 11/13 4 Jobs Wed 13 12/12 4 Jobs Thu 14 12/12 4 Jobs Fri 15 11/12 4 Jobs…" at bounding box center [489, 351] width 978 height 557
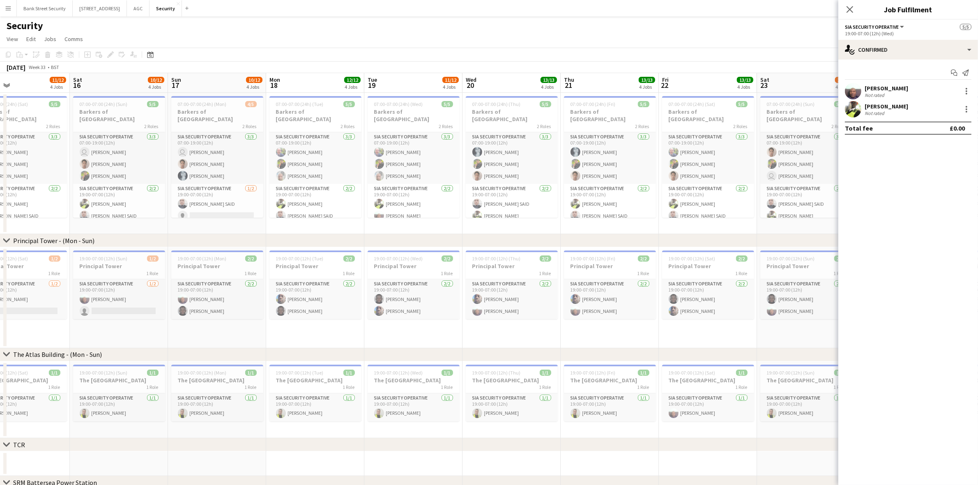
drag, startPoint x: 200, startPoint y: 220, endPoint x: 138, endPoint y: 217, distance: 61.7
click at [138, 217] on app-calendar-viewport "Tue 12 11/13 4 Jobs Wed 13 12/12 4 Jobs Thu 14 12/12 4 Jobs Fri 15 11/12 4 Jobs…" at bounding box center [489, 351] width 978 height 557
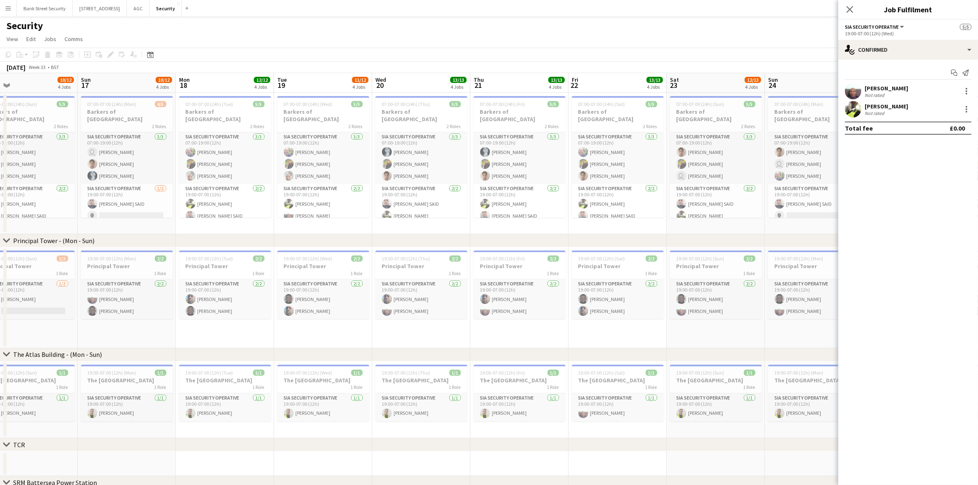
drag, startPoint x: 245, startPoint y: 219, endPoint x: 153, endPoint y: 216, distance: 92.0
click at [153, 216] on app-calendar-viewport "Wed 13 12/12 4 Jobs Thu 14 12/12 4 Jobs Fri 15 11/12 4 Jobs Sat 16 10/12 4 Jobs…" at bounding box center [489, 351] width 978 height 557
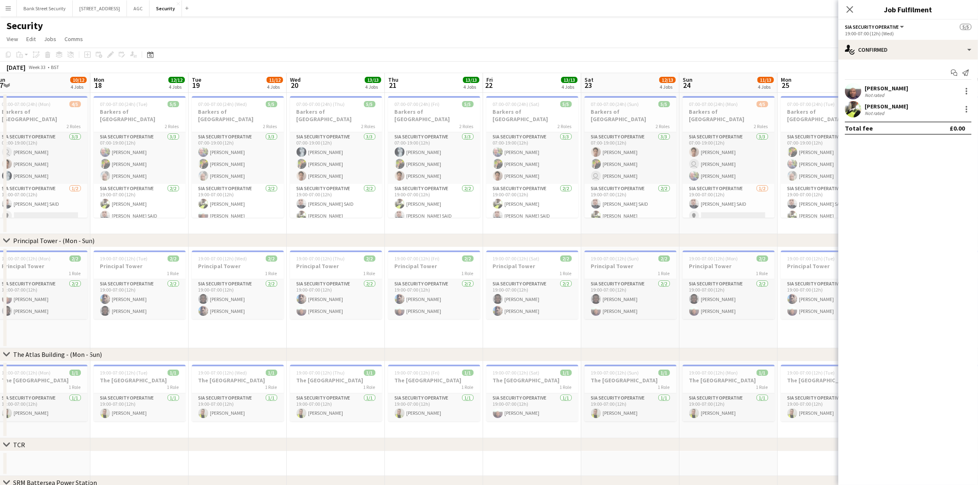
scroll to position [0, 240]
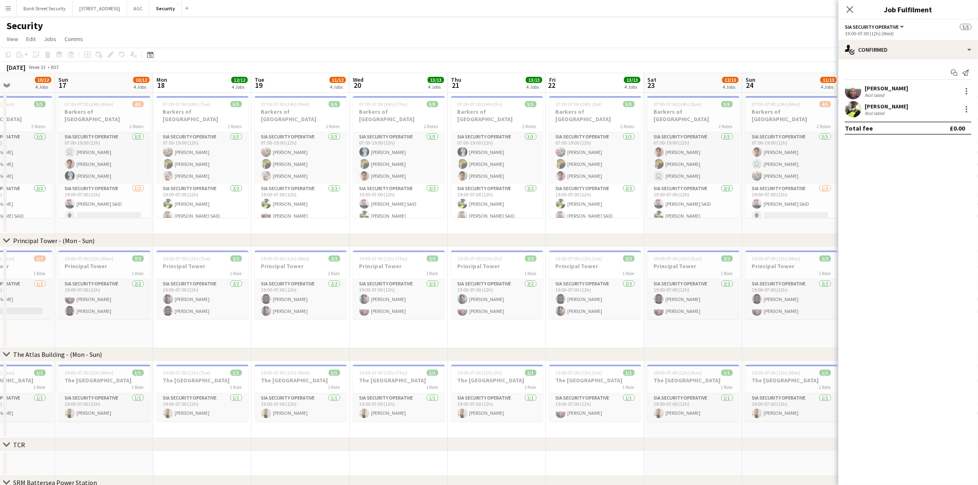
drag, startPoint x: 217, startPoint y: 218, endPoint x: 105, endPoint y: 212, distance: 112.3
click at [105, 212] on app-calendar-viewport "Thu 14 12/12 4 Jobs Fri 15 11/12 4 Jobs Sat 16 10/12 4 Jobs Sun 17 10/12 4 Jobs…" at bounding box center [489, 351] width 978 height 557
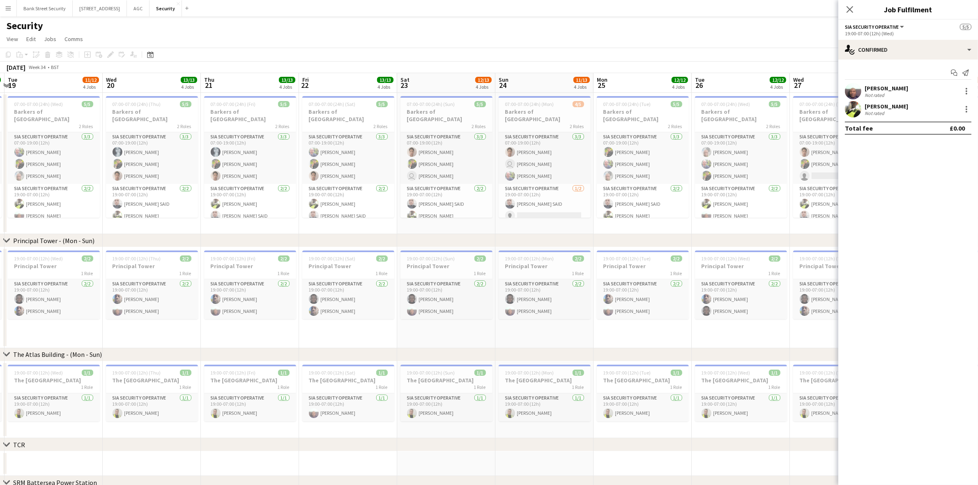
scroll to position [0, 296]
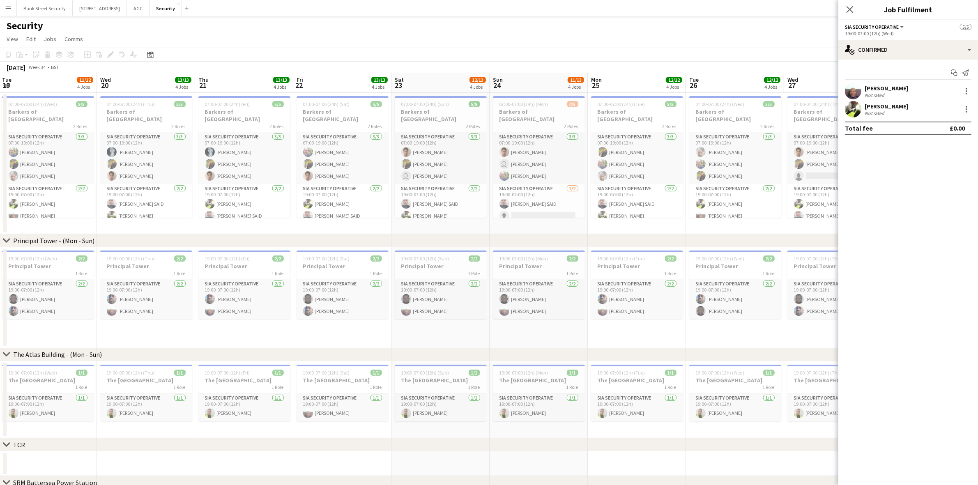
drag, startPoint x: 226, startPoint y: 218, endPoint x: 72, endPoint y: 220, distance: 154.1
click at [72, 220] on app-calendar-viewport "Sat 16 10/12 4 Jobs Sun 17 10/12 4 Jobs Mon 18 12/12 4 Jobs Tue 19 11/12 4 Jobs…" at bounding box center [489, 351] width 978 height 557
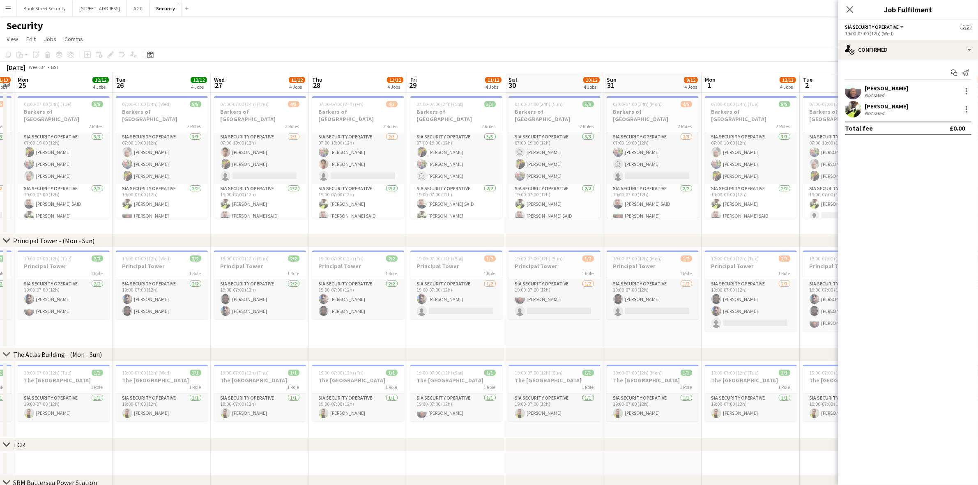
scroll to position [0, 281]
drag, startPoint x: 628, startPoint y: 218, endPoint x: 53, endPoint y: 219, distance: 574.3
click at [53, 219] on app-calendar-viewport "Fri 22 13/13 4 Jobs Sat 23 12/13 4 Jobs Sun 24 11/13 4 Jobs Mon 25 12/12 4 Jobs…" at bounding box center [489, 351] width 978 height 557
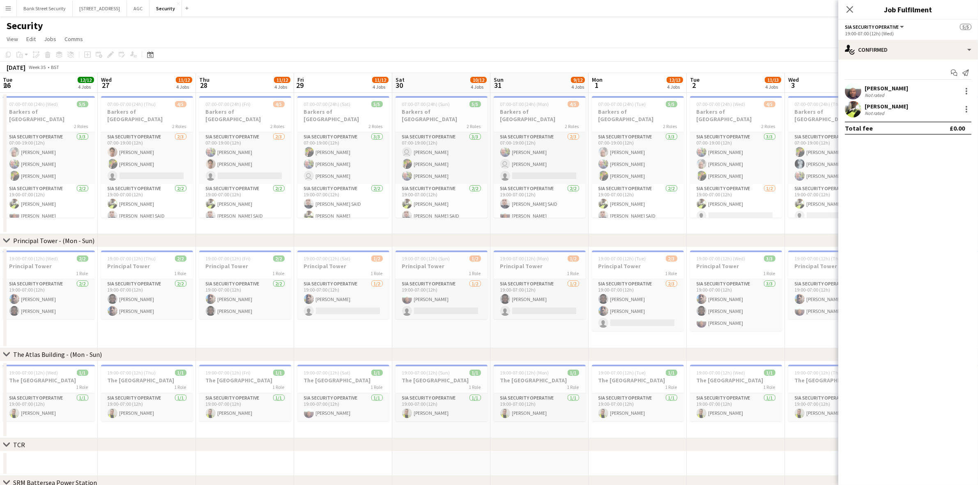
drag, startPoint x: 138, startPoint y: 223, endPoint x: 37, endPoint y: 216, distance: 101.2
click at [37, 216] on app-calendar-viewport "Sat 23 12/13 4 Jobs Sun 24 11/13 4 Jobs Mon 25 12/12 4 Jobs Tue 26 12/12 4 Jobs…" at bounding box center [489, 351] width 978 height 557
click at [35, 224] on app-calendar-viewport "Sat 23 12/13 4 Jobs Sun 24 11/13 4 Jobs Mon 25 12/12 4 Jobs Tue 26 12/12 4 Jobs…" at bounding box center [489, 351] width 978 height 557
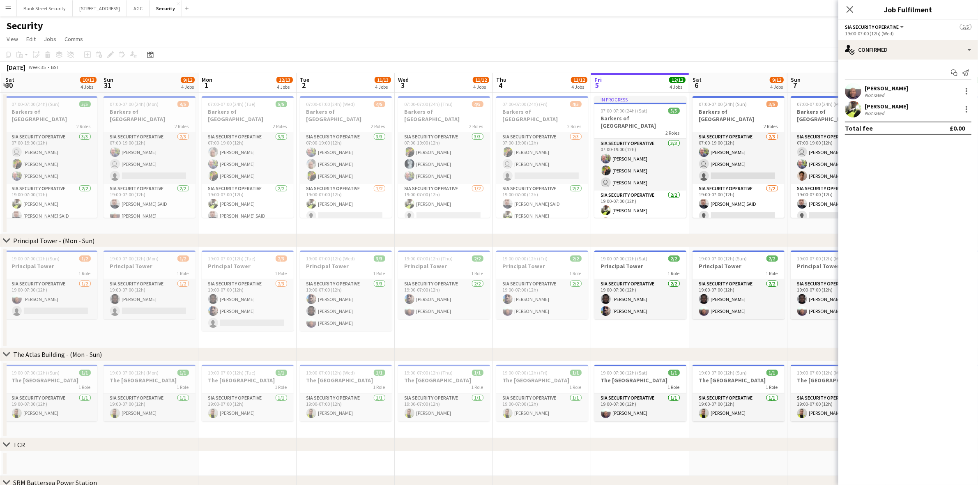
drag, startPoint x: 525, startPoint y: 220, endPoint x: 128, endPoint y: 233, distance: 397.0
click at [129, 227] on app-calendar-viewport "Wed 27 11/12 4 Jobs Thu 28 11/12 4 Jobs Fri 29 11/12 4 Jobs Sat 30 10/12 4 Jobs…" at bounding box center [489, 351] width 978 height 557
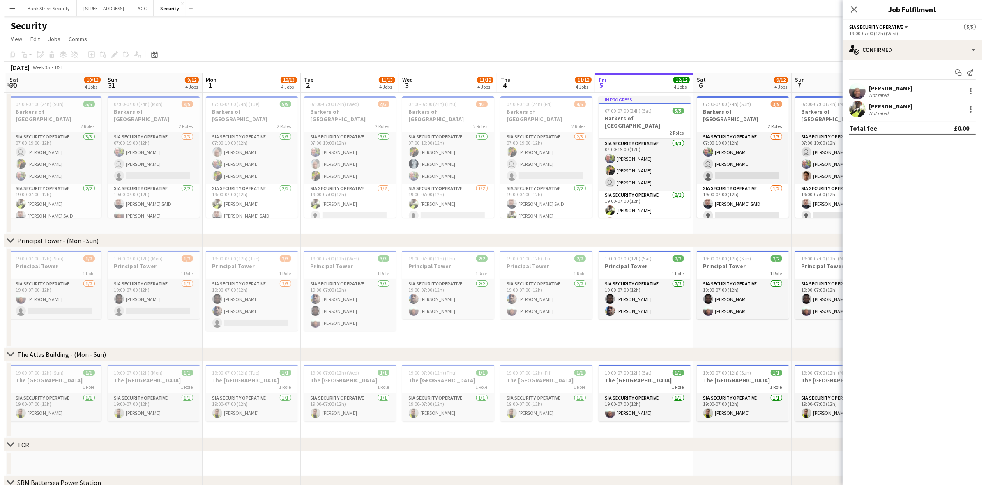
scroll to position [0, 296]
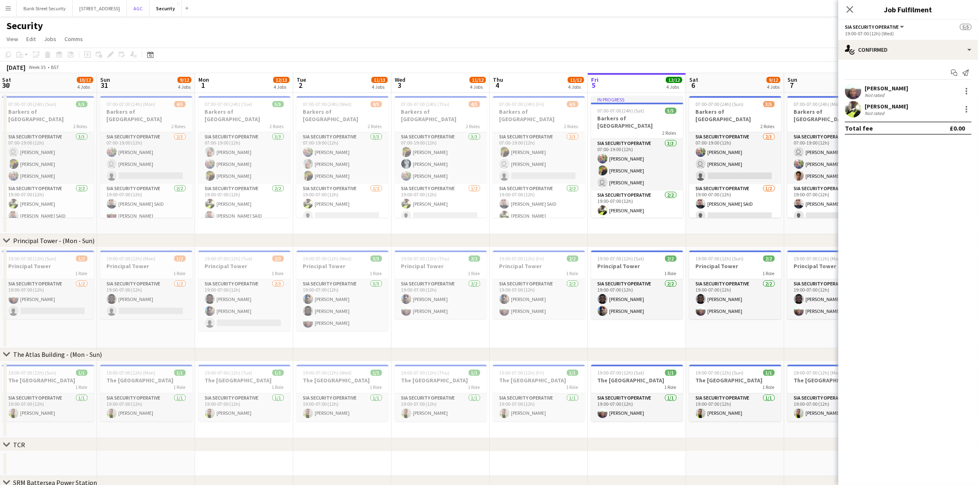
click at [149, 3] on button "AGC Close" at bounding box center [138, 8] width 23 height 16
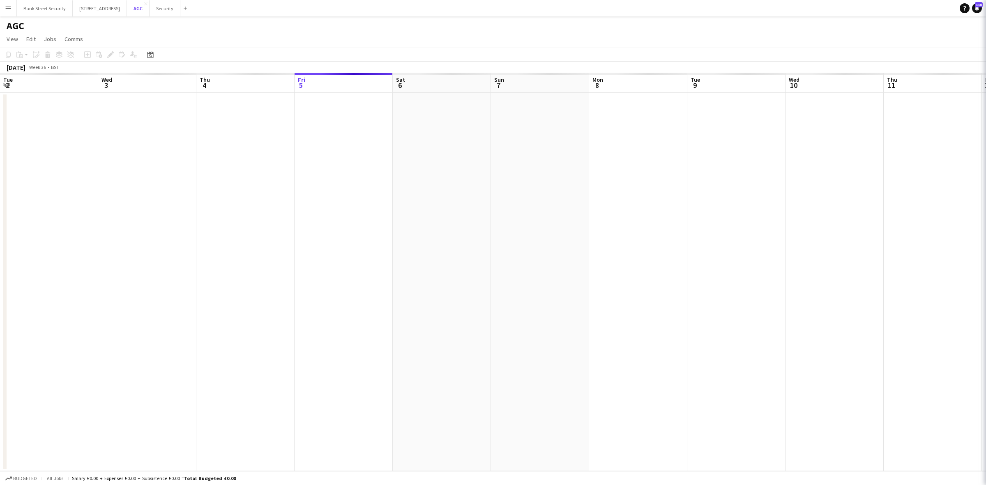
scroll to position [0, 196]
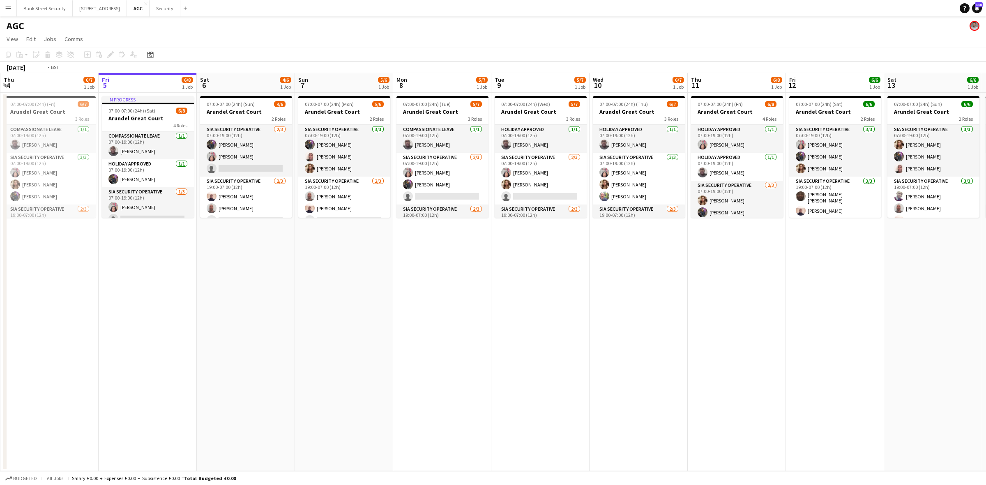
drag, startPoint x: 50, startPoint y: 301, endPoint x: 923, endPoint y: 299, distance: 873.0
click at [926, 299] on app-calendar-viewport "Tue 2 5/6 1 Job Wed 3 5/6 1 Job Thu 4 6/7 1 Job Fri 5 6/8 1 Job Sat 6 4/6 1 Job…" at bounding box center [493, 272] width 986 height 398
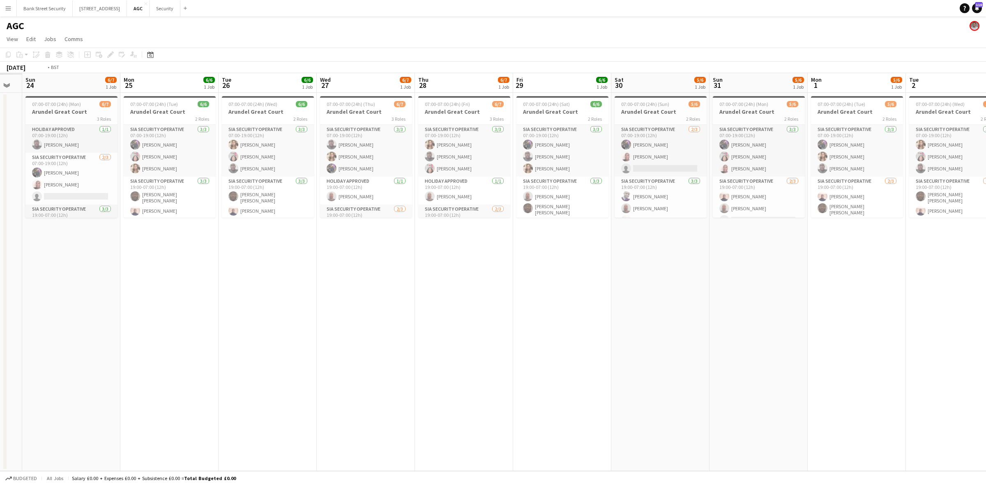
drag, startPoint x: 774, startPoint y: 322, endPoint x: 959, endPoint y: 305, distance: 185.6
click at [950, 306] on app-calendar-viewport "Sat 23 Sun 24 6/7 1 Job Mon 25 6/6 1 Job Tue 26 6/6 1 Job Wed 27 6/7 1 Job Thu …" at bounding box center [493, 272] width 986 height 398
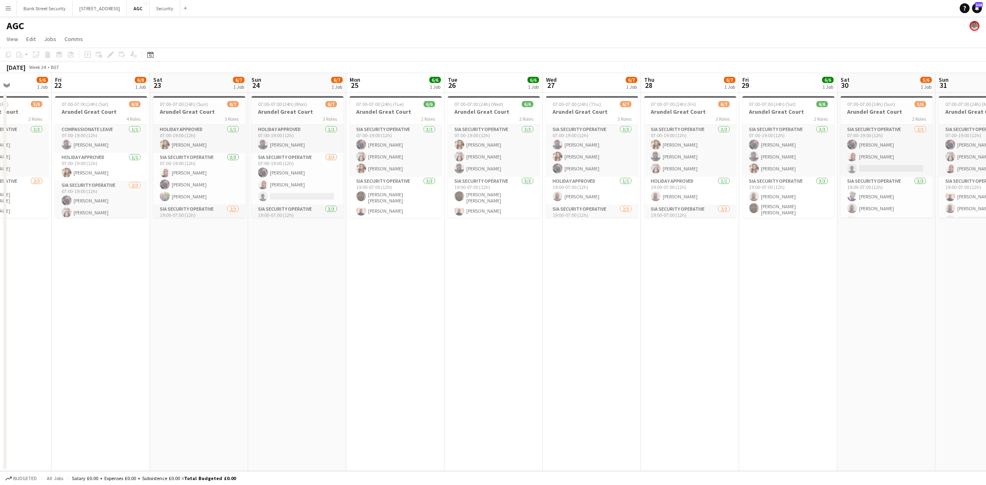
drag, startPoint x: 218, startPoint y: 329, endPoint x: 672, endPoint y: 304, distance: 454.6
click at [672, 304] on app-calendar-viewport "Tue 19 6/6 1 Job Wed 20 5/6 1 Job Thu 21 5/6 1 Job Fri 22 6/8 1 Job Sat 23 6/7 …" at bounding box center [493, 272] width 986 height 398
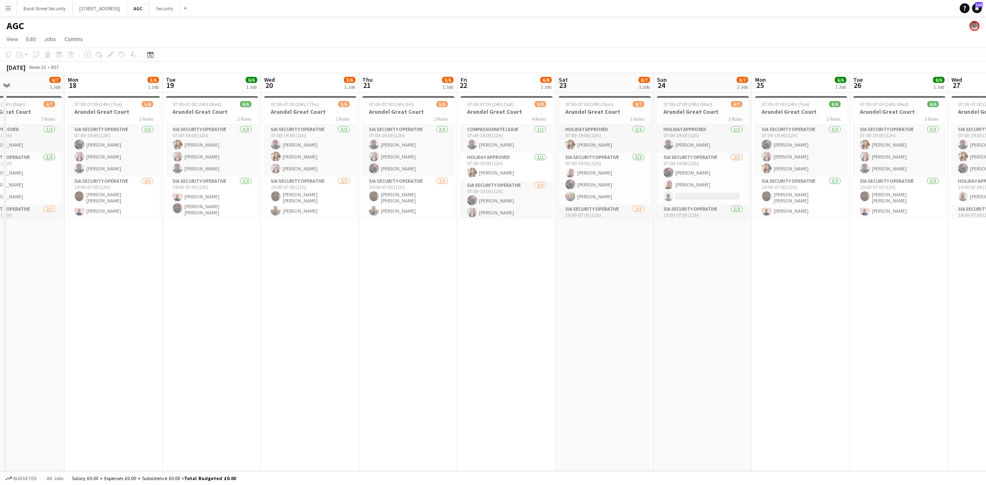
drag, startPoint x: 318, startPoint y: 316, endPoint x: 652, endPoint y: 309, distance: 334.5
click at [769, 305] on app-calendar-viewport "Fri 15 6/7 1 Job Sat 16 6/7 1 Job Sun 17 6/7 1 Job Mon 18 5/6 1 Job Tue 19 6/6 …" at bounding box center [493, 272] width 986 height 398
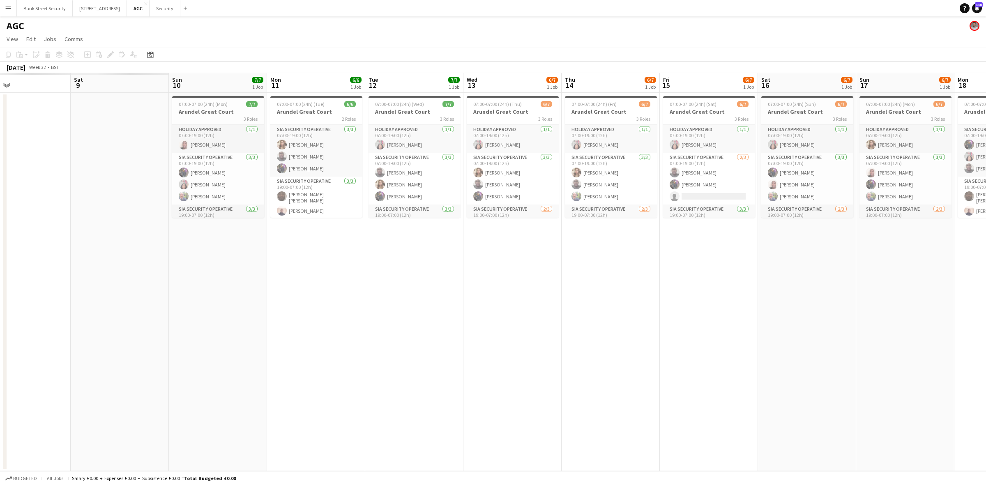
drag, startPoint x: 458, startPoint y: 318, endPoint x: 483, endPoint y: 306, distance: 27.0
click at [672, 298] on app-calendar-viewport "Thu 7 Fri 8 Sat 9 Sun 10 7/7 1 Job Mon 11 6/6 1 Job Tue 12 7/7 1 Job Wed 13 6/7…" at bounding box center [493, 272] width 986 height 398
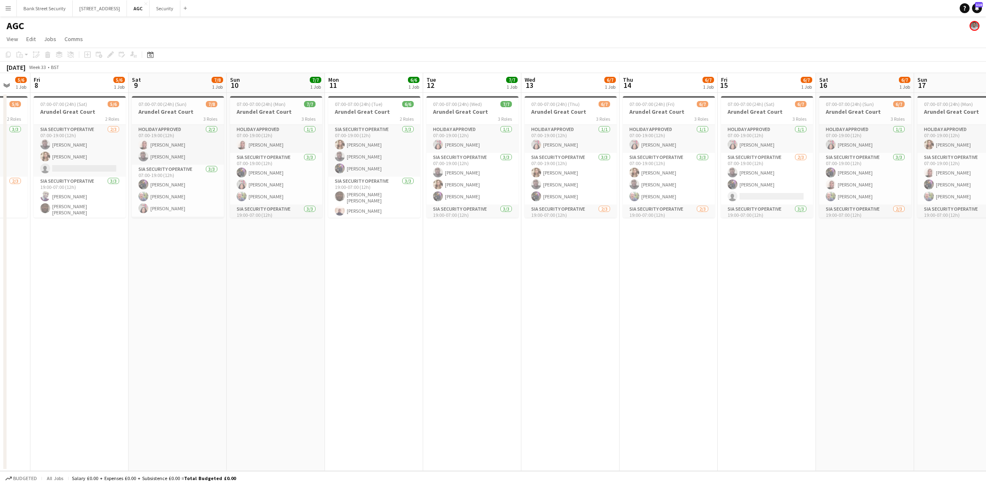
drag, startPoint x: 393, startPoint y: 331, endPoint x: 466, endPoint y: 318, distance: 74.2
click at [687, 321] on app-calendar-viewport "Tue 5 6/6 1 Job Wed 6 5/6 1 Job Thu 7 5/6 1 Job Fri 8 5/6 1 Job Sat 9 7/8 1 Job…" at bounding box center [493, 272] width 986 height 398
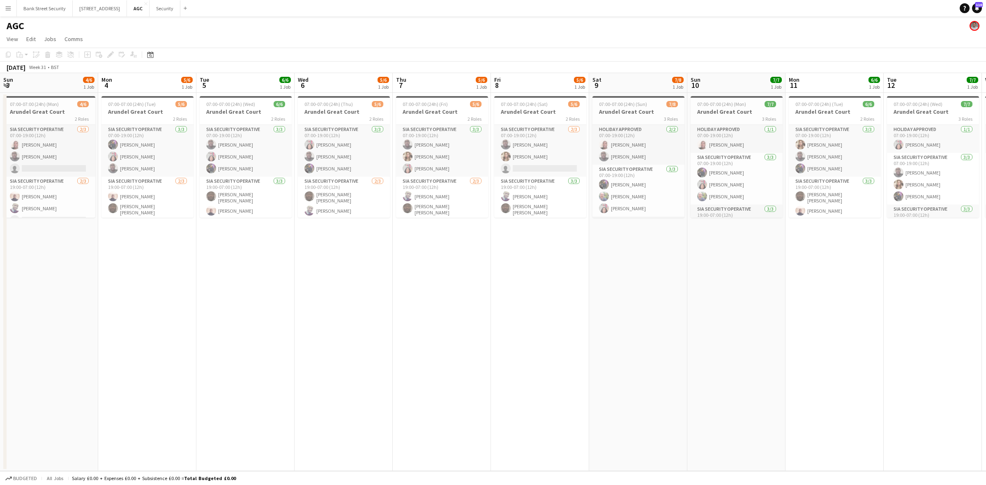
drag, startPoint x: 609, startPoint y: 319, endPoint x: 620, endPoint y: 318, distance: 11.5
click at [620, 318] on app-calendar-viewport "Fri 1 6/6 1 Job Sat 2 6/6 1 Job Sun 3 4/6 1 Job Mon 4 5/6 1 Job Tue 5 6/6 1 Job…" at bounding box center [493, 272] width 986 height 398
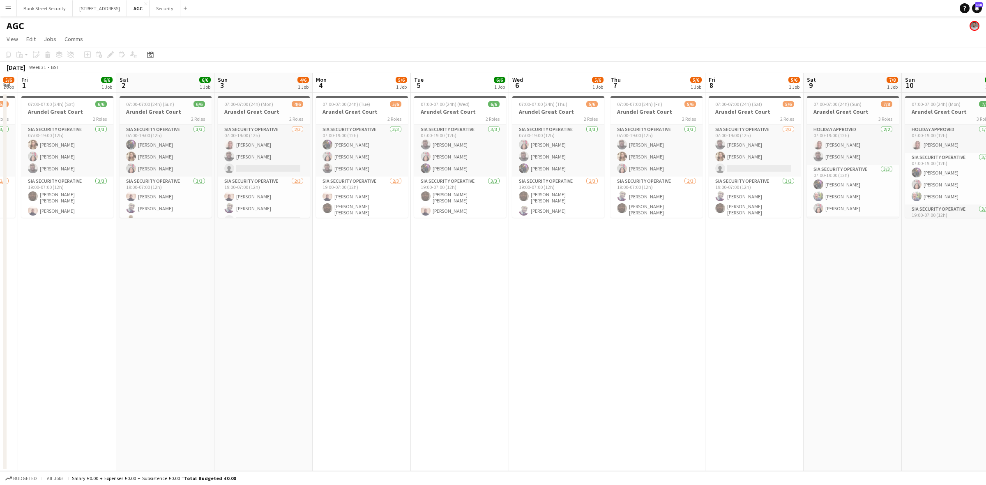
scroll to position [0, 280]
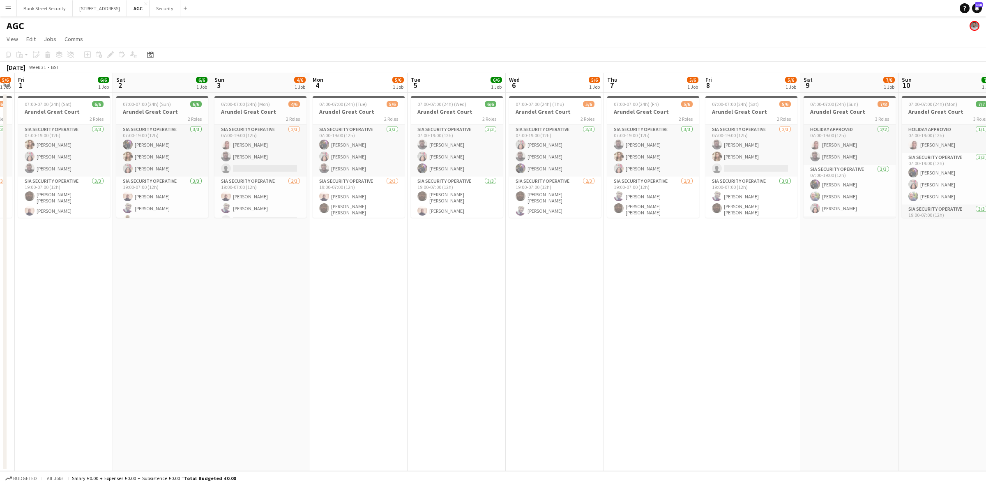
drag, startPoint x: 627, startPoint y: 314, endPoint x: 539, endPoint y: 320, distance: 88.5
click at [539, 320] on app-calendar-viewport "Tue 29 6/6 1 Job Wed 30 5/6 1 Job Thu 31 5/6 1 Job Fri 1 6/6 1 Job Sat 2 6/6 1 …" at bounding box center [493, 272] width 986 height 398
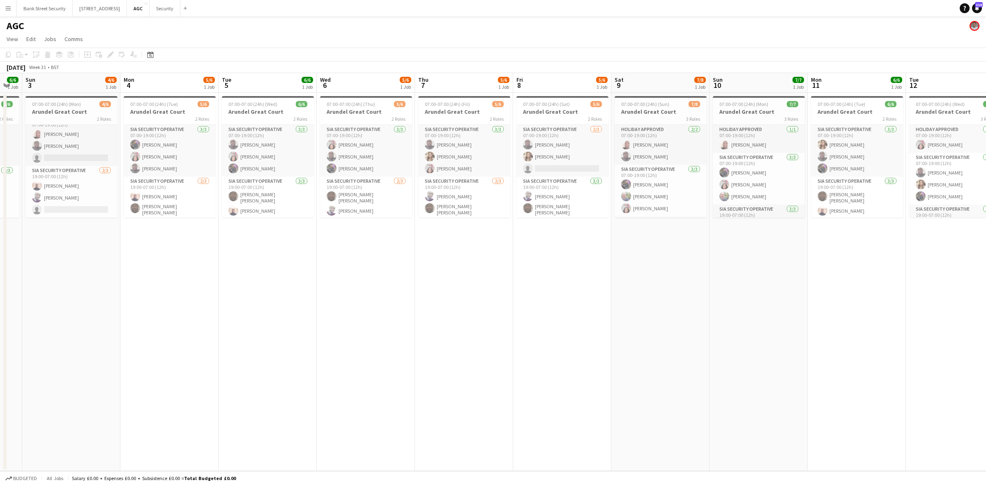
scroll to position [0, 276]
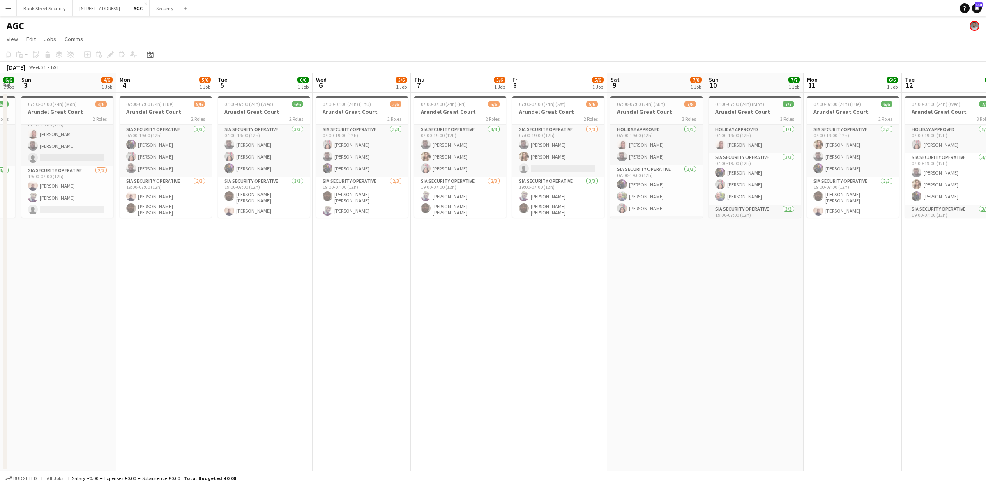
drag, startPoint x: 253, startPoint y: 286, endPoint x: 57, endPoint y: 290, distance: 196.4
click at [60, 279] on app-calendar-viewport "Thu 31 5/6 1 Job Fri 1 6/6 1 Job Sat 2 6/6 1 Job Sun 3 4/6 1 Job Mon 4 5/6 1 Jo…" at bounding box center [493, 272] width 986 height 398
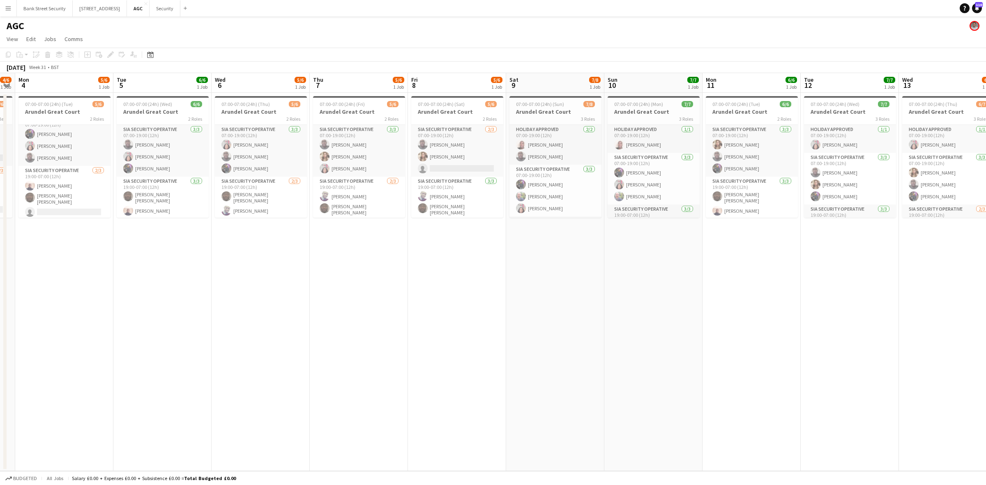
scroll to position [0, 280]
drag, startPoint x: 129, startPoint y: 242, endPoint x: 45, endPoint y: 239, distance: 84.3
click at [45, 239] on app-calendar-viewport "Fri 1 6/6 1 Job Sat 2 6/6 1 Job Sun 3 4/6 1 Job Mon 4 5/6 1 Job Tue 5 6/6 1 Job…" at bounding box center [493, 272] width 986 height 398
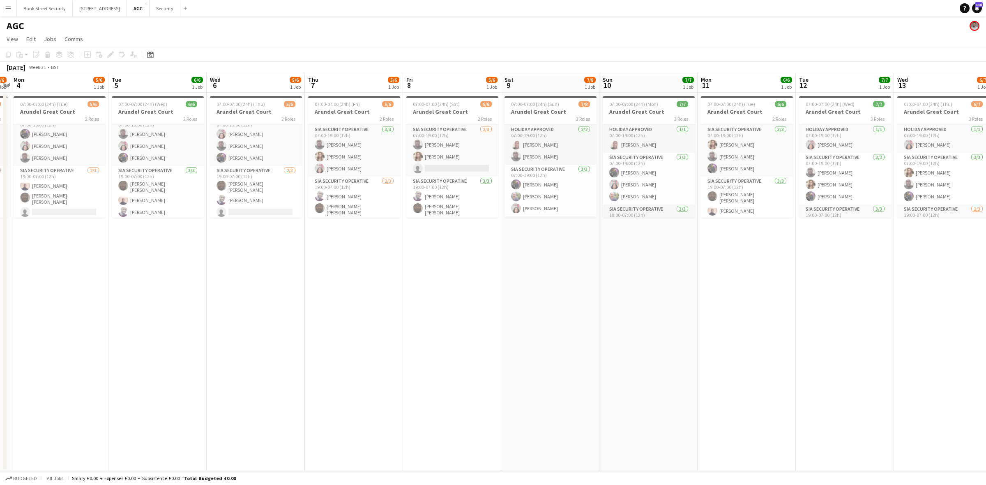
scroll to position [0, 291]
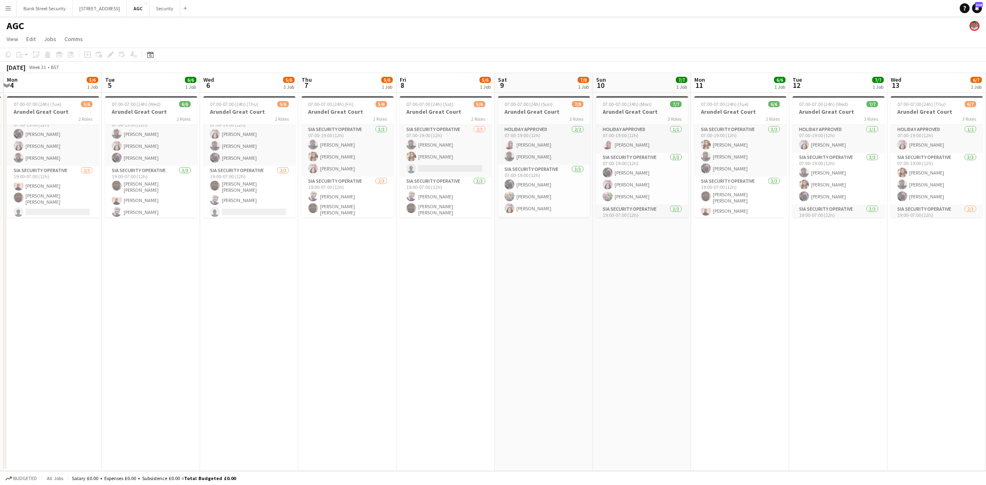
drag, startPoint x: 67, startPoint y: 263, endPoint x: 55, endPoint y: 265, distance: 11.3
click at [55, 265] on app-calendar-viewport "Fri 1 6/6 1 Job Sat 2 6/6 1 Job Sun 3 4/6 1 Job Mon 4 5/6 1 Job Tue 5 6/6 1 Job…" at bounding box center [493, 272] width 986 height 398
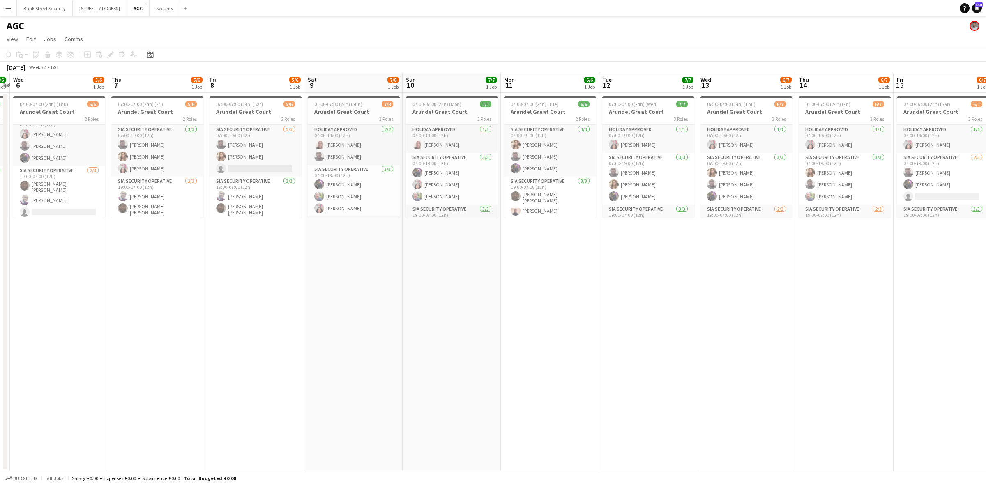
scroll to position [0, 288]
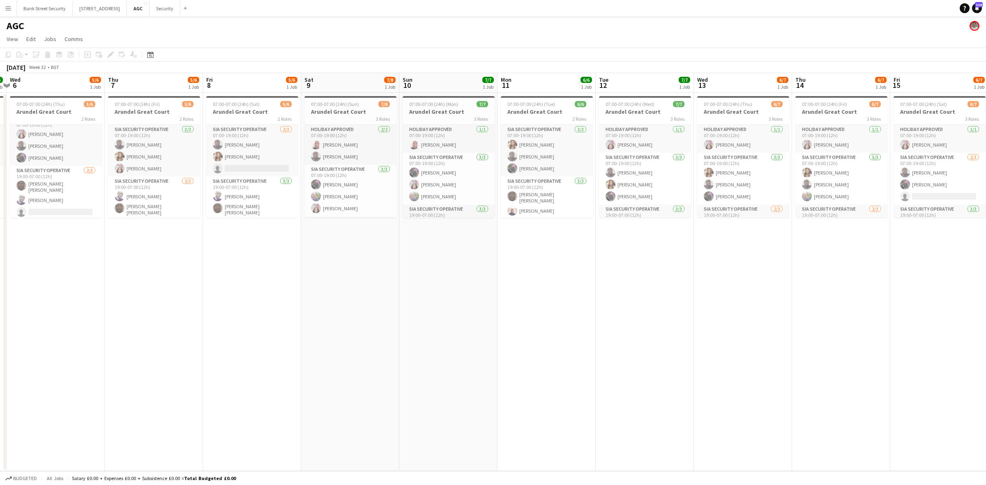
drag, startPoint x: 227, startPoint y: 266, endPoint x: 46, endPoint y: 278, distance: 181.6
click at [47, 275] on app-calendar-viewport "Sun 3 4/6 1 Job Mon 4 5/6 1 Job Tue 5 6/6 1 Job Wed 6 5/6 1 Job Thu 7 5/6 1 Job…" at bounding box center [493, 272] width 986 height 398
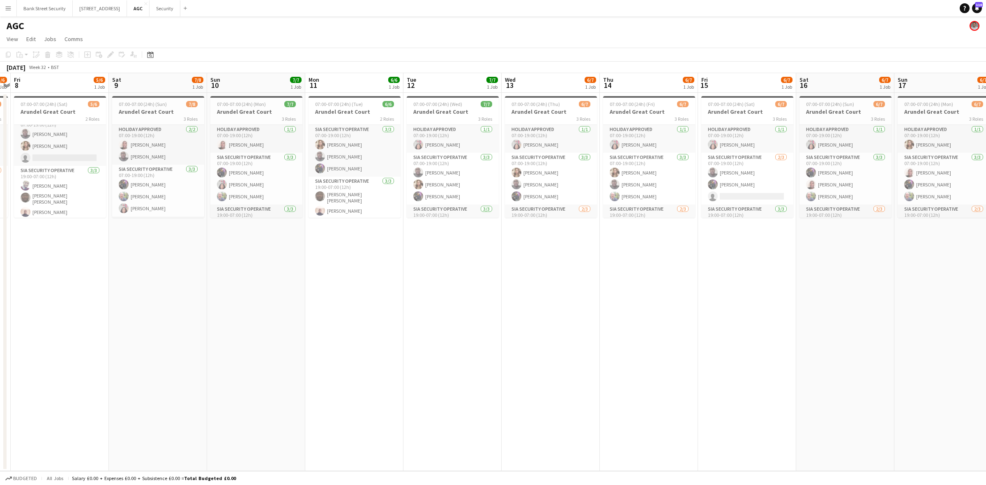
scroll to position [0, 284]
drag, startPoint x: 234, startPoint y: 257, endPoint x: 62, endPoint y: 270, distance: 172.6
click at [62, 268] on app-calendar-viewport "Tue 5 6/6 1 Job Wed 6 5/6 1 Job Thu 7 5/6 1 Job Fri 8 5/6 1 Job Sat 9 7/8 1 Job…" at bounding box center [493, 272] width 986 height 398
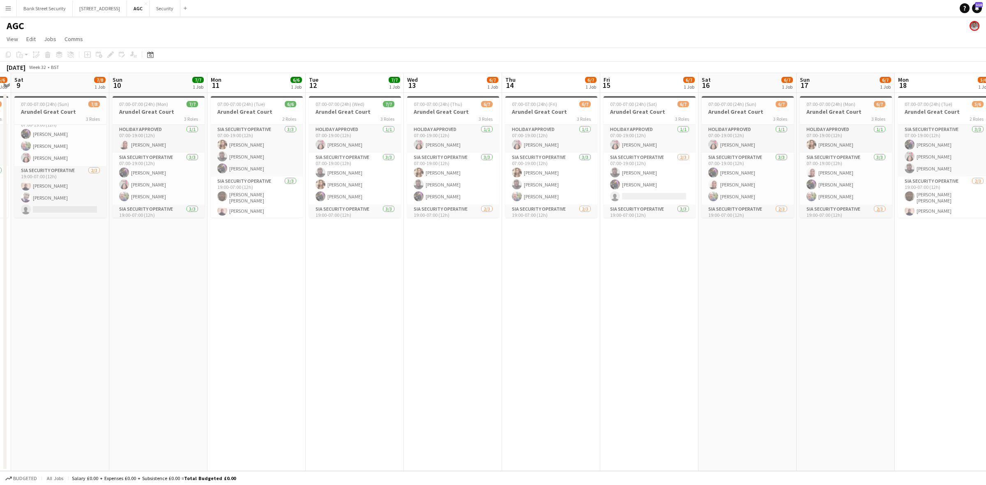
scroll to position [0, 292]
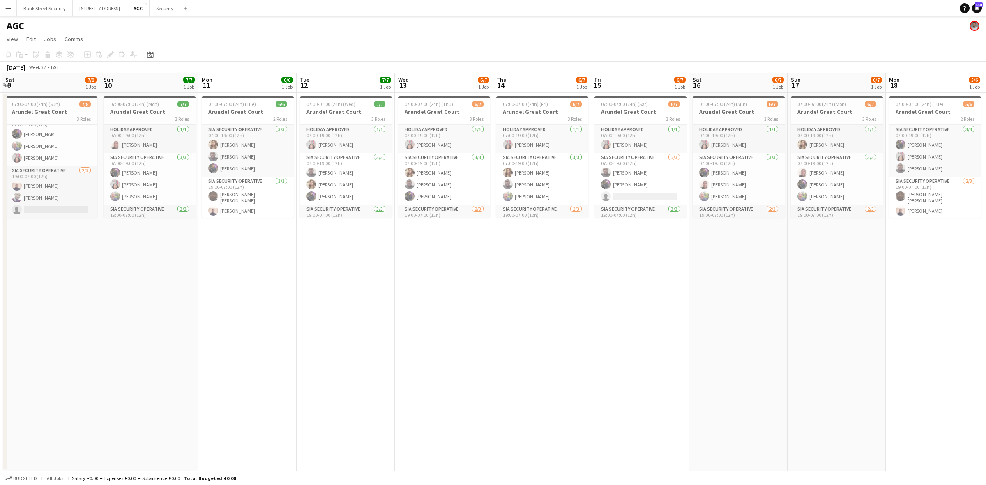
drag, startPoint x: 144, startPoint y: 268, endPoint x: 44, endPoint y: 270, distance: 99.9
click at [44, 270] on app-calendar-viewport "Wed 6 5/6 1 Job Thu 7 5/6 1 Job Fri 8 5/6 1 Job Sat 9 7/8 1 Job Sun 10 7/7 1 Jo…" at bounding box center [493, 272] width 986 height 398
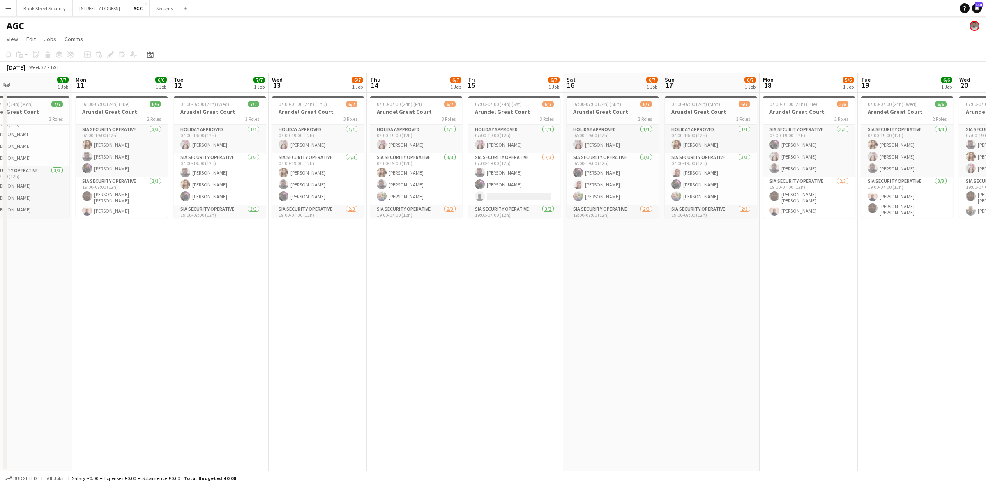
drag, startPoint x: 237, startPoint y: 237, endPoint x: 124, endPoint y: 243, distance: 112.3
click at [124, 243] on app-calendar-viewport "Thu 7 5/6 1 Job Fri 8 5/6 1 Job Sat 9 7/8 1 Job Sun 10 7/7 1 Job Mon 11 6/6 1 J…" at bounding box center [493, 272] width 986 height 398
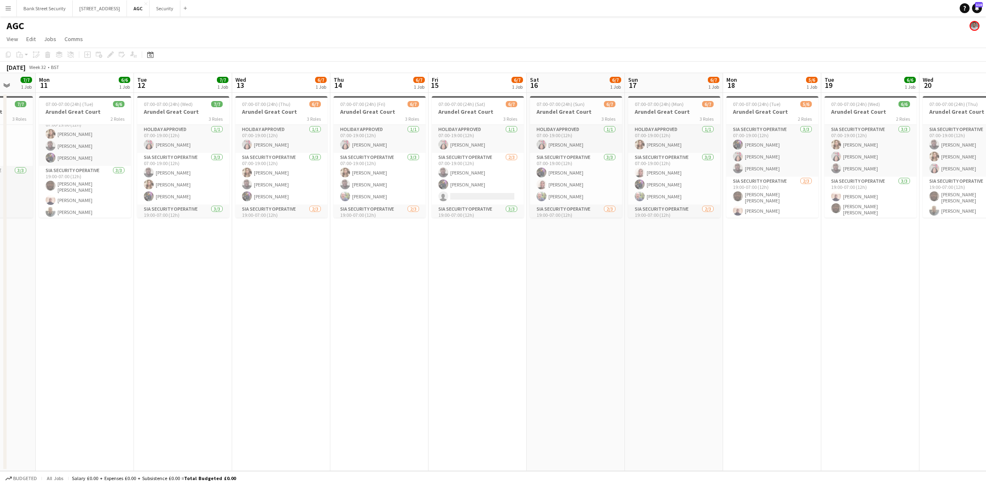
drag, startPoint x: 221, startPoint y: 246, endPoint x: 171, endPoint y: 171, distance: 90.1
click at [173, 242] on app-calendar-viewport "Fri 8 5/6 1 Job Sat 9 7/8 1 Job Sun 10 7/7 1 Job Mon 11 6/6 1 Job Tue 12 7/7 1 …" at bounding box center [493, 272] width 986 height 398
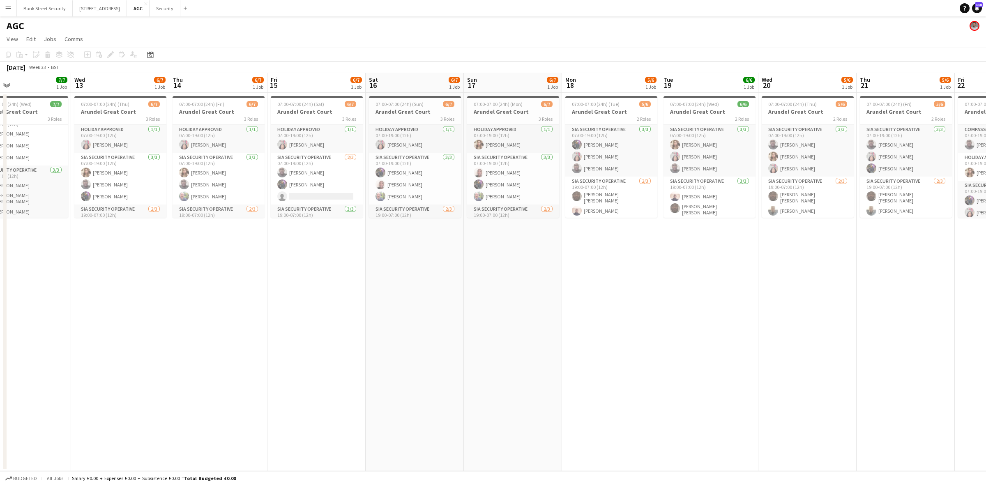
scroll to position [0, 237]
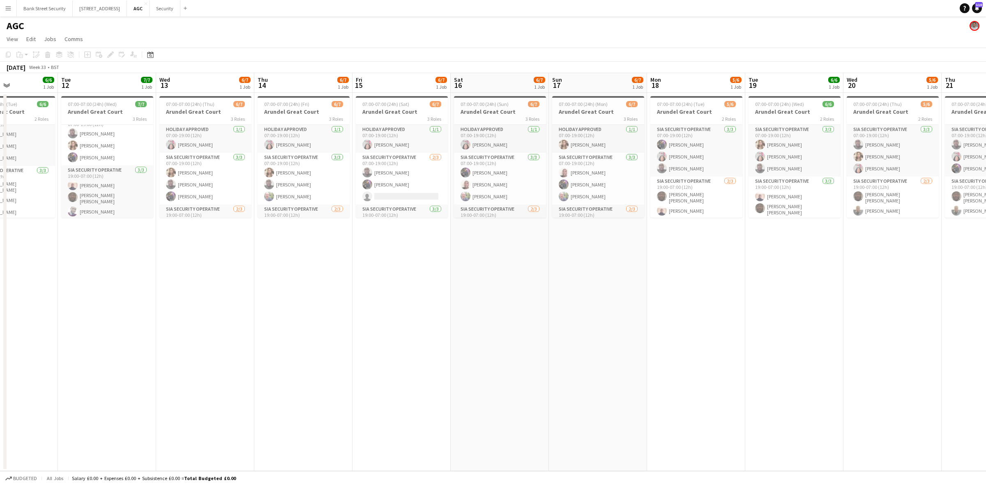
drag, startPoint x: 173, startPoint y: 251, endPoint x: 94, endPoint y: 157, distance: 123.1
click at [82, 261] on app-calendar-viewport "Sat 9 7/8 1 Job Sun 10 7/7 1 Job Mon 11 6/6 1 Job Tue 12 7/7 1 Job Wed 13 6/7 1…" at bounding box center [493, 272] width 986 height 398
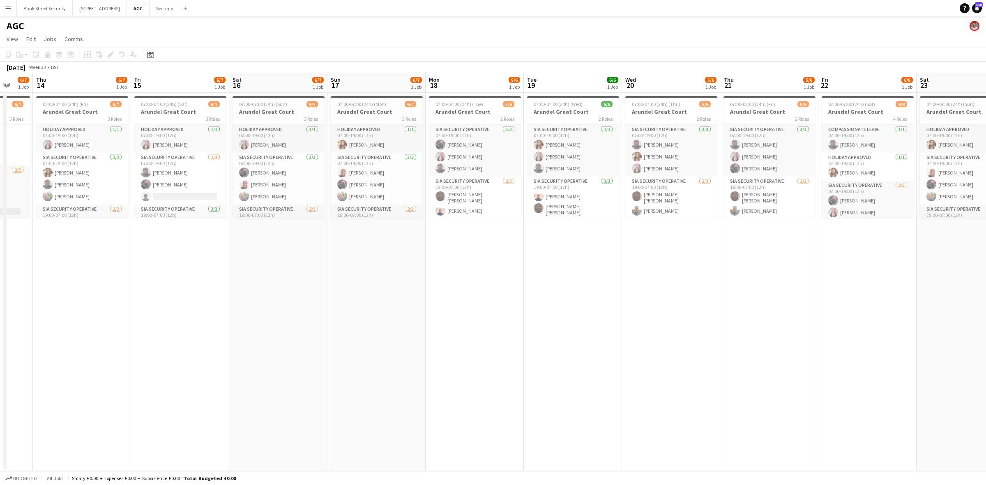
scroll to position [0, 264]
drag, startPoint x: 207, startPoint y: 243, endPoint x: 97, endPoint y: 216, distance: 112.9
click at [92, 233] on app-calendar-viewport "Mon 11 6/6 1 Job Tue 12 7/7 1 Job Wed 13 6/7 1 Job Thu 14 6/7 1 Job Fri 15 6/7 …" at bounding box center [493, 272] width 986 height 398
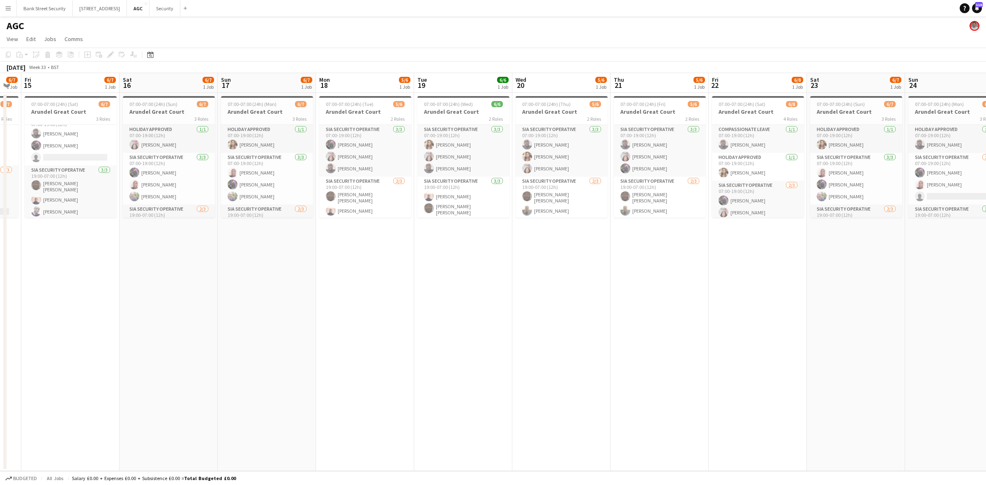
scroll to position [0, 280]
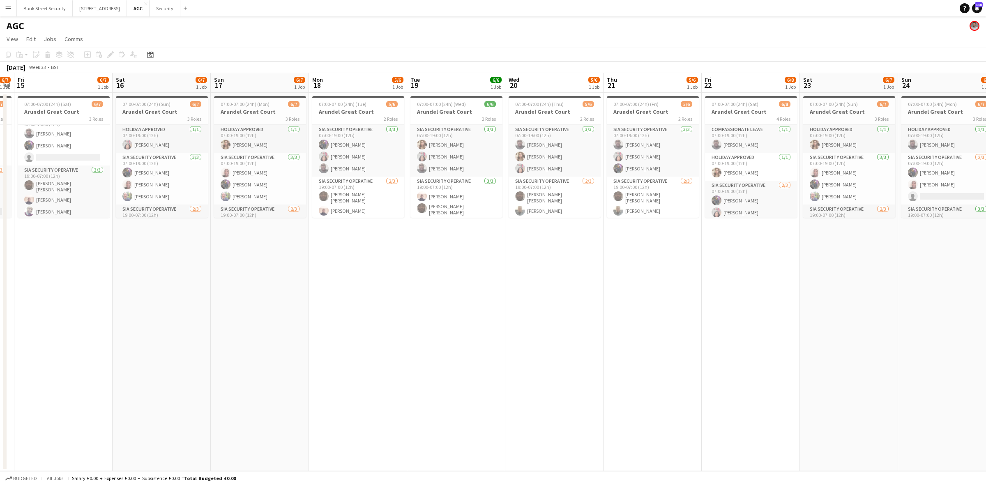
drag, startPoint x: 181, startPoint y: 257, endPoint x: 67, endPoint y: 181, distance: 137.2
click at [67, 260] on app-calendar-viewport "Tue 12 7/7 1 Job Wed 13 6/7 1 Job Thu 14 6/7 1 Job Fri 15 6/7 1 Job Sat 16 6/7 …" at bounding box center [493, 272] width 986 height 398
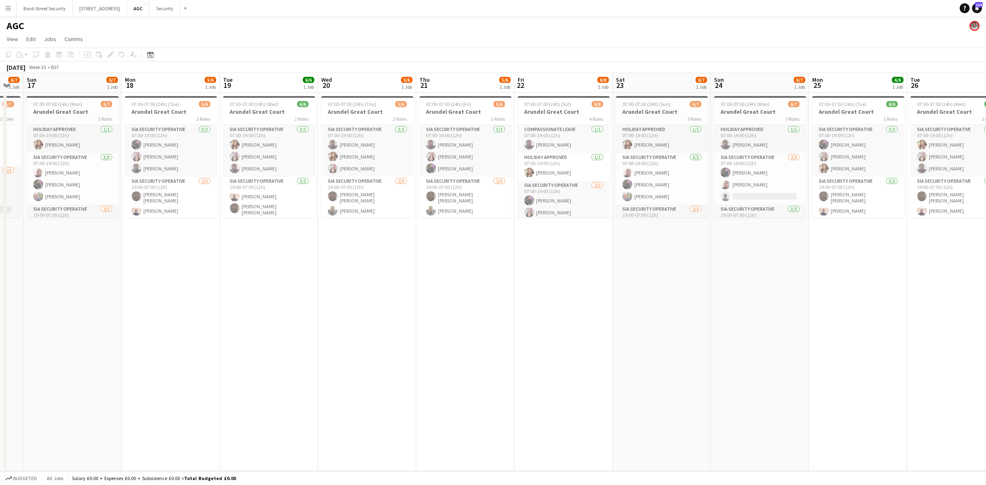
scroll to position [0, 272]
drag, startPoint x: 226, startPoint y: 259, endPoint x: 38, endPoint y: 279, distance: 189.2
click at [38, 279] on app-calendar-viewport "Thu 14 6/7 1 Job Fri 15 6/7 1 Job Sat 16 6/7 1 Job Sun 17 6/7 1 Job Mon 18 5/6 …" at bounding box center [493, 272] width 986 height 398
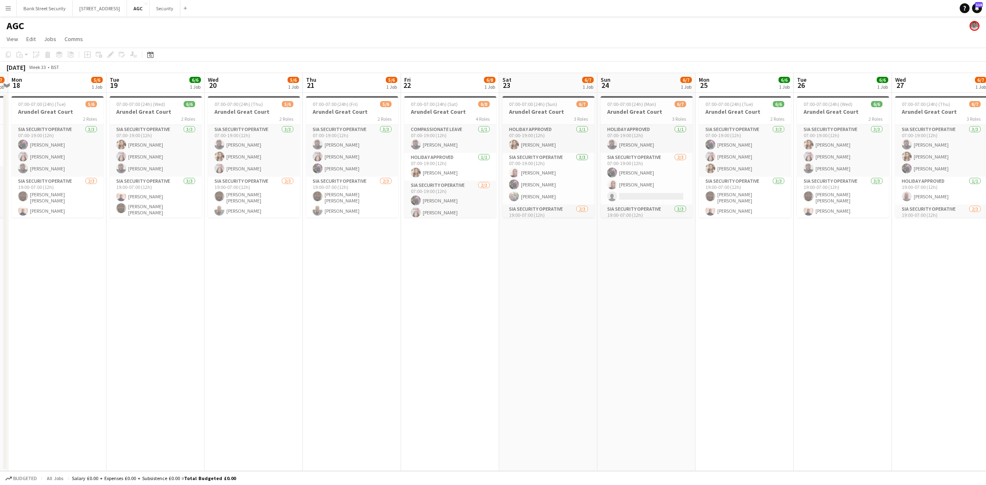
drag, startPoint x: 148, startPoint y: 264, endPoint x: 80, endPoint y: 240, distance: 72.2
click at [75, 267] on app-calendar-viewport "Fri 15 6/7 1 Job Sat 16 6/7 1 Job Sun 17 6/7 1 Job Mon 18 5/6 1 Job Tue 19 6/6 …" at bounding box center [493, 272] width 986 height 398
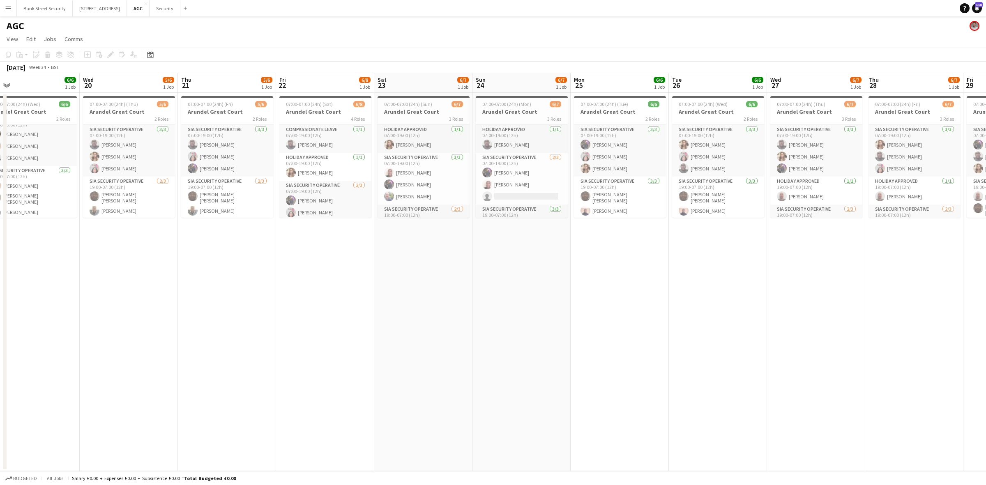
drag, startPoint x: 256, startPoint y: 251, endPoint x: 131, endPoint y: 263, distance: 125.9
click at [131, 265] on app-calendar-viewport "Sat 16 6/7 1 Job Sun 17 6/7 1 Job Mon 18 5/6 1 Job Tue 19 6/6 1 Job Wed 20 5/6 …" at bounding box center [493, 272] width 986 height 398
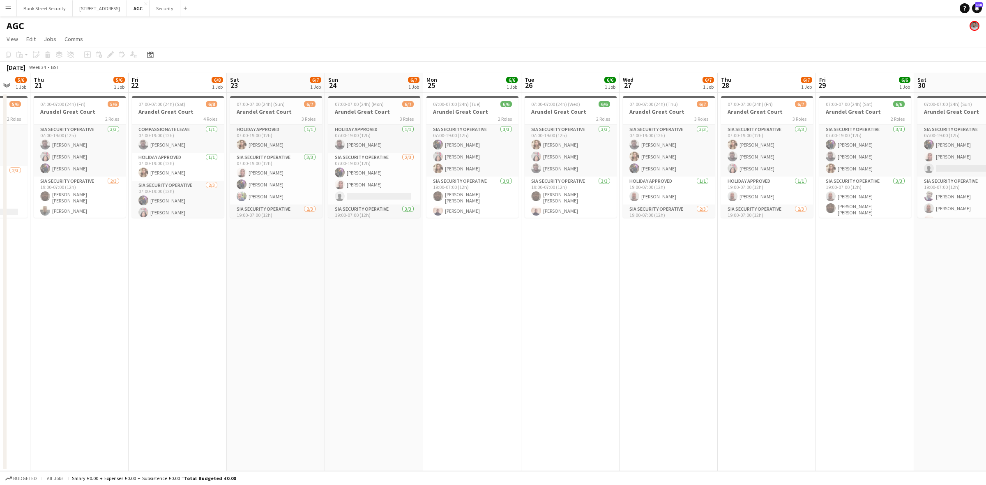
drag, startPoint x: 229, startPoint y: 249, endPoint x: 69, endPoint y: 175, distance: 176.7
click at [81, 247] on app-calendar-viewport "Mon 18 5/6 1 Job Tue 19 6/6 1 Job Wed 20 5/6 1 Job Thu 21 5/6 1 Job Fri 22 6/8 …" at bounding box center [493, 272] width 986 height 398
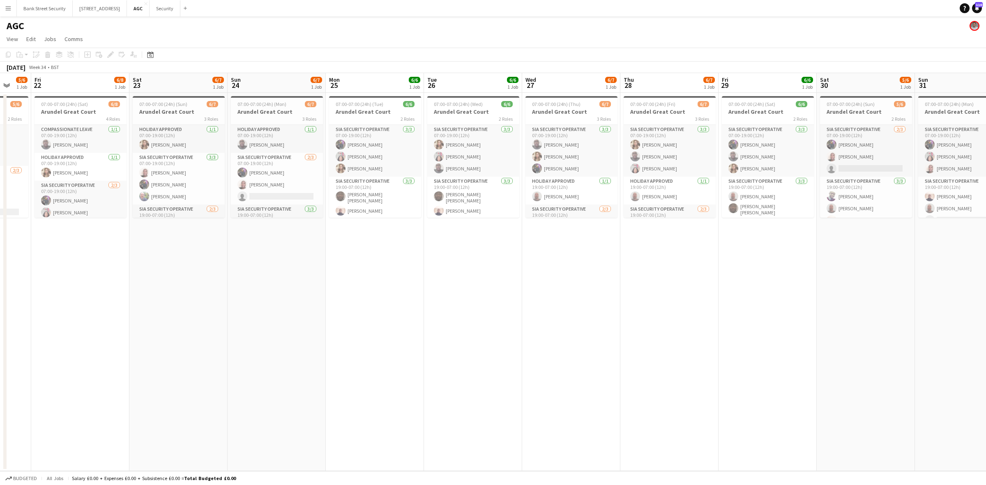
scroll to position [0, 265]
drag, startPoint x: 174, startPoint y: 252, endPoint x: 77, endPoint y: 253, distance: 97.0
click at [77, 253] on app-calendar-viewport "Tue 19 6/6 1 Job Wed 20 5/6 1 Job Thu 21 5/6 1 Job Fri 22 6/8 1 Job Sat 23 6/7 …" at bounding box center [493, 272] width 986 height 398
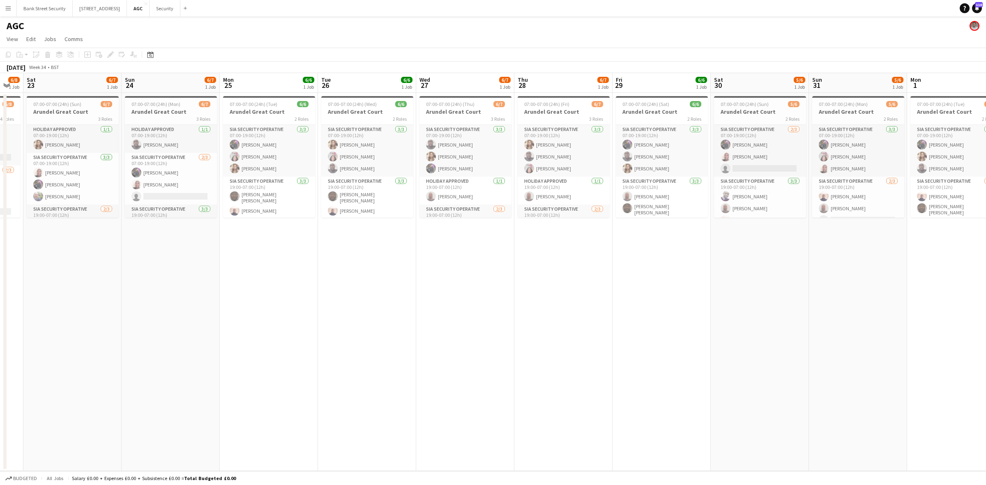
drag, startPoint x: 157, startPoint y: 235, endPoint x: 83, endPoint y: 175, distance: 95.8
click at [75, 221] on app-calendar-viewport "Wed 20 5/6 1 Job Thu 21 5/6 1 Job Fri 22 6/8 1 Job Sat 23 6/7 1 Job Sun 24 6/7 …" at bounding box center [493, 272] width 986 height 398
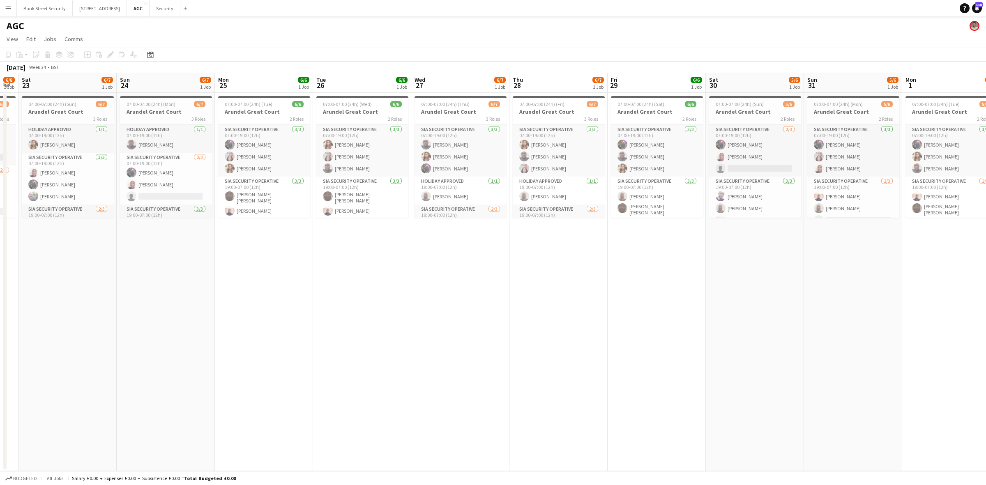
scroll to position [39, 0]
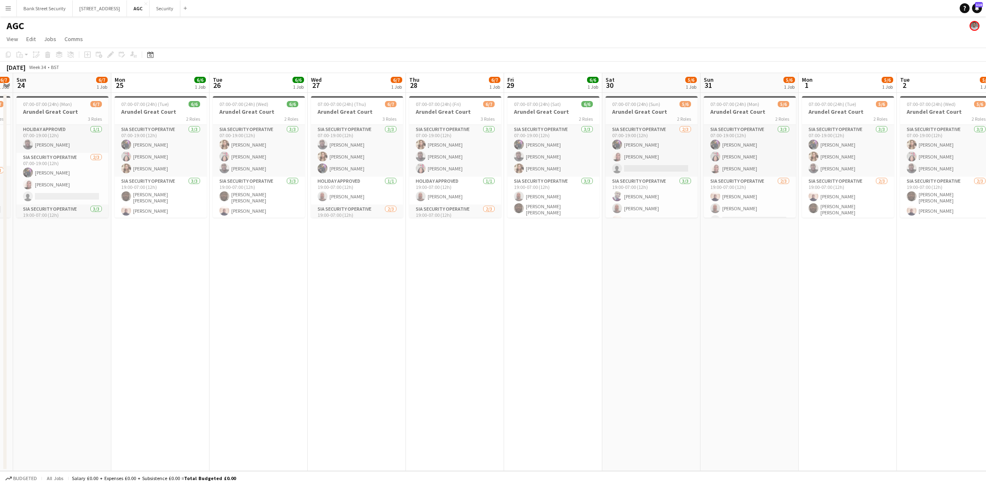
drag, startPoint x: 165, startPoint y: 241, endPoint x: 67, endPoint y: 227, distance: 99.6
click at [60, 240] on app-calendar-viewport "Thu 21 5/6 1 Job Fri 22 6/8 1 Job Sat 23 6/7 1 Job Sun 24 6/7 1 Job Mon 25 6/6 …" at bounding box center [493, 272] width 986 height 398
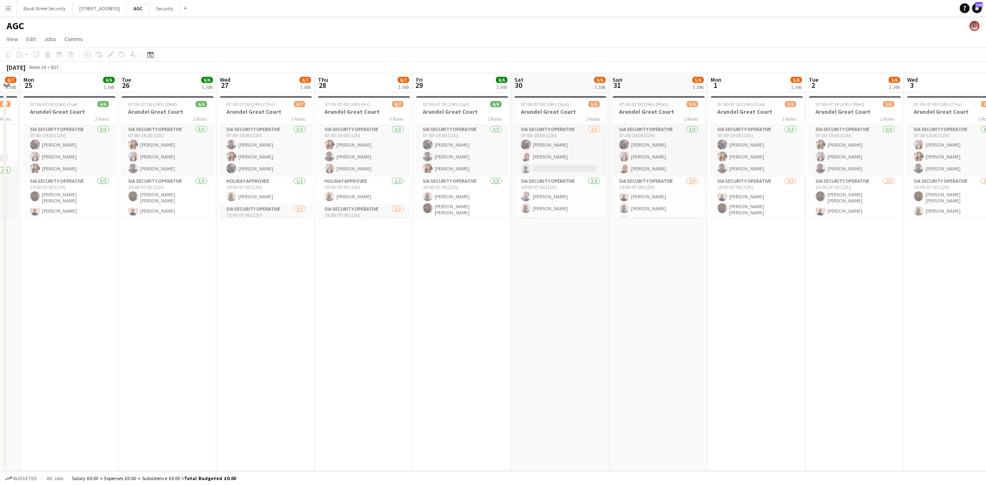
drag, startPoint x: 120, startPoint y: 260, endPoint x: 62, endPoint y: 229, distance: 65.6
click at [62, 242] on app-calendar-viewport "Fri 22 6/8 1 Job Sat 23 6/7 1 Job Sun 24 6/7 1 Job Mon 25 6/6 1 Job Tue 26 6/6 …" at bounding box center [493, 272] width 986 height 398
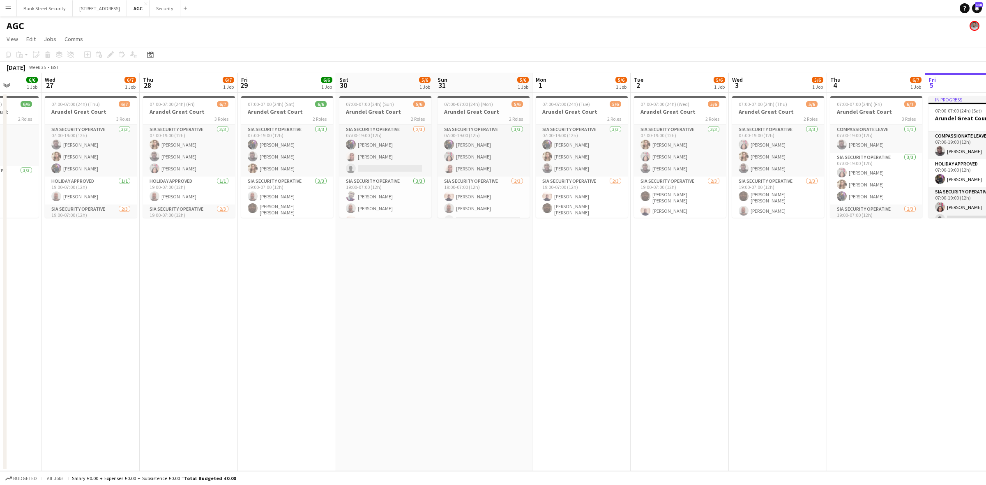
scroll to position [0, 258]
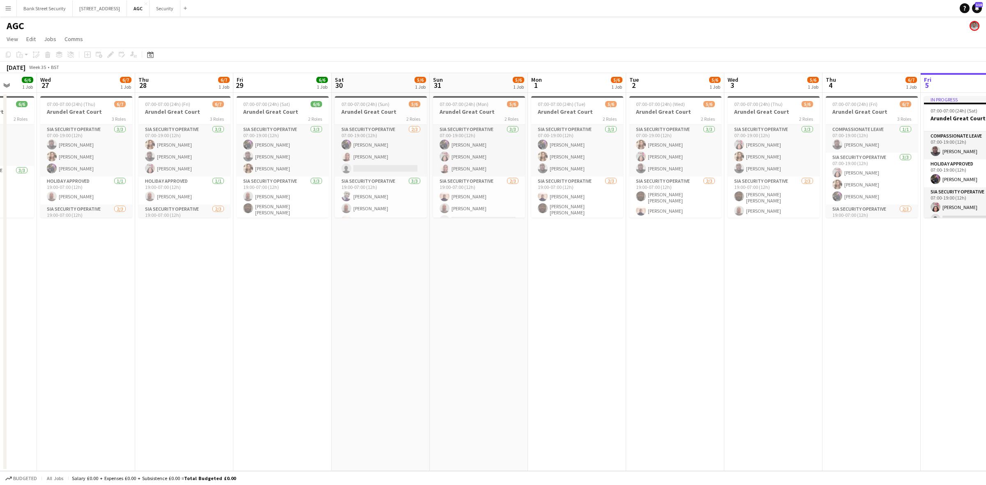
drag, startPoint x: 234, startPoint y: 263, endPoint x: 76, endPoint y: 274, distance: 158.6
click at [76, 279] on app-calendar-viewport "Sun 24 6/7 1 Job Mon 25 6/6 1 Job Tue 26 6/6 1 Job Wed 27 6/7 1 Job Thu 28 6/7 …" at bounding box center [493, 272] width 986 height 398
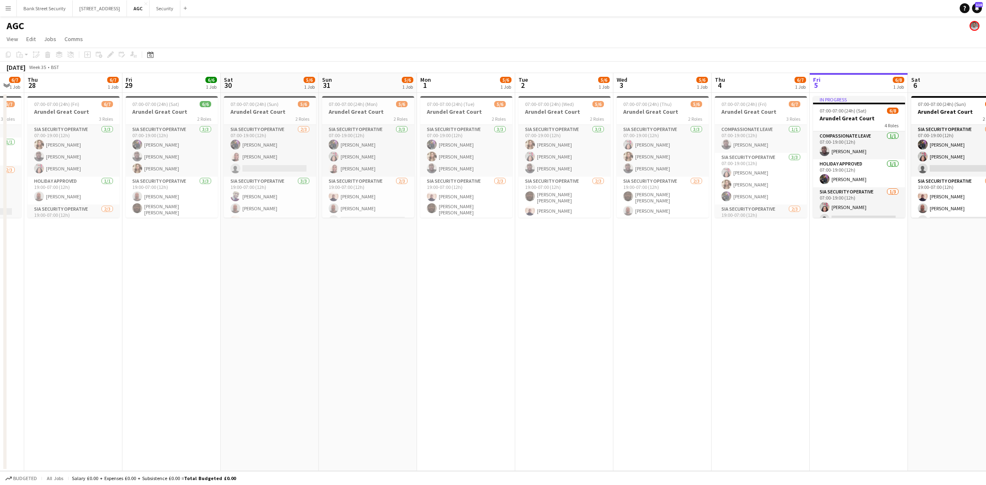
scroll to position [0, 275]
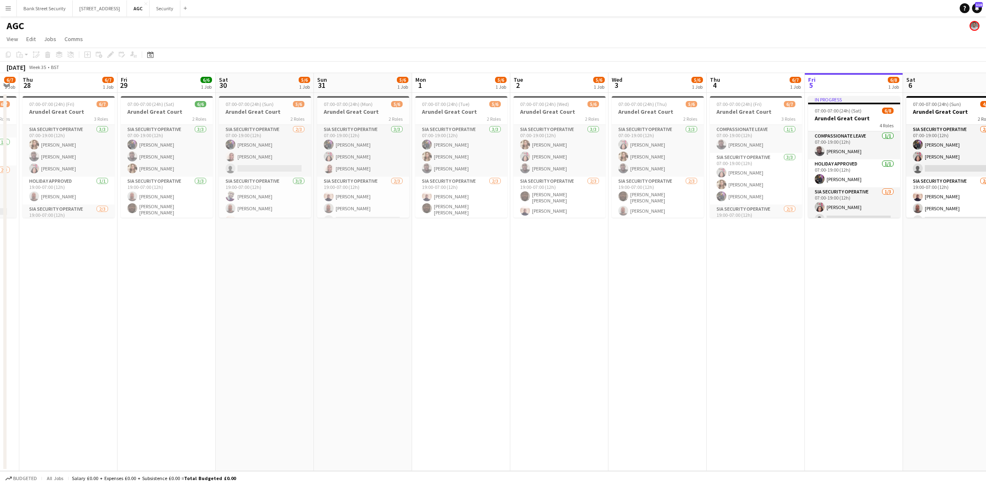
drag, startPoint x: 177, startPoint y: 263, endPoint x: 81, endPoint y: 205, distance: 112.4
click at [66, 270] on app-calendar-viewport "Mon 25 6/6 1 Job Tue 26 6/6 1 Job Wed 27 6/7 1 Job Thu 28 6/7 1 Job Fri 29 6/6 …" at bounding box center [493, 272] width 986 height 398
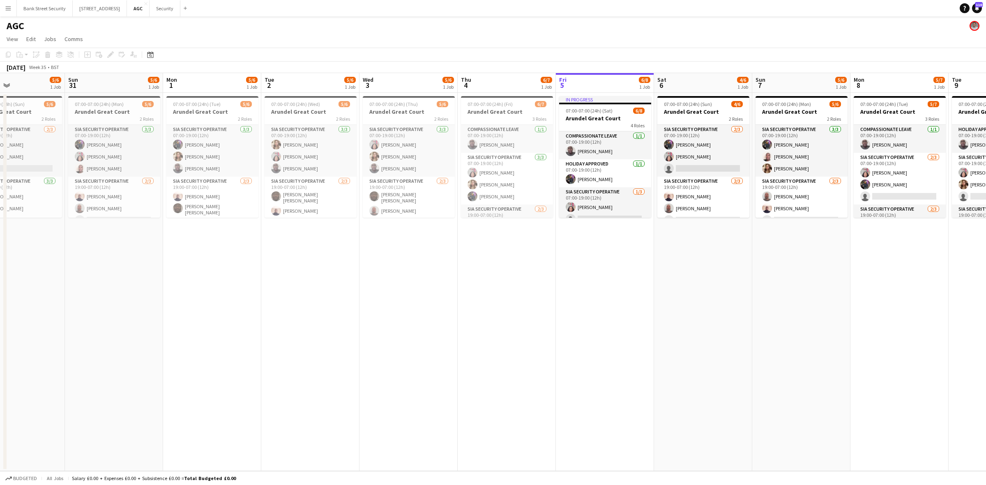
scroll to position [0, 241]
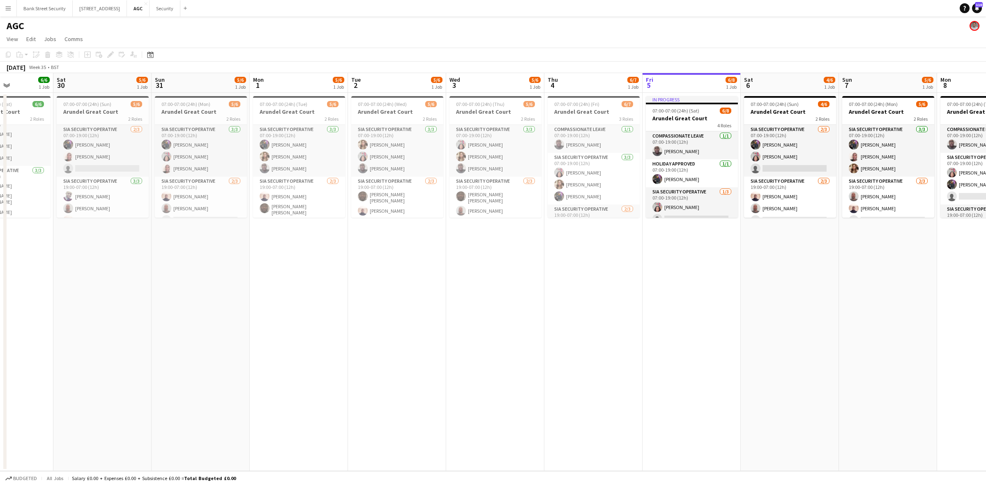
drag, startPoint x: 201, startPoint y: 263, endPoint x: 115, endPoint y: 269, distance: 86.5
click at [115, 269] on app-calendar-viewport "Wed 27 6/7 1 Job Thu 28 6/7 1 Job Fri 29 6/6 1 Job Sat 30 5/6 1 Job Sun 31 5/6 …" at bounding box center [493, 272] width 986 height 398
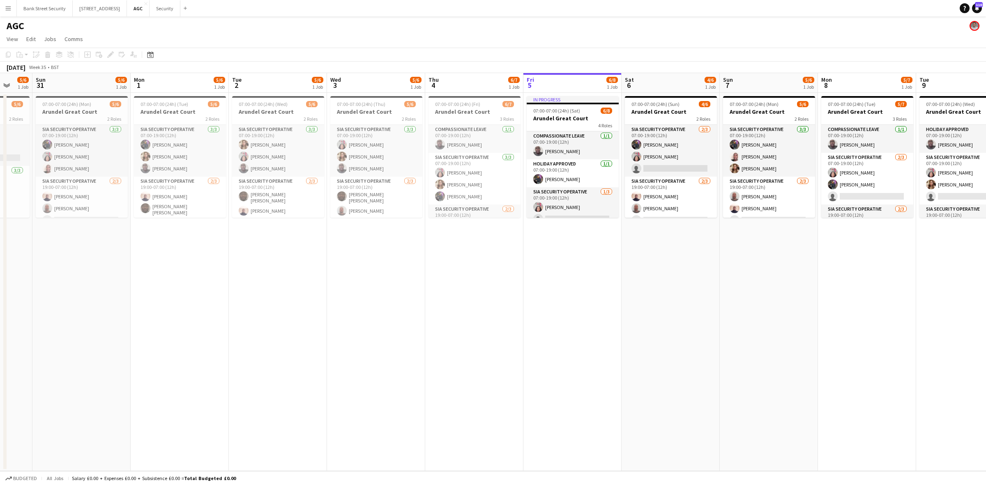
scroll to position [0, 270]
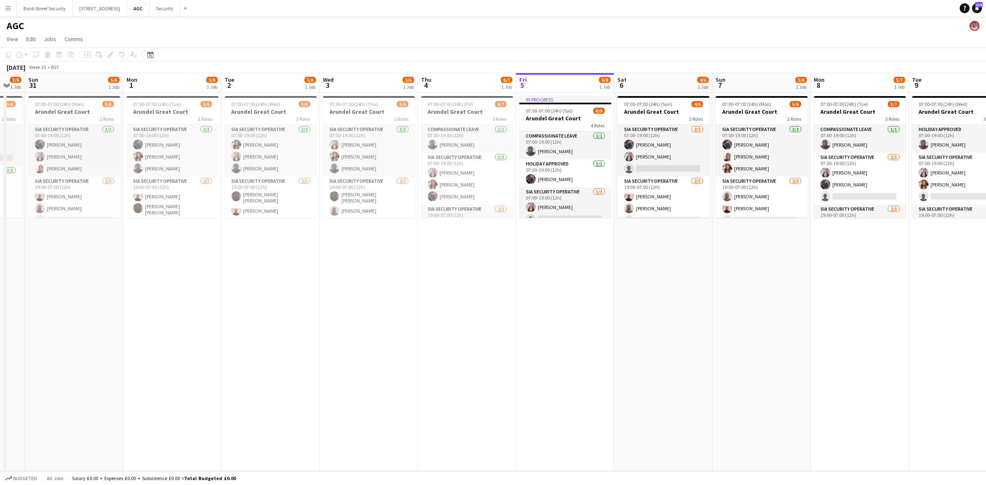
drag, startPoint x: 208, startPoint y: 260, endPoint x: 79, endPoint y: 260, distance: 129.0
click at [81, 265] on app-calendar-viewport "Thu 28 6/7 1 Job Fri 29 6/6 1 Job Sat 30 5/6 1 Job Sun 31 5/6 1 Job Mon 1 5/6 1…" at bounding box center [493, 272] width 986 height 398
click at [168, 8] on button "Security Close" at bounding box center [165, 8] width 31 height 16
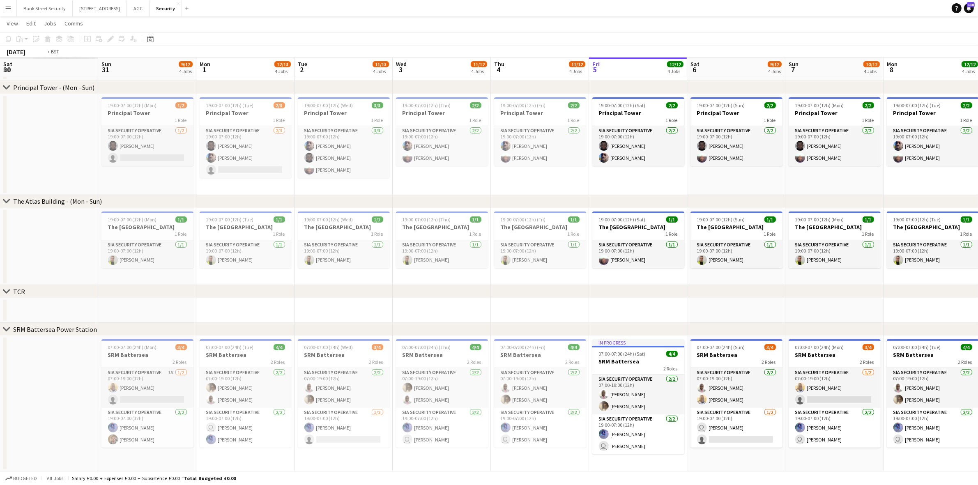
drag, startPoint x: 29, startPoint y: 391, endPoint x: 933, endPoint y: 275, distance: 911.2
click at [933, 275] on app-calendar-viewport "Sat 30 Sun 31 9/12 4 Jobs Mon 1 12/13 4 Jobs Tue 2 11/13 4 Jobs Wed 3 11/12 4 J…" at bounding box center [489, 176] width 978 height 592
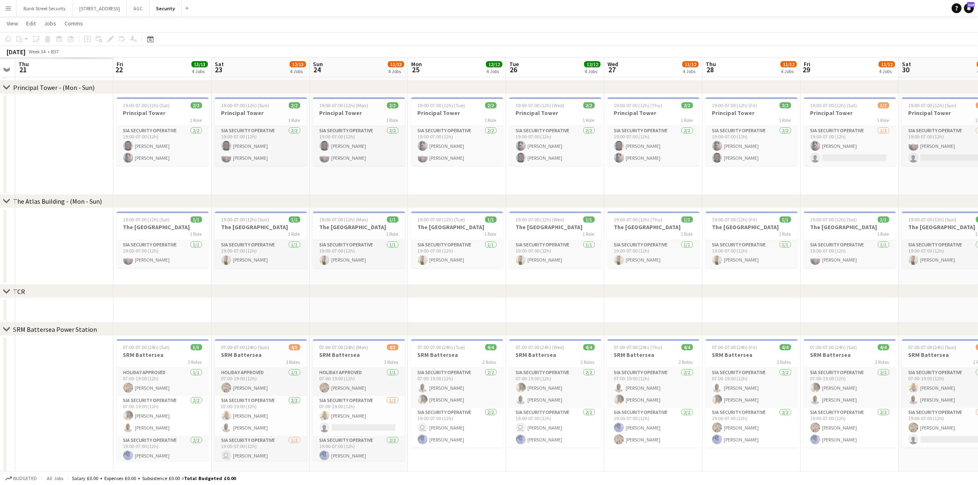
scroll to position [0, 186]
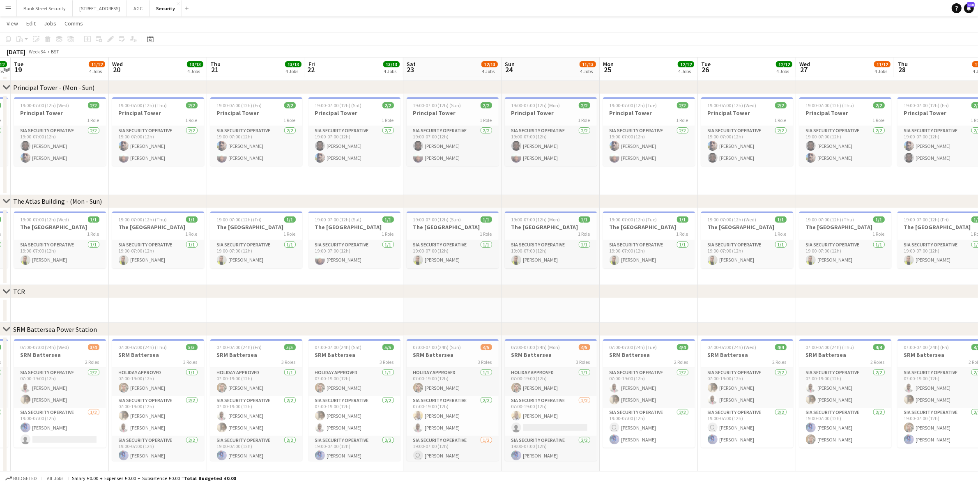
drag, startPoint x: 52, startPoint y: 401, endPoint x: 800, endPoint y: 330, distance: 751.0
click at [800, 330] on div "chevron-right Principal Tower - ([GEOGRAPHIC_DATA]) chevron-right The [GEOGRAPH…" at bounding box center [489, 179] width 978 height 598
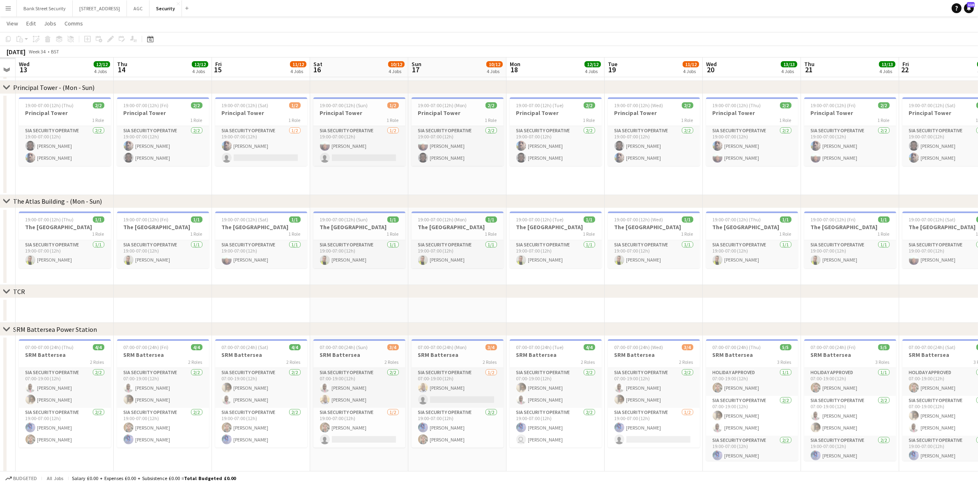
drag, startPoint x: 99, startPoint y: 387, endPoint x: 691, endPoint y: 362, distance: 592.1
click at [691, 362] on app-calendar-viewport "Mon 11 Tue 12 Wed 13 12/12 4 Jobs Thu 14 12/12 4 Jobs Fri 15 11/12 4 Jobs Sat 1…" at bounding box center [489, 179] width 978 height 598
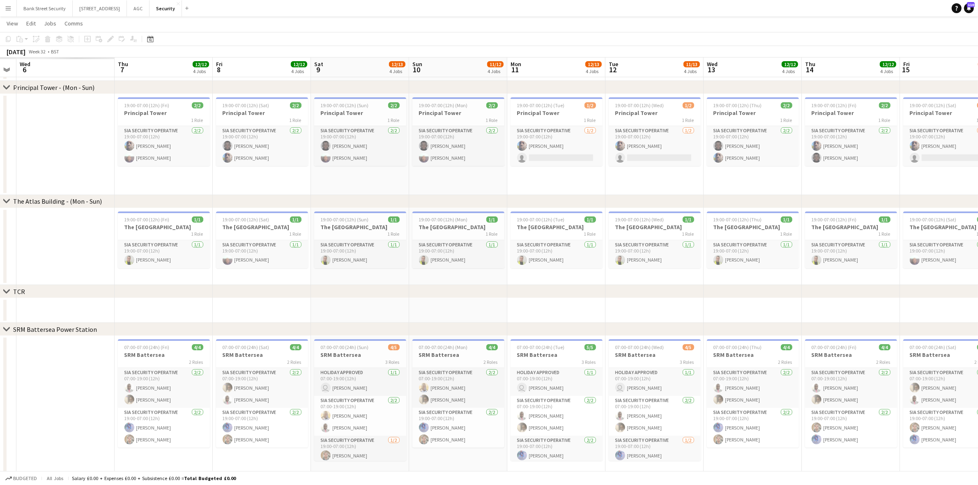
drag, startPoint x: 128, startPoint y: 405, endPoint x: 807, endPoint y: 355, distance: 681.0
click at [807, 355] on app-calendar-viewport "Sun 3 Mon 4 Tue 5 Wed 6 Thu 7 12/12 4 Jobs Fri 8 12/12 4 Jobs Sat 9 12/13 4 Job…" at bounding box center [489, 179] width 978 height 598
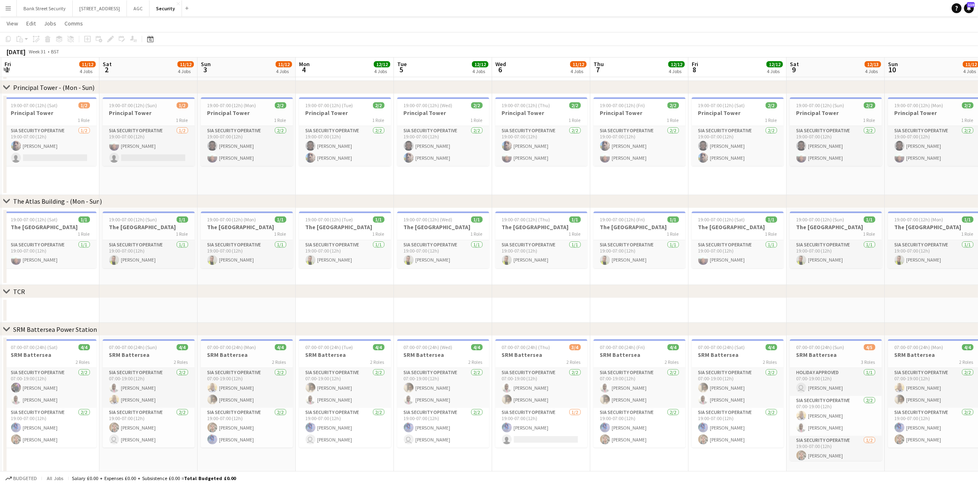
scroll to position [0, 190]
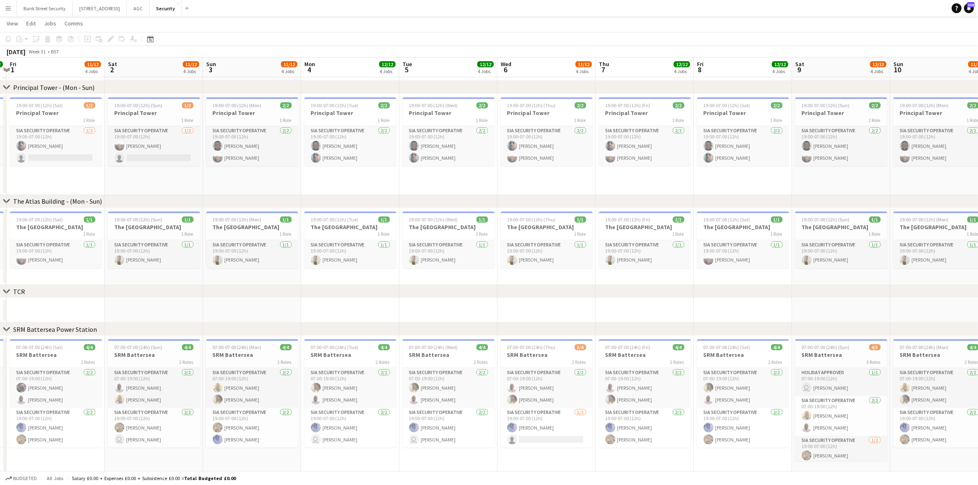
drag, startPoint x: 339, startPoint y: 387, endPoint x: 800, endPoint y: 355, distance: 462.0
click at [800, 355] on app-calendar-viewport "Wed 30 12/12 4 Jobs Thu 31 12/12 4 Jobs Fri 1 11/12 4 Jobs Sat 2 11/12 4 Jobs S…" at bounding box center [489, 179] width 978 height 598
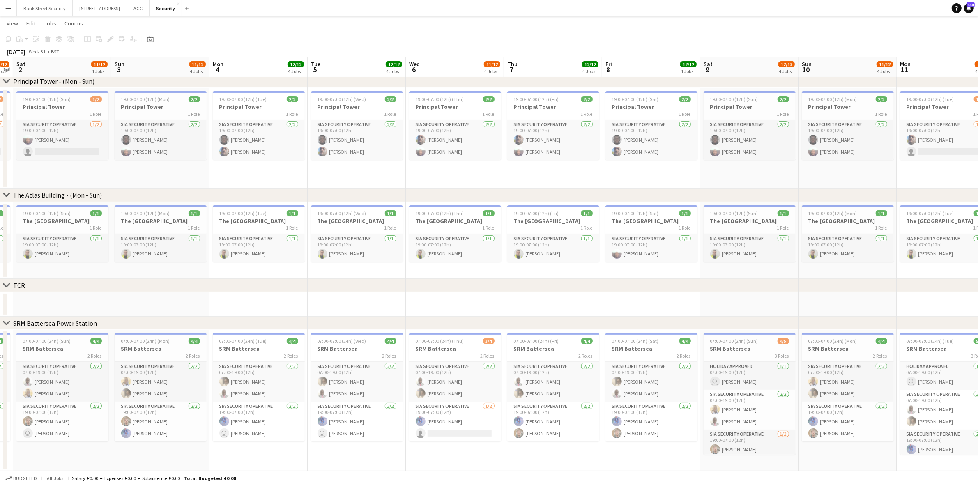
scroll to position [0, 288]
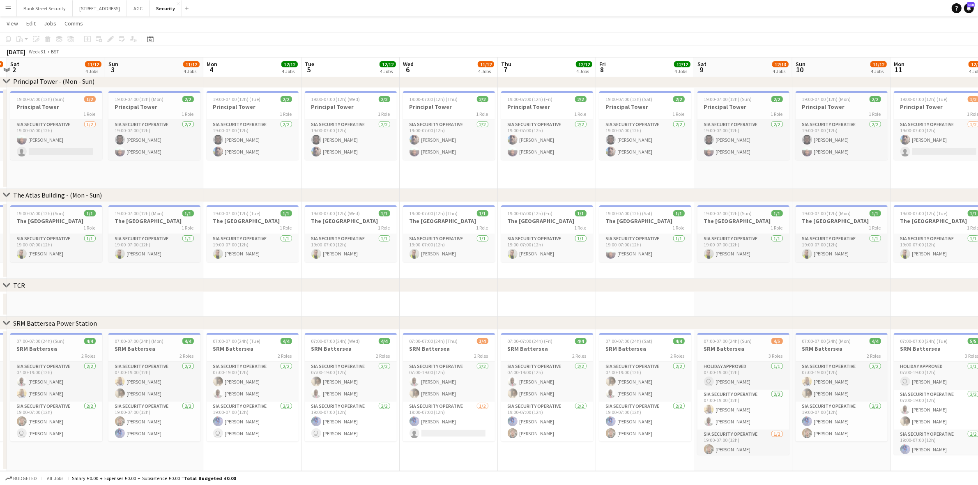
drag, startPoint x: 160, startPoint y: 454, endPoint x: 62, endPoint y: 445, distance: 98.2
click at [62, 445] on app-calendar-viewport "Wed 30 12/12 4 Jobs Thu 31 12/12 4 Jobs Fri 1 11/12 4 Jobs Sat 2 11/12 4 Jobs S…" at bounding box center [489, 172] width 978 height 598
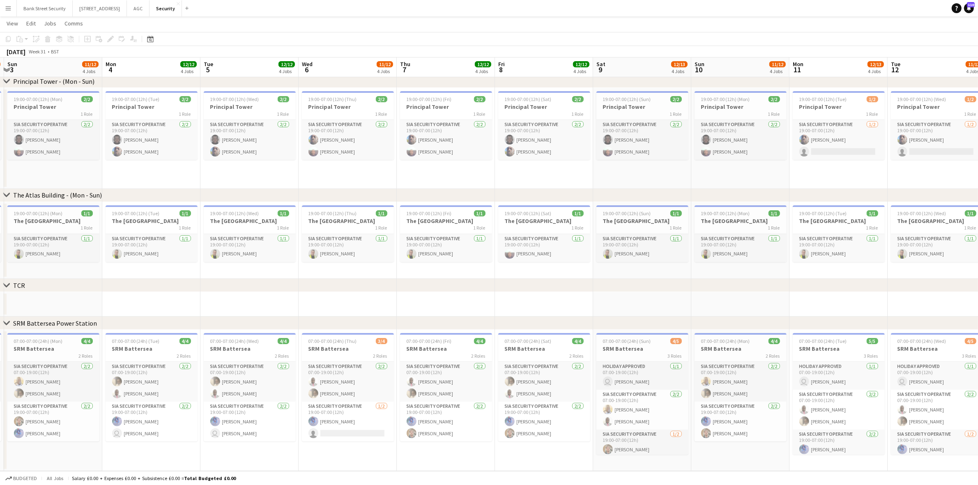
scroll to position [0, 292]
drag, startPoint x: 164, startPoint y: 450, endPoint x: 60, endPoint y: 446, distance: 103.6
click at [60, 446] on app-calendar-viewport "Thu 31 12/12 4 Jobs Fri 1 11/12 4 Jobs Sat 2 11/12 4 Jobs Sun 3 11/12 4 Jobs Mo…" at bounding box center [489, 172] width 978 height 598
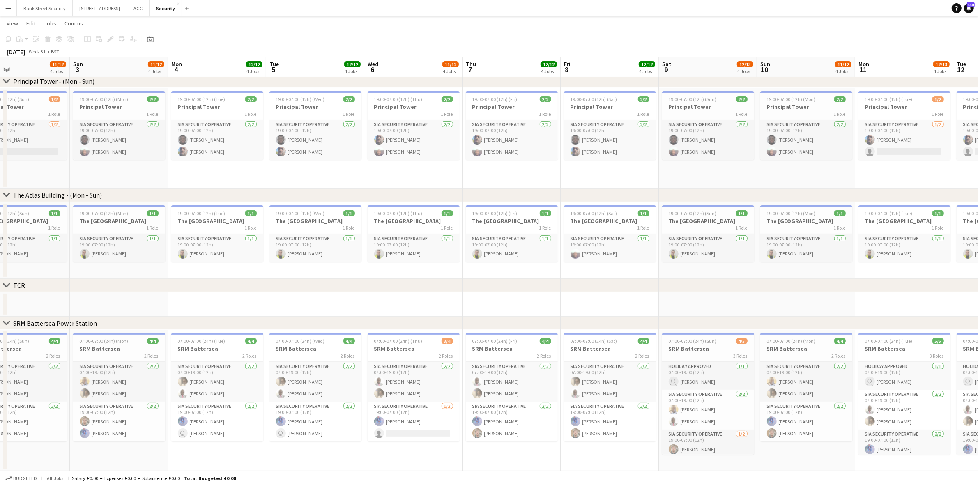
scroll to position [0, 243]
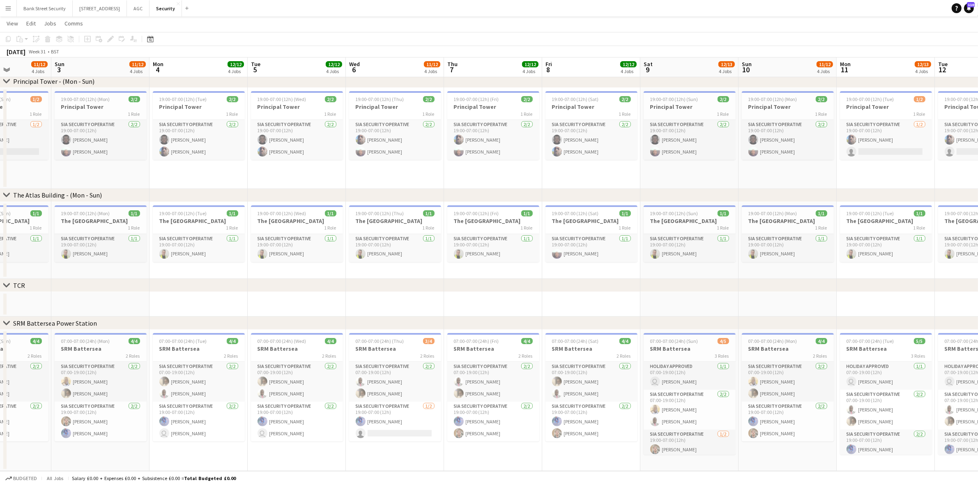
drag, startPoint x: 54, startPoint y: 456, endPoint x: 84, endPoint y: 446, distance: 31.7
click at [84, 446] on app-calendar-viewport "Thu 31 12/12 4 Jobs Fri 1 11/12 4 Jobs Sat 2 11/12 4 Jobs Sun 3 11/12 4 Jobs Mo…" at bounding box center [489, 172] width 978 height 598
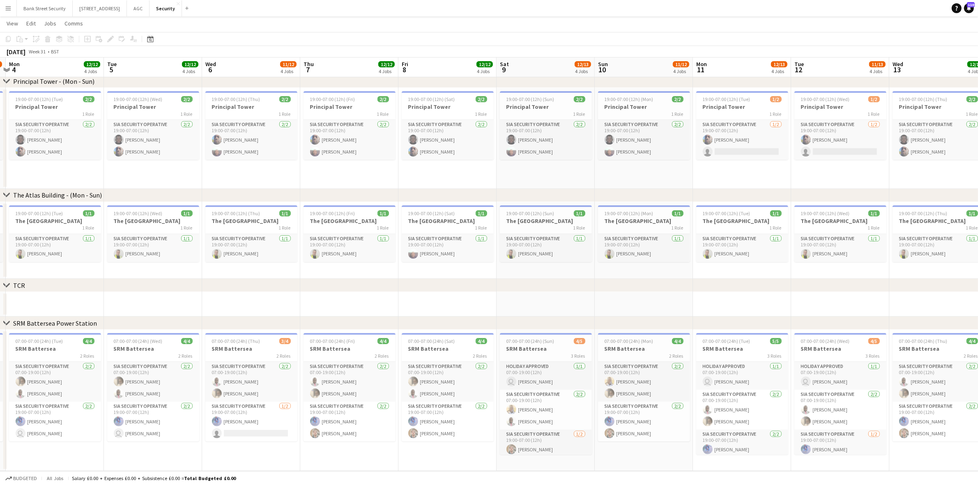
scroll to position [0, 292]
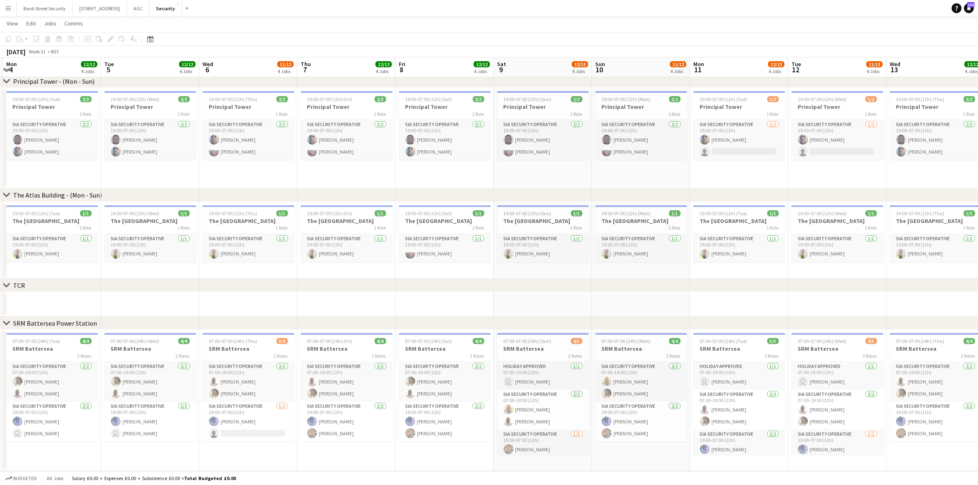
drag, startPoint x: 208, startPoint y: 453, endPoint x: 76, endPoint y: 453, distance: 131.9
click at [76, 453] on app-calendar-viewport "Fri 1 11/12 4 Jobs Sat 2 11/12 4 Jobs Sun 3 11/12 4 Jobs Mon 4 12/12 4 Jobs Tue…" at bounding box center [489, 172] width 978 height 598
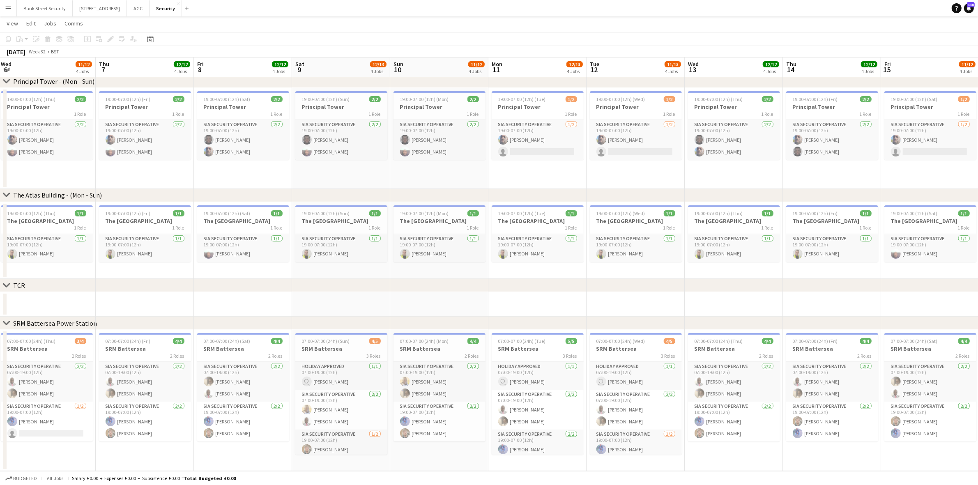
scroll to position [0, 297]
drag, startPoint x: 258, startPoint y: 454, endPoint x: 56, endPoint y: 440, distance: 202.2
click at [56, 440] on app-calendar-viewport "Sun 3 11/12 4 Jobs Mon 4 12/12 4 Jobs Tue 5 12/12 4 Jobs Wed 6 11/12 4 Jobs Thu…" at bounding box center [489, 172] width 978 height 598
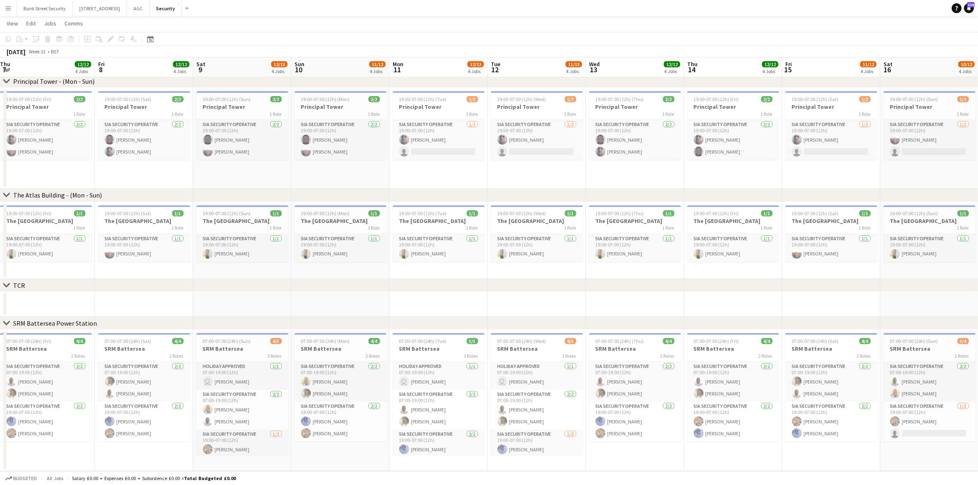
scroll to position [0, 295]
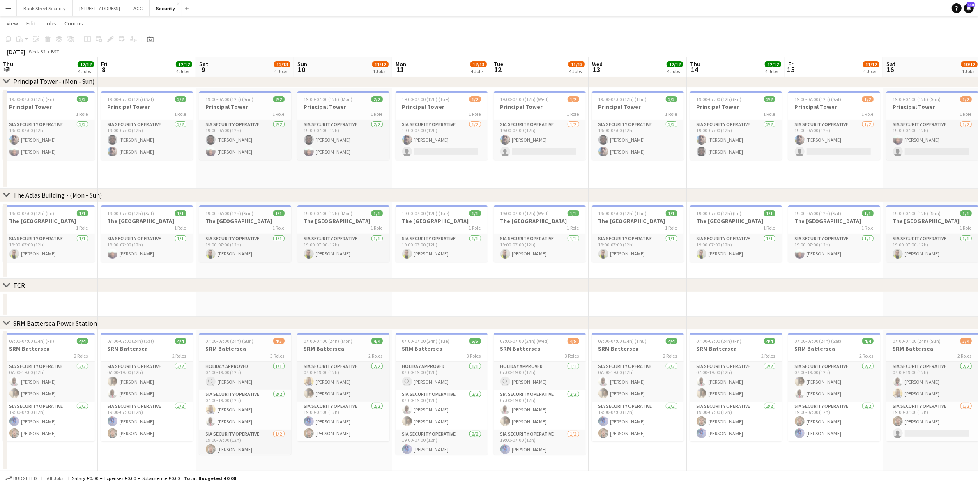
drag, startPoint x: 144, startPoint y: 451, endPoint x: 48, endPoint y: 435, distance: 97.7
click at [48, 435] on app-calendar-viewport "Mon 4 12/12 4 Jobs Tue 5 12/12 4 Jobs Wed 6 11/12 4 Jobs Thu 7 12/12 4 Jobs Fri…" at bounding box center [489, 172] width 978 height 598
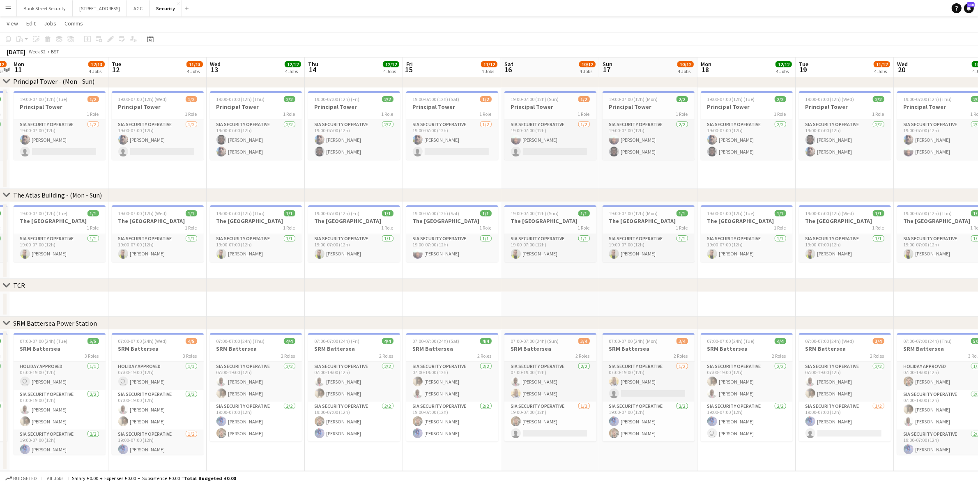
scroll to position [0, 292]
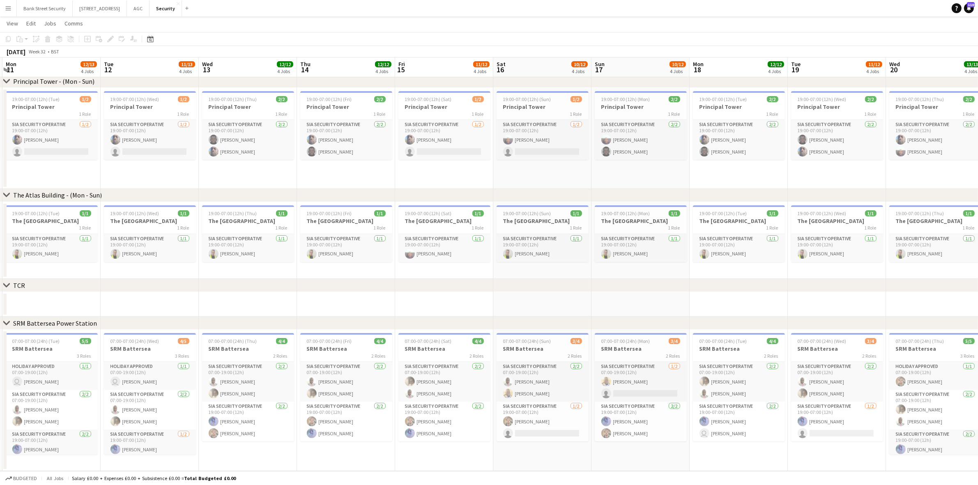
drag, startPoint x: 433, startPoint y: 458, endPoint x: 56, endPoint y: 441, distance: 376.7
click at [56, 441] on app-calendar-viewport "Fri 8 12/12 4 Jobs Sat 9 12/13 4 Jobs Sun 10 11/12 4 Jobs Mon 11 12/13 4 Jobs T…" at bounding box center [489, 172] width 978 height 598
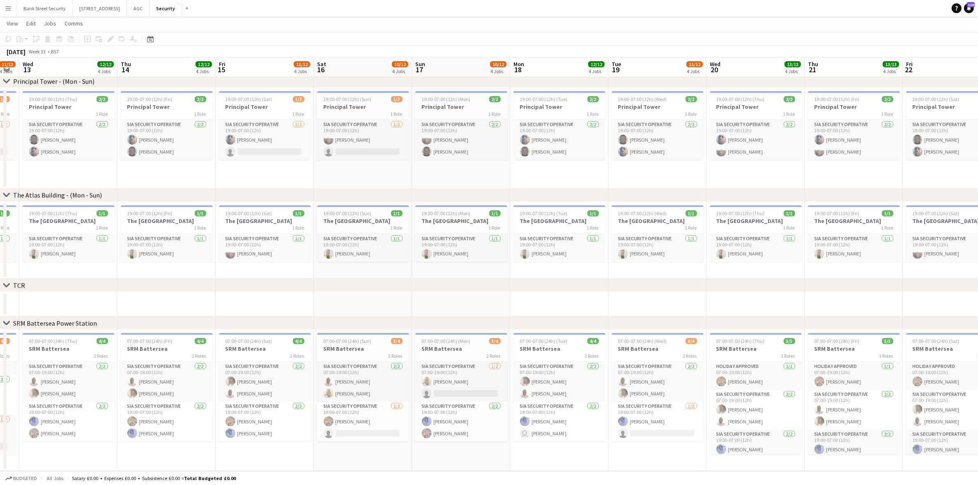
scroll to position [0, 279]
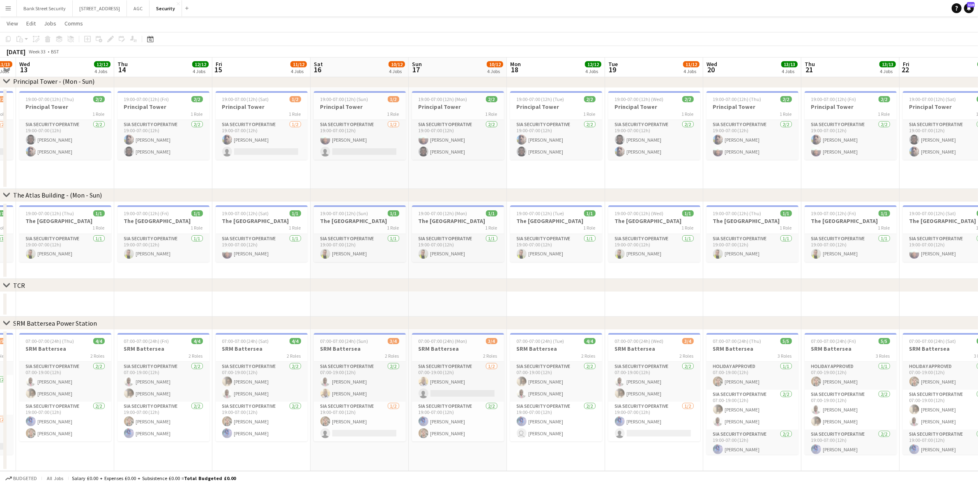
drag, startPoint x: 216, startPoint y: 447, endPoint x: 56, endPoint y: 438, distance: 160.5
click at [56, 438] on app-calendar-viewport "Sun 10 11/12 4 Jobs Mon 11 12/13 4 Jobs Tue 12 11/13 4 Jobs Wed 13 12/12 4 Jobs…" at bounding box center [489, 172] width 978 height 598
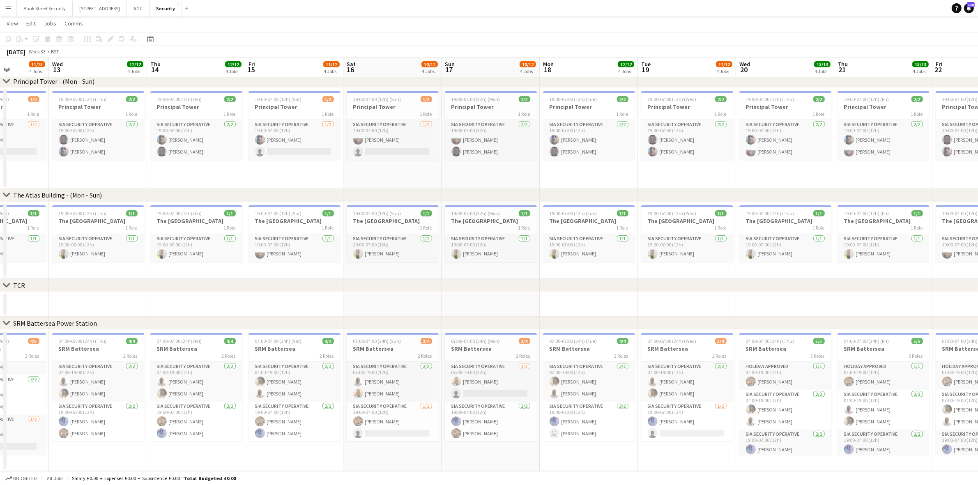
scroll to position [0, 286]
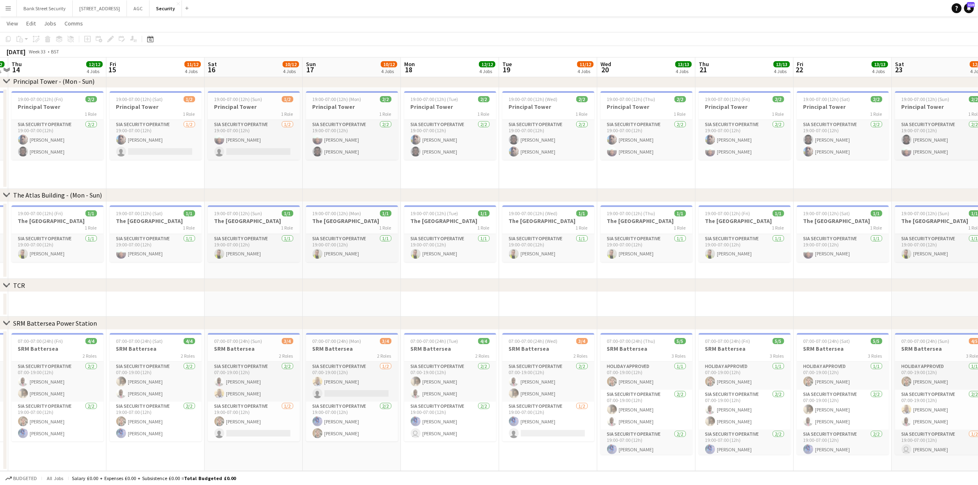
drag, startPoint x: 136, startPoint y: 451, endPoint x: 62, endPoint y: 449, distance: 73.6
click at [62, 449] on app-calendar-viewport "Mon 11 12/13 4 Jobs Tue 12 11/13 4 Jobs Wed 13 12/12 4 Jobs Thu 14 12/12 4 Jobs…" at bounding box center [489, 172] width 978 height 598
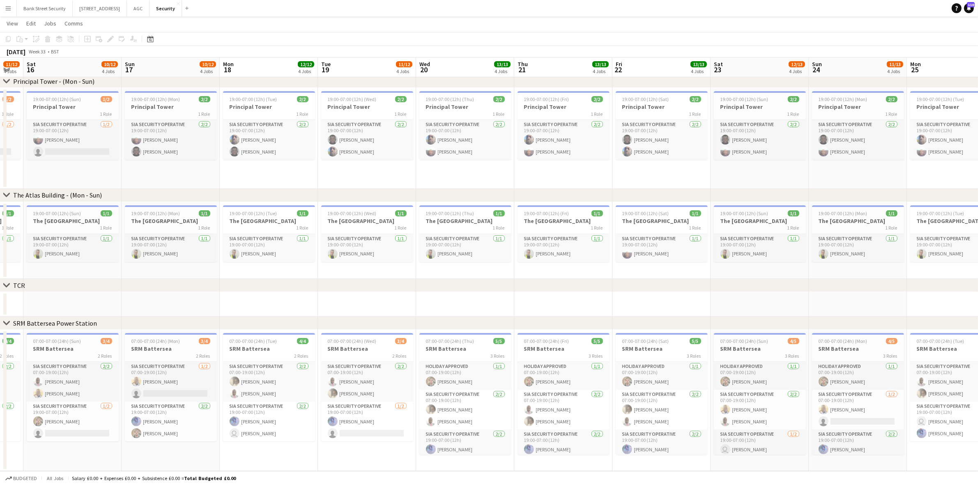
scroll to position [0, 272]
drag, startPoint x: 256, startPoint y: 446, endPoint x: 74, endPoint y: 444, distance: 182.0
click at [74, 444] on app-calendar-viewport "Wed 13 12/12 4 Jobs Thu 14 12/12 4 Jobs Fri 15 11/12 4 Jobs Sat 16 10/12 4 Jobs…" at bounding box center [489, 172] width 978 height 598
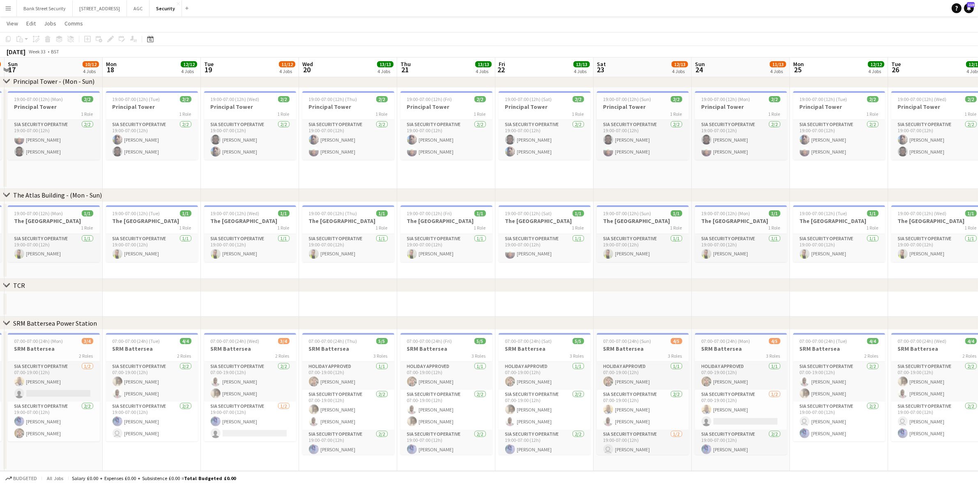
scroll to position [0, 290]
drag, startPoint x: 150, startPoint y: 452, endPoint x: 58, endPoint y: 449, distance: 92.5
click at [58, 449] on app-calendar-viewport "Thu 14 12/12 4 Jobs Fri 15 11/12 4 Jobs Sat 16 10/12 4 Jobs Sun 17 10/12 4 Jobs…" at bounding box center [489, 172] width 978 height 598
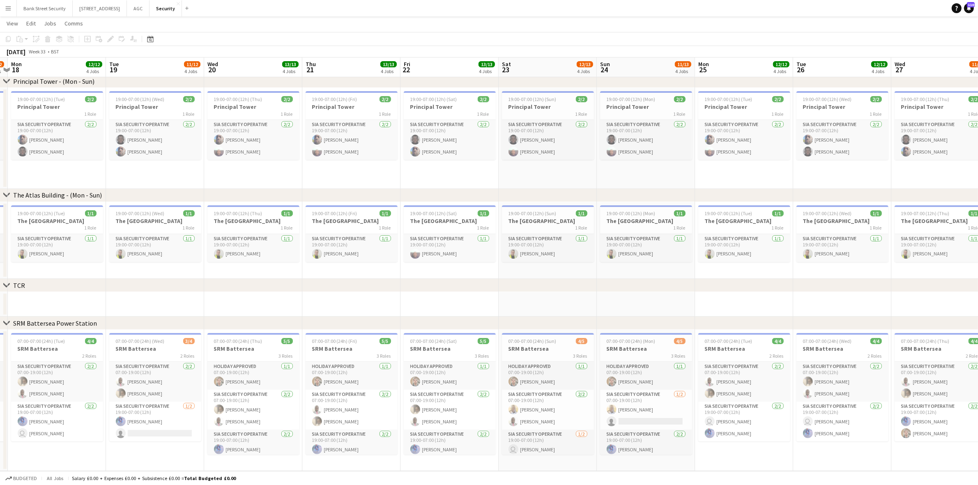
scroll to position [0, 288]
drag, startPoint x: 146, startPoint y: 455, endPoint x: 51, endPoint y: 446, distance: 95.7
click at [51, 446] on app-calendar-viewport "Fri 15 11/12 4 Jobs Sat 16 10/12 4 Jobs Sun 17 10/12 4 Jobs Mon 18 12/12 4 Jobs…" at bounding box center [489, 172] width 978 height 598
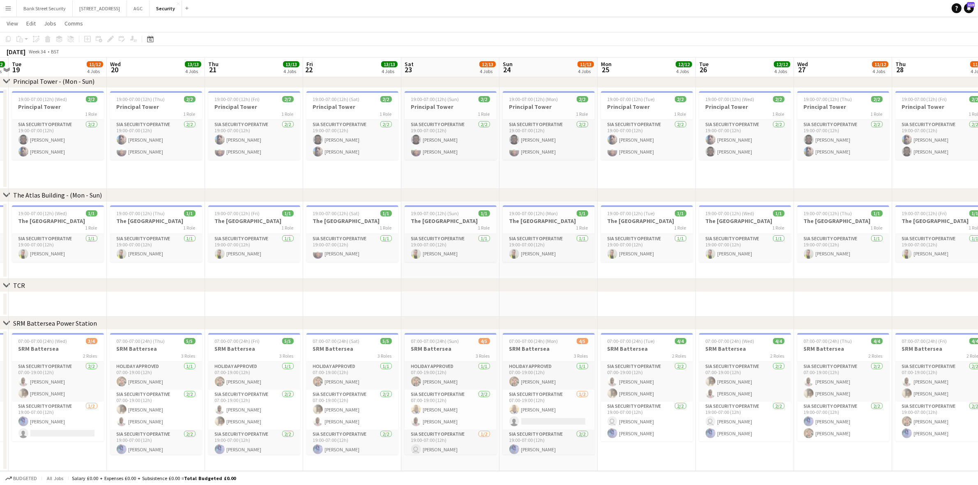
scroll to position [0, 286]
drag, startPoint x: 149, startPoint y: 451, endPoint x: 68, endPoint y: 444, distance: 81.7
click at [68, 444] on app-calendar-viewport "Sat 16 10/12 4 Jobs Sun 17 10/12 4 Jobs Mon 18 12/12 4 Jobs Tue 19 11/12 4 Jobs…" at bounding box center [489, 172] width 978 height 598
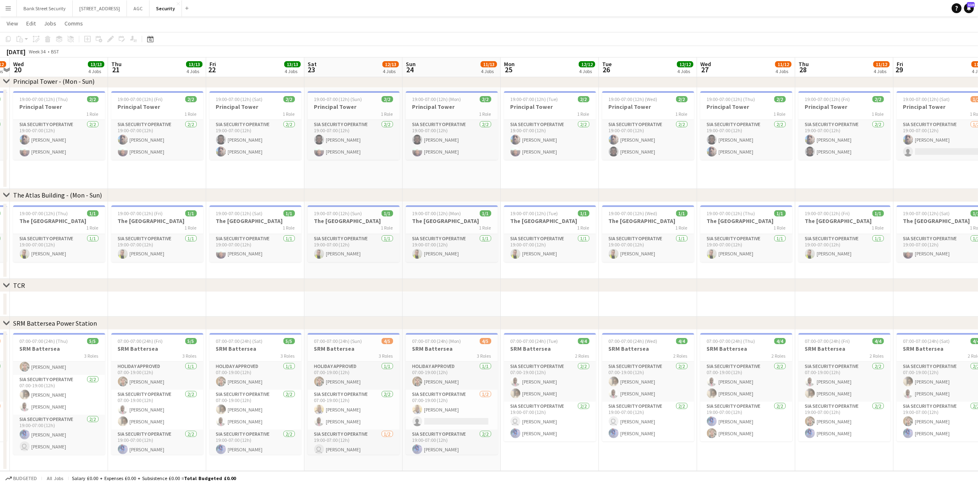
scroll to position [0, 288]
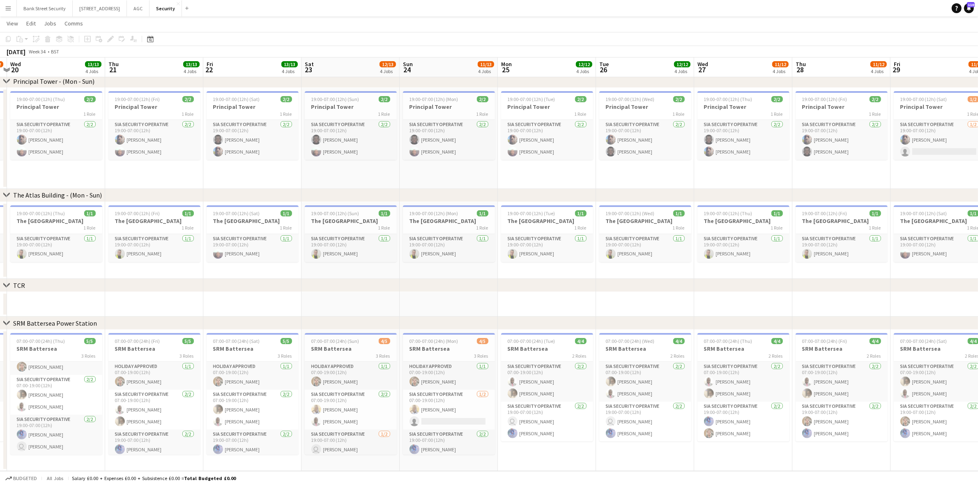
drag, startPoint x: 150, startPoint y: 457, endPoint x: 73, endPoint y: 449, distance: 78.1
click at [73, 449] on app-calendar-viewport "Sun 17 10/12 4 Jobs Mon 18 12/12 4 Jobs Tue 19 11/12 4 Jobs Wed 20 13/13 4 Jobs…" at bounding box center [489, 172] width 978 height 598
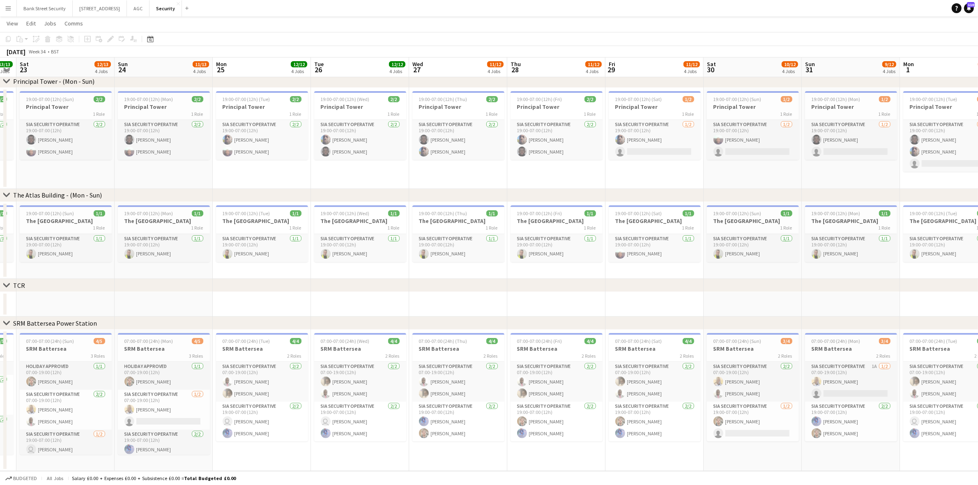
drag, startPoint x: 340, startPoint y: 455, endPoint x: 64, endPoint y: 420, distance: 278.7
click at [56, 444] on app-calendar-viewport "Wed 20 13/13 4 Jobs Thu 21 13/13 4 Jobs Fri 22 13/13 4 Jobs Sat 23 12/13 4 Jobs…" at bounding box center [489, 172] width 978 height 598
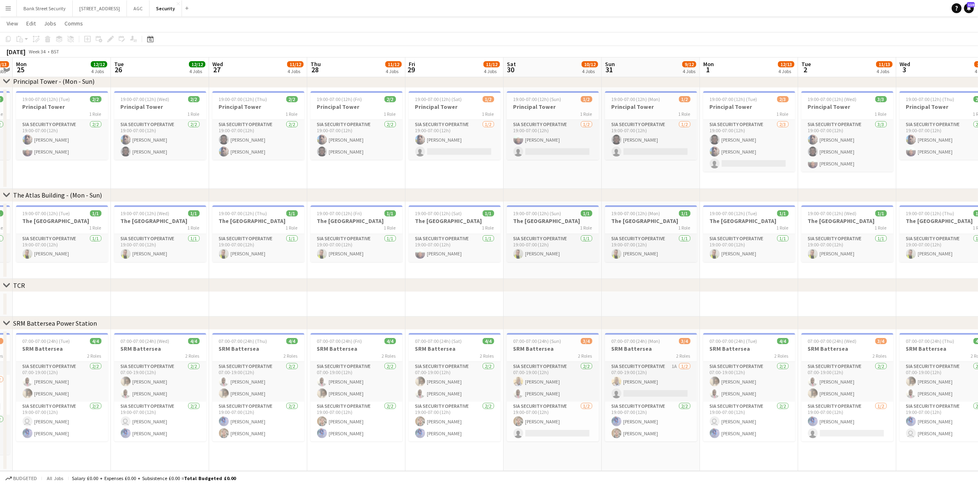
scroll to position [0, 290]
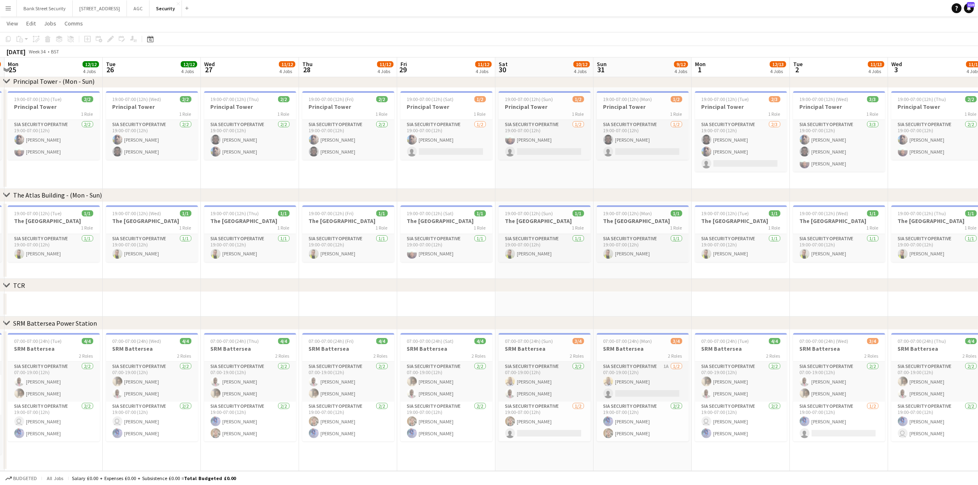
drag, startPoint x: 279, startPoint y: 451, endPoint x: 69, endPoint y: 443, distance: 209.7
click at [69, 443] on app-calendar-viewport "Fri 22 13/13 4 Jobs Sat 23 12/13 4 Jobs Sun 24 11/13 4 Jobs Mon 25 12/12 4 Jobs…" at bounding box center [489, 172] width 978 height 598
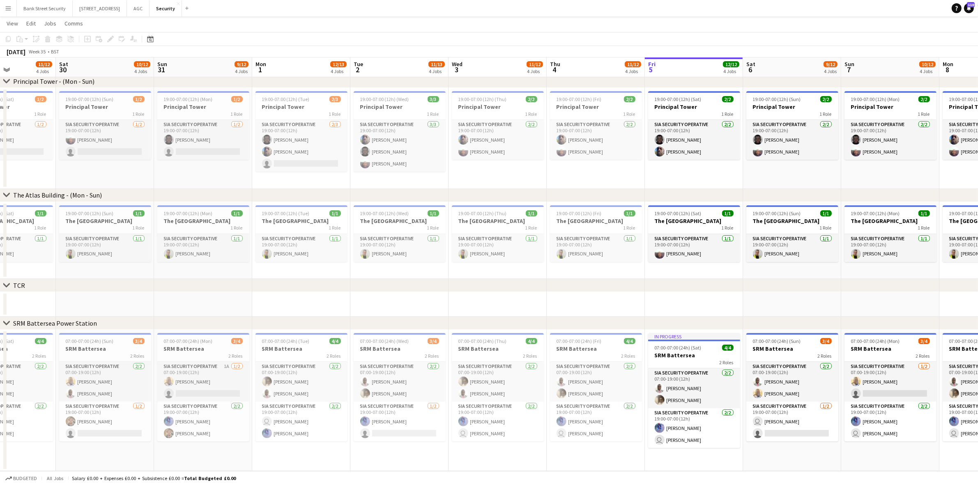
drag, startPoint x: 447, startPoint y: 452, endPoint x: 95, endPoint y: 444, distance: 351.7
click at [9, 442] on app-calendar-viewport "Wed 27 11/12 4 Jobs Thu 28 11/12 4 Jobs Fri 29 11/12 4 Jobs Sat 30 10/12 4 Jobs…" at bounding box center [489, 172] width 978 height 598
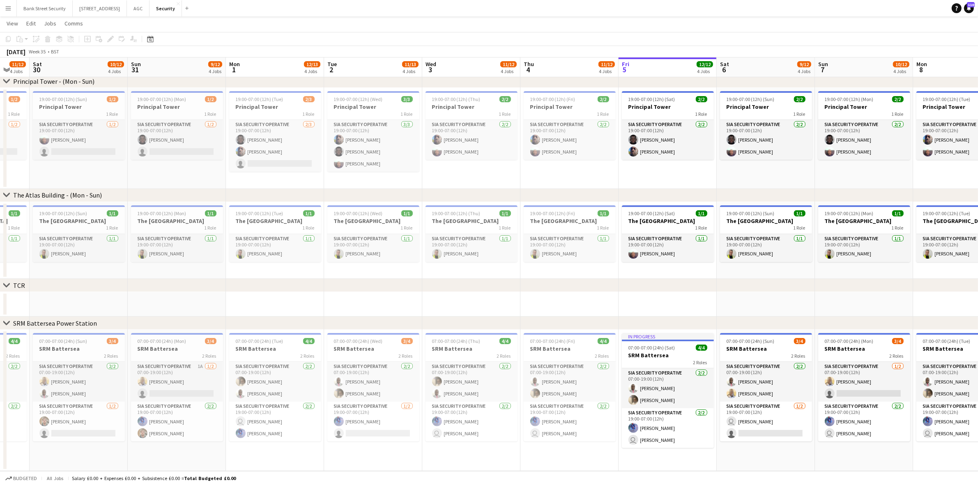
scroll to position [0, 268]
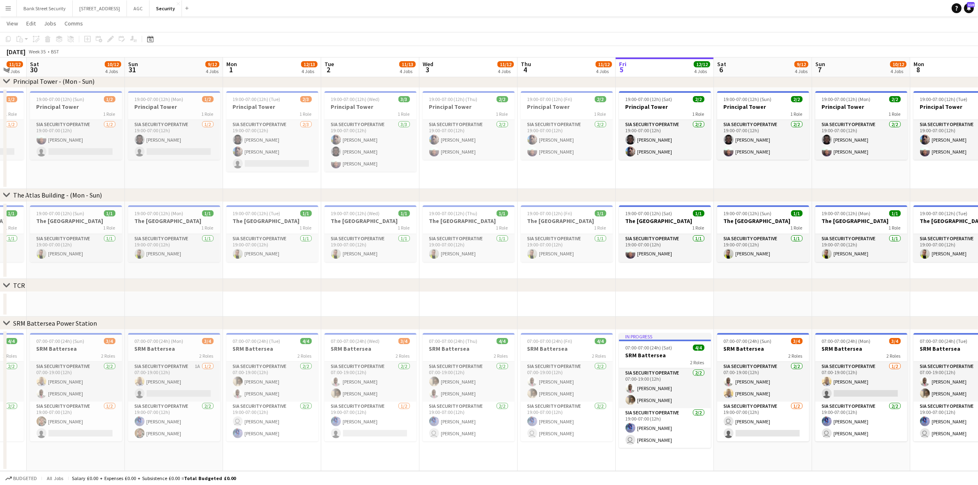
drag, startPoint x: 77, startPoint y: 446, endPoint x: 69, endPoint y: 446, distance: 8.2
click at [69, 446] on app-calendar-viewport "Wed 27 11/12 4 Jobs Thu 28 11/12 4 Jobs Fri 29 11/12 4 Jobs Sat 30 10/12 4 Jobs…" at bounding box center [489, 172] width 978 height 598
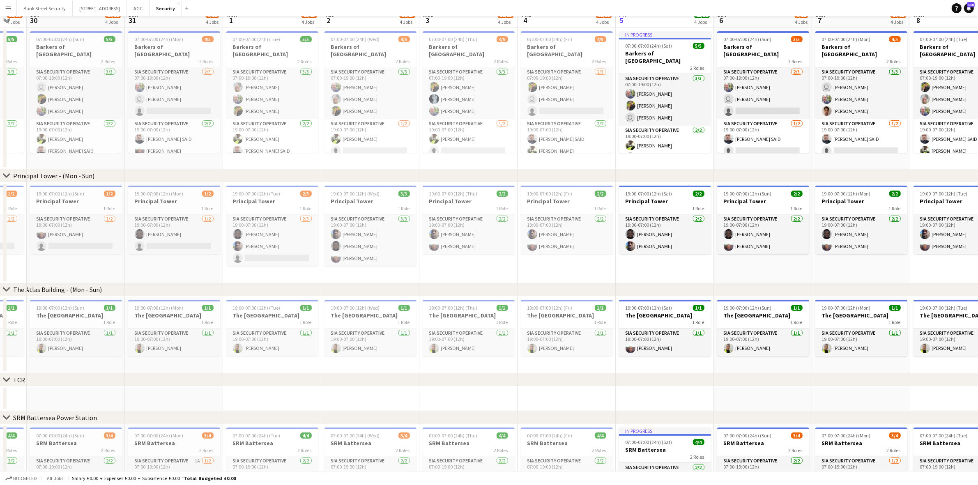
scroll to position [0, 0]
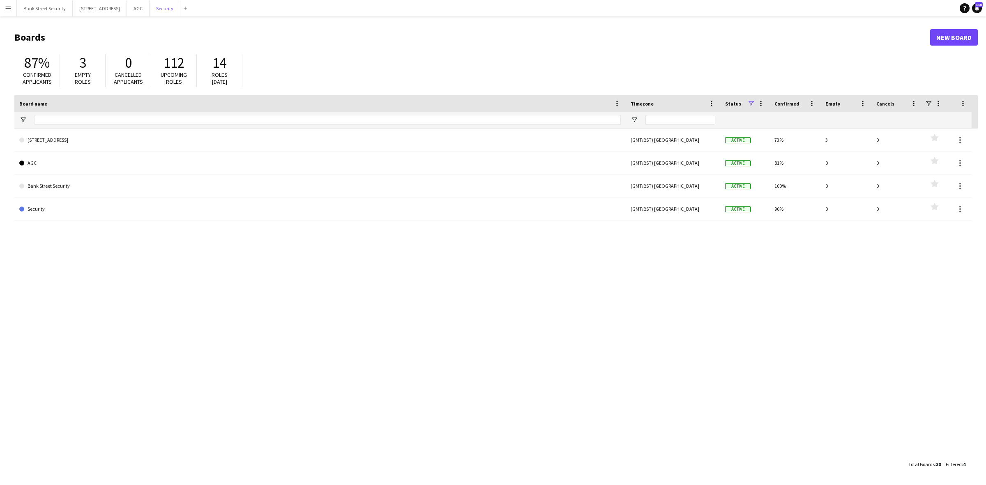
click at [176, 5] on button "Security Close" at bounding box center [165, 8] width 31 height 16
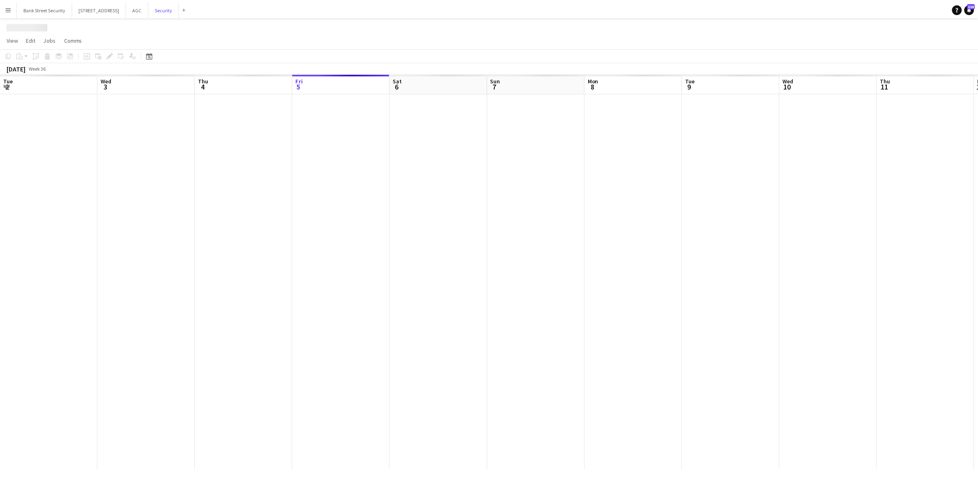
scroll to position [0, 196]
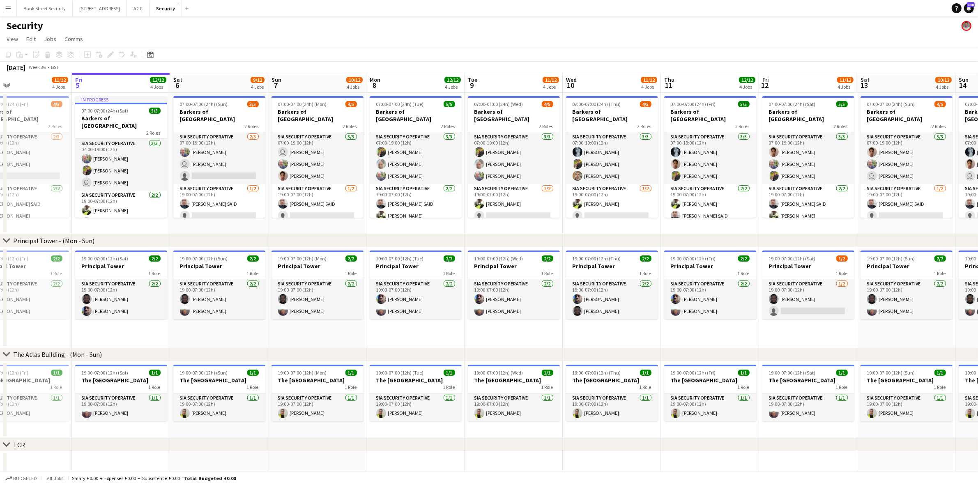
drag, startPoint x: 288, startPoint y: 231, endPoint x: 246, endPoint y: 233, distance: 42.0
click at [246, 233] on div "chevron-right Principal Tower - (Mon - Sun) chevron-right The Atlas Building - …" at bounding box center [489, 349] width 978 height 552
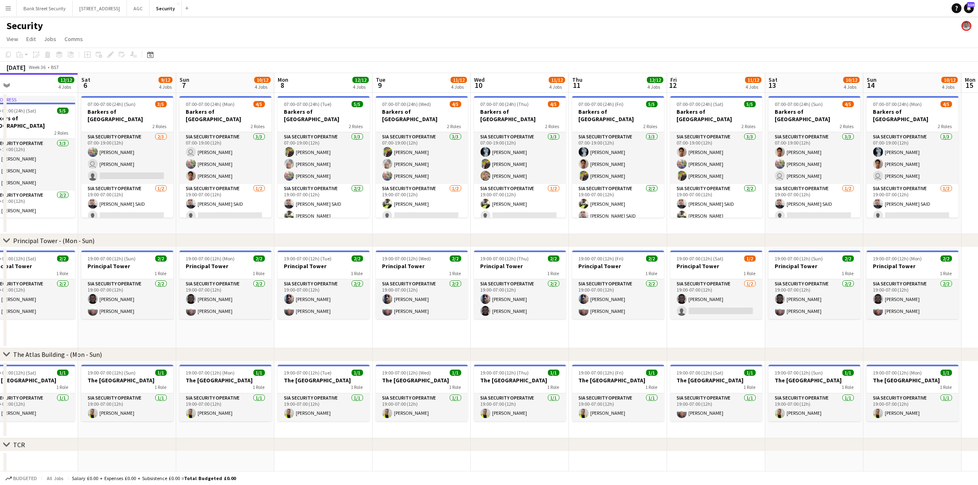
drag, startPoint x: 341, startPoint y: 226, endPoint x: 191, endPoint y: 238, distance: 150.9
click at [191, 238] on div "chevron-right Principal Tower - (Mon - Sun) chevron-right The Atlas Building - …" at bounding box center [489, 349] width 978 height 552
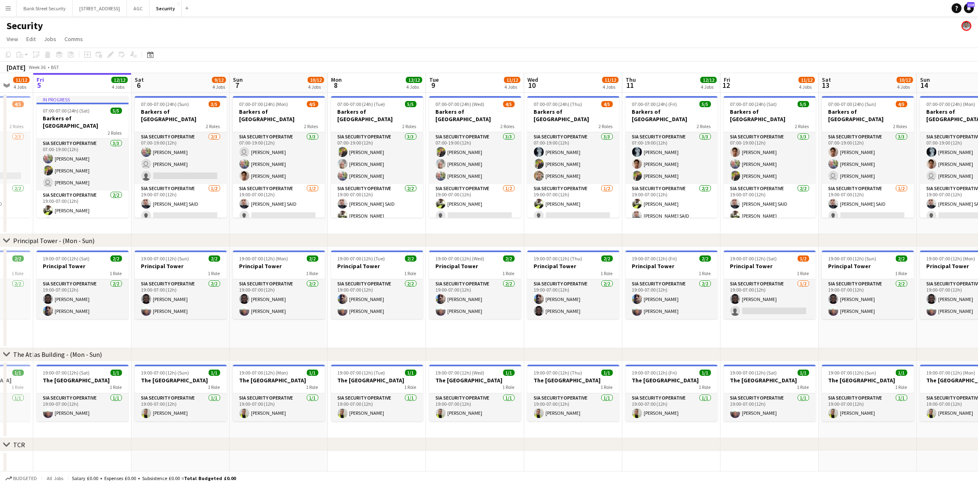
scroll to position [0, 305]
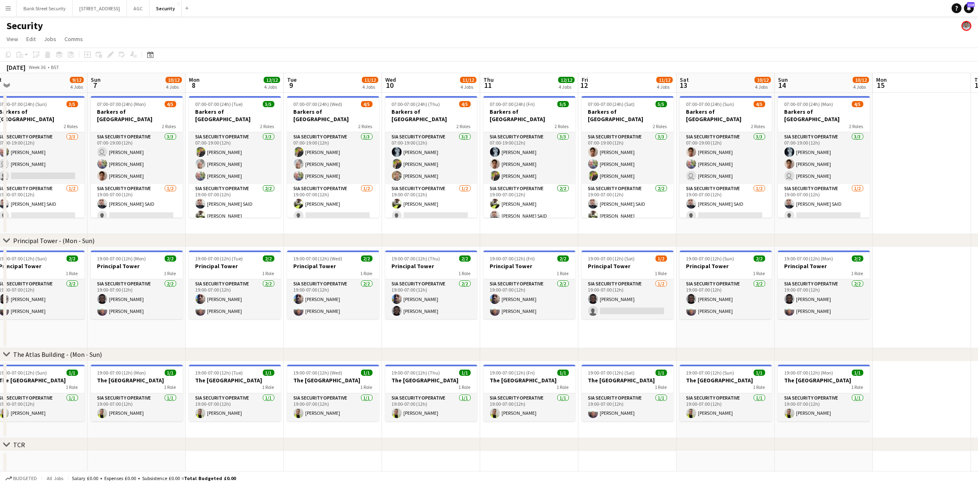
drag, startPoint x: 301, startPoint y: 228, endPoint x: 90, endPoint y: 234, distance: 210.4
click at [89, 235] on div "chevron-right Principal Tower - (Mon - Sun) chevron-right The Atlas Building - …" at bounding box center [489, 349] width 978 height 552
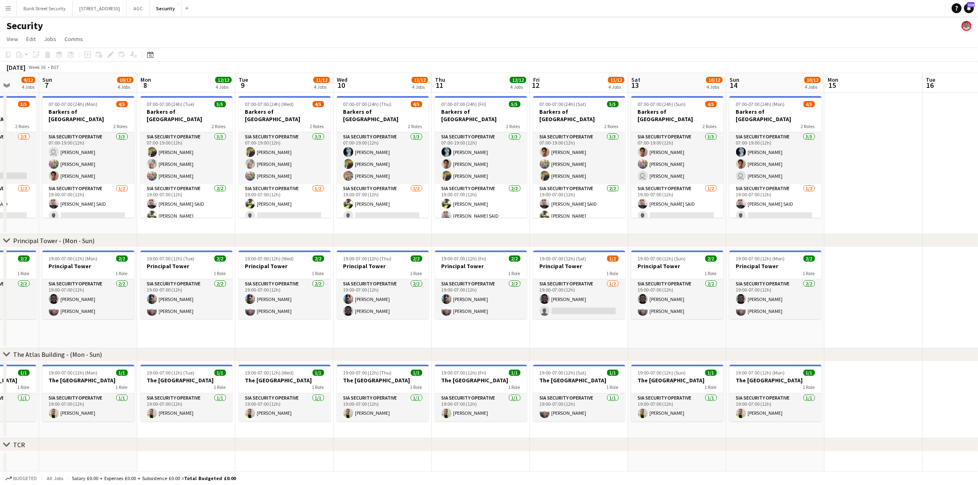
drag, startPoint x: 229, startPoint y: 227, endPoint x: 83, endPoint y: 229, distance: 146.7
click at [83, 229] on app-calendar-viewport "Thu 4 11/12 4 Jobs Fri 5 12/12 4 Jobs Sat 6 9/12 4 Jobs Sun 7 10/12 4 Jobs Mon …" at bounding box center [489, 349] width 978 height 552
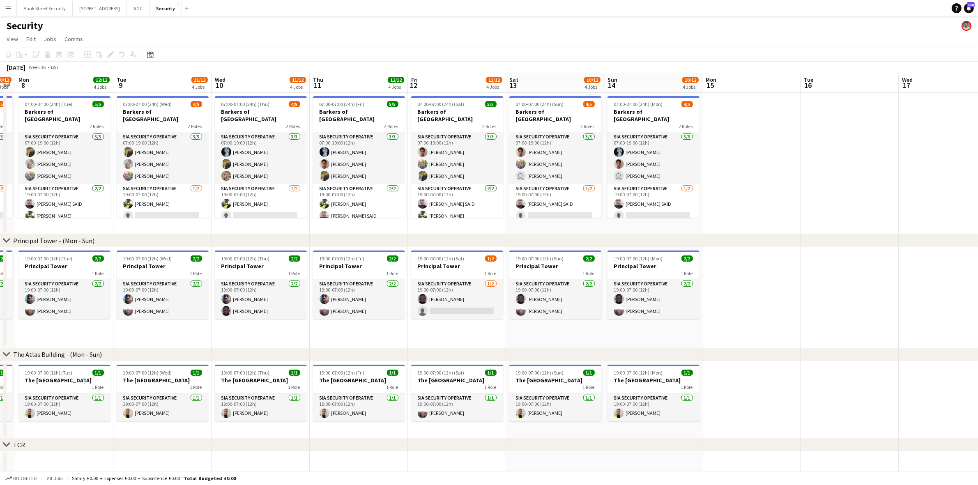
scroll to position [0, 288]
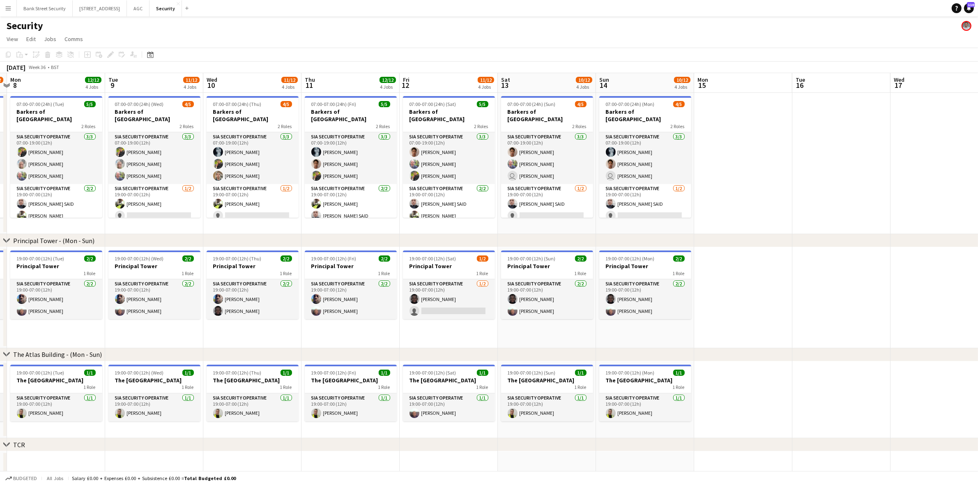
drag, startPoint x: 121, startPoint y: 229, endPoint x: 90, endPoint y: 231, distance: 31.7
click at [90, 231] on app-calendar-viewport "Fri 5 12/12 4 Jobs Sat 6 9/12 4 Jobs Sun 7 10/12 4 Jobs Mon 8 12/12 4 Jobs Tue …" at bounding box center [489, 349] width 978 height 552
click at [44, 159] on app-card-role "SIA Security Operative 3/3 07:00-19:00 (12h) Majid Ali Omar Hussein Mohammed Fa…" at bounding box center [56, 158] width 92 height 52
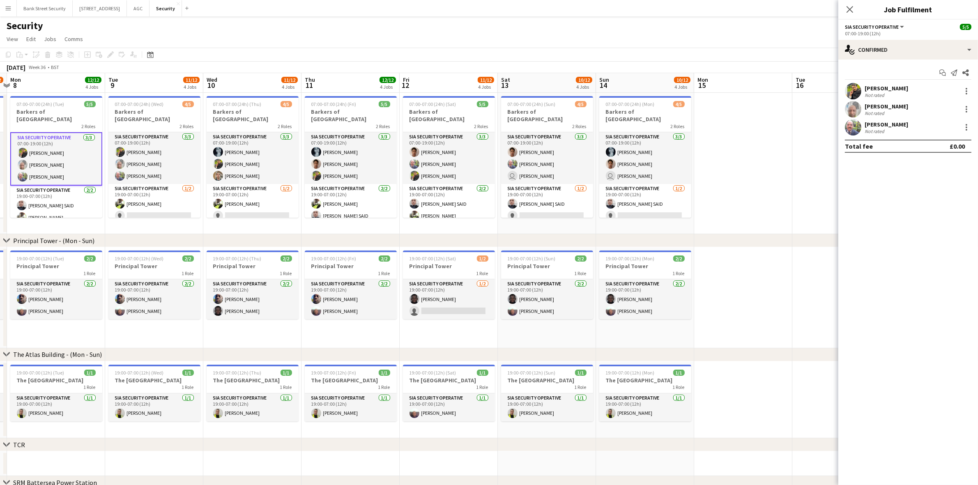
click at [131, 164] on app-card-role "SIA Security Operative 3/3 07:00-19:00 (12h) Majid Ali Omar Hussein Mohammed Fa…" at bounding box center [154, 158] width 92 height 52
click at [453, 150] on app-card-role "SIA Security Operative 3/3 07:00-19:00 (12h) Alejandro Montoya Mohammed Farooq …" at bounding box center [449, 158] width 92 height 52
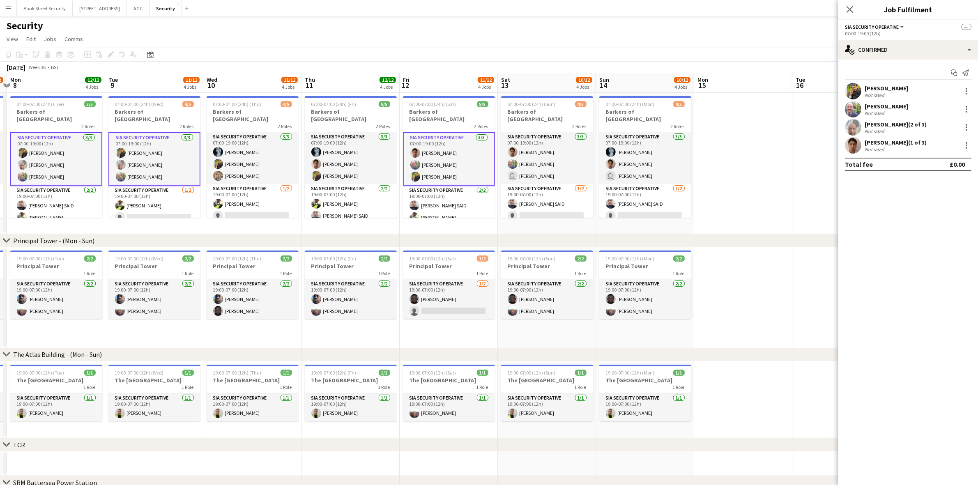
click at [539, 154] on app-card-role "SIA Security Operative 3/3 07:00-19:00 (12h) Alejandro Montoya Mohammed Farooq …" at bounding box center [547, 158] width 92 height 52
click at [970, 92] on div at bounding box center [967, 91] width 10 height 10
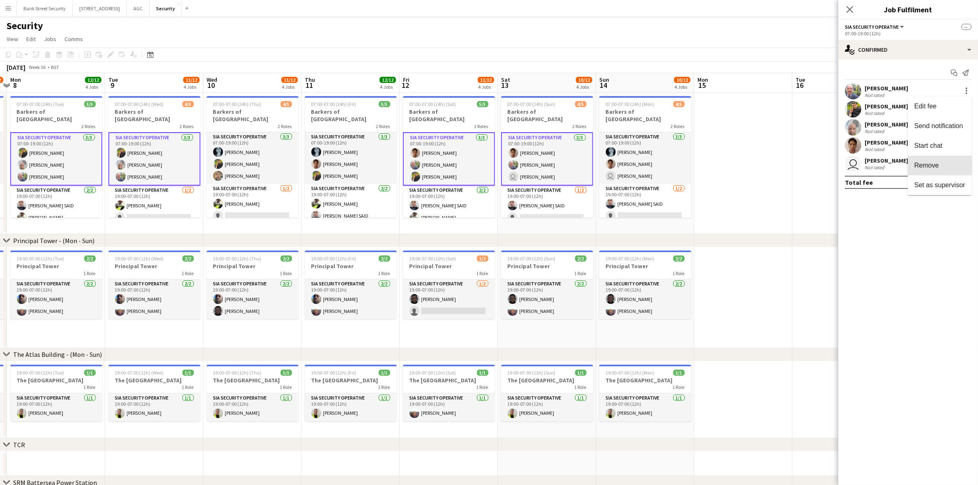
click at [937, 167] on span "Remove" at bounding box center [926, 165] width 25 height 7
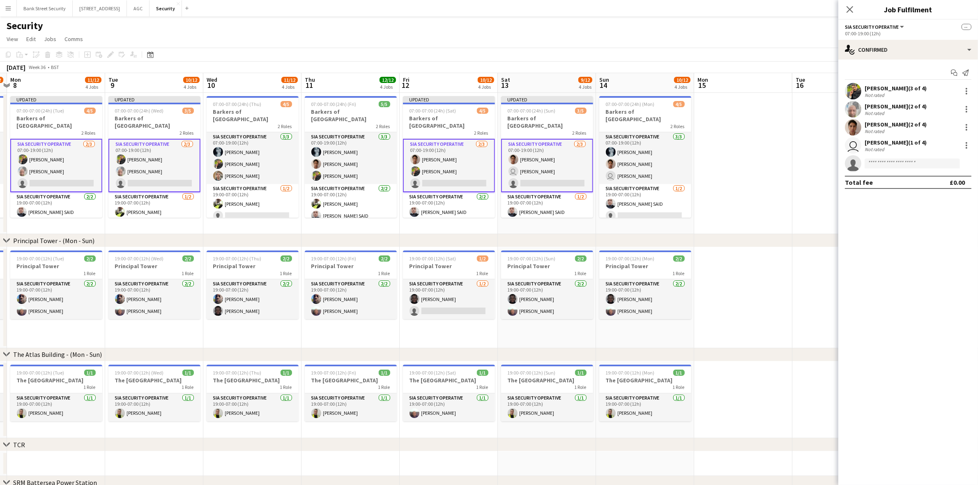
click at [851, 9] on icon at bounding box center [850, 9] width 7 height 7
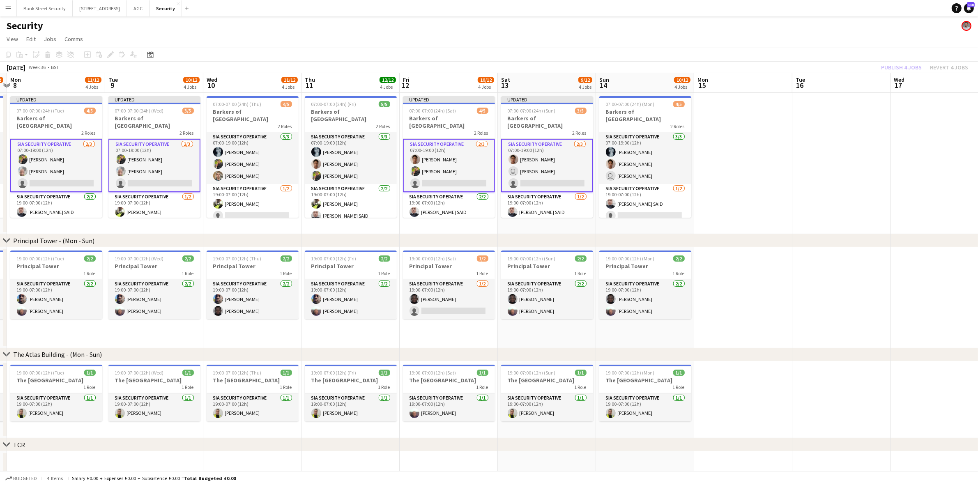
click at [900, 66] on div "Publish 4 jobs Revert 4 jobs" at bounding box center [924, 67] width 107 height 11
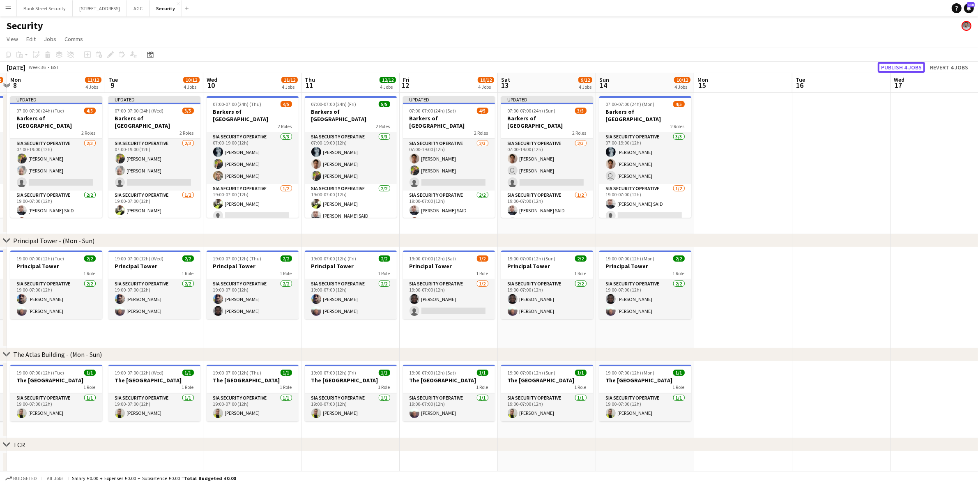
click at [900, 66] on button "Publish 4 jobs" at bounding box center [901, 67] width 47 height 11
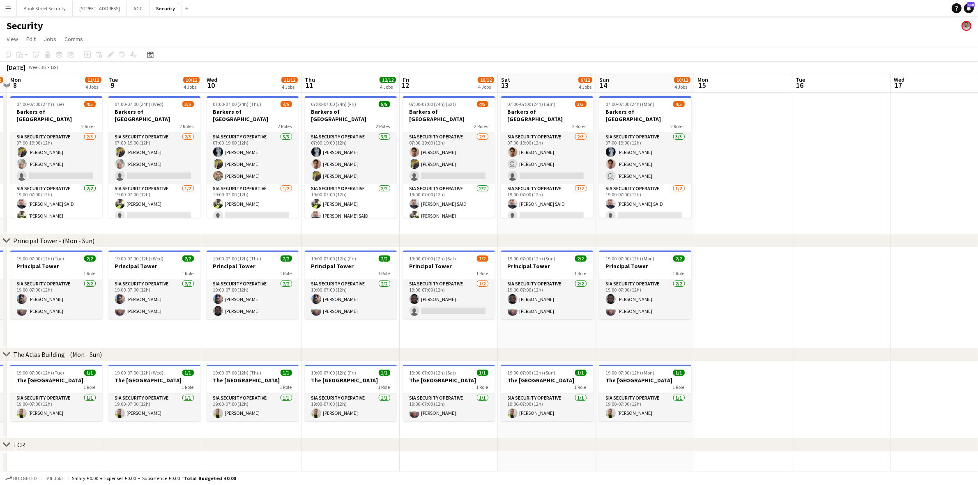
drag, startPoint x: 755, startPoint y: 165, endPoint x: 700, endPoint y: 180, distance: 57.4
click at [754, 165] on app-date-cell at bounding box center [743, 163] width 98 height 141
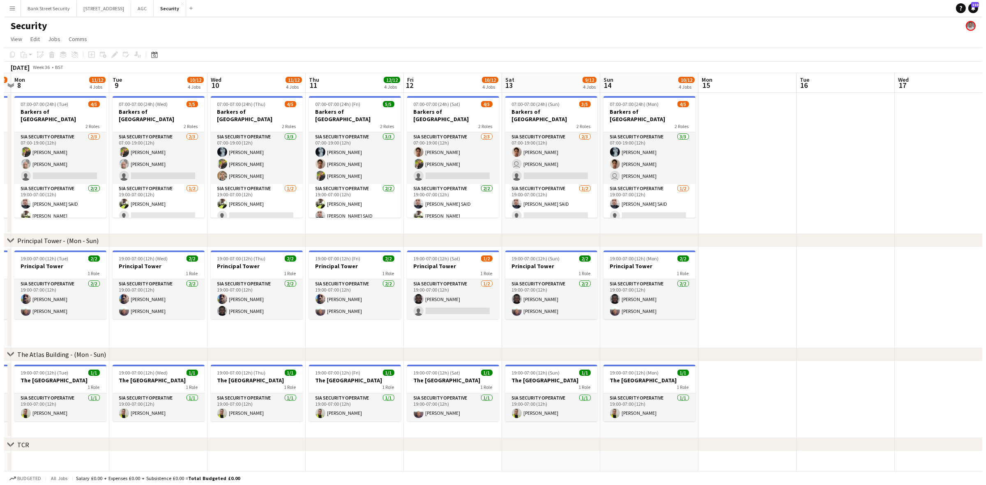
scroll to position [0, 288]
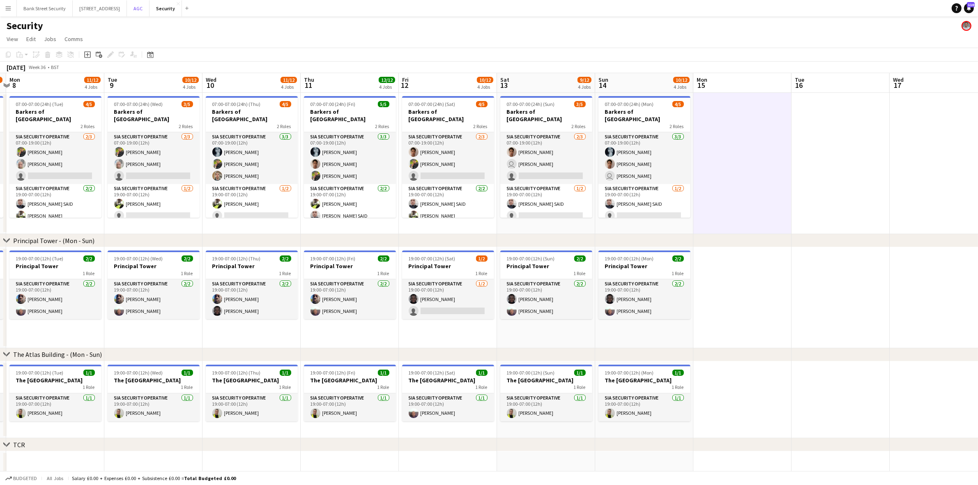
click at [150, 9] on button "AGC Close" at bounding box center [138, 8] width 23 height 16
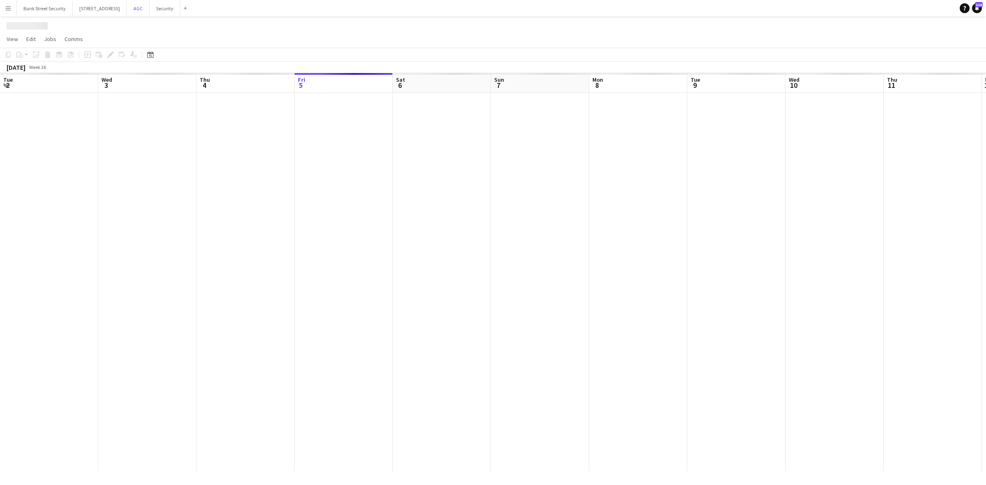
scroll to position [0, 196]
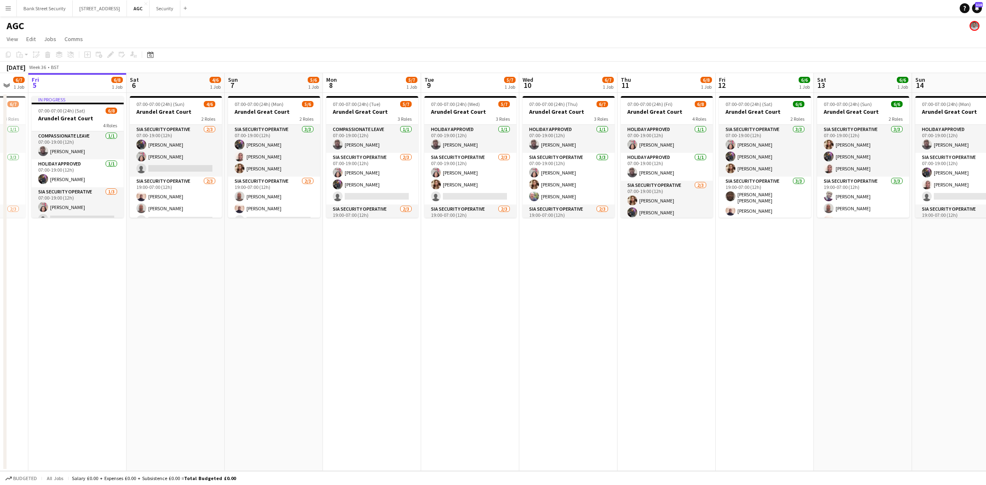
drag, startPoint x: 173, startPoint y: 237, endPoint x: 157, endPoint y: 238, distance: 16.1
click at [157, 238] on app-calendar-viewport "Tue 2 5/6 1 Job Wed 3 5/6 1 Job Thu 4 6/7 1 Job Fri 5 6/8 1 Job Sat 6 4/6 1 Job…" at bounding box center [493, 272] width 986 height 398
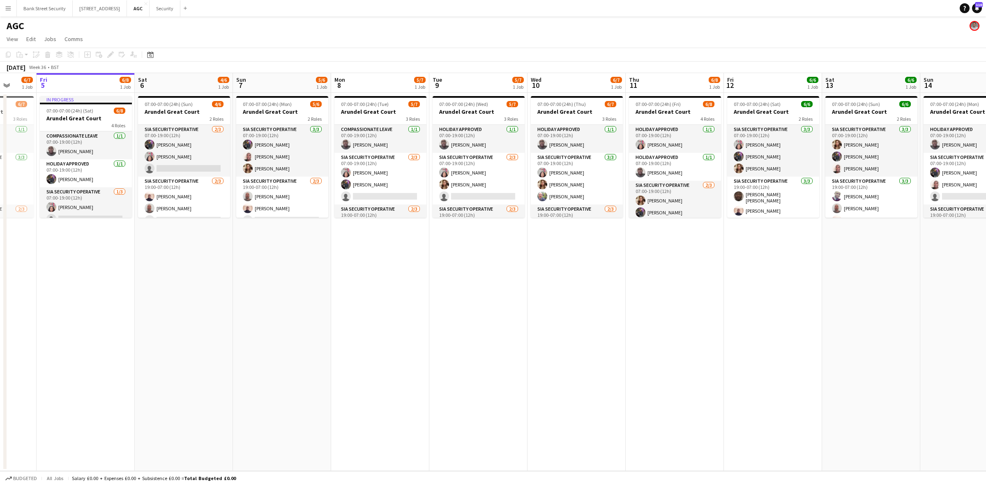
drag, startPoint x: 261, startPoint y: 240, endPoint x: 184, endPoint y: 241, distance: 77.7
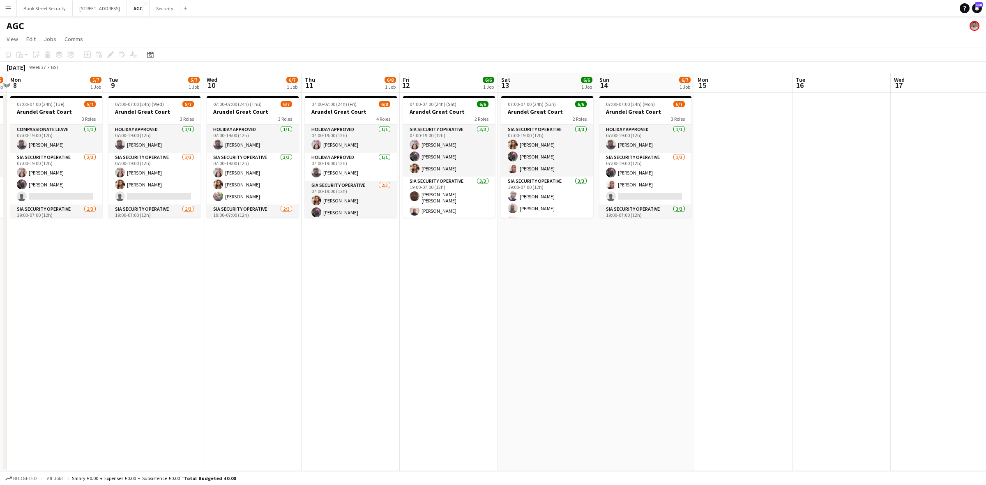
scroll to position [0, 304]
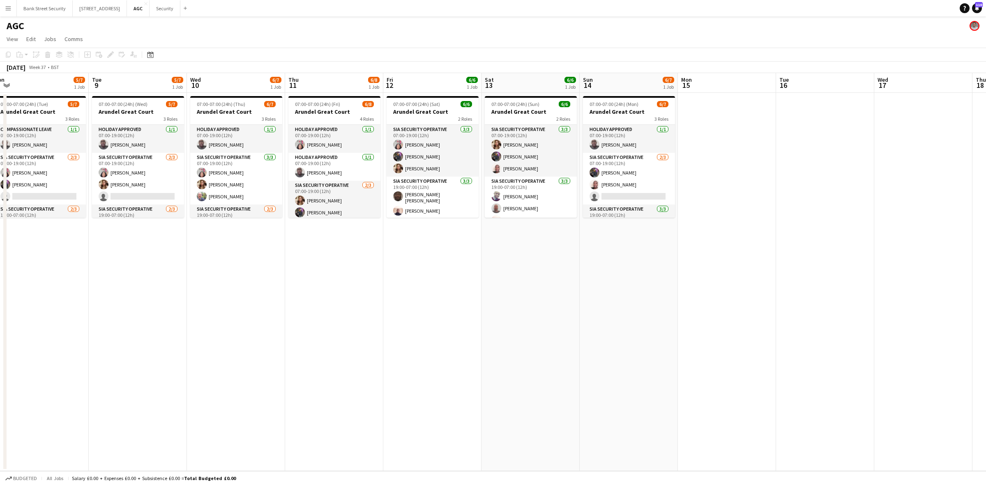
drag, startPoint x: 184, startPoint y: 241, endPoint x: 196, endPoint y: 244, distance: 13.2
click at [196, 244] on app-calendar-viewport "Fri 5 6/8 1 Job Sat 6 4/6 1 Job Sun 7 5/6 1 Job Mon 8 5/7 1 Job Tue 9 5/7 1 Job…" at bounding box center [493, 272] width 986 height 398
click at [216, 188] on app-card-role "SIA Security Operative 3/3 07:00-19:00 (12h) Patricia Labor ARJUMAND Zaidi Moha…" at bounding box center [236, 179] width 92 height 52
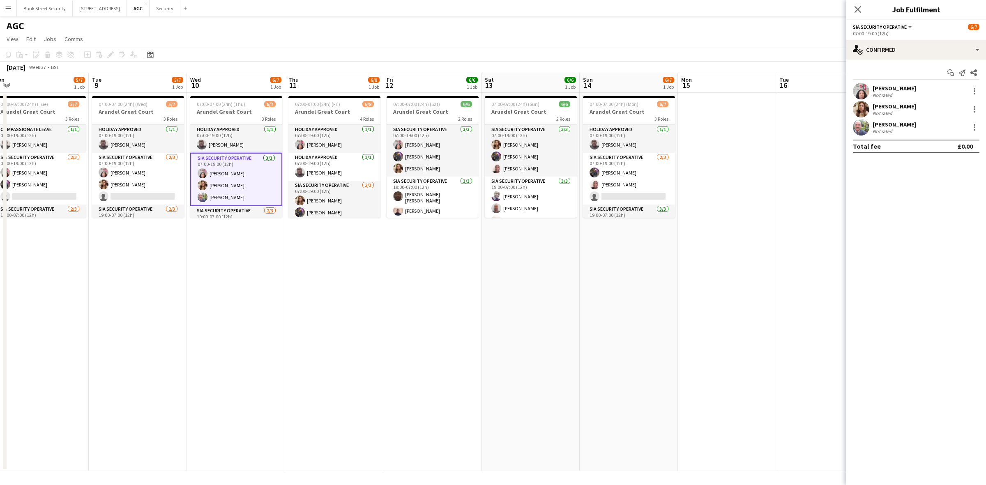
click at [976, 127] on div at bounding box center [975, 127] width 10 height 10
click at [934, 214] on button "Remove" at bounding box center [947, 222] width 64 height 20
click at [861, 11] on icon "Close pop-in" at bounding box center [857, 9] width 7 height 7
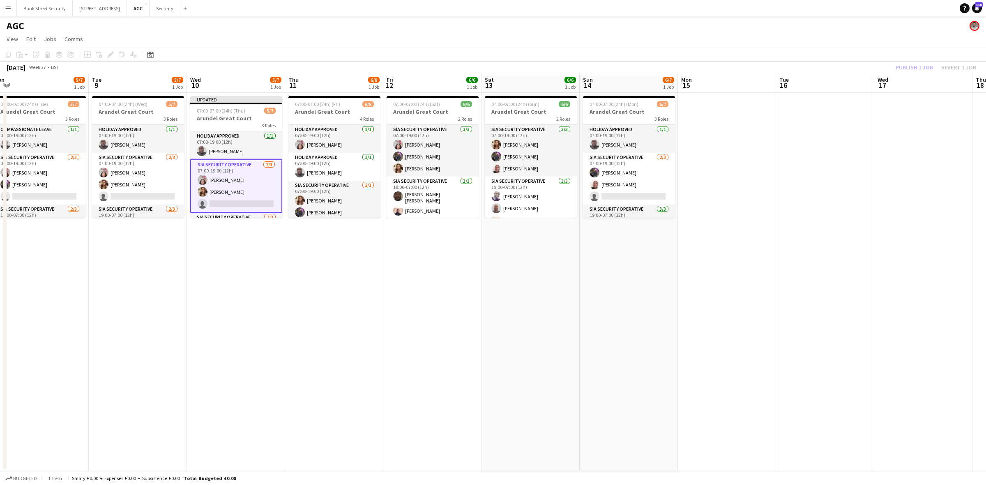
click at [913, 67] on div "Publish 1 job Revert 1 job" at bounding box center [936, 67] width 100 height 11
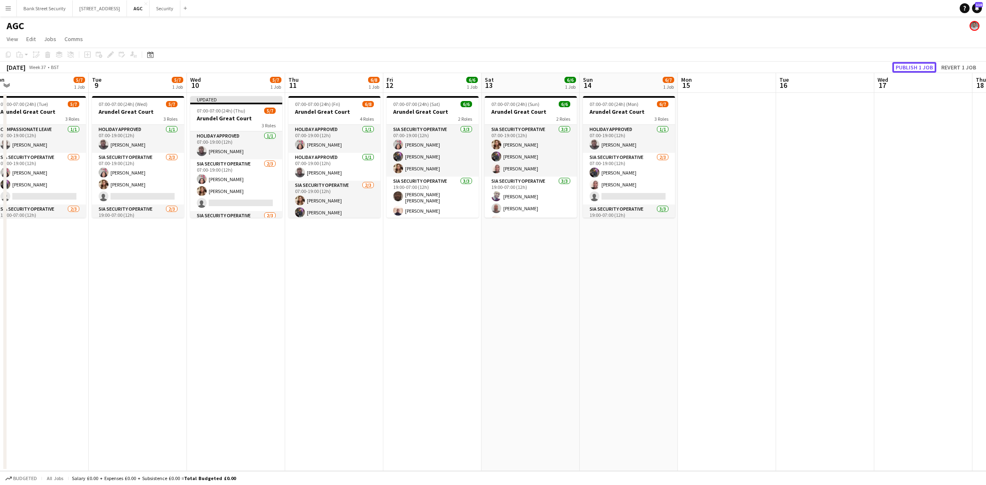
click at [913, 67] on button "Publish 1 job" at bounding box center [914, 67] width 44 height 11
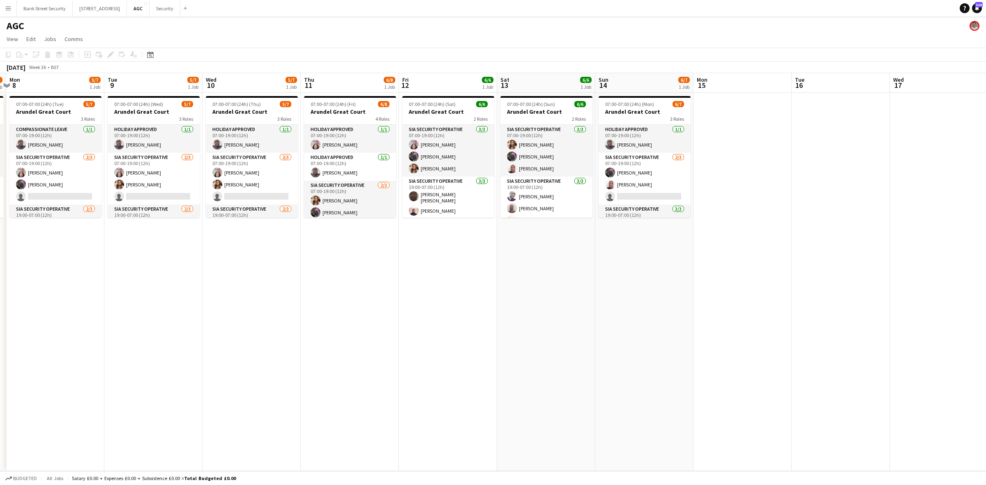
click at [163, 255] on app-calendar-viewport "Fri 5 6/8 1 Job Sat 6 4/6 1 Job Sun 7 5/6 1 Job Mon 8 5/7 1 Job Tue 9 5/7 1 Job…" at bounding box center [493, 272] width 986 height 398
click at [165, 7] on button "Security Close" at bounding box center [165, 8] width 31 height 16
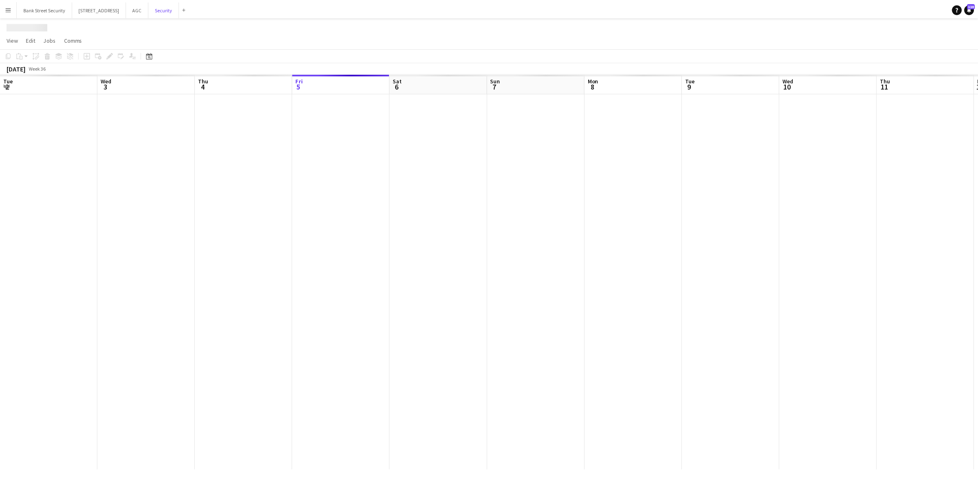
scroll to position [0, 196]
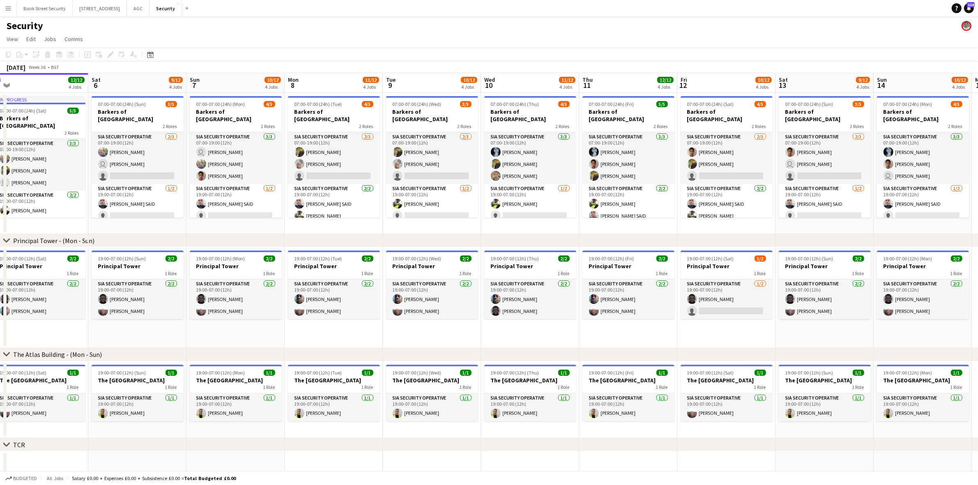
drag, startPoint x: 354, startPoint y: 230, endPoint x: 245, endPoint y: 222, distance: 109.6
click at [244, 222] on app-calendar-viewport "Tue 2 11/13 4 Jobs Wed 3 11/12 4 Jobs Thu 4 11/12 4 Jobs Fri 5 12/12 4 Jobs Sat…" at bounding box center [489, 349] width 978 height 552
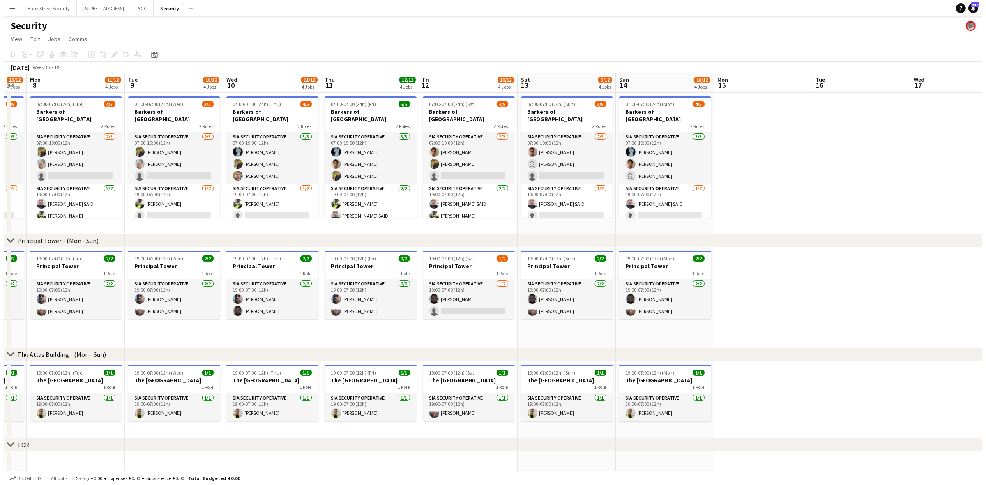
scroll to position [0, 288]
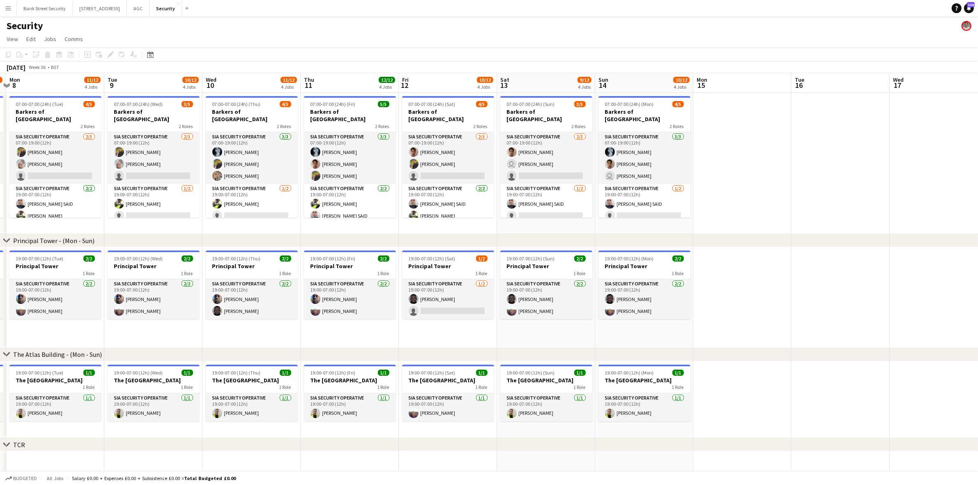
drag, startPoint x: 296, startPoint y: 224, endPoint x: 70, endPoint y: 218, distance: 226.0
click at [70, 218] on app-calendar-viewport "Fri 5 12/12 4 Jobs Sat 6 9/12 4 Jobs Sun 7 10/12 4 Jobs Mon 8 11/12 4 Jobs Tue …" at bounding box center [489, 349] width 978 height 552
click at [541, 165] on app-card-role "SIA Security Operative 2/3 07:00-19:00 (12h) Alejandro Montoya user Barry Waple…" at bounding box center [546, 158] width 92 height 52
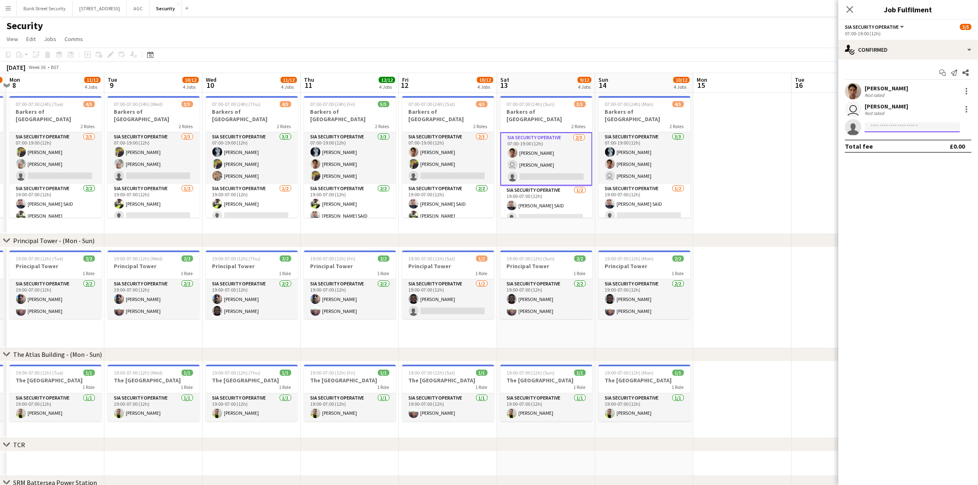
click at [893, 125] on input at bounding box center [912, 127] width 95 height 10
type input "*****"
click at [892, 147] on span "ma3234751@gmail.com" at bounding box center [912, 146] width 82 height 7
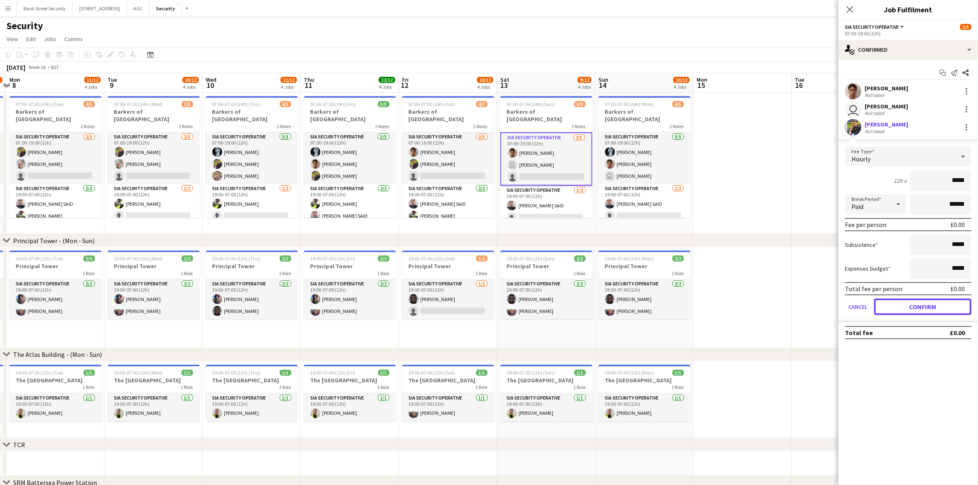
click at [909, 309] on button "Confirm" at bounding box center [922, 307] width 97 height 16
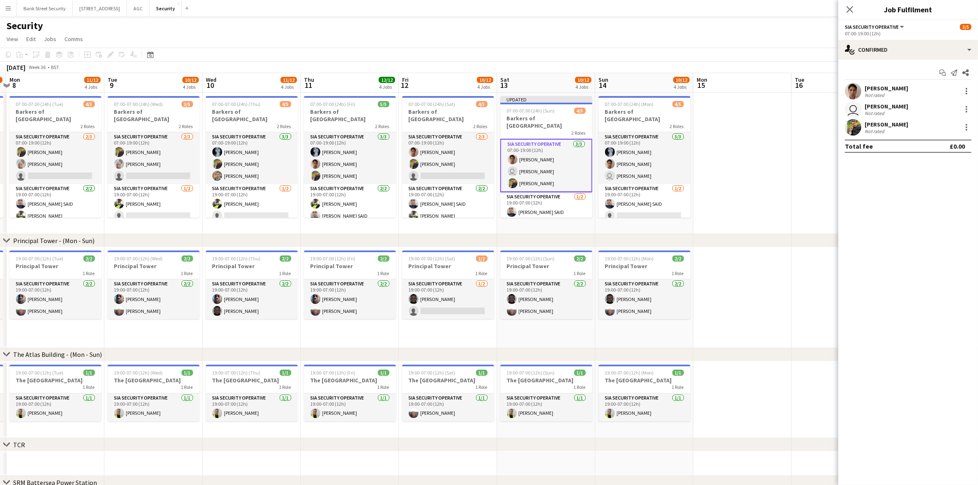
click at [849, 6] on icon "Close pop-in" at bounding box center [850, 9] width 7 height 7
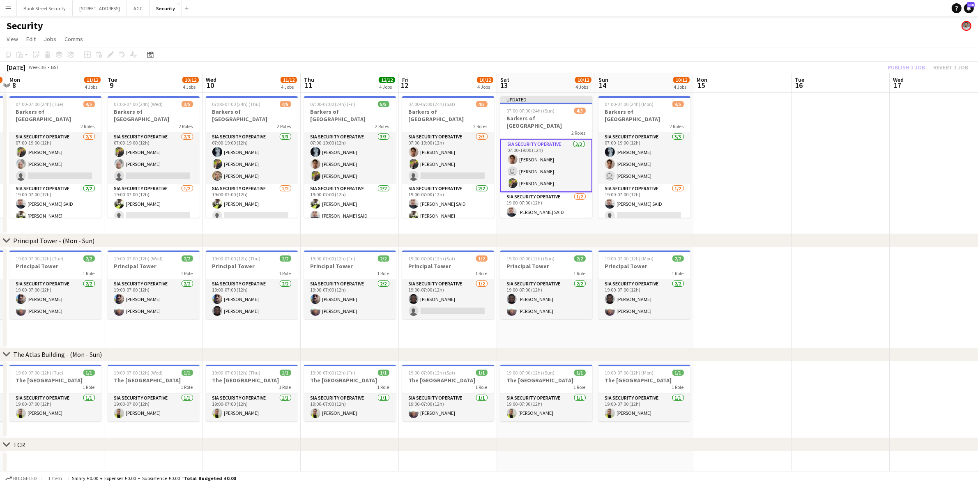
click at [903, 65] on div "Publish 1 job Revert 1 job" at bounding box center [928, 67] width 100 height 11
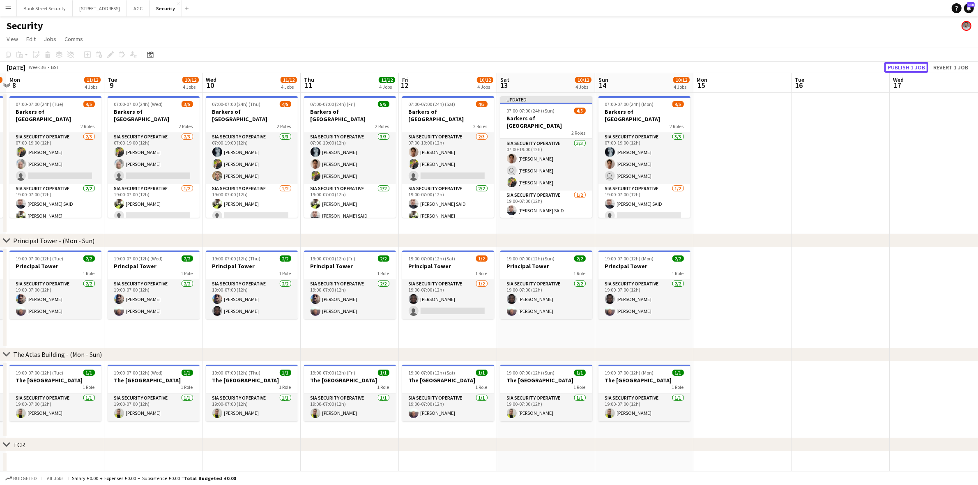
click at [903, 65] on button "Publish 1 job" at bounding box center [906, 67] width 44 height 11
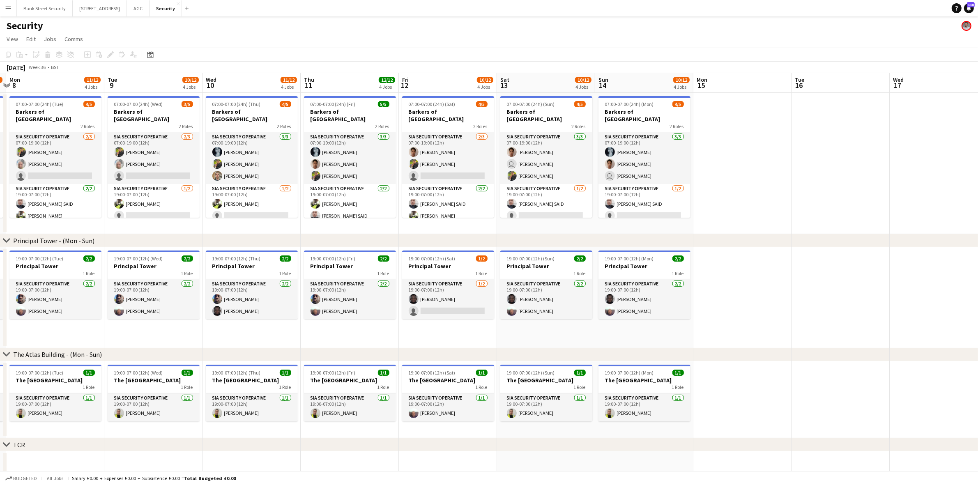
click at [438, 168] on app-card-role "SIA Security Operative 2/3 07:00-19:00 (12h) Alejandro Montoya Majid Ali single…" at bounding box center [448, 158] width 92 height 52
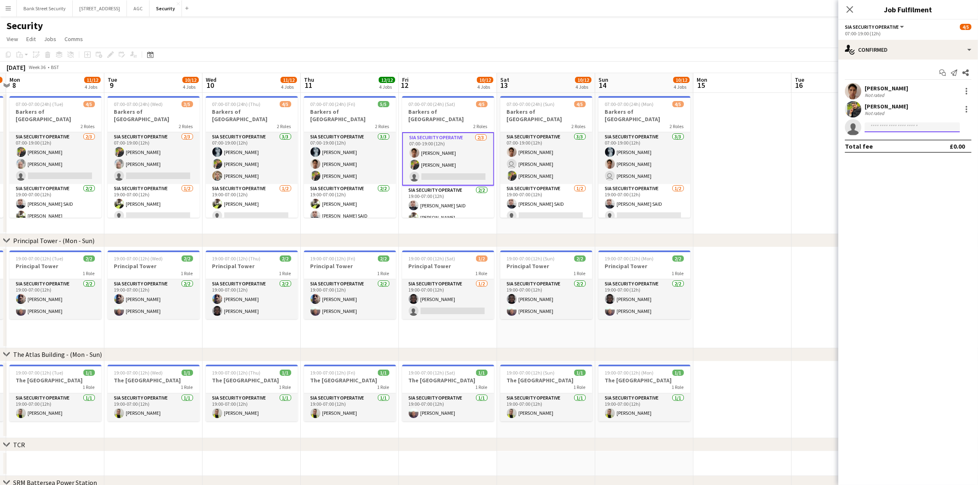
click at [890, 129] on input at bounding box center [912, 127] width 95 height 10
type input "*****"
click at [894, 143] on span "nubinha1809@hotmail.com" at bounding box center [912, 146] width 82 height 7
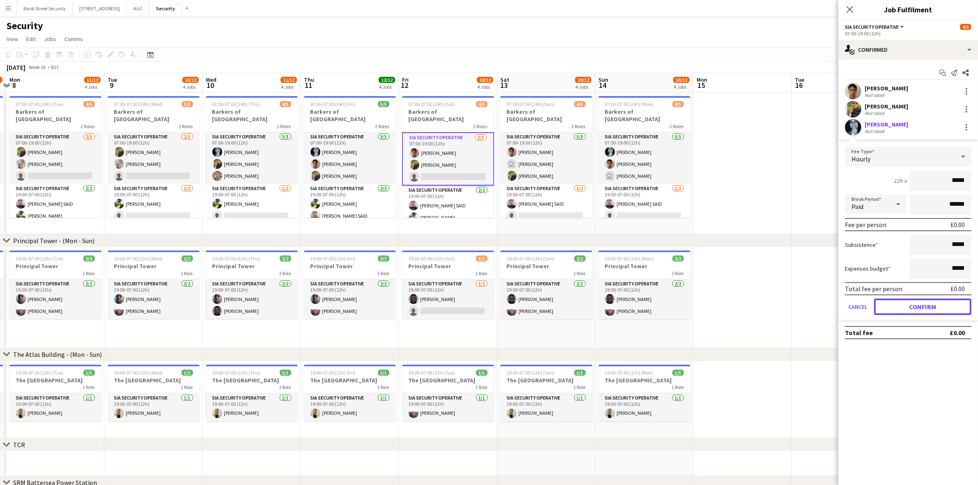
click at [916, 307] on button "Confirm" at bounding box center [922, 307] width 97 height 16
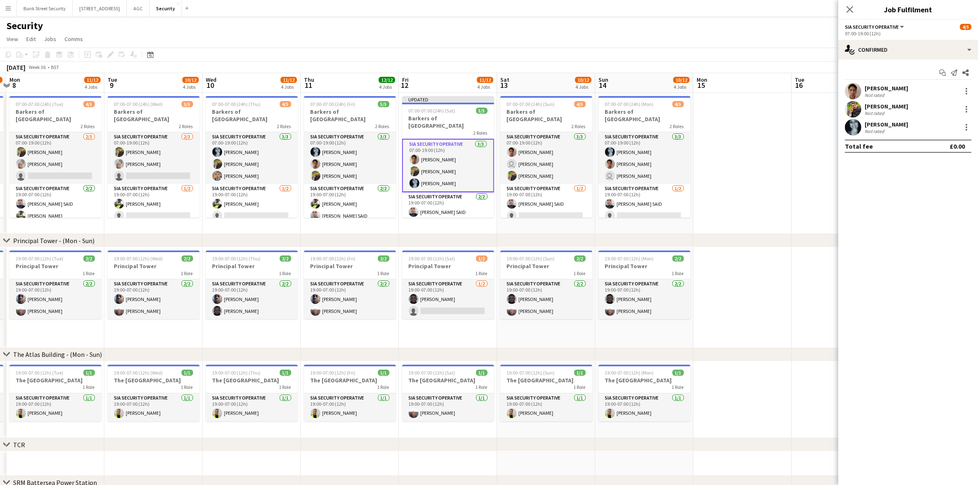
click at [852, 10] on icon "Close pop-in" at bounding box center [850, 9] width 7 height 7
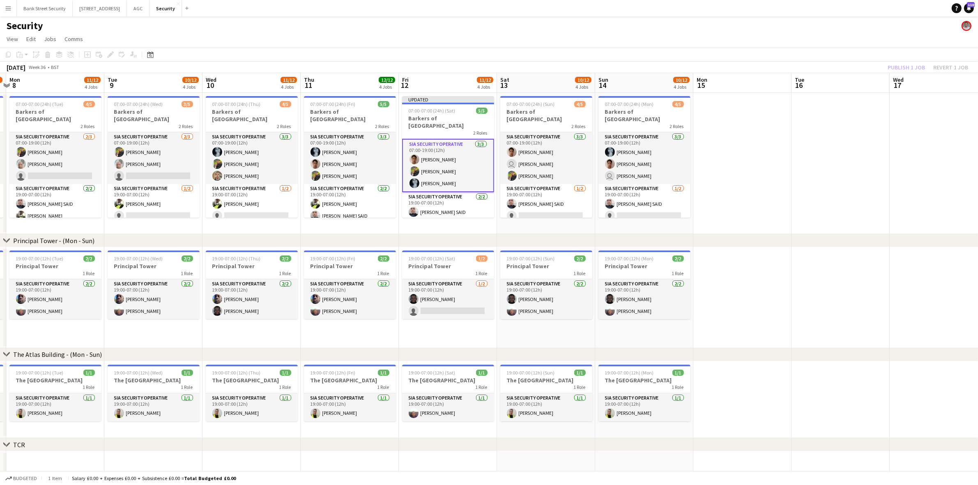
click at [901, 66] on div "Publish 1 job Revert 1 job" at bounding box center [928, 67] width 100 height 11
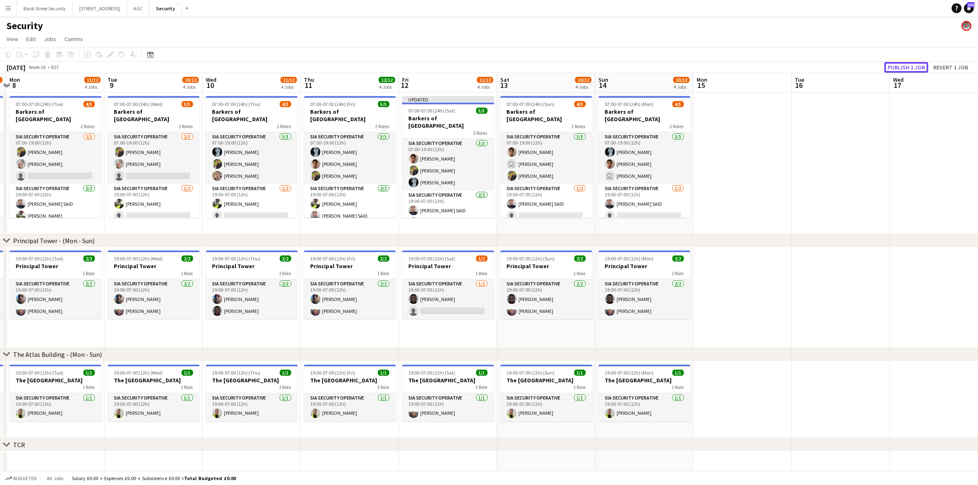
click at [901, 66] on button "Publish 1 job" at bounding box center [906, 67] width 44 height 11
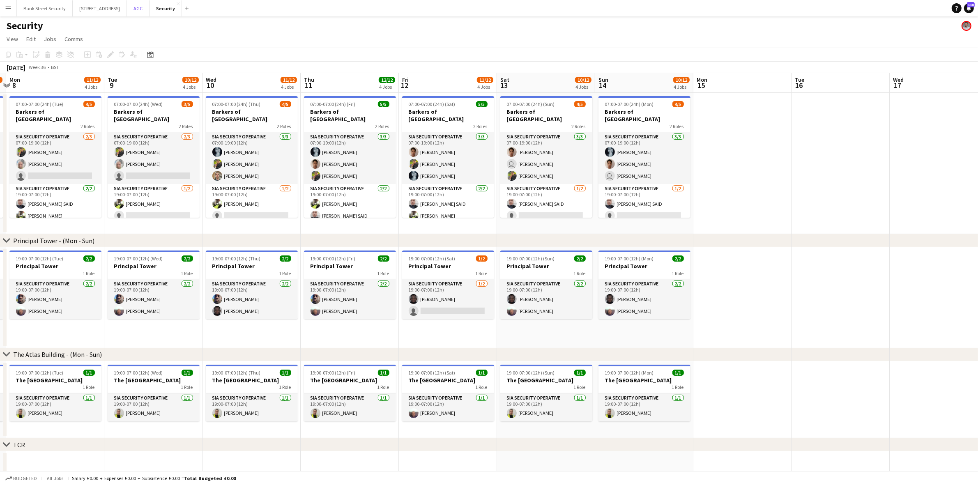
click at [150, 9] on button "AGC Close" at bounding box center [138, 8] width 23 height 16
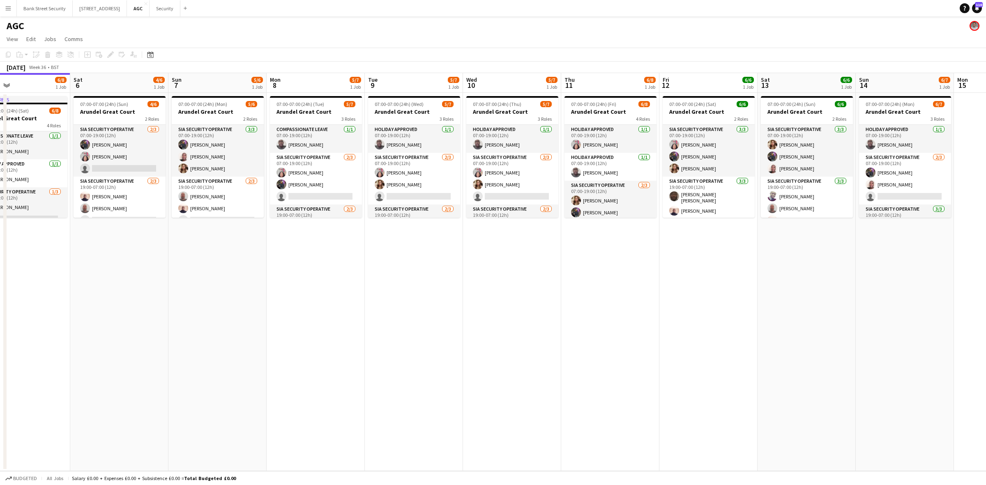
drag, startPoint x: 353, startPoint y: 272, endPoint x: 278, endPoint y: 274, distance: 75.6
click at [278, 274] on app-calendar-viewport "Tue 2 5/6 1 Job Wed 3 5/6 1 Job Thu 4 6/7 1 Job Fri 5 6/8 1 Job Sat 6 4/6 1 Job…" at bounding box center [493, 272] width 986 height 398
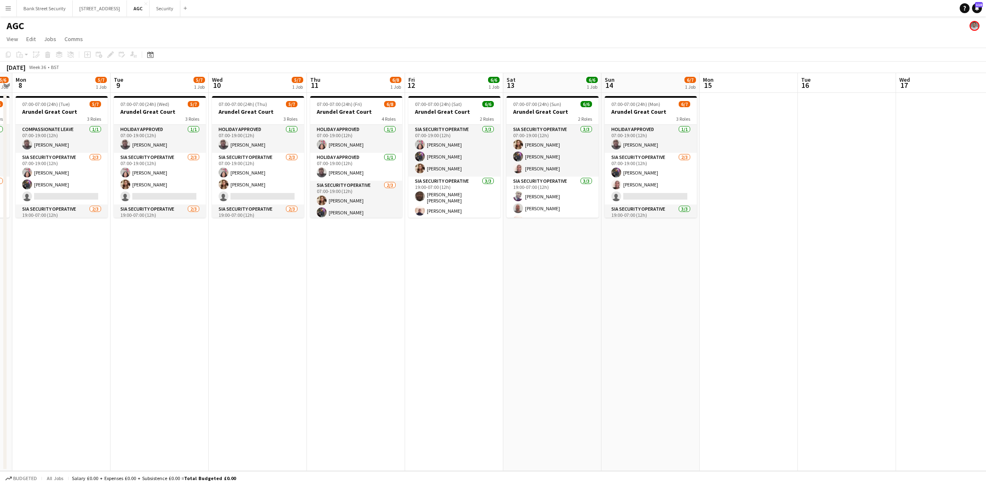
scroll to position [0, 288]
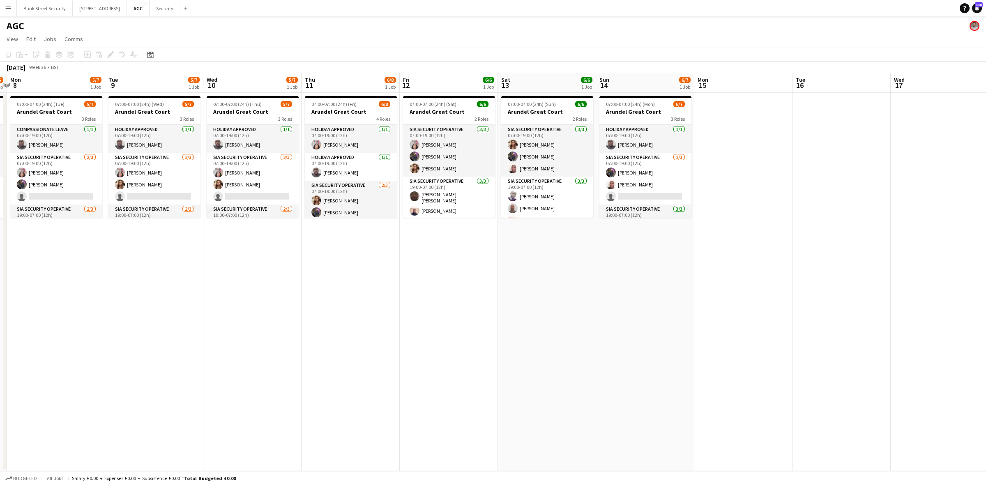
drag, startPoint x: 348, startPoint y: 267, endPoint x: 213, endPoint y: 274, distance: 134.9
click at [213, 274] on app-calendar-viewport "Fri 5 6/8 1 Job Sat 6 4/6 1 Job Sun 7 5/6 1 Job Mon 8 5/7 1 Job Tue 9 5/7 1 Job…" at bounding box center [493, 272] width 986 height 398
click at [560, 251] on app-date-cell "07:00-07:00 (24h) (Sun) 6/6 Arundel Great Court 2 Roles SIA Security Operative …" at bounding box center [547, 282] width 98 height 378
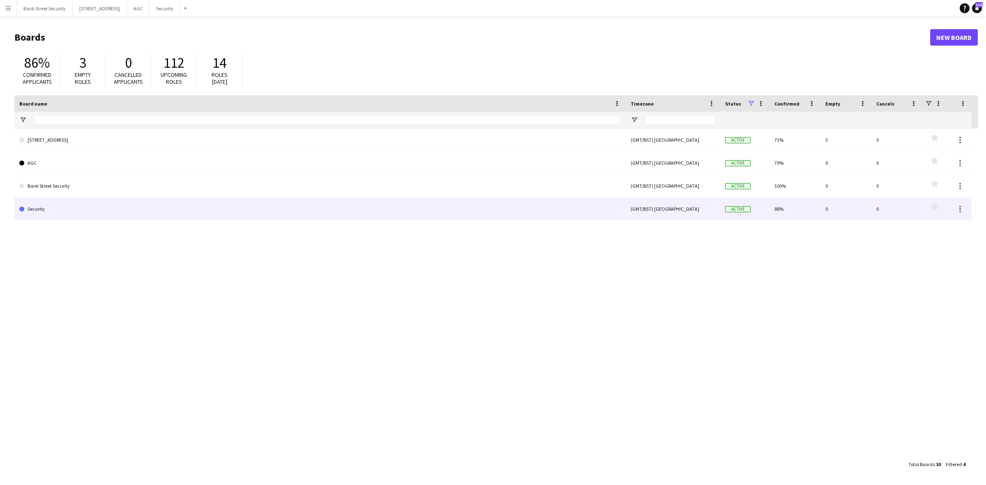
click at [40, 208] on link "Security" at bounding box center [319, 209] width 601 height 23
